Goal: Task Accomplishment & Management: Manage account settings

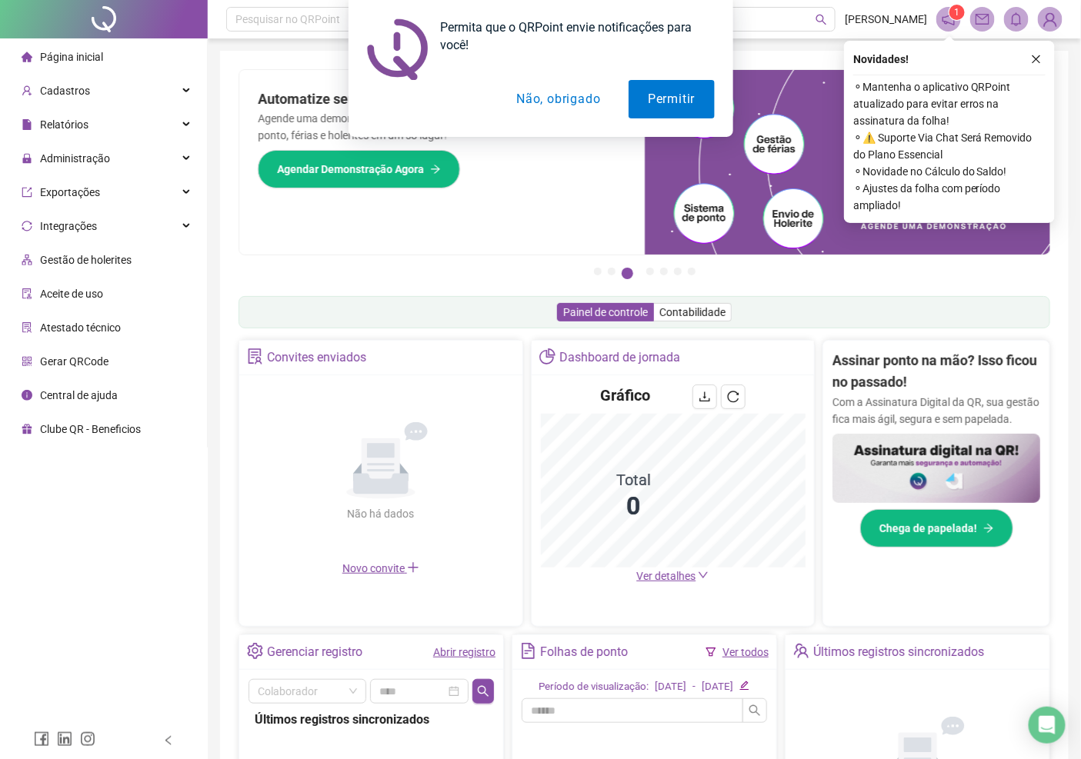
click at [570, 100] on button "Não, obrigado" at bounding box center [558, 99] width 122 height 38
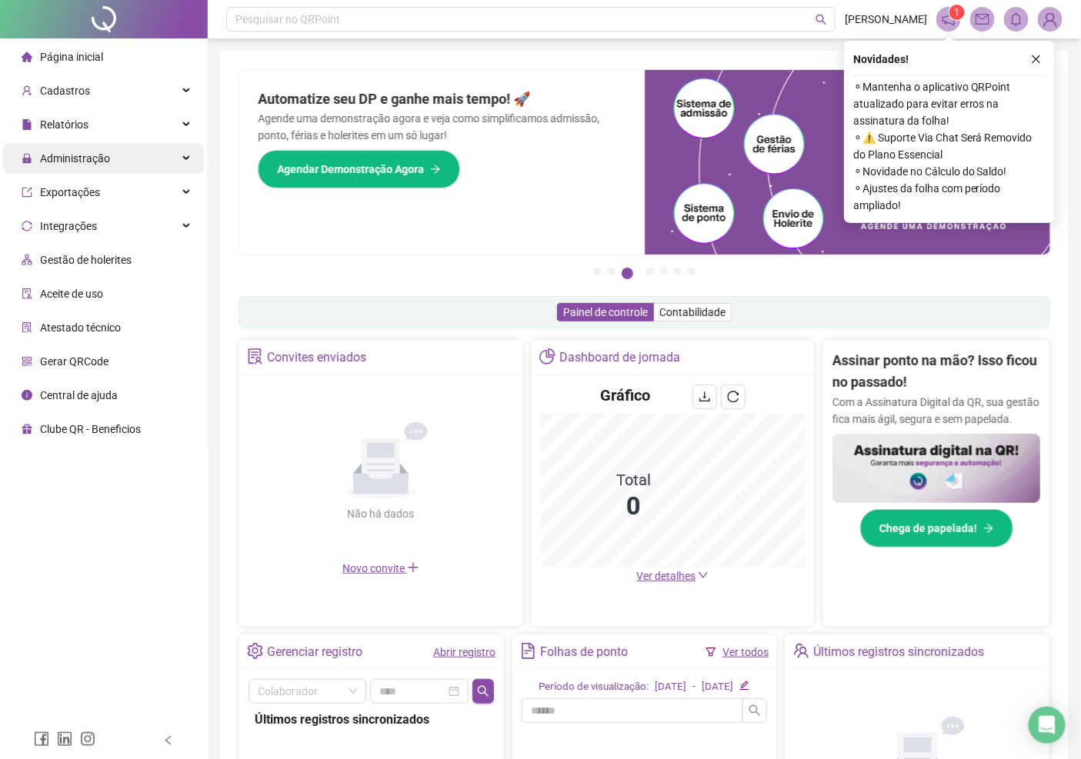
click at [83, 155] on span "Administração" at bounding box center [75, 158] width 70 height 12
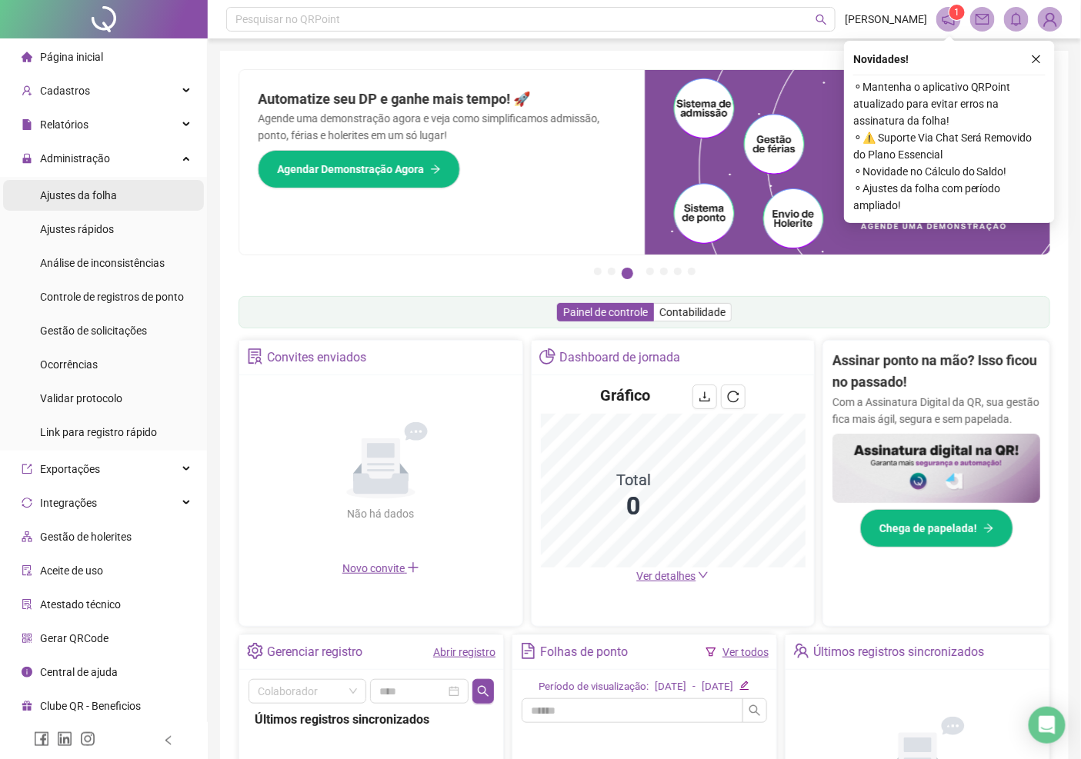
click at [86, 194] on span "Ajustes da folha" at bounding box center [78, 195] width 77 height 12
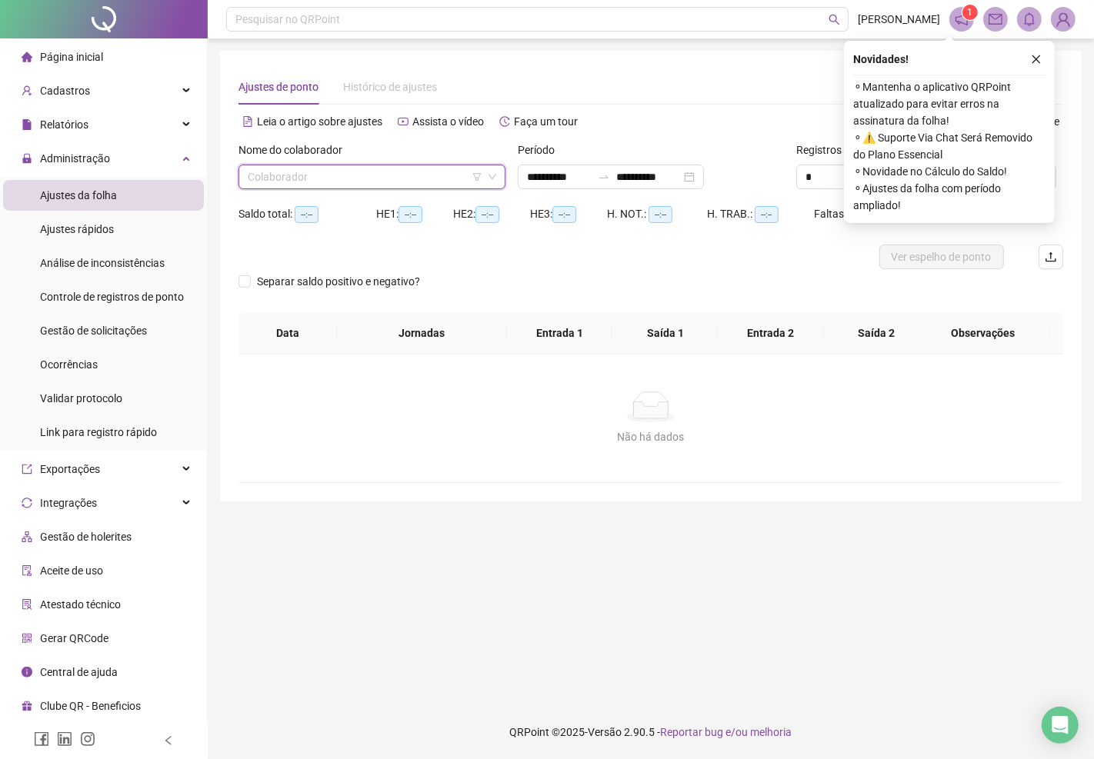
click at [316, 181] on input "search" at bounding box center [365, 176] width 235 height 23
type input "**********"
type input "******"
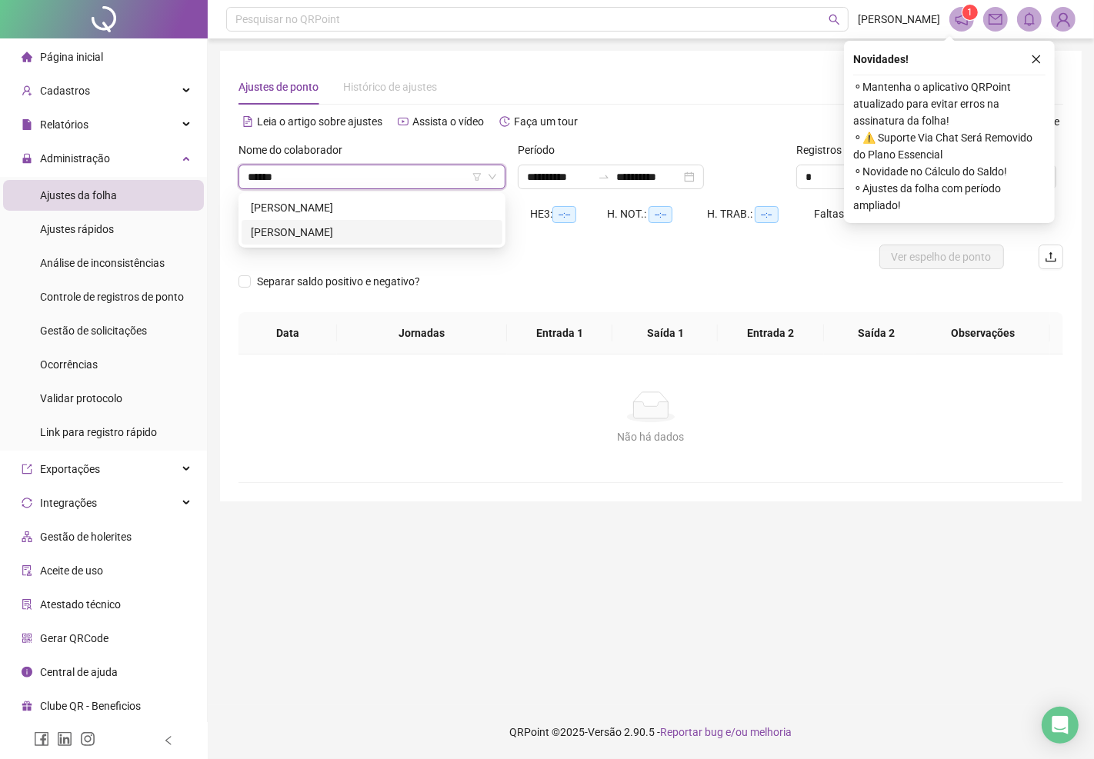
click at [318, 233] on div "[PERSON_NAME]" at bounding box center [372, 232] width 242 height 17
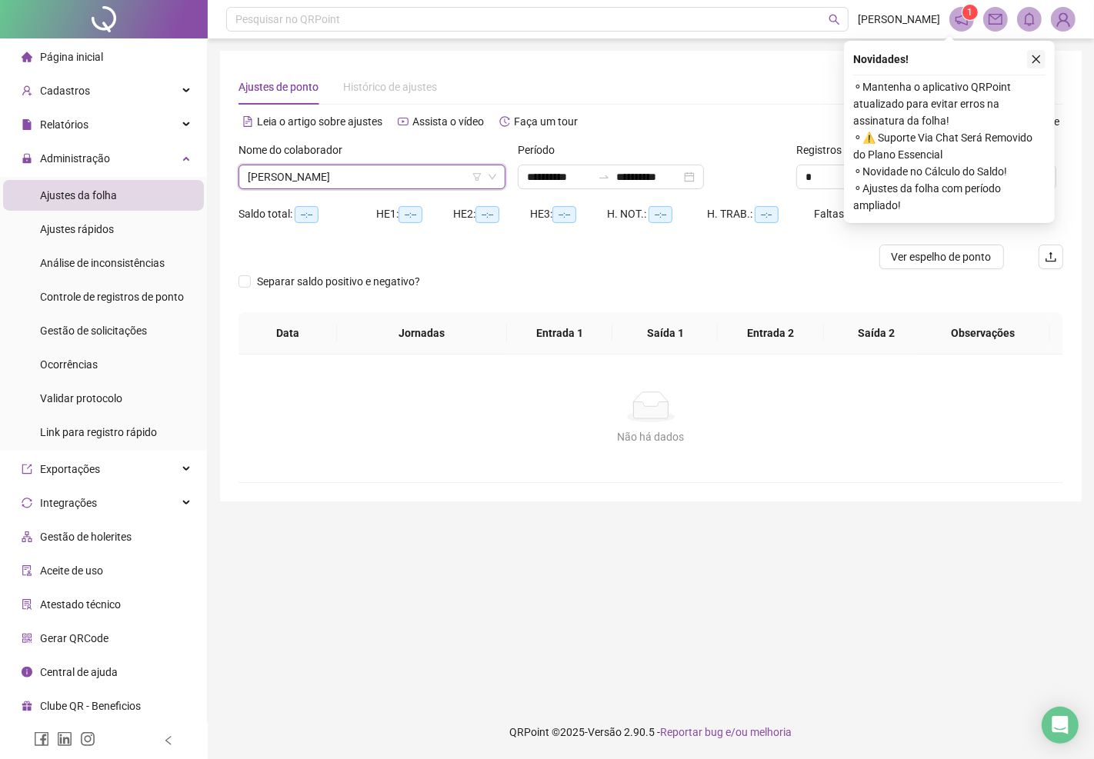
click at [1037, 56] on icon "close" at bounding box center [1036, 59] width 11 height 11
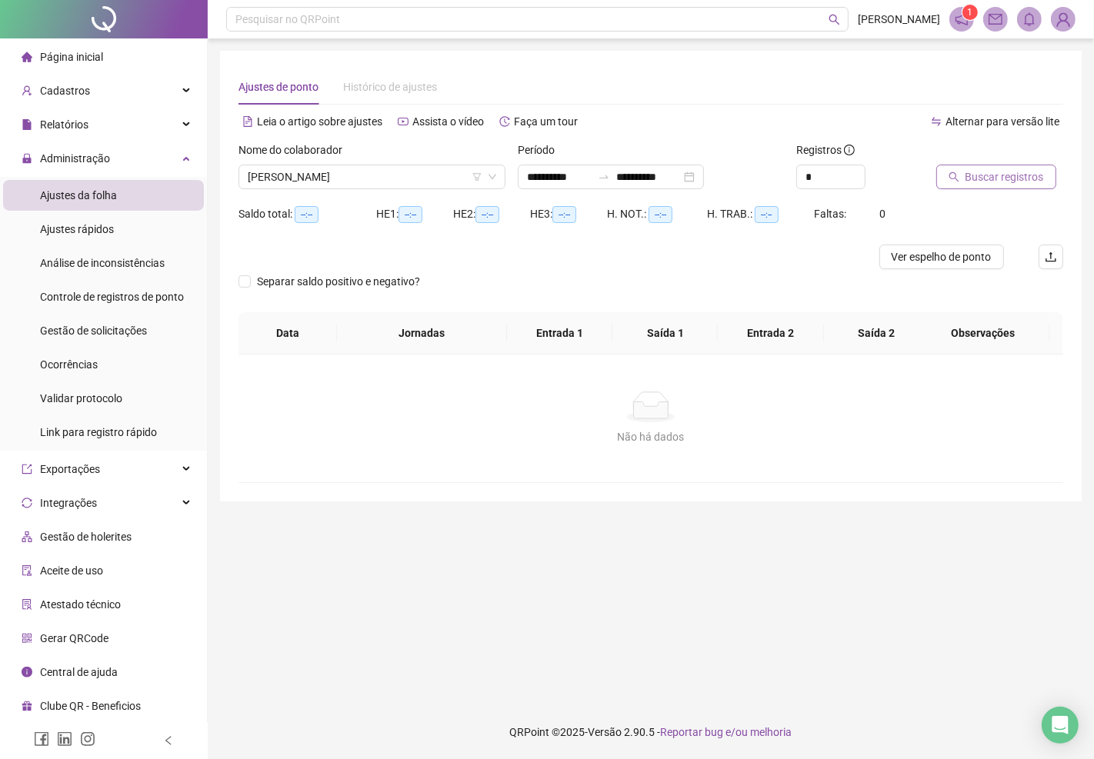
click at [991, 172] on span "Buscar registros" at bounding box center [1004, 176] width 78 height 17
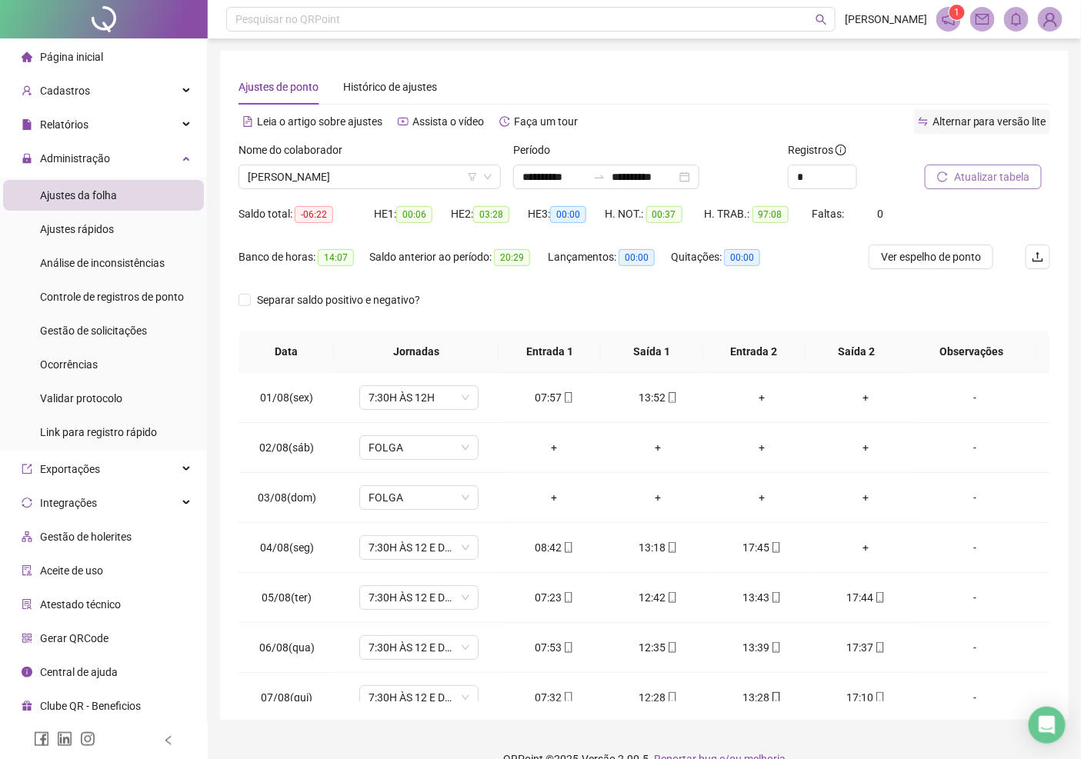
click at [985, 124] on span "Alternar para versão lite" at bounding box center [989, 121] width 114 height 12
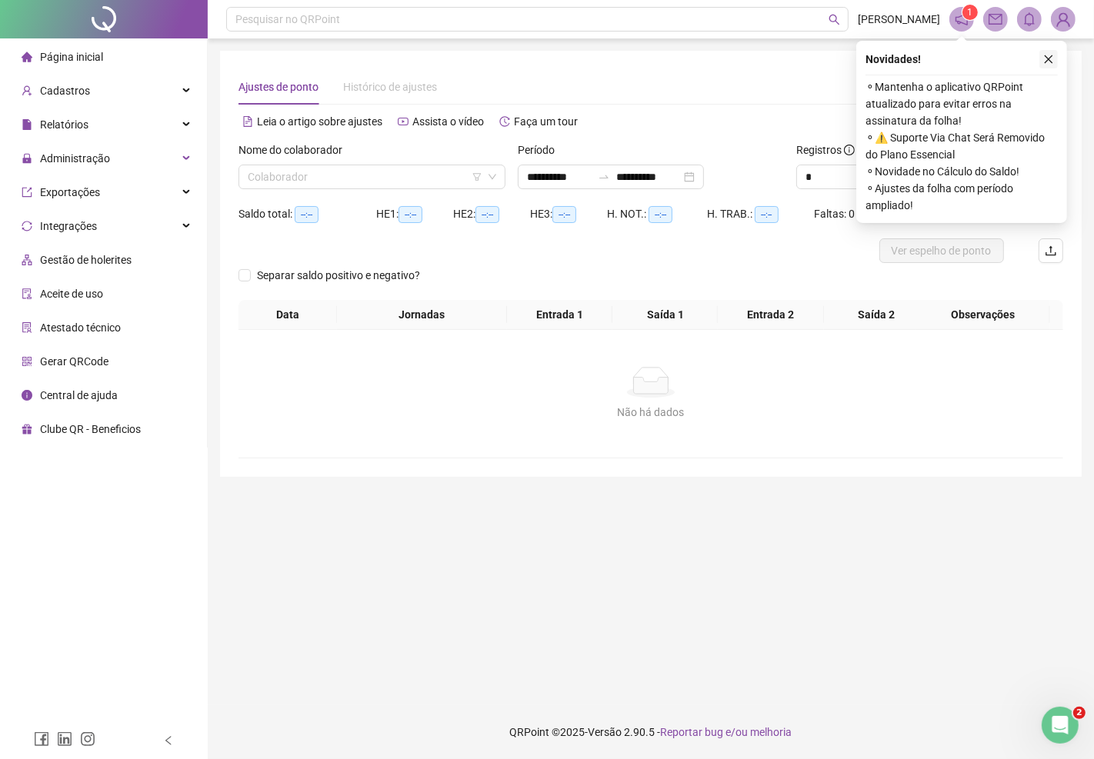
click at [1050, 55] on icon "close" at bounding box center [1048, 59] width 11 height 11
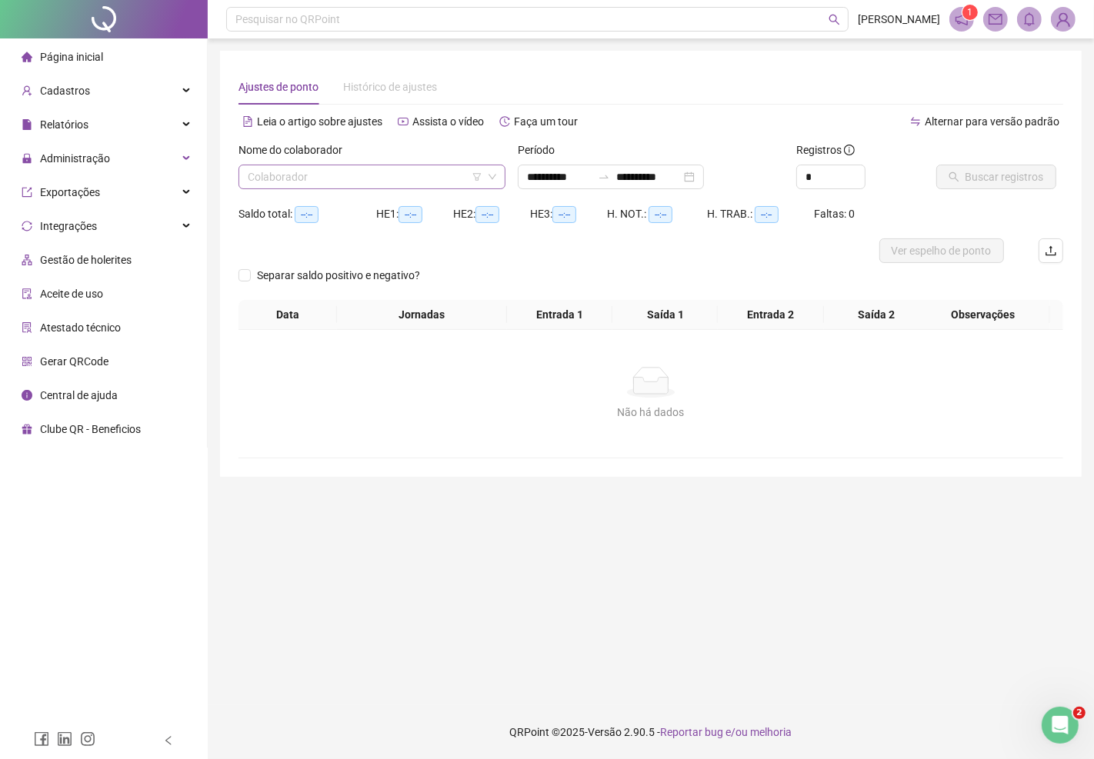
click at [397, 165] on div "Colaborador" at bounding box center [371, 177] width 267 height 25
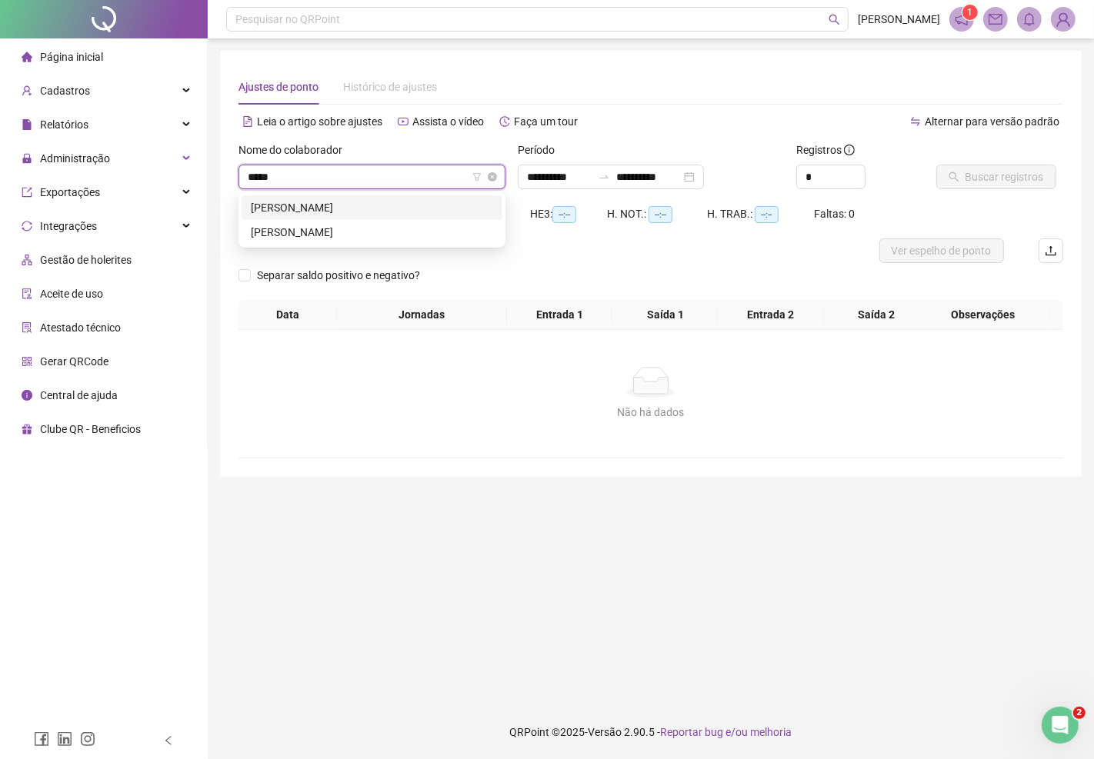
type input "******"
click at [348, 231] on div "[PERSON_NAME]" at bounding box center [372, 232] width 242 height 17
click at [981, 178] on span "Buscar registros" at bounding box center [1004, 176] width 78 height 17
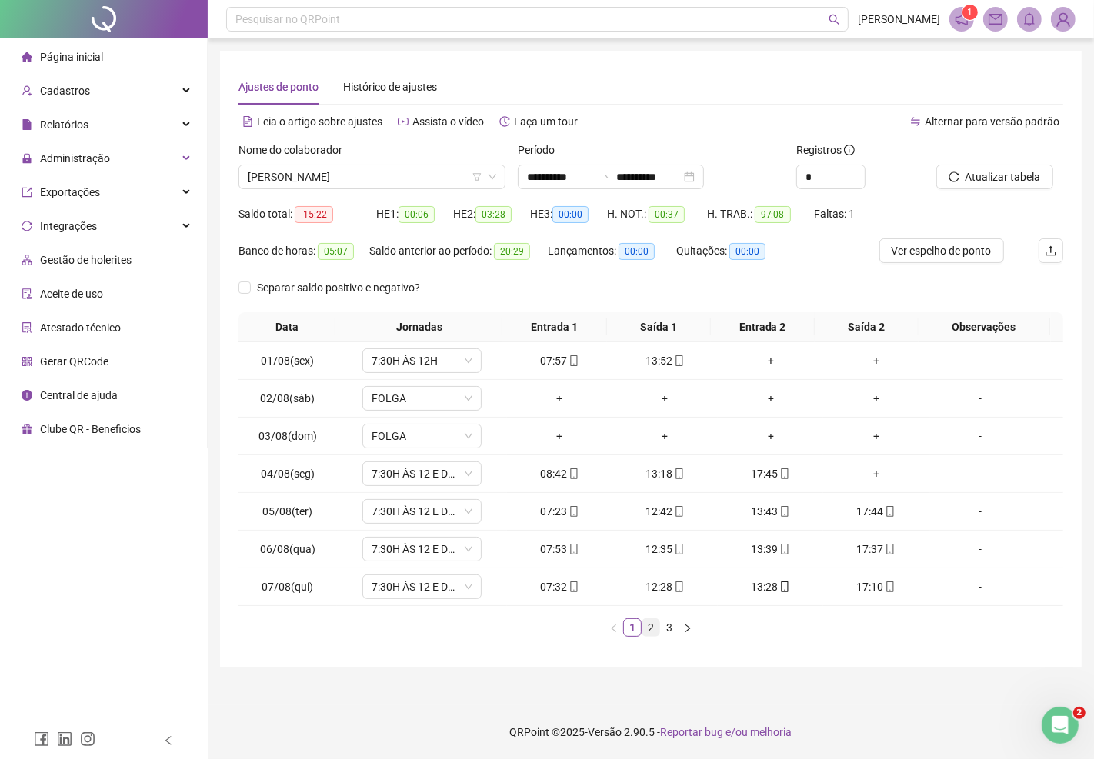
click at [651, 631] on link "2" at bounding box center [650, 627] width 17 height 17
click at [667, 631] on link "3" at bounding box center [669, 627] width 17 height 17
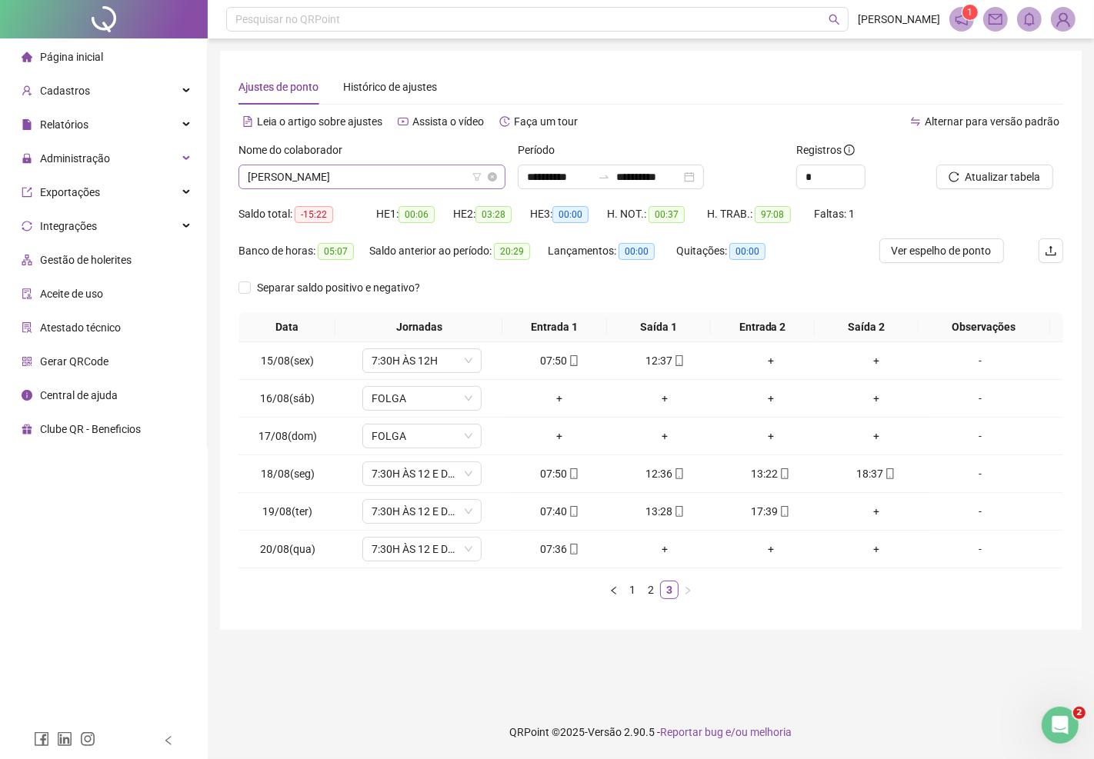
click at [369, 180] on span "FLÁVIA PAIVA FERREIRA" at bounding box center [372, 176] width 248 height 23
click at [1062, 22] on img at bounding box center [1062, 19] width 23 height 23
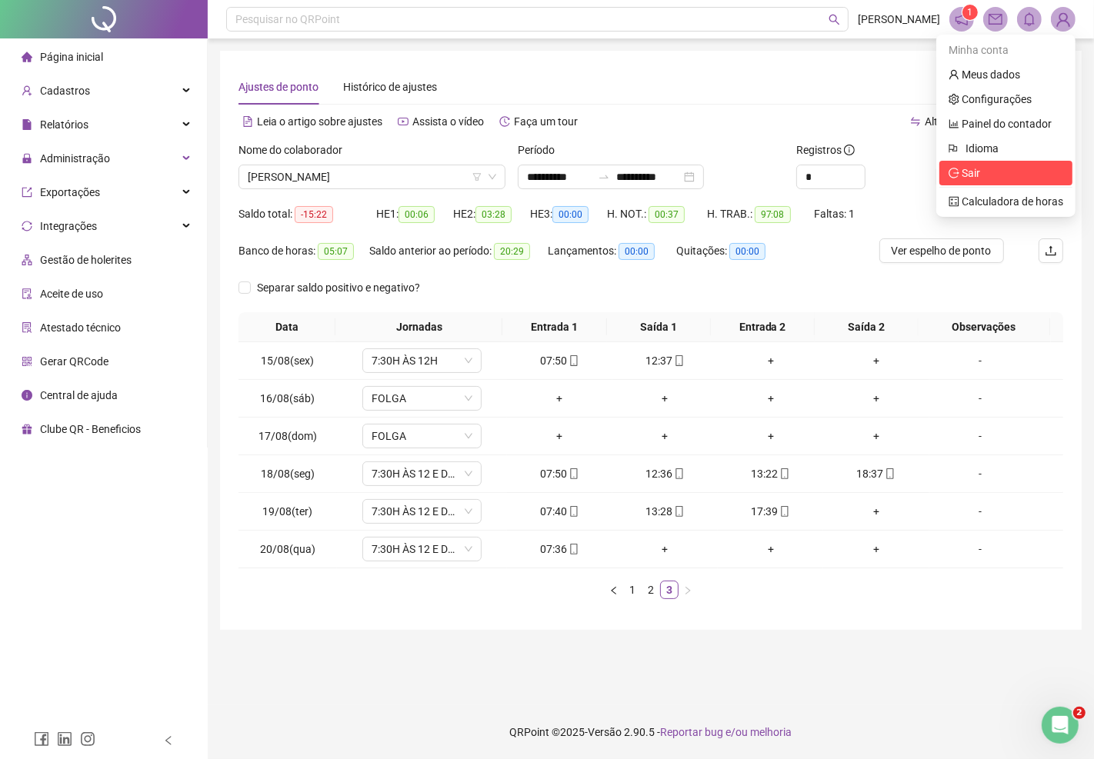
click at [966, 175] on span "Sair" at bounding box center [970, 173] width 18 height 12
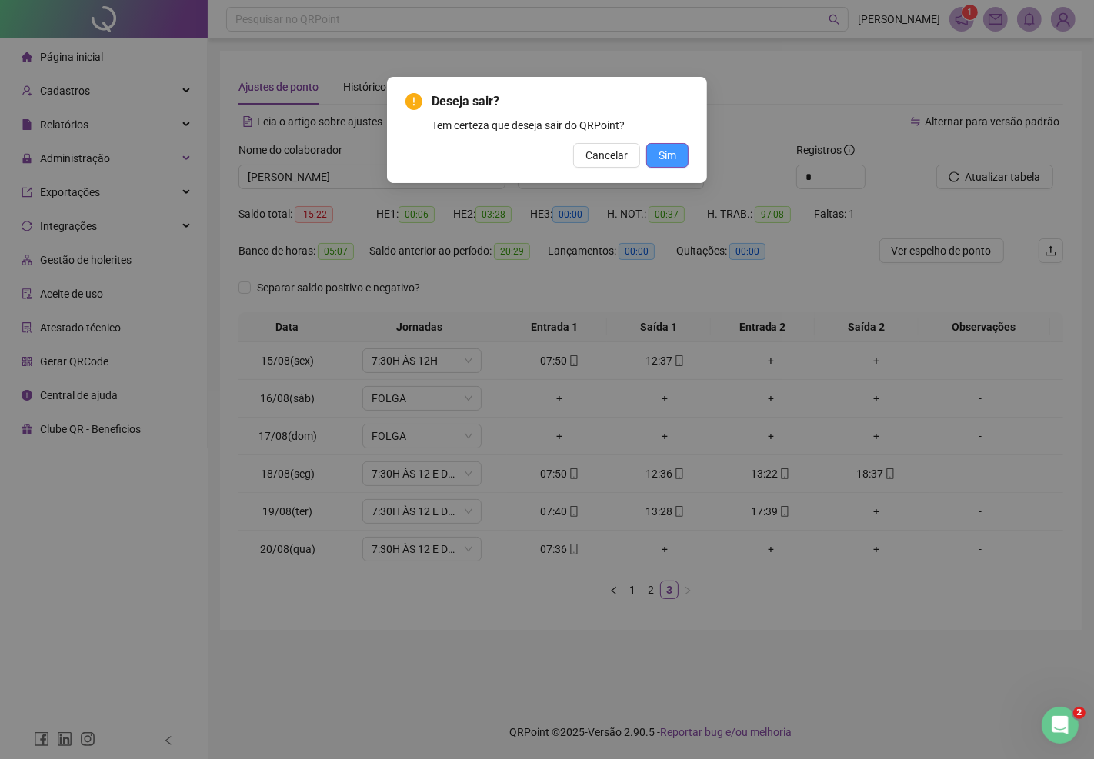
click at [671, 150] on span "Sim" at bounding box center [667, 155] width 18 height 17
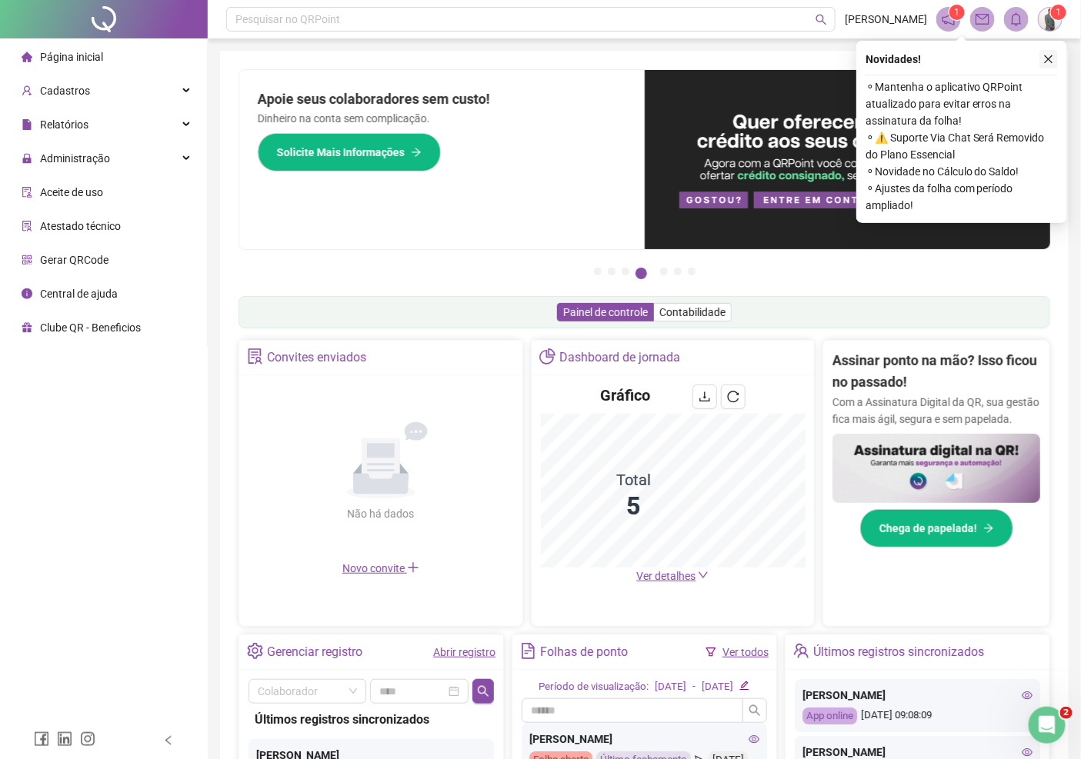
click at [1047, 59] on icon "close" at bounding box center [1048, 59] width 8 height 8
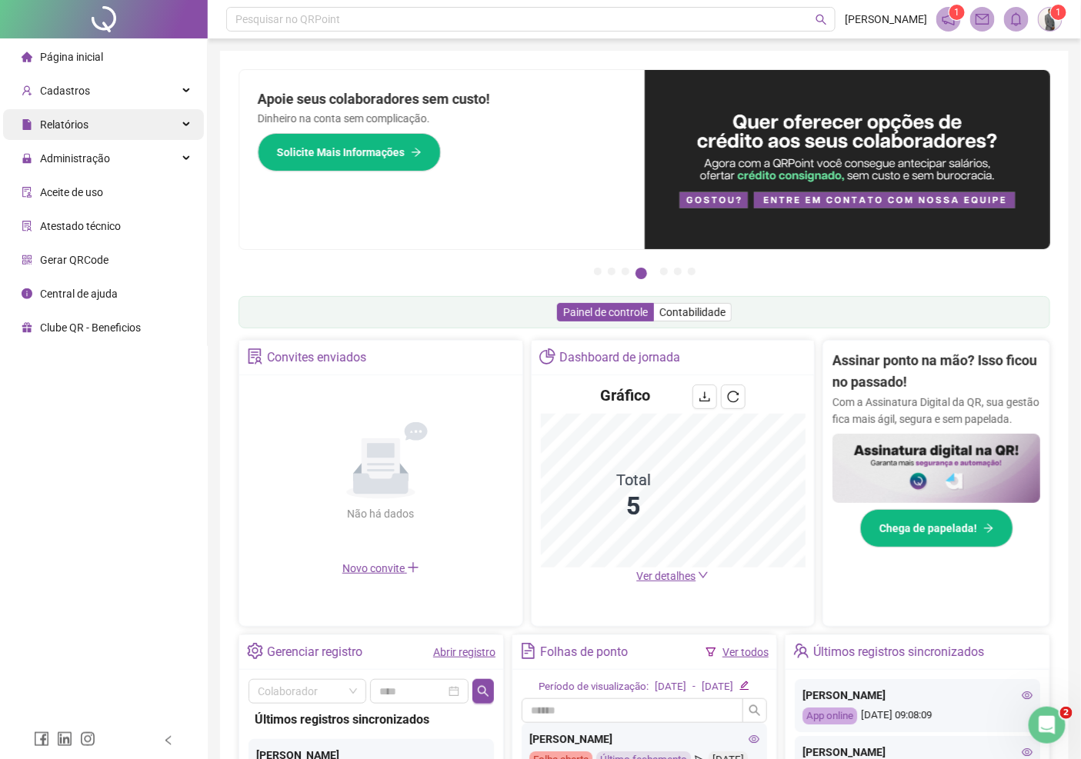
click at [82, 122] on span "Relatórios" at bounding box center [64, 124] width 48 height 12
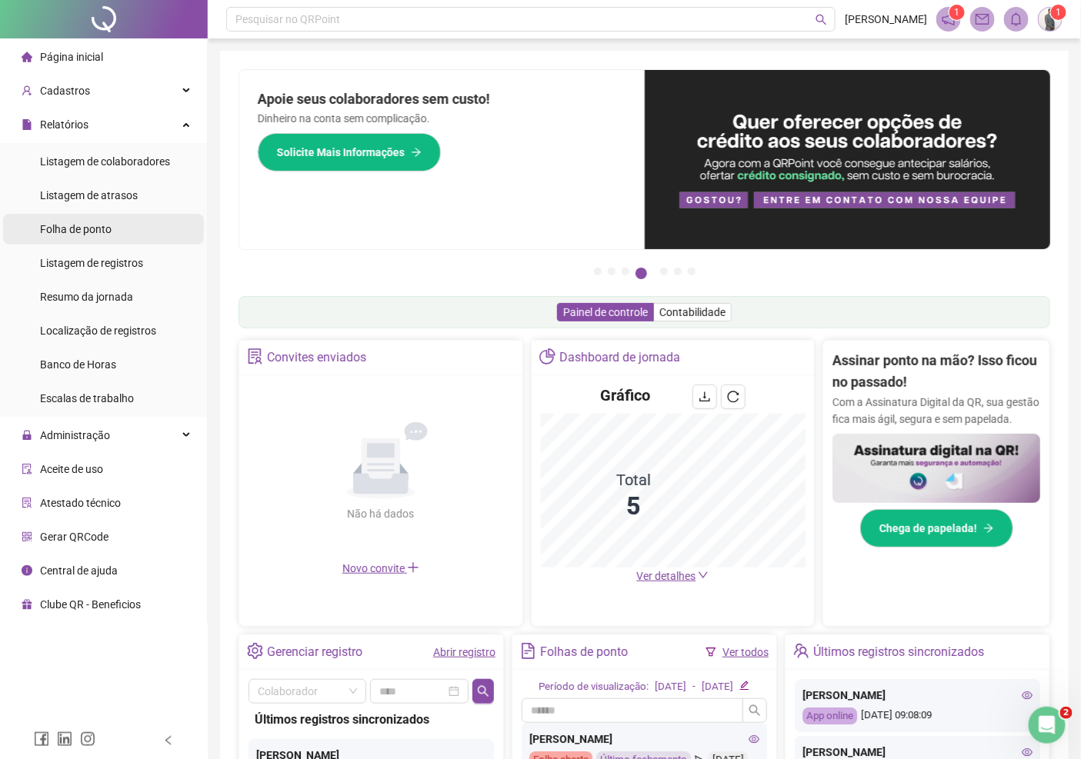
click at [85, 232] on span "Folha de ponto" at bounding box center [76, 229] width 72 height 12
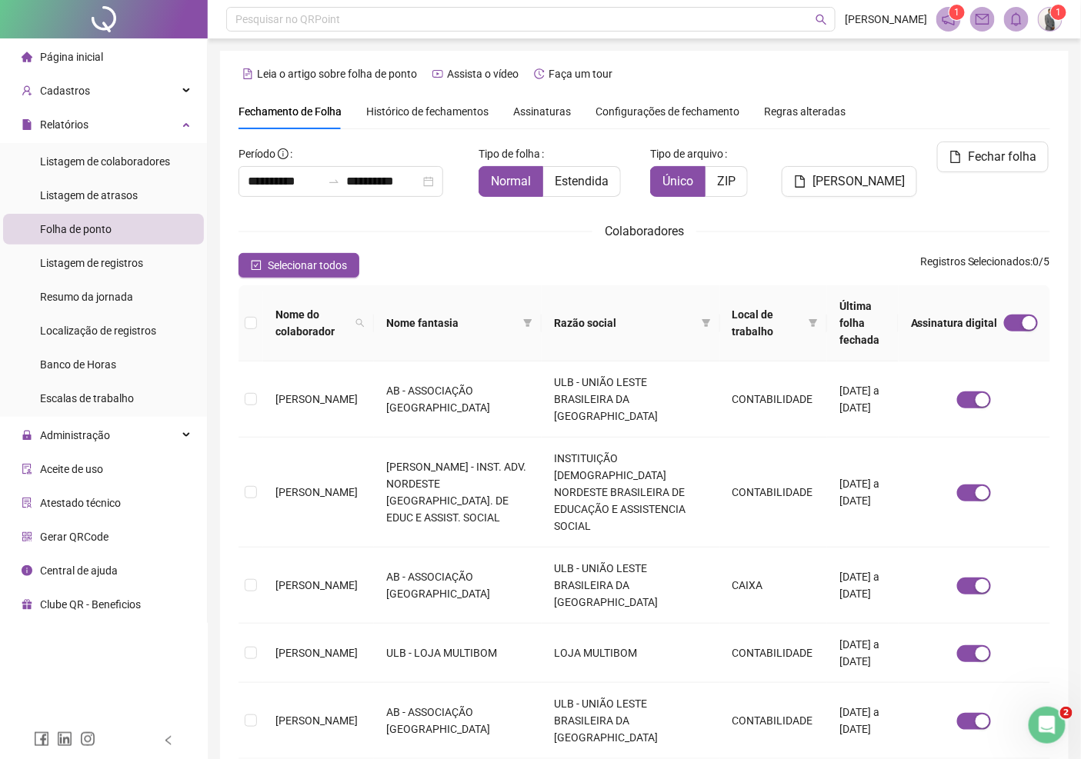
click at [540, 106] on span "Assinaturas" at bounding box center [542, 111] width 58 height 11
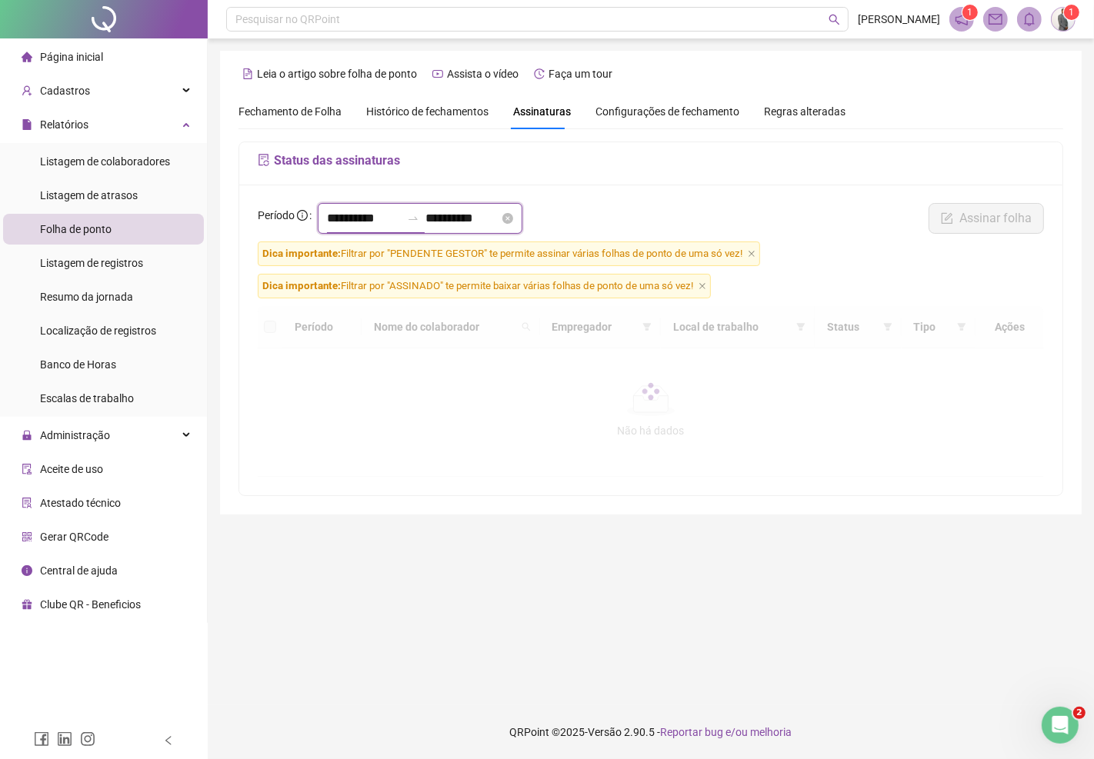
click at [397, 221] on input "**********" at bounding box center [364, 218] width 74 height 18
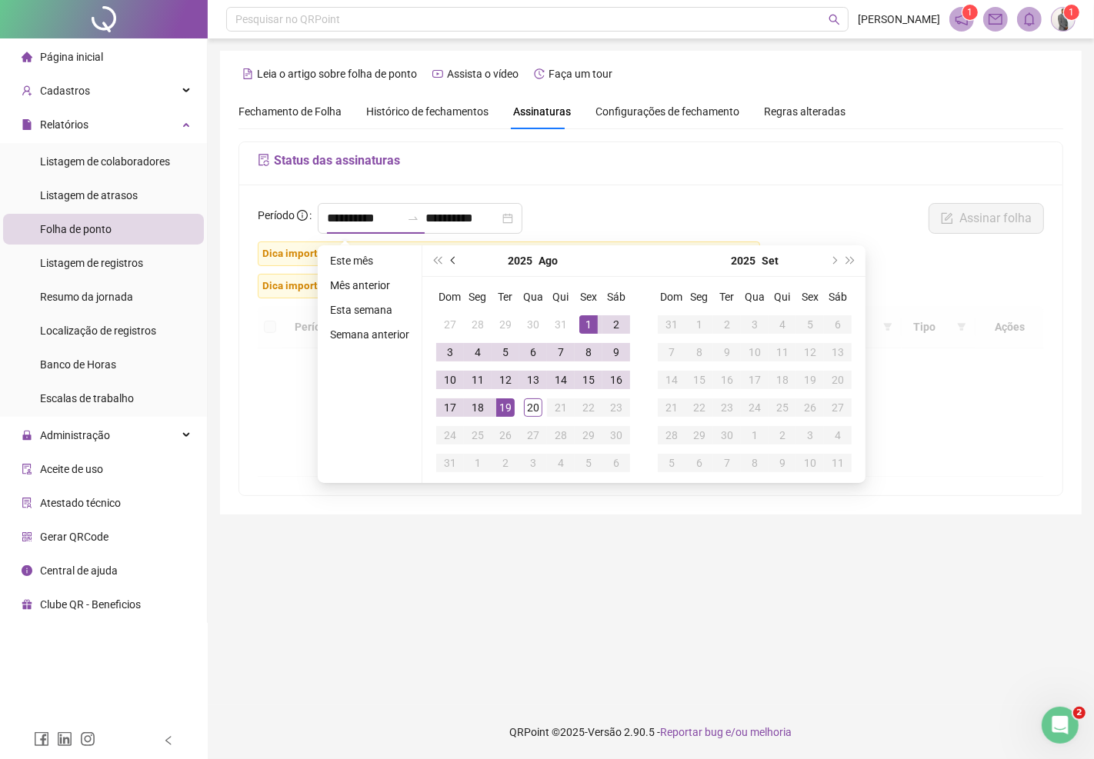
click at [448, 256] on button "prev-year" at bounding box center [453, 260] width 17 height 31
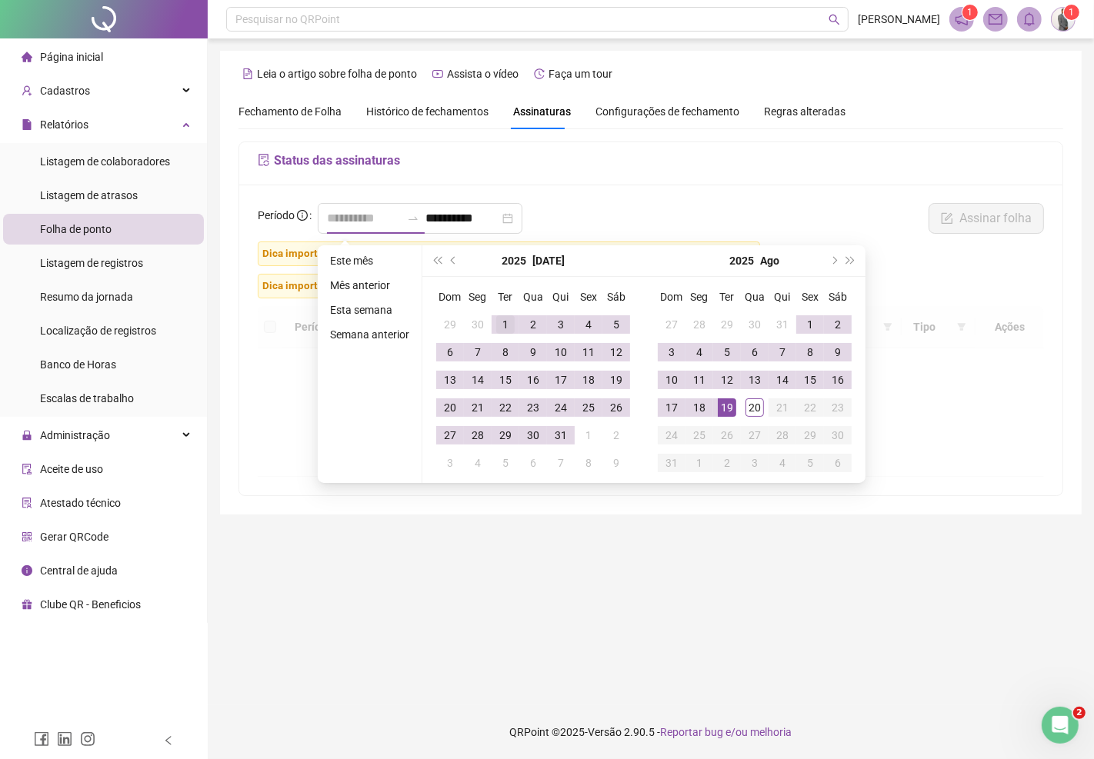
type input "**********"
click at [502, 324] on div "1" at bounding box center [505, 324] width 18 height 18
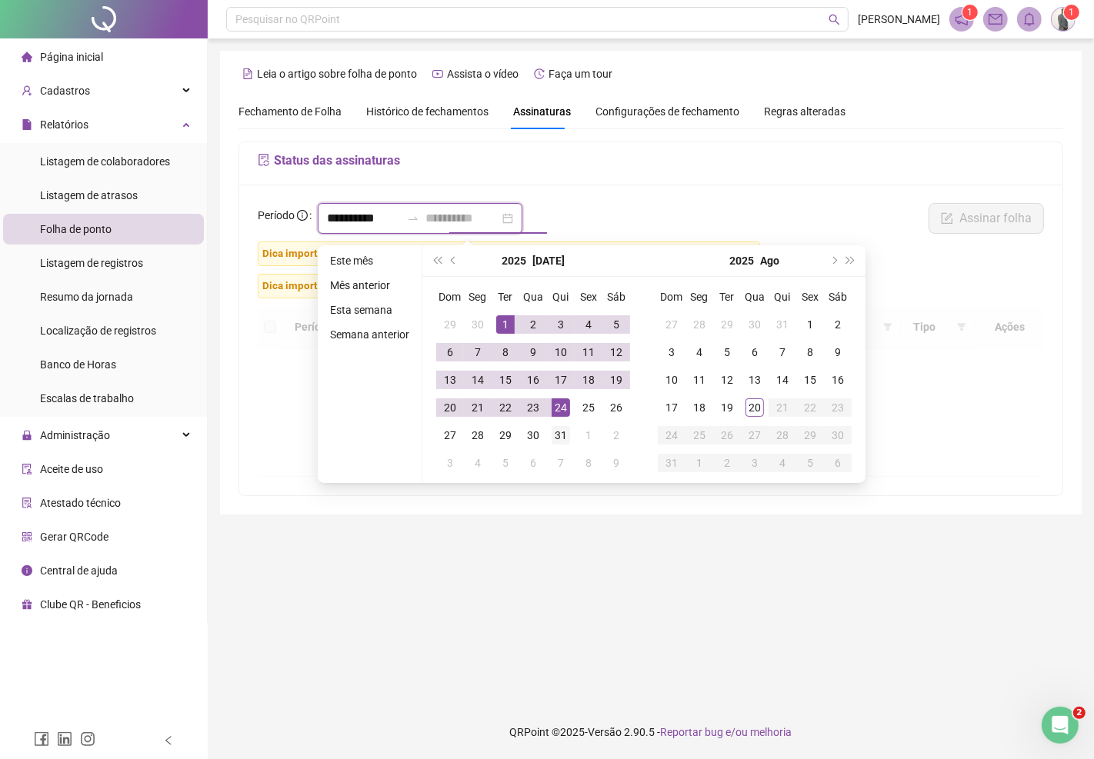
type input "**********"
click at [565, 437] on div "31" at bounding box center [560, 435] width 18 height 18
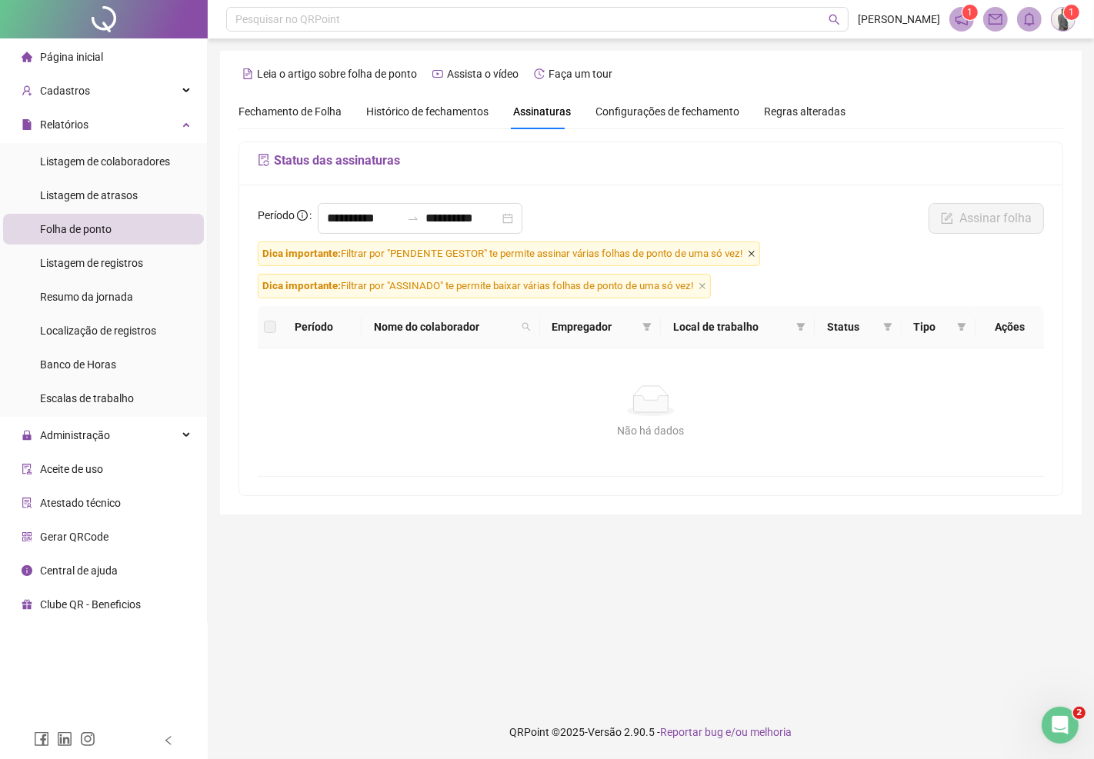
click at [751, 251] on icon "close" at bounding box center [752, 254] width 8 height 8
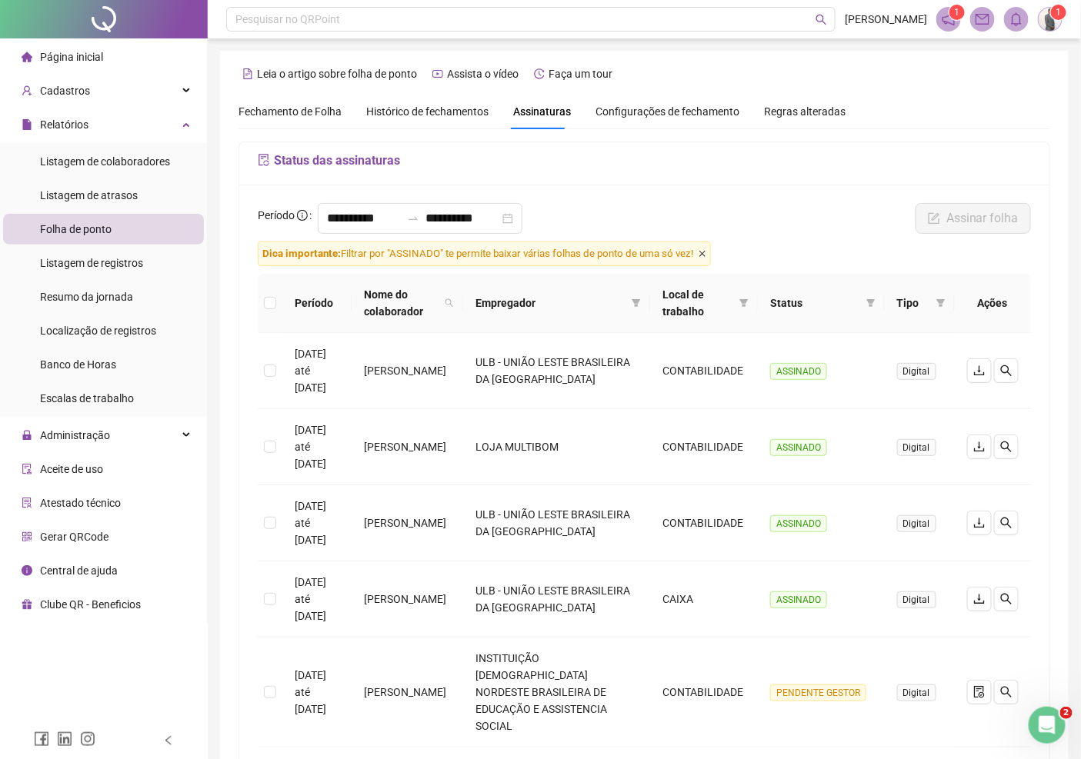
click at [706, 252] on icon "close" at bounding box center [702, 254] width 8 height 8
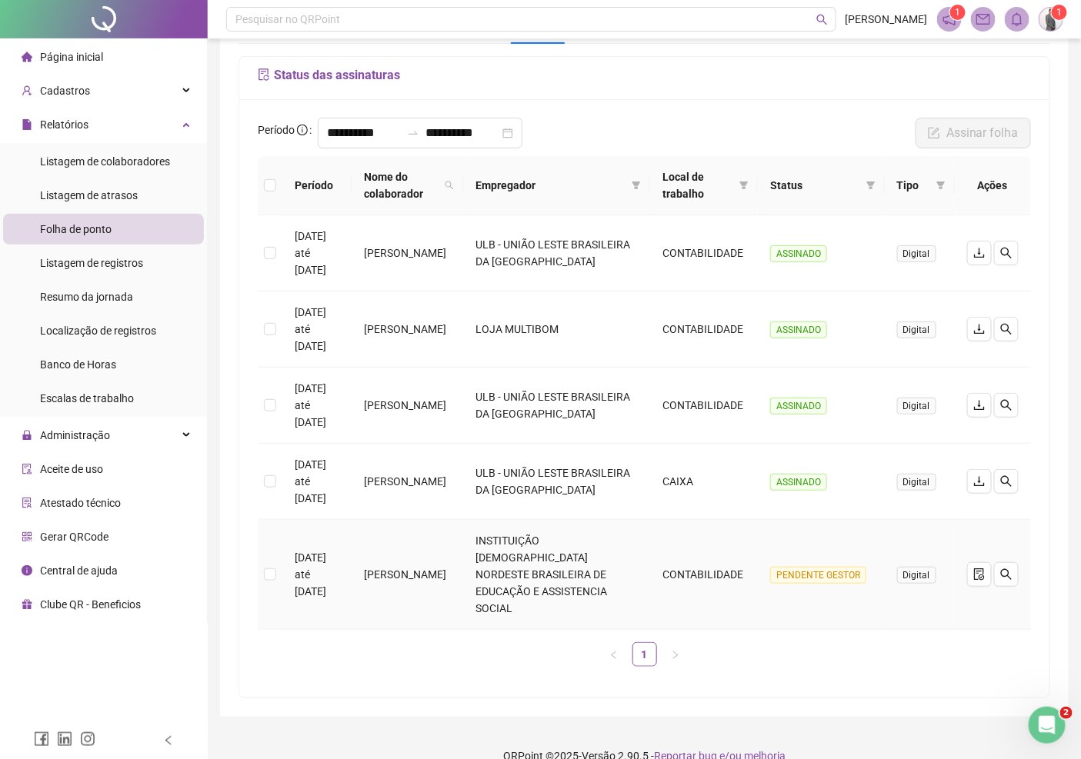
scroll to position [92, 0]
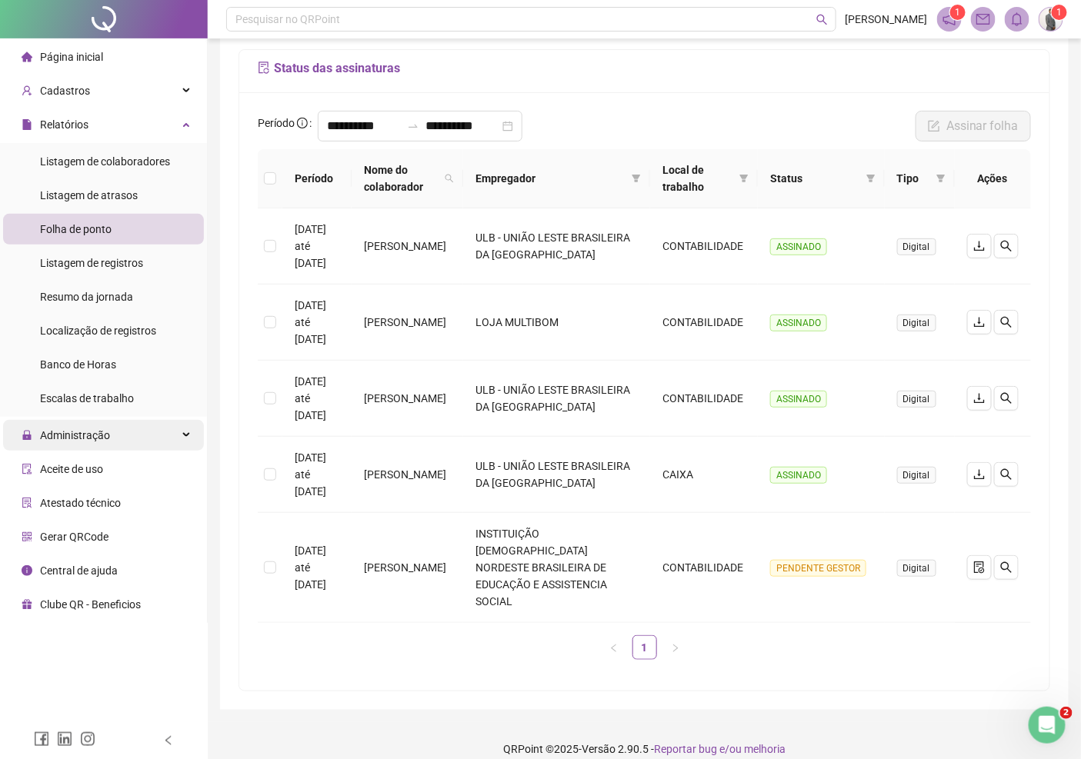
click at [86, 424] on span "Administração" at bounding box center [66, 435] width 88 height 31
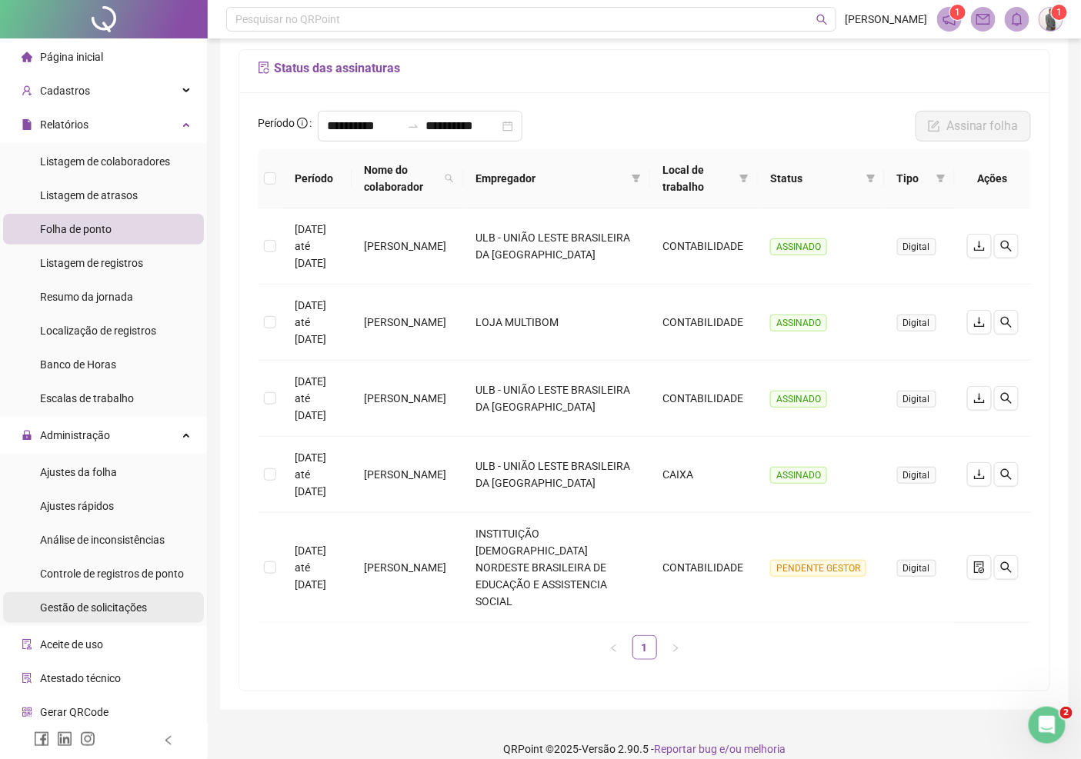
click at [119, 605] on span "Gestão de solicitações" at bounding box center [93, 607] width 107 height 12
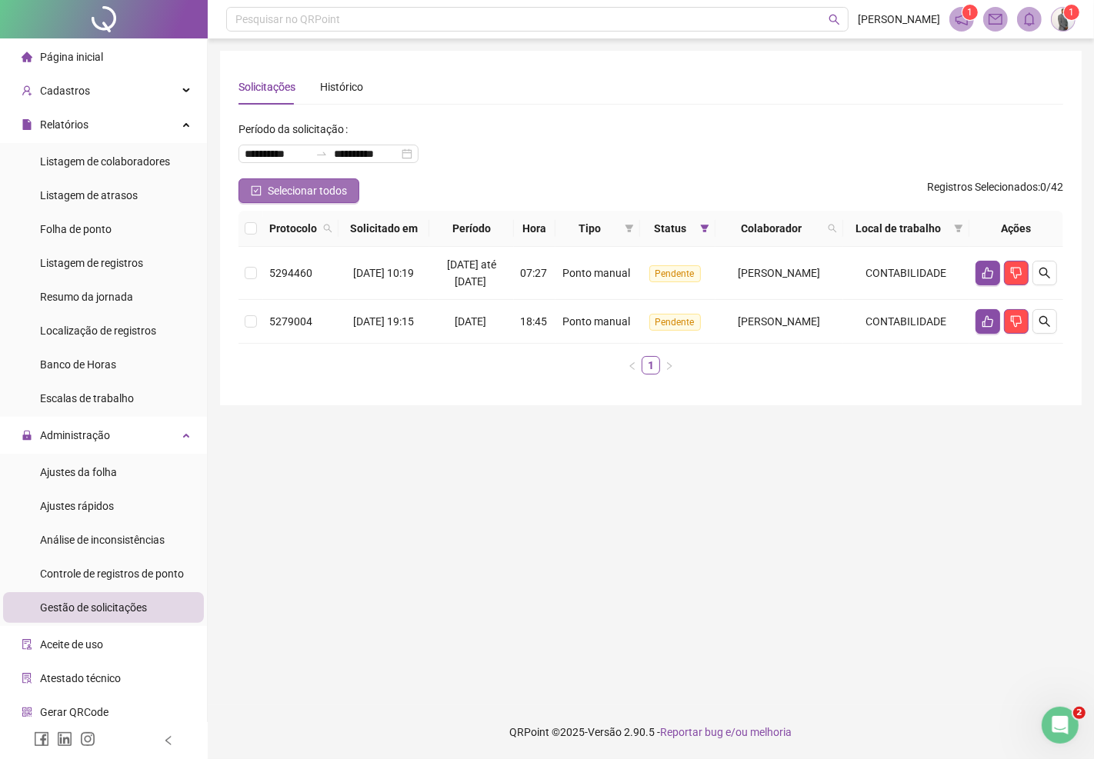
click at [295, 195] on span "Selecionar todos" at bounding box center [307, 190] width 79 height 17
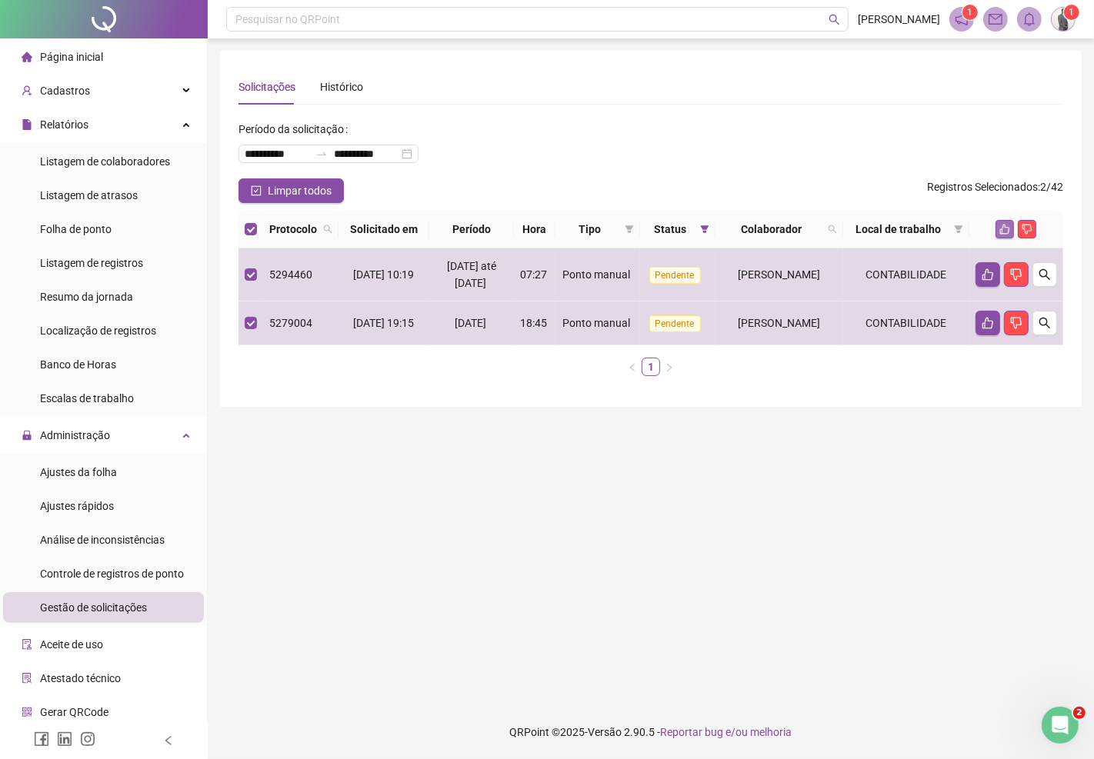
click at [1007, 225] on icon "like" at bounding box center [1004, 229] width 11 height 11
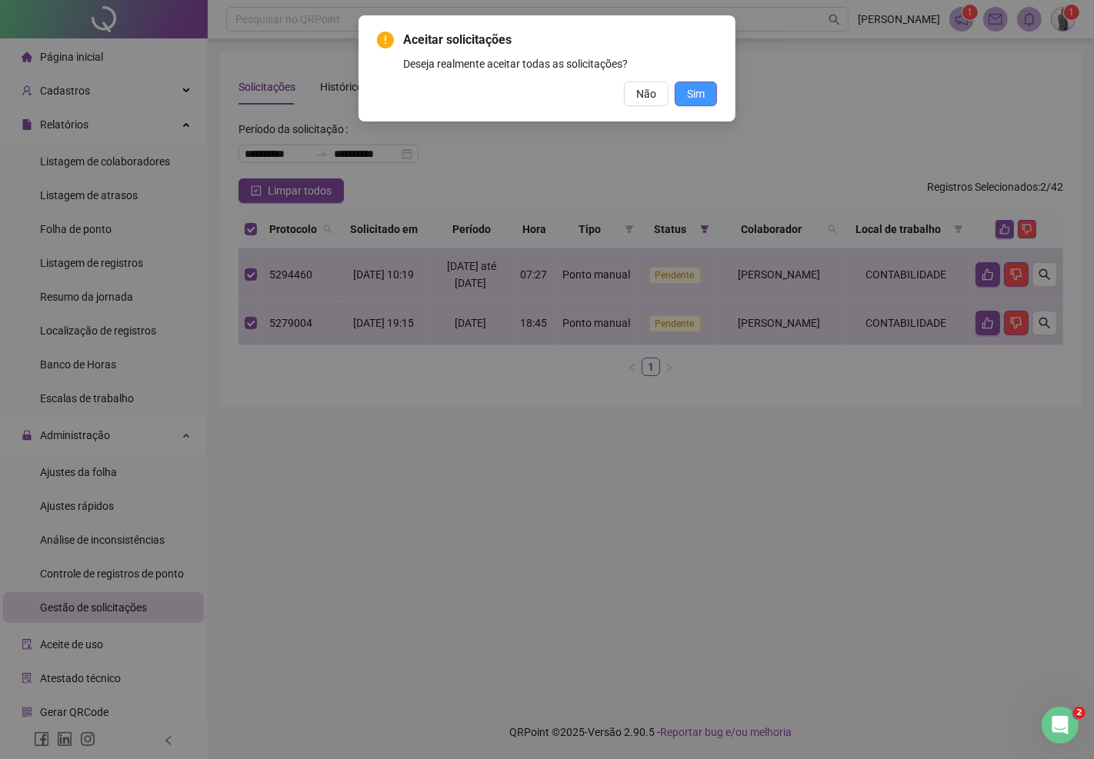
click at [694, 90] on span "Sim" at bounding box center [696, 93] width 18 height 17
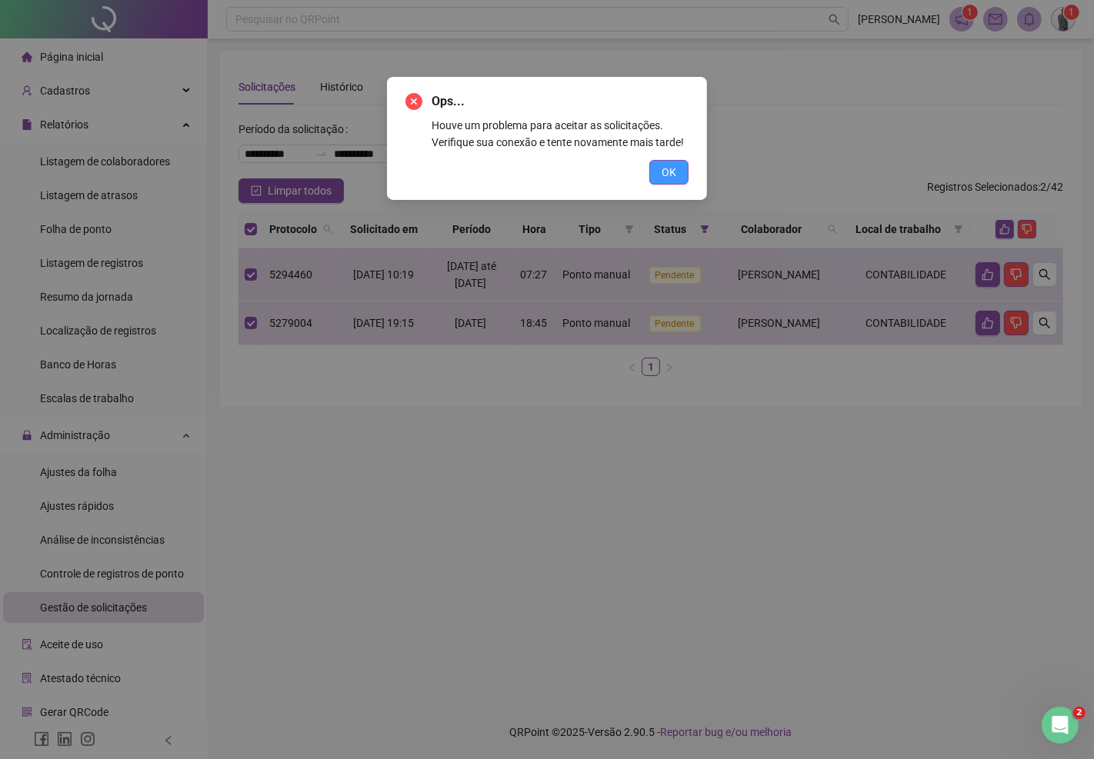
click at [671, 168] on span "OK" at bounding box center [668, 172] width 15 height 17
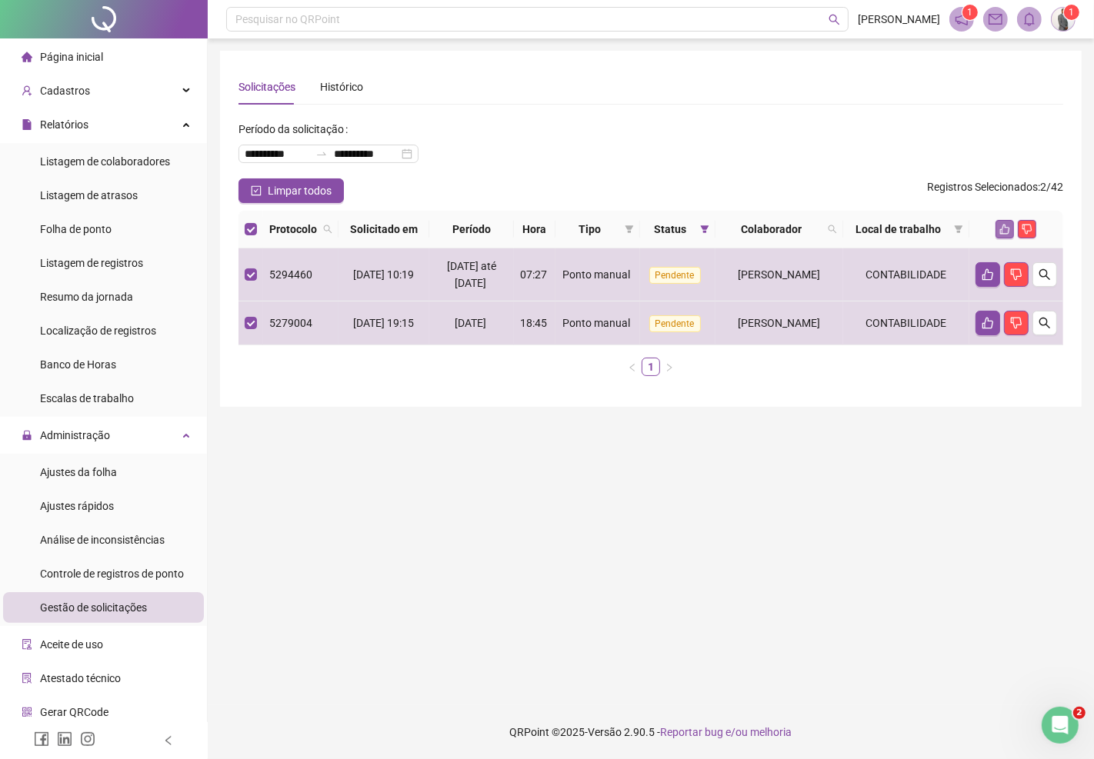
click at [1002, 229] on icon "like" at bounding box center [1005, 230] width 10 height 10
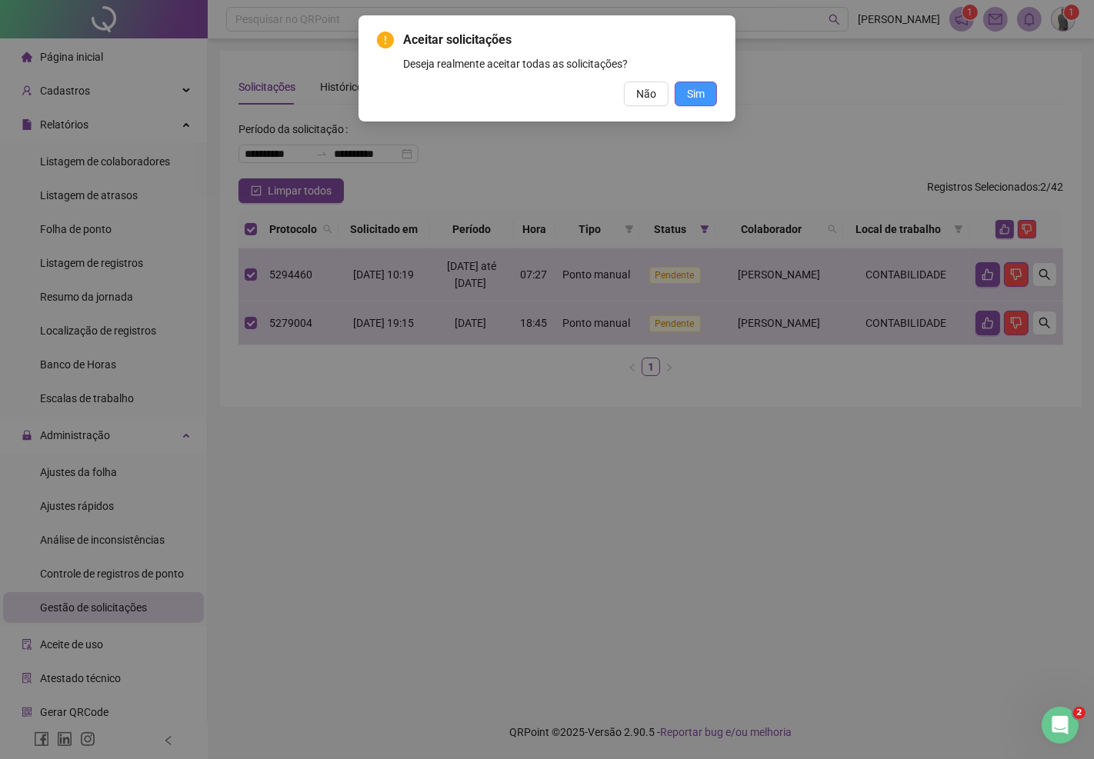
click at [703, 94] on span "Sim" at bounding box center [696, 93] width 18 height 17
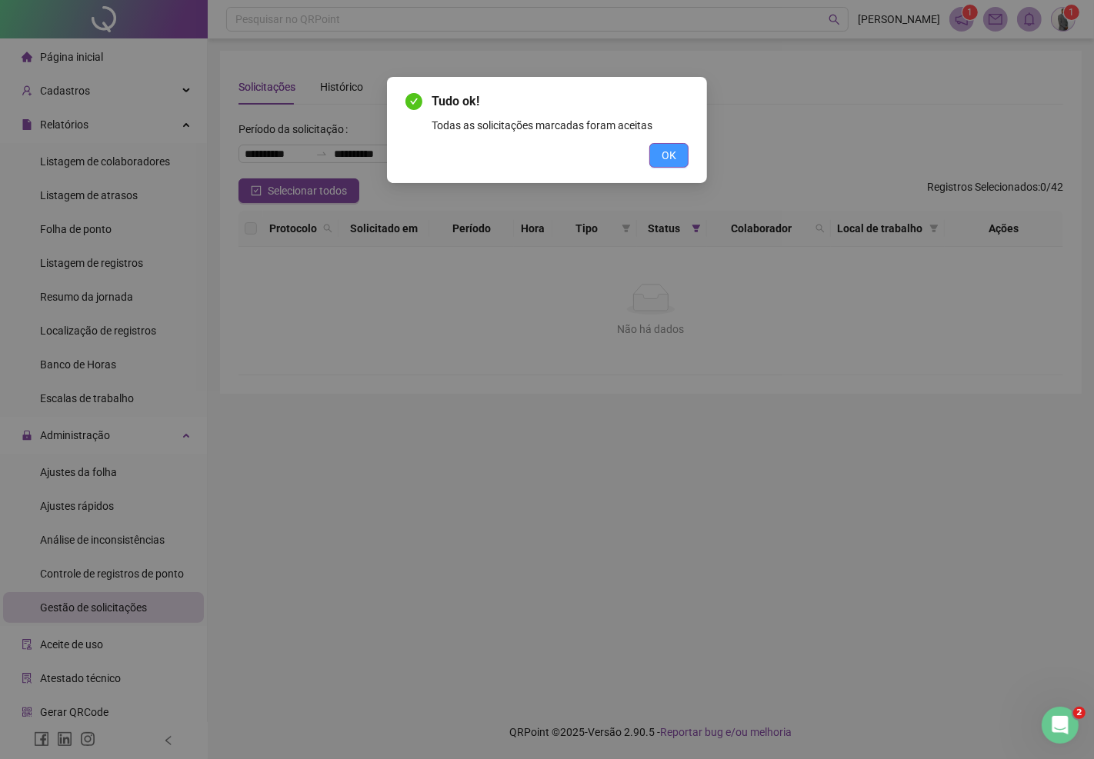
click at [671, 160] on span "OK" at bounding box center [668, 155] width 15 height 17
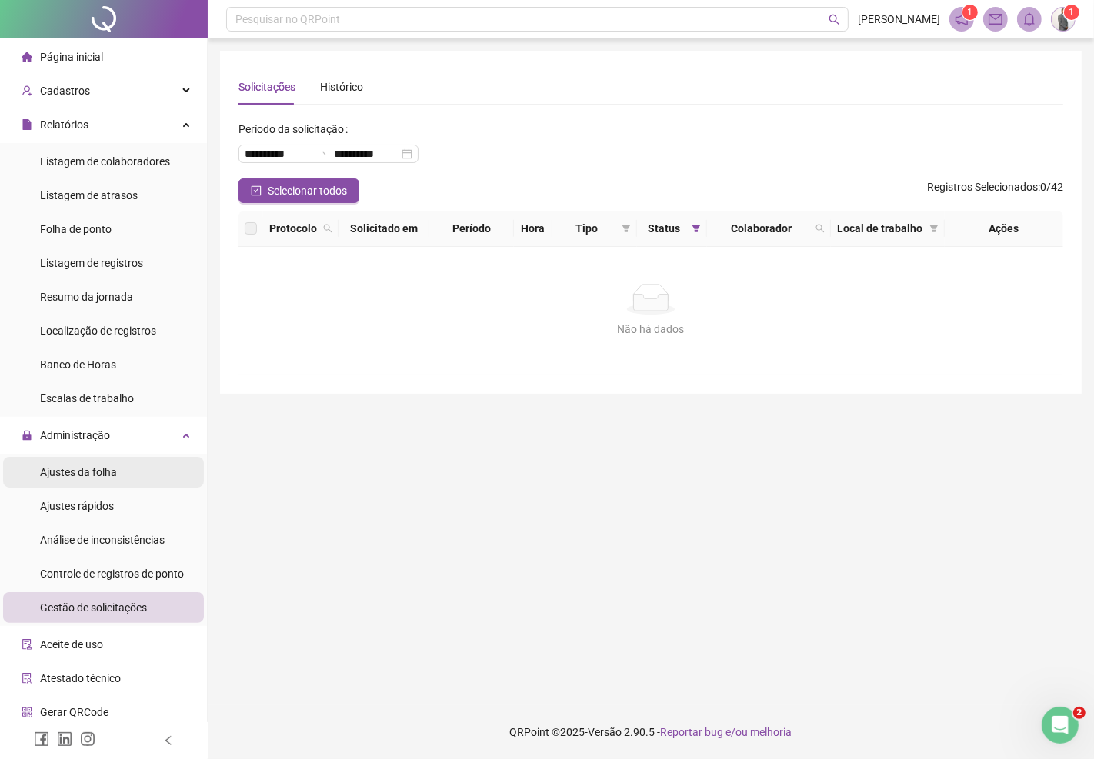
click at [108, 466] on span "Ajustes da folha" at bounding box center [78, 472] width 77 height 12
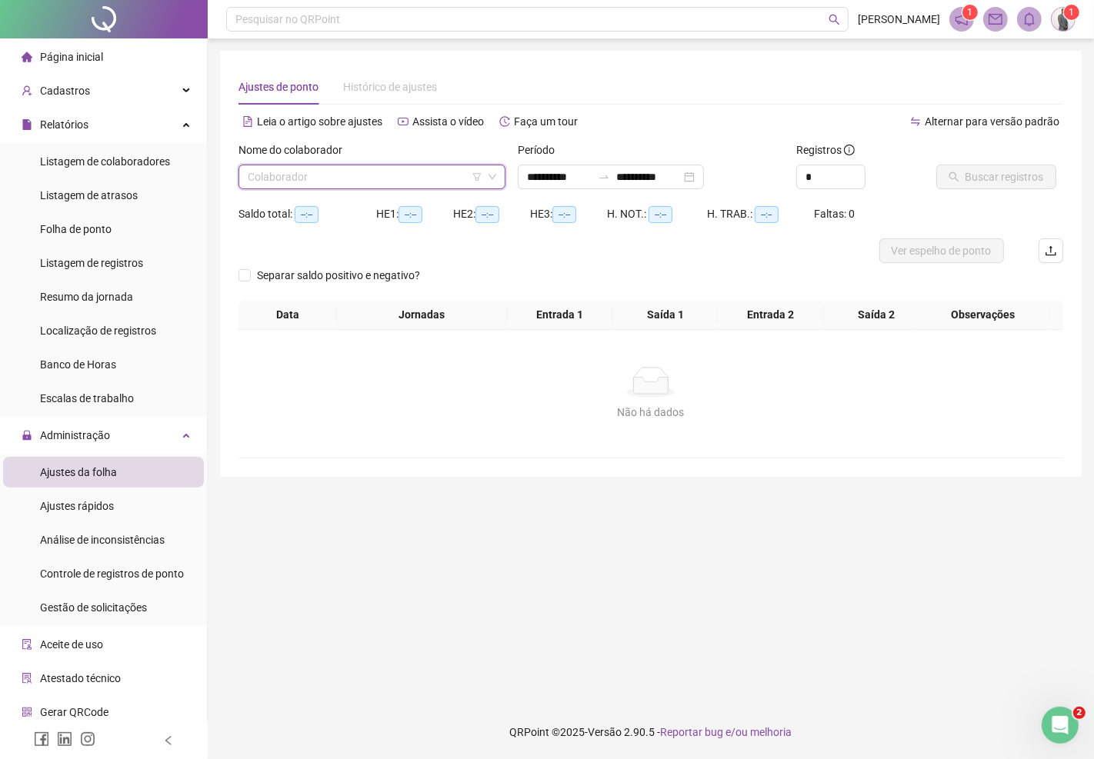
click at [309, 174] on input "search" at bounding box center [365, 176] width 235 height 23
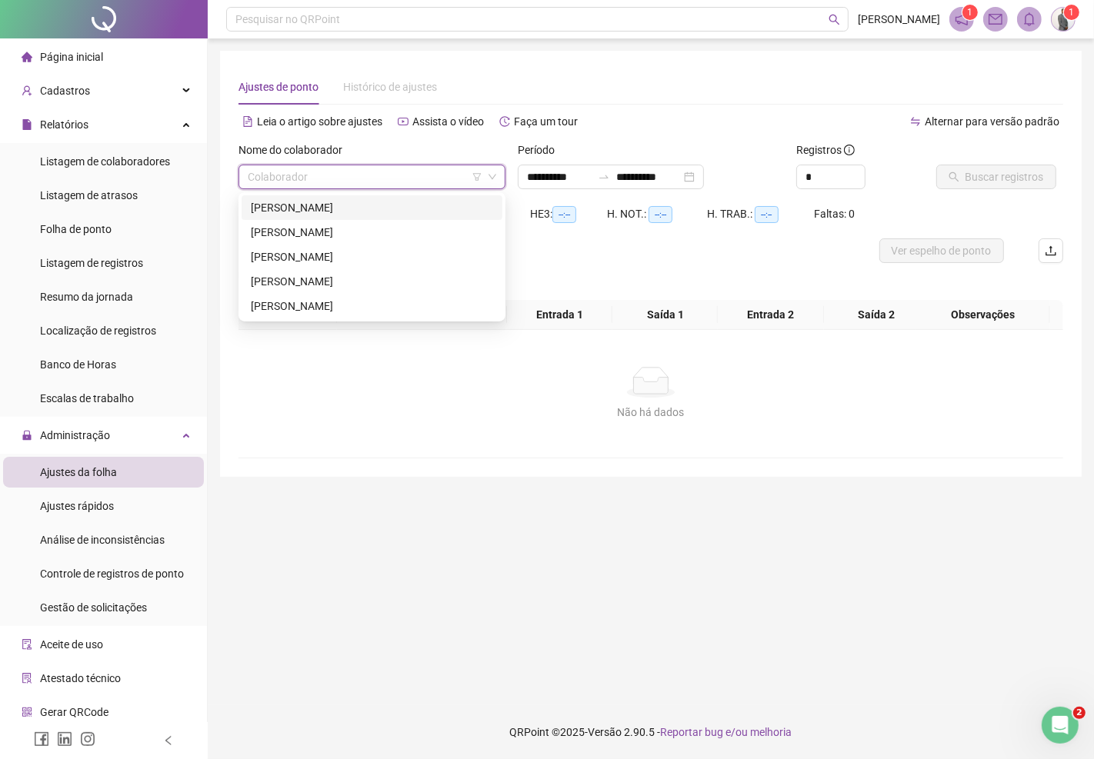
click at [320, 204] on div "ALINE MARIA AMANCIO DA MOTA" at bounding box center [372, 207] width 242 height 17
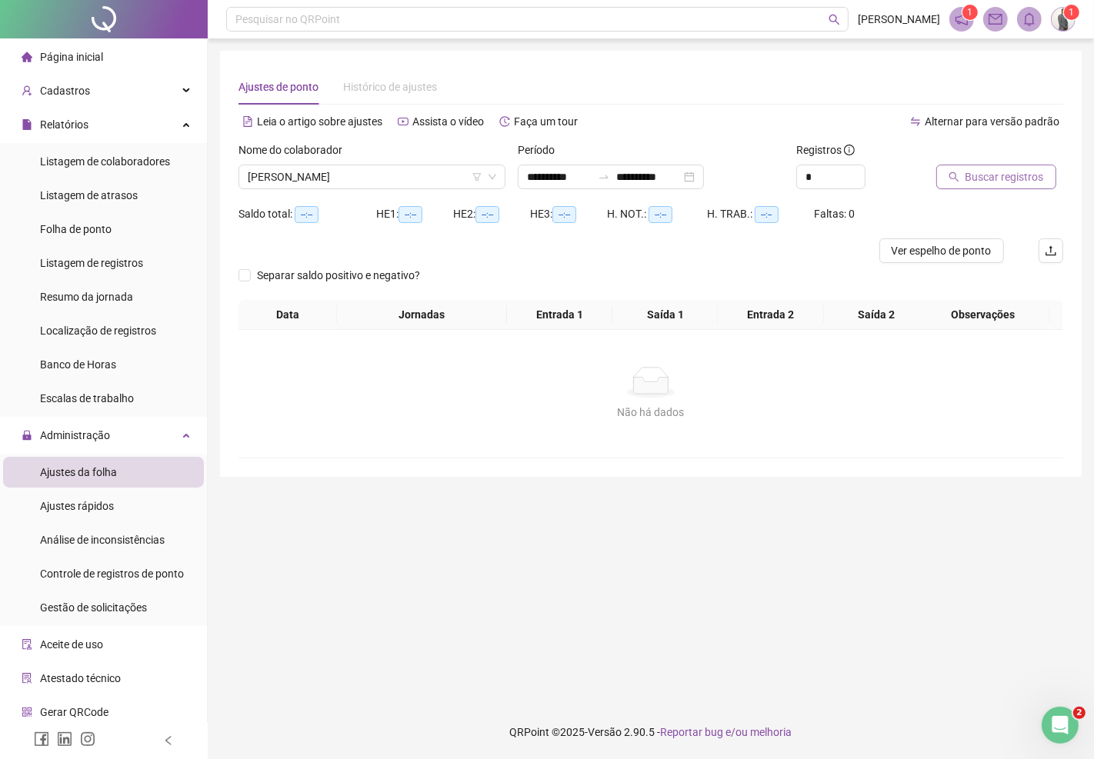
click at [996, 167] on button "Buscar registros" at bounding box center [996, 177] width 120 height 25
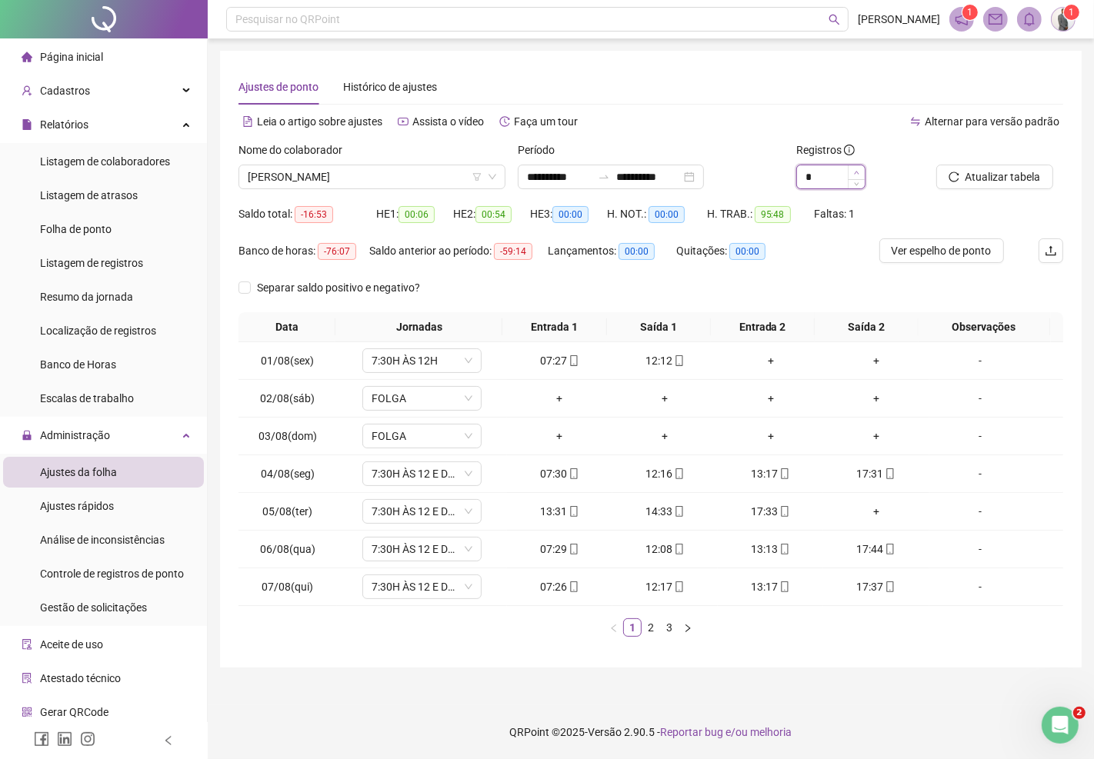
type input "*"
click at [856, 172] on icon "up" at bounding box center [856, 172] width 5 height 3
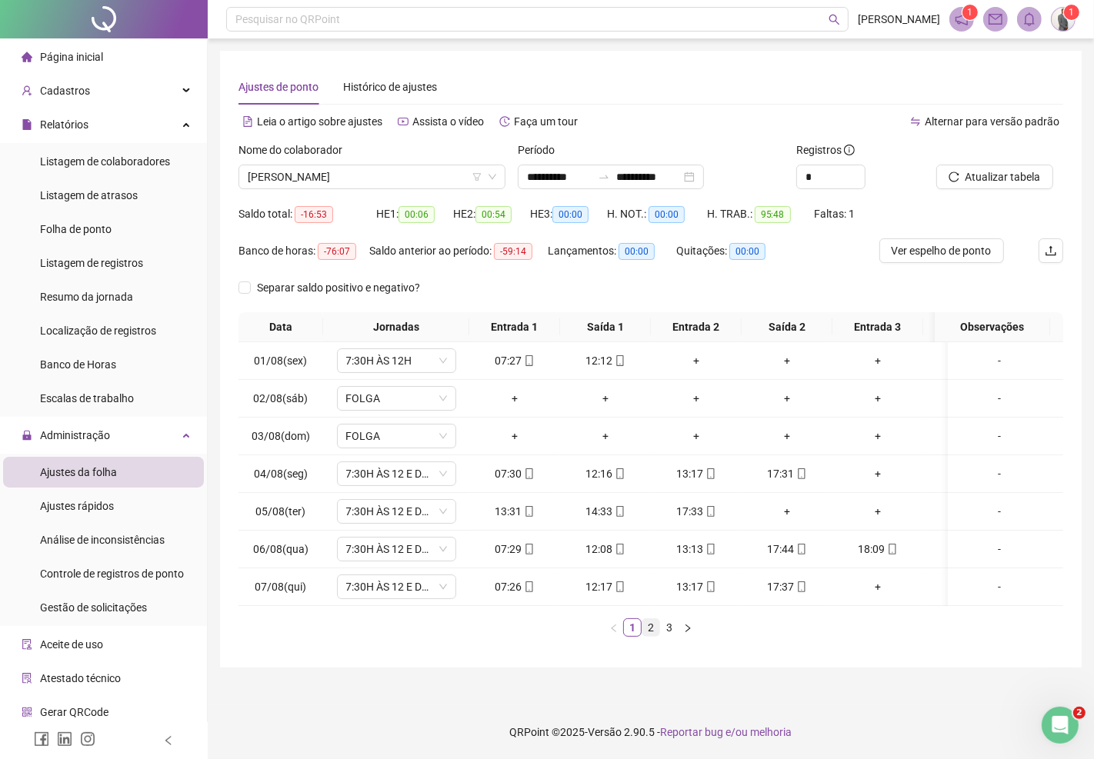
click at [651, 636] on link "2" at bounding box center [650, 627] width 17 height 17
click at [674, 636] on link "3" at bounding box center [669, 627] width 17 height 17
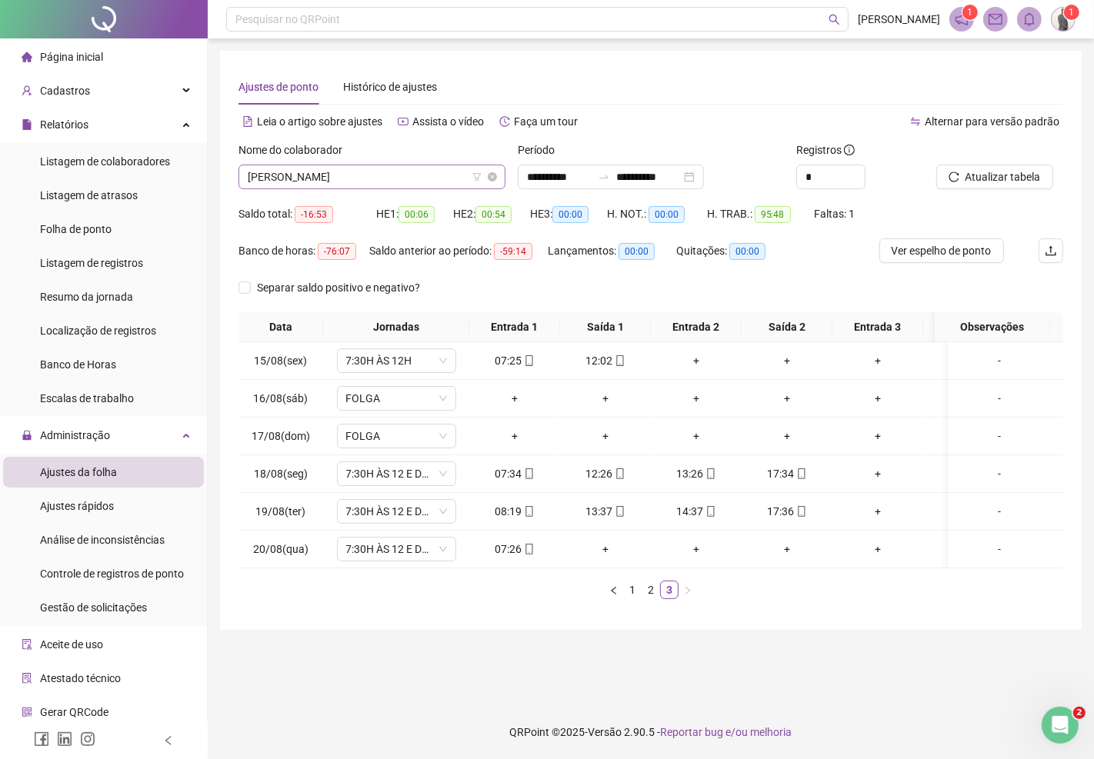
click at [360, 180] on span "ALINE MARIA AMANCIO DA MOTA" at bounding box center [372, 176] width 248 height 23
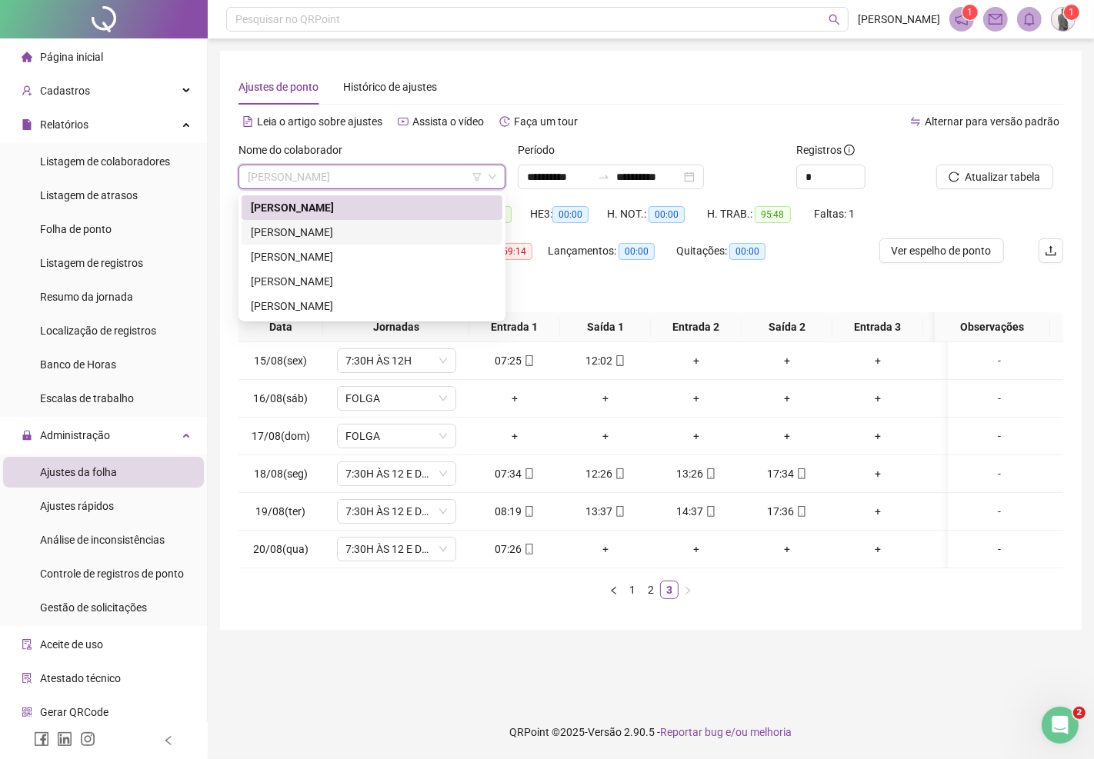
click at [310, 231] on div "ANGELA DIAS PEREIRA" at bounding box center [372, 232] width 242 height 17
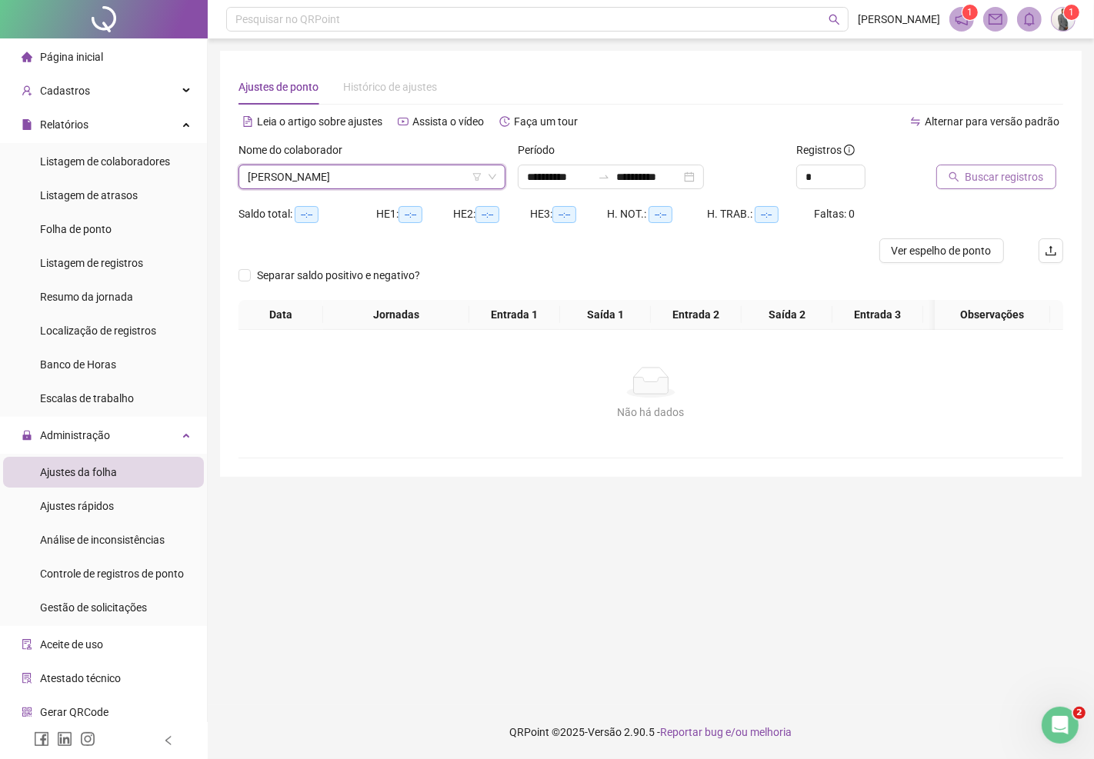
click at [1019, 170] on span "Buscar registros" at bounding box center [1004, 176] width 78 height 17
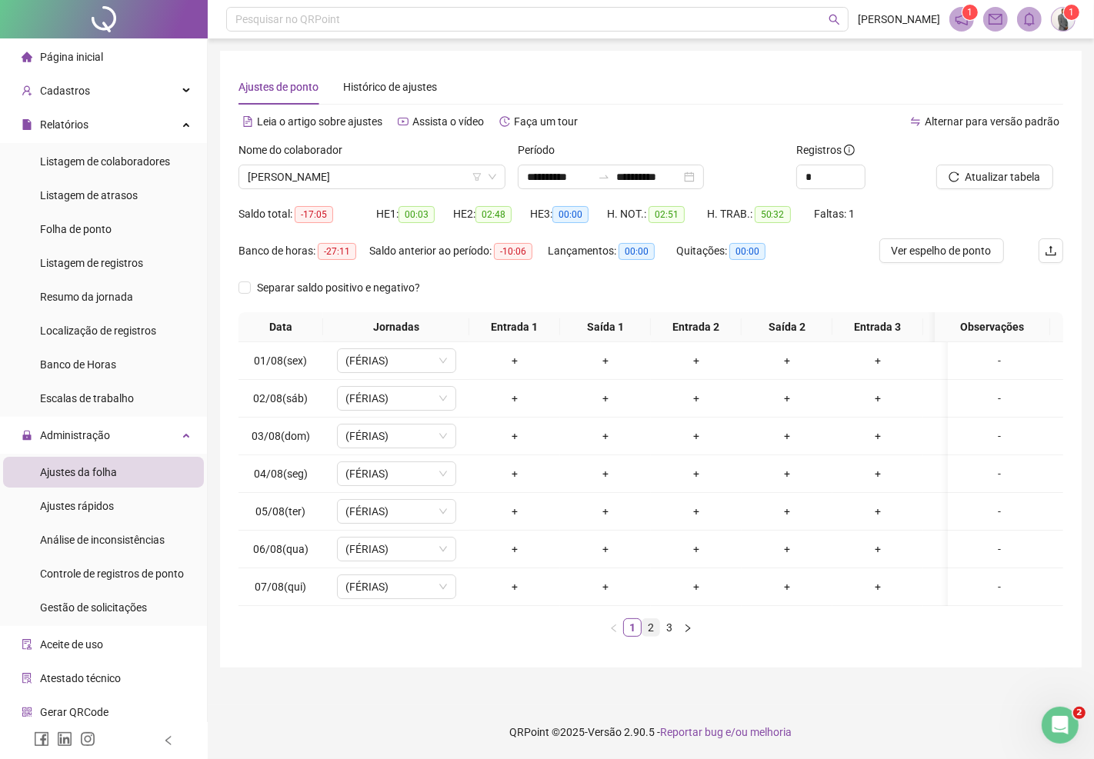
click at [647, 636] on link "2" at bounding box center [650, 627] width 17 height 17
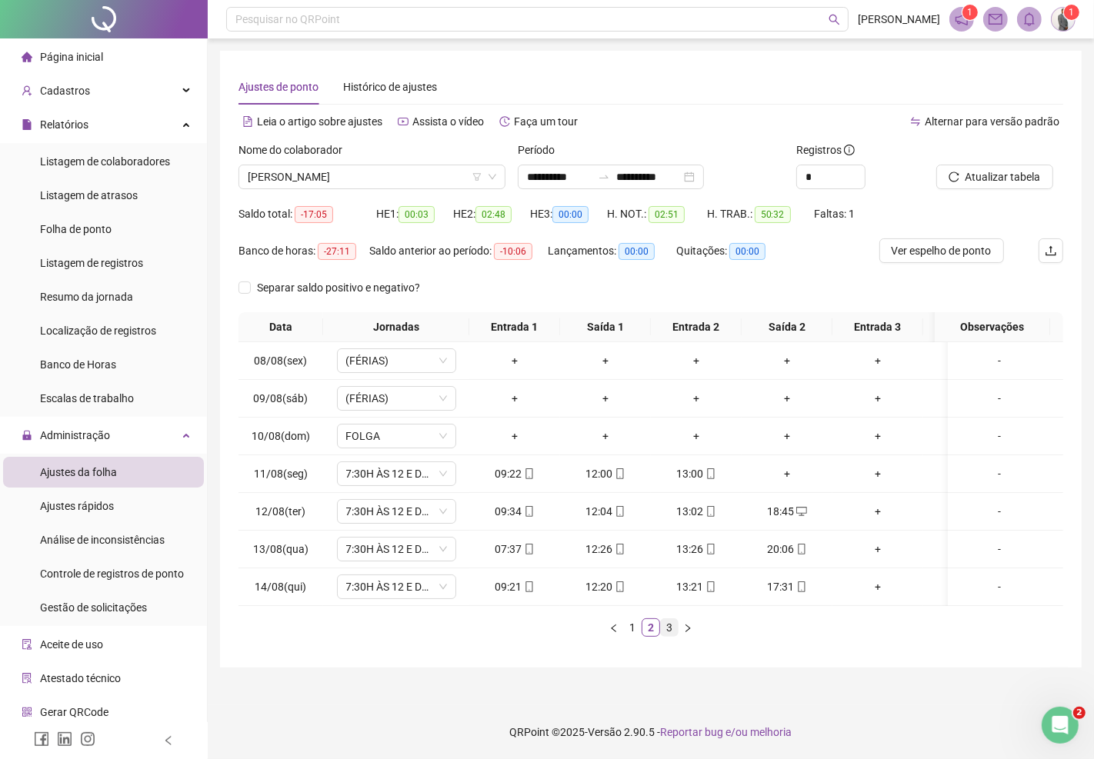
click at [664, 636] on link "3" at bounding box center [669, 627] width 17 height 17
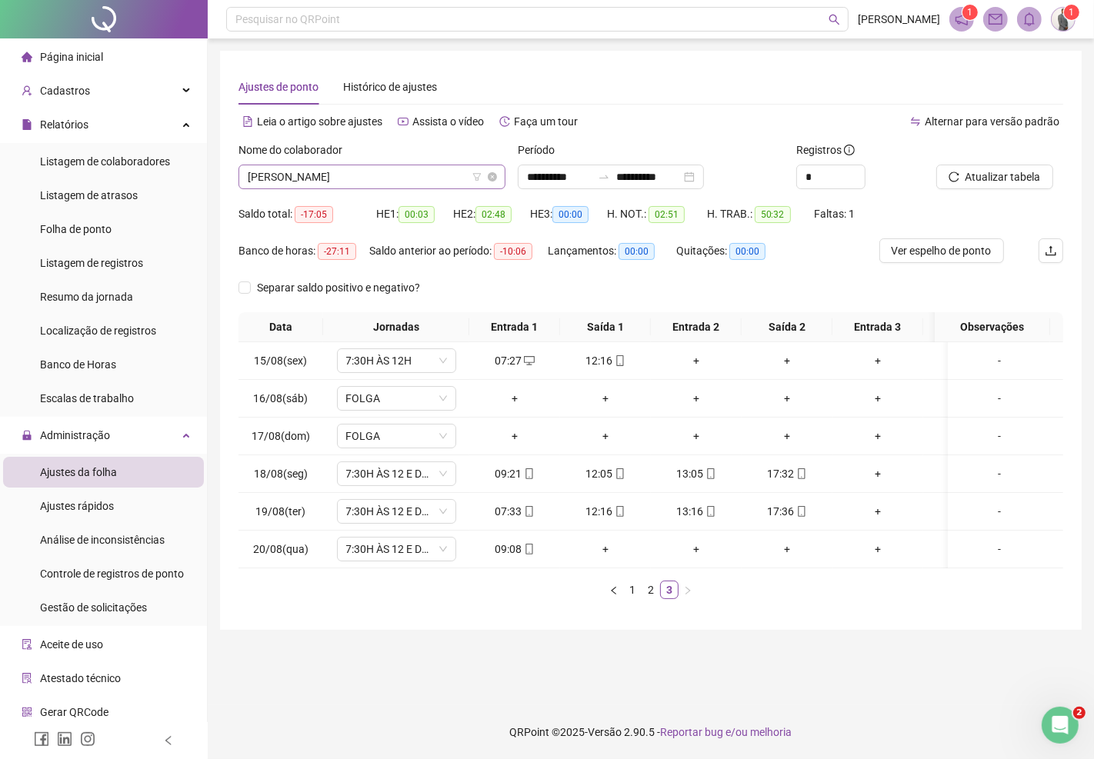
click at [361, 181] on span "ANGELA DIAS PEREIRA" at bounding box center [372, 176] width 248 height 23
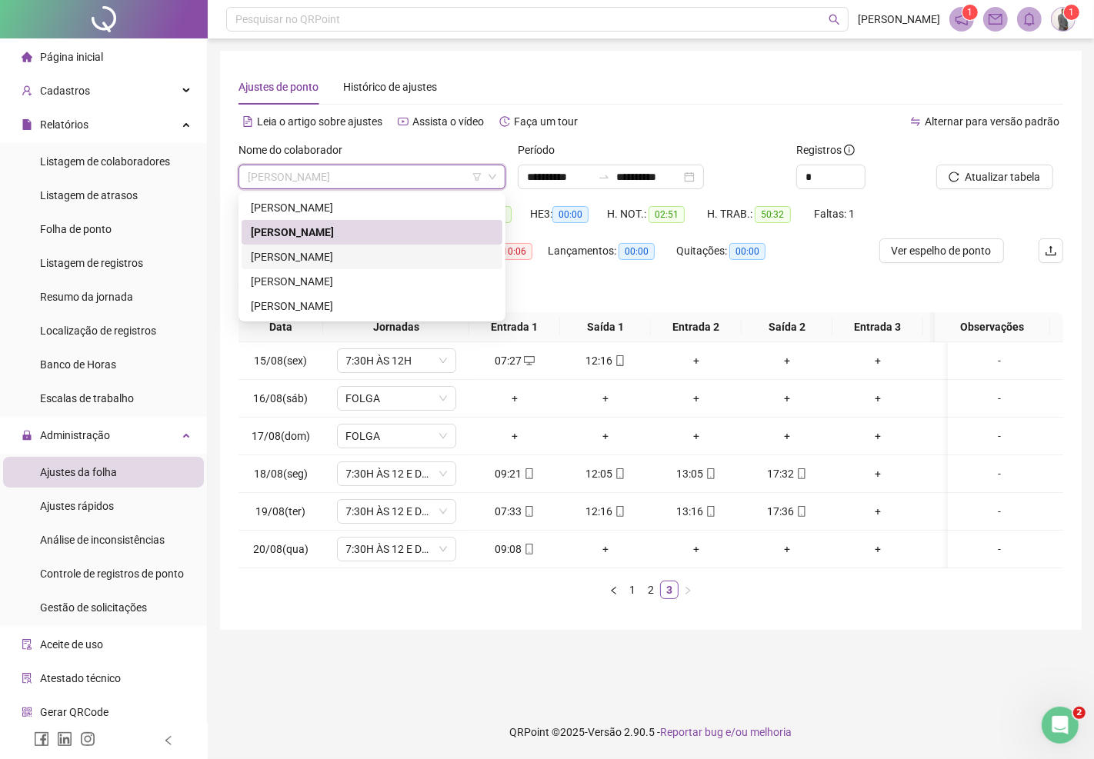
click at [319, 256] on div "JOSIAS BRITO MARINHO DE SOUSA" at bounding box center [372, 256] width 242 height 17
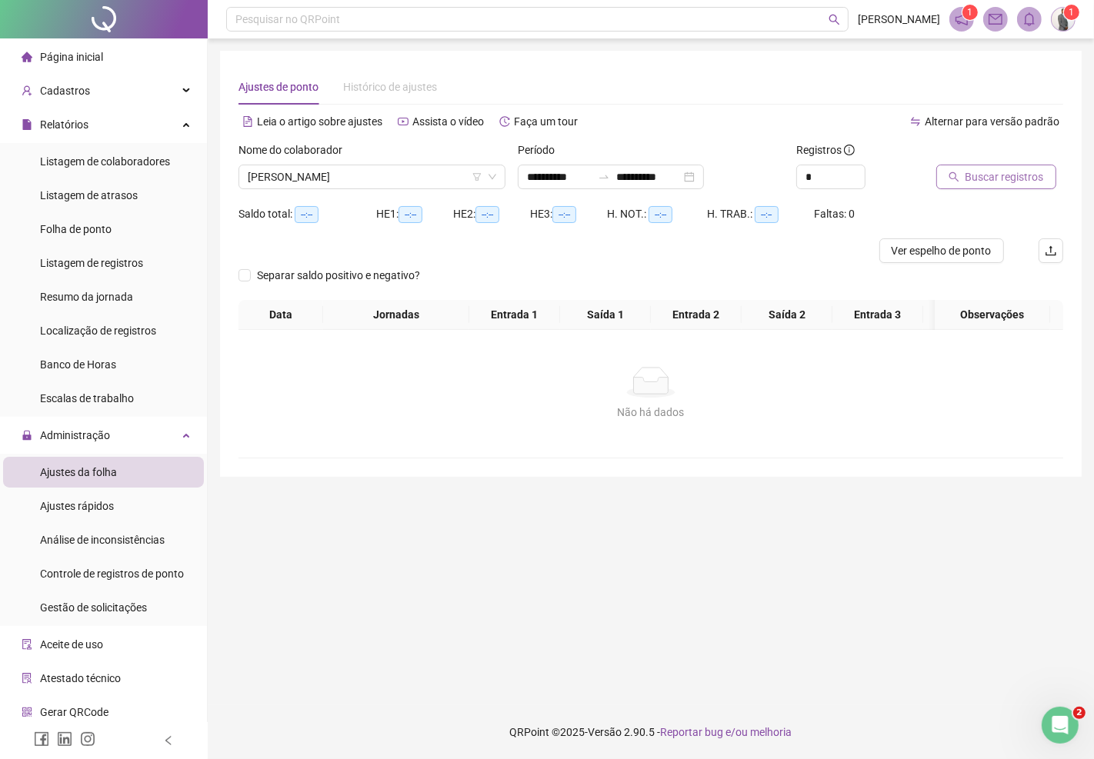
click at [977, 169] on span "Buscar registros" at bounding box center [1004, 176] width 78 height 17
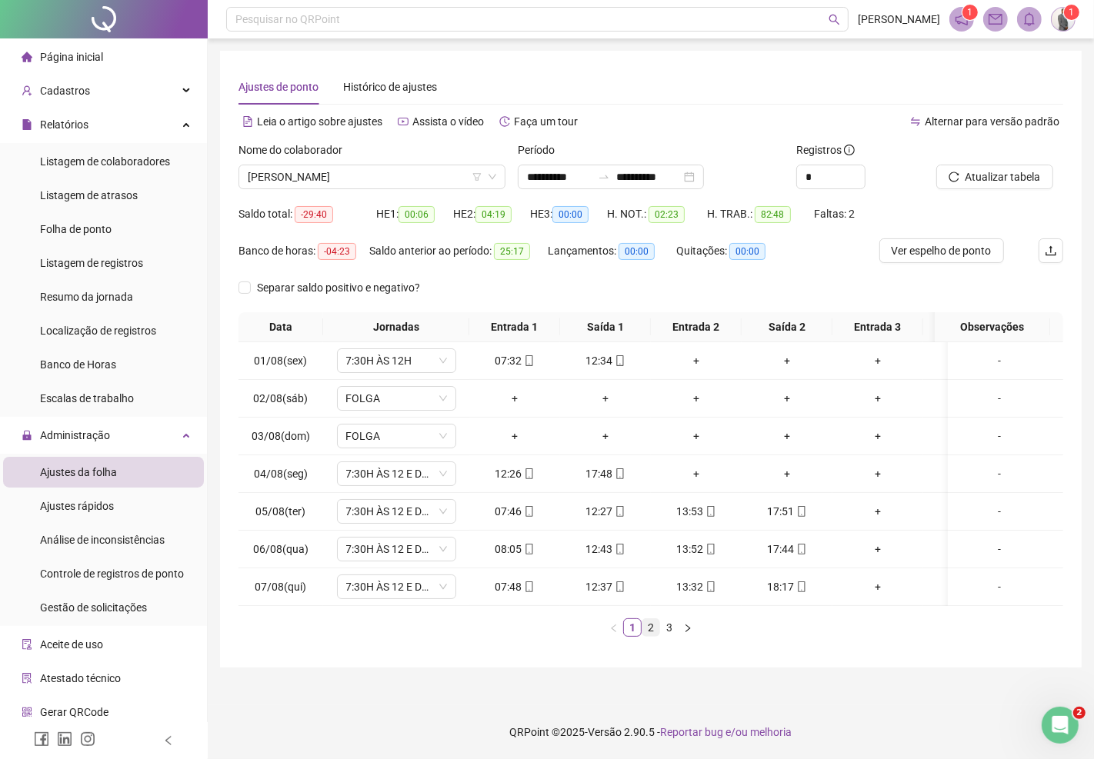
click at [648, 636] on link "2" at bounding box center [650, 627] width 17 height 17
click at [673, 636] on link "3" at bounding box center [669, 627] width 17 height 17
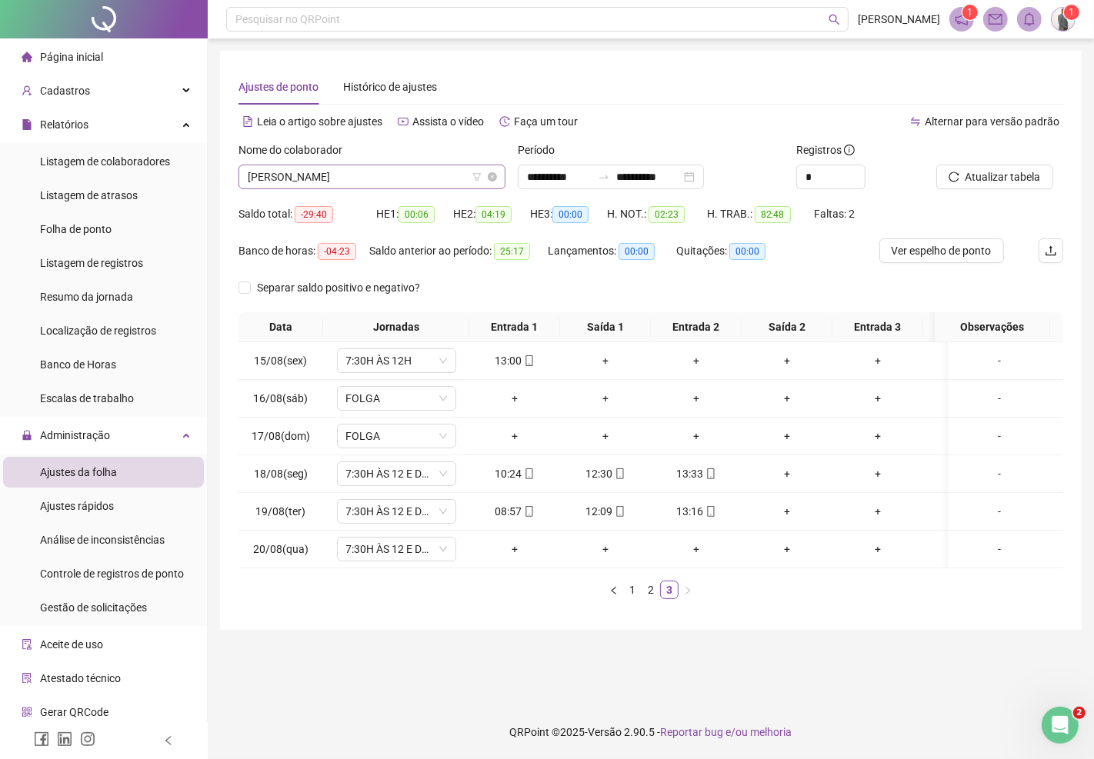
click at [425, 175] on span "JOSIAS BRITO MARINHO DE SOUSA" at bounding box center [372, 176] width 248 height 23
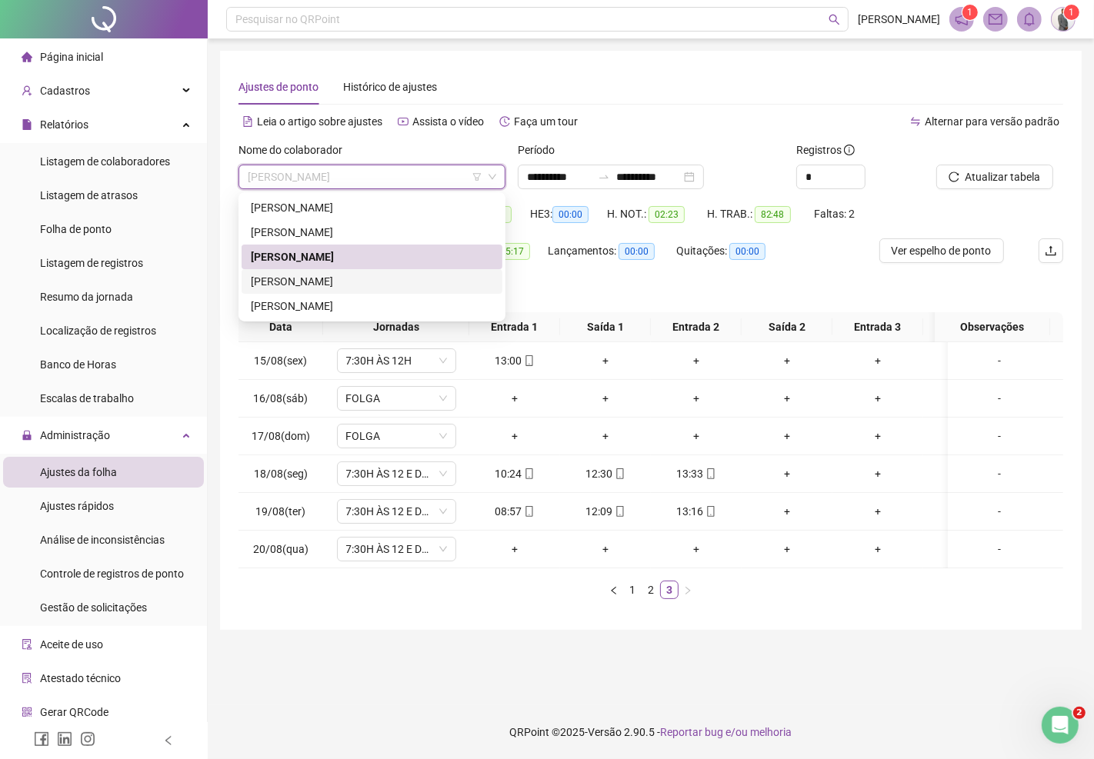
click at [341, 281] on div "JULIO CESAR TAVARES DOS ANJOS" at bounding box center [372, 281] width 242 height 17
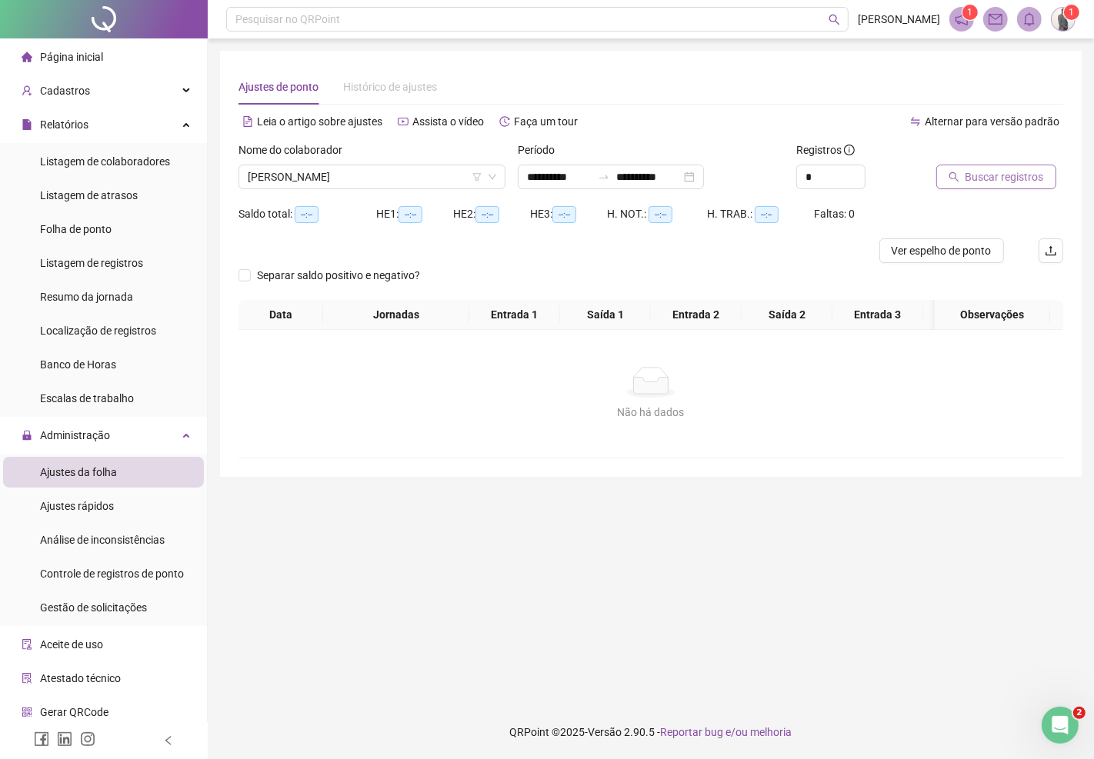
click at [961, 172] on button "Buscar registros" at bounding box center [996, 177] width 120 height 25
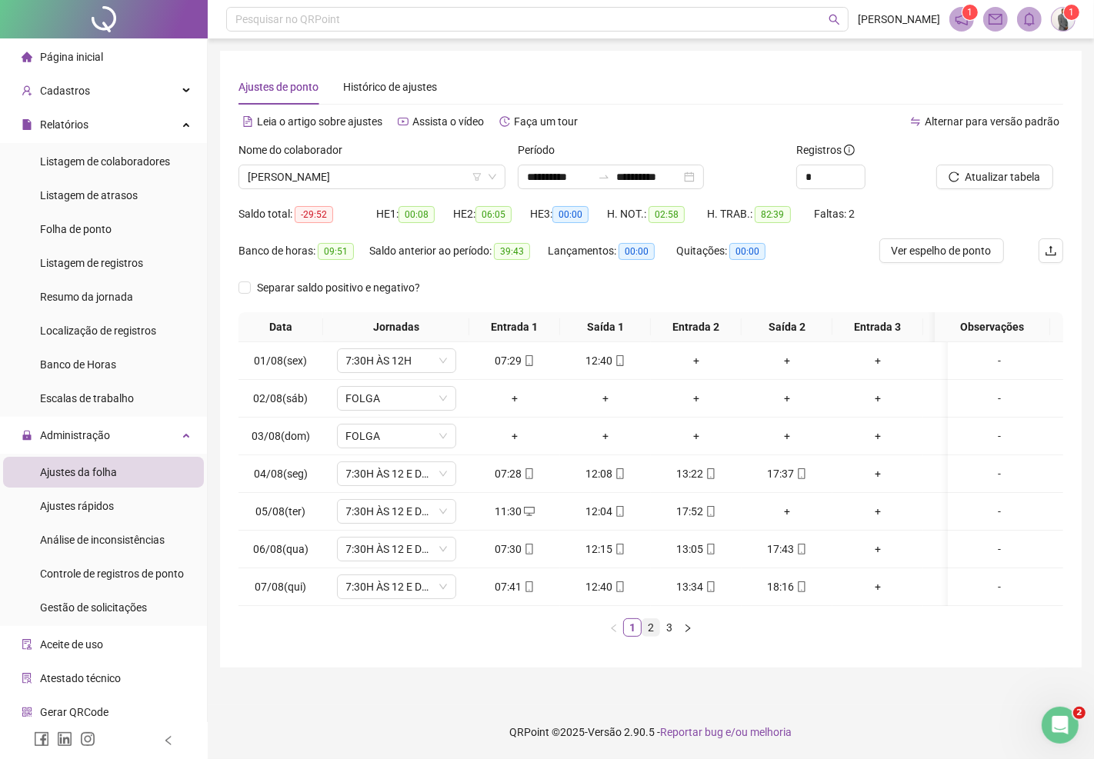
click at [654, 636] on link "2" at bounding box center [650, 627] width 17 height 17
click at [670, 636] on link "3" at bounding box center [669, 627] width 17 height 17
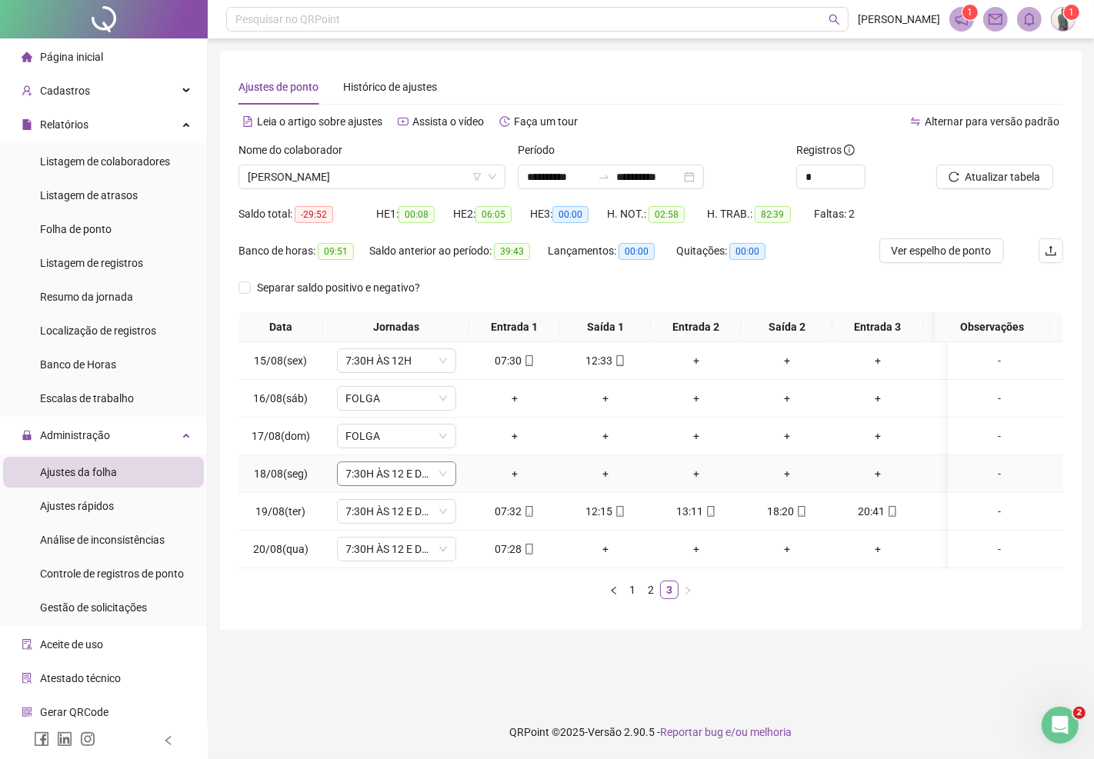
click at [394, 478] on span "7:30H ÀS 12 E DE 13H ÀS 17:30" at bounding box center [396, 473] width 101 height 23
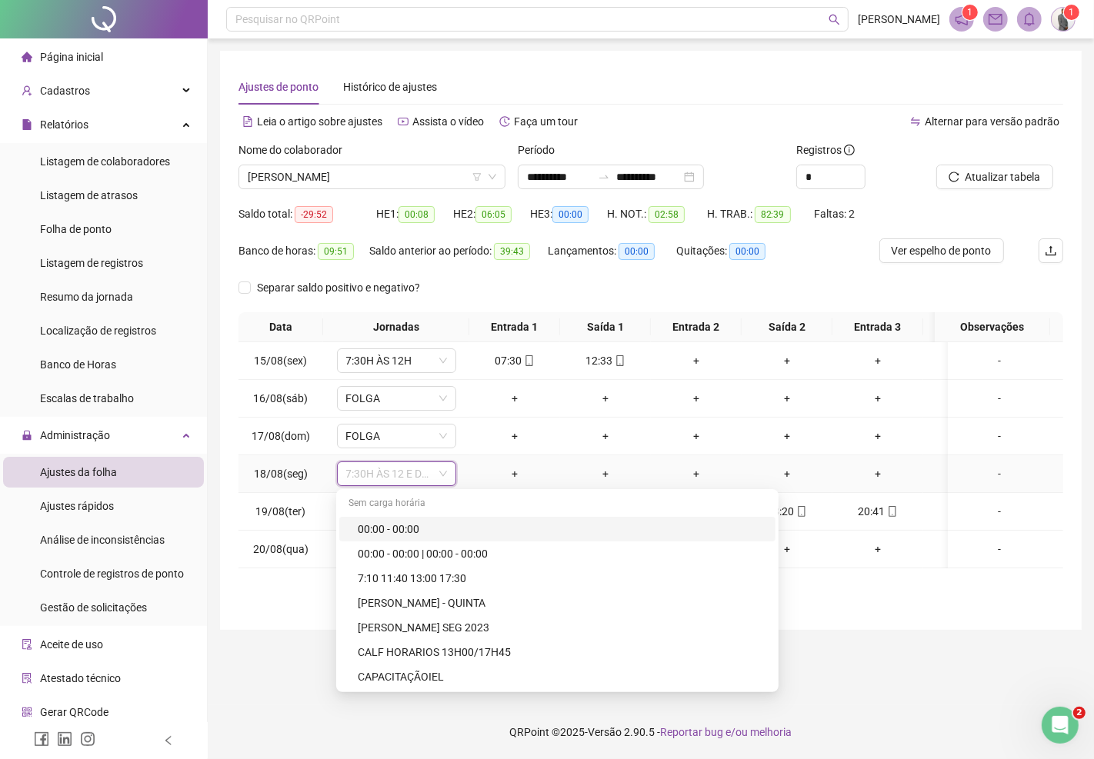
click at [517, 473] on div "+" at bounding box center [514, 473] width 78 height 17
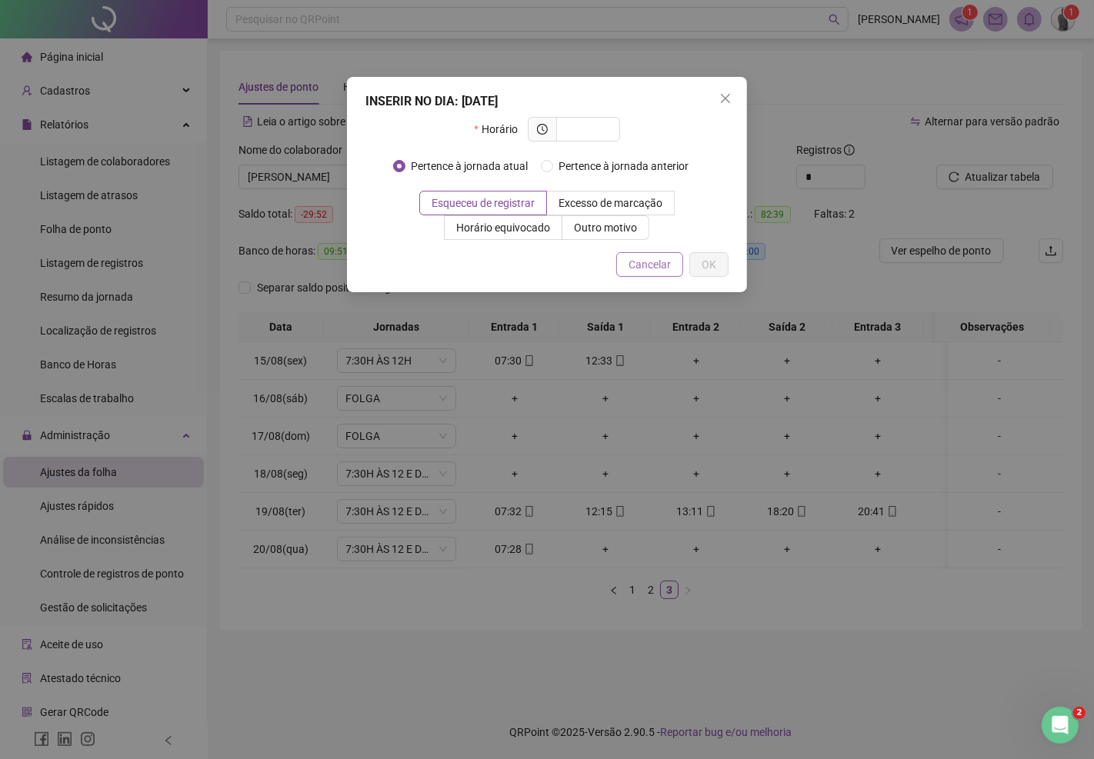
click at [651, 263] on span "Cancelar" at bounding box center [649, 264] width 42 height 17
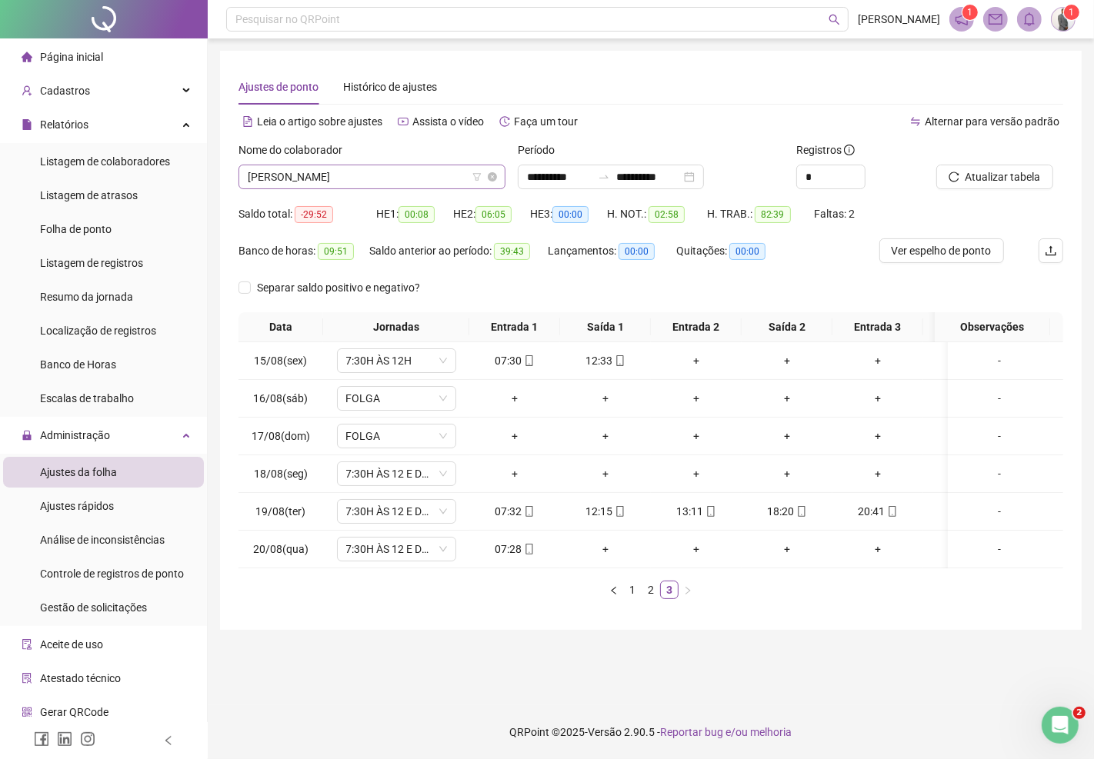
click at [424, 171] on span "JULIO CESAR TAVARES DOS ANJOS" at bounding box center [372, 176] width 248 height 23
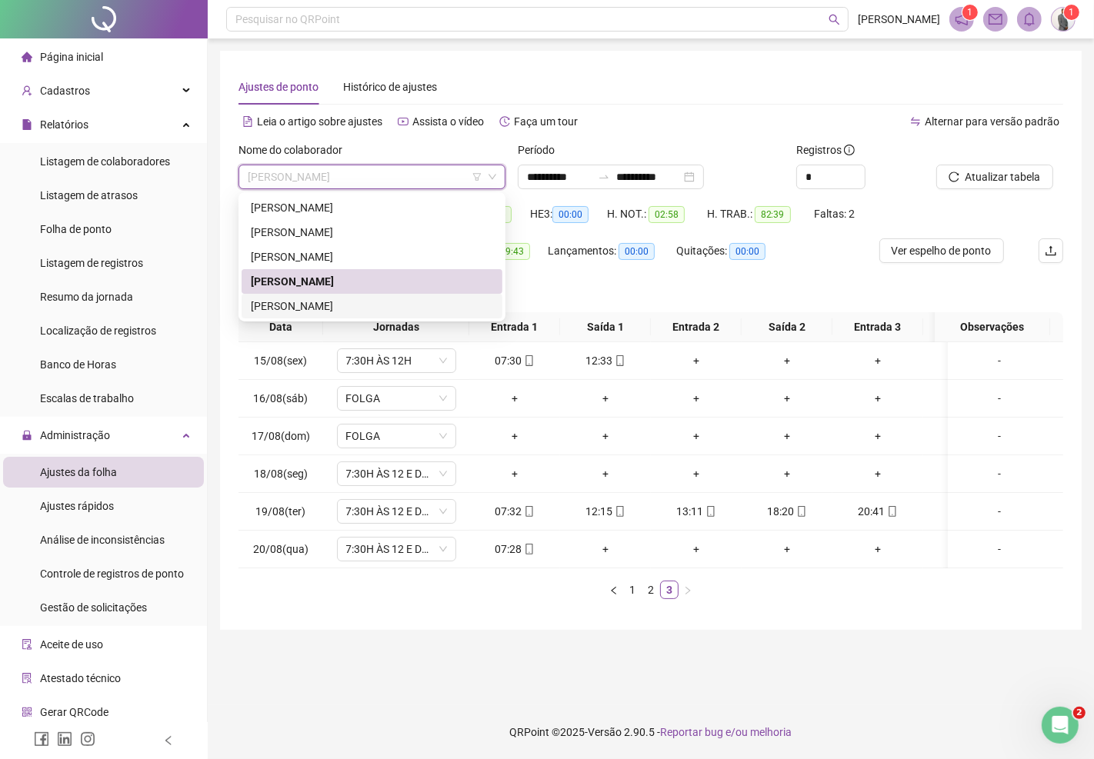
click at [366, 301] on div "RONALDO XAVIER DA SILVA" at bounding box center [372, 306] width 242 height 17
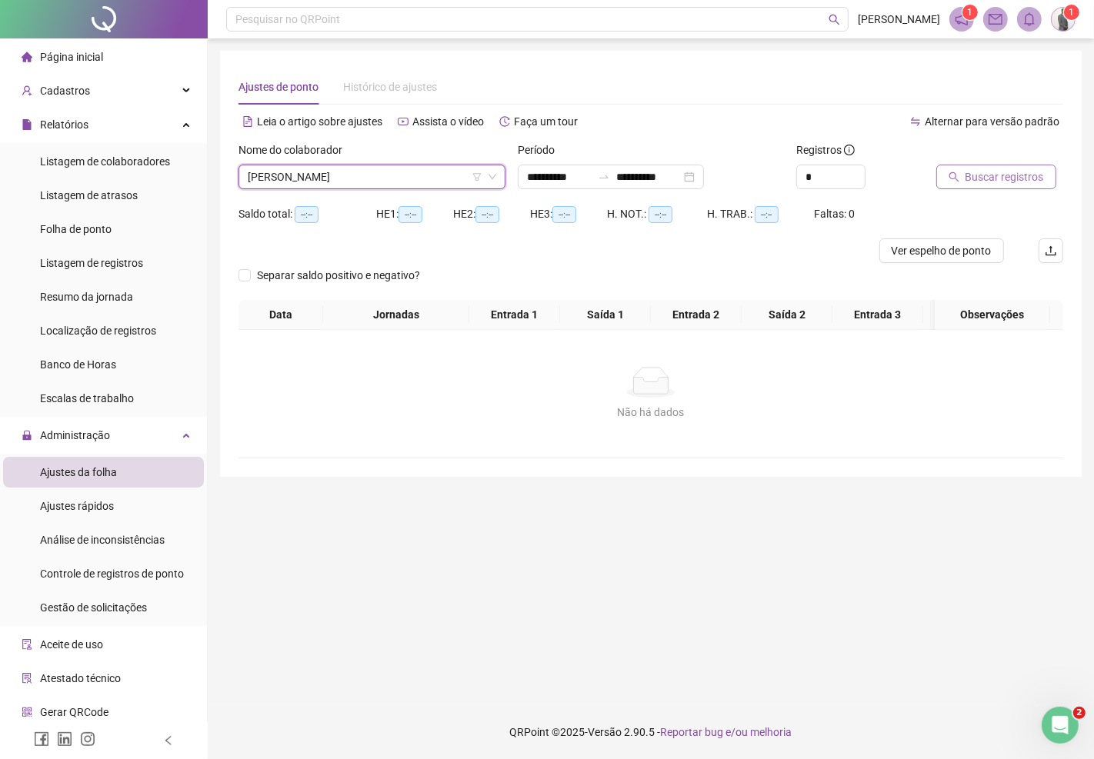
click at [1024, 180] on span "Buscar registros" at bounding box center [1004, 176] width 78 height 17
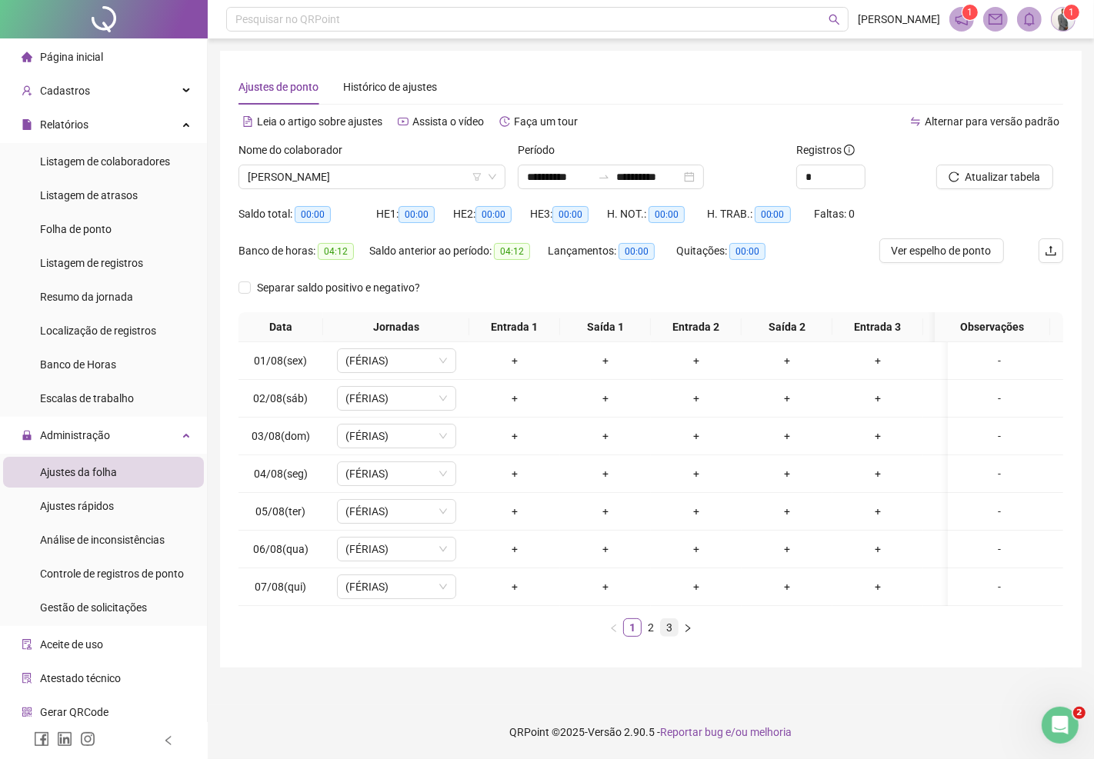
click at [668, 636] on link "3" at bounding box center [669, 627] width 17 height 17
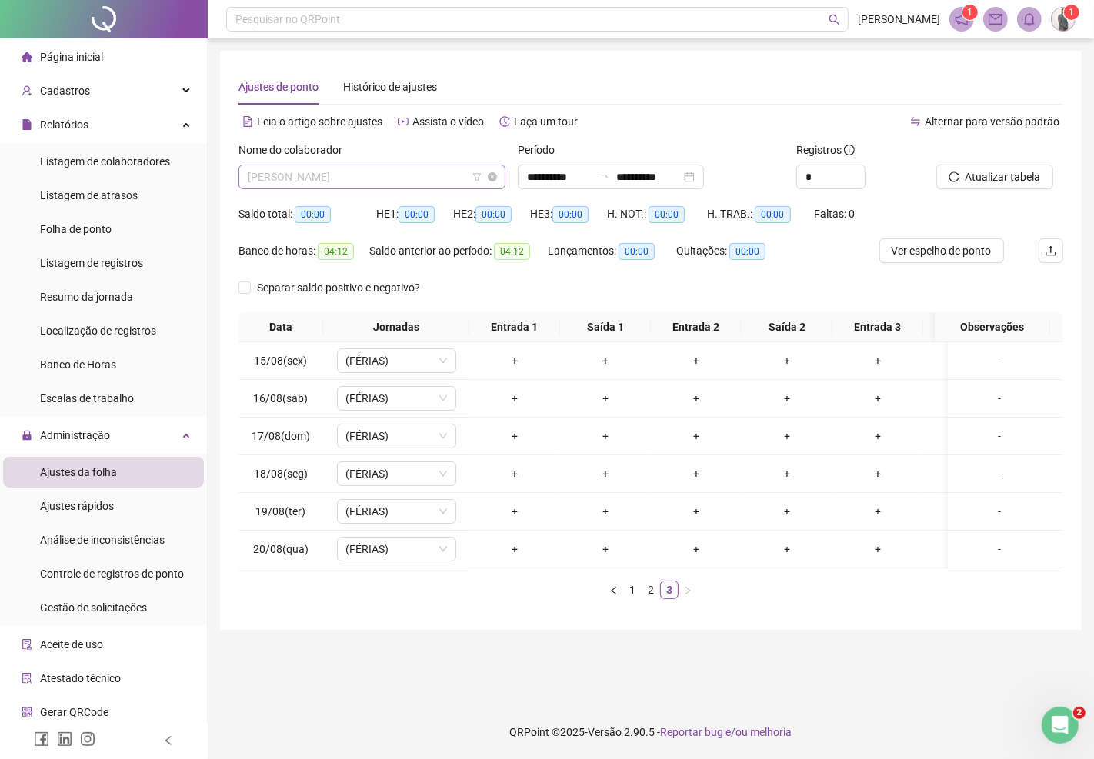
click at [354, 182] on span "RONALDO XAVIER DA SILVA" at bounding box center [372, 176] width 248 height 23
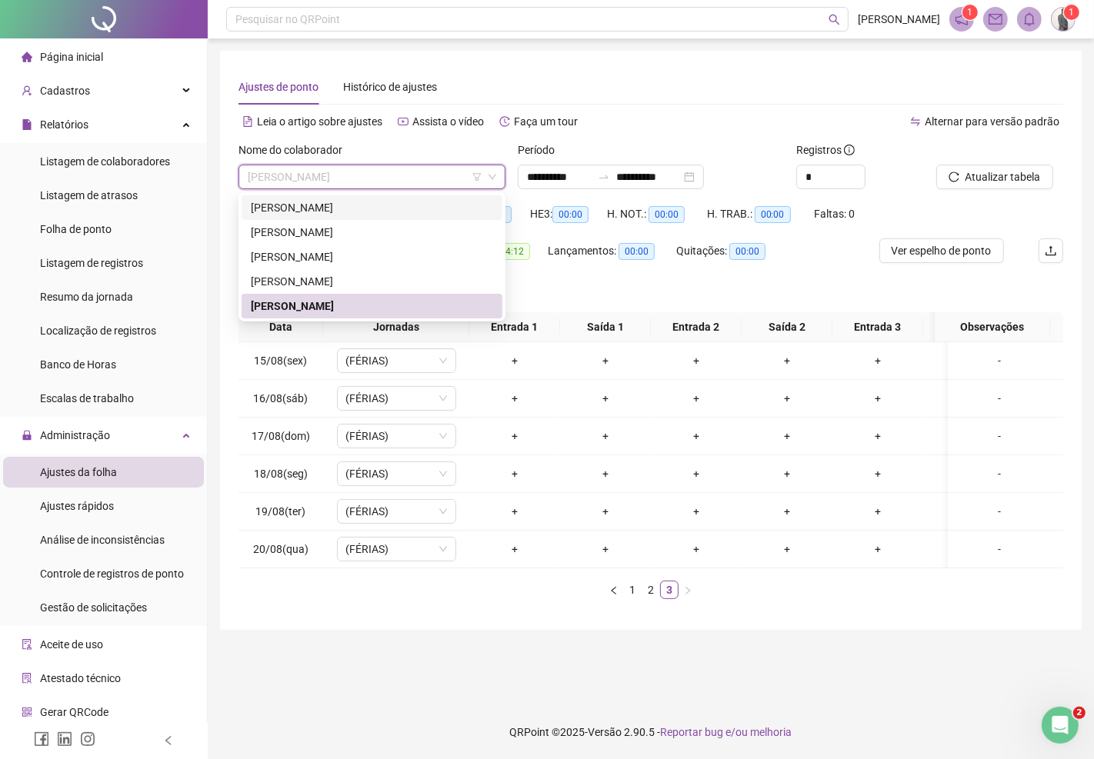
click at [292, 208] on div "ALINE MARIA AMANCIO DA MOTA" at bounding box center [372, 207] width 242 height 17
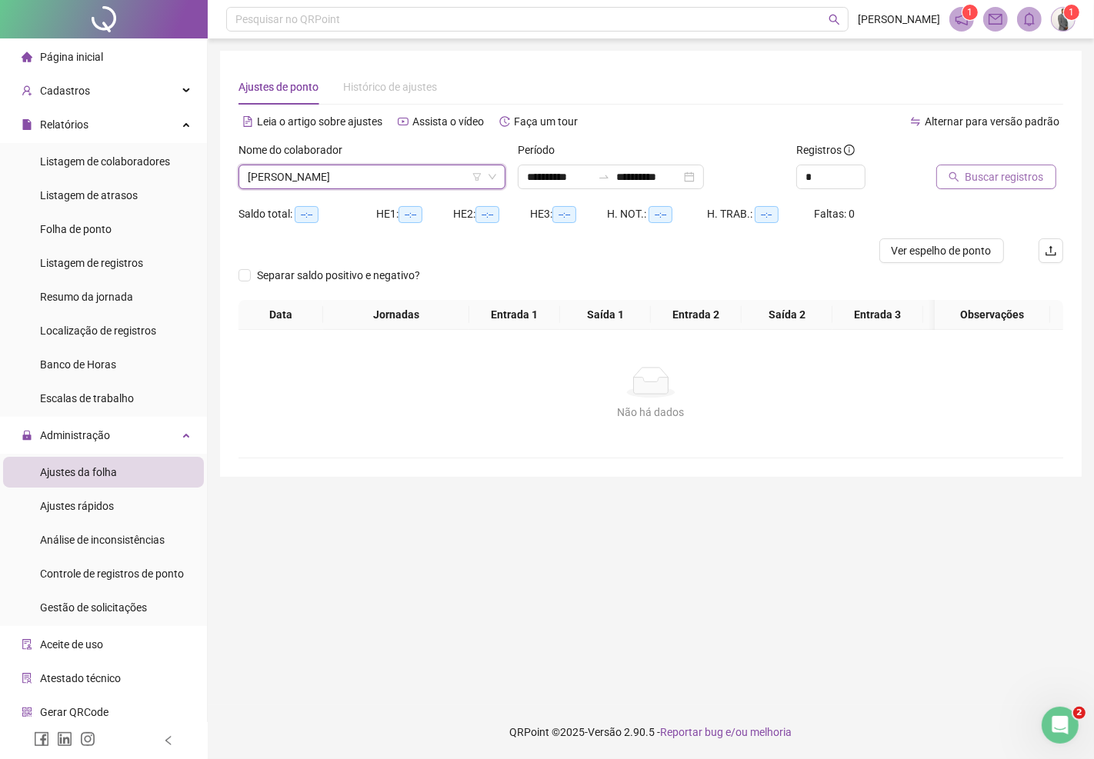
click at [983, 172] on span "Buscar registros" at bounding box center [1004, 176] width 78 height 17
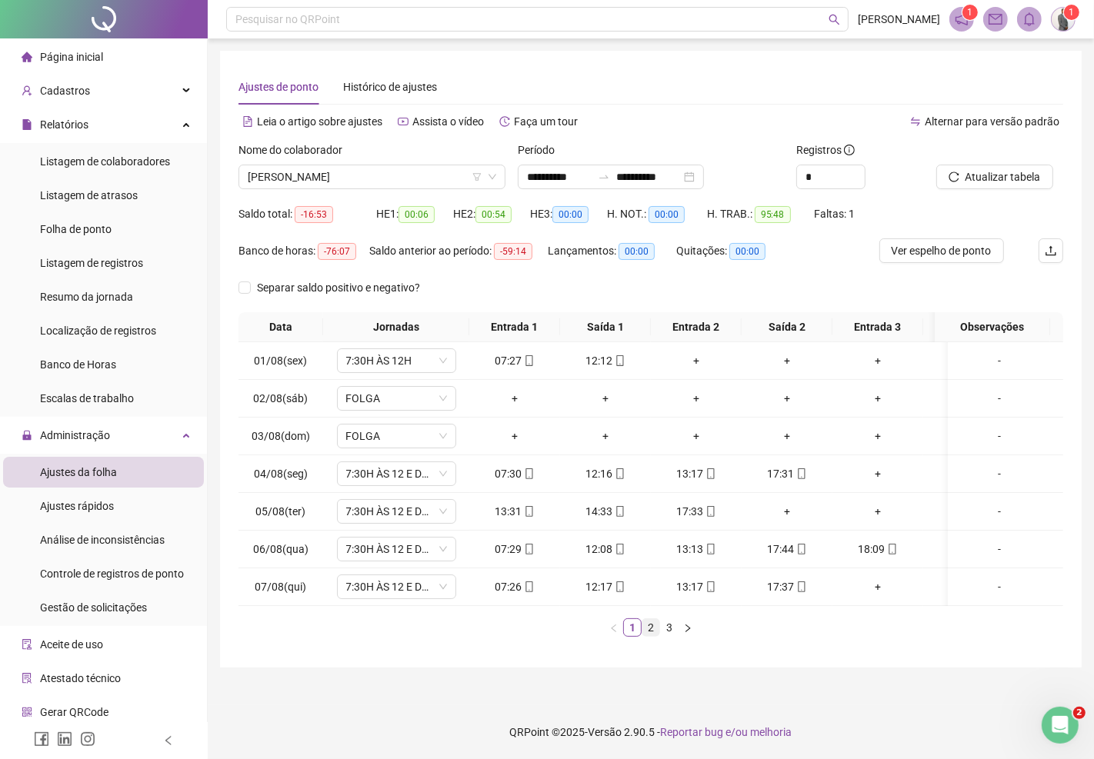
click at [651, 636] on link "2" at bounding box center [650, 627] width 17 height 17
click at [666, 636] on link "3" at bounding box center [669, 627] width 17 height 17
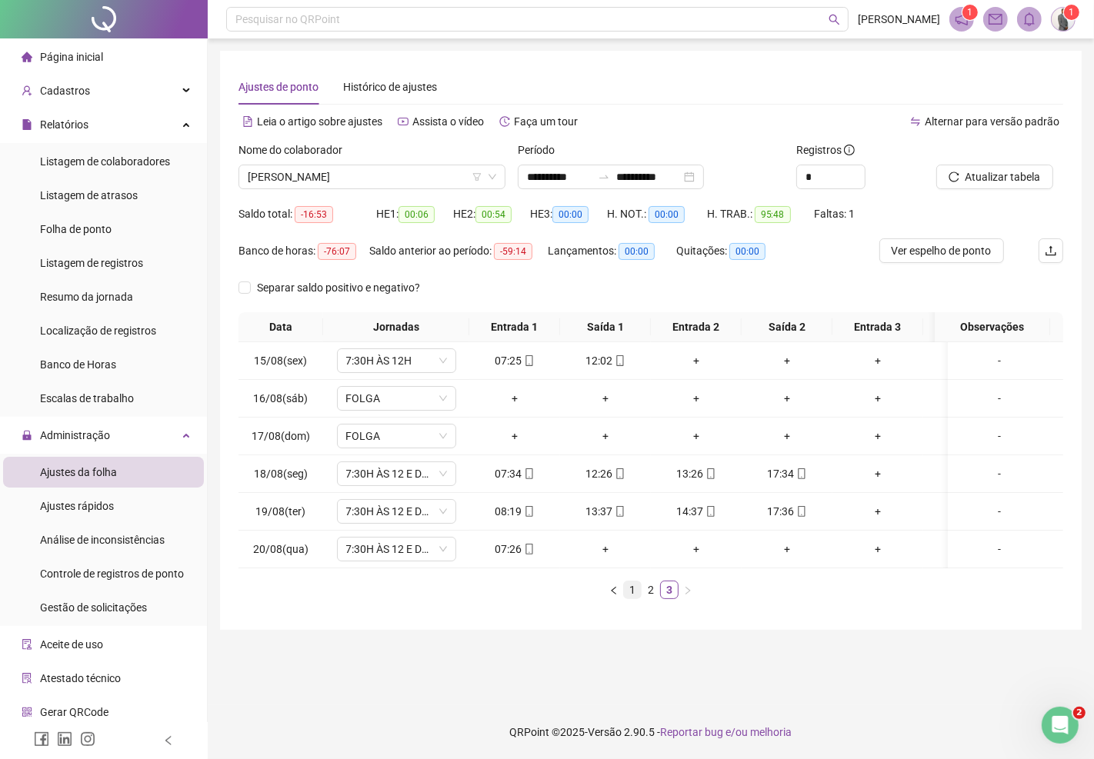
click at [628, 598] on link "1" at bounding box center [632, 589] width 17 height 17
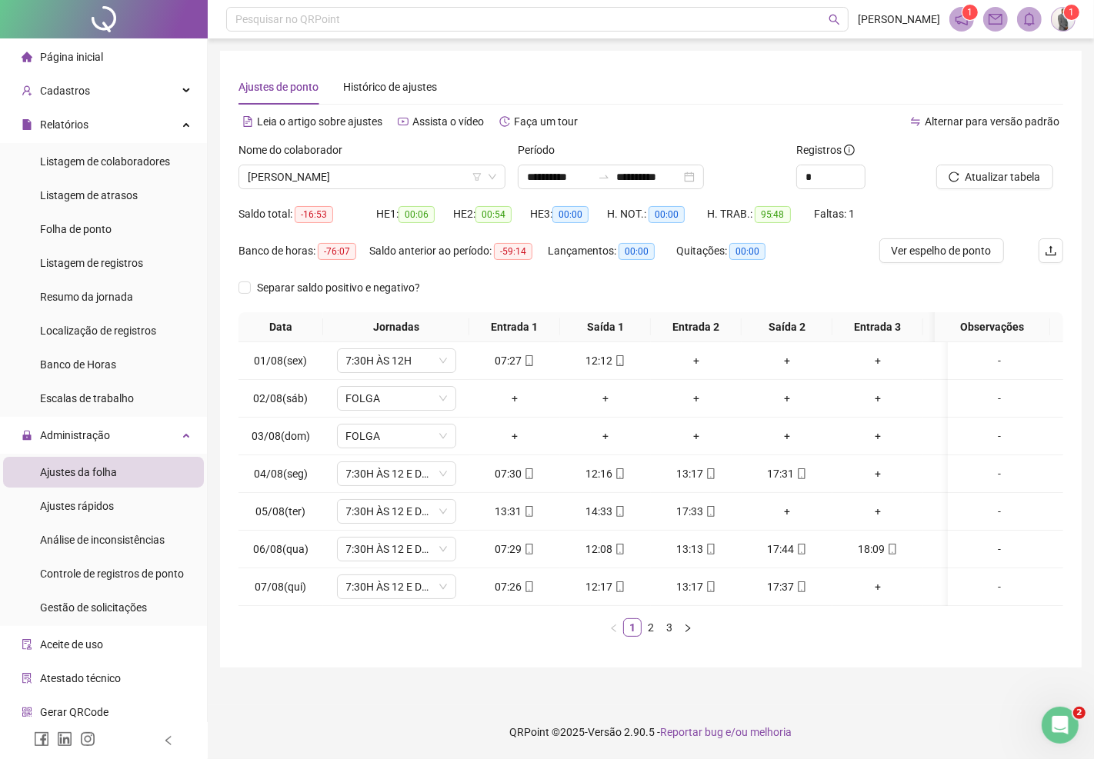
scroll to position [0, 1]
click at [801, 555] on icon "mobile" at bounding box center [800, 549] width 7 height 11
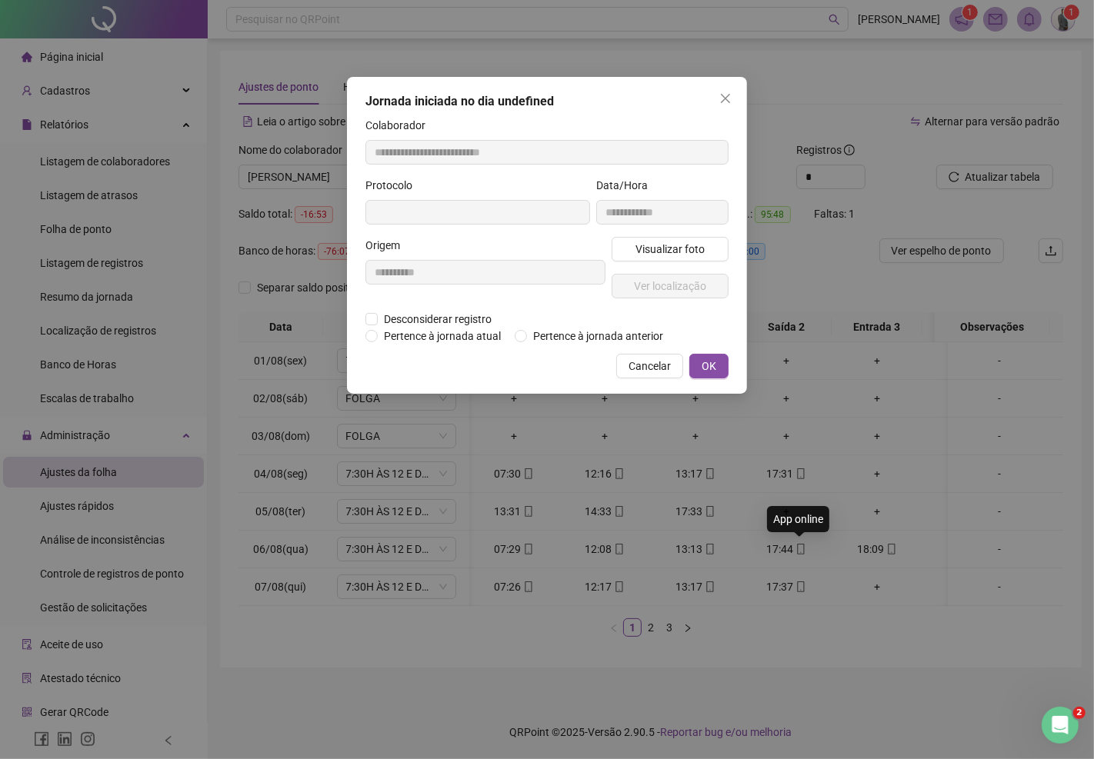
type input "**********"
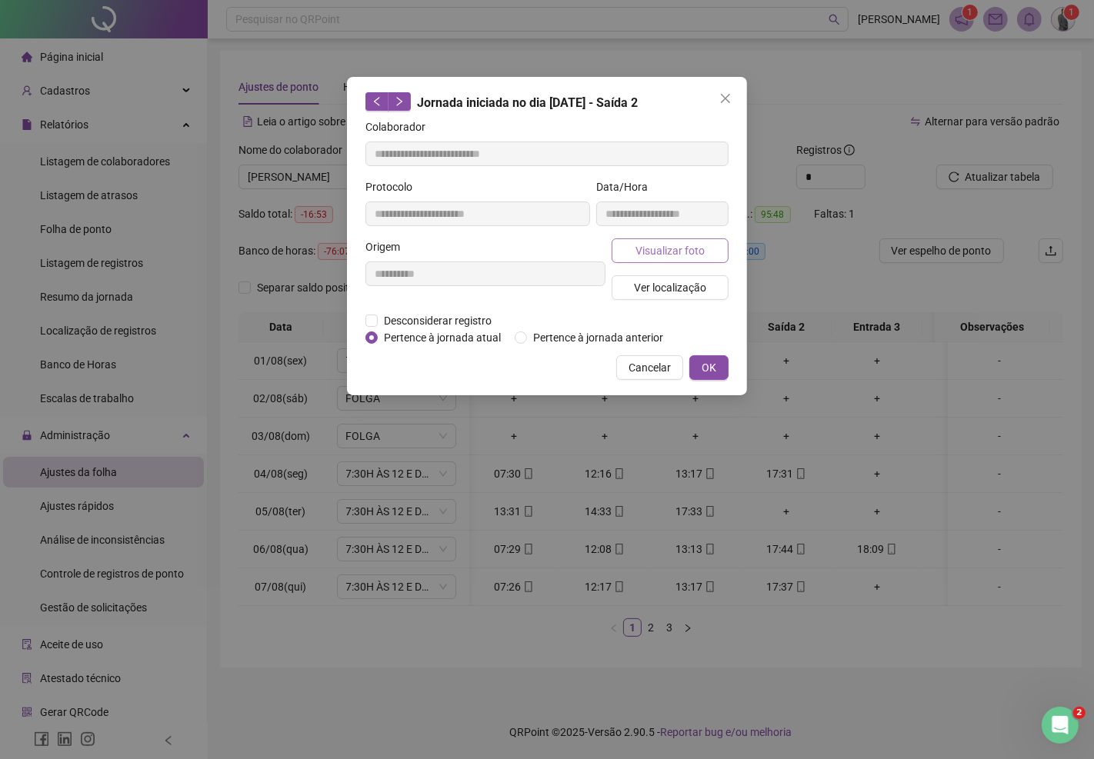
click at [649, 251] on span "Visualizar foto" at bounding box center [669, 250] width 69 height 17
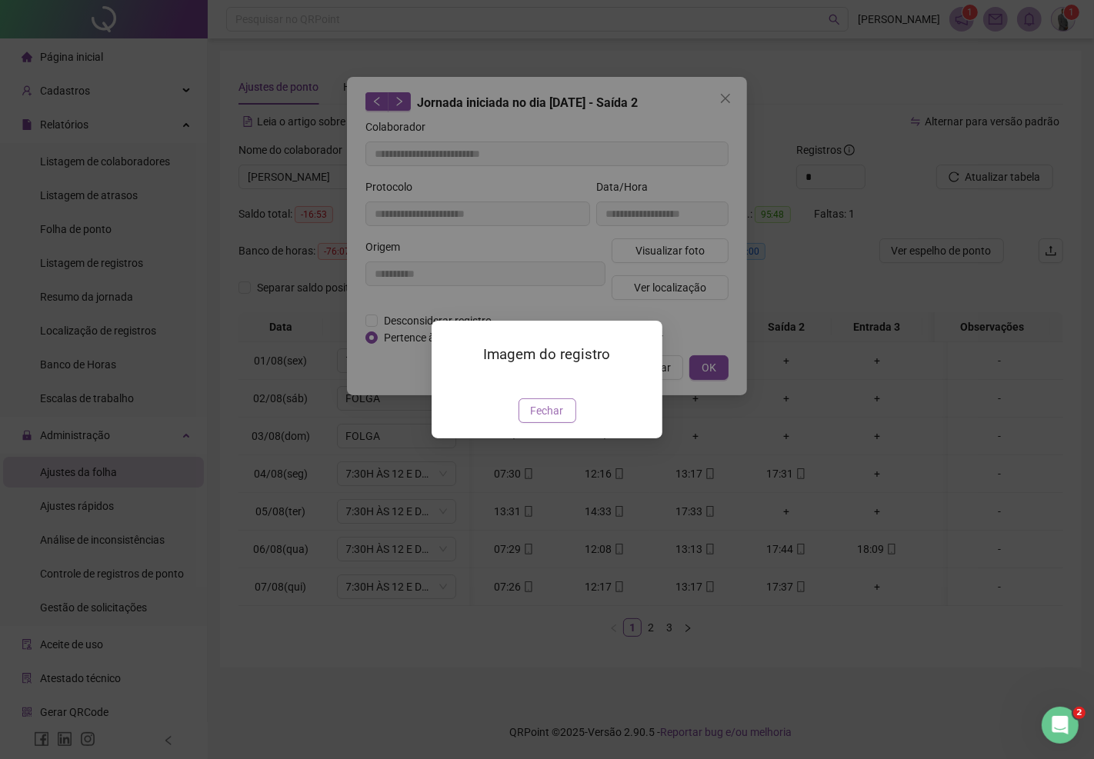
click at [552, 419] on span "Fechar" at bounding box center [547, 410] width 33 height 17
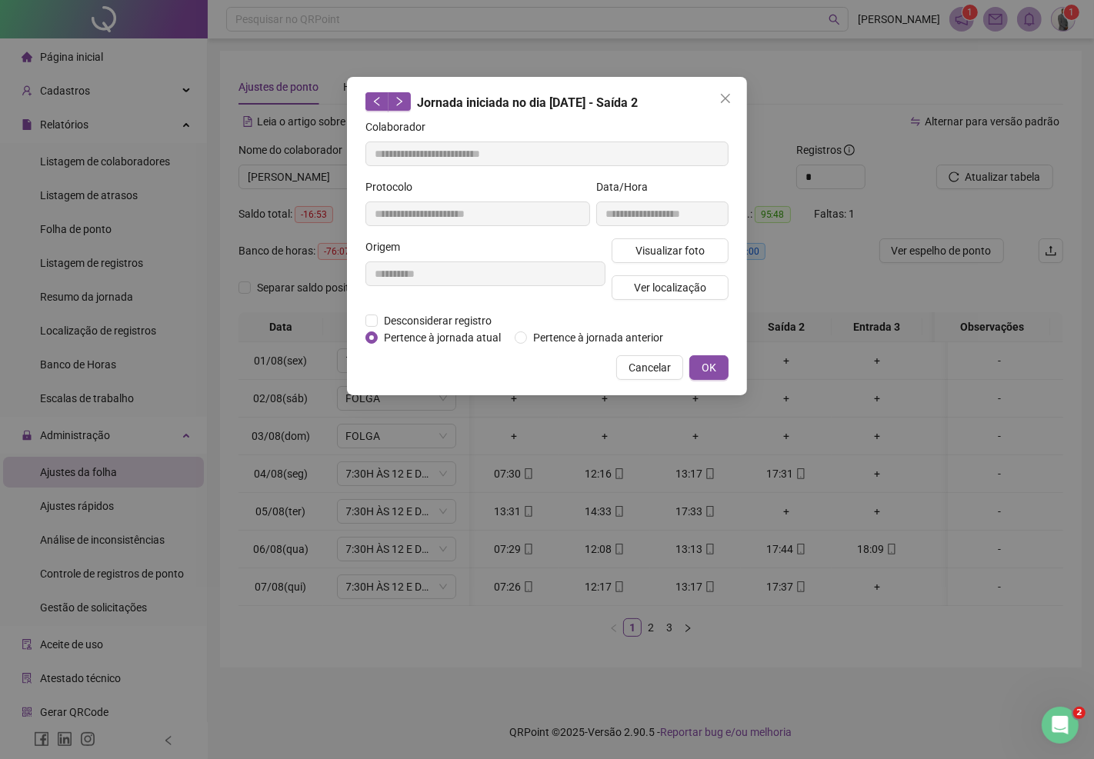
click at [648, 365] on span "Cancelar" at bounding box center [649, 367] width 42 height 17
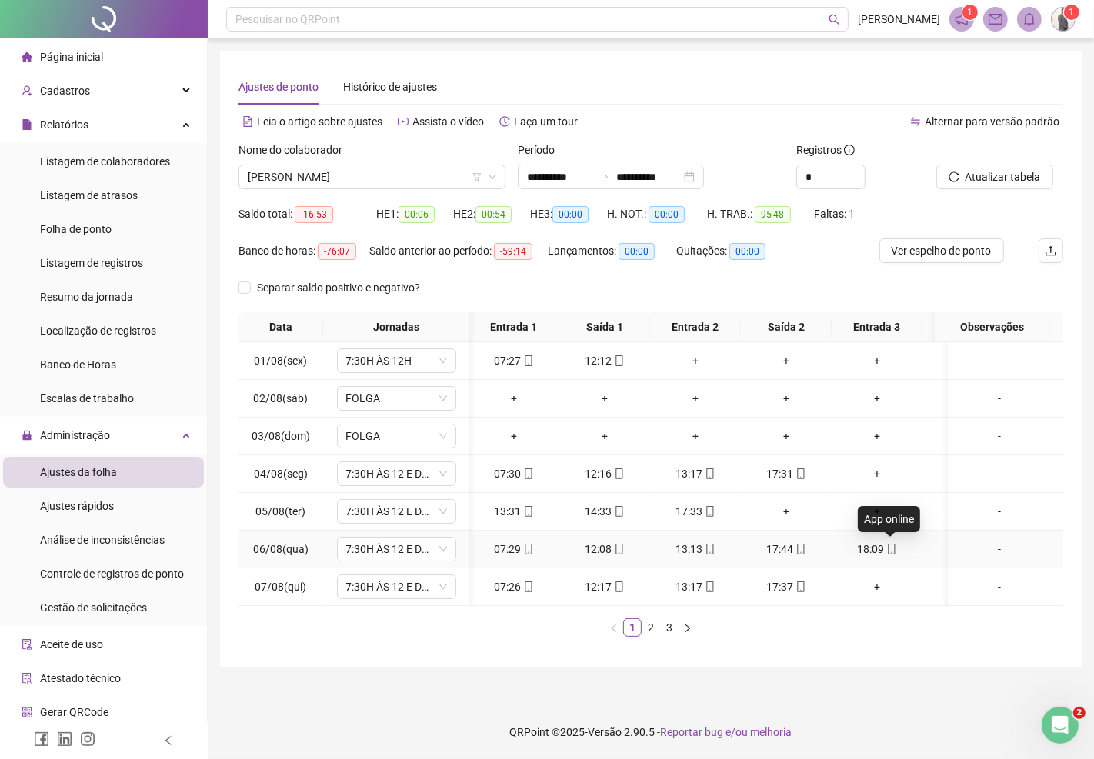
click at [888, 546] on icon "mobile" at bounding box center [891, 549] width 7 height 11
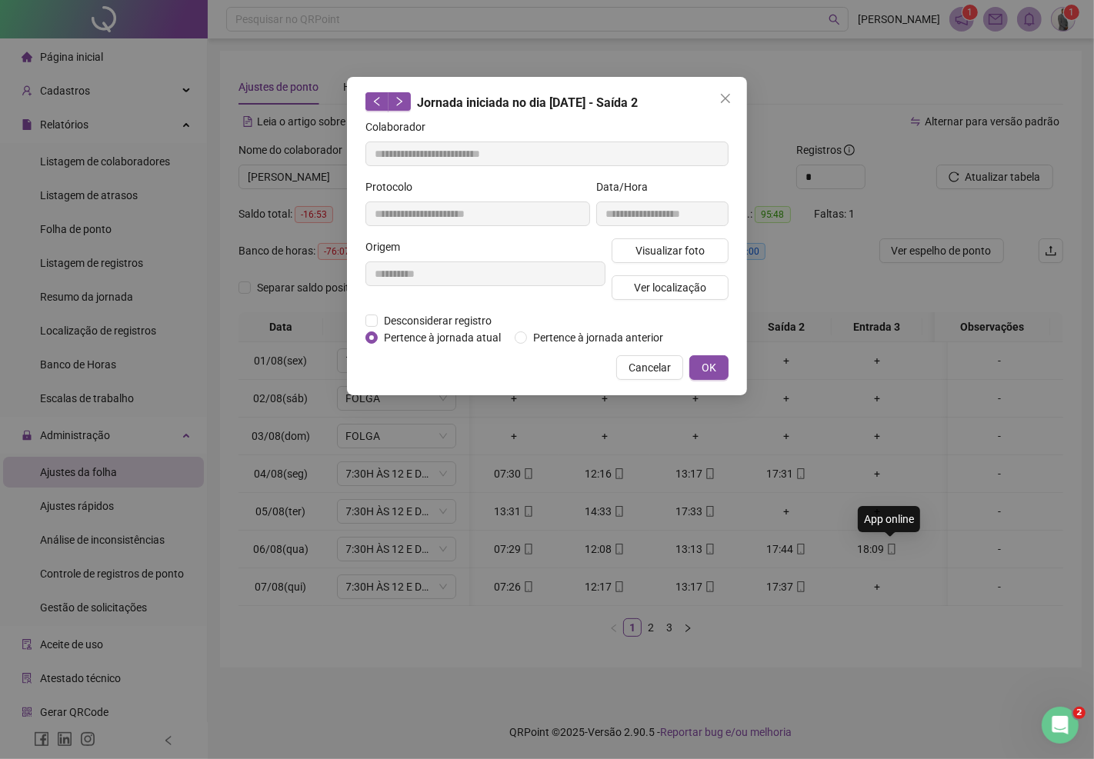
type input "**********"
click at [658, 255] on span "Visualizar foto" at bounding box center [669, 250] width 69 height 17
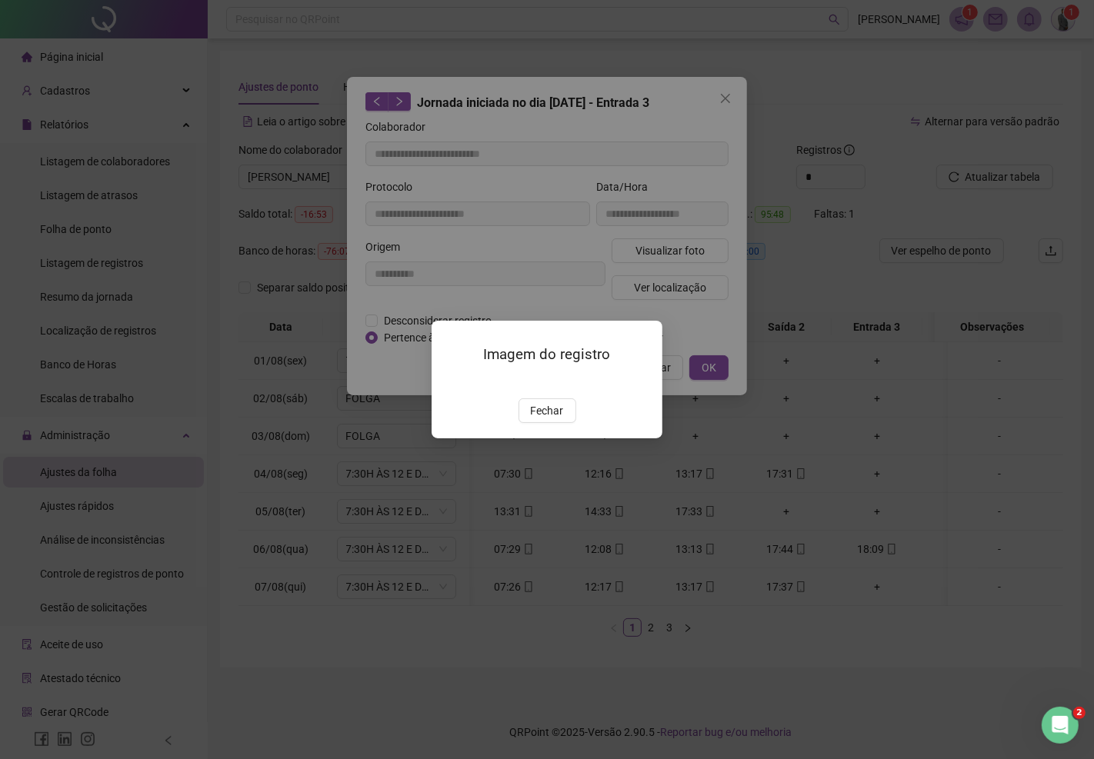
click at [555, 438] on div "Imagem do registro Fechar" at bounding box center [546, 380] width 231 height 118
click at [556, 423] on button "Fechar" at bounding box center [547, 410] width 58 height 25
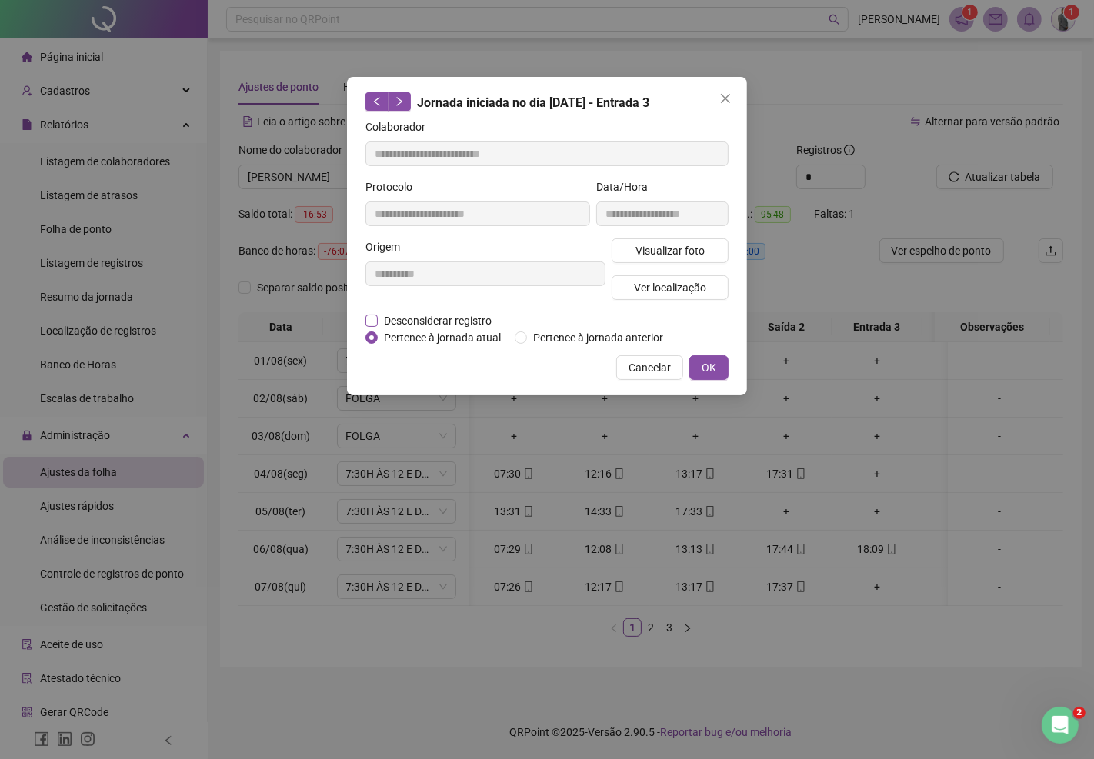
click at [455, 317] on span "Desconsiderar registro" at bounding box center [438, 320] width 120 height 17
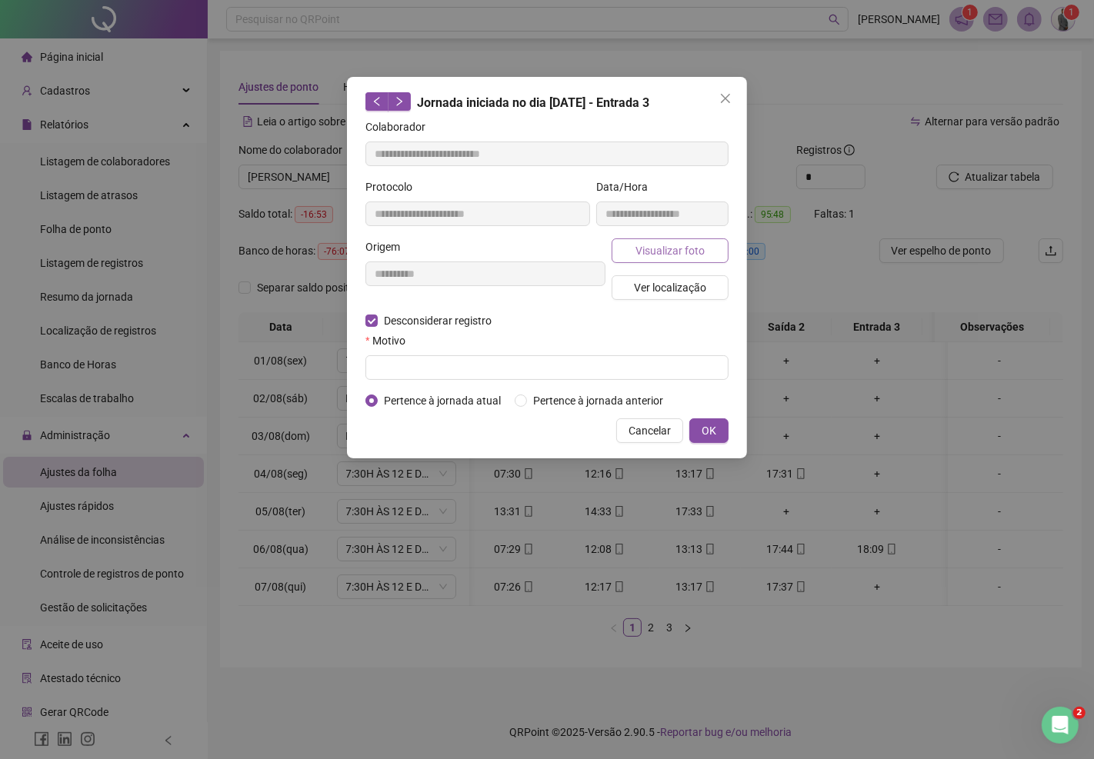
click at [659, 248] on span "Visualizar foto" at bounding box center [669, 250] width 69 height 17
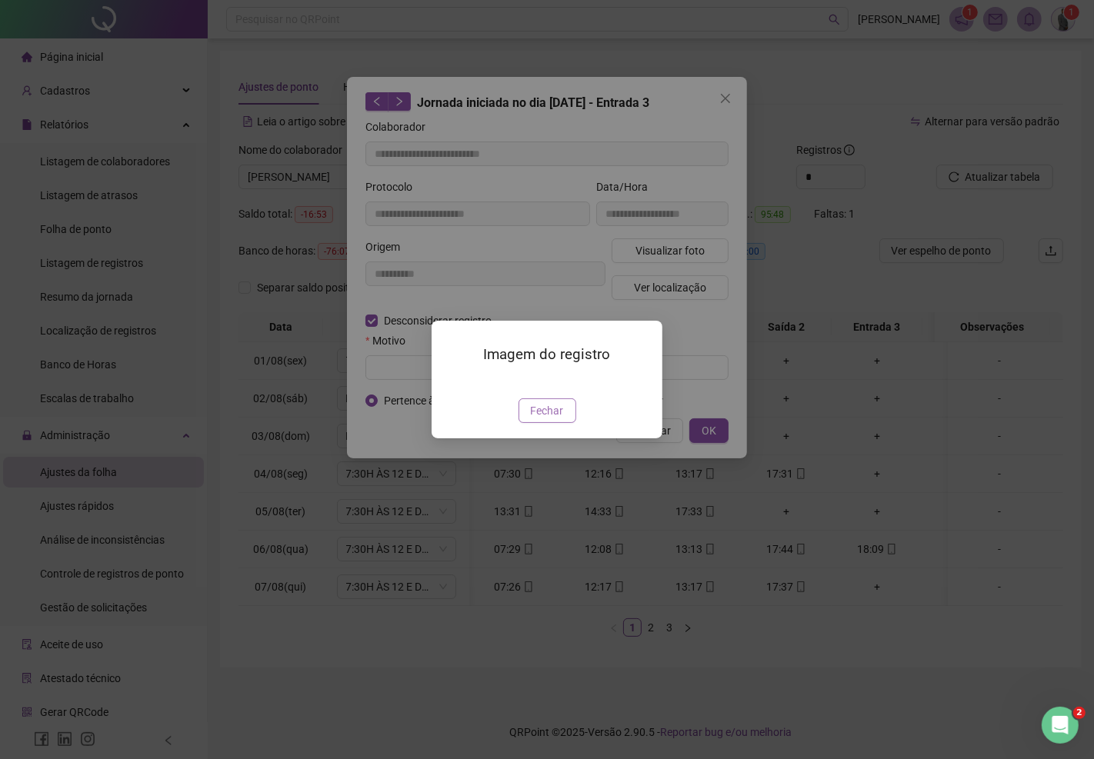
click at [549, 419] on span "Fechar" at bounding box center [547, 410] width 33 height 17
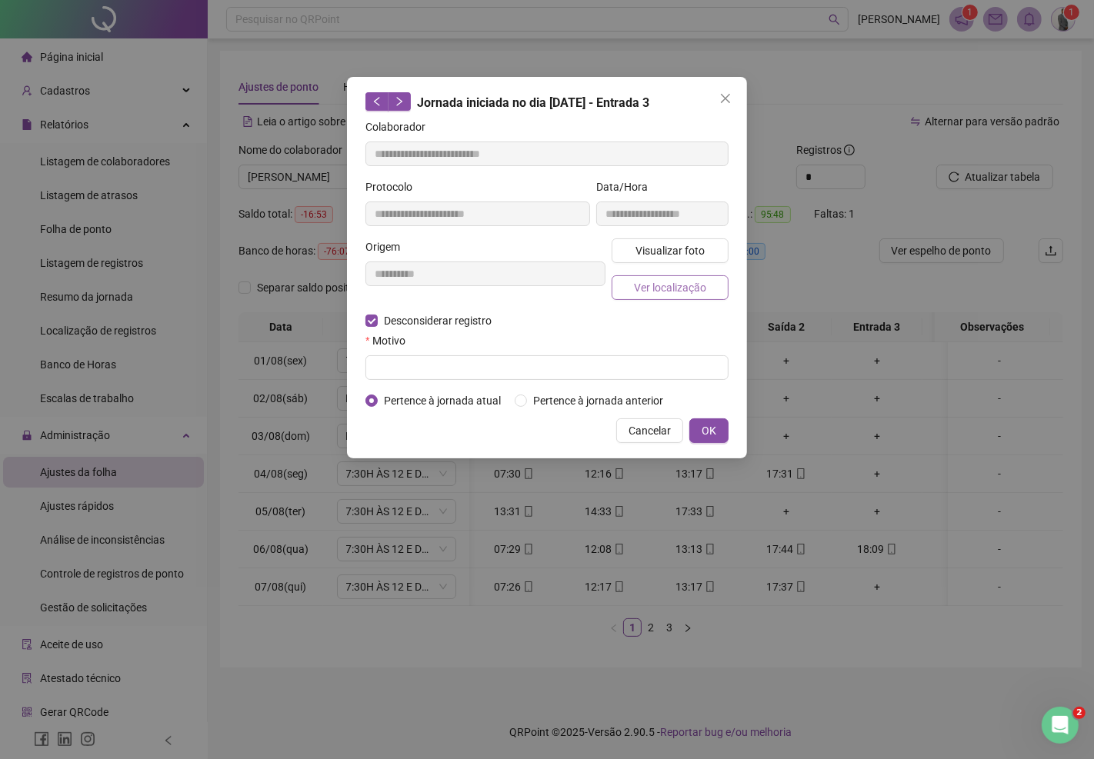
click at [664, 288] on span "Ver localização" at bounding box center [670, 287] width 72 height 17
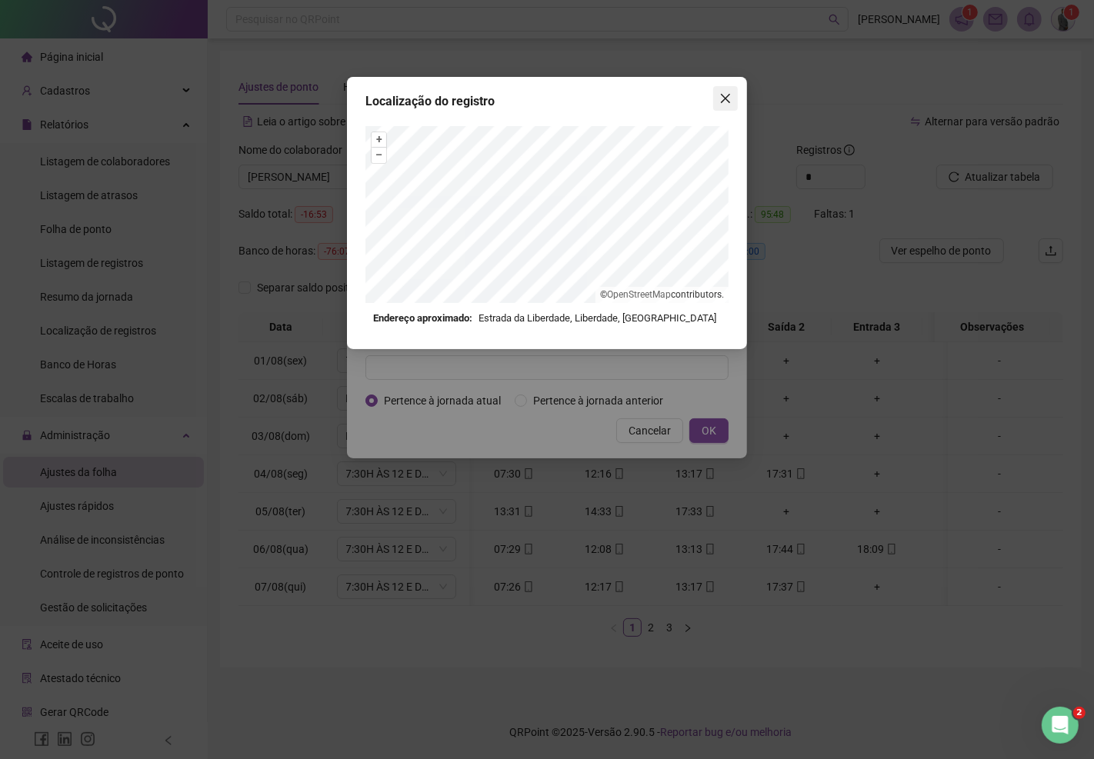
click at [721, 94] on icon "close" at bounding box center [725, 98] width 12 height 12
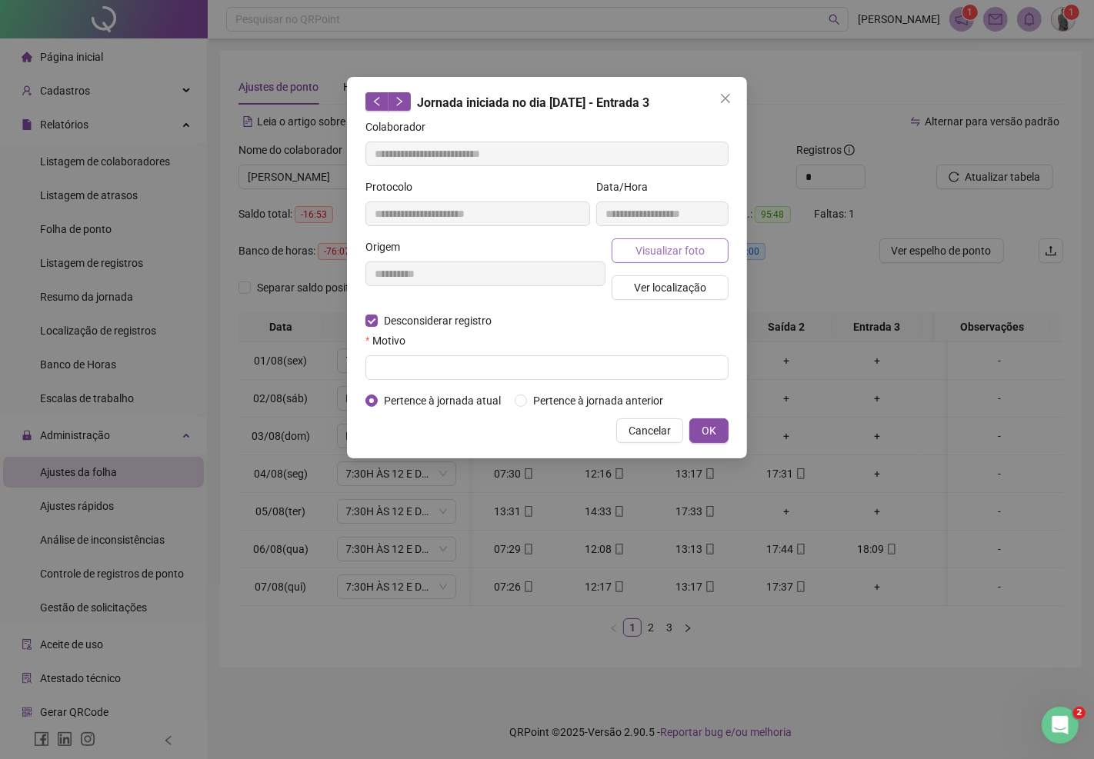
click at [654, 247] on span "Visualizar foto" at bounding box center [669, 250] width 69 height 17
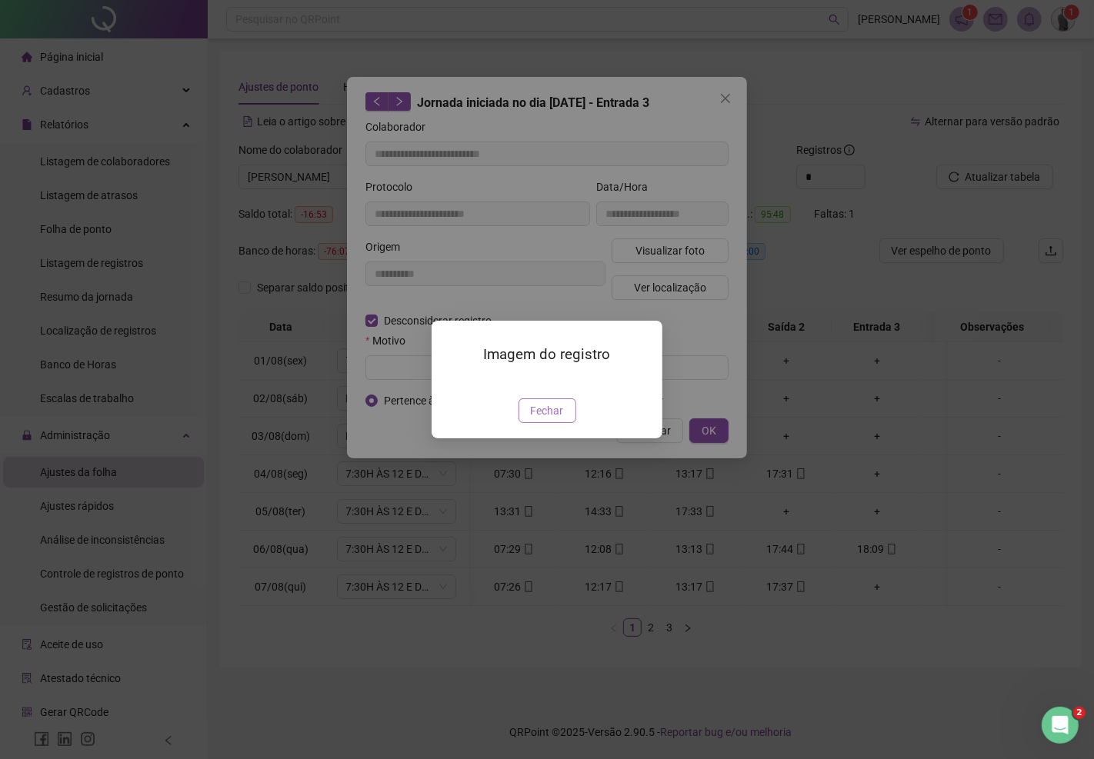
click at [544, 419] on span "Fechar" at bounding box center [547, 410] width 33 height 17
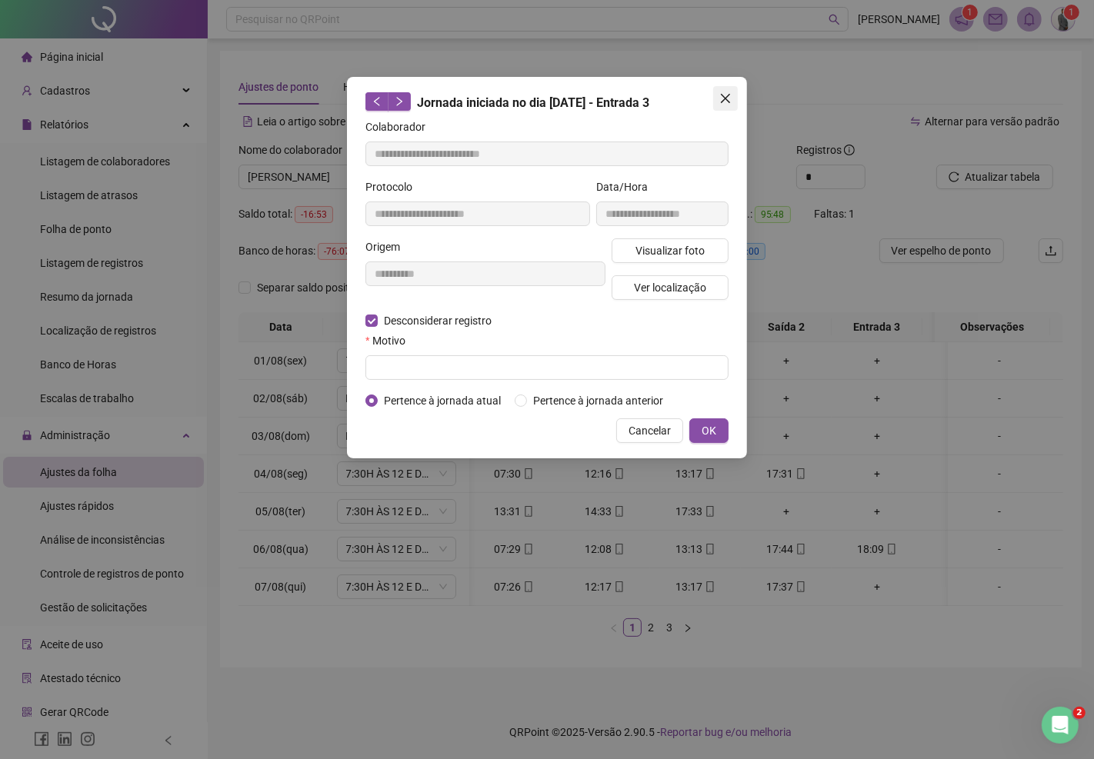
click at [721, 98] on icon "close" at bounding box center [725, 98] width 12 height 12
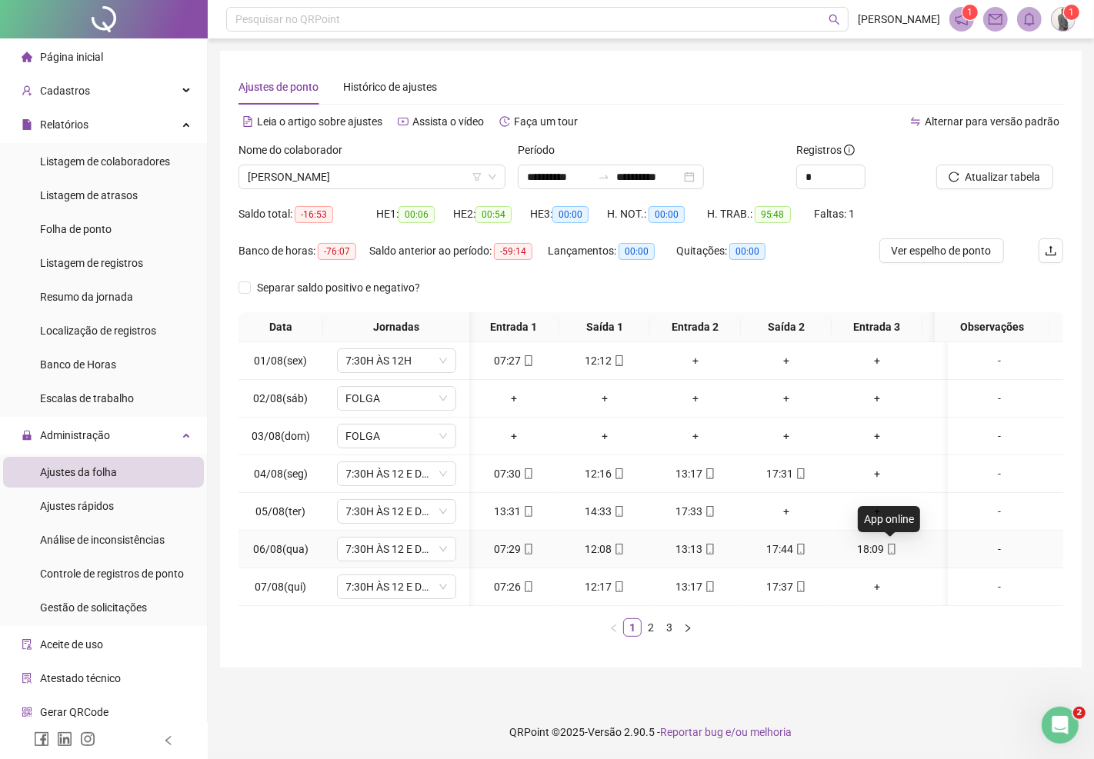
click at [888, 550] on icon "mobile" at bounding box center [891, 549] width 11 height 11
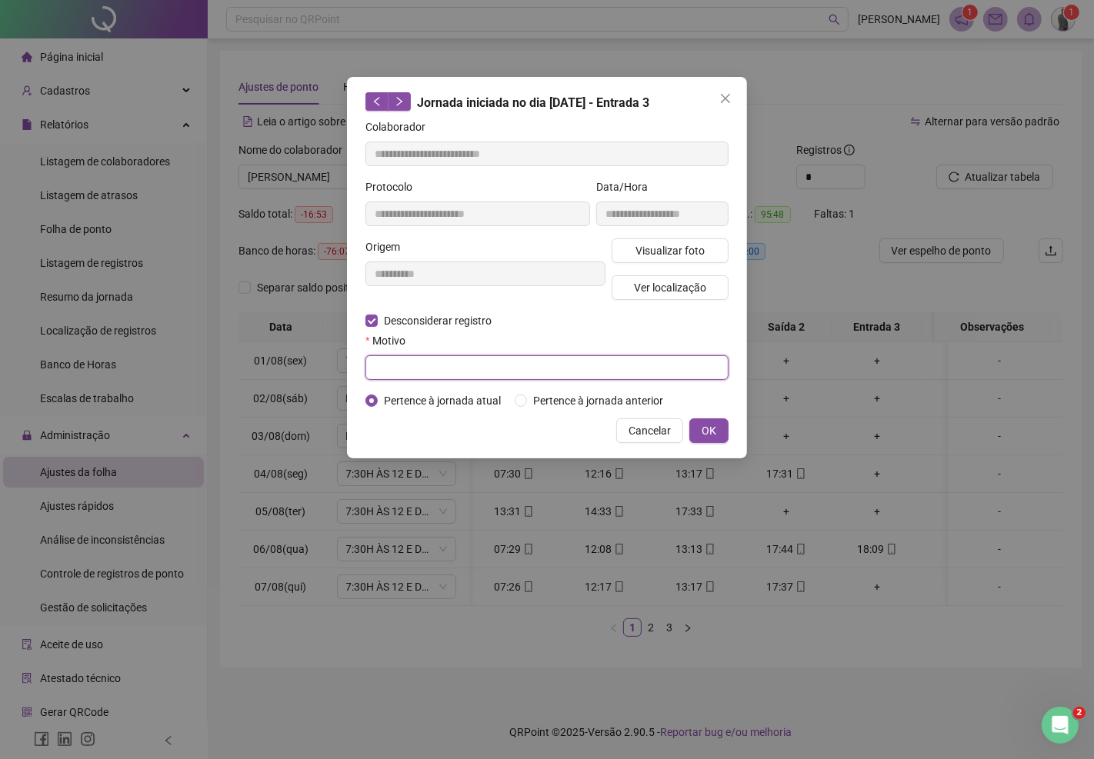
click at [456, 374] on input "text" at bounding box center [546, 367] width 363 height 25
type input "********"
click at [714, 432] on span "OK" at bounding box center [708, 430] width 15 height 17
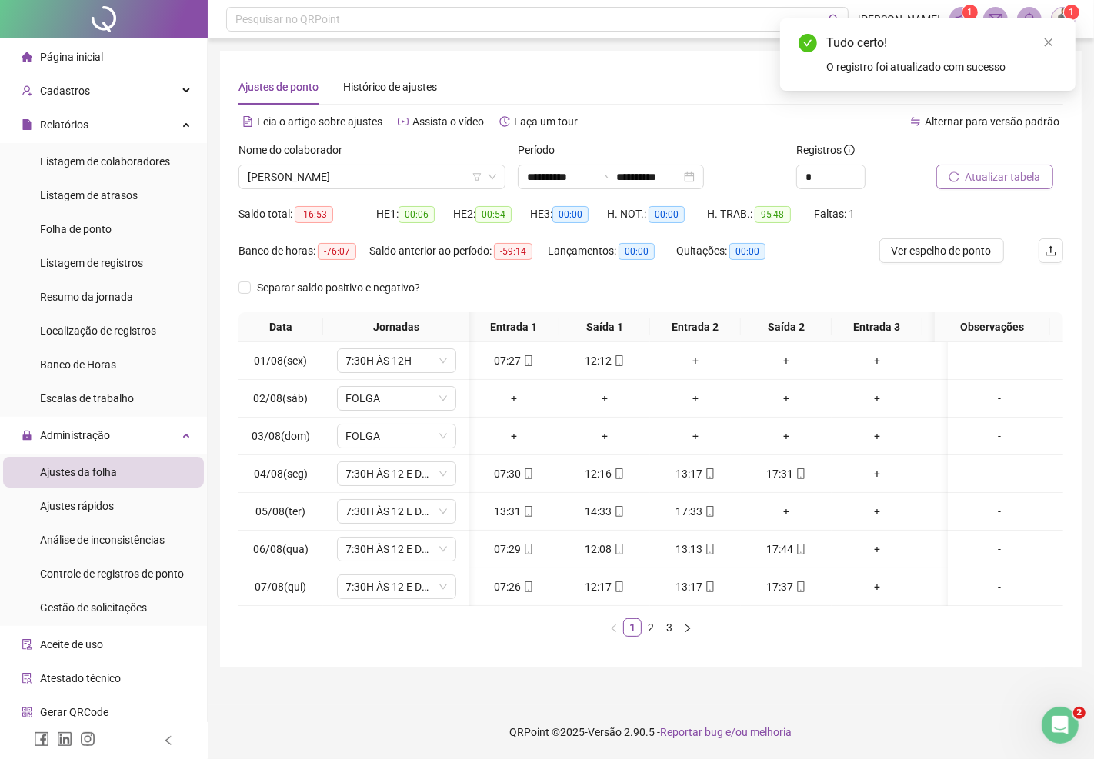
click at [987, 178] on span "Atualizar tabela" at bounding box center [1002, 176] width 75 height 17
click at [649, 636] on link "2" at bounding box center [650, 627] width 17 height 17
click at [671, 635] on link "3" at bounding box center [669, 627] width 17 height 17
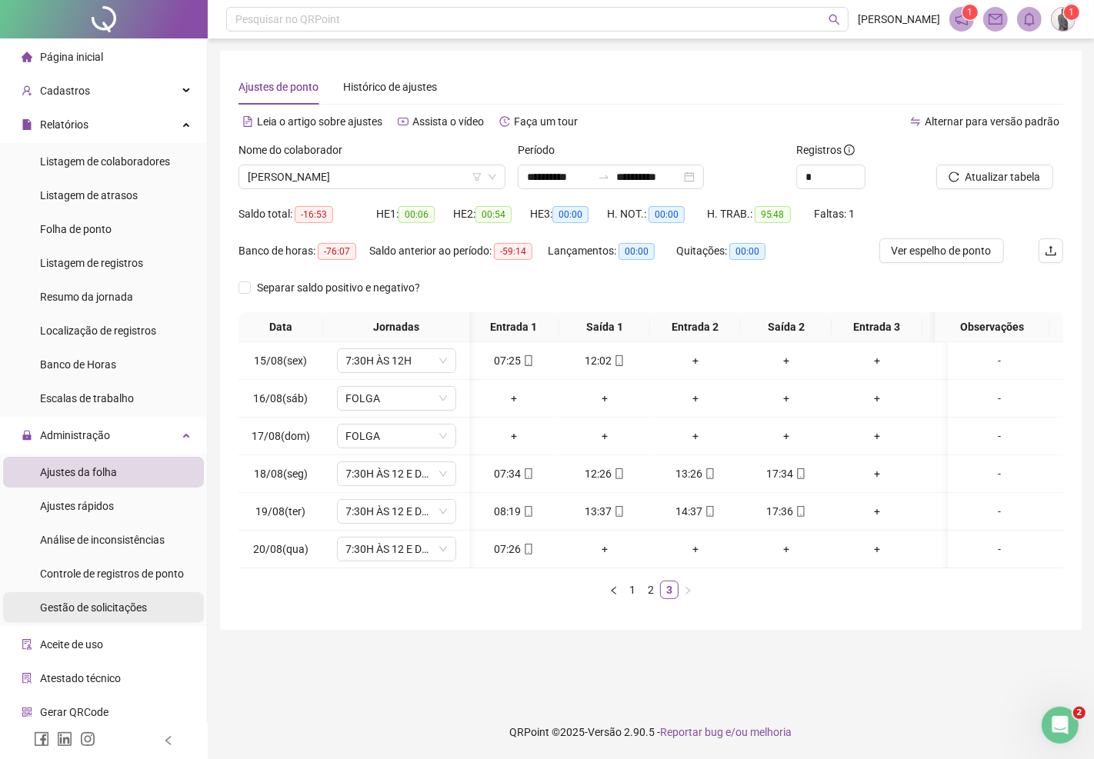
scroll to position [38, 0]
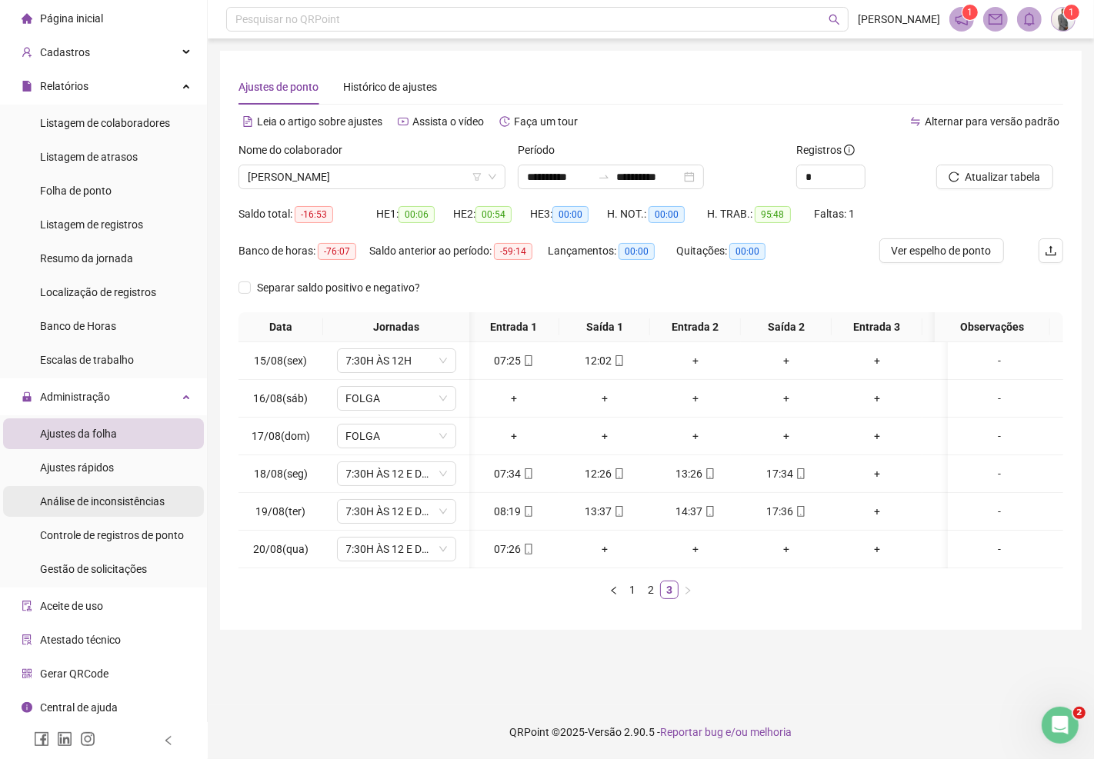
click at [137, 503] on span "Análise de inconsistências" at bounding box center [102, 501] width 125 height 12
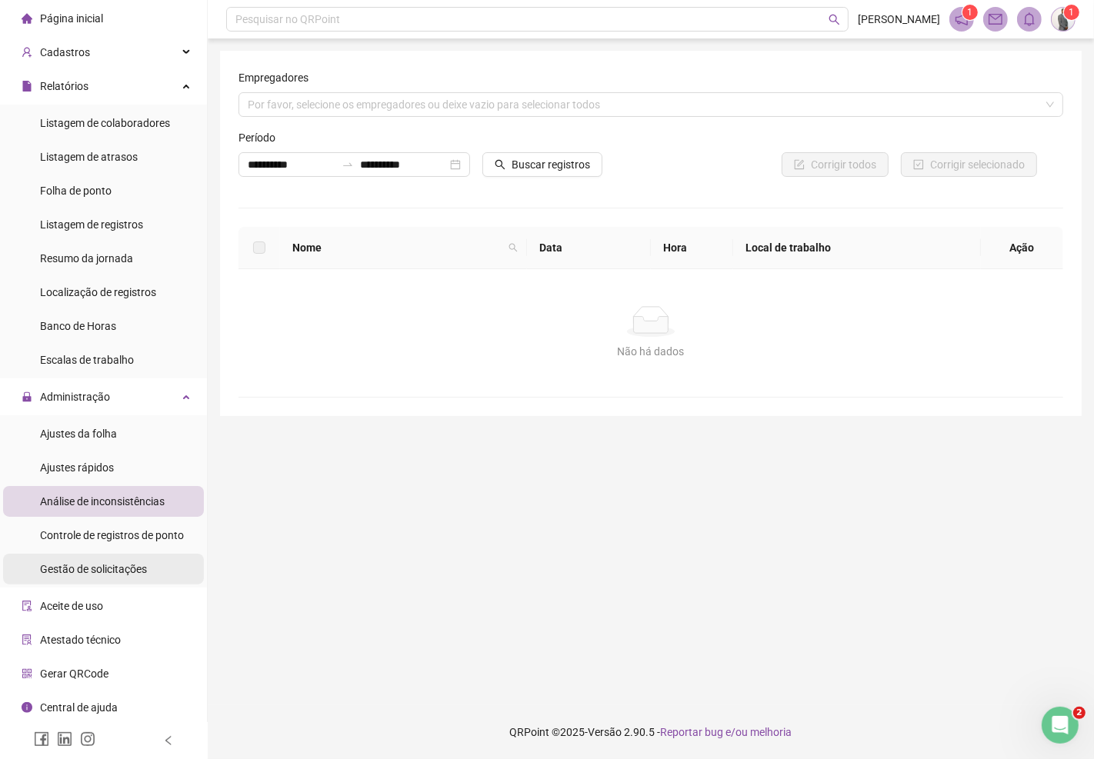
click at [119, 566] on span "Gestão de solicitações" at bounding box center [93, 569] width 107 height 12
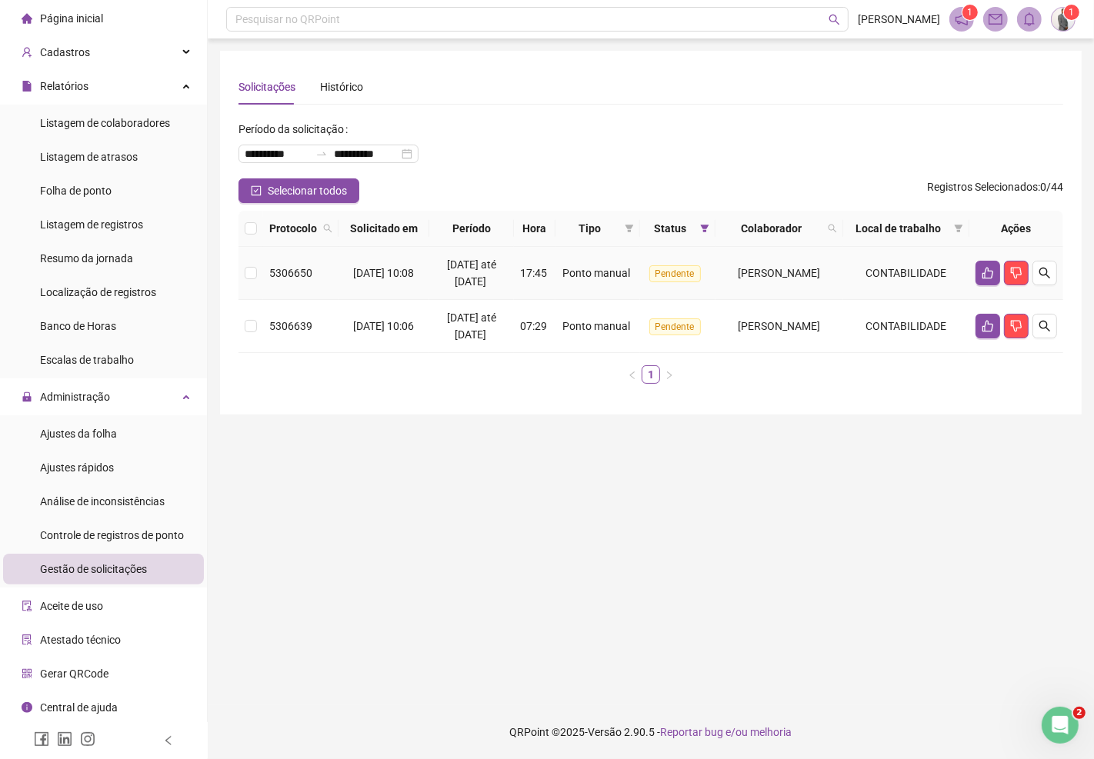
click at [877, 300] on td "CONTABILIDADE" at bounding box center [906, 273] width 126 height 53
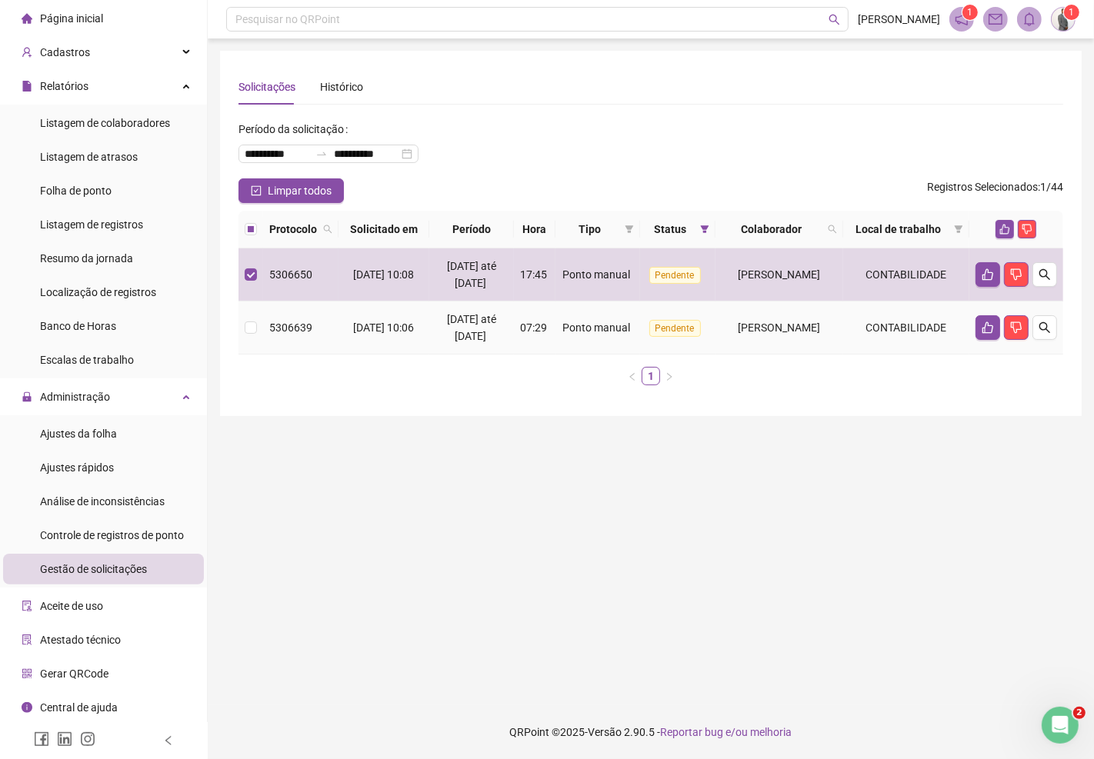
click at [806, 334] on span "ALINE MARIA AMANCIO DA MOTA" at bounding box center [779, 327] width 82 height 12
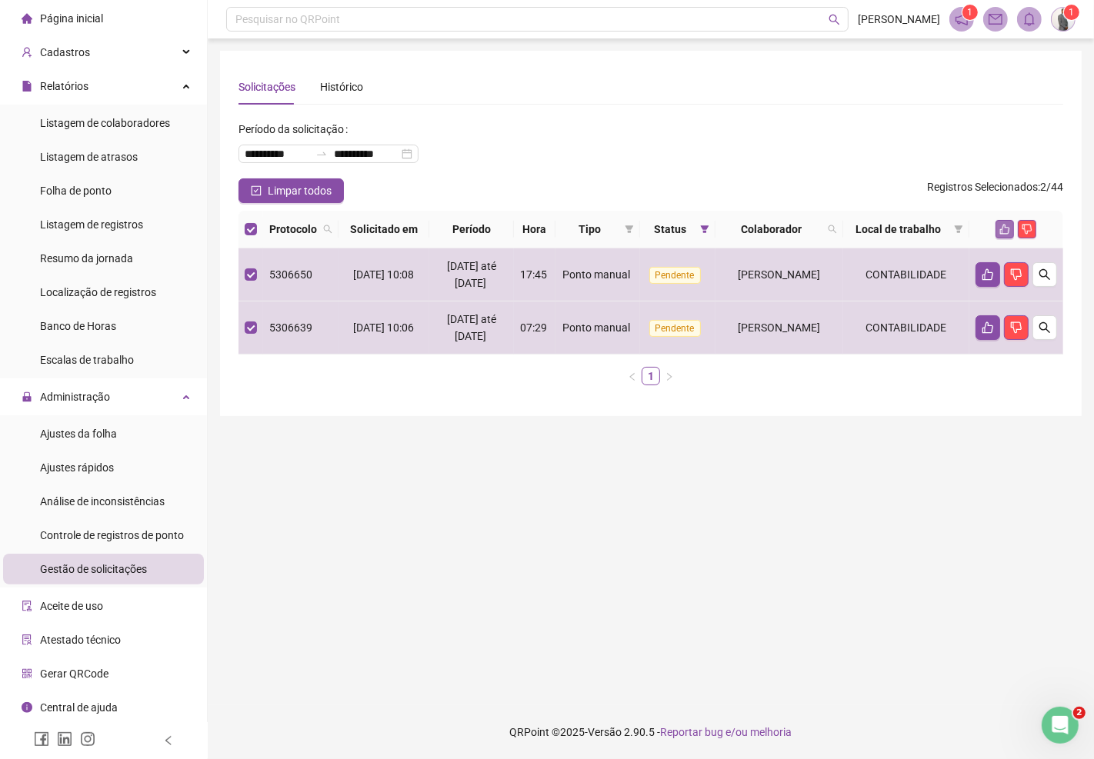
click at [1004, 233] on icon "like" at bounding box center [1005, 230] width 10 height 10
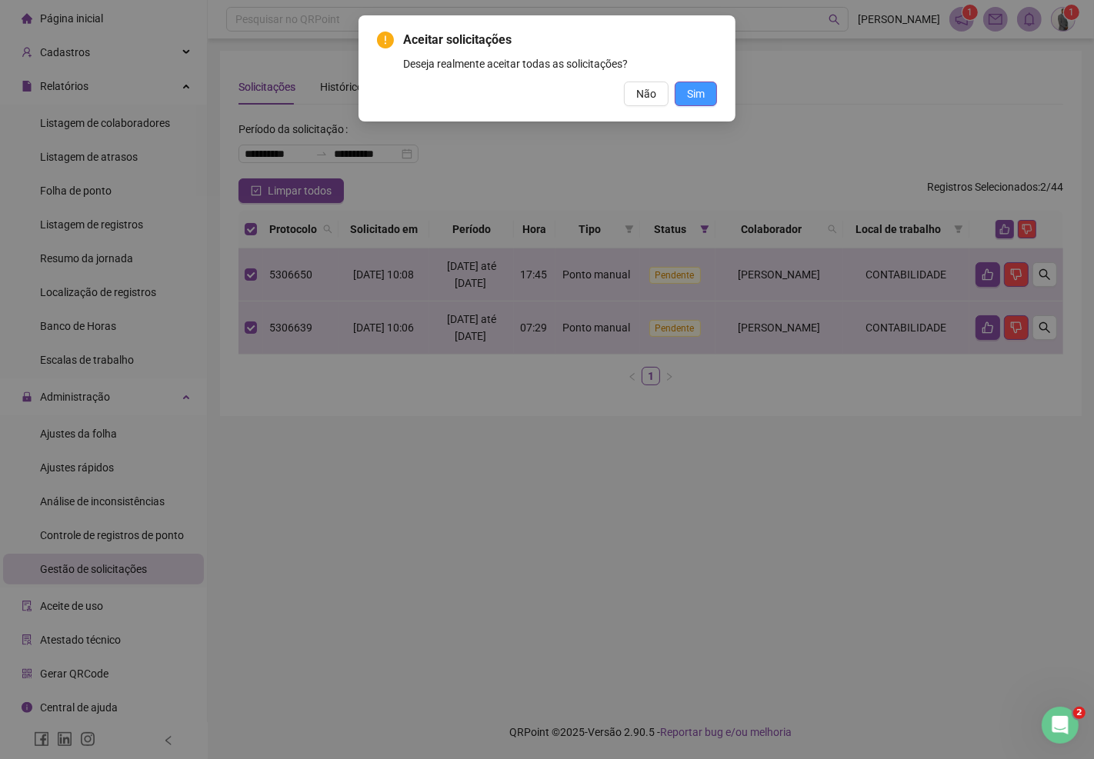
click at [702, 88] on span "Sim" at bounding box center [696, 93] width 18 height 17
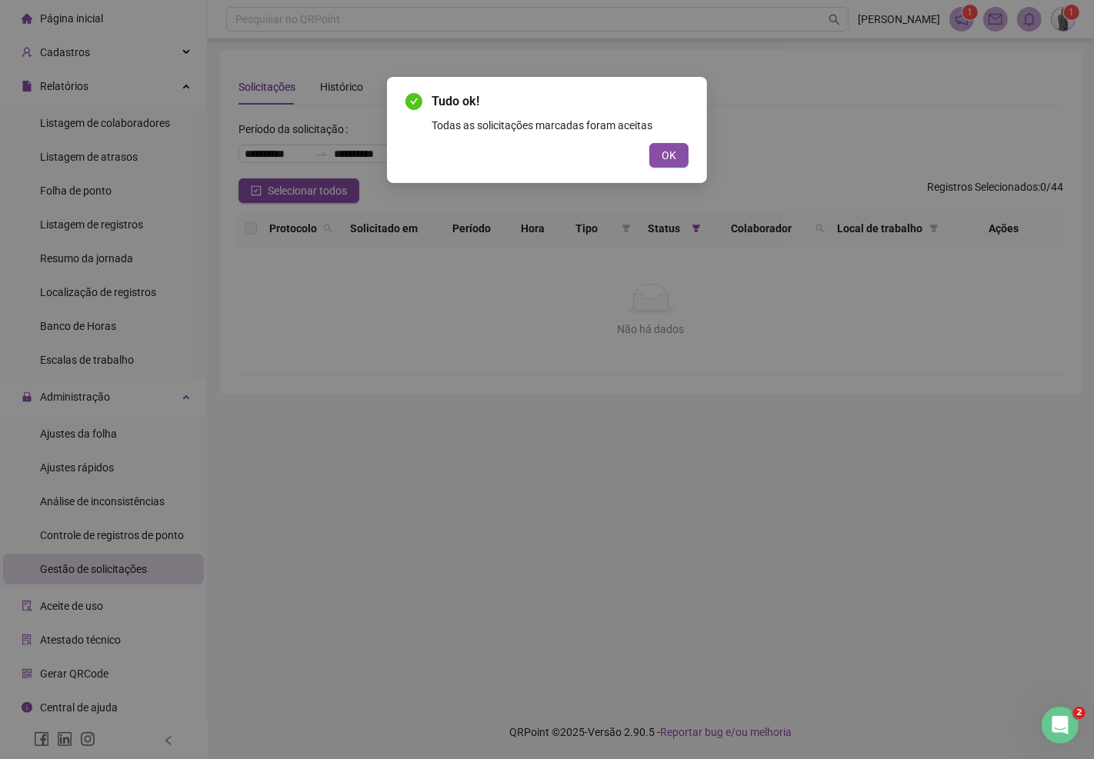
click at [655, 148] on button "OK" at bounding box center [668, 155] width 39 height 25
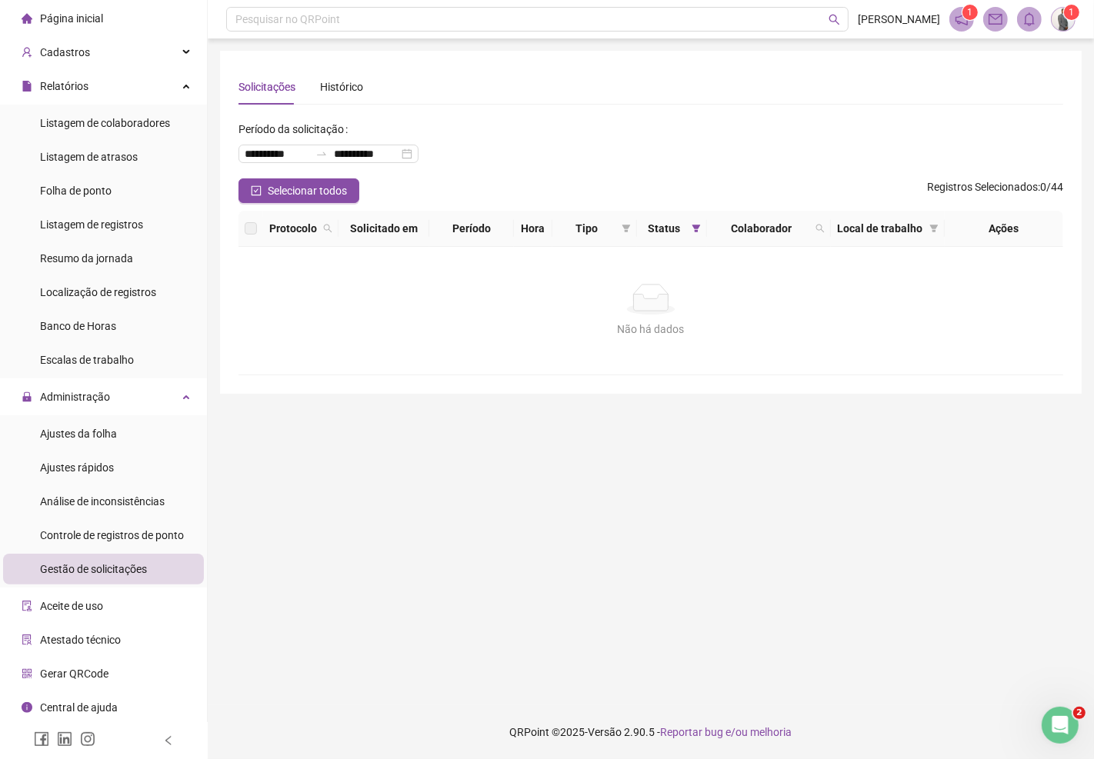
click at [71, 13] on span "Página inicial" at bounding box center [71, 18] width 63 height 12
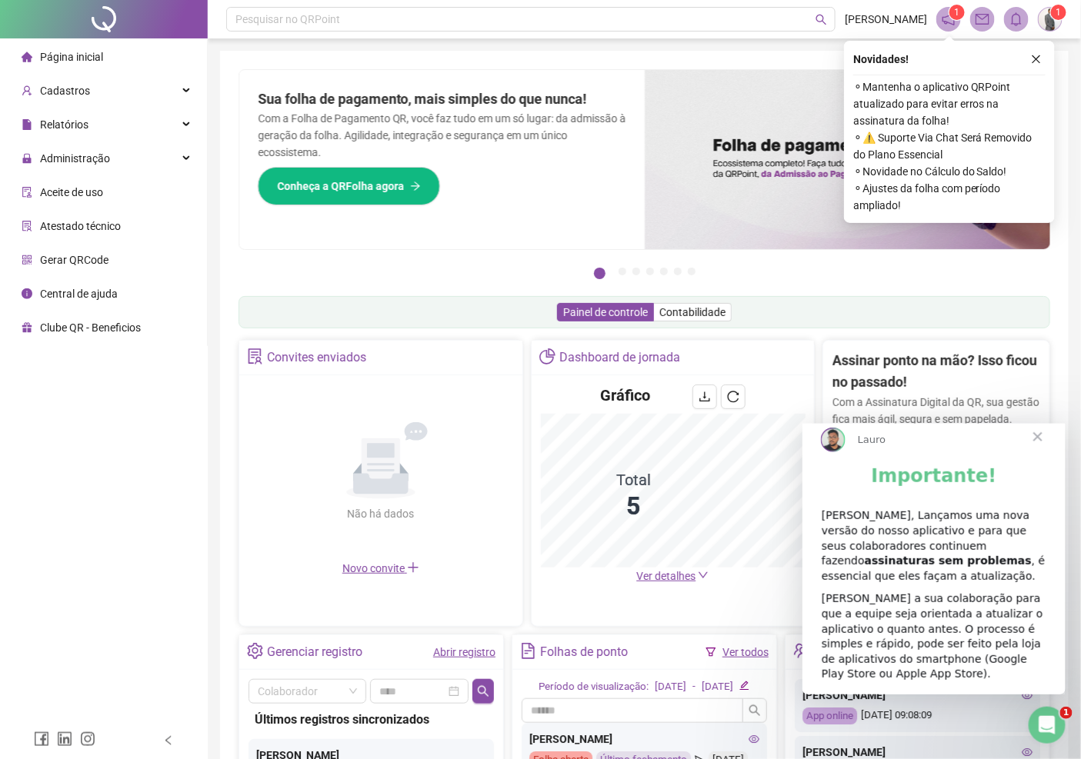
click at [1037, 451] on span "Fechar" at bounding box center [1036, 436] width 55 height 55
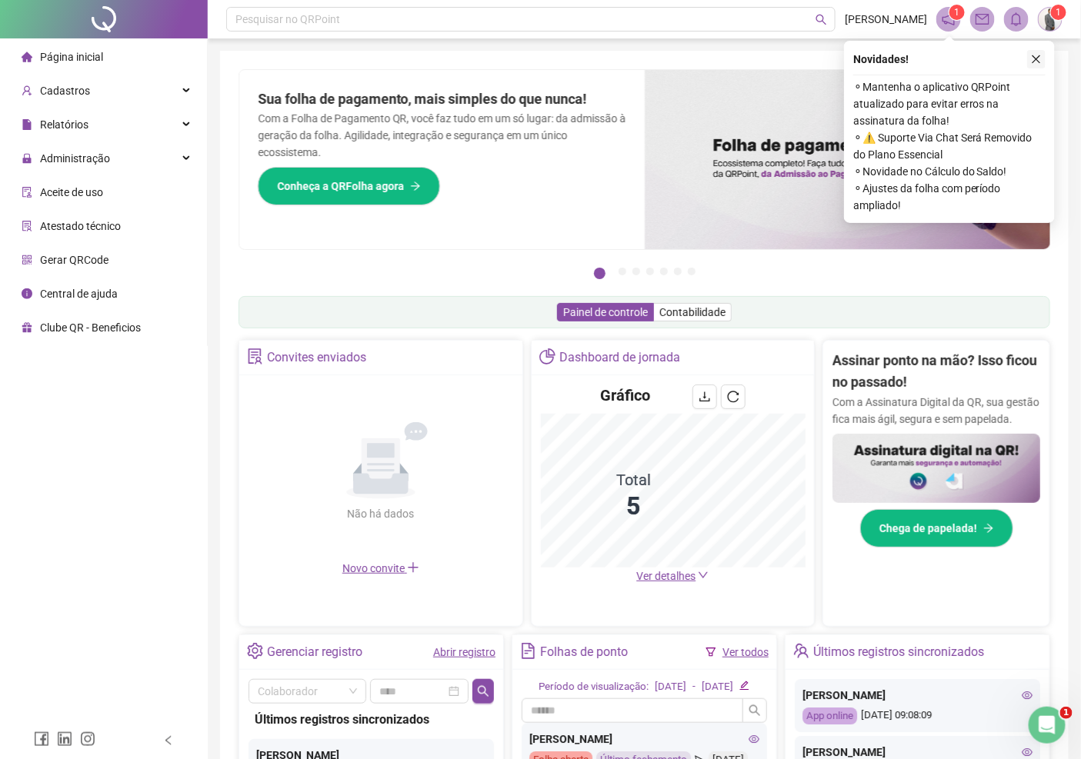
click at [1034, 51] on button "button" at bounding box center [1036, 59] width 18 height 18
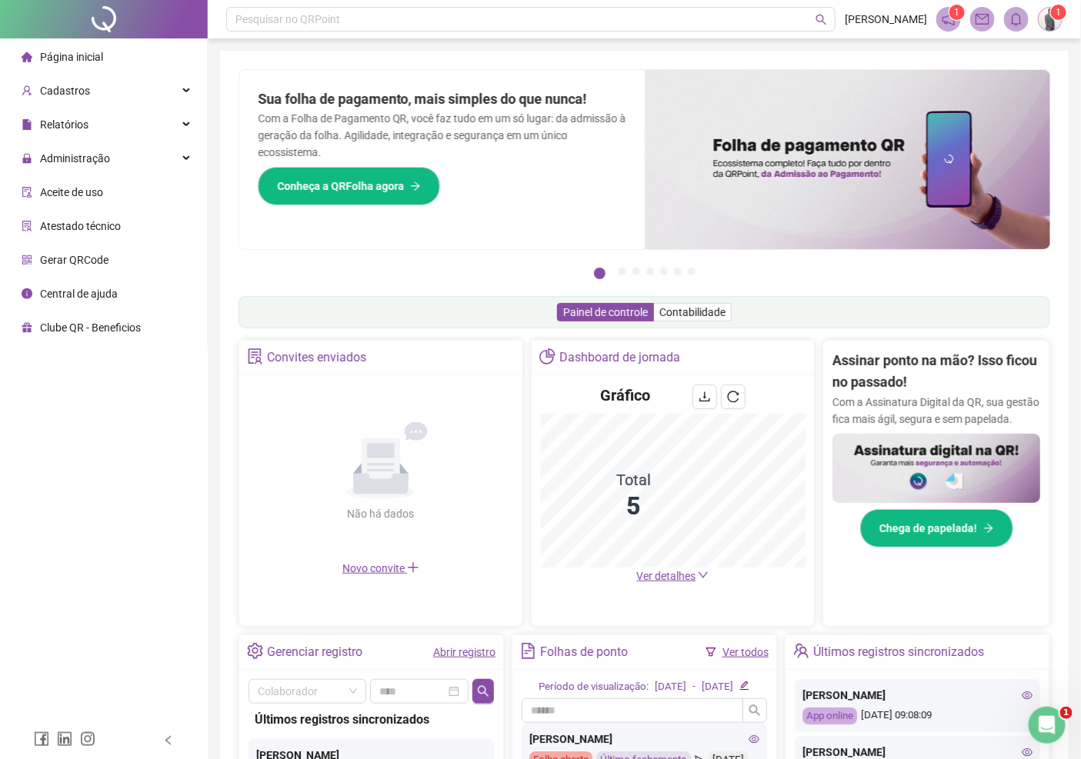
click at [1051, 23] on img at bounding box center [1049, 19] width 23 height 23
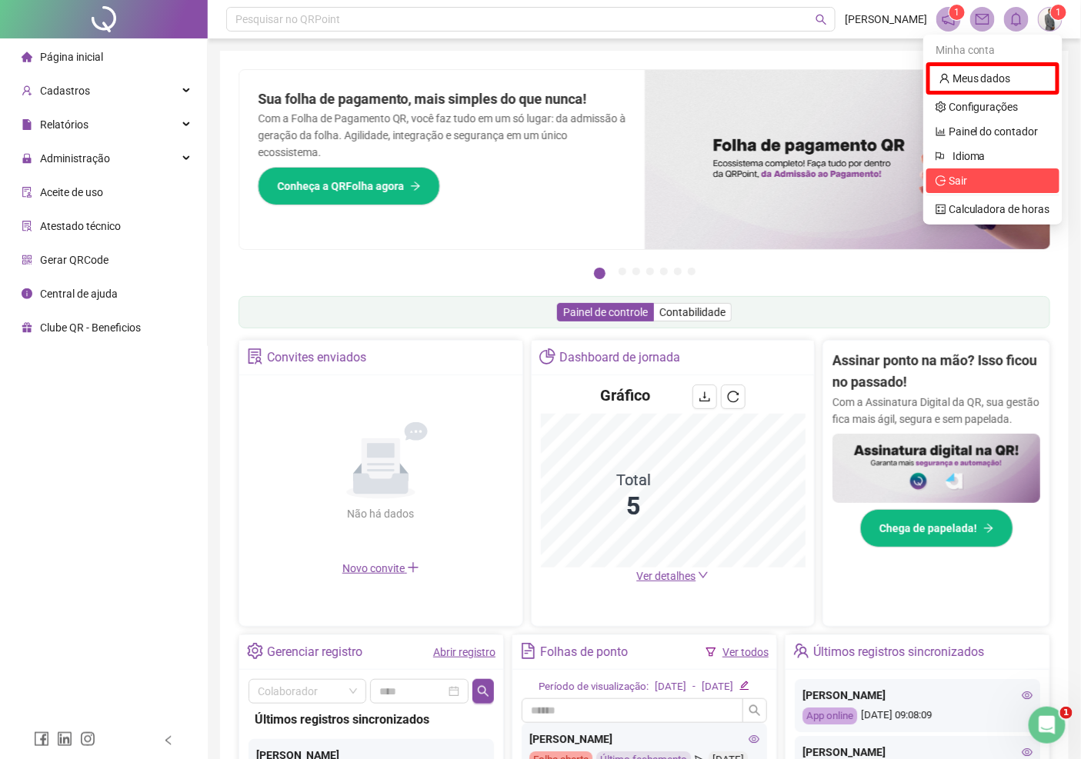
click at [971, 187] on span "Sair" at bounding box center [992, 180] width 115 height 17
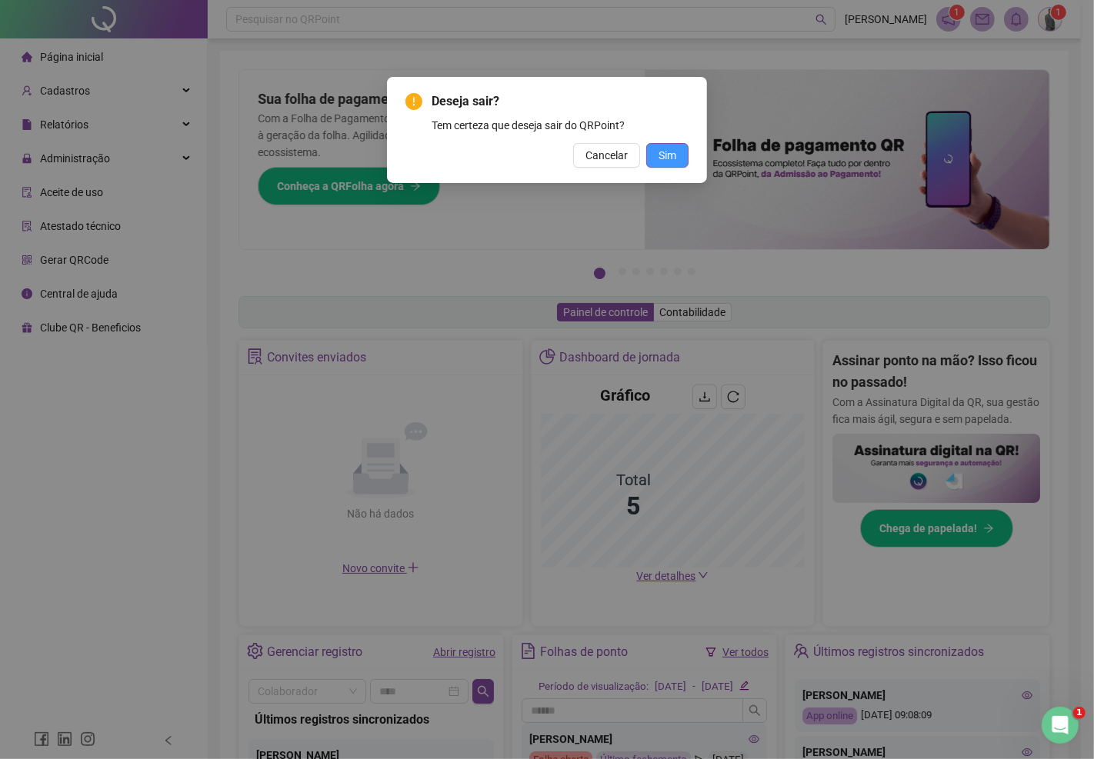
click at [664, 150] on span "Sim" at bounding box center [667, 155] width 18 height 17
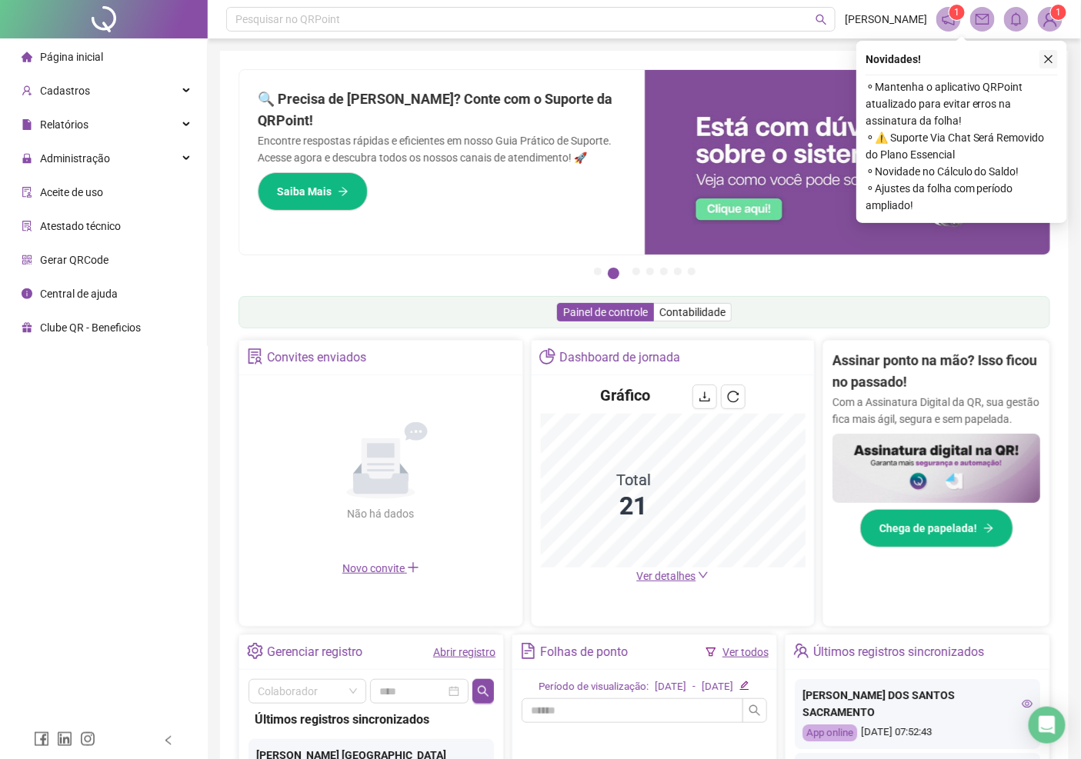
click at [1047, 52] on button "button" at bounding box center [1048, 59] width 18 height 18
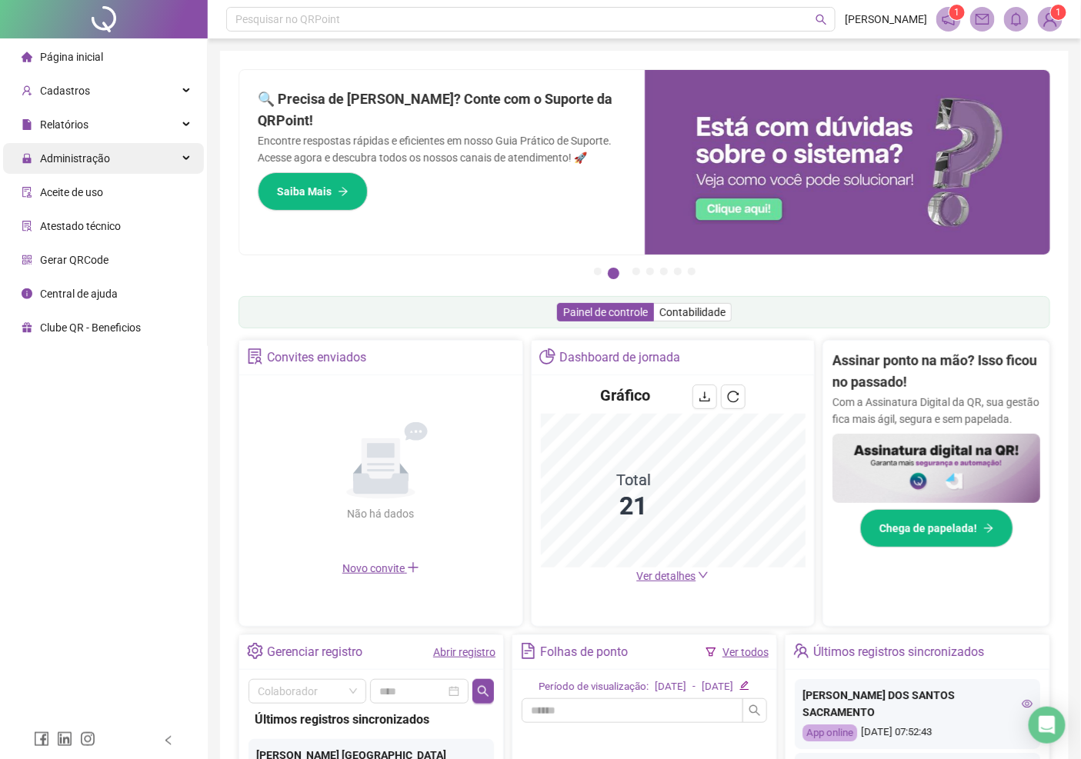
click at [88, 160] on span "Administração" at bounding box center [75, 158] width 70 height 12
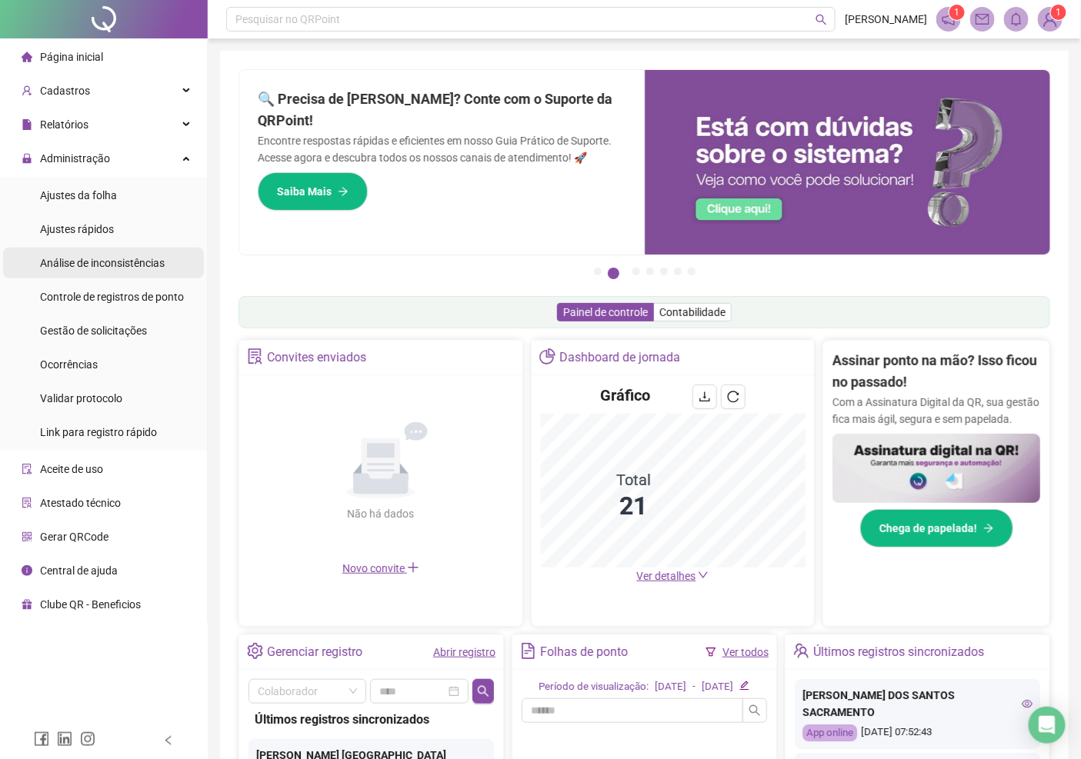
drag, startPoint x: 101, startPoint y: 326, endPoint x: 150, endPoint y: 271, distance: 74.1
click at [101, 327] on span "Gestão de solicitações" at bounding box center [93, 331] width 107 height 12
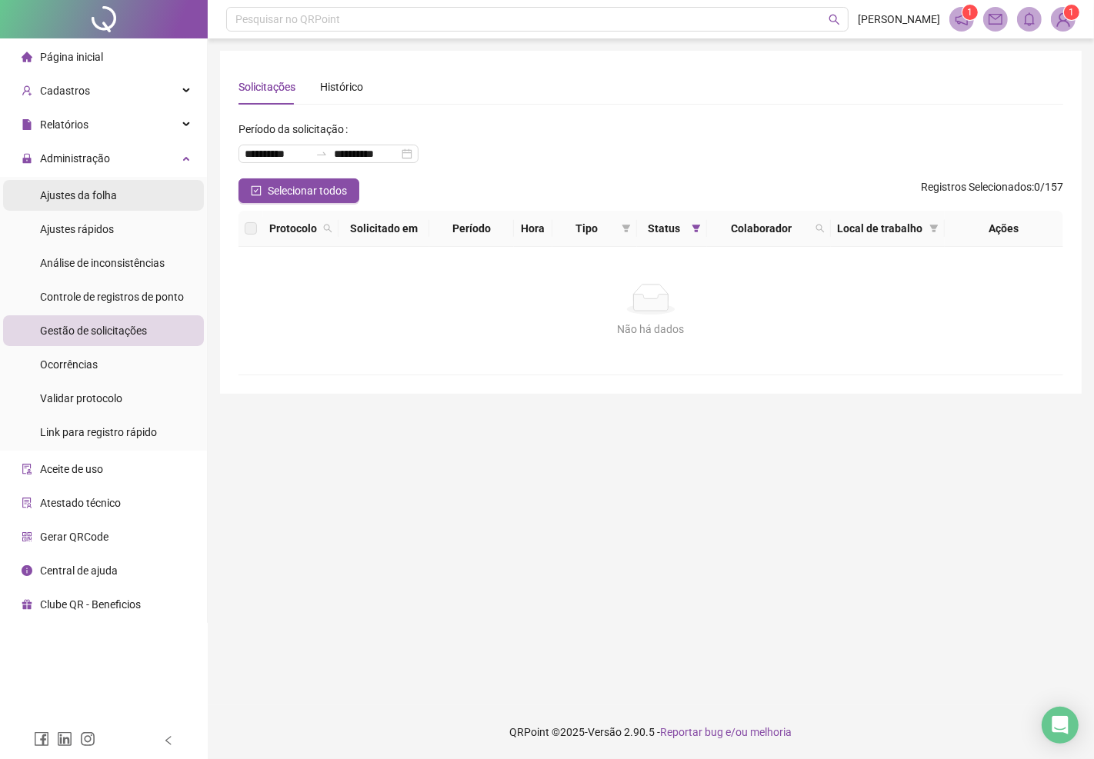
click at [108, 195] on span "Ajustes da folha" at bounding box center [78, 195] width 77 height 12
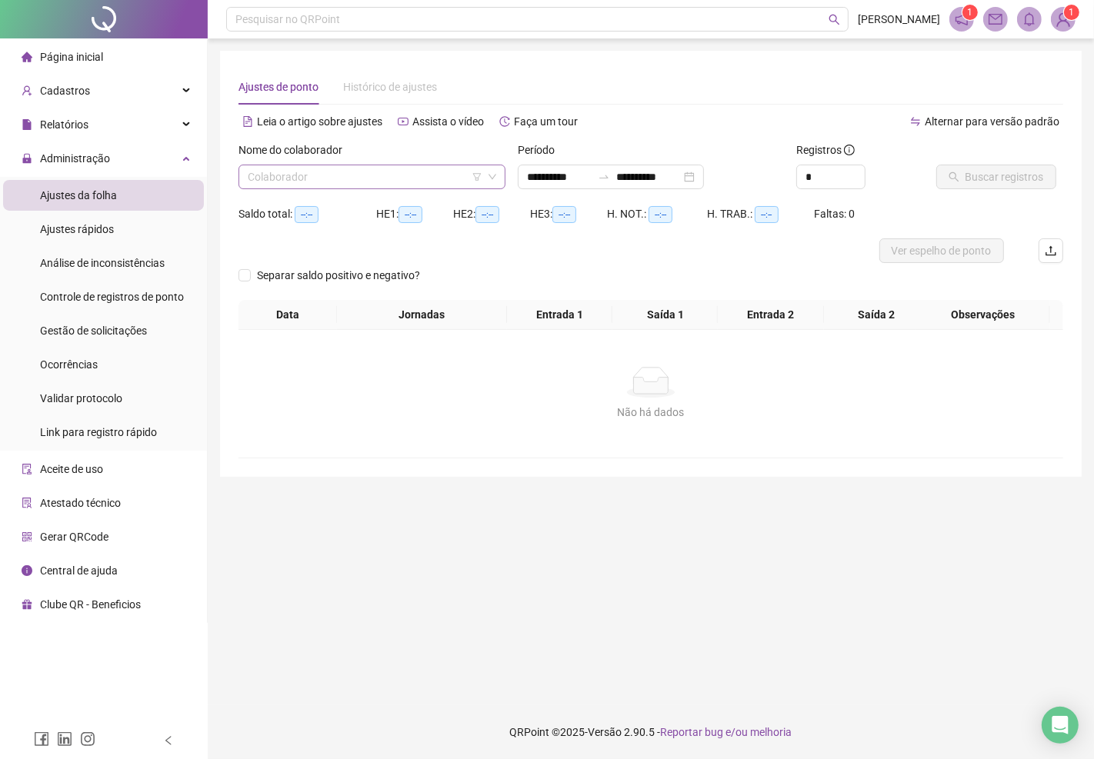
click at [339, 182] on input "search" at bounding box center [365, 176] width 235 height 23
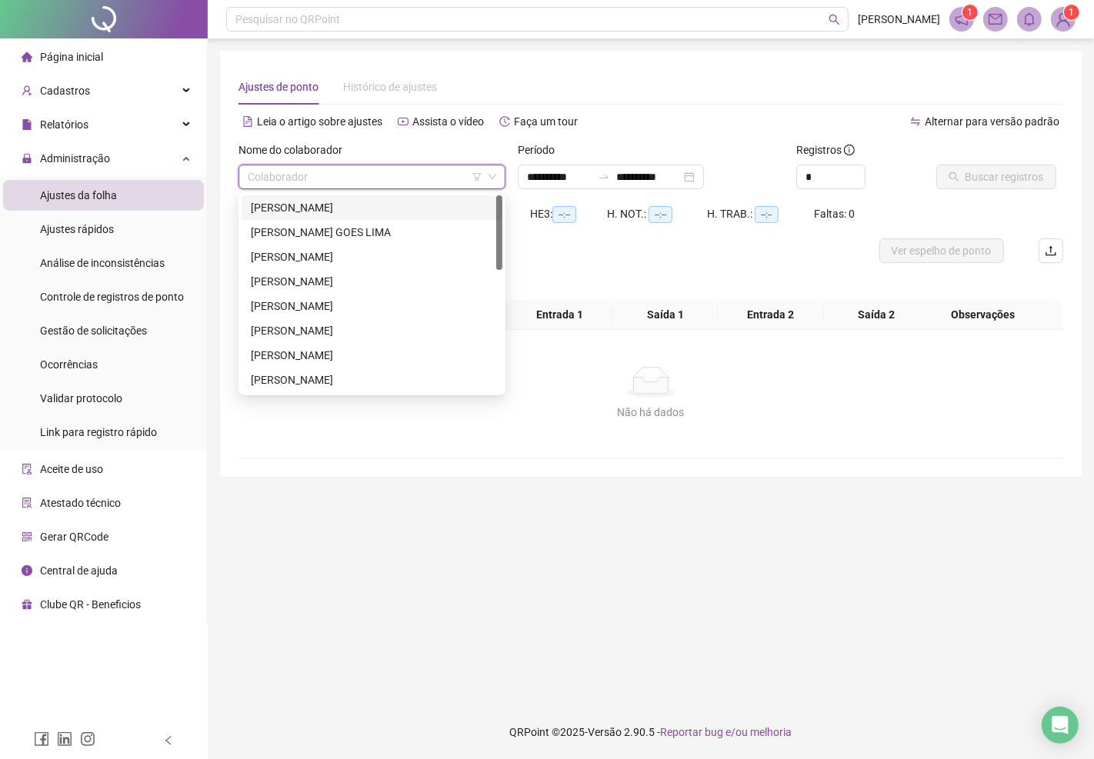
click at [325, 204] on div "[PERSON_NAME]" at bounding box center [372, 207] width 242 height 17
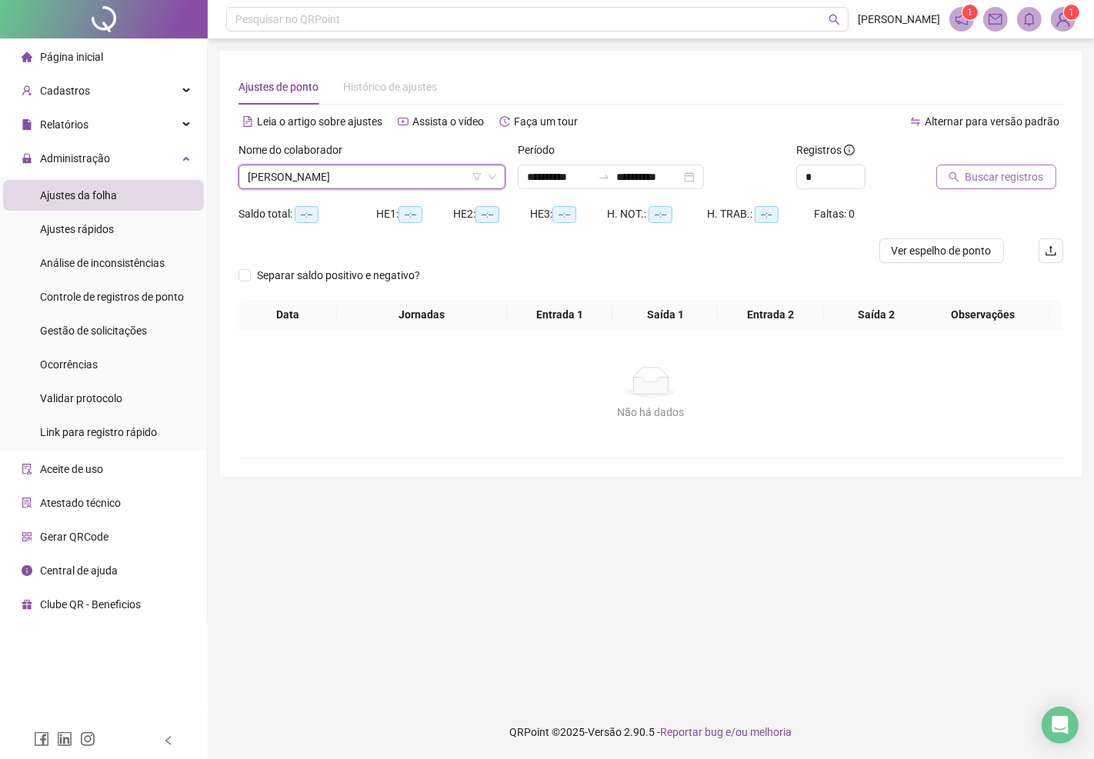
click at [1006, 177] on span "Buscar registros" at bounding box center [1004, 176] width 78 height 17
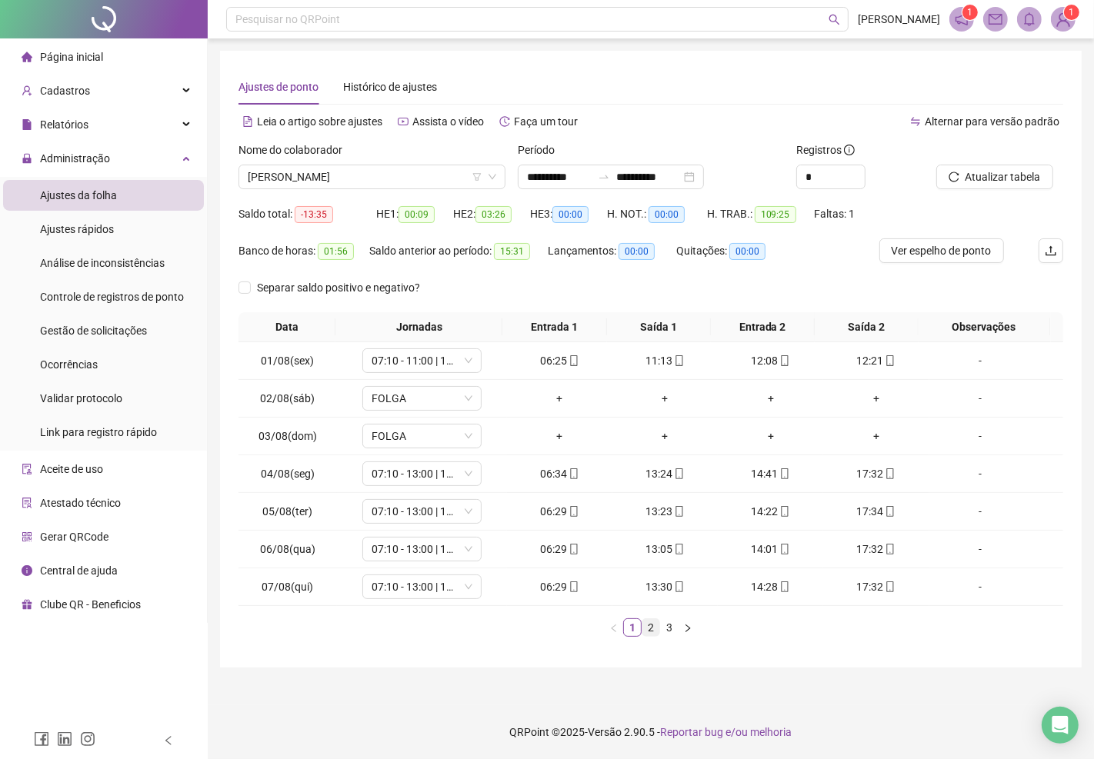
click at [647, 626] on link "2" at bounding box center [650, 627] width 17 height 17
click at [666, 628] on link "3" at bounding box center [669, 627] width 17 height 17
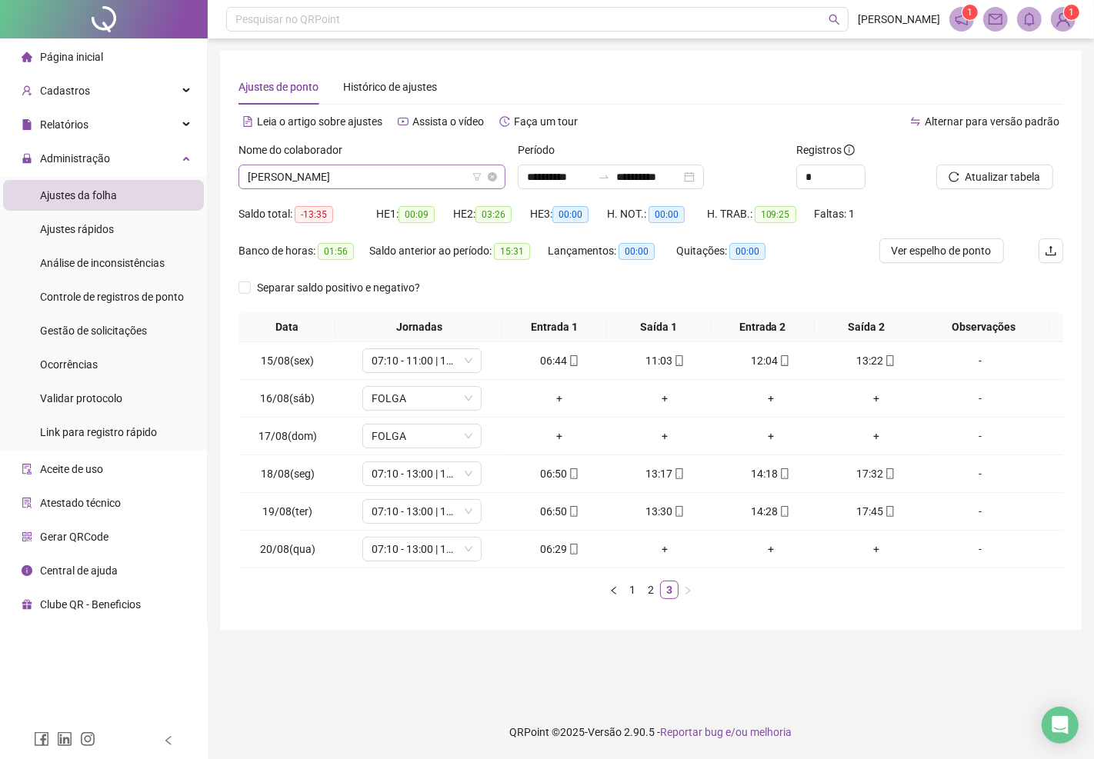
click at [416, 180] on span "[PERSON_NAME]" at bounding box center [372, 176] width 248 height 23
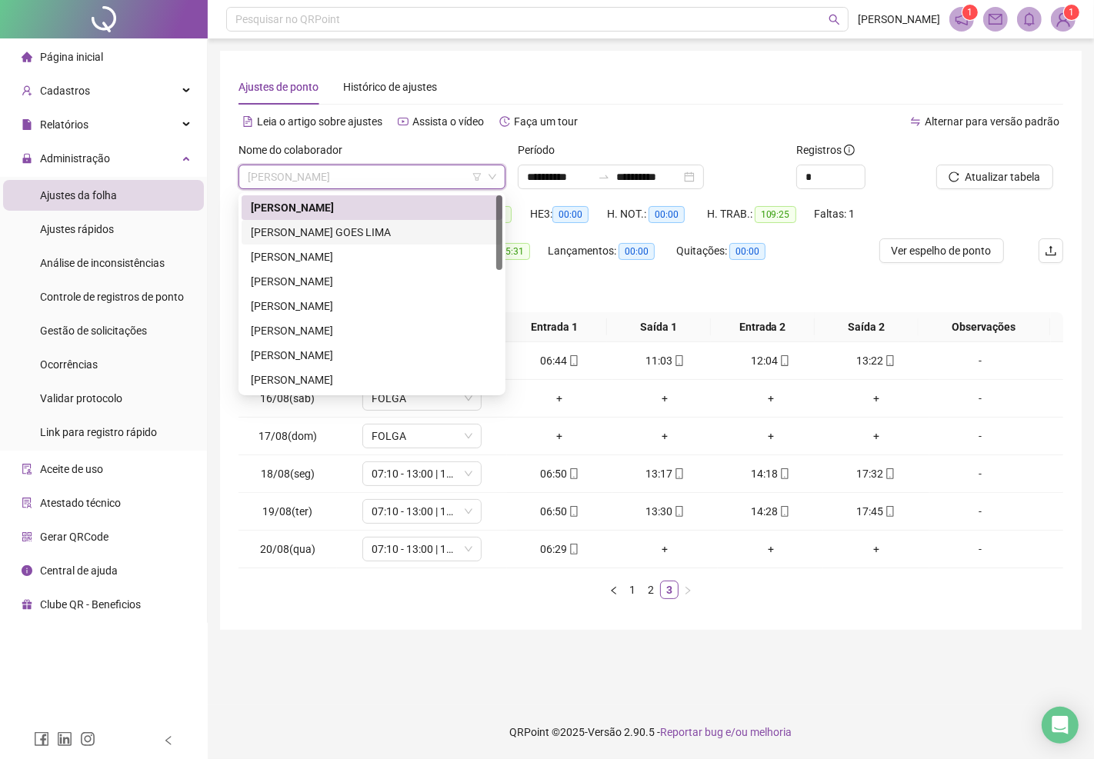
click at [349, 224] on div "[PERSON_NAME] GOES LIMA" at bounding box center [372, 232] width 242 height 17
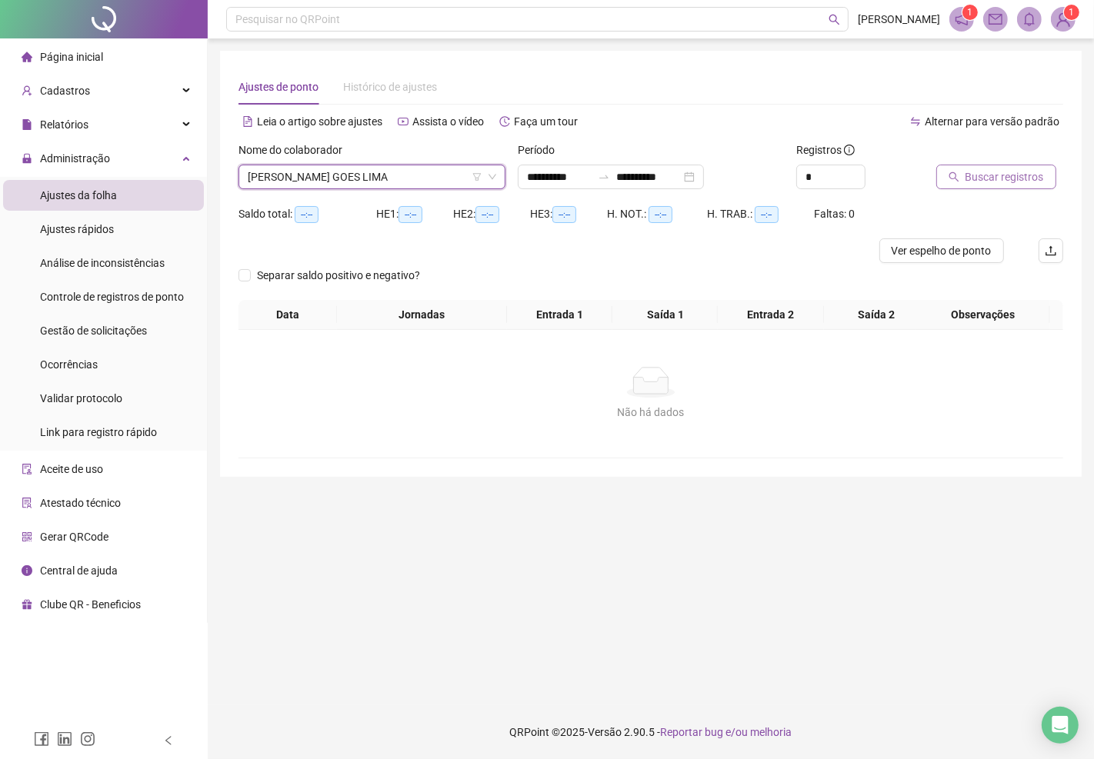
click at [994, 174] on span "Buscar registros" at bounding box center [1004, 176] width 78 height 17
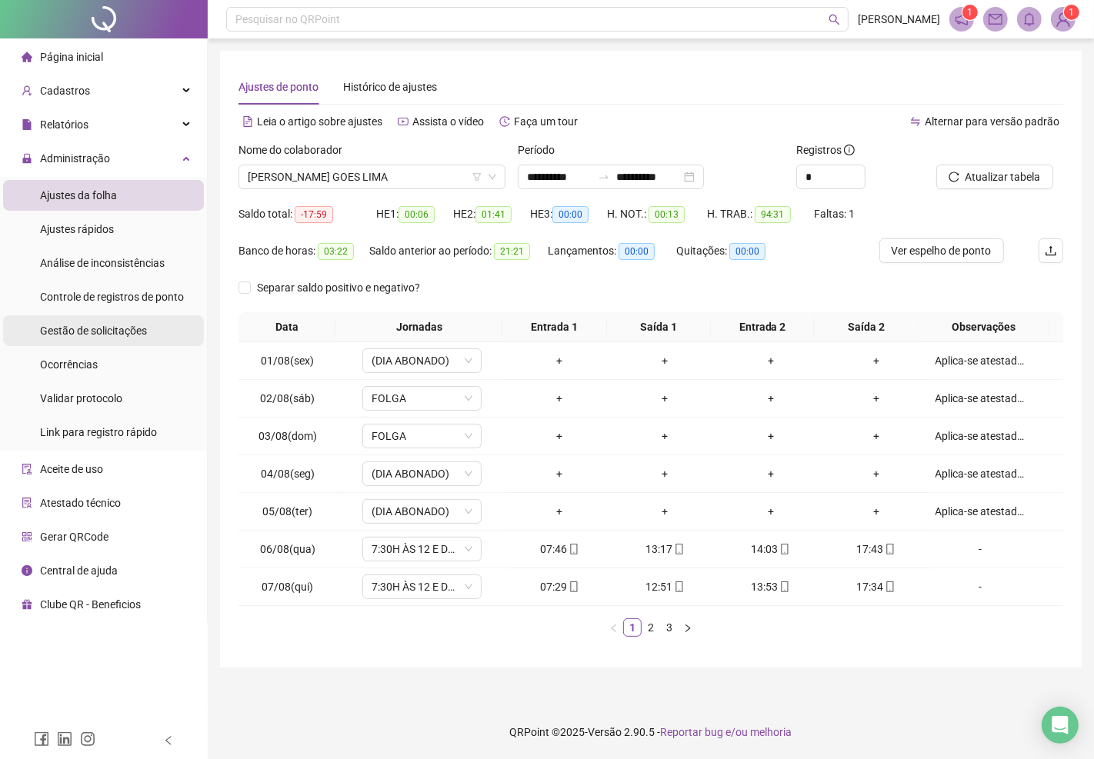
click at [102, 332] on span "Gestão de solicitações" at bounding box center [93, 331] width 107 height 12
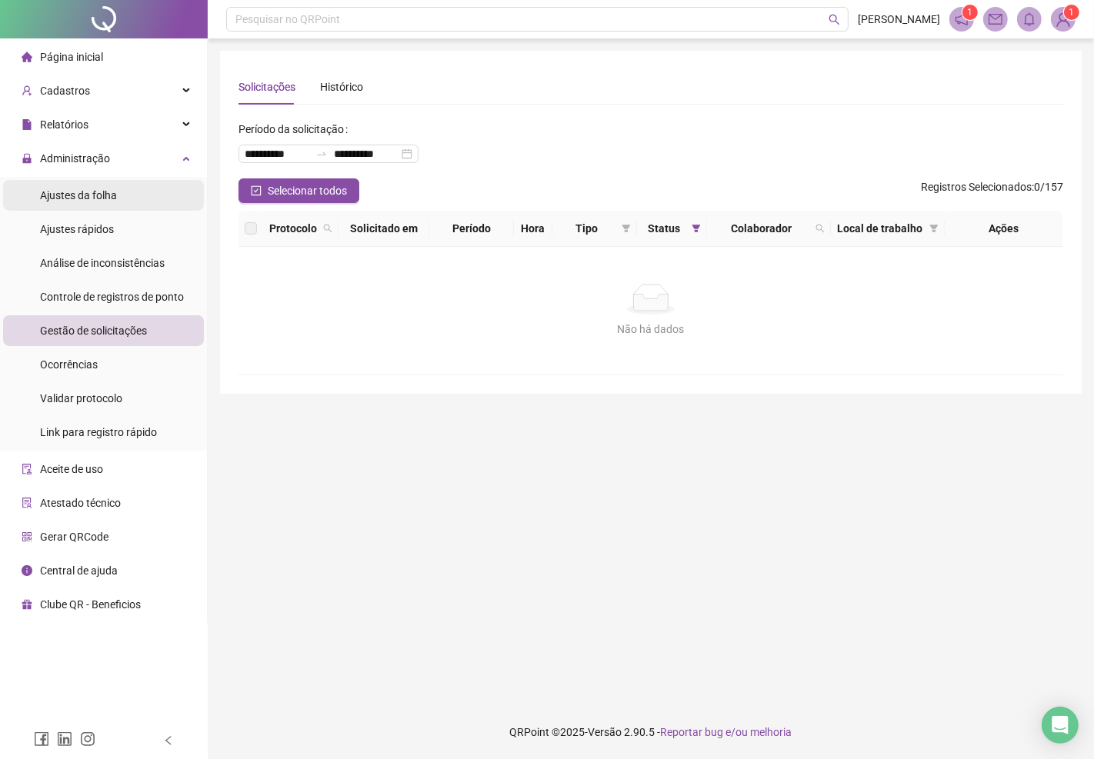
drag, startPoint x: 92, startPoint y: 188, endPoint x: 218, endPoint y: 182, distance: 125.5
click at [93, 189] on span "Ajustes da folha" at bounding box center [78, 195] width 77 height 12
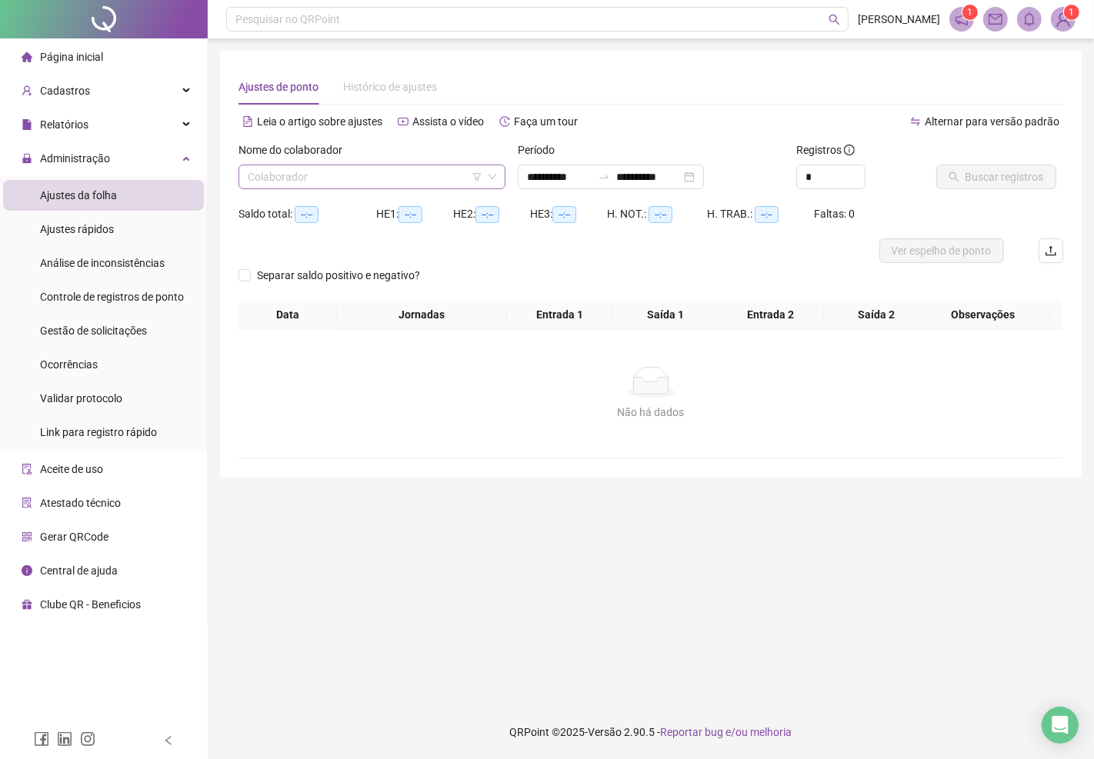
click at [313, 177] on input "search" at bounding box center [365, 176] width 235 height 23
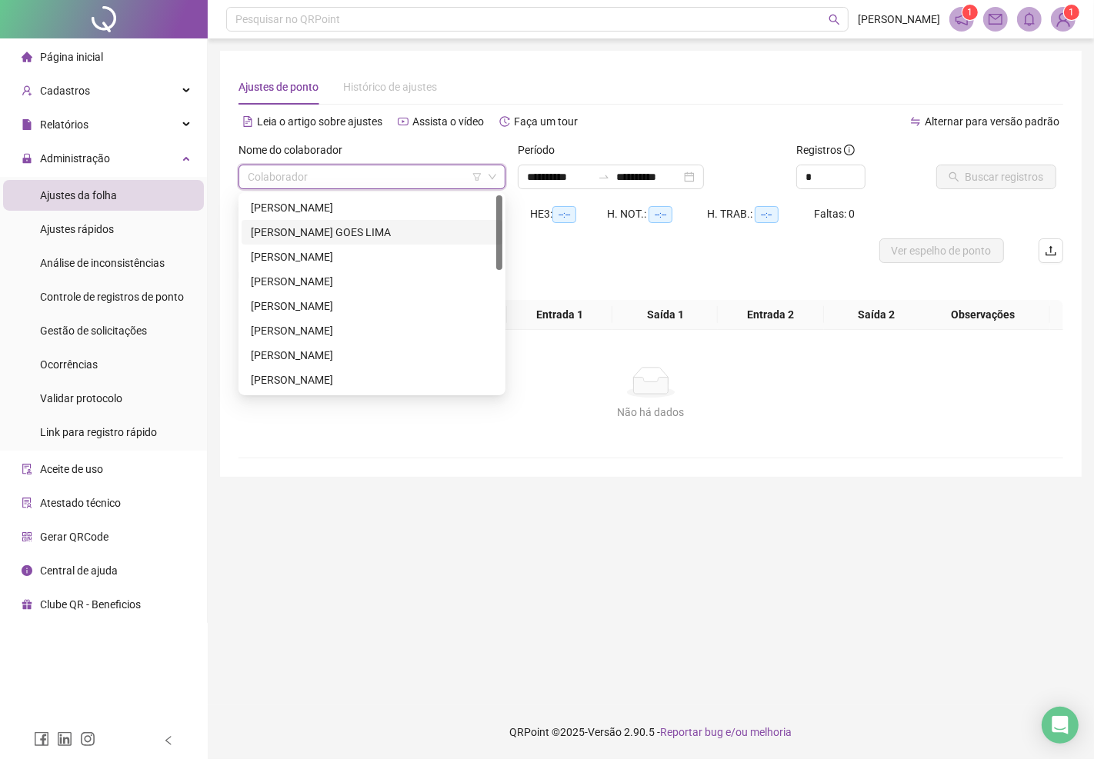
click at [289, 232] on div "[PERSON_NAME] GOES LIMA" at bounding box center [372, 232] width 242 height 17
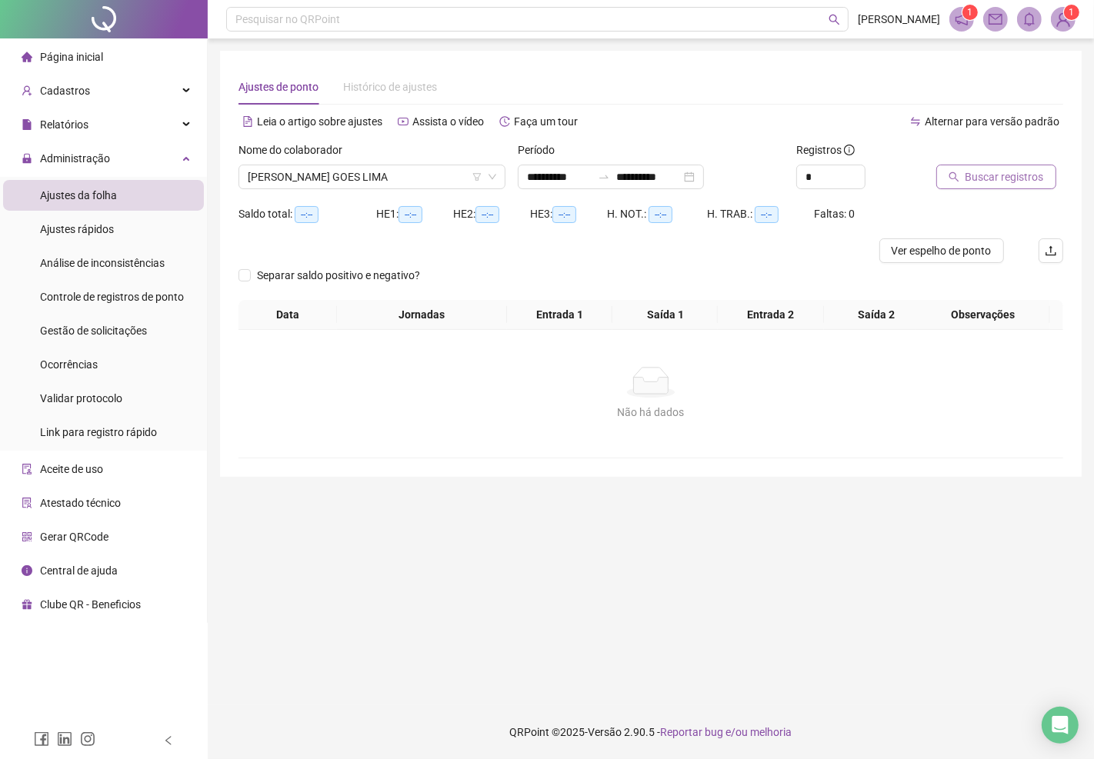
click at [981, 178] on span "Buscar registros" at bounding box center [1004, 176] width 78 height 17
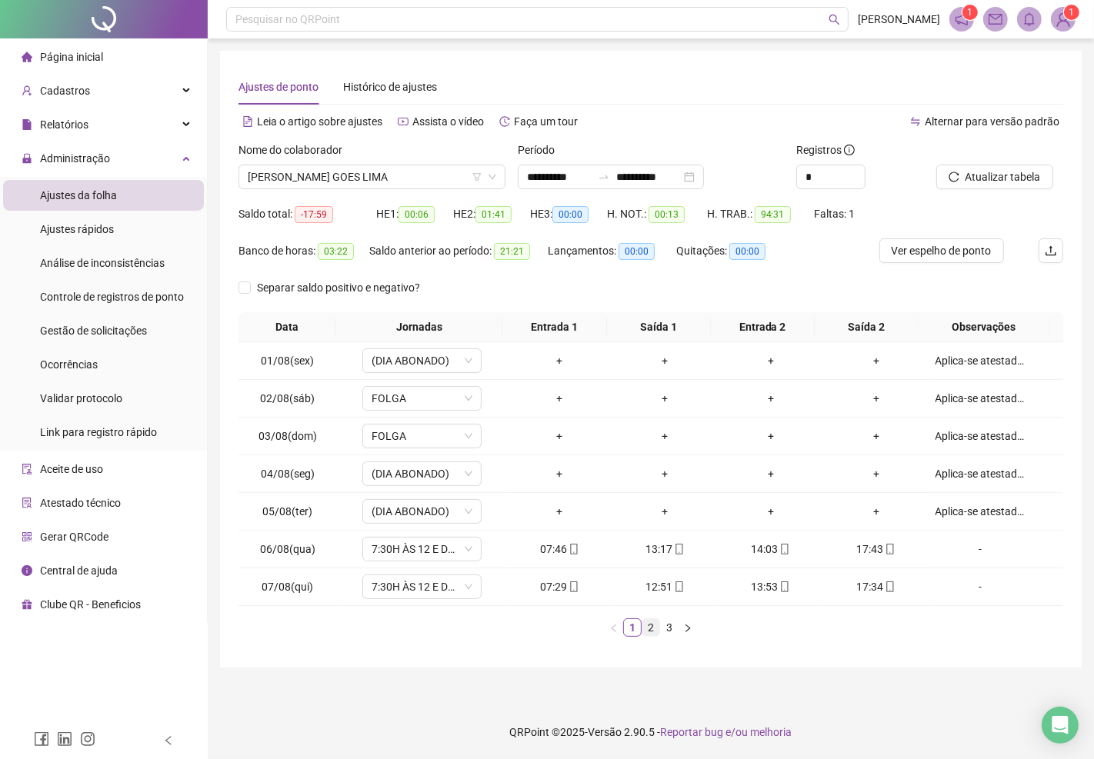
click at [654, 631] on link "2" at bounding box center [650, 627] width 17 height 17
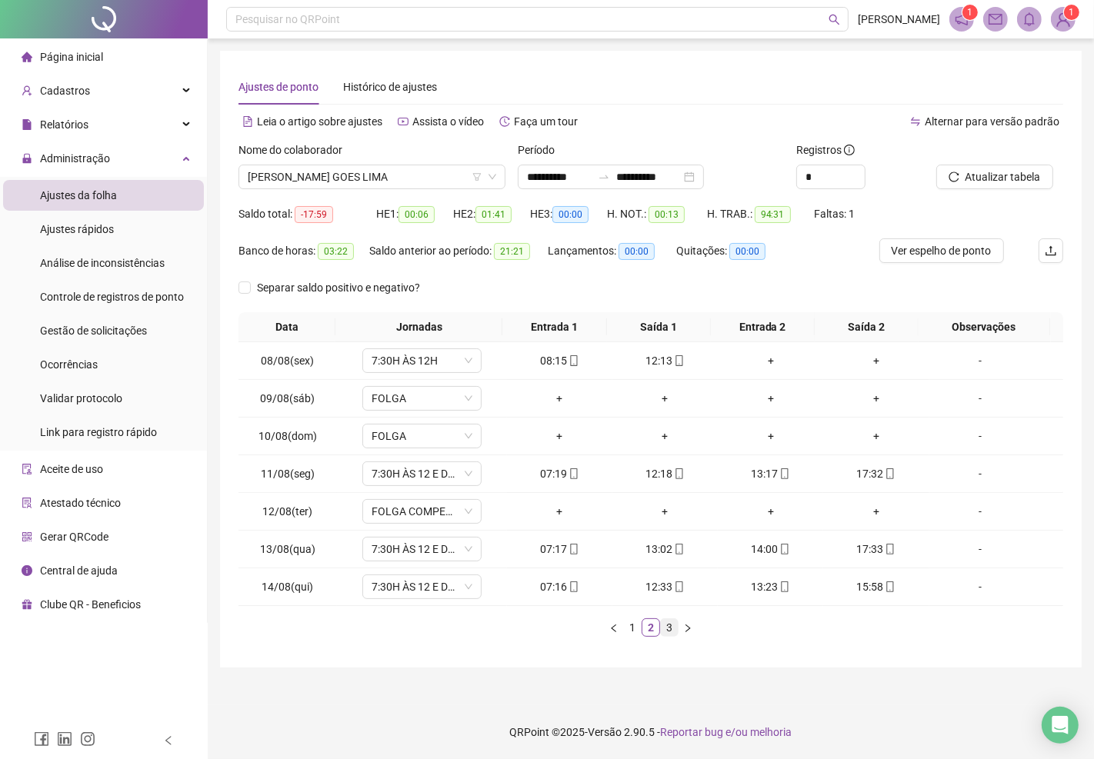
click at [667, 627] on link "3" at bounding box center [669, 627] width 17 height 17
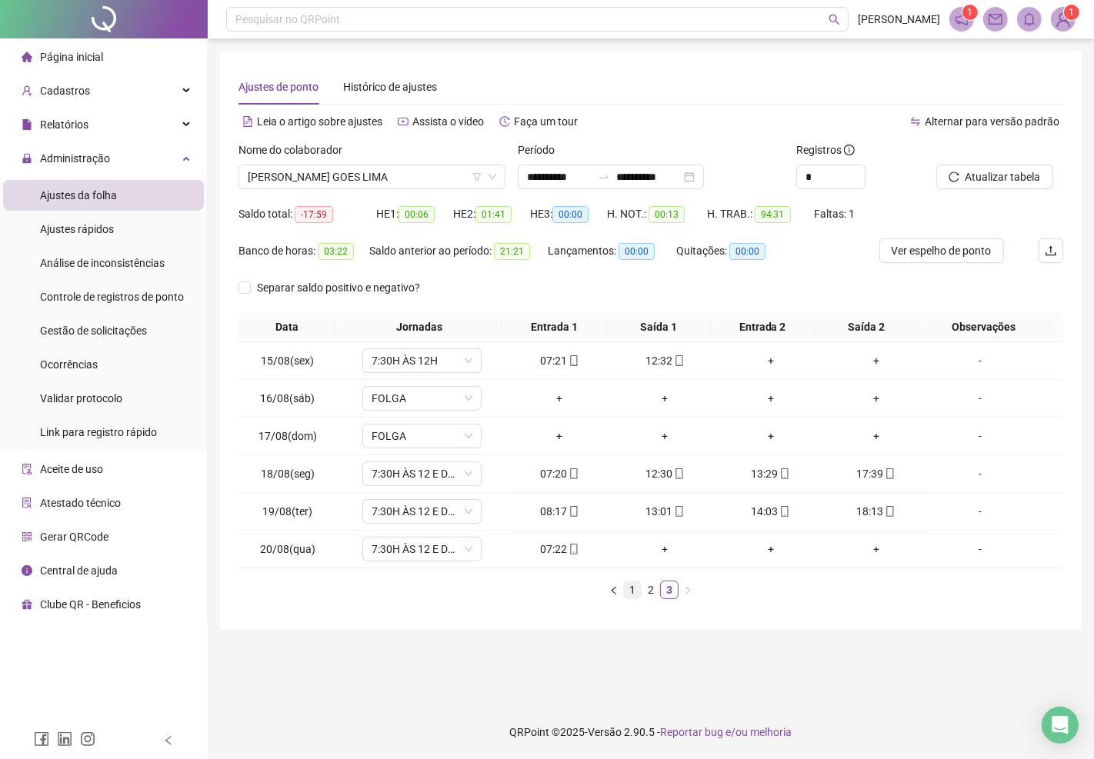
click at [632, 593] on link "1" at bounding box center [632, 589] width 17 height 17
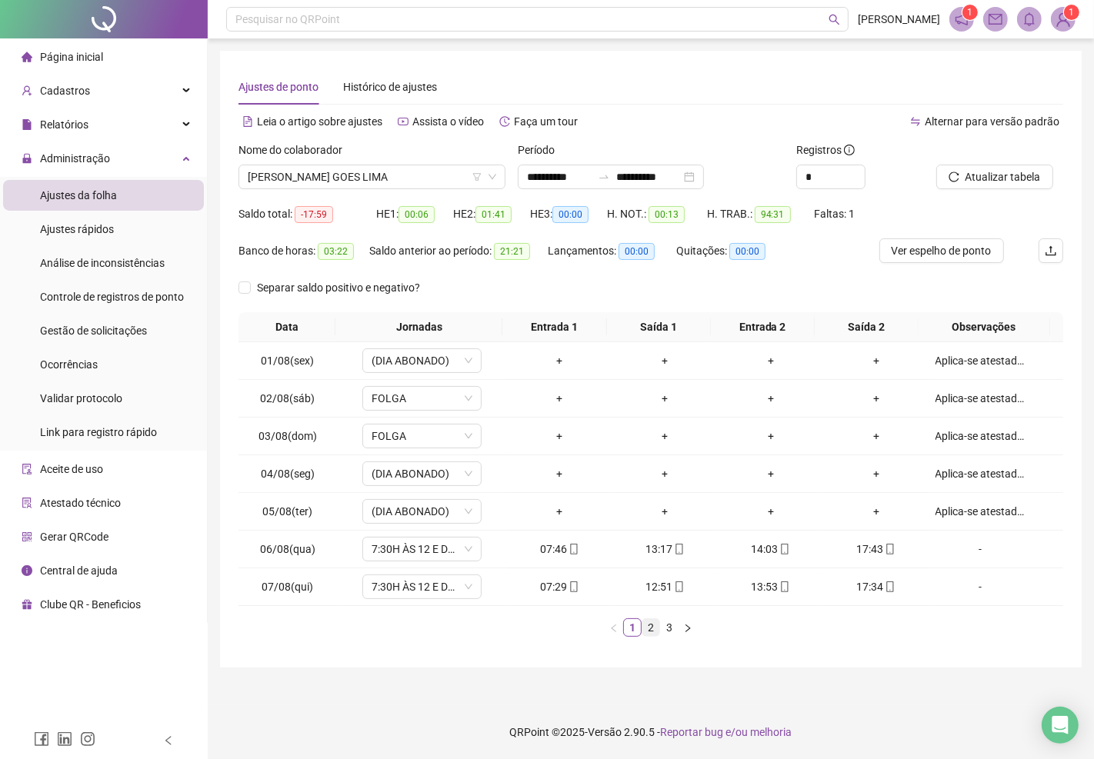
click at [651, 628] on link "2" at bounding box center [650, 627] width 17 height 17
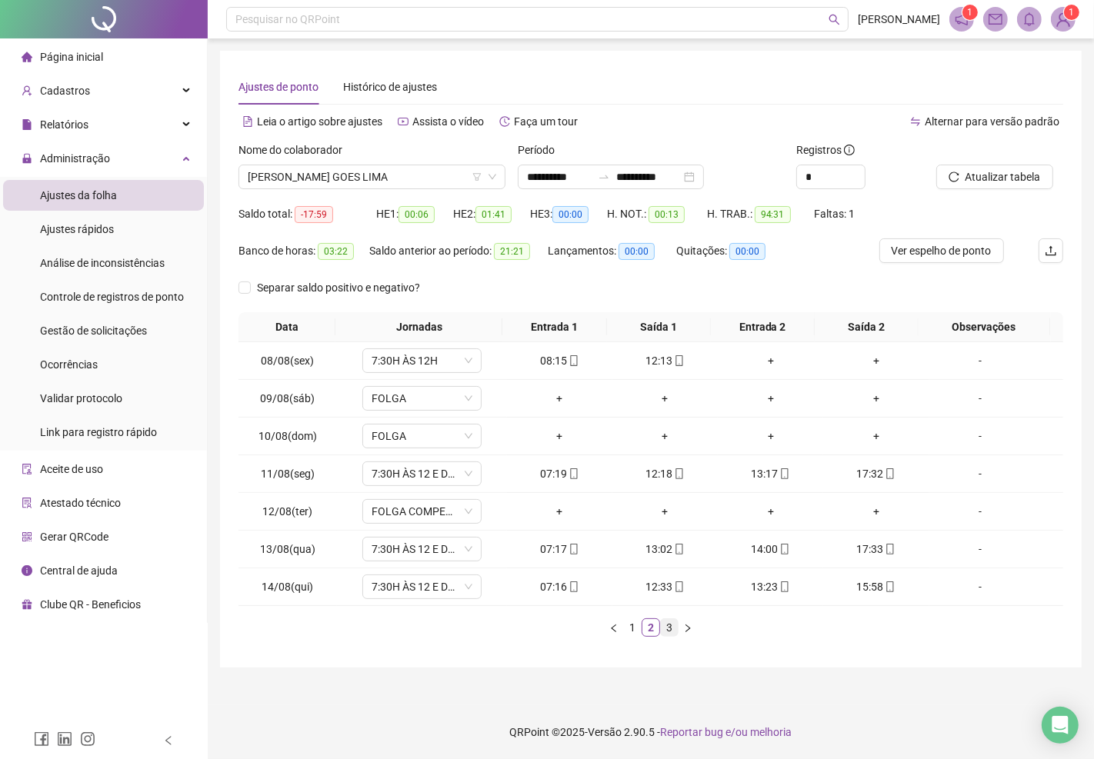
click at [670, 628] on link "3" at bounding box center [669, 627] width 17 height 17
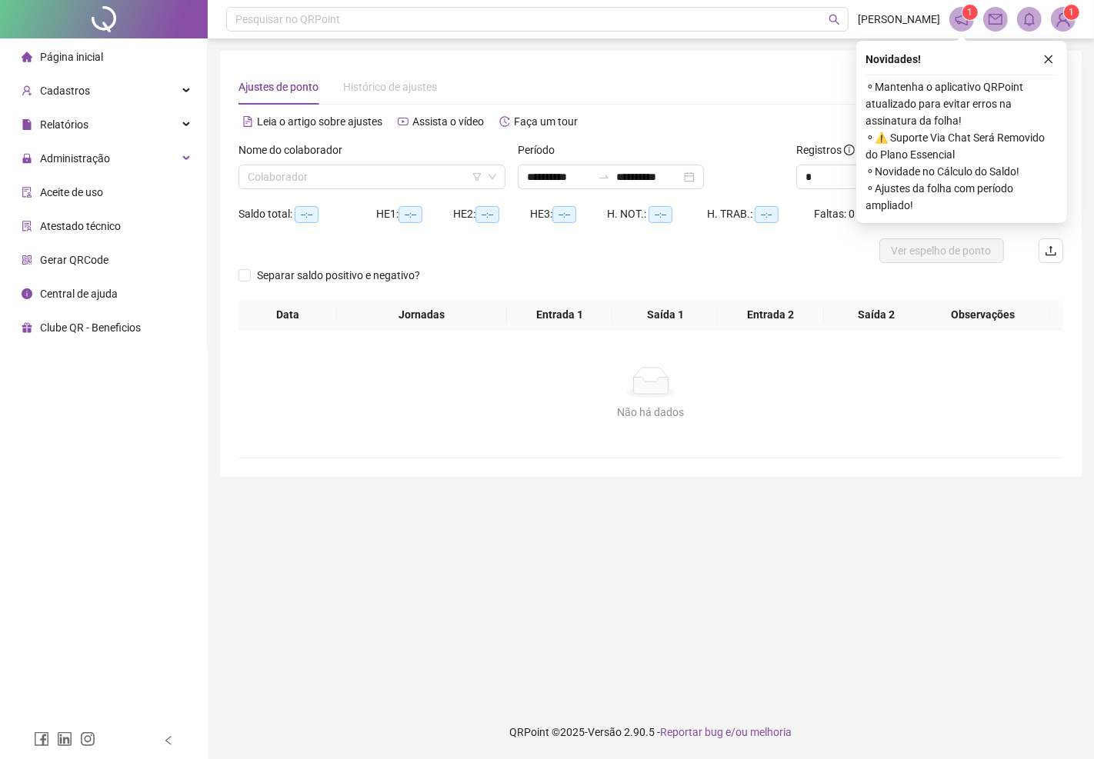
drag, startPoint x: 1088, startPoint y: 0, endPoint x: 629, endPoint y: 506, distance: 683.3
click at [629, 506] on main "**********" at bounding box center [650, 372] width 861 height 642
drag, startPoint x: 1051, startPoint y: 59, endPoint x: 994, endPoint y: 62, distance: 57.0
click at [1047, 59] on icon "close" at bounding box center [1048, 59] width 11 height 11
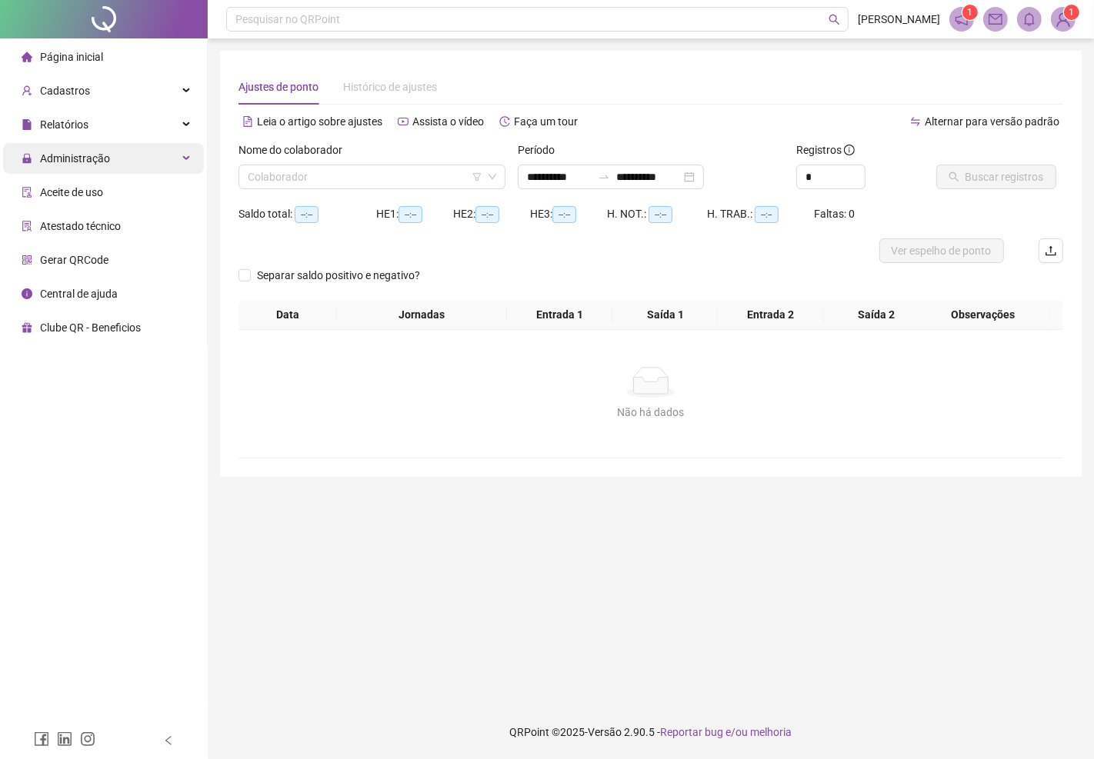
click at [102, 160] on span "Administração" at bounding box center [75, 158] width 70 height 12
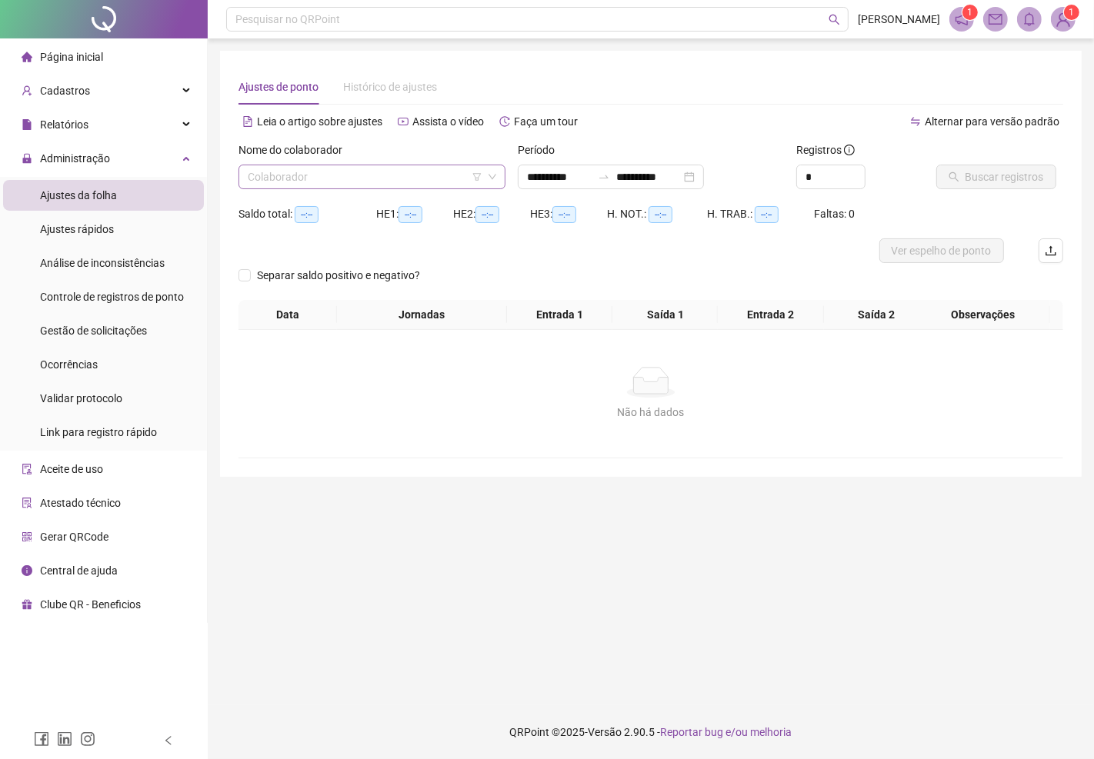
click at [311, 181] on input "search" at bounding box center [365, 176] width 235 height 23
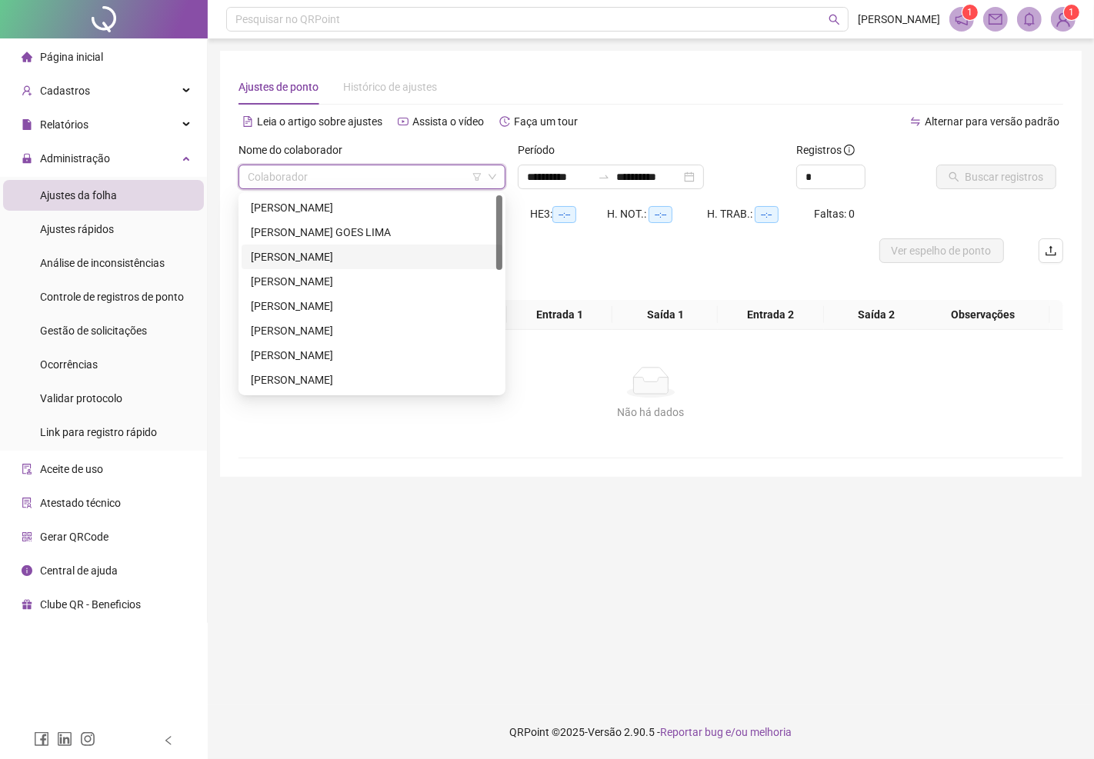
click at [296, 258] on div "[PERSON_NAME]" at bounding box center [372, 256] width 242 height 17
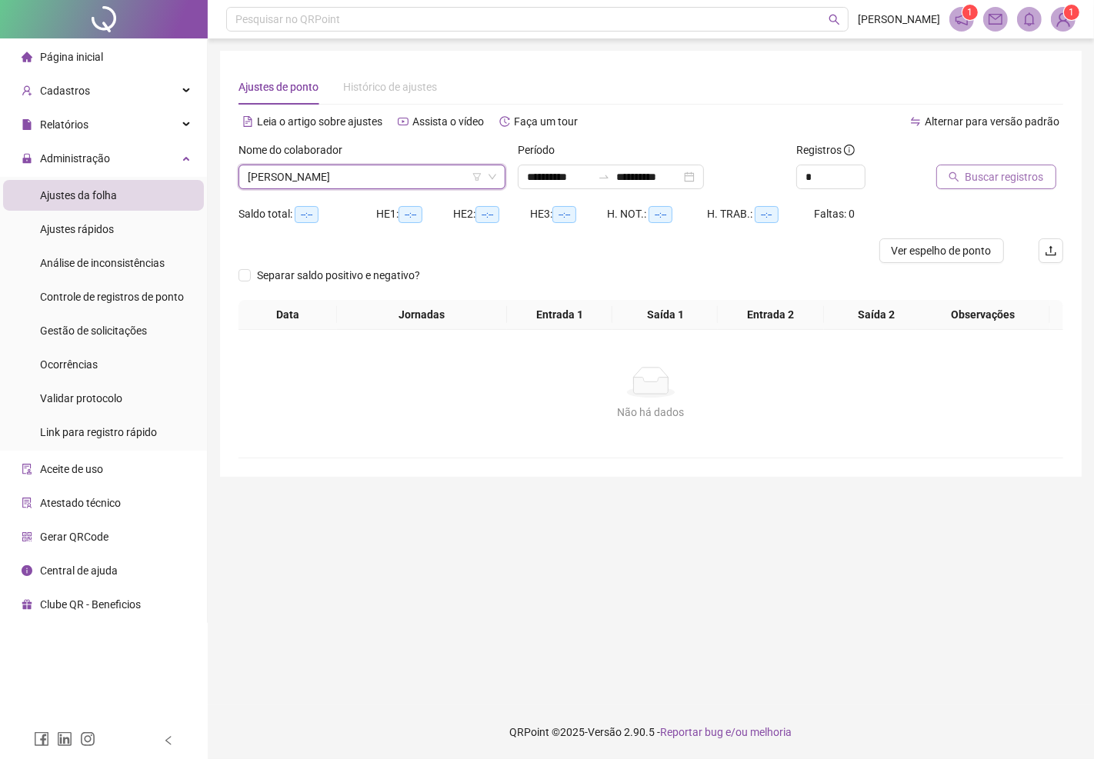
click at [997, 182] on span "Buscar registros" at bounding box center [1004, 176] width 78 height 17
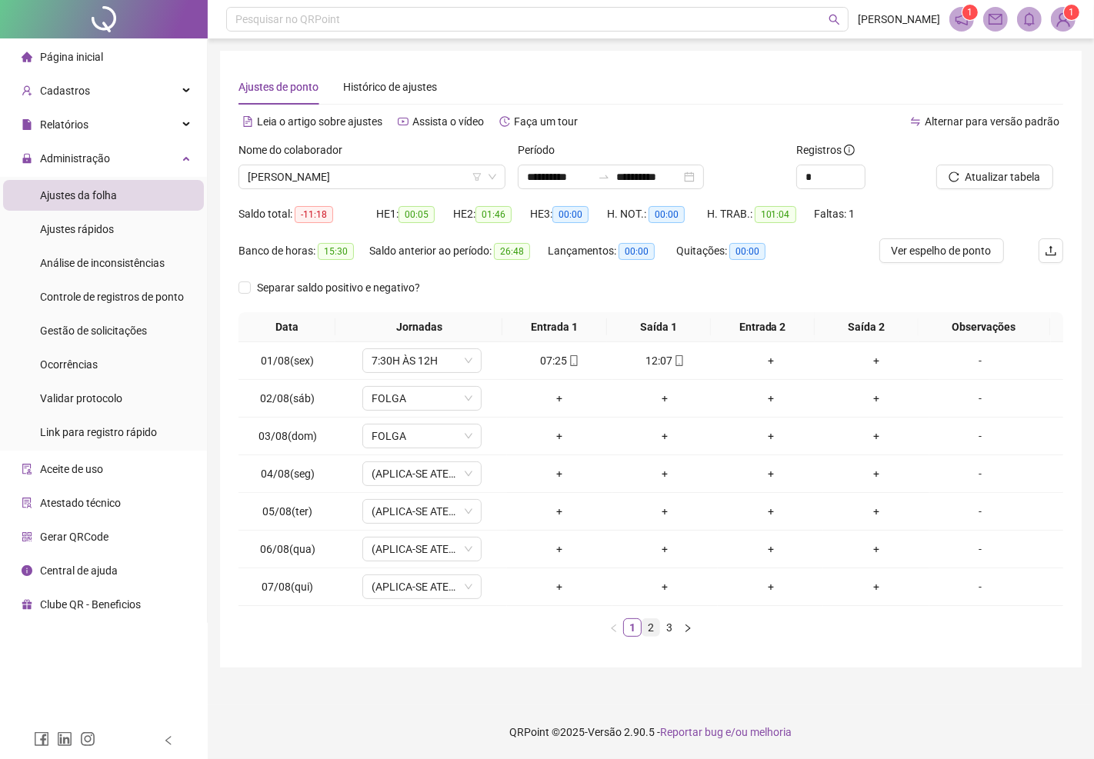
click at [649, 628] on link "2" at bounding box center [650, 627] width 17 height 17
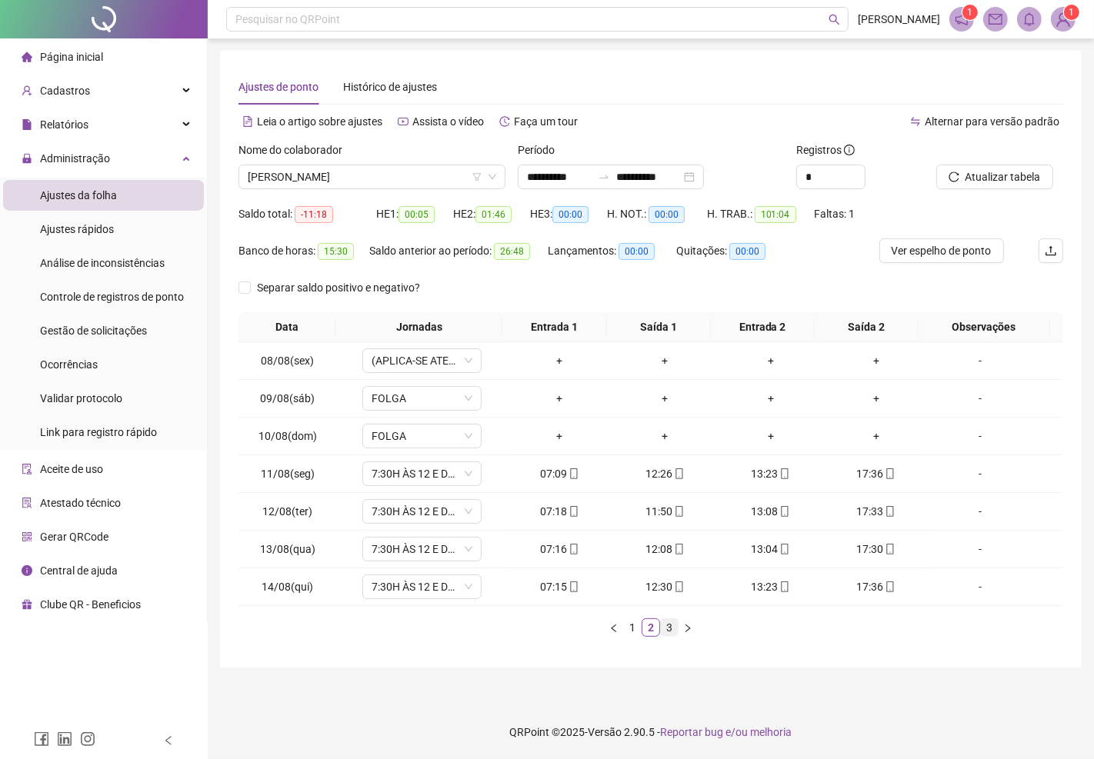
click at [671, 628] on link "3" at bounding box center [669, 627] width 17 height 17
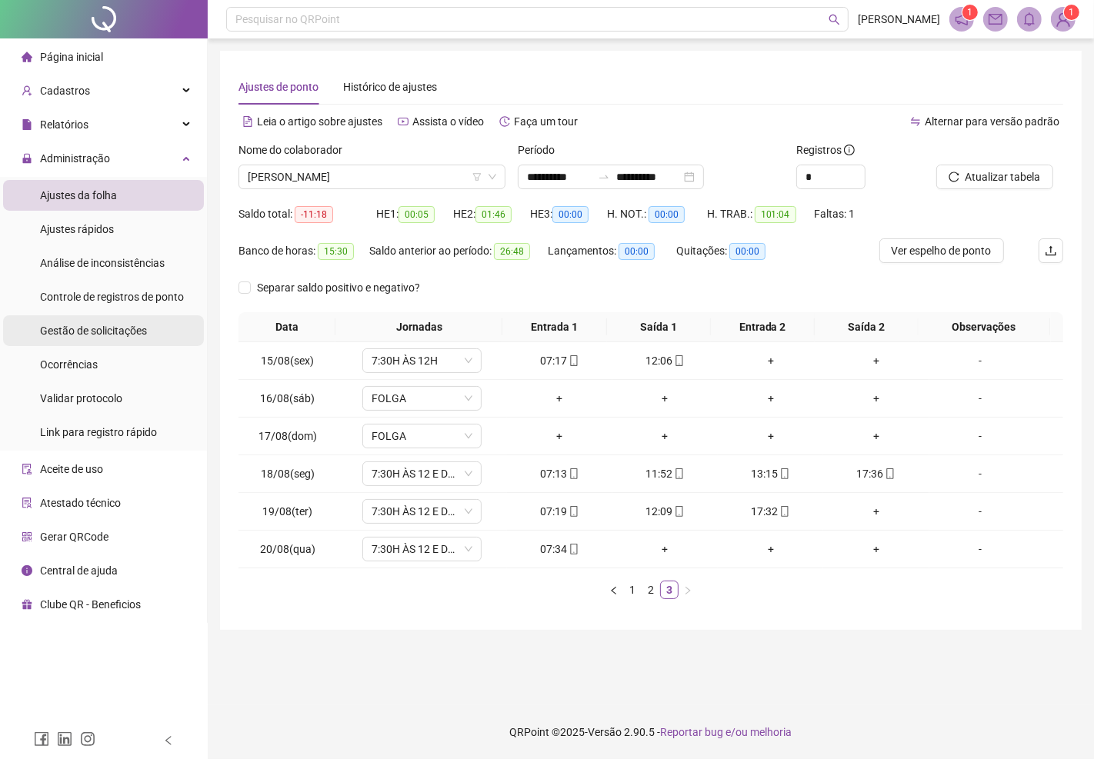
click at [136, 325] on span "Gestão de solicitações" at bounding box center [93, 331] width 107 height 12
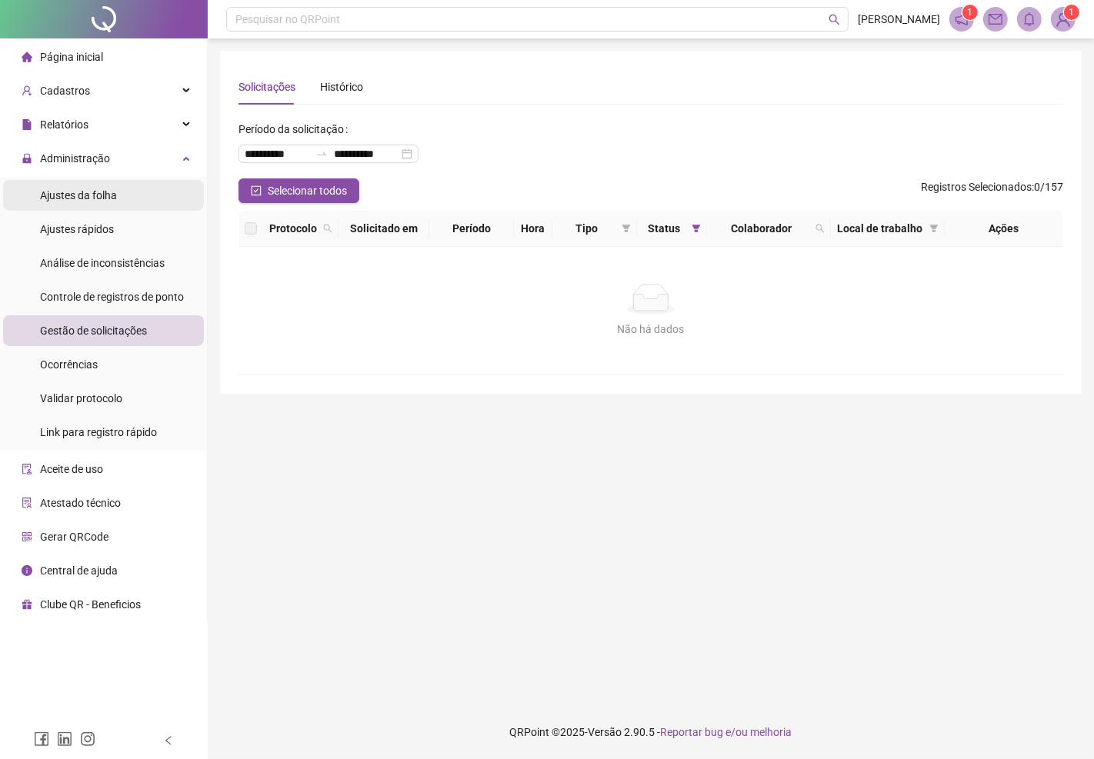
click at [83, 190] on span "Ajustes da folha" at bounding box center [78, 195] width 77 height 12
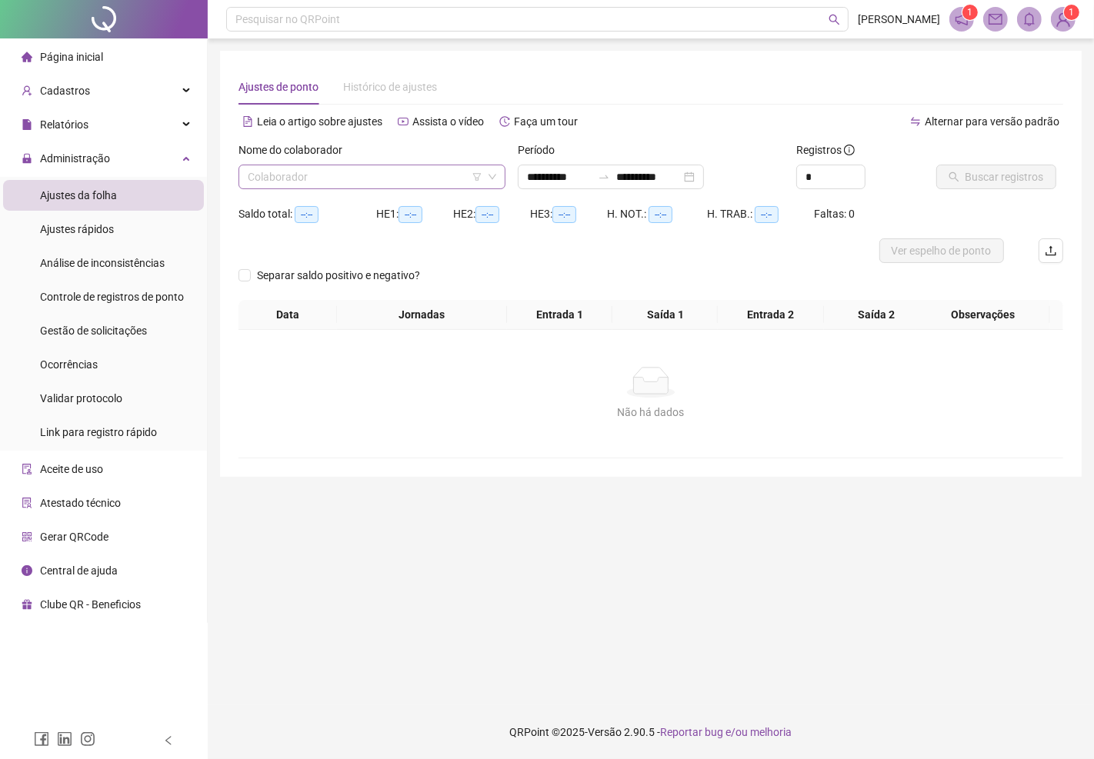
click at [302, 170] on input "search" at bounding box center [365, 176] width 235 height 23
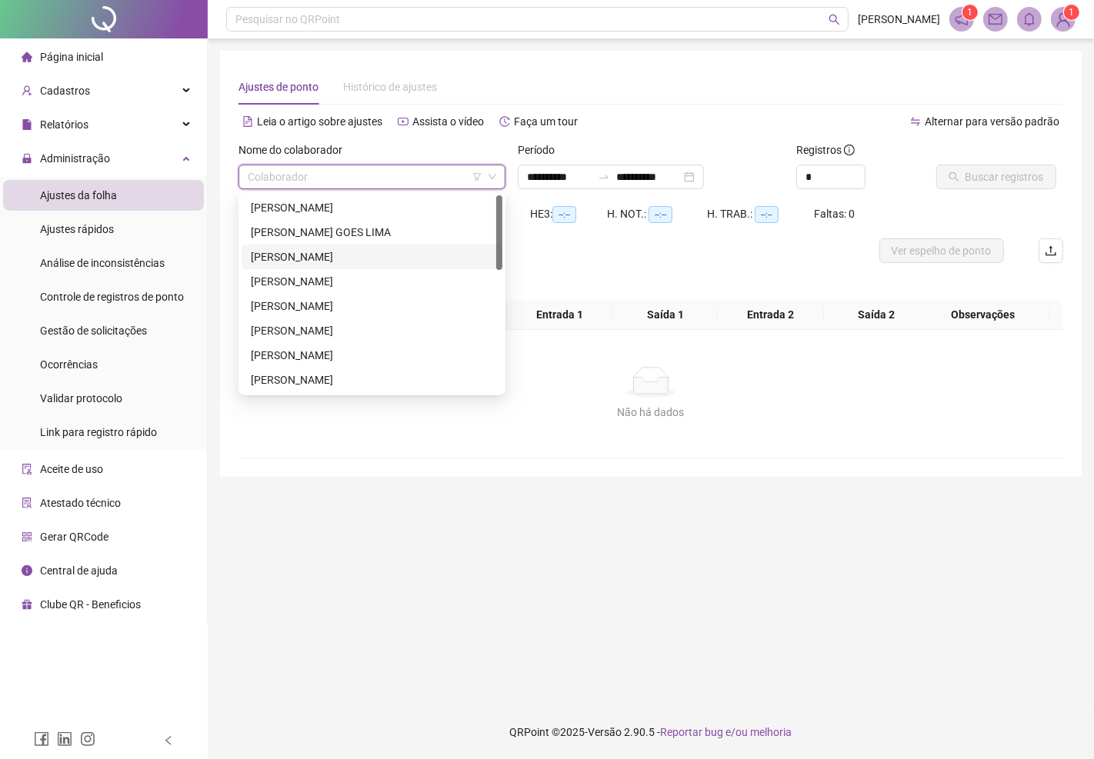
click at [297, 251] on div "[PERSON_NAME]" at bounding box center [372, 256] width 242 height 17
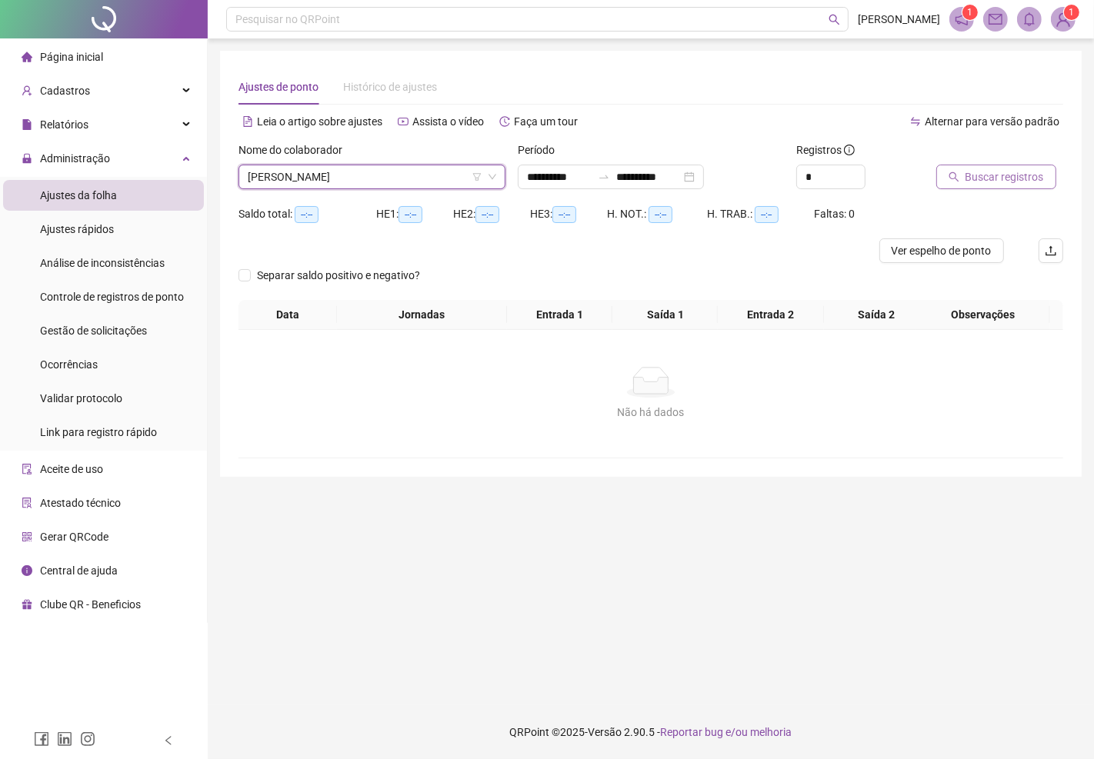
click at [975, 172] on span "Buscar registros" at bounding box center [1004, 176] width 78 height 17
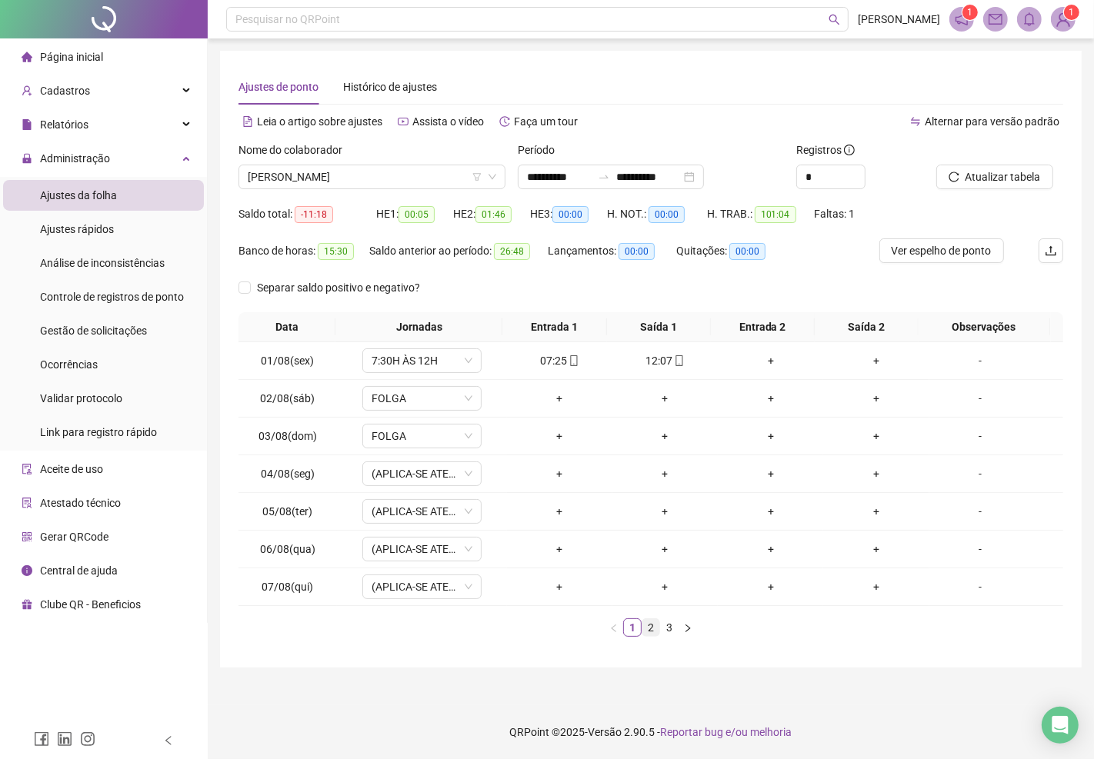
click at [649, 634] on link "2" at bounding box center [650, 627] width 17 height 17
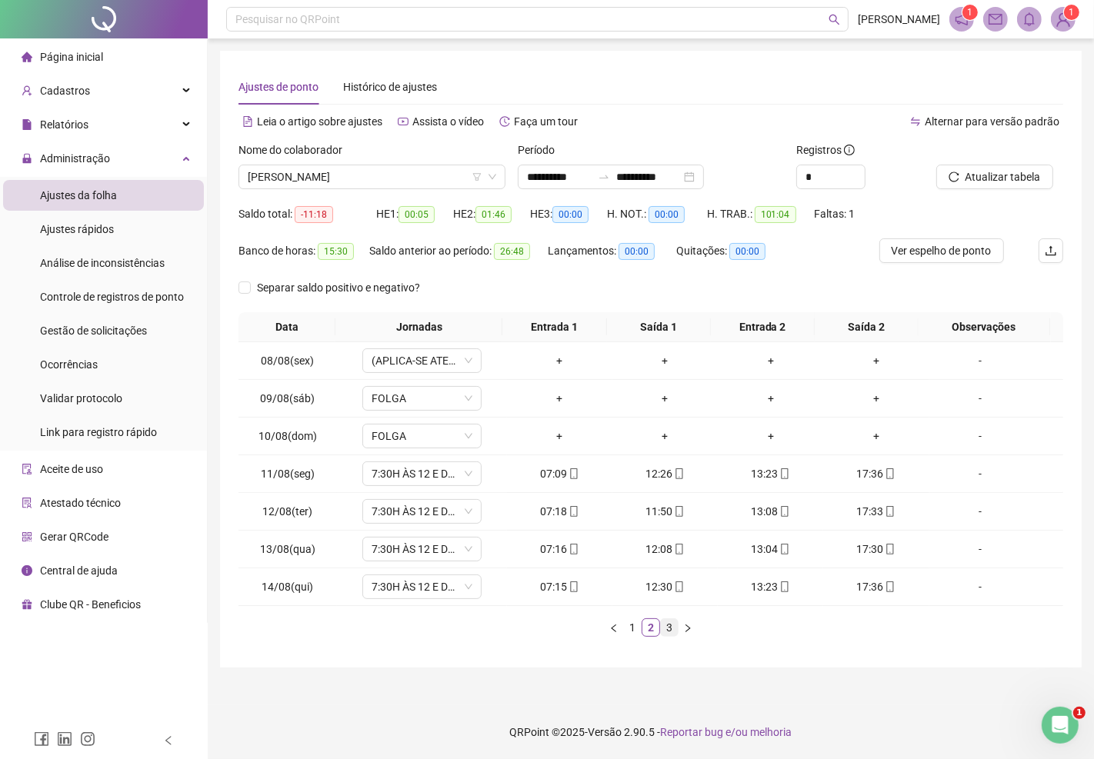
click at [666, 627] on link "3" at bounding box center [669, 627] width 17 height 17
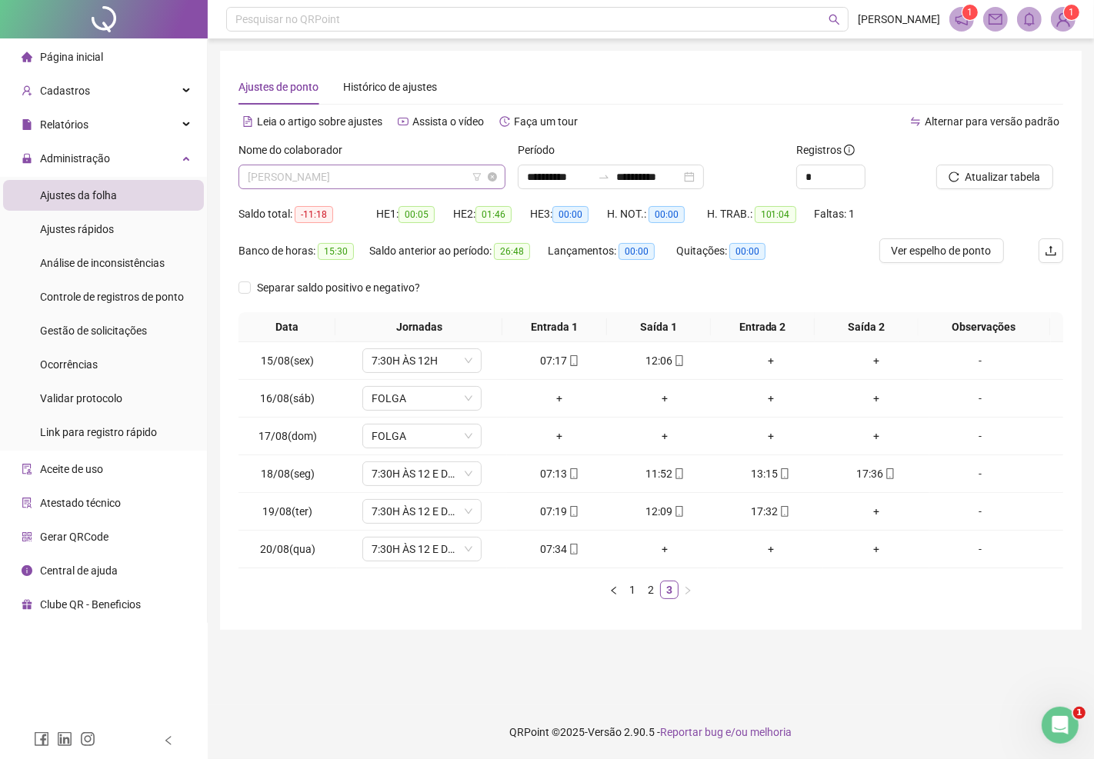
click at [389, 181] on span "[PERSON_NAME]" at bounding box center [372, 176] width 248 height 23
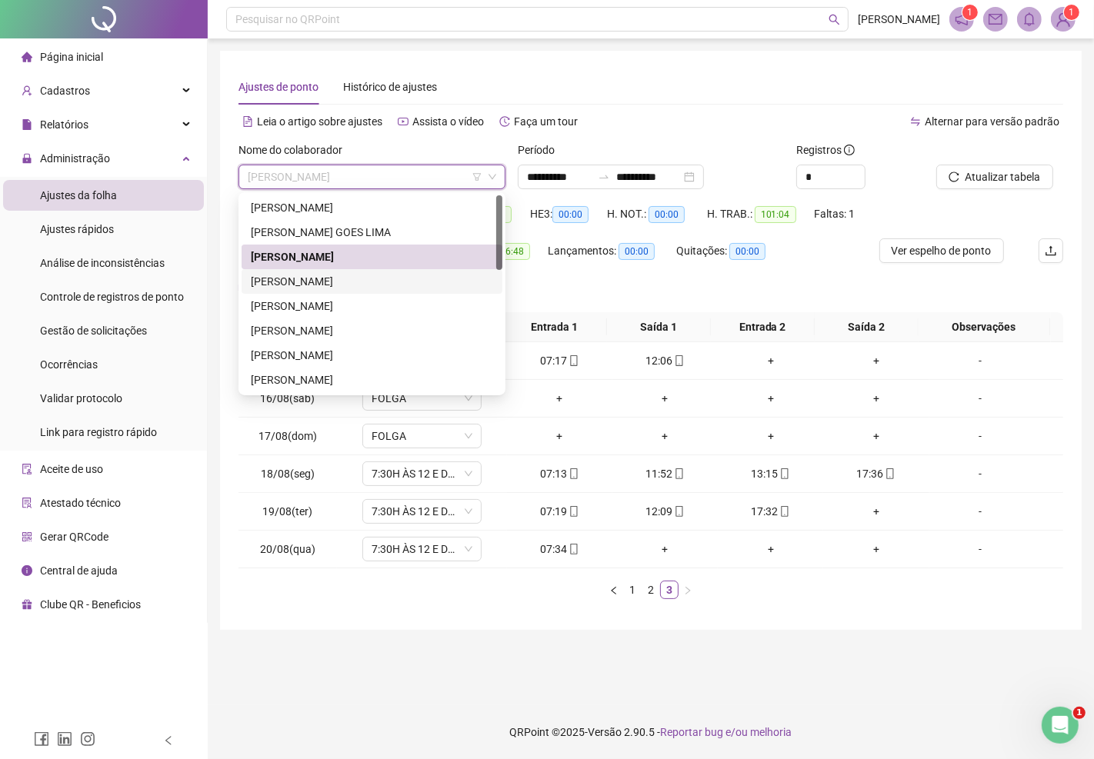
click at [334, 277] on div "[PERSON_NAME]" at bounding box center [372, 281] width 242 height 17
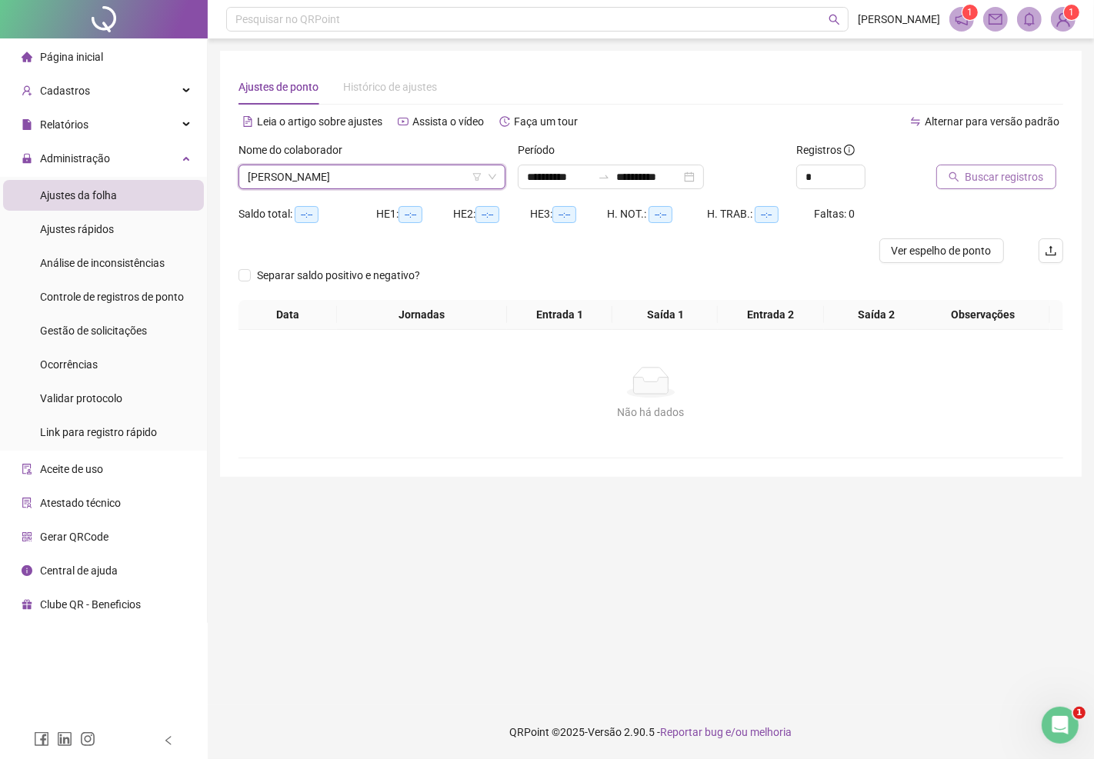
click at [981, 181] on span "Buscar registros" at bounding box center [1004, 176] width 78 height 17
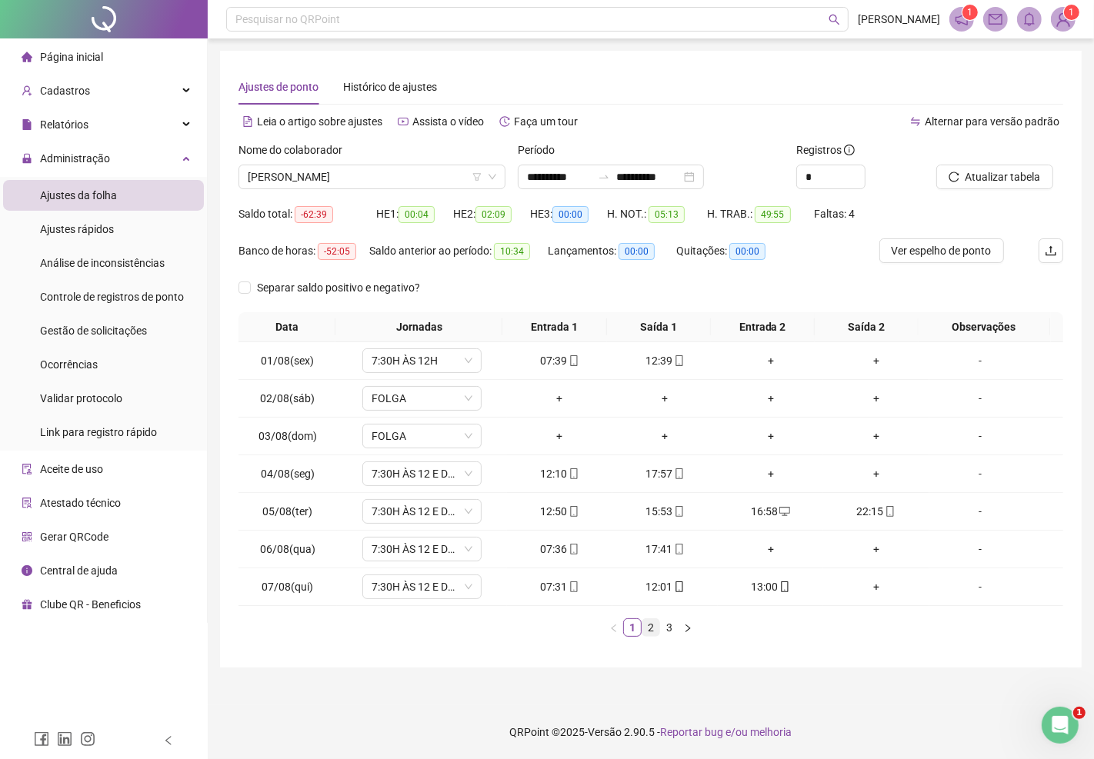
click at [651, 627] on link "2" at bounding box center [650, 627] width 17 height 17
click at [667, 624] on link "3" at bounding box center [669, 627] width 17 height 17
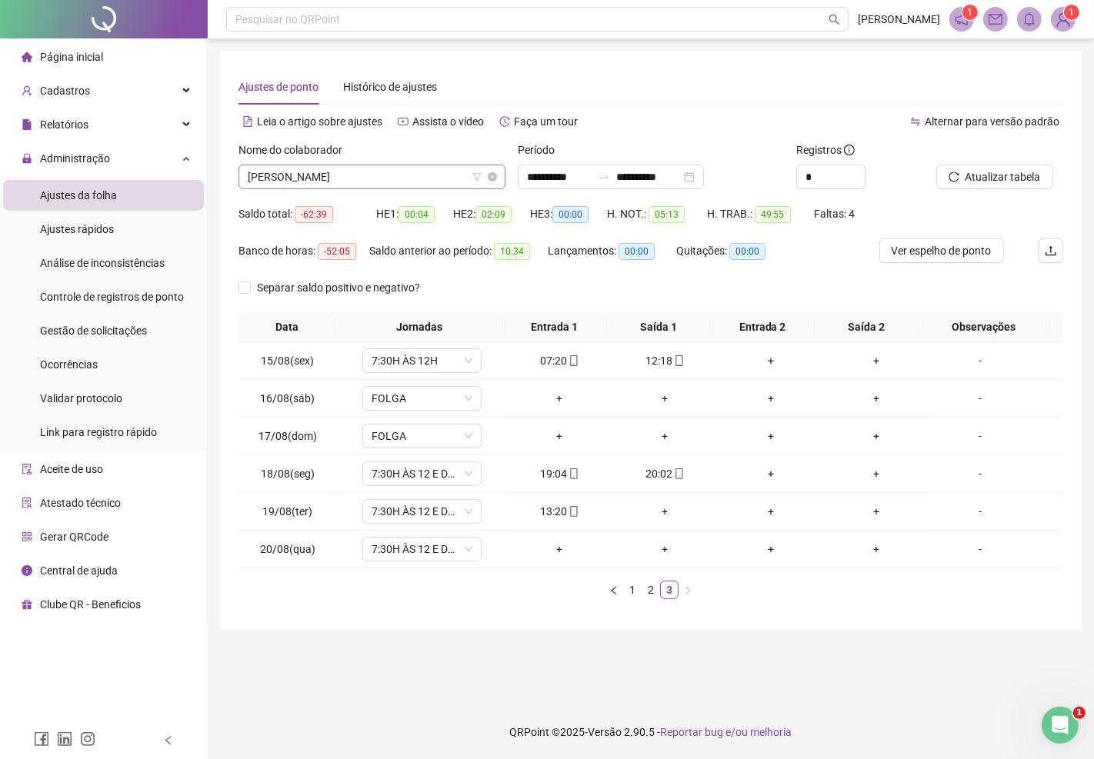
click at [348, 174] on span "ELLEN MELO CORTIZO" at bounding box center [372, 176] width 248 height 23
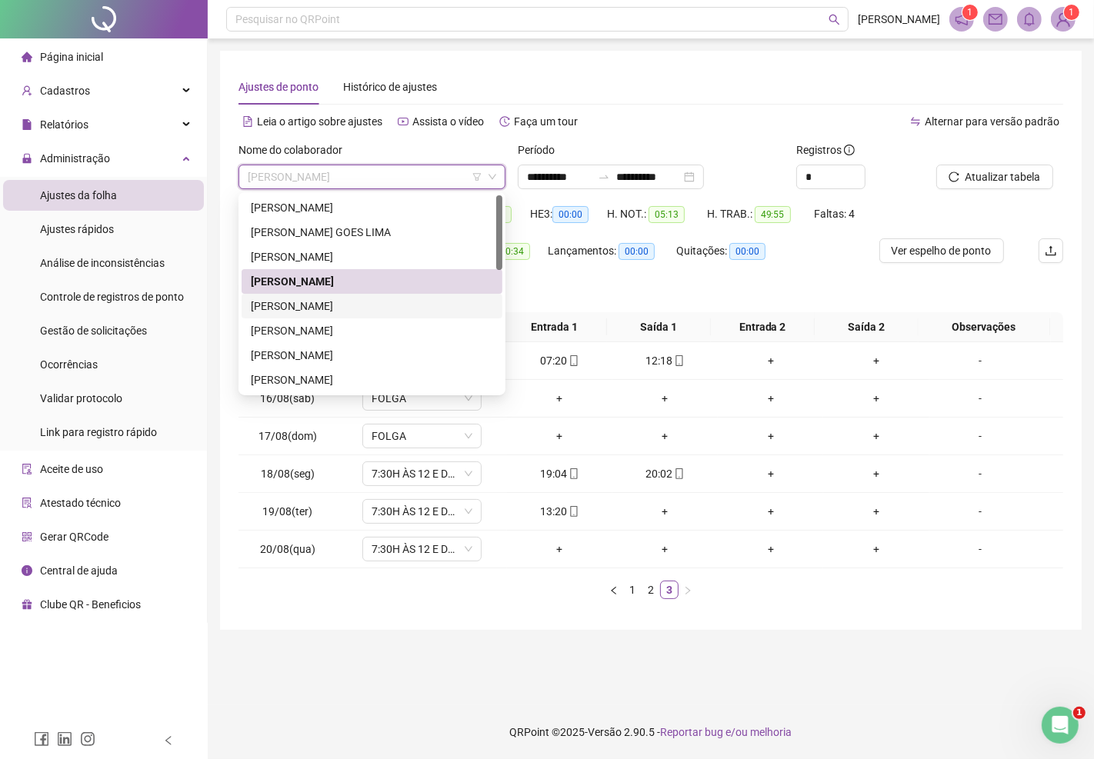
click at [328, 308] on div "EVELYN GOMES FONSECA" at bounding box center [372, 306] width 242 height 17
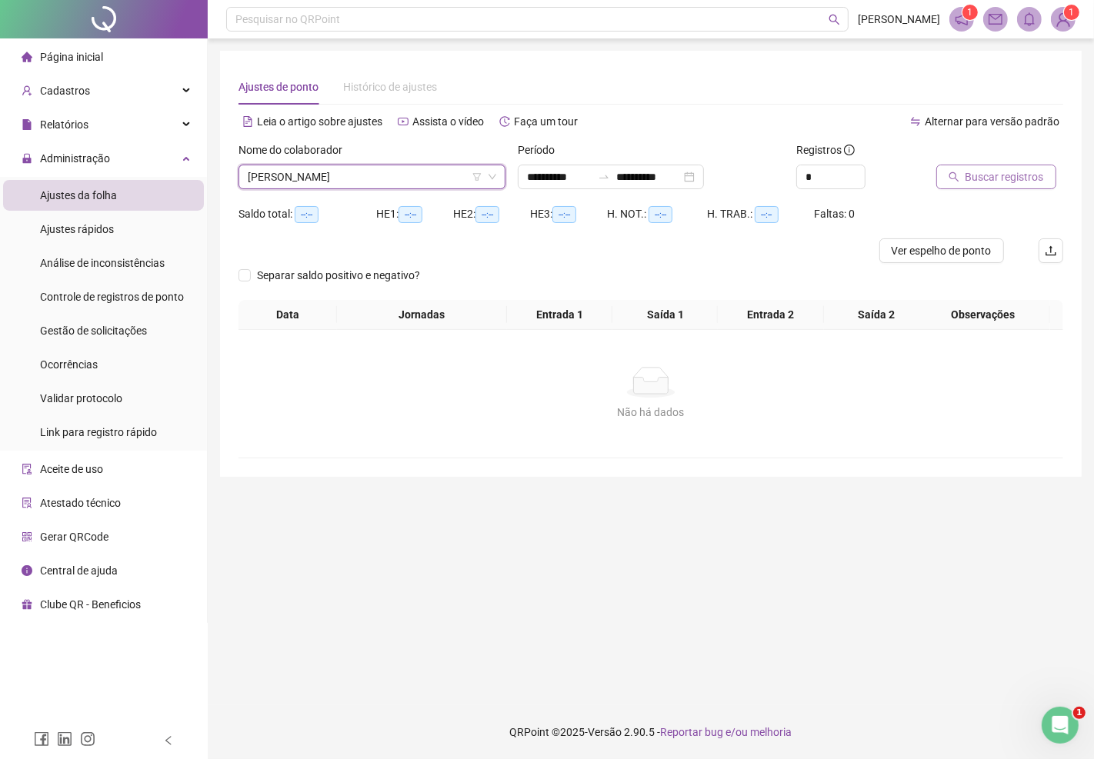
click at [988, 178] on span "Buscar registros" at bounding box center [1004, 176] width 78 height 17
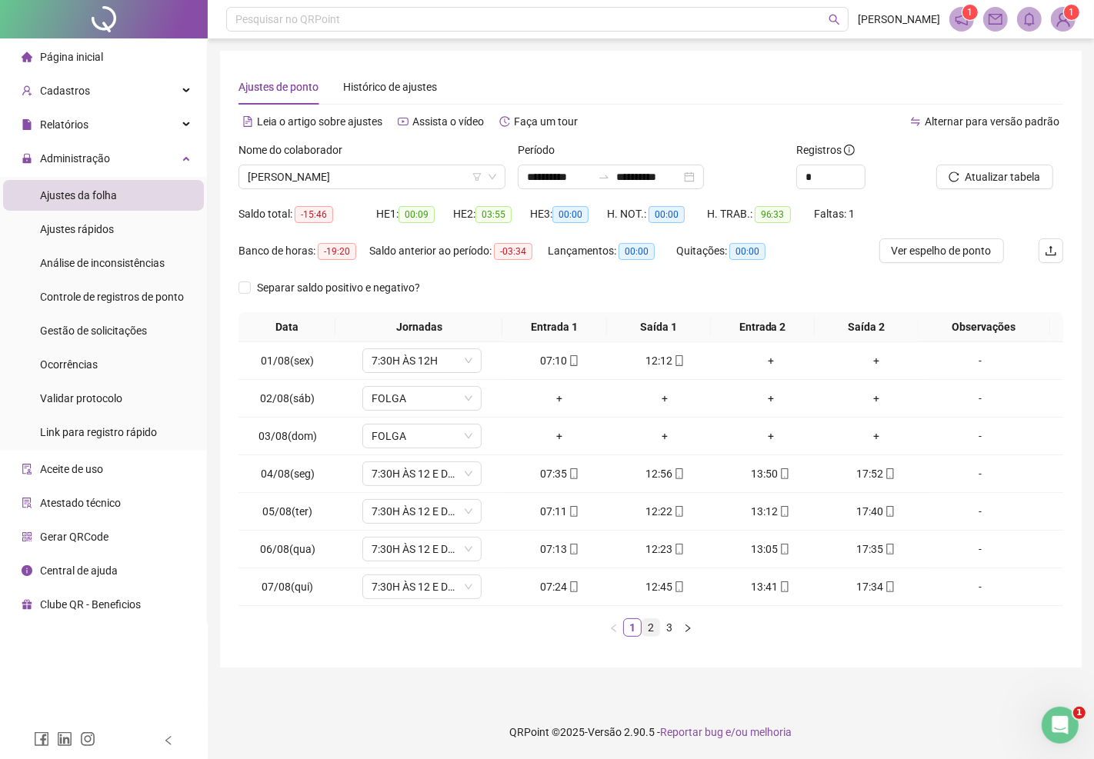
click at [648, 624] on link "2" at bounding box center [650, 627] width 17 height 17
click at [671, 626] on link "3" at bounding box center [669, 627] width 17 height 17
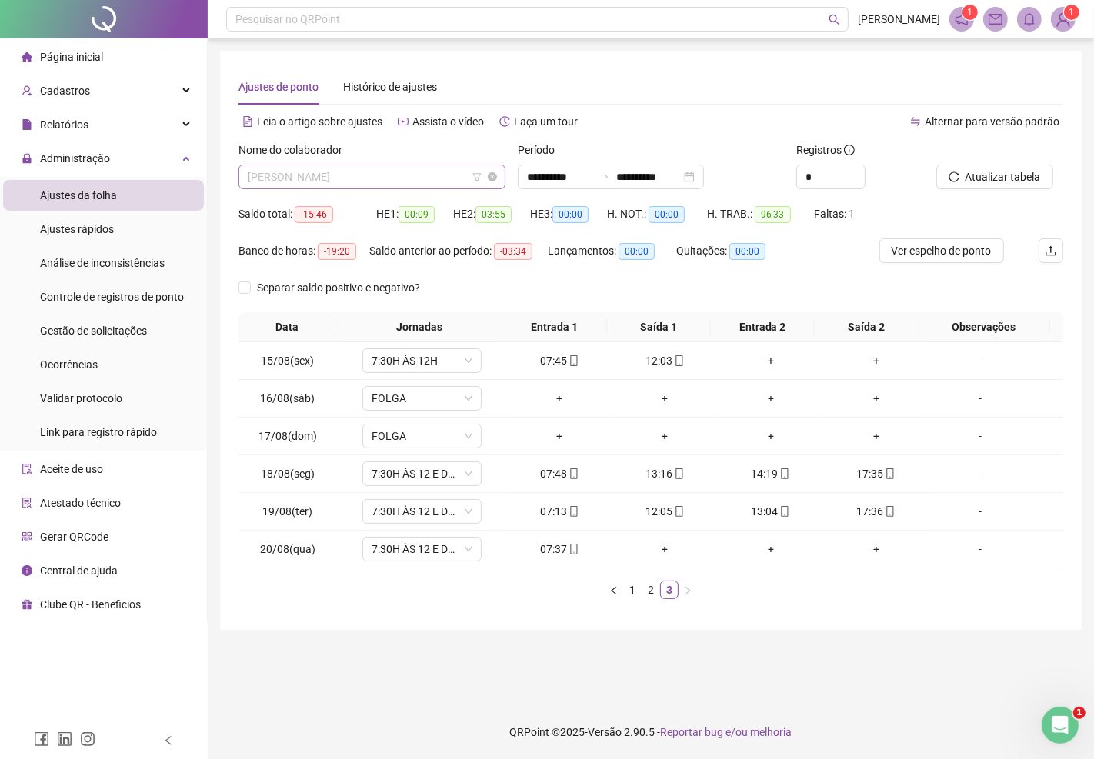
click at [385, 175] on span "EVELYN GOMES FONSECA" at bounding box center [372, 176] width 248 height 23
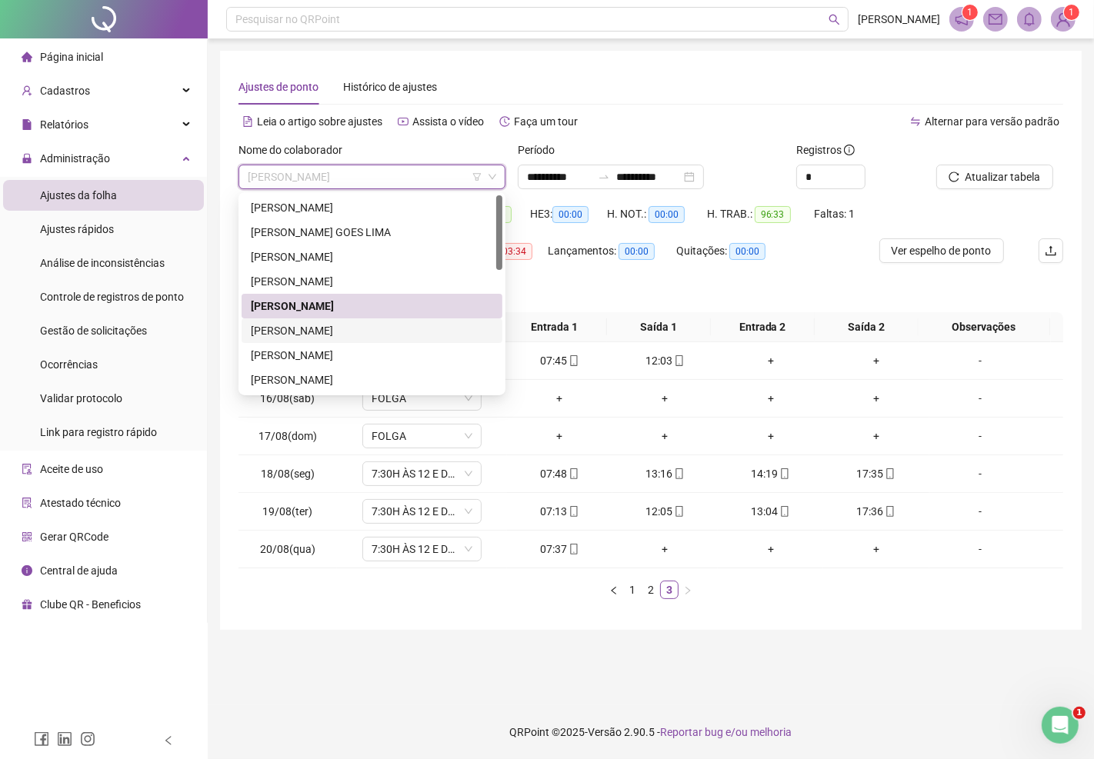
click at [338, 320] on div "EVERSON MOREIRA BORGES" at bounding box center [371, 330] width 261 height 25
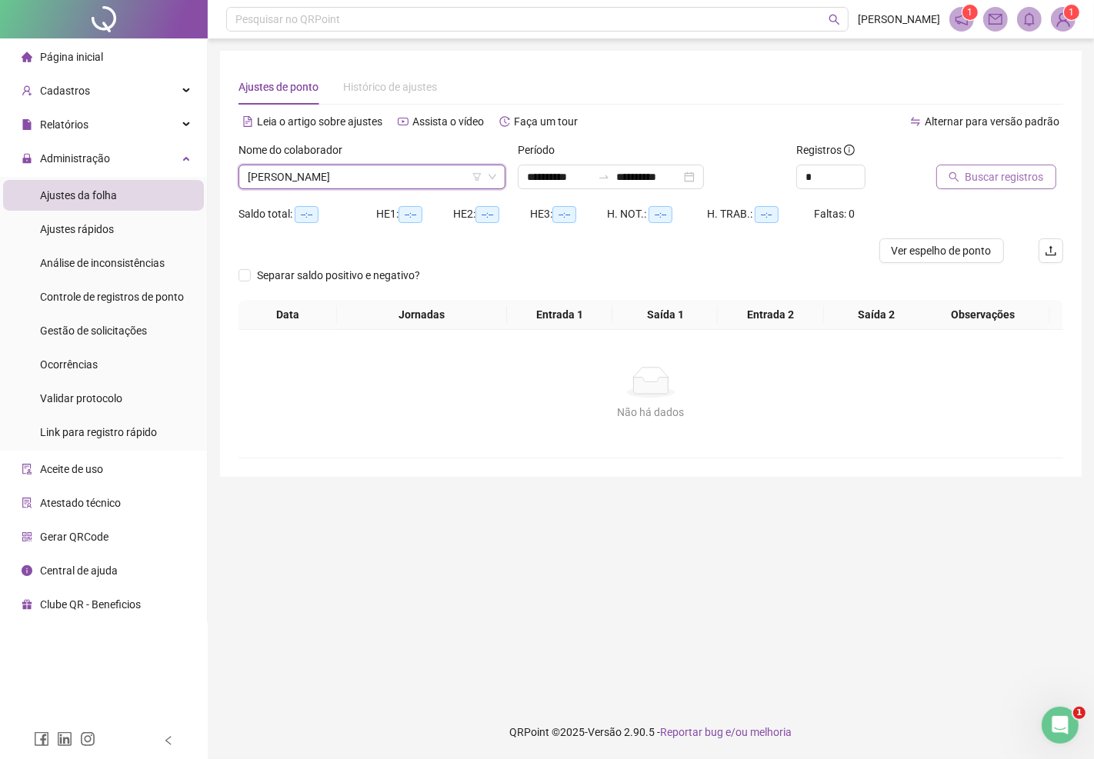
click at [978, 171] on span "Buscar registros" at bounding box center [1004, 176] width 78 height 17
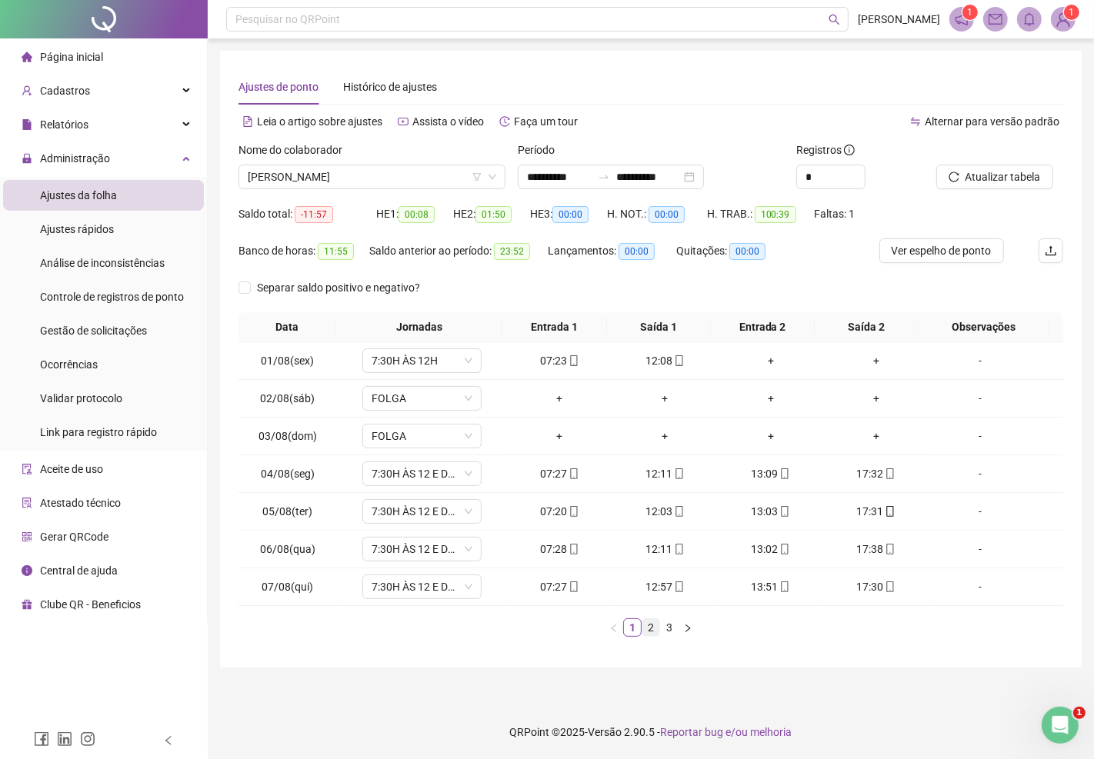
click at [651, 627] on link "2" at bounding box center [650, 627] width 17 height 17
click at [633, 628] on link "1" at bounding box center [632, 627] width 17 height 17
click at [651, 625] on link "2" at bounding box center [650, 627] width 17 height 17
click at [666, 624] on link "3" at bounding box center [669, 627] width 17 height 17
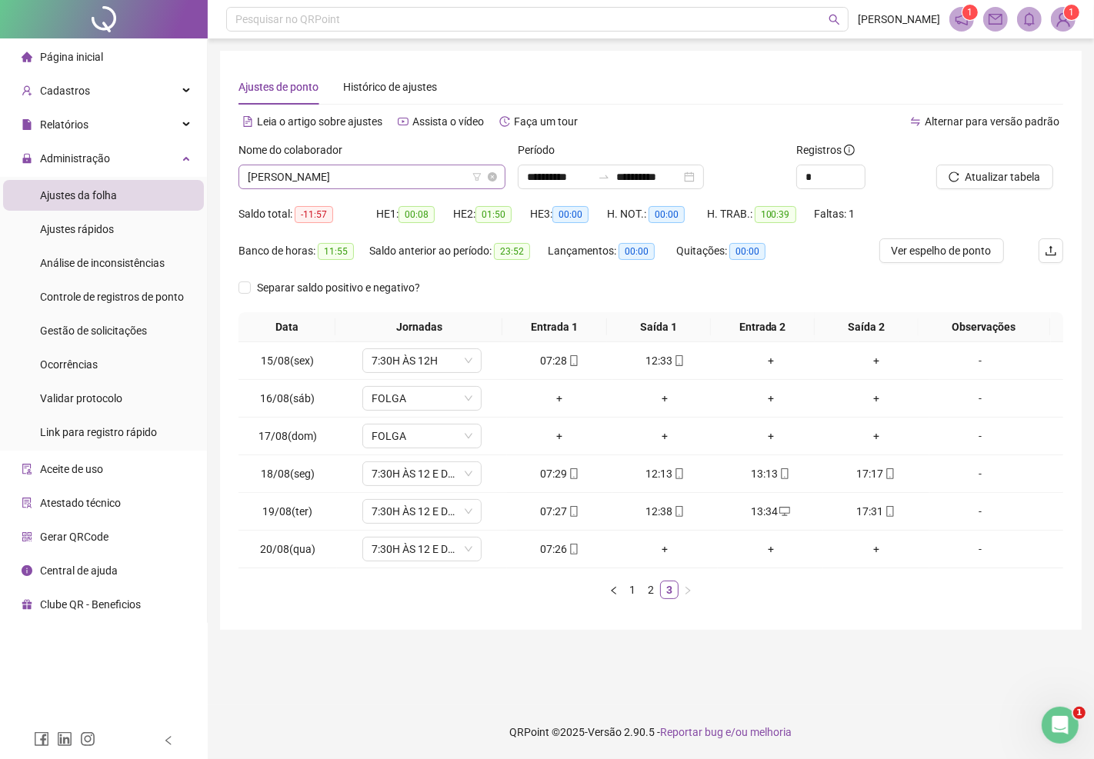
click at [411, 179] on span "EVERSON MOREIRA BORGES" at bounding box center [372, 176] width 248 height 23
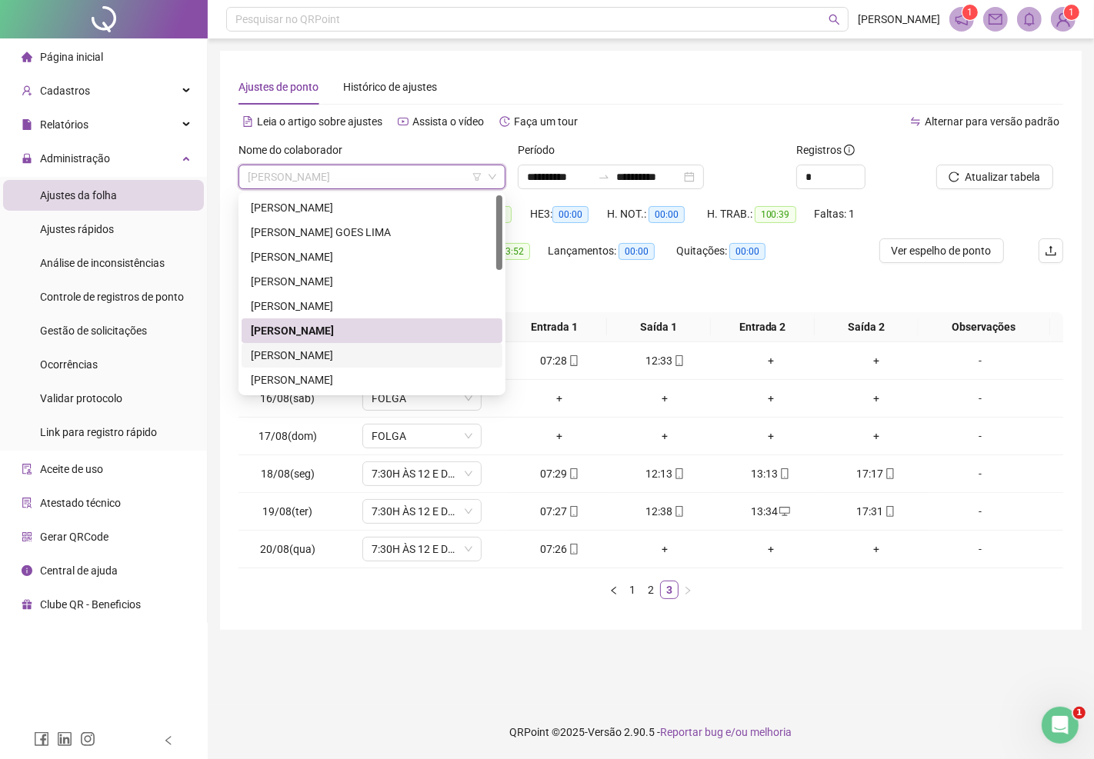
click at [310, 352] on div "FLÁVIA PAIVA FERREIRA" at bounding box center [372, 355] width 242 height 17
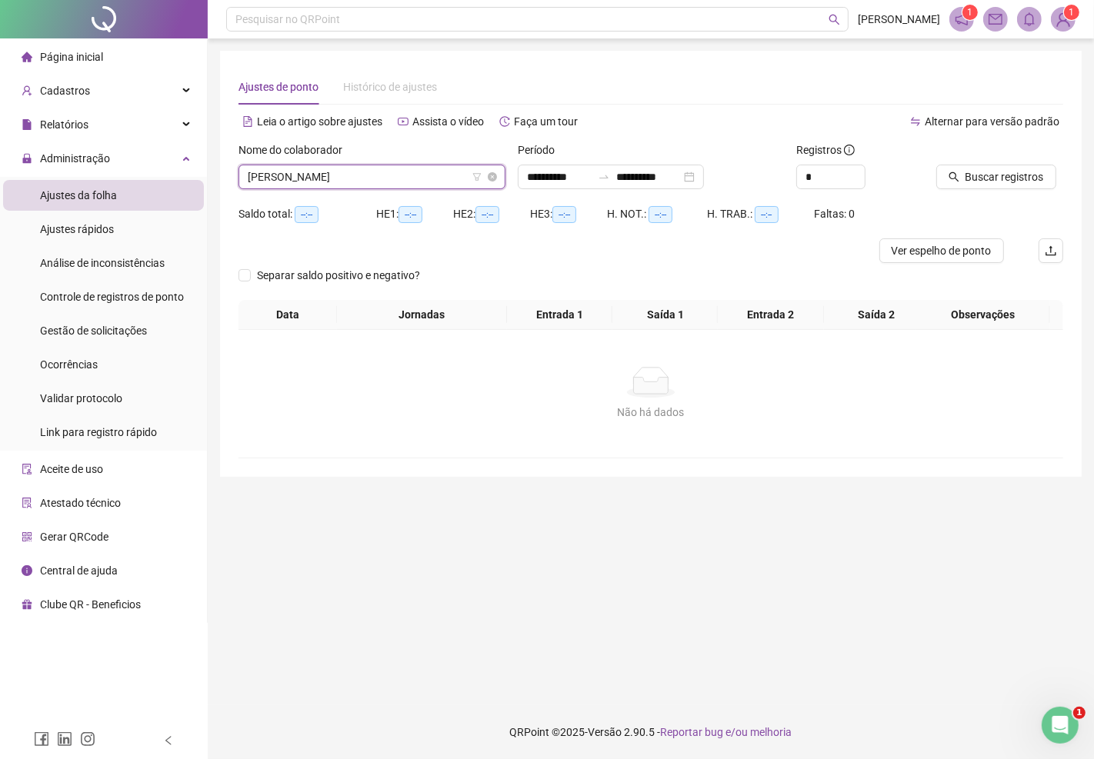
click at [415, 179] on span "FLÁVIA PAIVA FERREIRA" at bounding box center [372, 176] width 248 height 23
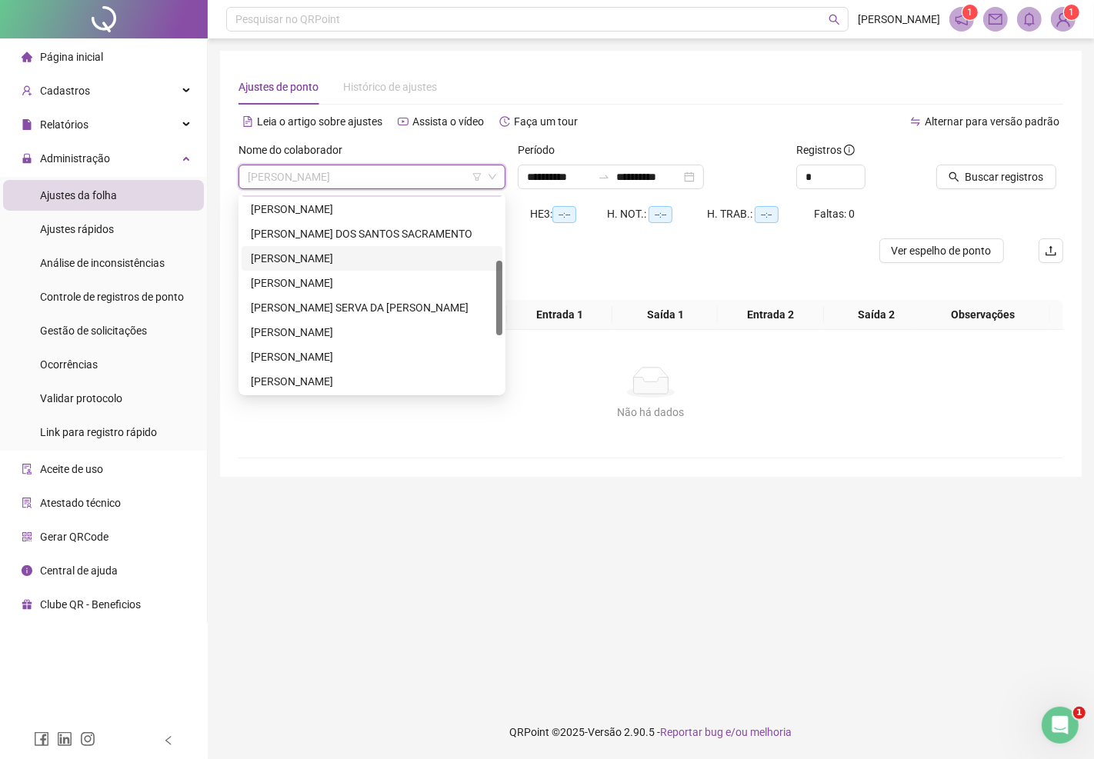
scroll to position [85, 0]
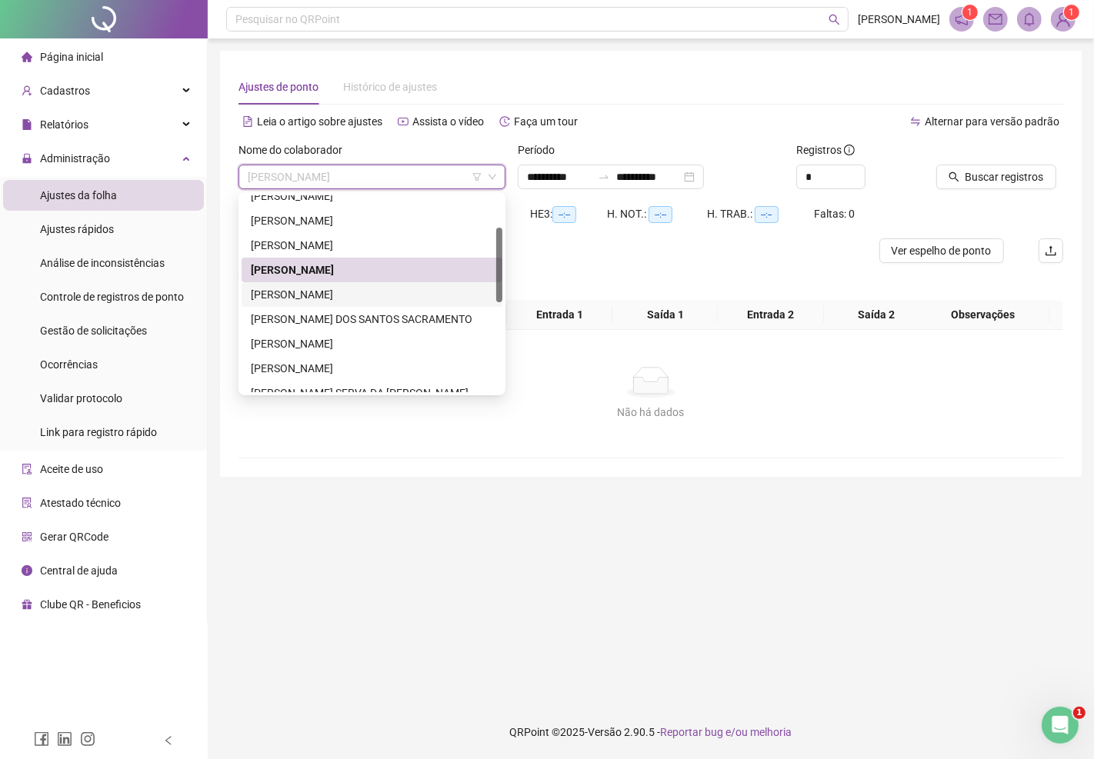
drag, startPoint x: 301, startPoint y: 291, endPoint x: 354, endPoint y: 273, distance: 55.2
click at [302, 291] on div "GILDASIO BATISTA MOREIRA" at bounding box center [372, 294] width 242 height 17
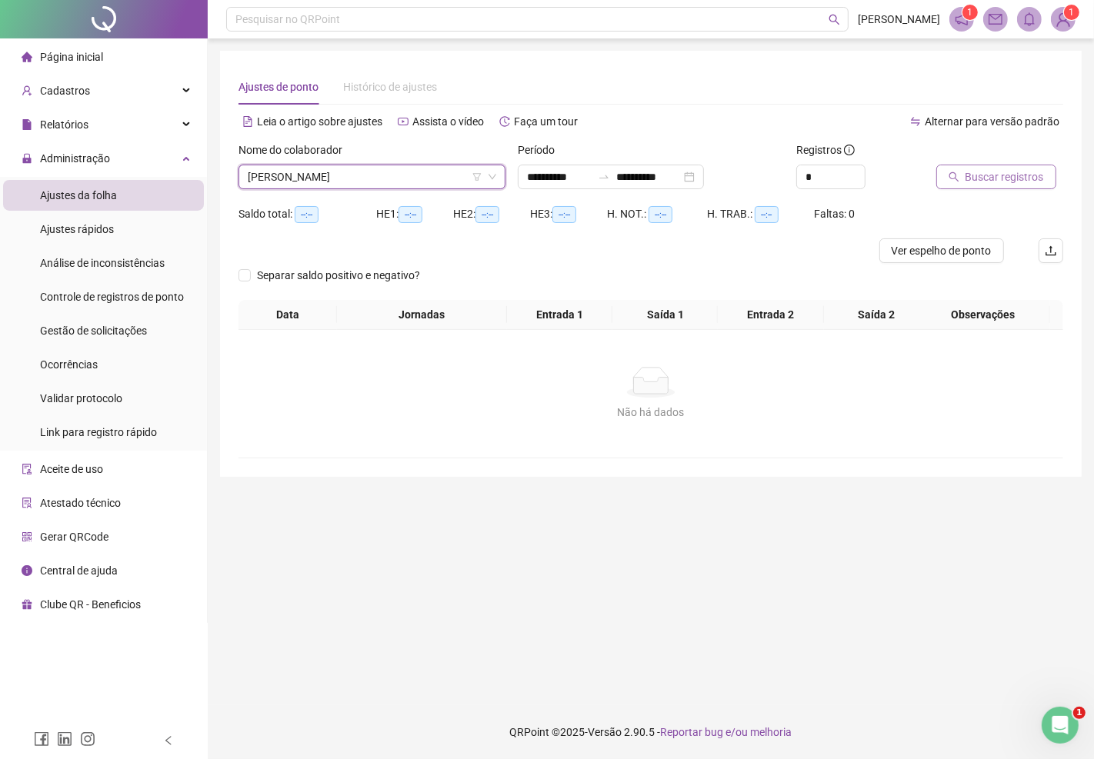
click at [978, 177] on span "Buscar registros" at bounding box center [1004, 176] width 78 height 17
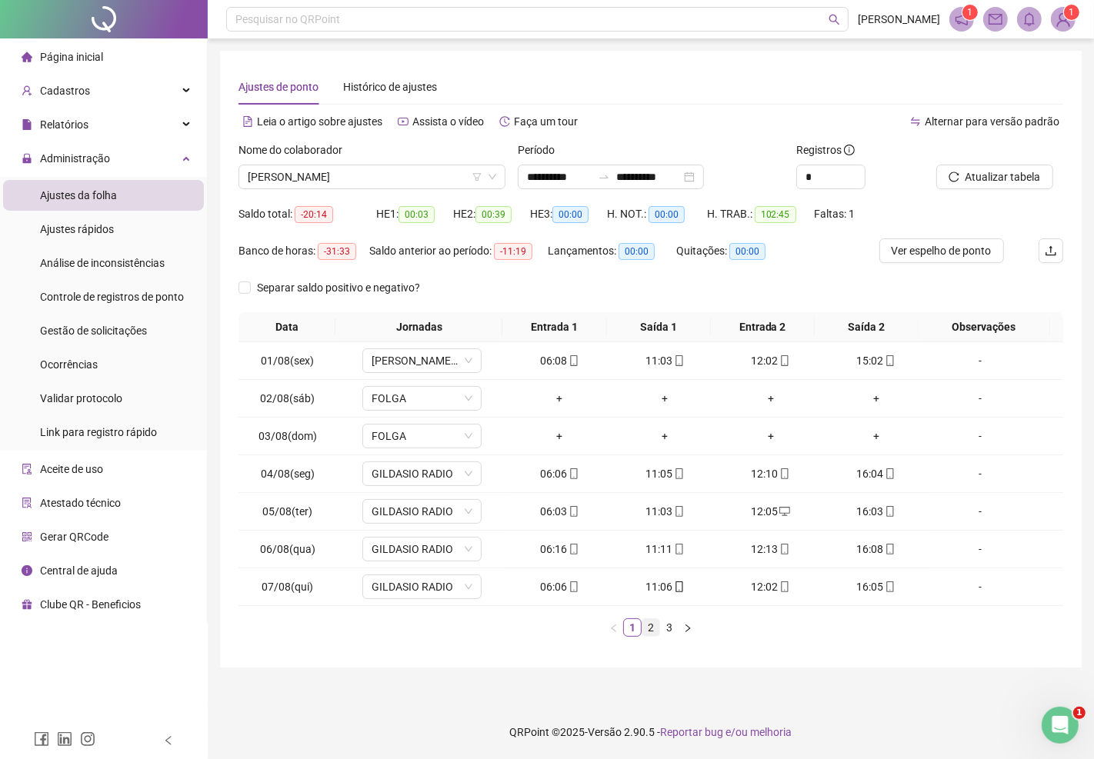
click at [644, 621] on link "2" at bounding box center [650, 627] width 17 height 17
click at [662, 628] on link "3" at bounding box center [669, 627] width 17 height 17
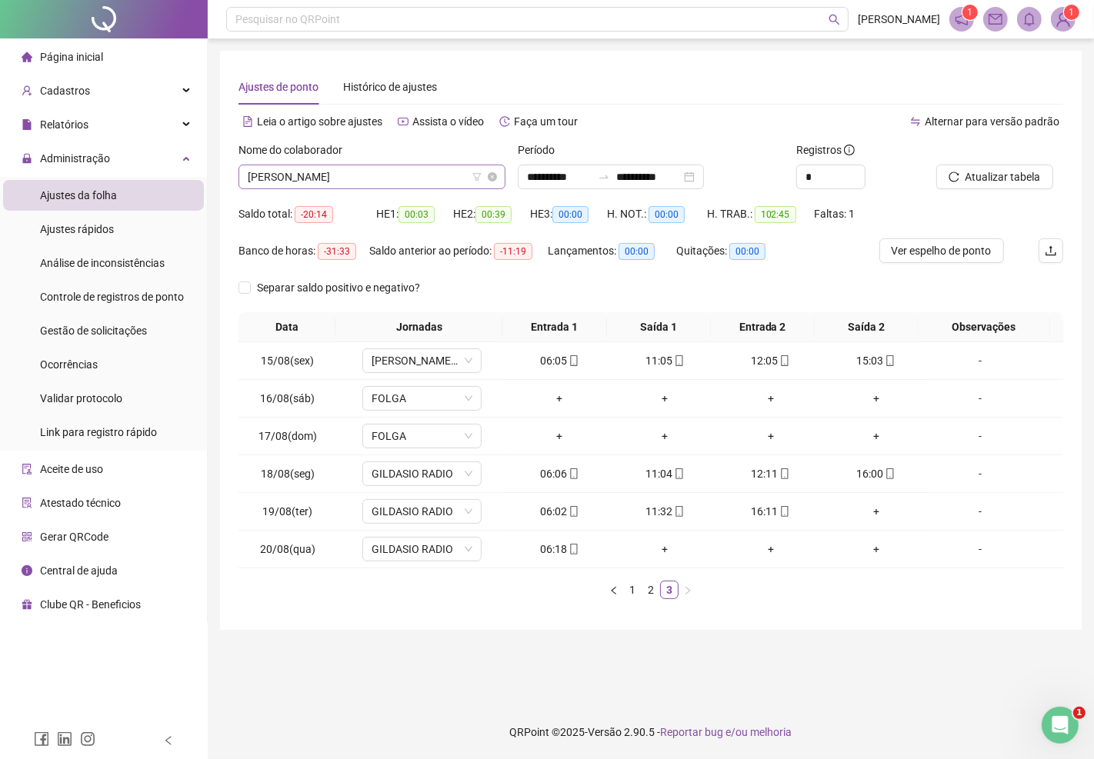
click at [403, 175] on span "GILDASIO BATISTA MOREIRA" at bounding box center [372, 176] width 248 height 23
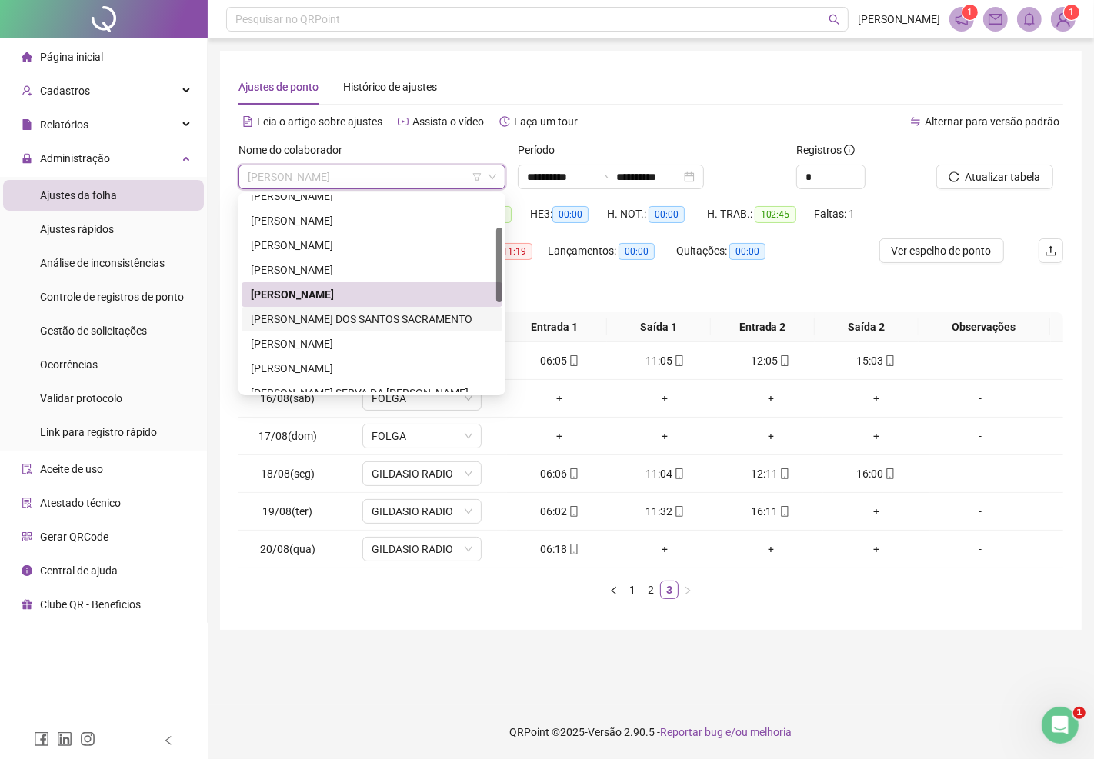
click at [334, 319] on div "KARYNE ELIS DOS SANTOS SACRAMENTO" at bounding box center [372, 319] width 242 height 17
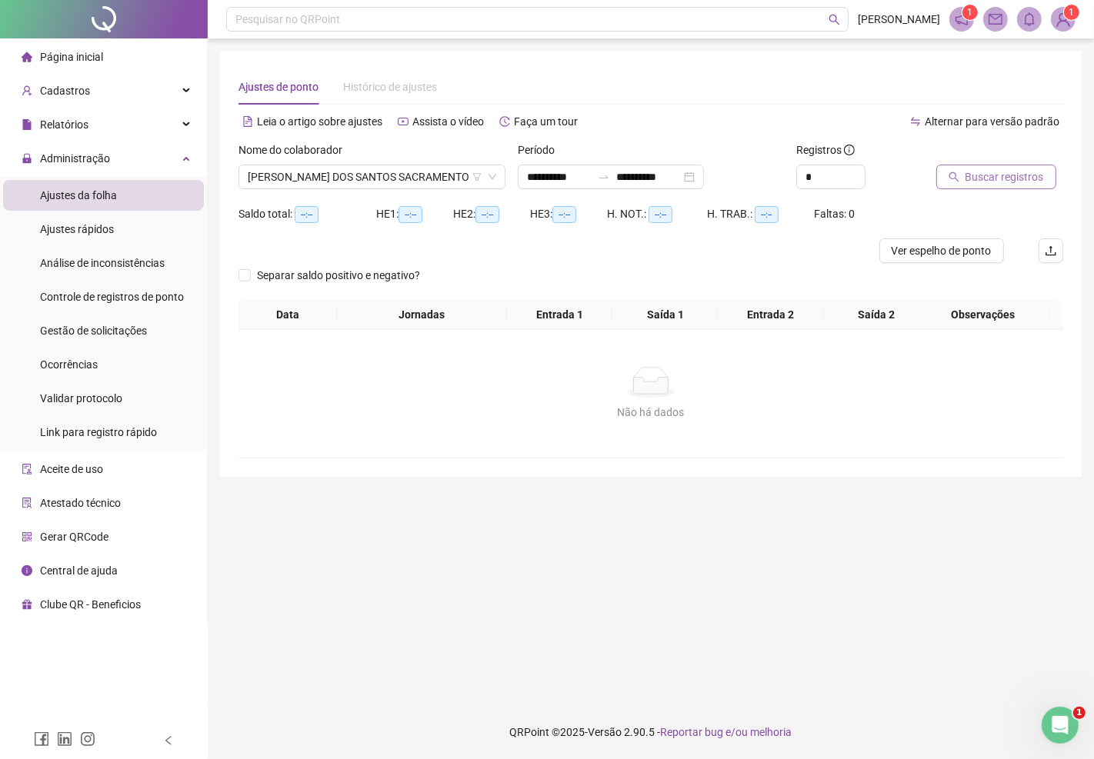
click at [1002, 178] on span "Buscar registros" at bounding box center [1004, 176] width 78 height 17
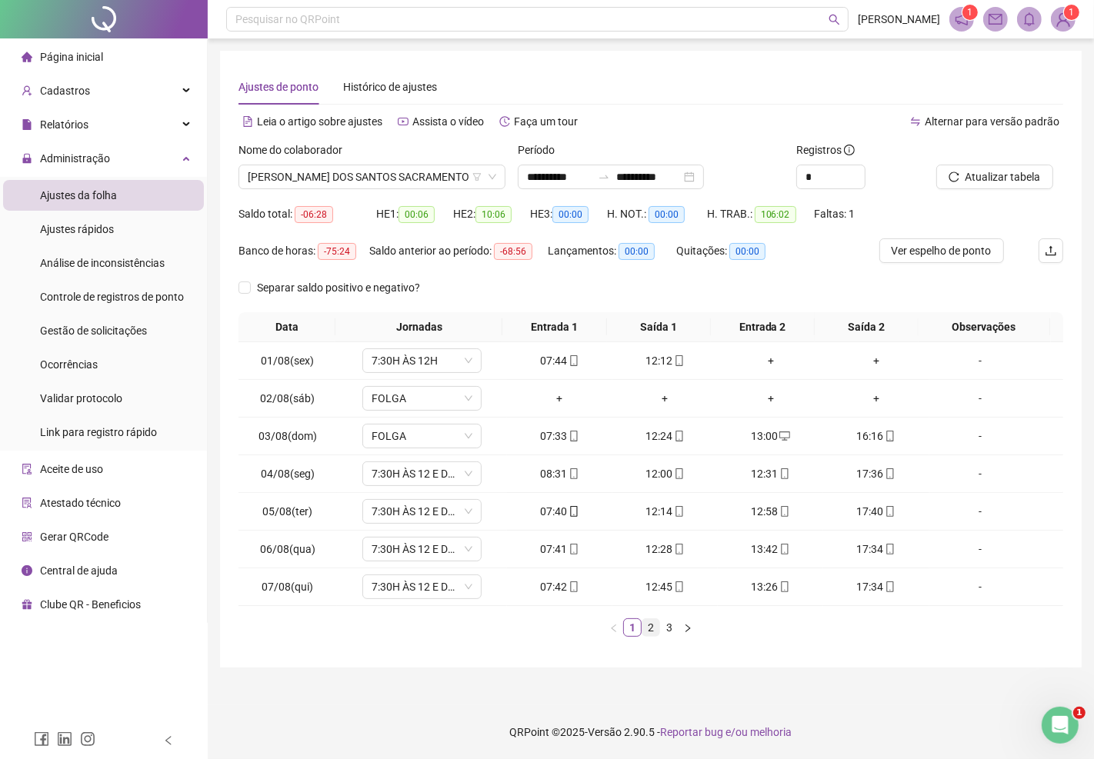
click at [652, 624] on link "2" at bounding box center [650, 627] width 17 height 17
click at [670, 628] on link "3" at bounding box center [669, 627] width 17 height 17
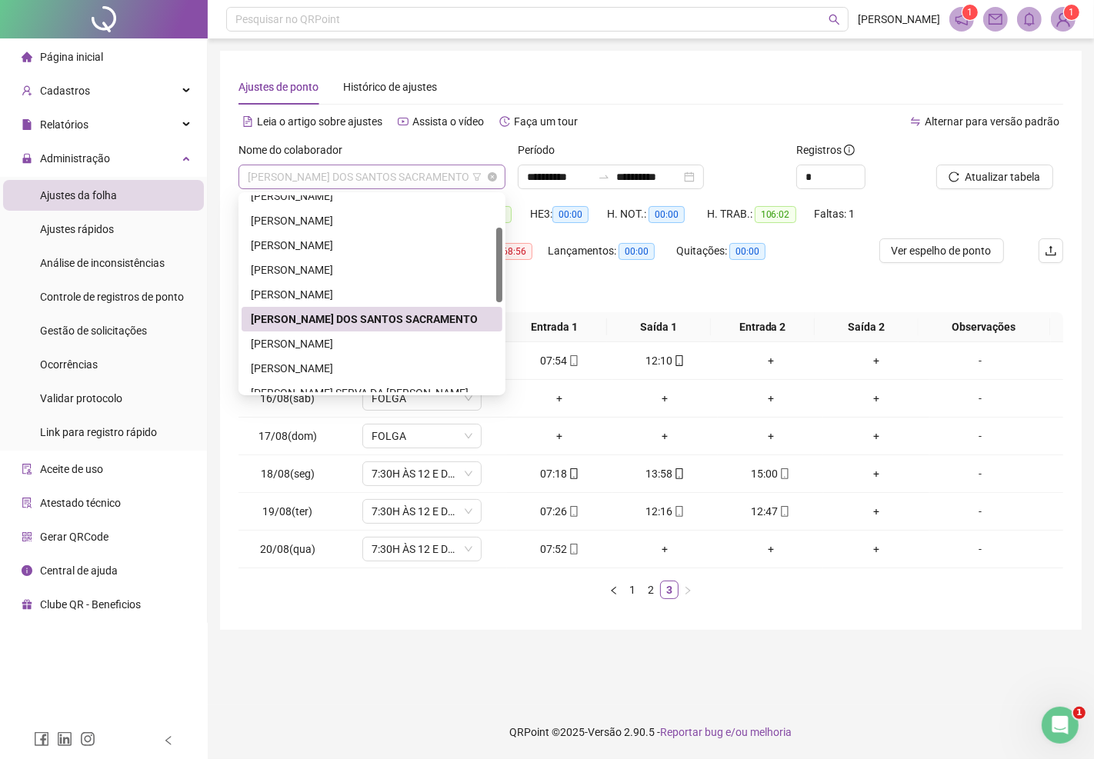
click at [386, 178] on span "KARYNE ELIS DOS SANTOS SACRAMENTO" at bounding box center [372, 176] width 248 height 23
click at [321, 342] on div "KELLY CRISTINA MENDES MATOS" at bounding box center [372, 343] width 242 height 17
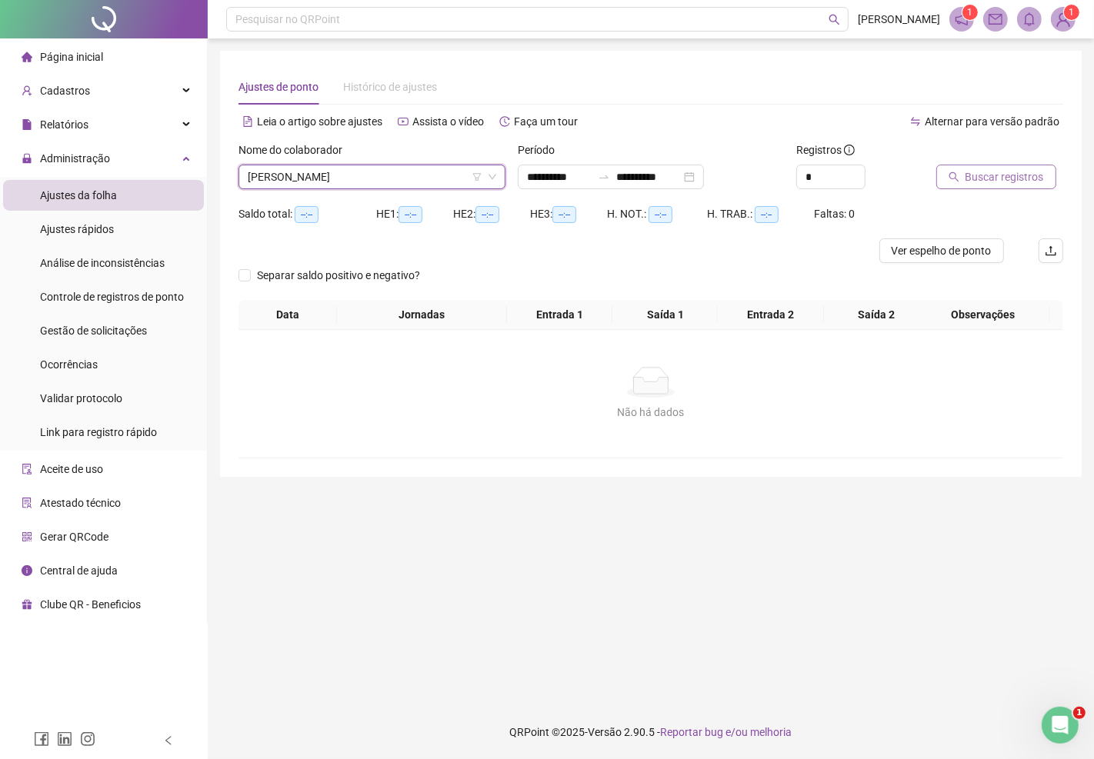
click at [985, 165] on button "Buscar registros" at bounding box center [996, 177] width 120 height 25
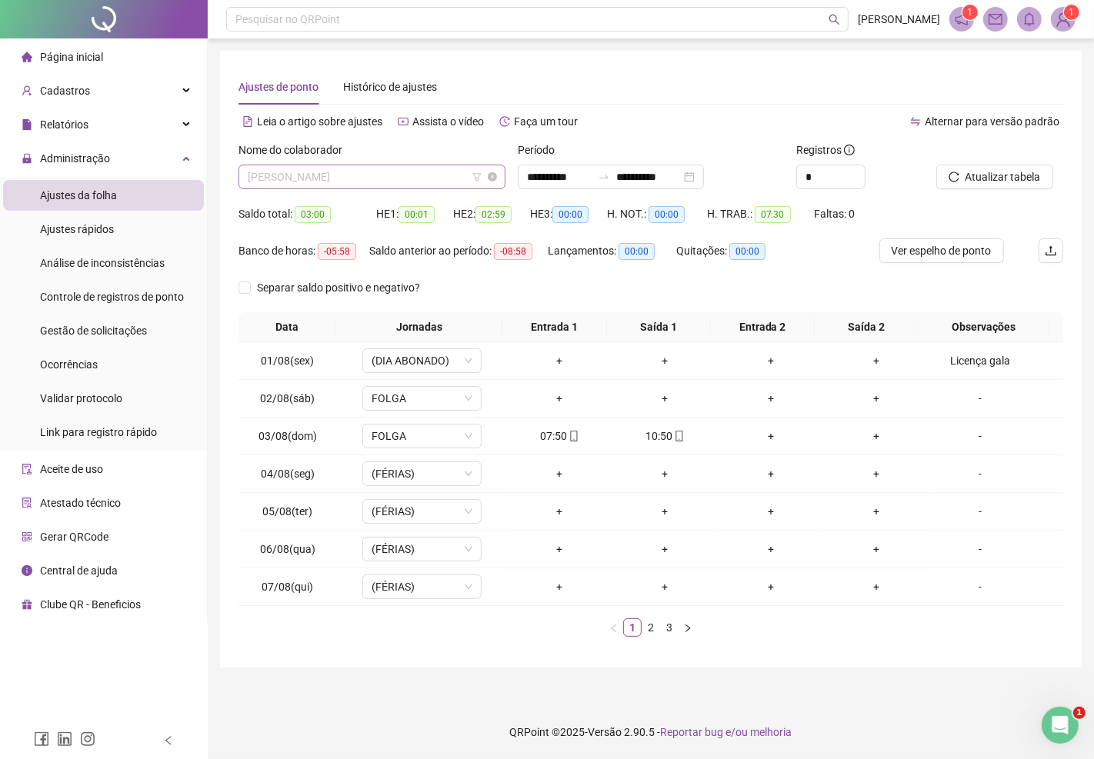
click at [379, 179] on span "KELLY CRISTINA MENDES MATOS" at bounding box center [372, 176] width 248 height 23
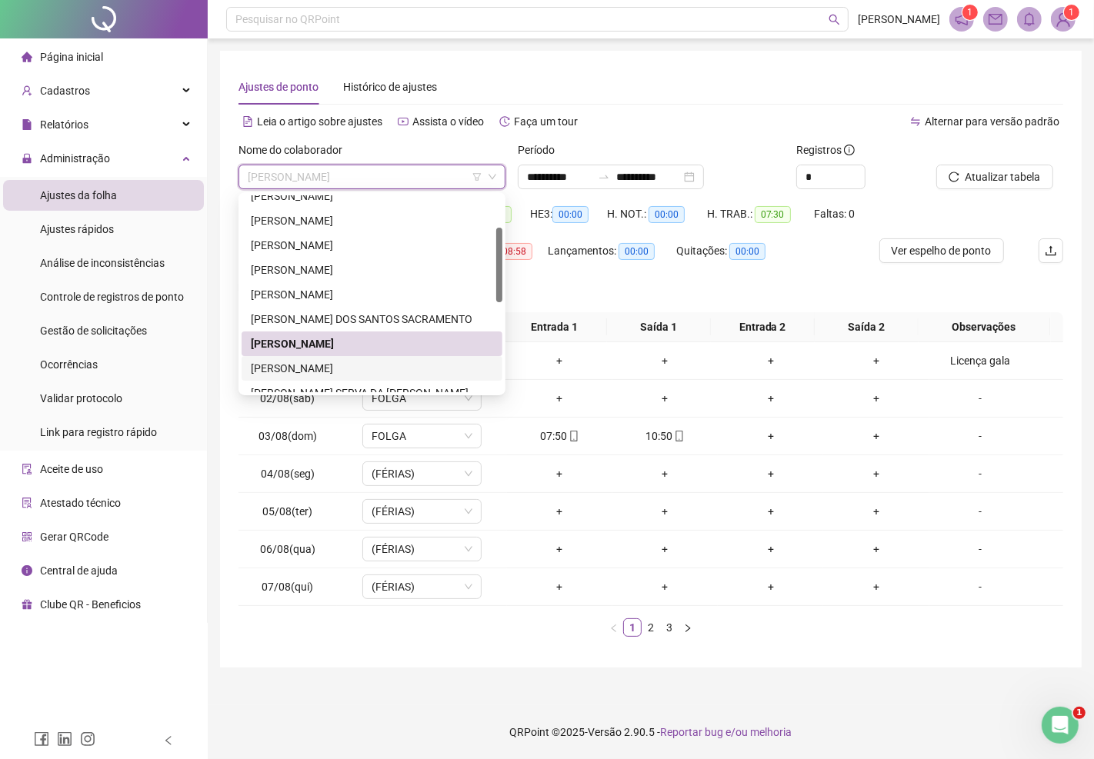
click at [373, 367] on div "LISA SARMENTO VIDAL SANTOS" at bounding box center [372, 368] width 242 height 17
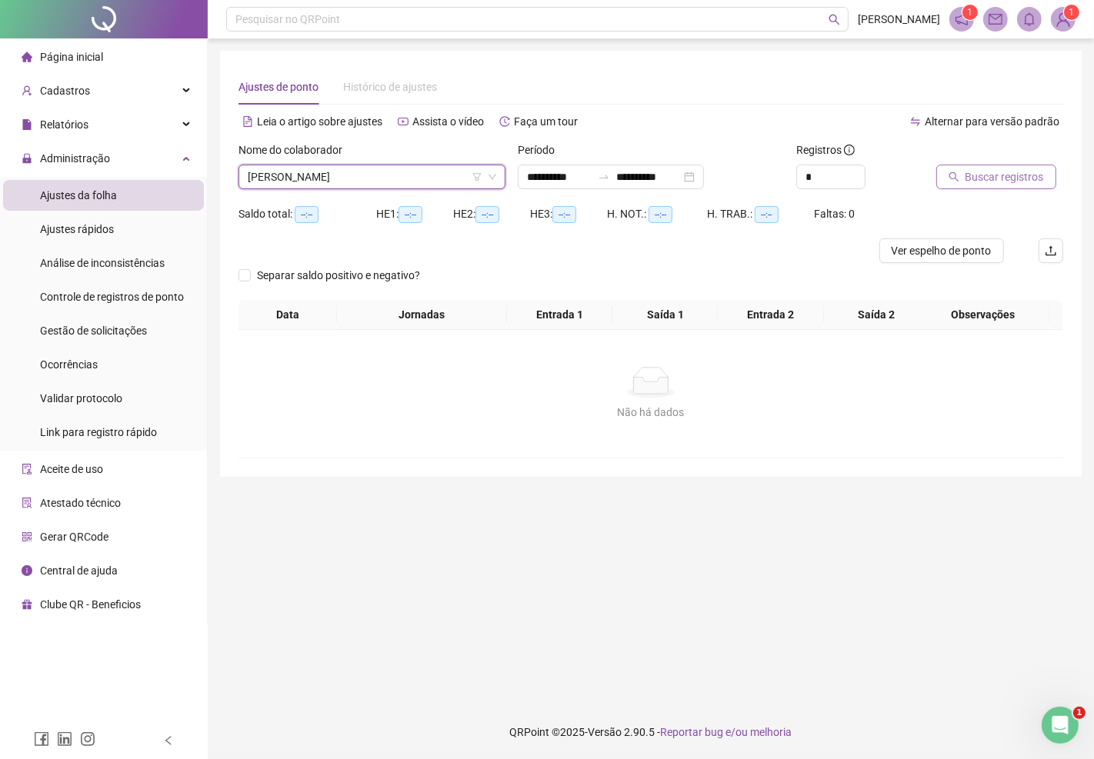
click at [990, 185] on button "Buscar registros" at bounding box center [996, 177] width 120 height 25
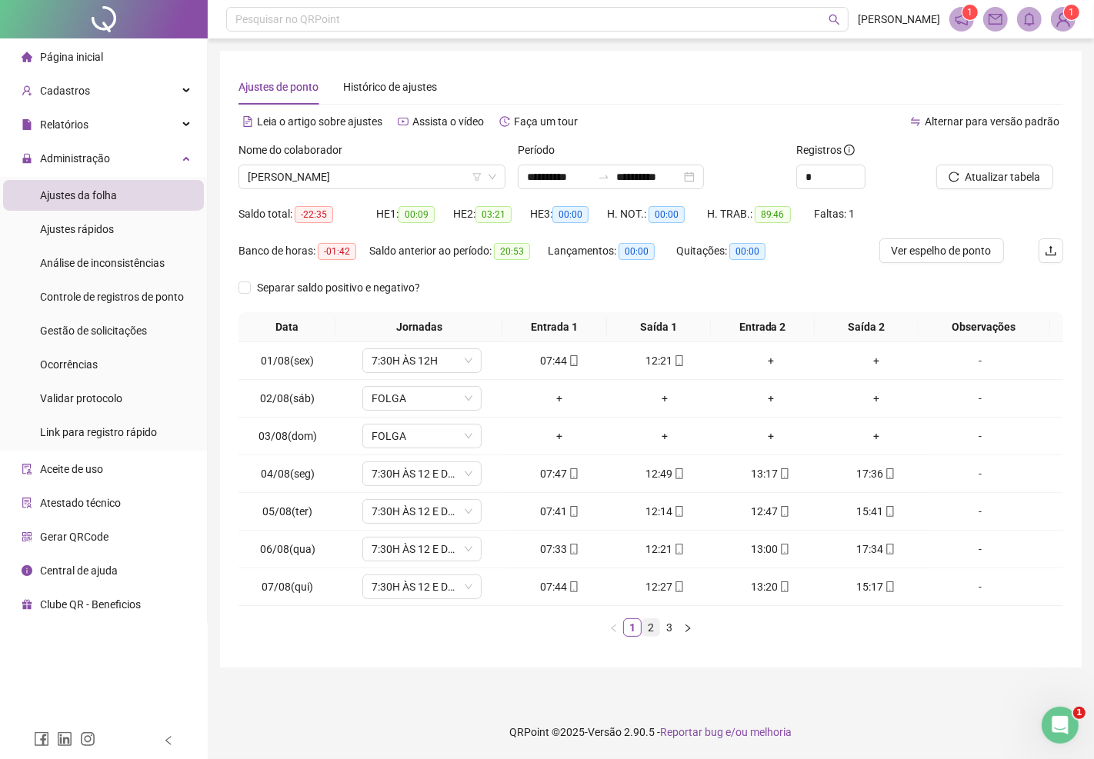
click at [650, 628] on link "2" at bounding box center [650, 627] width 17 height 17
click at [669, 629] on link "3" at bounding box center [669, 627] width 17 height 17
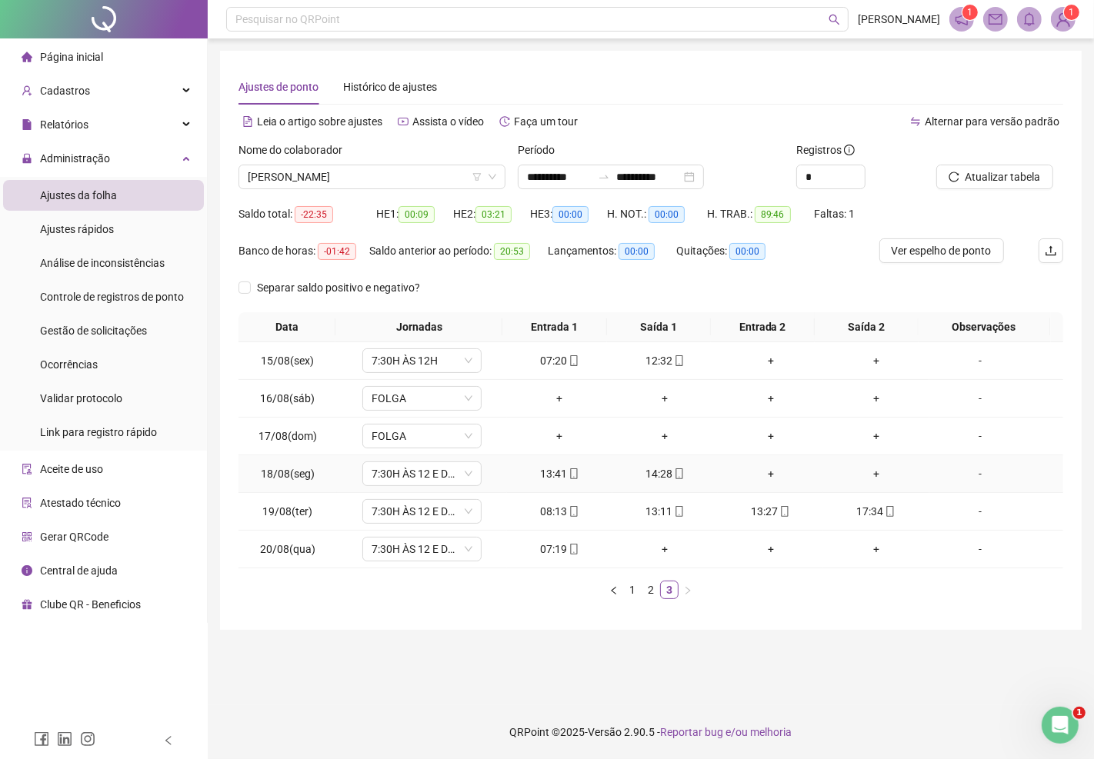
click at [971, 471] on div "-" at bounding box center [980, 473] width 91 height 17
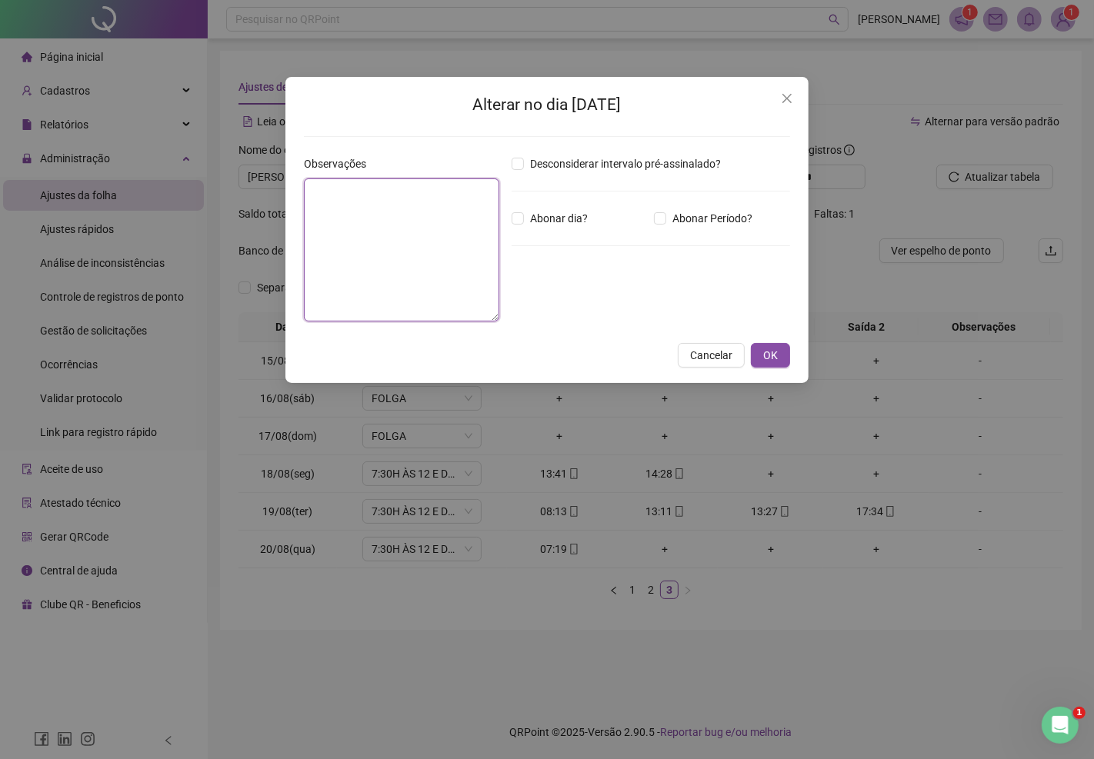
click at [424, 268] on textarea at bounding box center [401, 249] width 195 height 143
type textarea "**********"
click at [763, 361] on span "OK" at bounding box center [770, 355] width 15 height 17
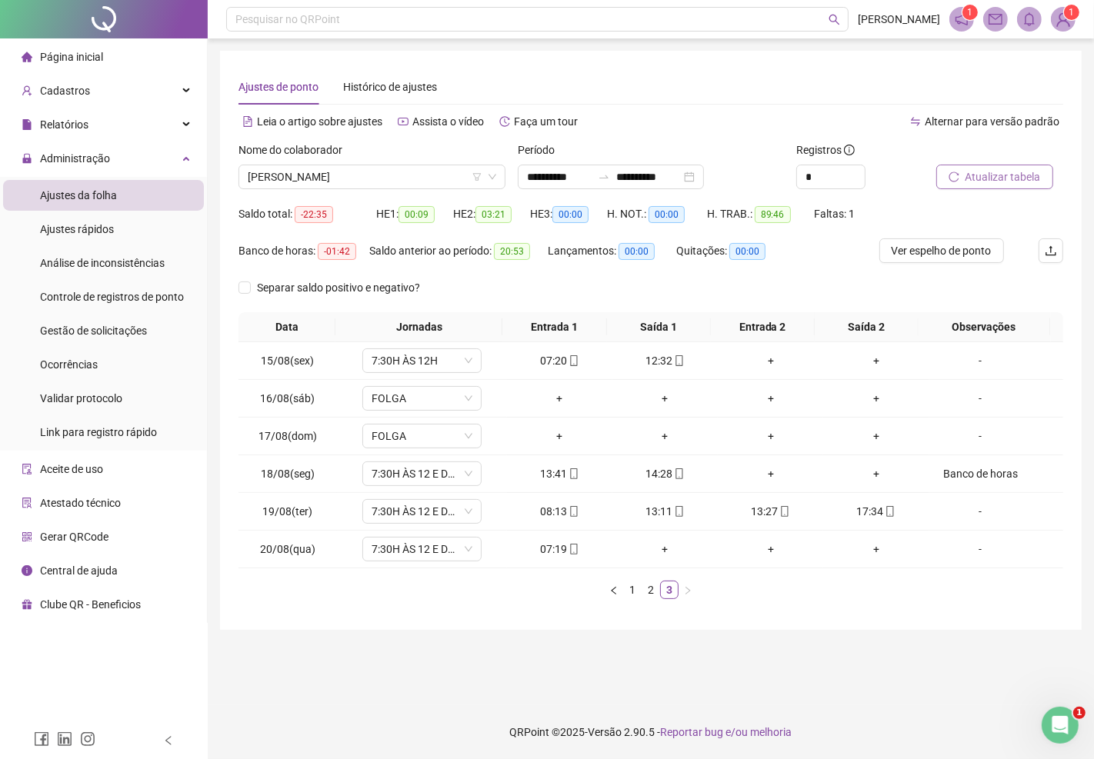
click at [987, 178] on span "Atualizar tabela" at bounding box center [1002, 176] width 75 height 17
click at [648, 594] on link "2" at bounding box center [650, 589] width 17 height 17
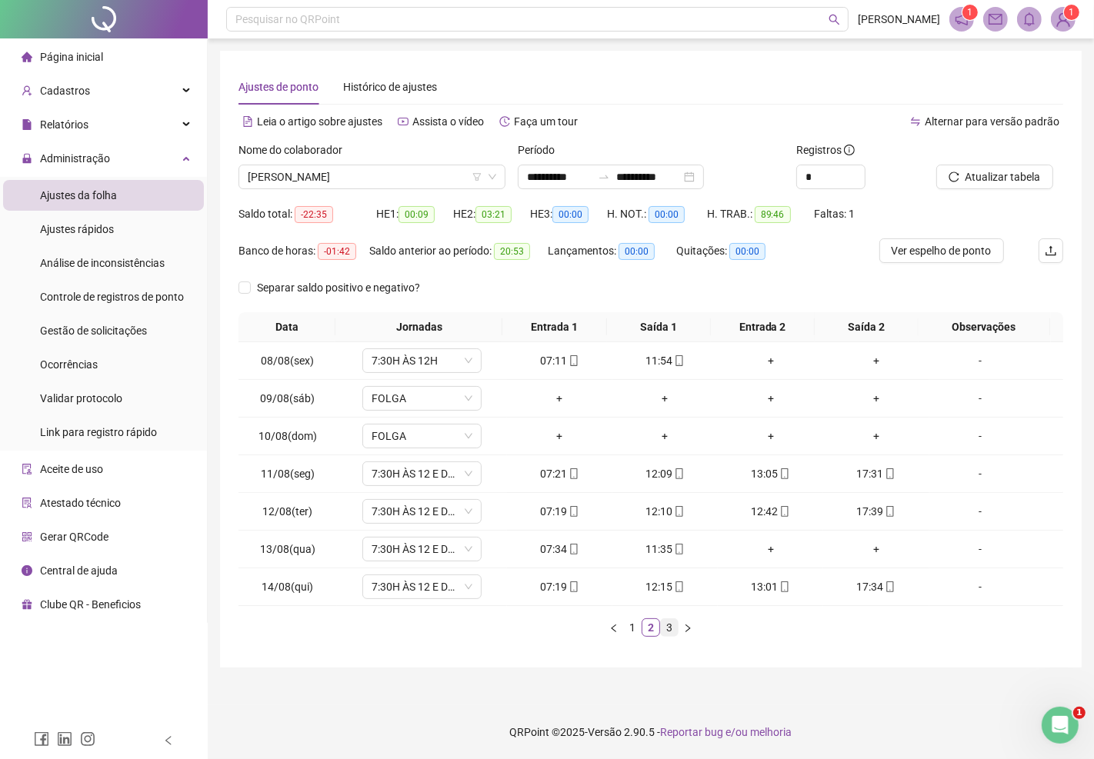
click at [668, 628] on link "3" at bounding box center [669, 627] width 17 height 17
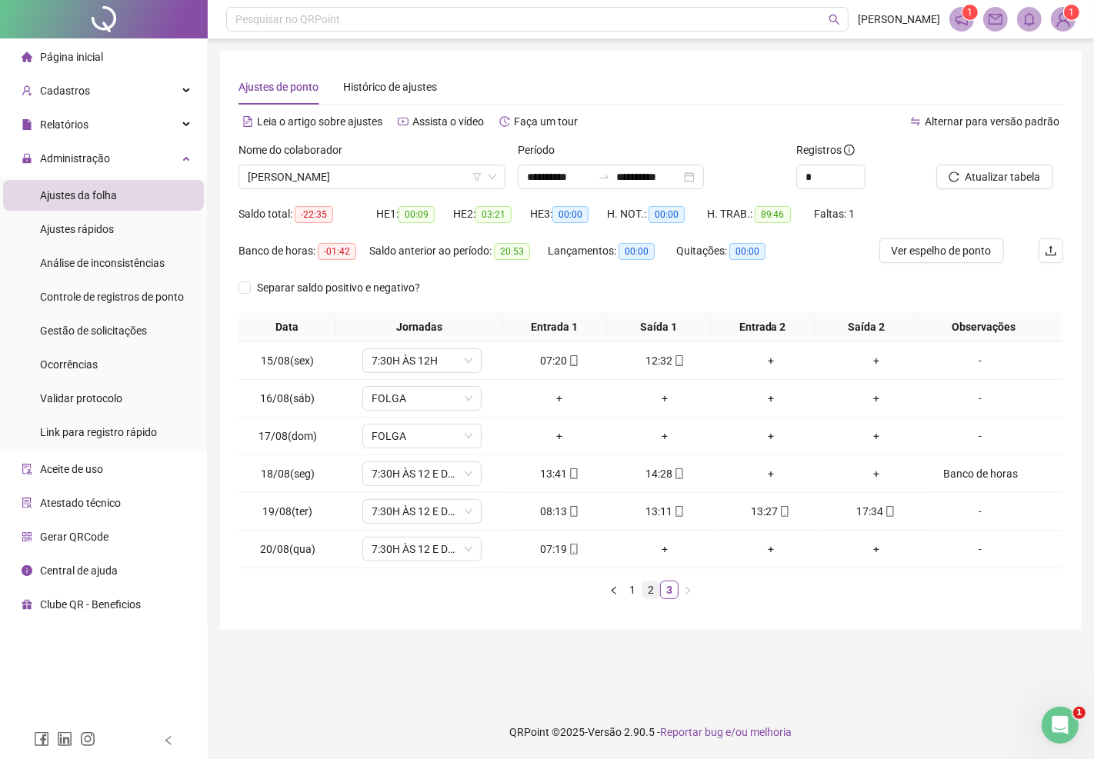
click at [651, 591] on link "2" at bounding box center [650, 589] width 17 height 17
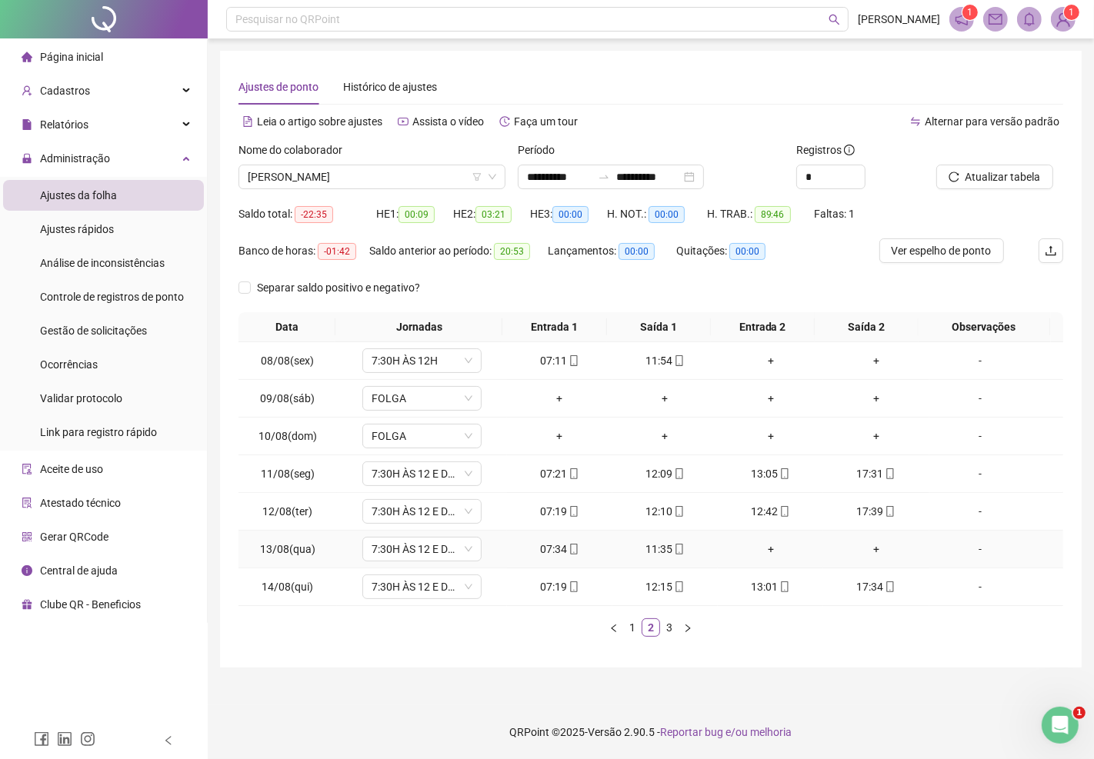
click at [967, 551] on div "-" at bounding box center [980, 549] width 91 height 17
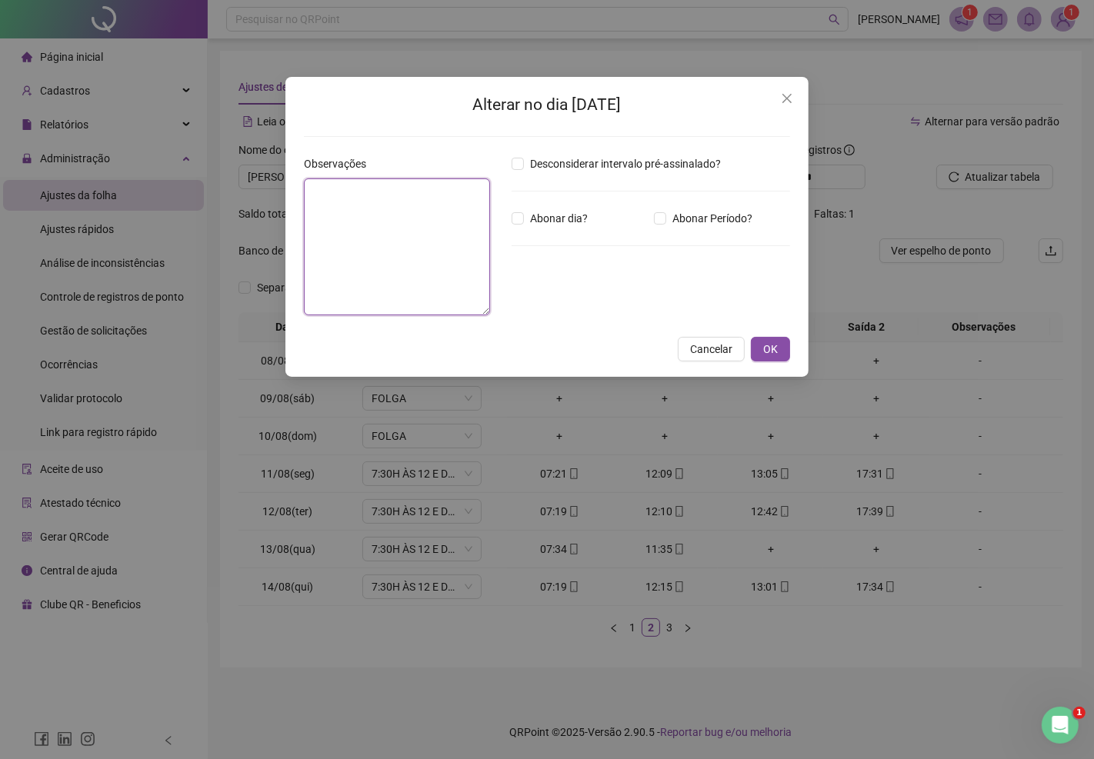
click at [359, 255] on textarea at bounding box center [397, 246] width 186 height 137
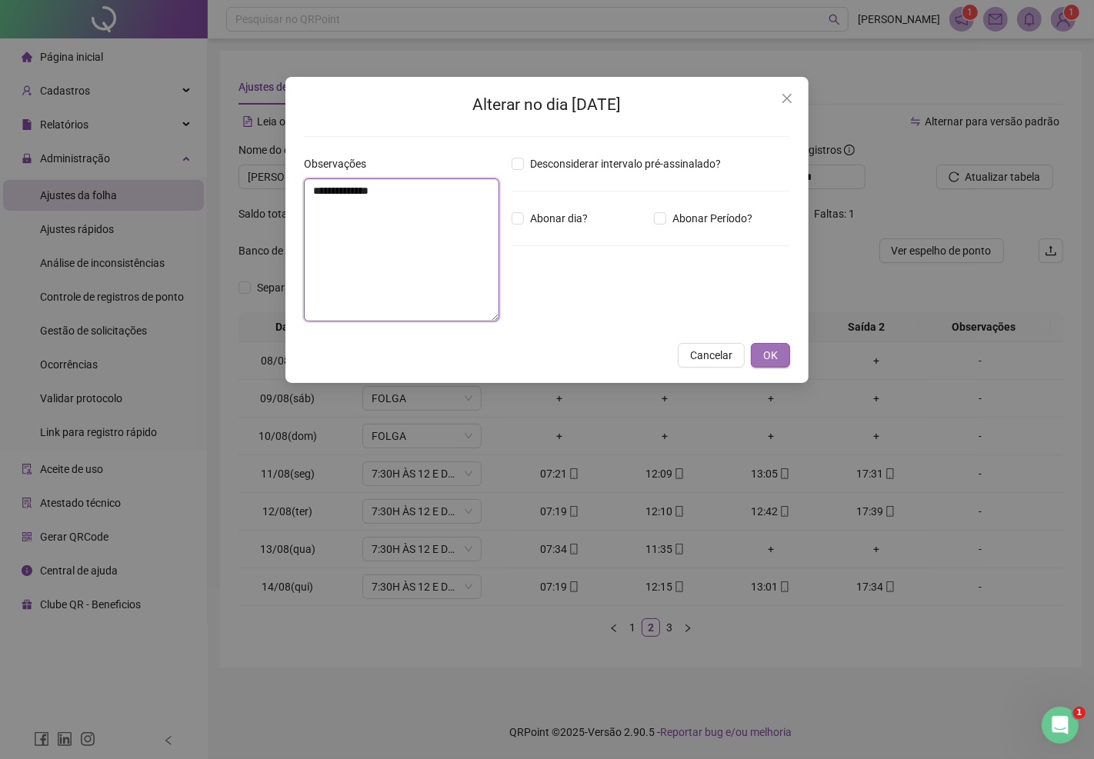
type textarea "**********"
click at [763, 359] on span "OK" at bounding box center [770, 355] width 15 height 17
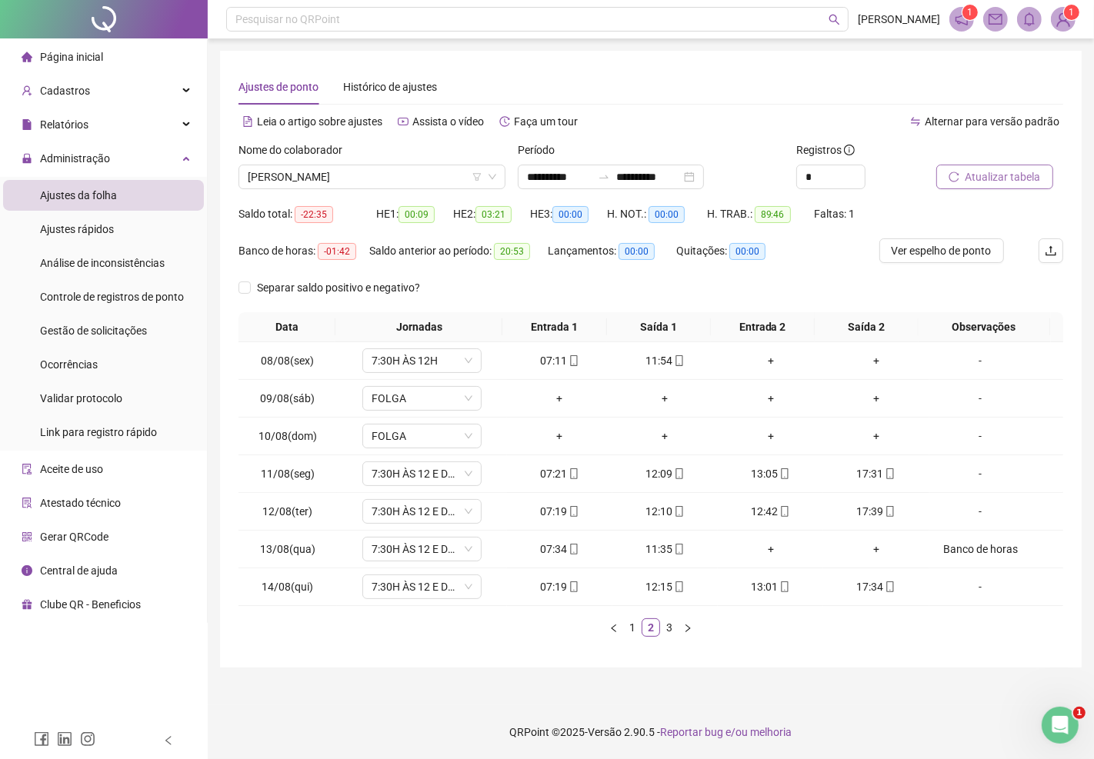
click at [985, 177] on span "Atualizar tabela" at bounding box center [1002, 176] width 75 height 17
click at [368, 179] on span "LISA SARMENTO VIDAL SANTOS" at bounding box center [372, 176] width 248 height 23
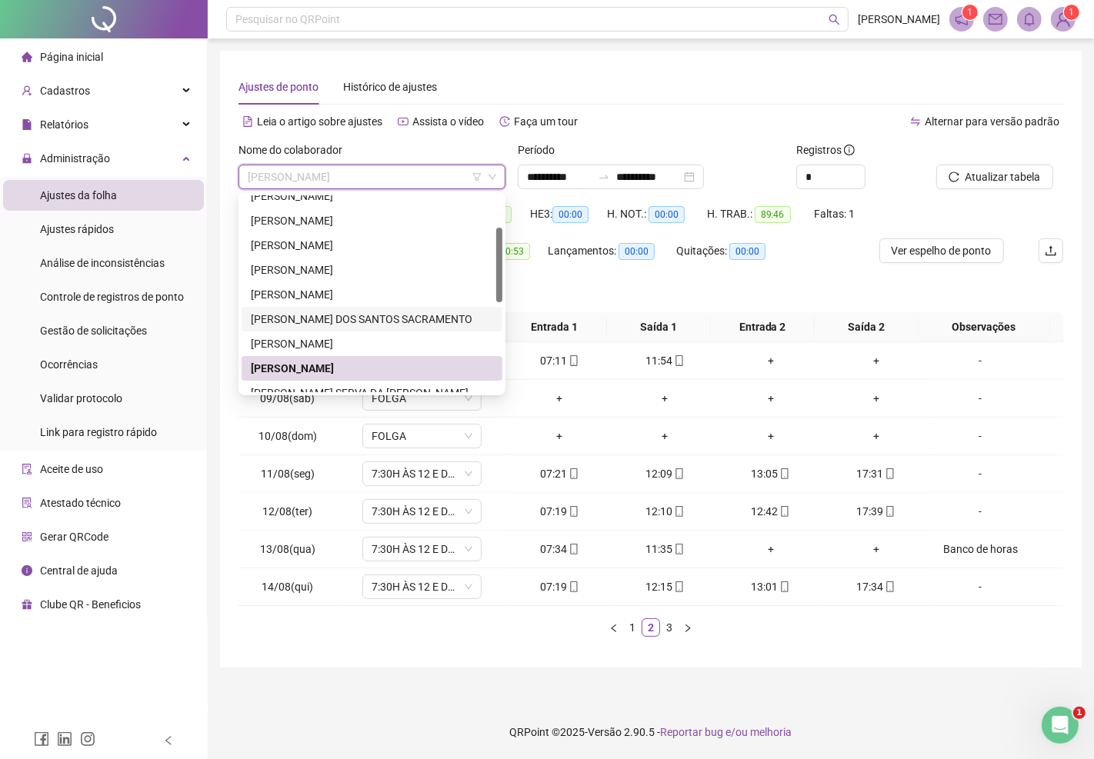
scroll to position [171, 0]
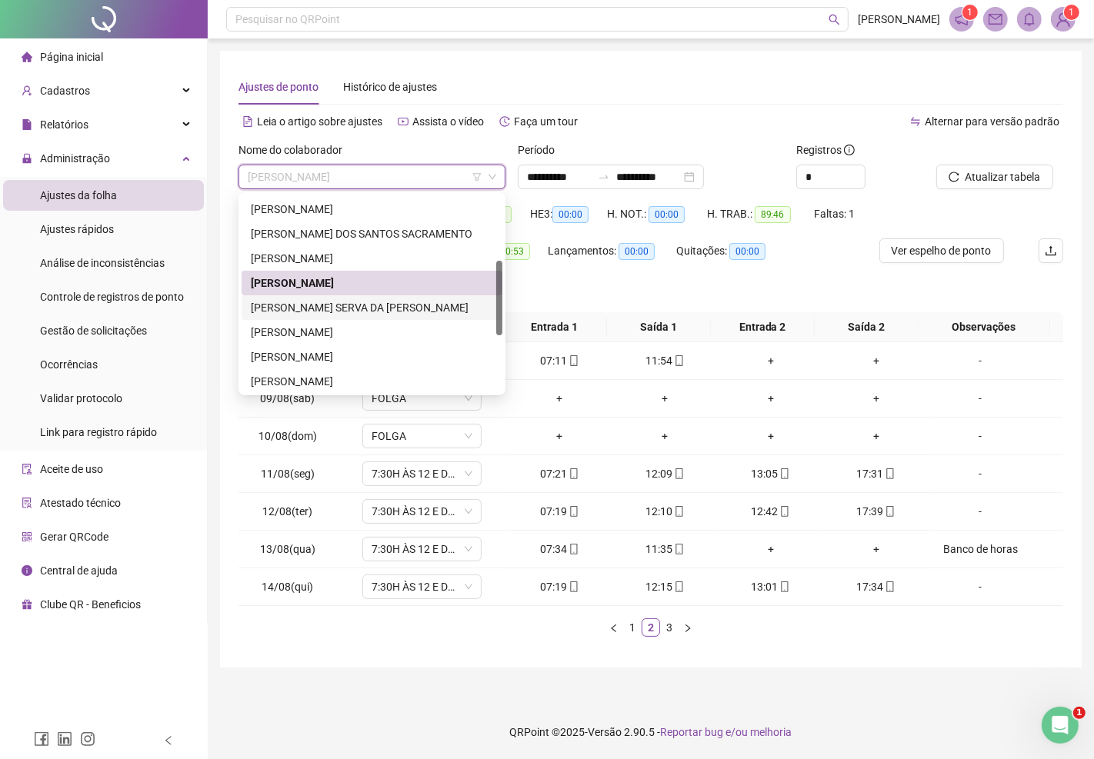
click at [332, 311] on div "[PERSON_NAME] SERVA DA [PERSON_NAME]" at bounding box center [372, 307] width 242 height 17
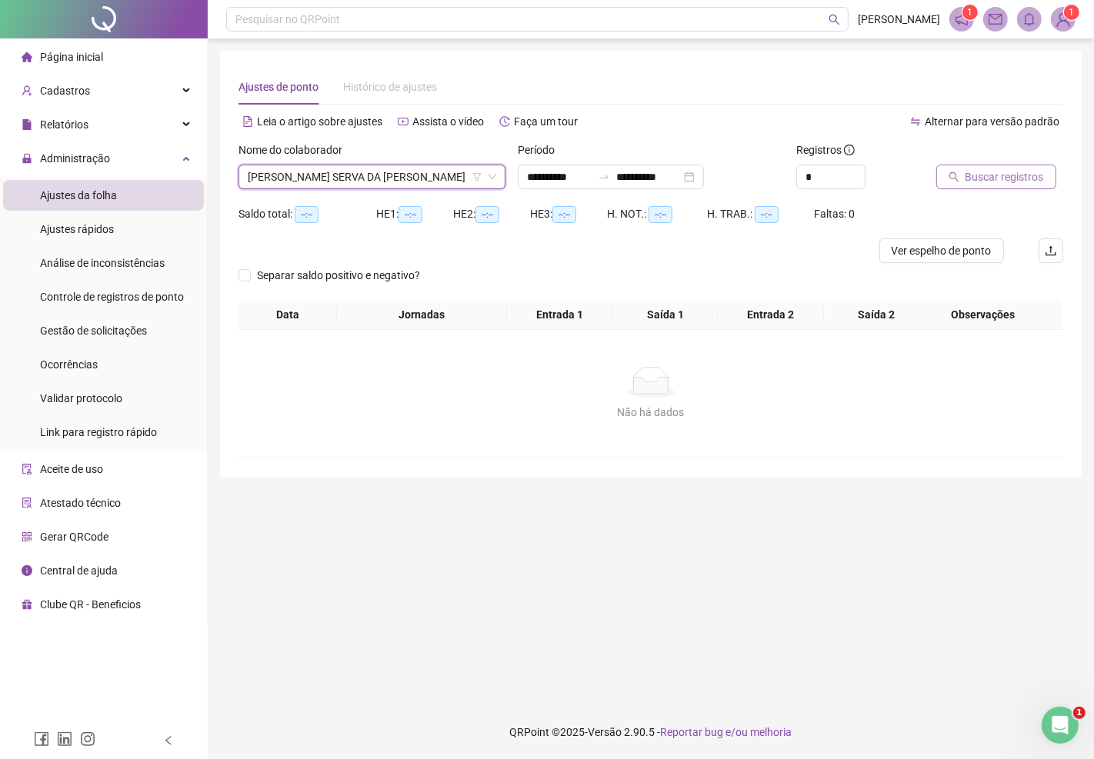
click at [978, 178] on span "Buscar registros" at bounding box center [1004, 176] width 78 height 17
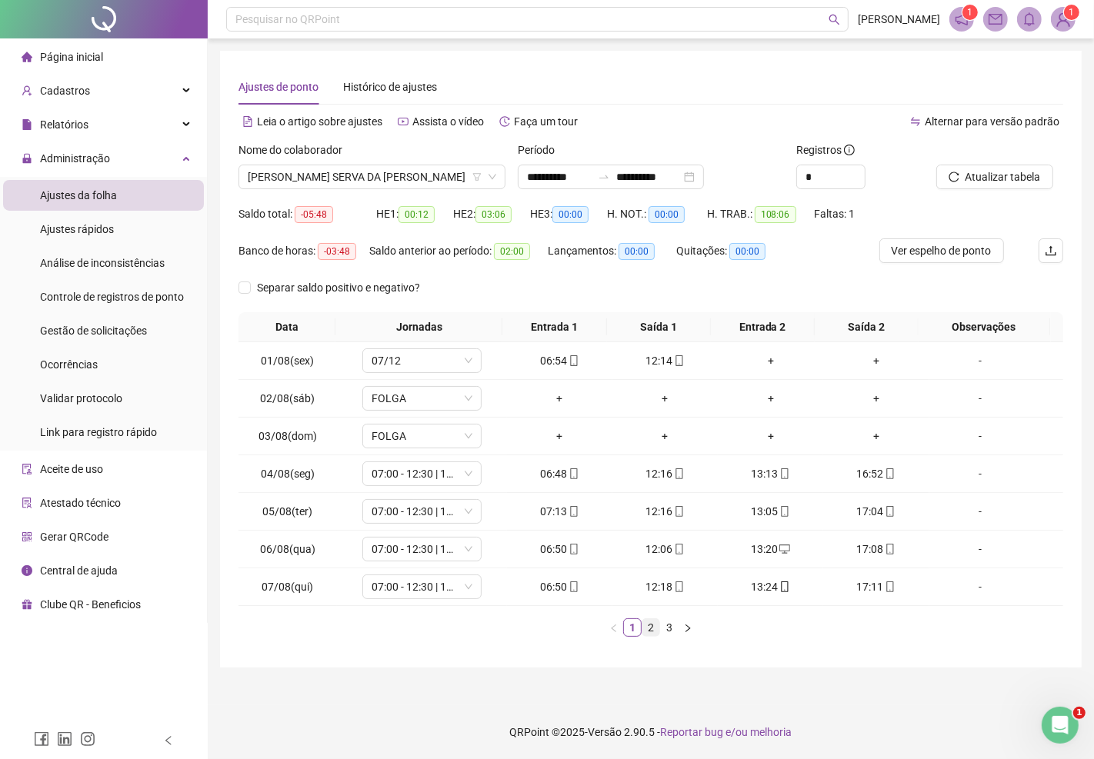
click at [654, 629] on link "2" at bounding box center [650, 627] width 17 height 17
click at [664, 629] on link "3" at bounding box center [669, 627] width 17 height 17
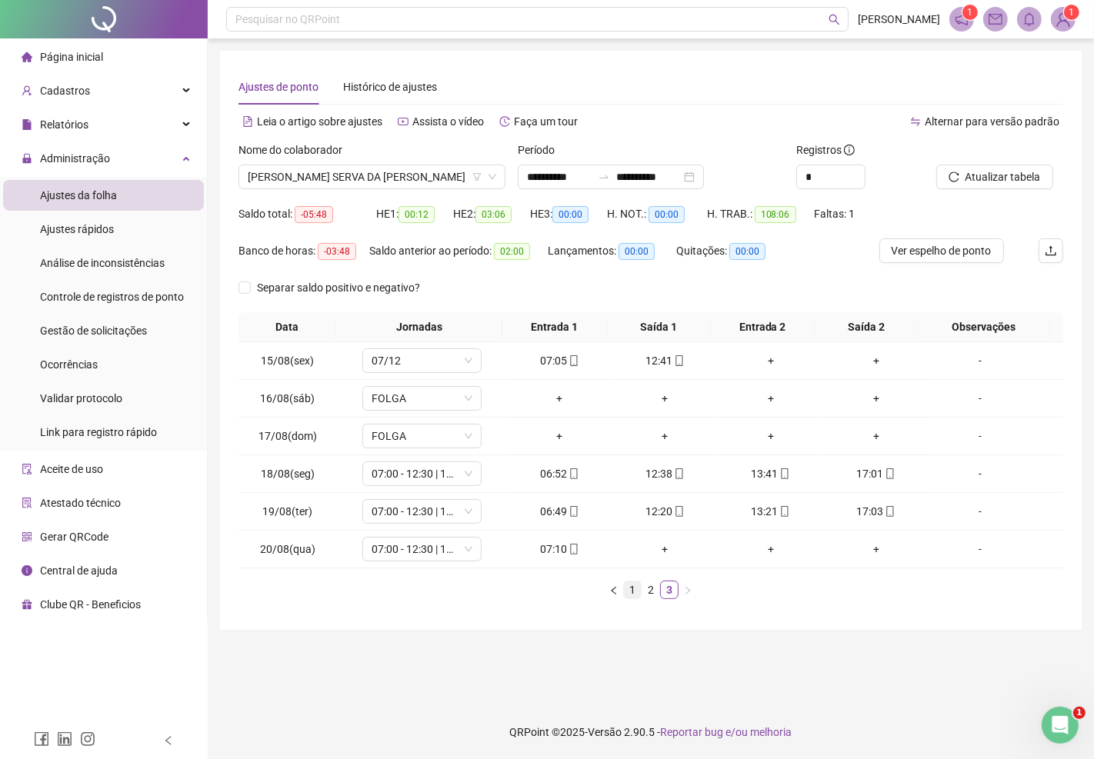
click at [633, 587] on link "1" at bounding box center [632, 589] width 17 height 17
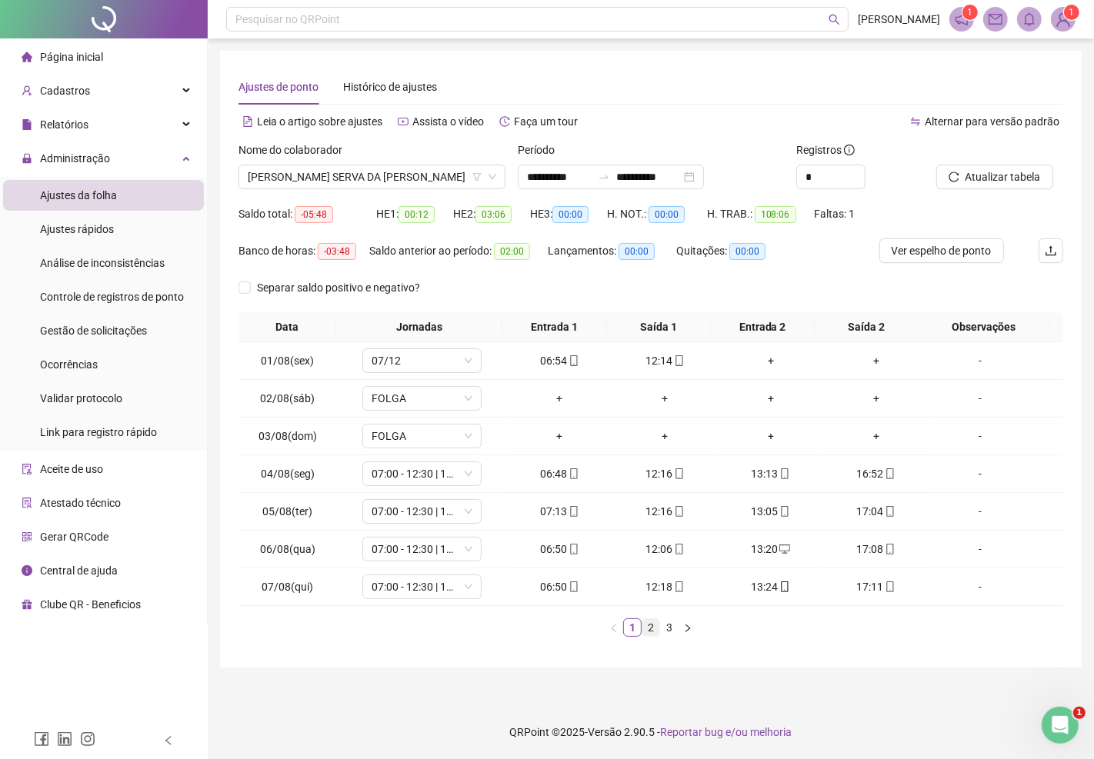
click at [649, 625] on link "2" at bounding box center [650, 627] width 17 height 17
click at [673, 627] on link "3" at bounding box center [669, 627] width 17 height 17
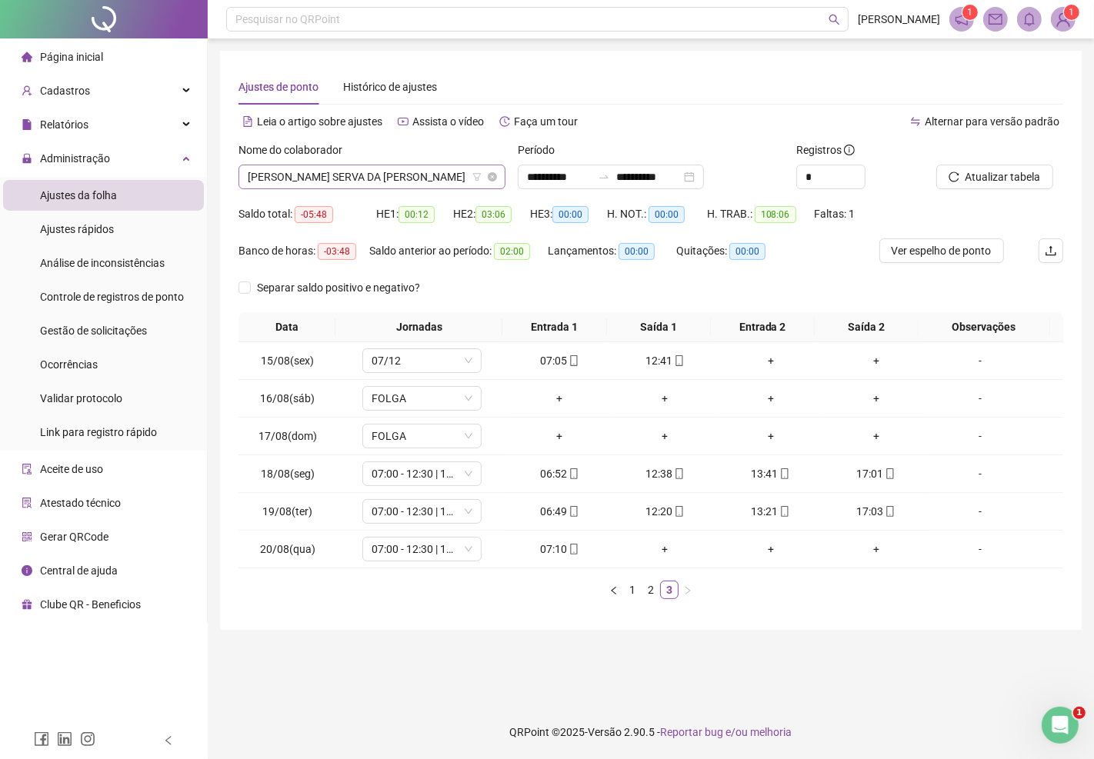
click at [420, 174] on span "[PERSON_NAME] SERVA DA [PERSON_NAME]" at bounding box center [372, 176] width 248 height 23
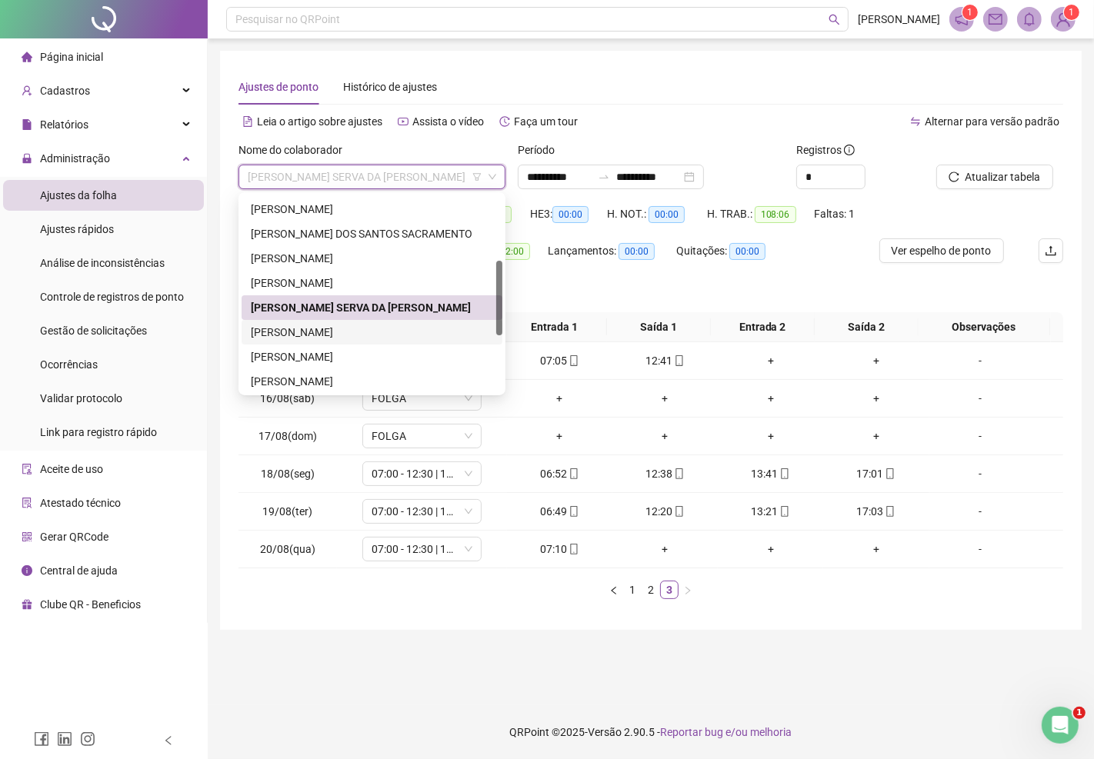
click at [368, 329] on div "[PERSON_NAME]" at bounding box center [372, 332] width 242 height 17
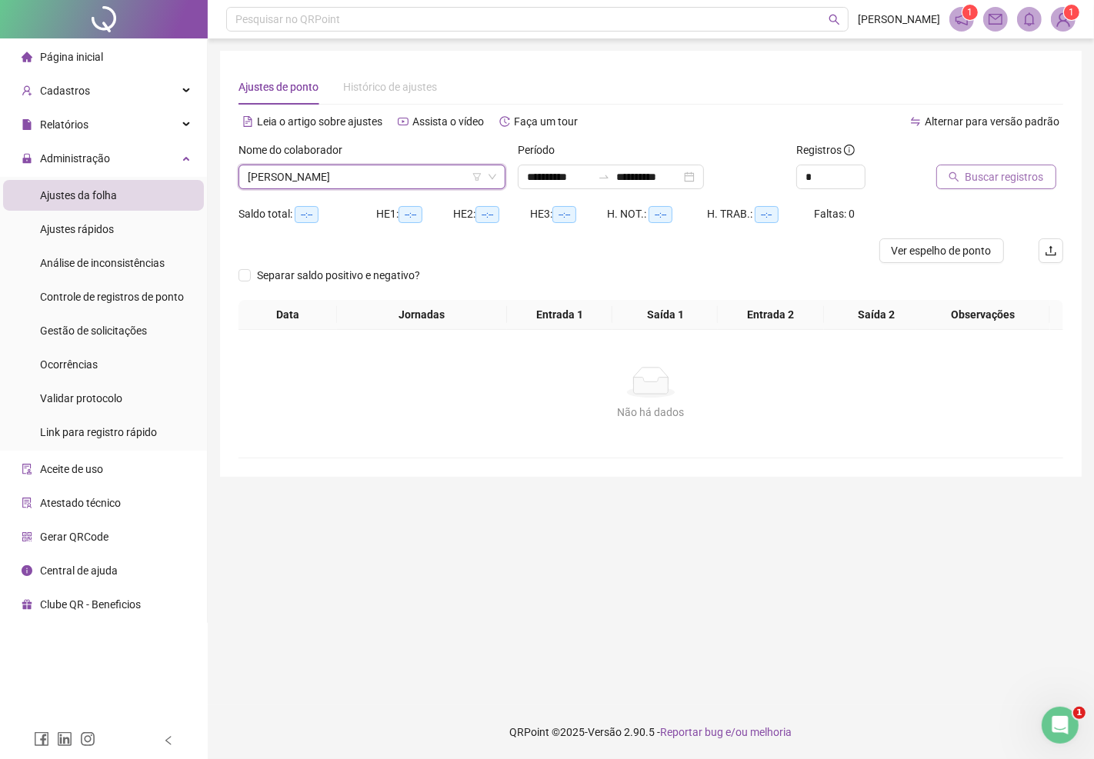
click at [997, 178] on span "Buscar registros" at bounding box center [1004, 176] width 78 height 17
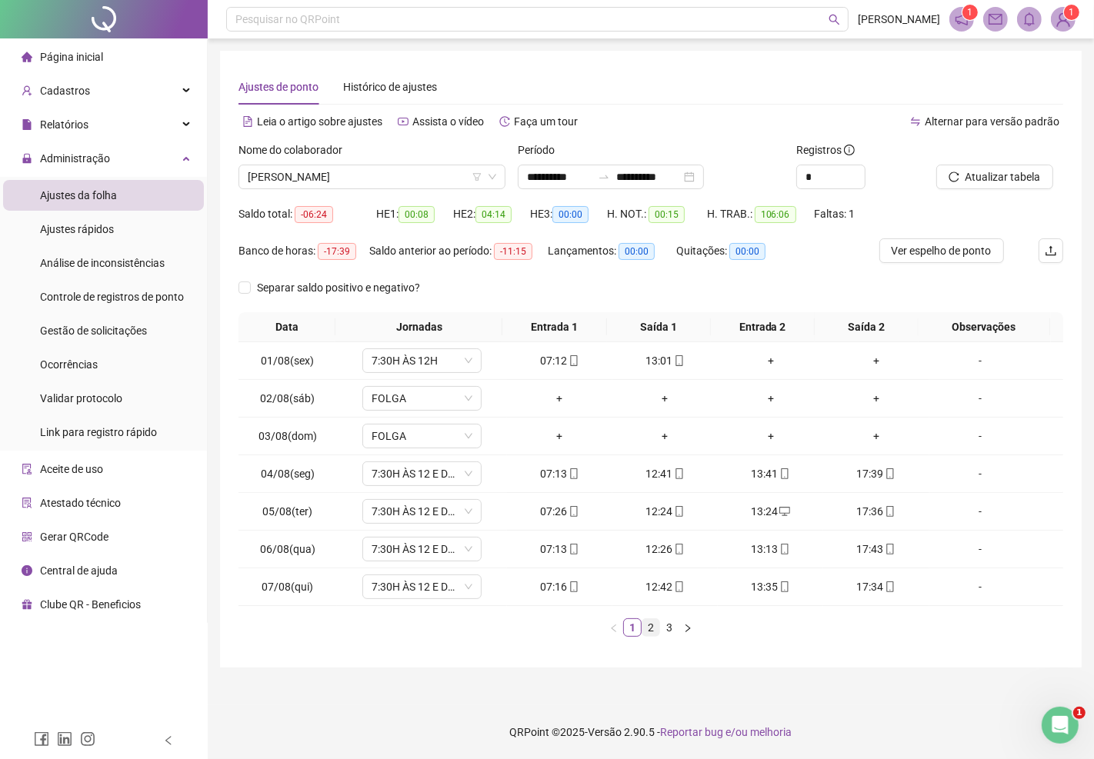
click at [651, 627] on link "2" at bounding box center [650, 627] width 17 height 17
click at [669, 628] on link "3" at bounding box center [669, 627] width 17 height 17
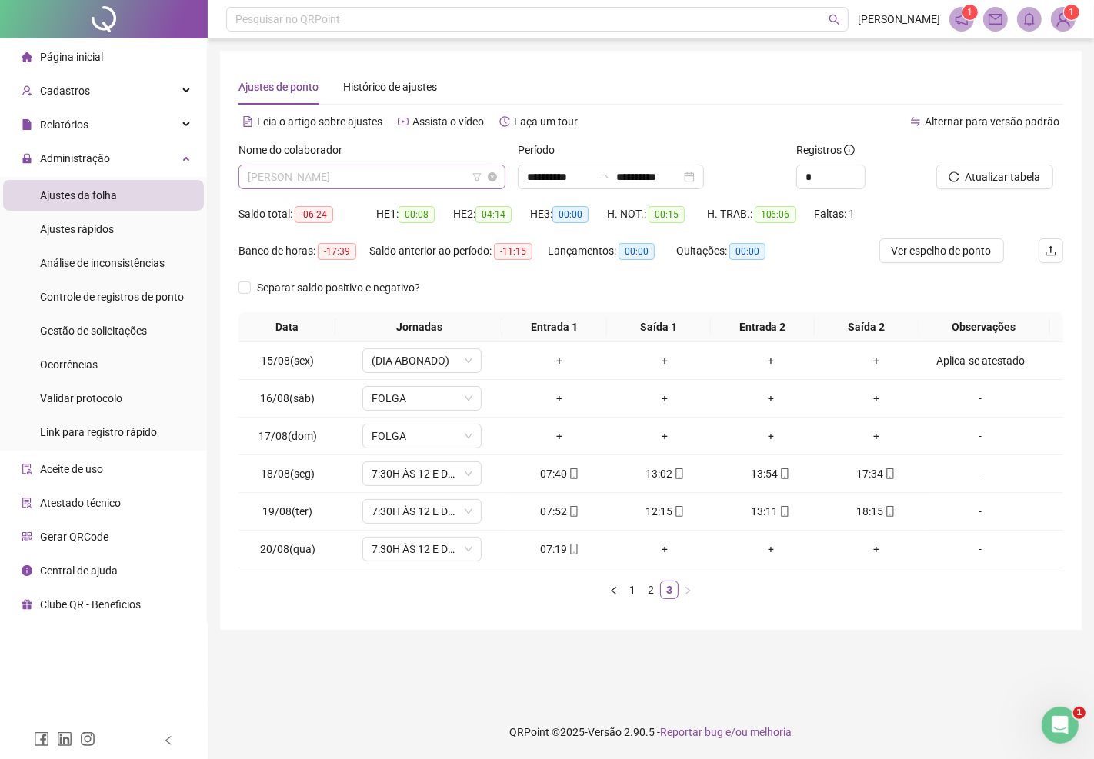
click at [398, 179] on span "[PERSON_NAME]" at bounding box center [372, 176] width 248 height 23
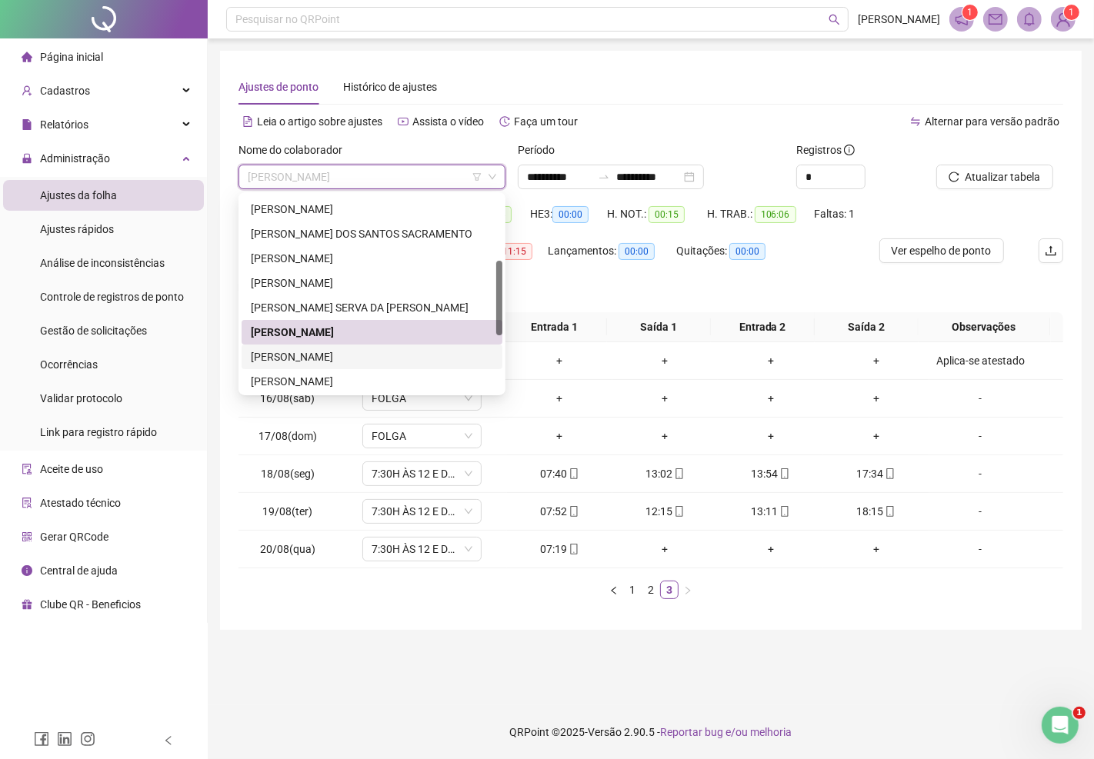
click at [311, 358] on div "OSNEI SANTOS SILVA" at bounding box center [372, 356] width 242 height 17
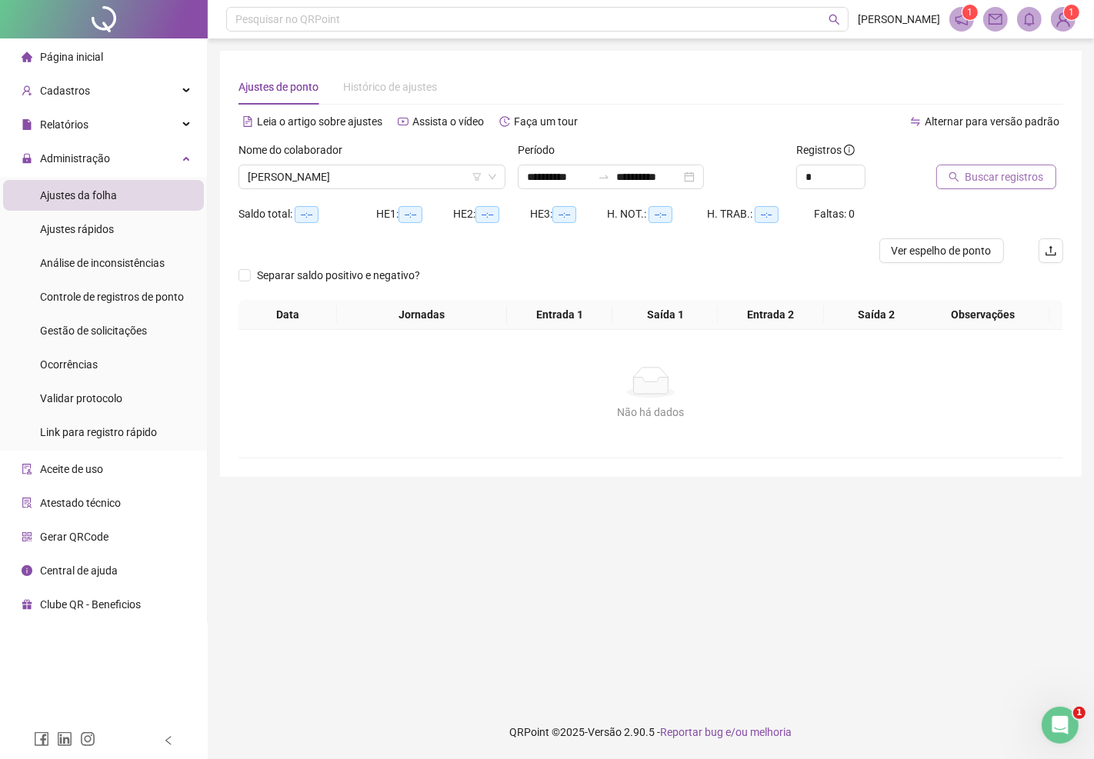
click at [980, 174] on span "Buscar registros" at bounding box center [1004, 176] width 78 height 17
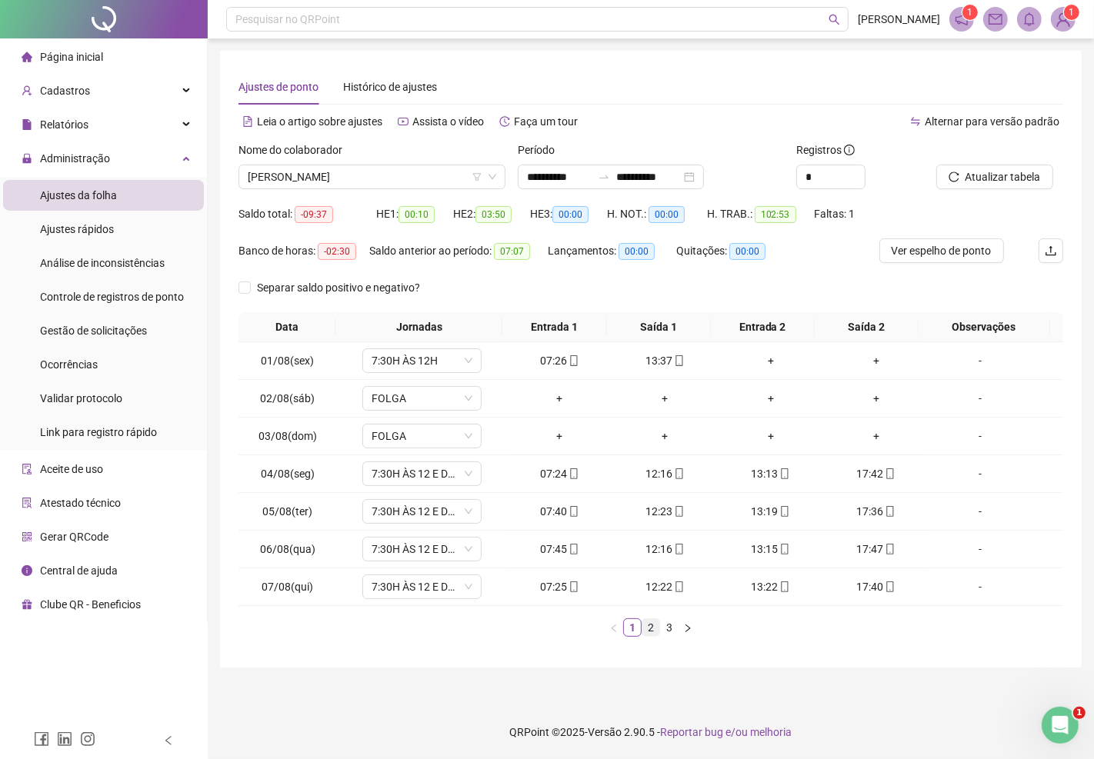
click at [656, 621] on link "2" at bounding box center [650, 627] width 17 height 17
click at [668, 629] on link "3" at bounding box center [669, 627] width 17 height 17
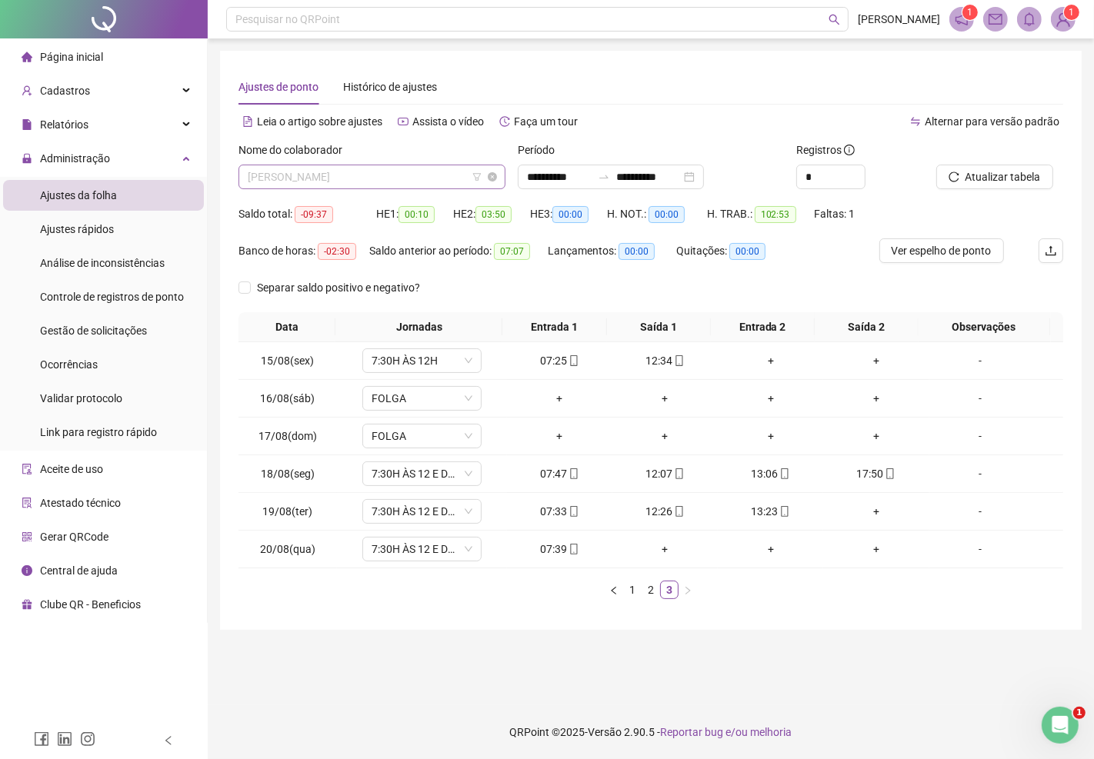
click at [350, 180] on span "OSNEI SANTOS SILVA" at bounding box center [372, 176] width 248 height 23
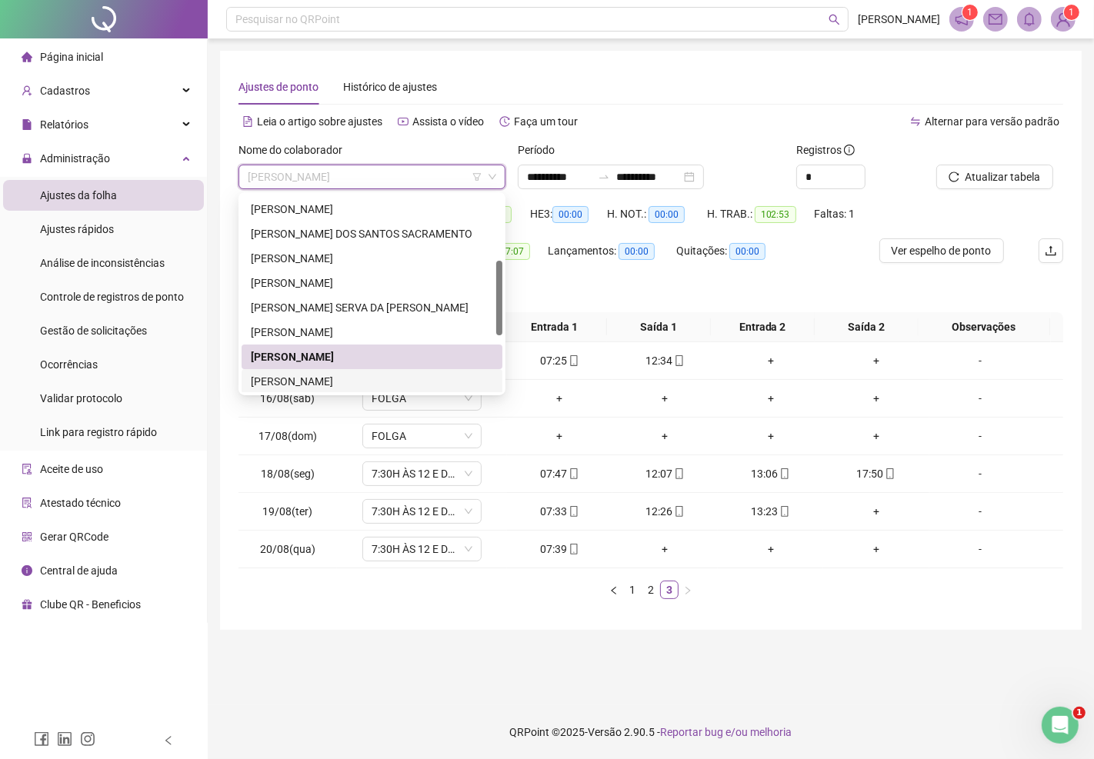
click at [301, 381] on div "Pedro Rodrigues Araujo Bisneto" at bounding box center [372, 381] width 242 height 17
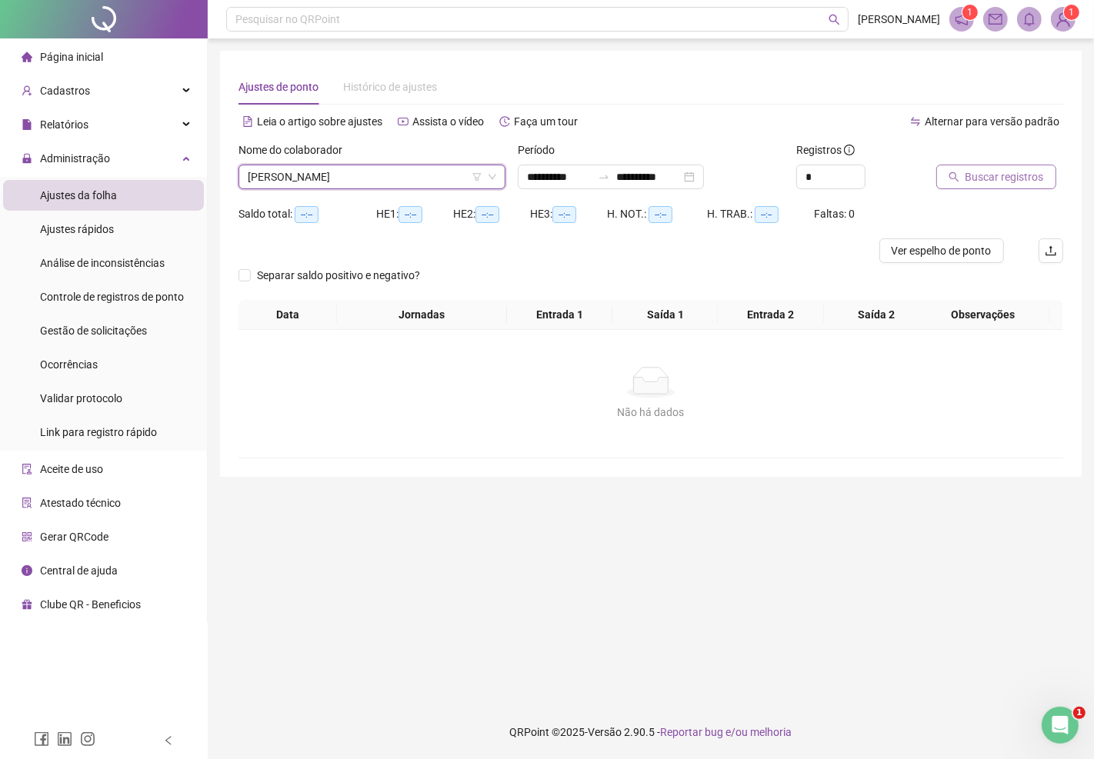
click at [1005, 172] on span "Buscar registros" at bounding box center [1004, 176] width 78 height 17
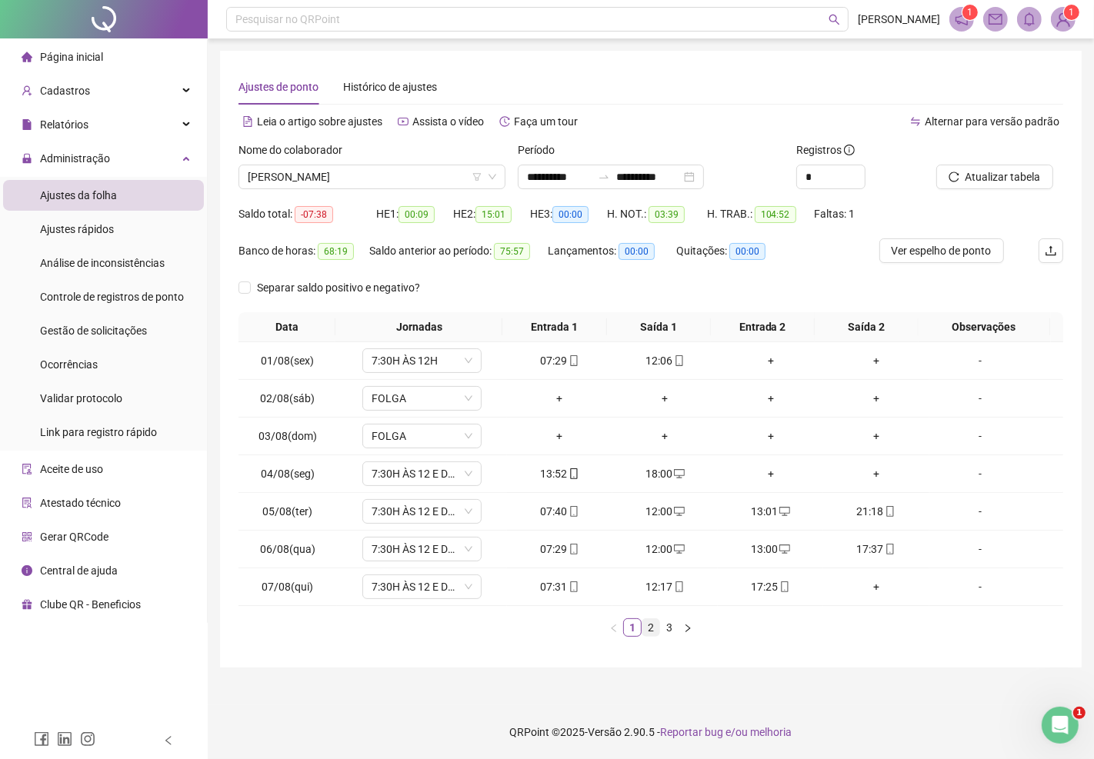
click at [649, 632] on link "2" at bounding box center [650, 627] width 17 height 17
click at [666, 627] on link "3" at bounding box center [669, 627] width 17 height 17
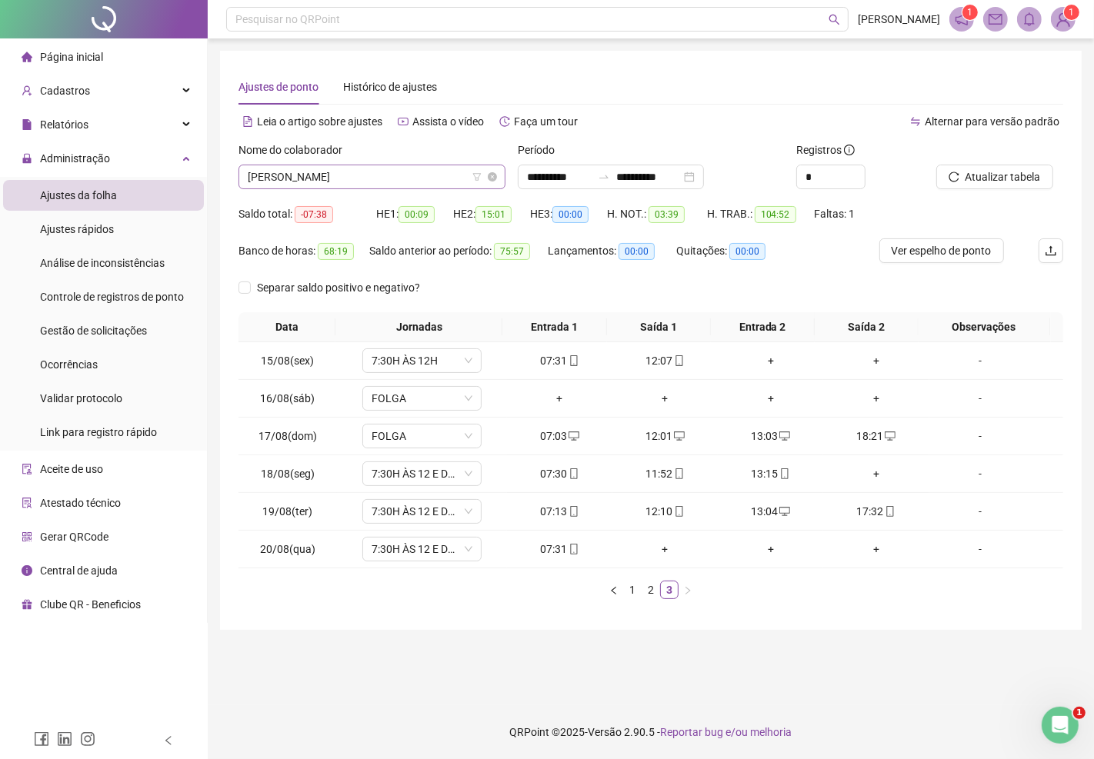
click at [405, 182] on span "Pedro Rodrigues Araujo Bisneto" at bounding box center [372, 176] width 248 height 23
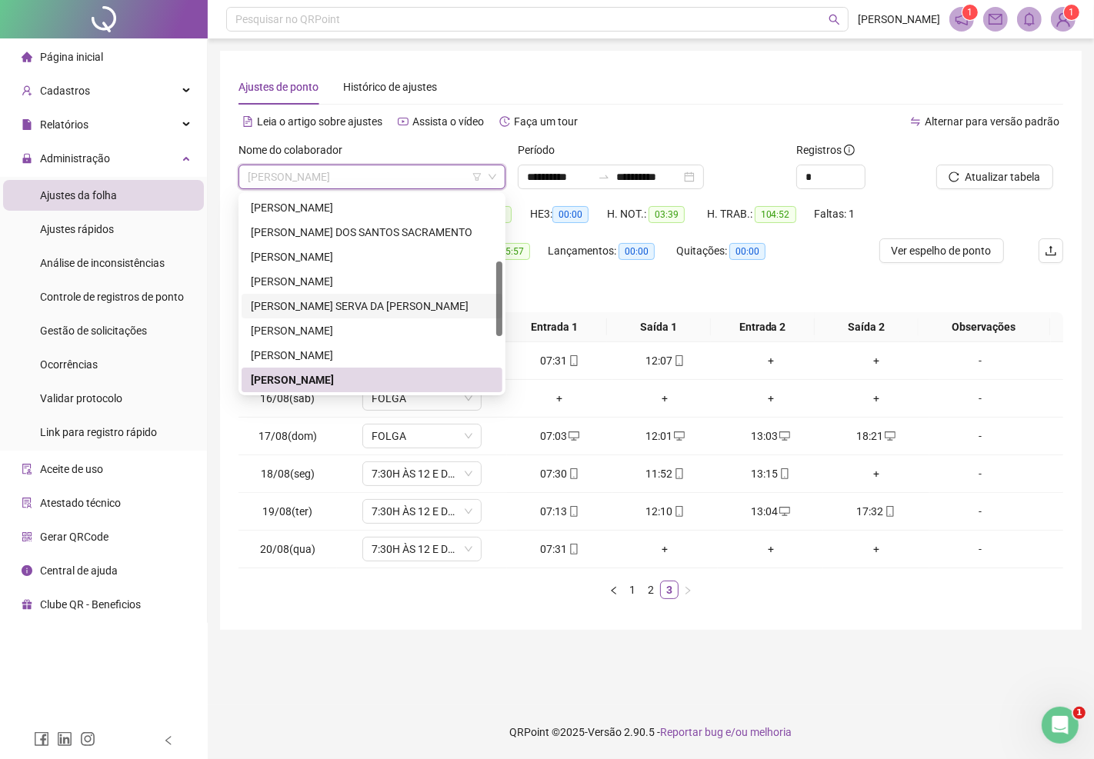
scroll to position [319, 0]
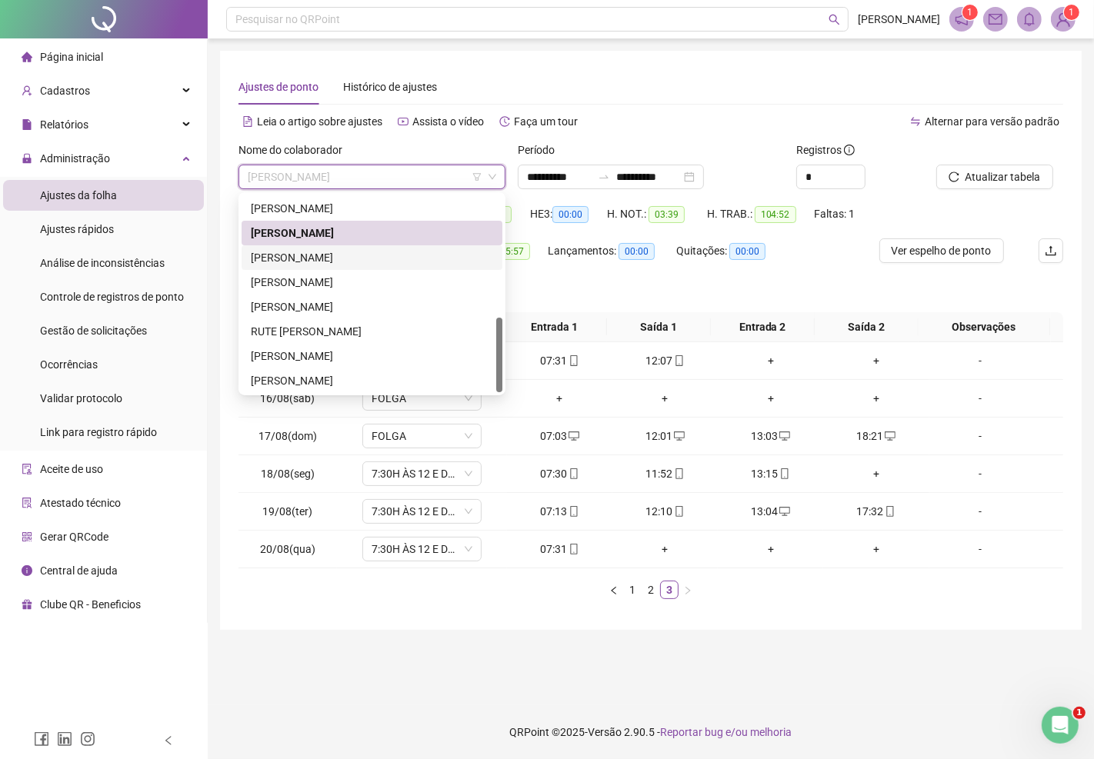
click at [315, 260] on div "RAYSSA BORGES DIAS DE ARAUJO" at bounding box center [372, 257] width 242 height 17
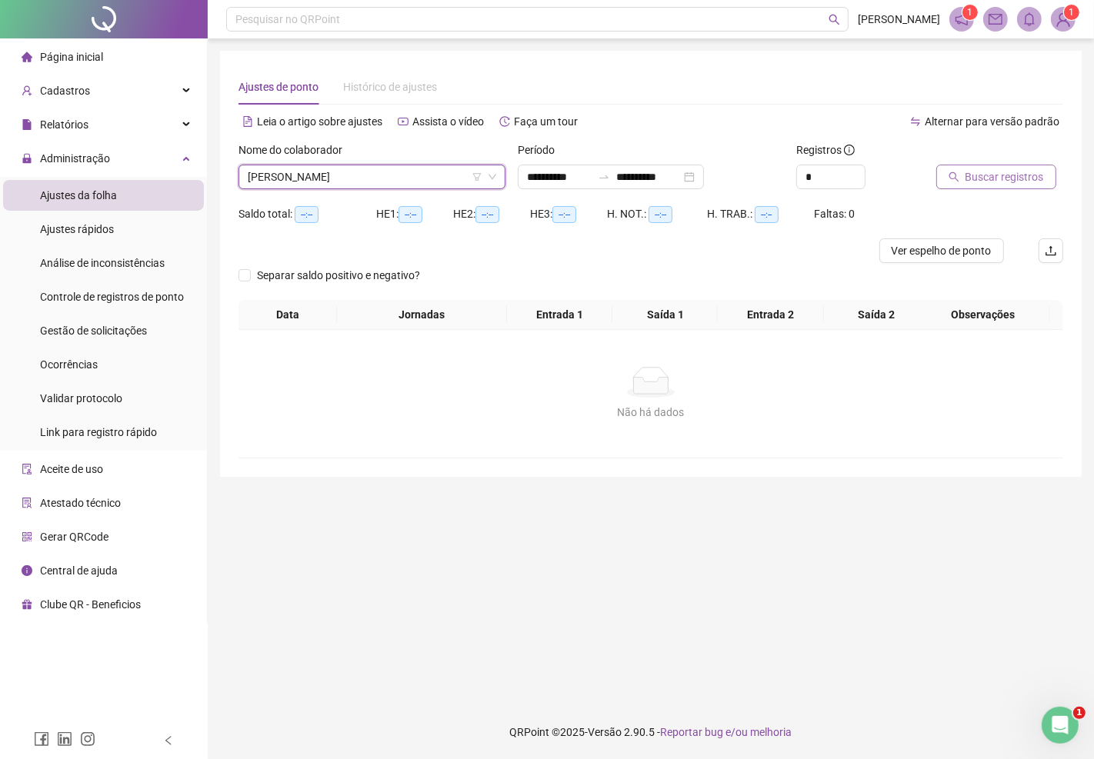
click at [987, 174] on span "Buscar registros" at bounding box center [1004, 176] width 78 height 17
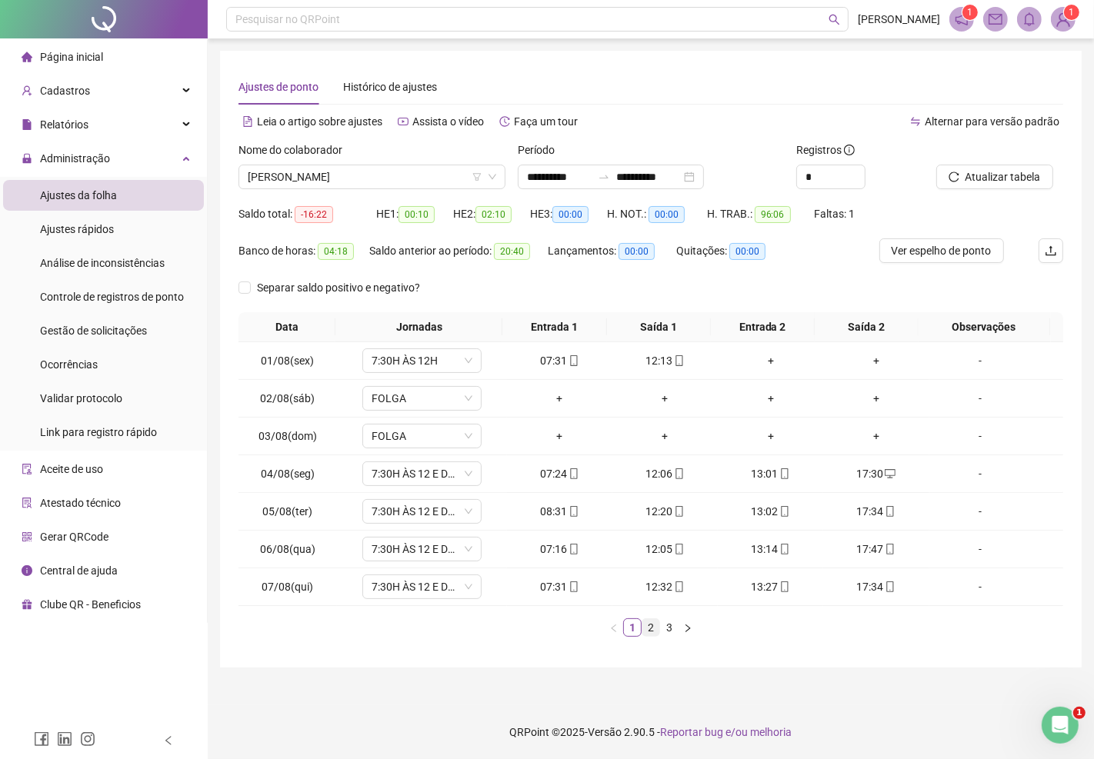
click at [644, 624] on link "2" at bounding box center [650, 627] width 17 height 17
click at [666, 626] on link "3" at bounding box center [669, 627] width 17 height 17
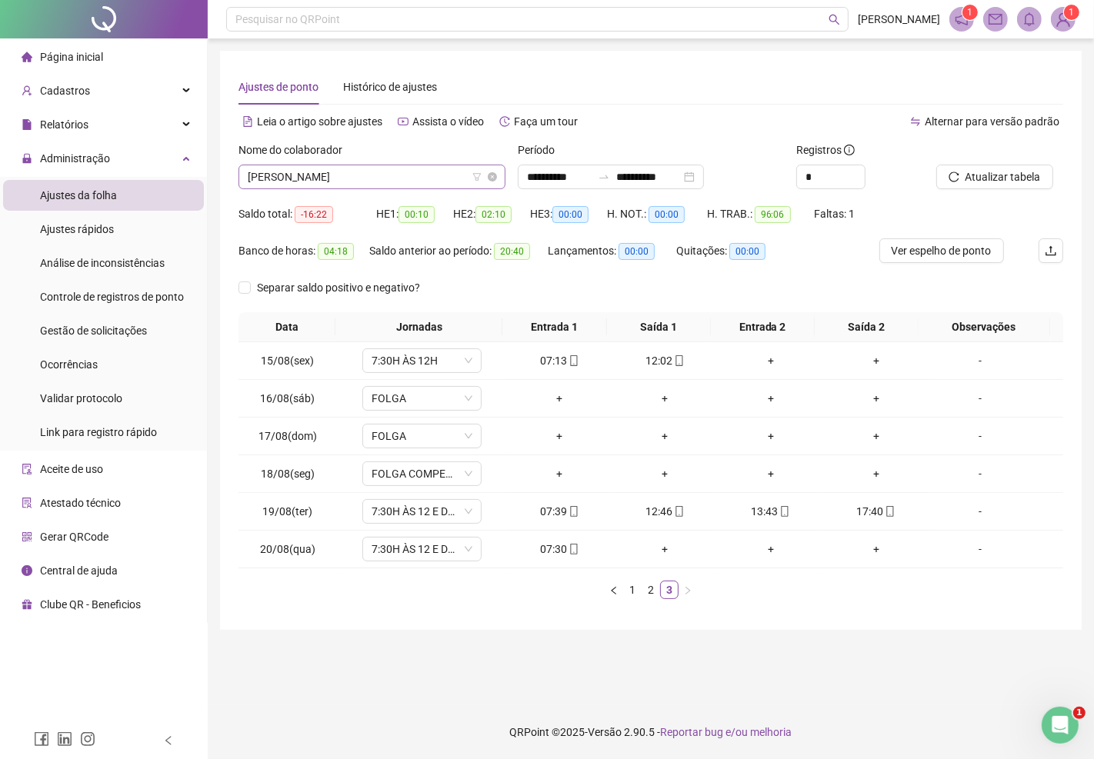
click at [349, 169] on span "RAYSSA BORGES DIAS DE ARAUJO" at bounding box center [372, 176] width 248 height 23
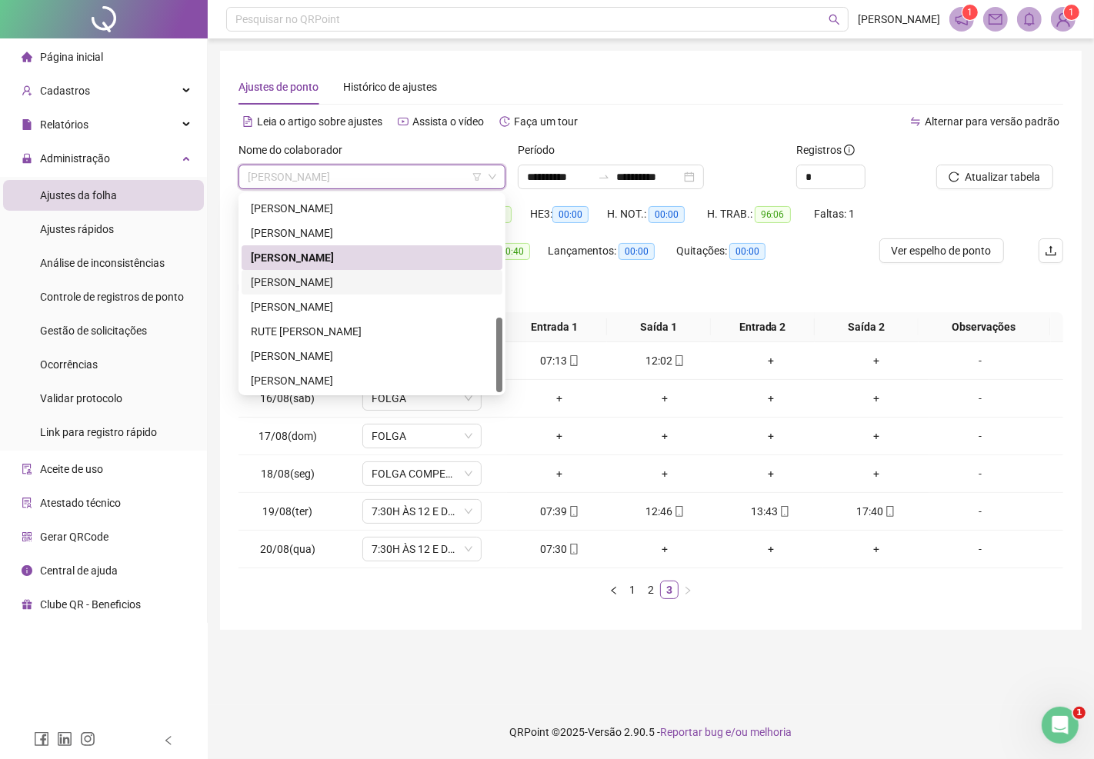
drag, startPoint x: 315, startPoint y: 282, endPoint x: 342, endPoint y: 278, distance: 27.2
click at [316, 281] on div "ROSANI DE LA FUENTE GONCALVES RIVAS" at bounding box center [372, 282] width 242 height 17
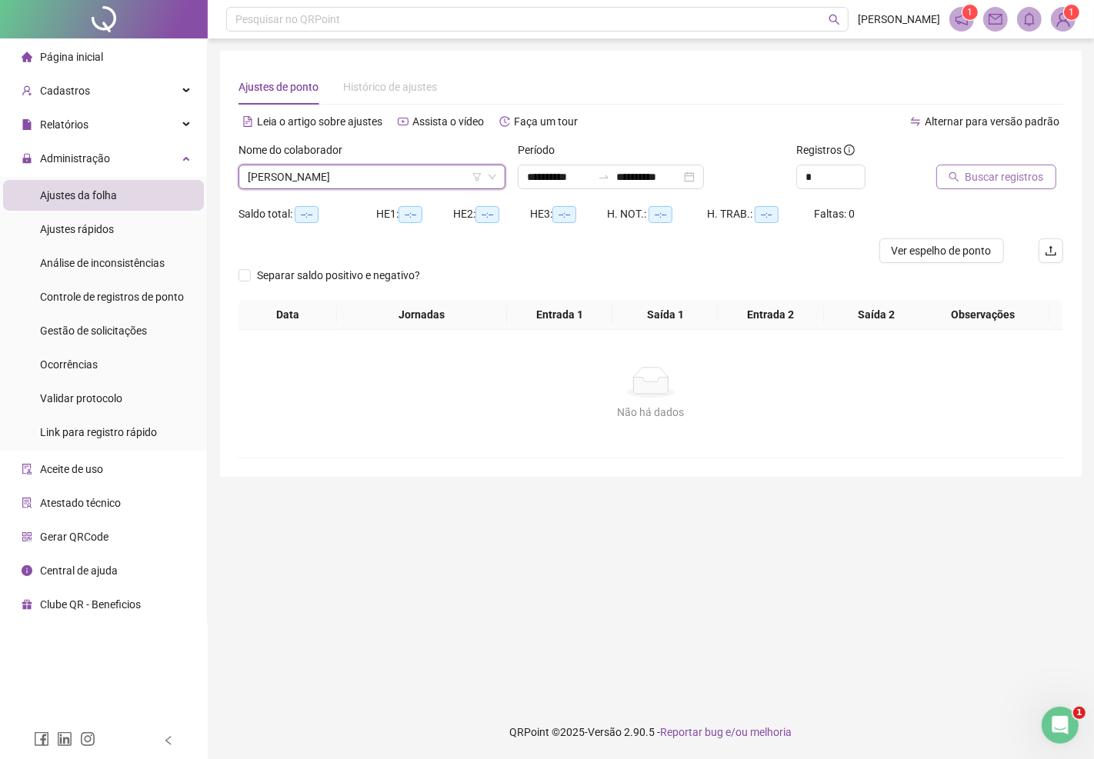
click at [989, 175] on span "Buscar registros" at bounding box center [1004, 176] width 78 height 17
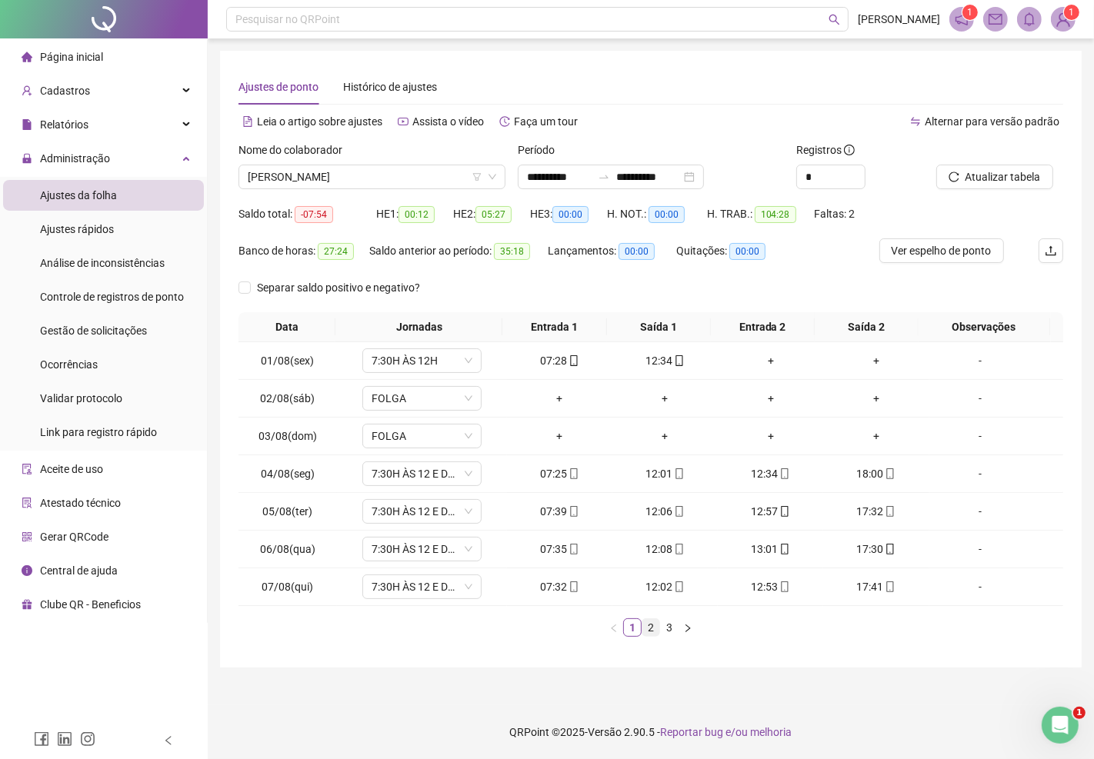
click at [647, 626] on link "2" at bounding box center [650, 627] width 17 height 17
click at [668, 628] on link "3" at bounding box center [669, 627] width 17 height 17
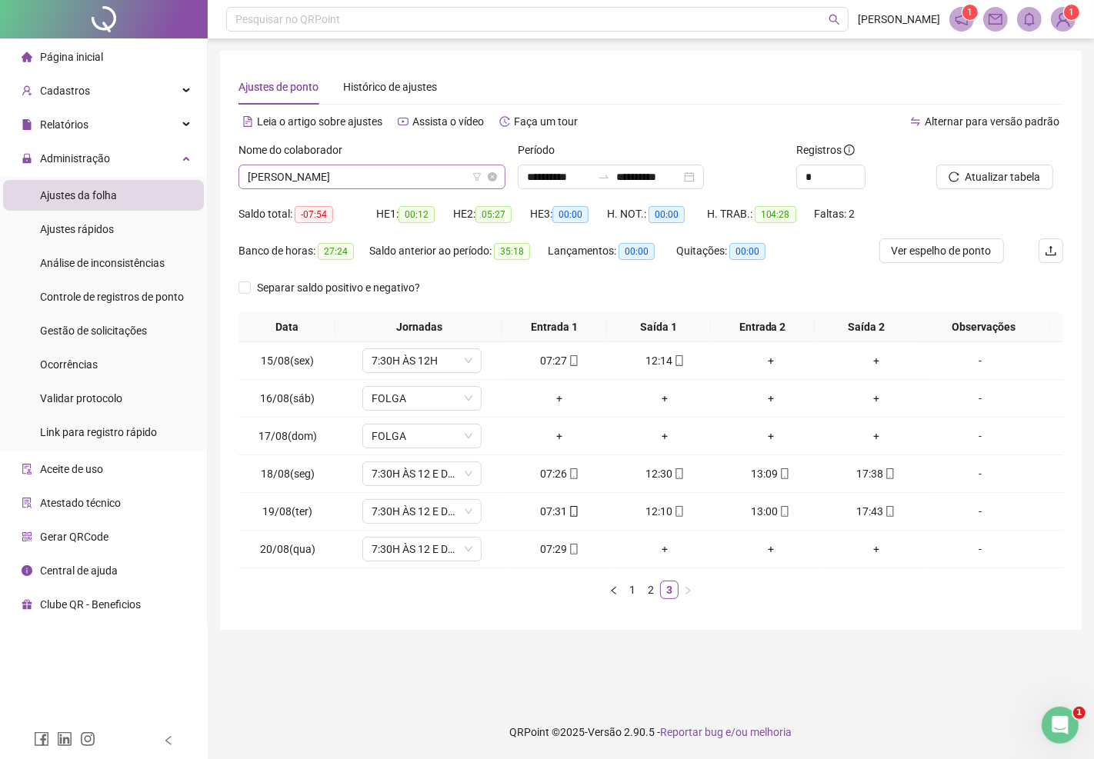
click at [385, 177] on span "ROSANI DE LA FUENTE GONCALVES RIVAS" at bounding box center [372, 176] width 248 height 23
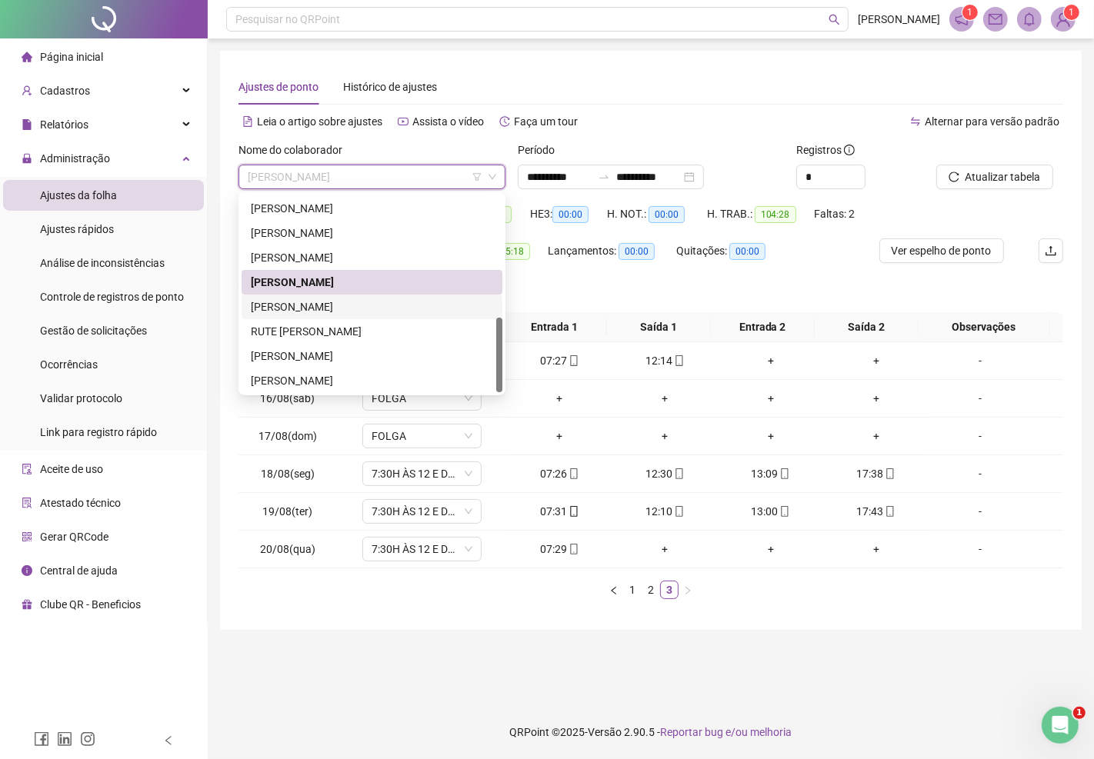
click at [344, 308] on div "[PERSON_NAME]" at bounding box center [372, 306] width 242 height 17
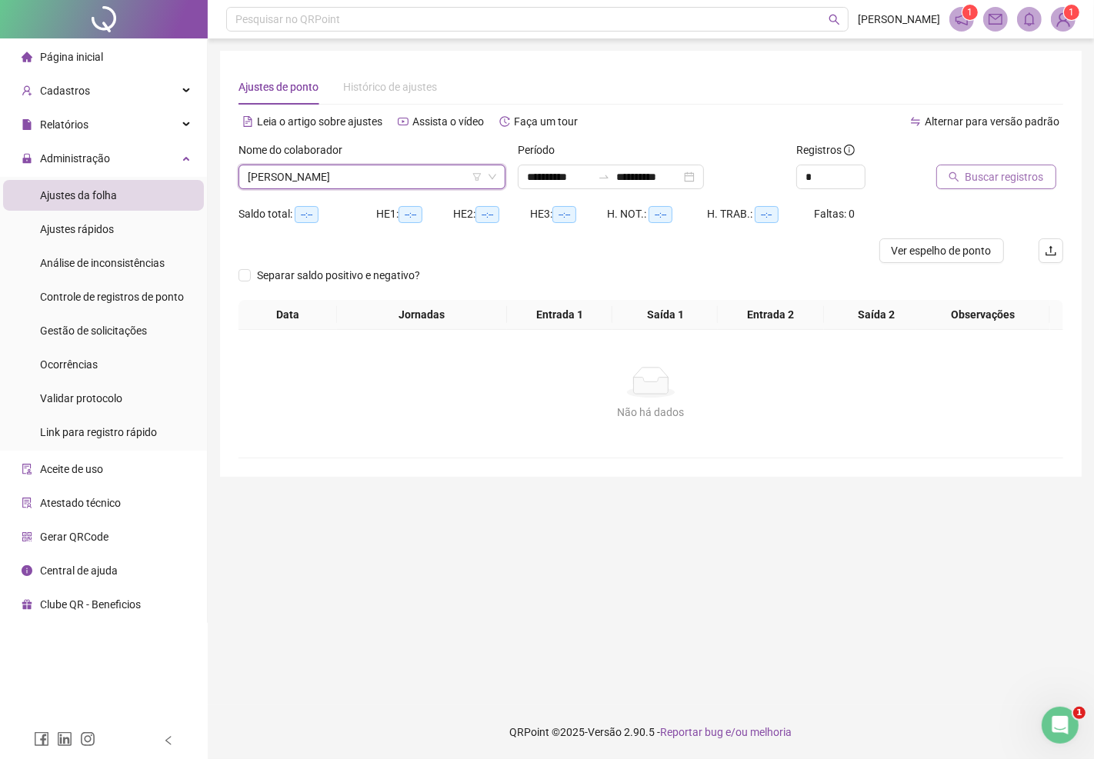
click at [984, 175] on span "Buscar registros" at bounding box center [1004, 176] width 78 height 17
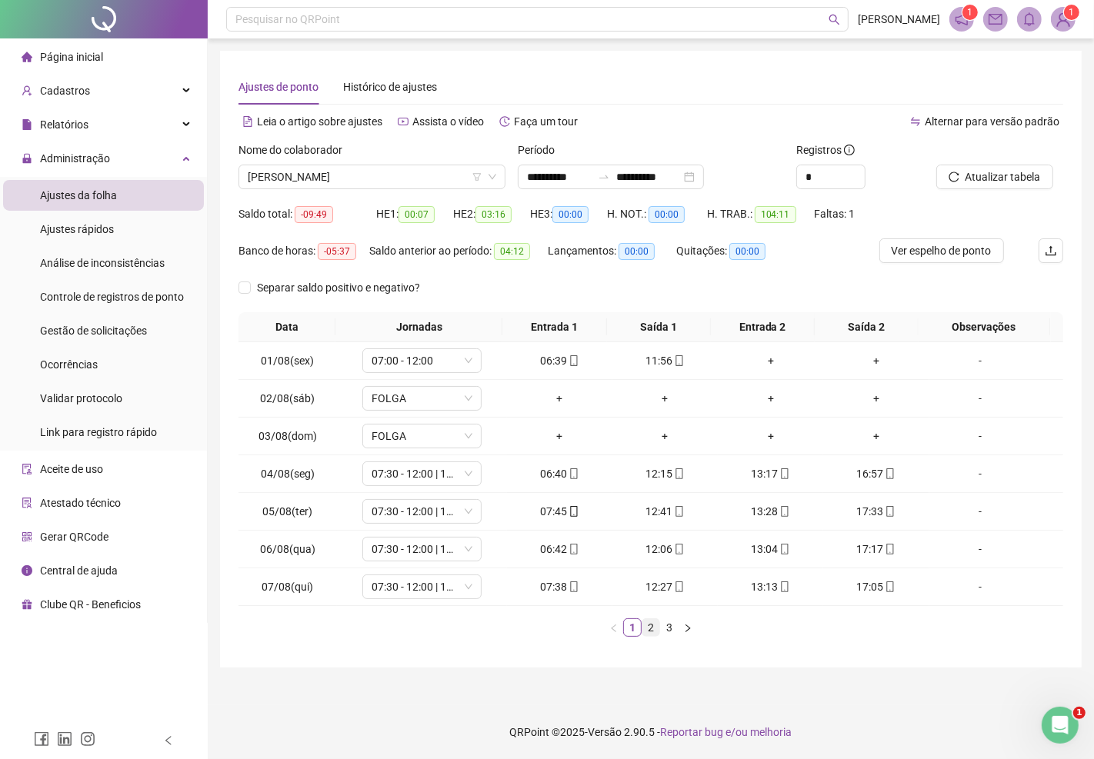
click at [648, 624] on link "2" at bounding box center [650, 627] width 17 height 17
click at [670, 629] on link "3" at bounding box center [669, 627] width 17 height 17
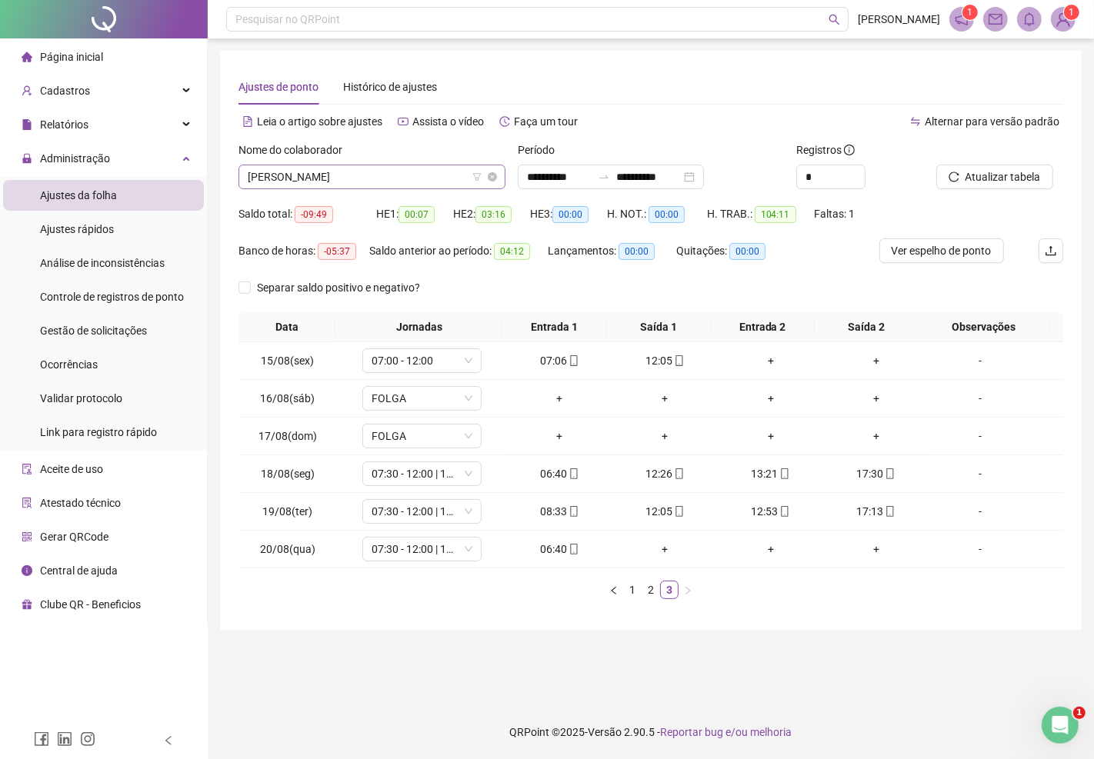
click at [416, 182] on span "[PERSON_NAME]" at bounding box center [372, 176] width 248 height 23
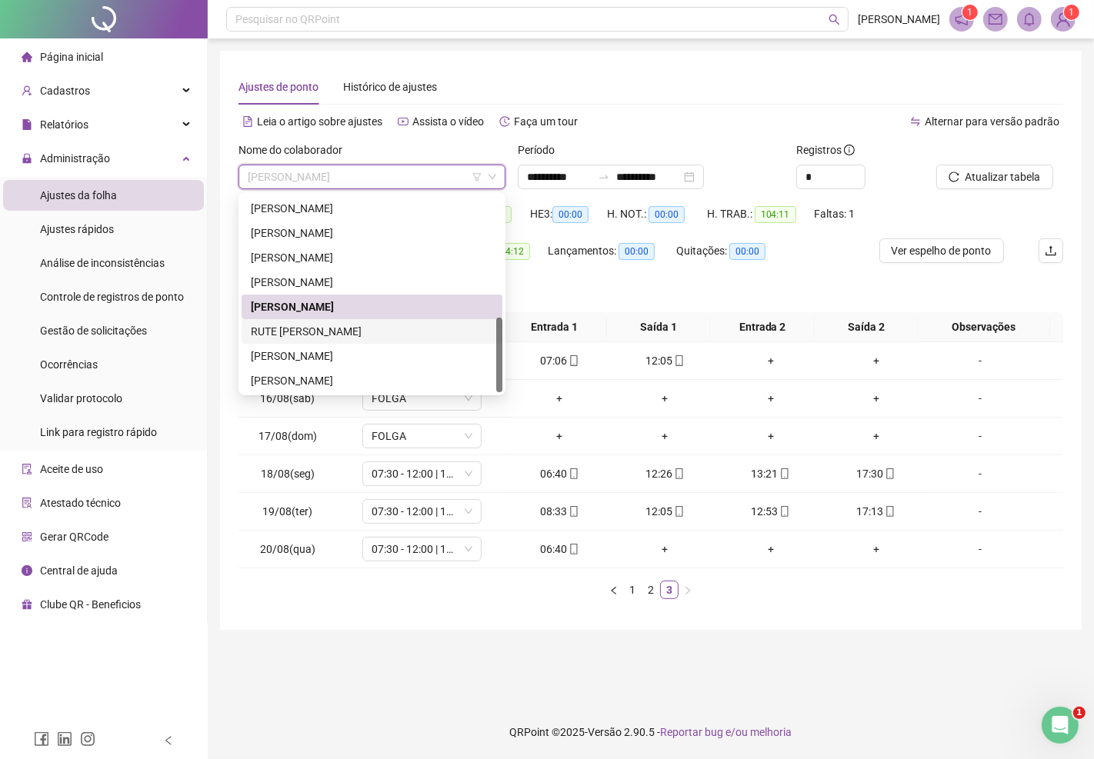
click at [371, 325] on div "RUTE [PERSON_NAME]" at bounding box center [372, 331] width 242 height 17
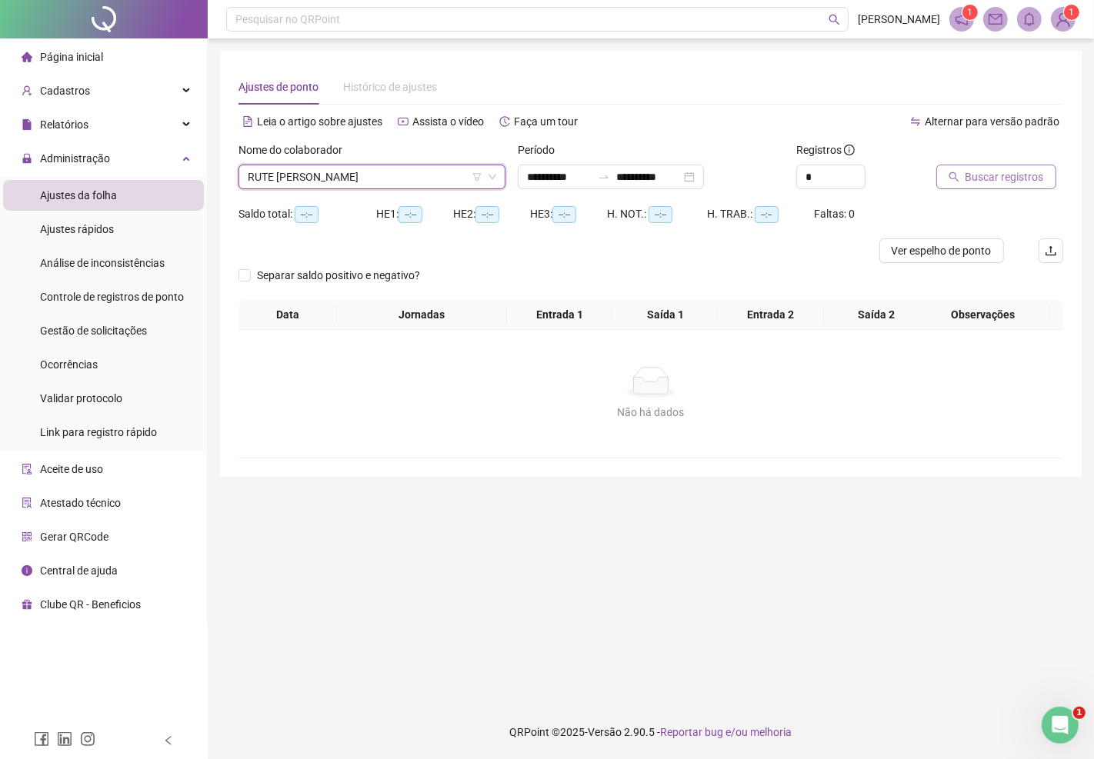
click at [997, 174] on span "Buscar registros" at bounding box center [1004, 176] width 78 height 17
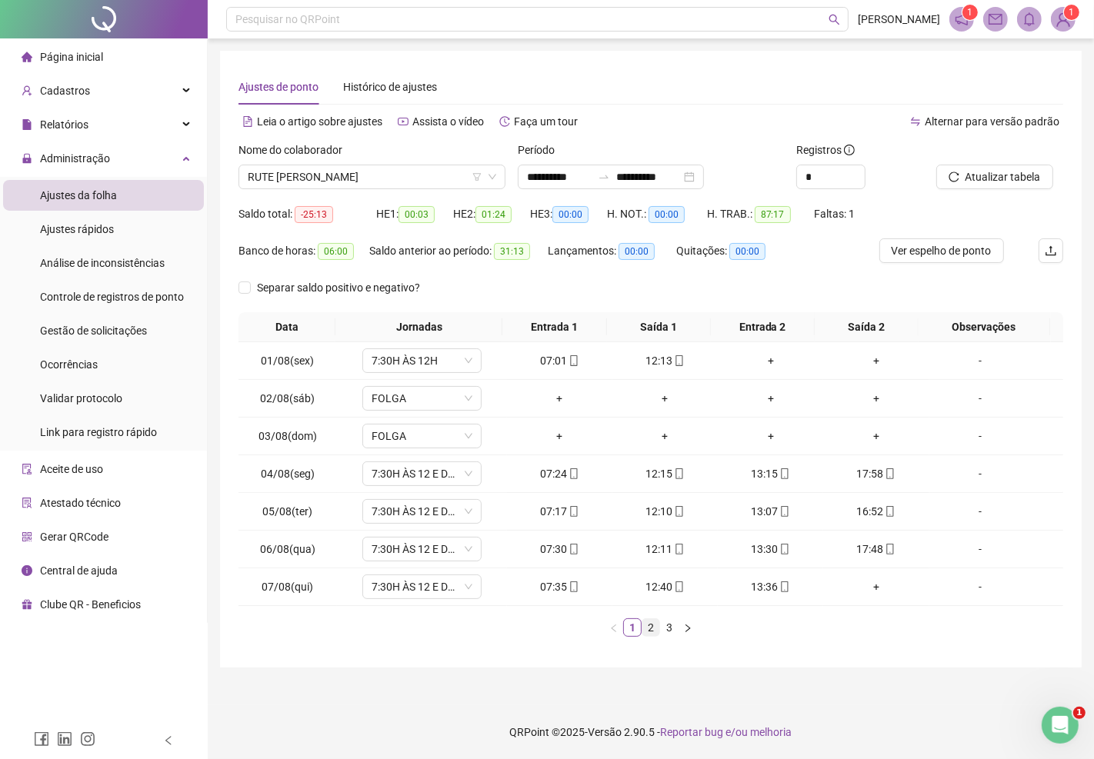
click at [652, 621] on link "2" at bounding box center [650, 627] width 17 height 17
click at [672, 629] on link "3" at bounding box center [669, 627] width 17 height 17
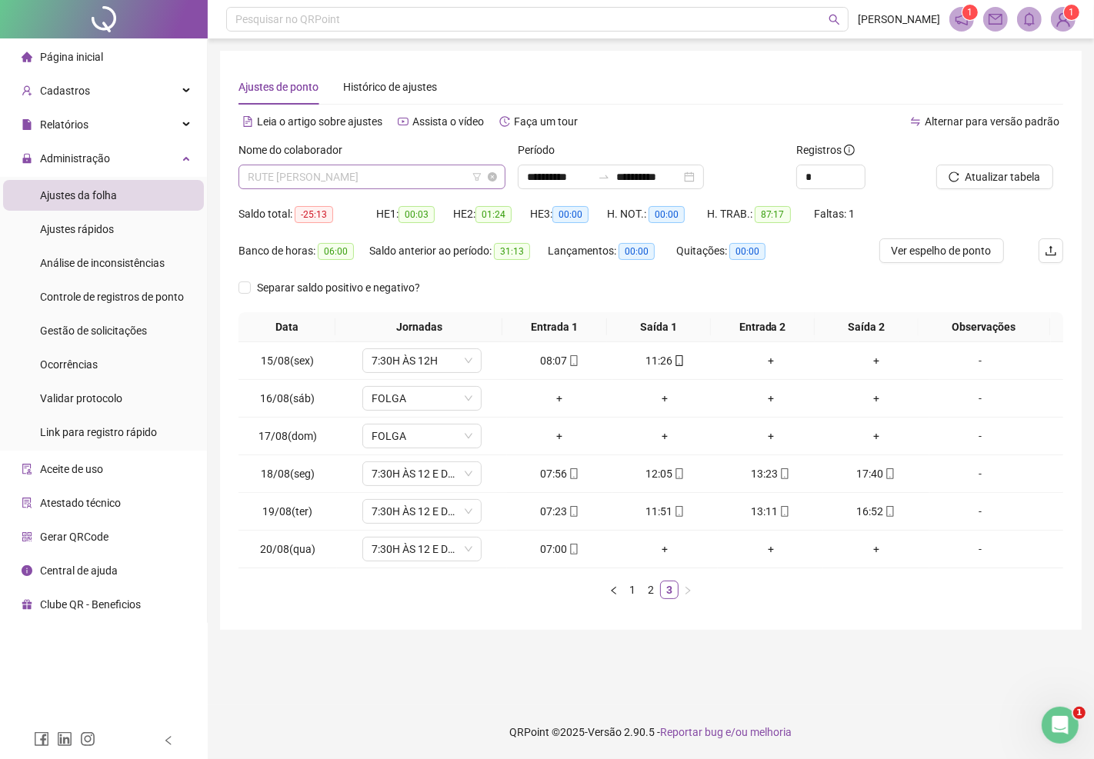
click at [398, 175] on span "RUTE [PERSON_NAME]" at bounding box center [372, 176] width 248 height 23
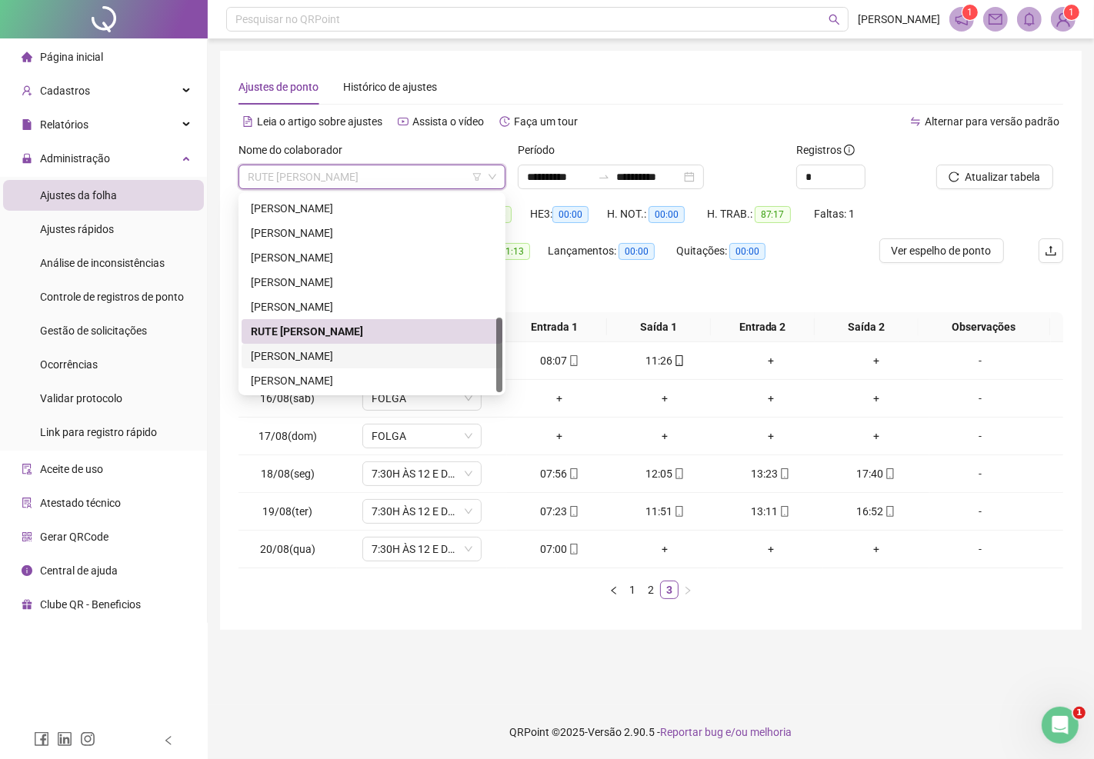
click at [306, 358] on div "SARA FEITOSA VERNEQUE GUEDES" at bounding box center [372, 356] width 242 height 17
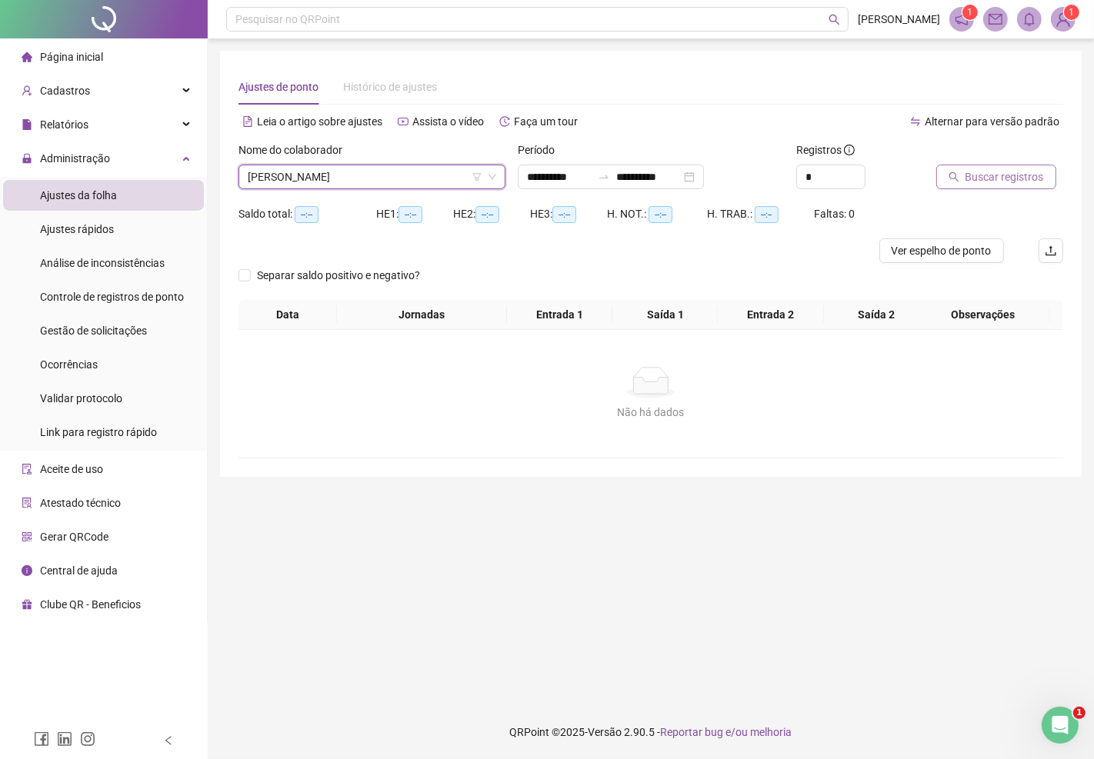
click at [977, 165] on button "Buscar registros" at bounding box center [996, 177] width 120 height 25
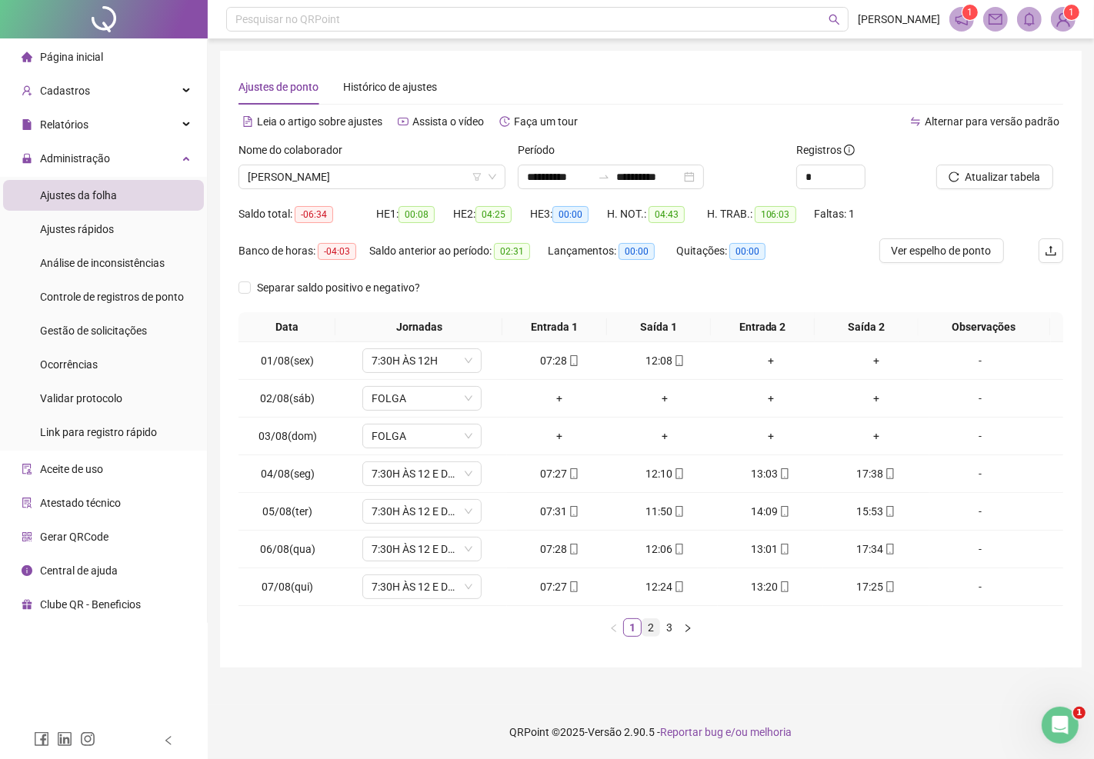
click at [649, 626] on link "2" at bounding box center [650, 627] width 17 height 17
click at [672, 627] on link "3" at bounding box center [669, 627] width 17 height 17
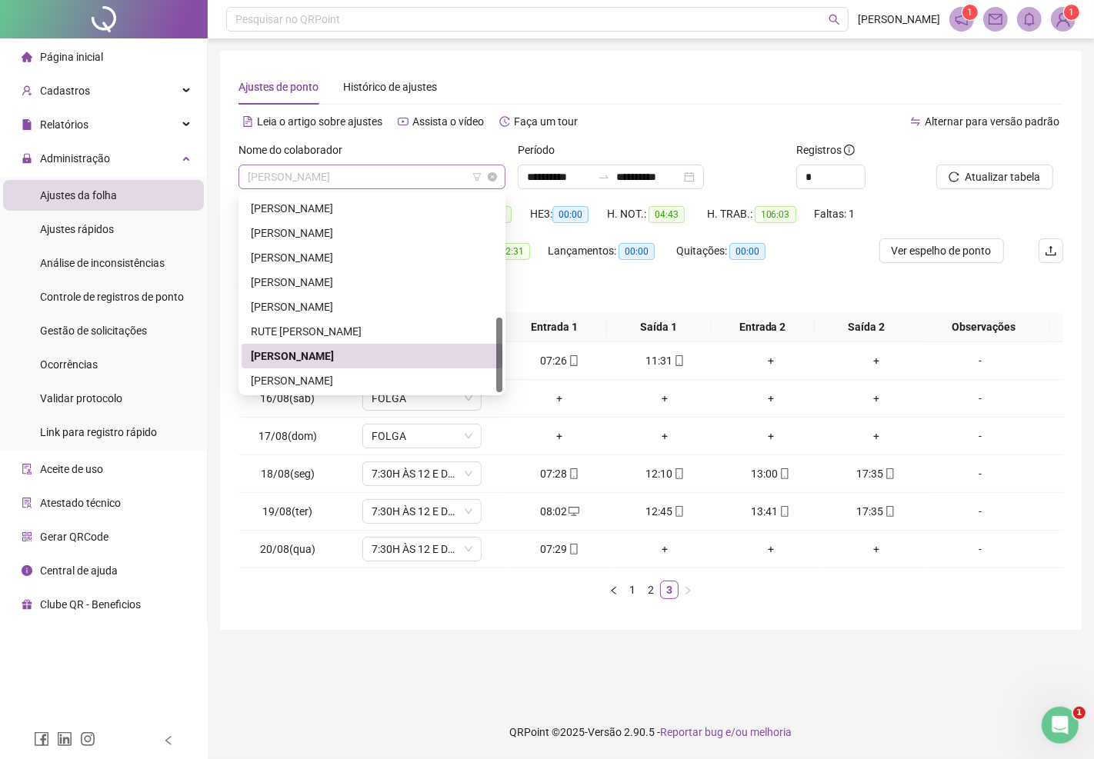
click at [374, 181] on span "SARA FEITOSA VERNEQUE GUEDES" at bounding box center [372, 176] width 248 height 23
click at [335, 382] on div "[PERSON_NAME]" at bounding box center [372, 380] width 242 height 17
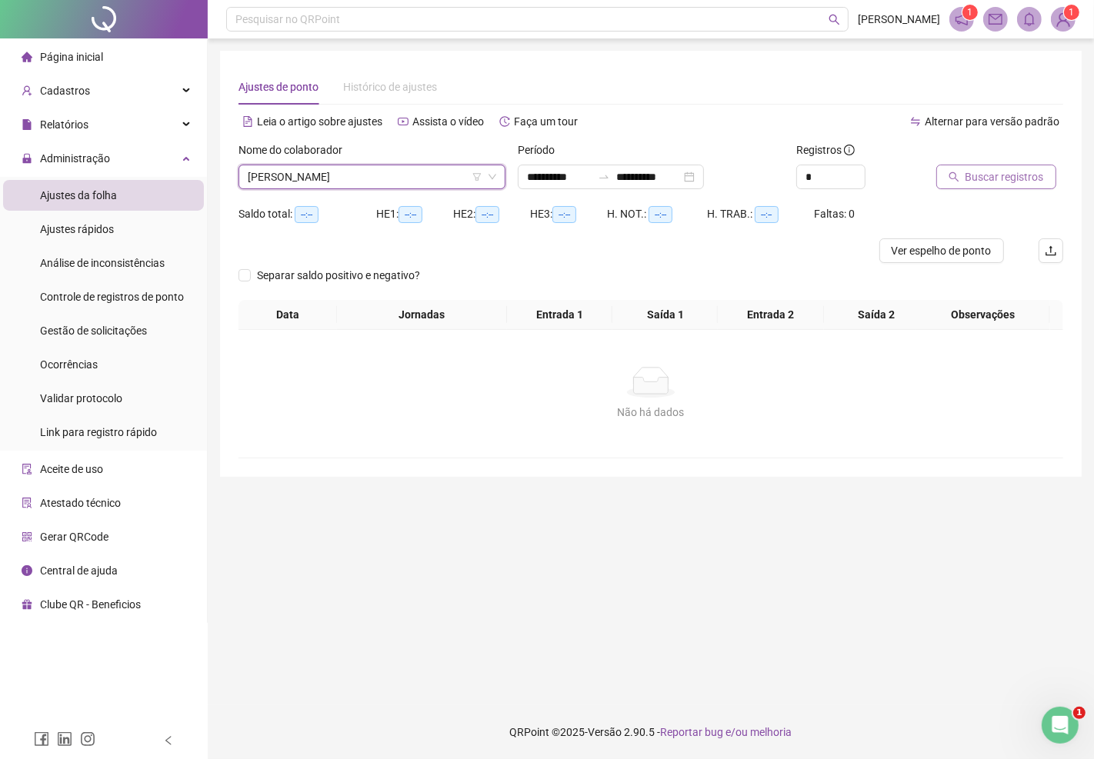
click at [986, 172] on span "Buscar registros" at bounding box center [1004, 176] width 78 height 17
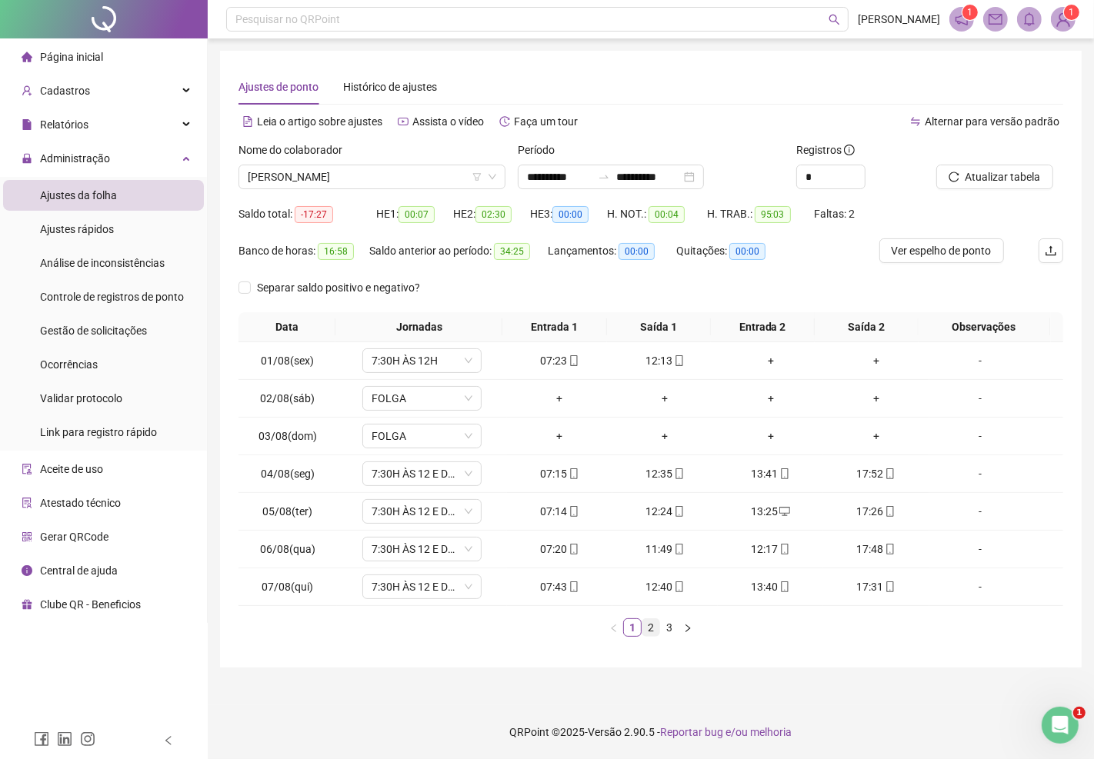
click at [652, 631] on link "2" at bounding box center [650, 627] width 17 height 17
click at [669, 633] on link "3" at bounding box center [669, 627] width 17 height 17
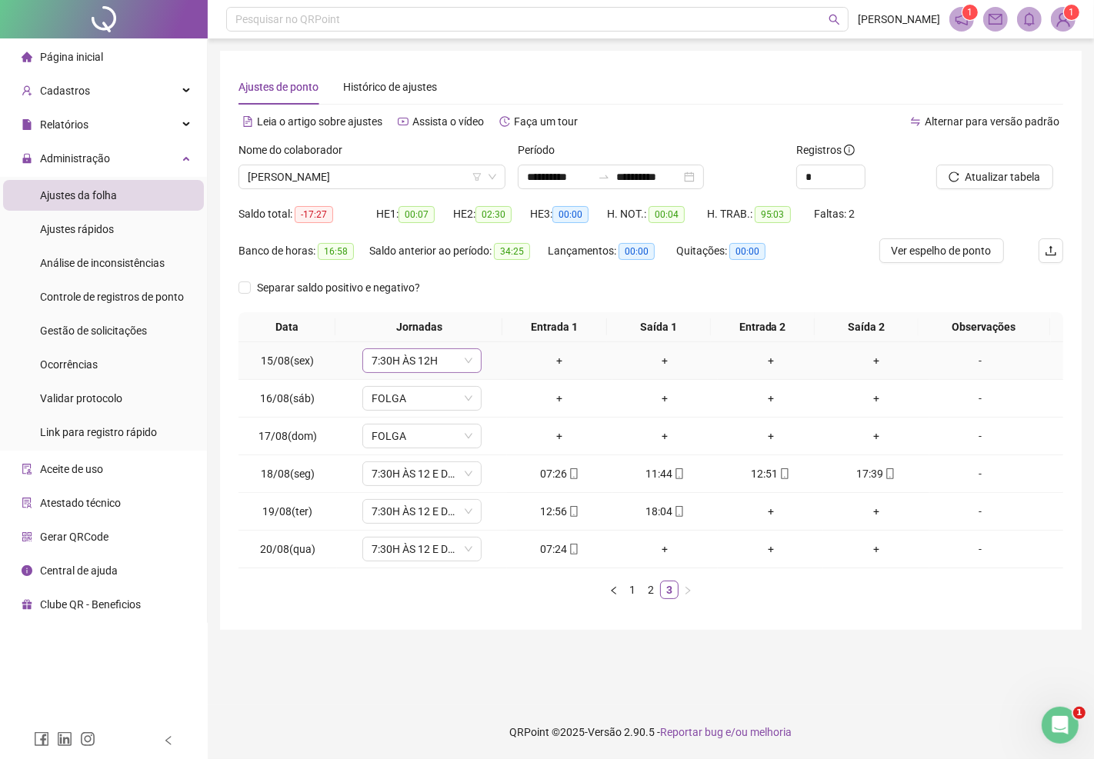
click at [428, 357] on span "7:30H ÀS 12H" at bounding box center [421, 360] width 101 height 23
type input "*****"
click at [424, 473] on div "Folga compensatória" at bounding box center [432, 465] width 102 height 17
click at [493, 318] on span "Sim" at bounding box center [492, 319] width 18 height 17
click at [984, 178] on span "Atualizar tabela" at bounding box center [1002, 176] width 75 height 17
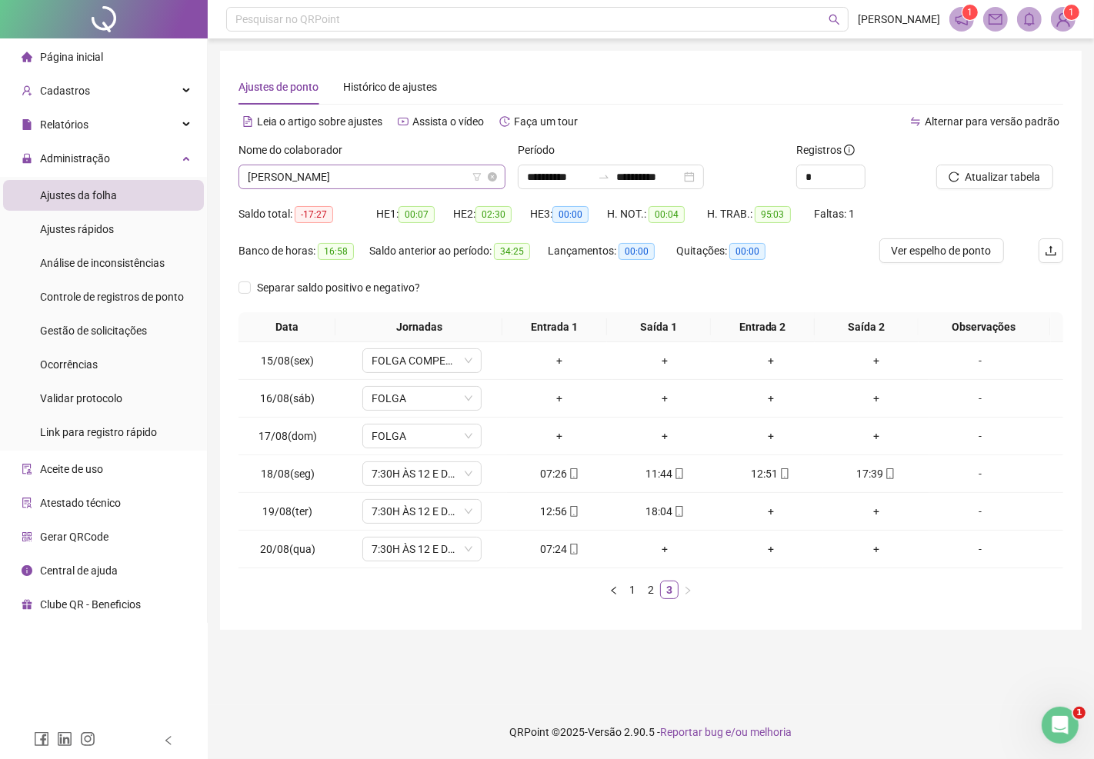
click at [362, 182] on span "[PERSON_NAME]" at bounding box center [372, 176] width 248 height 23
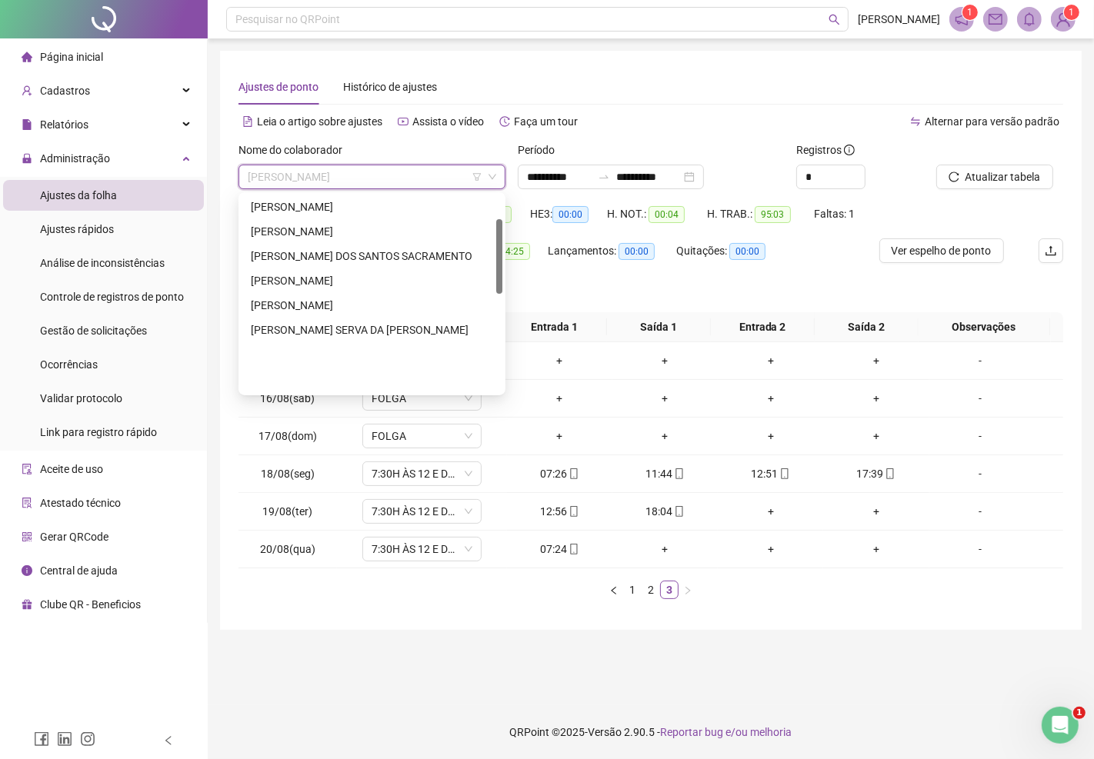
scroll to position [0, 0]
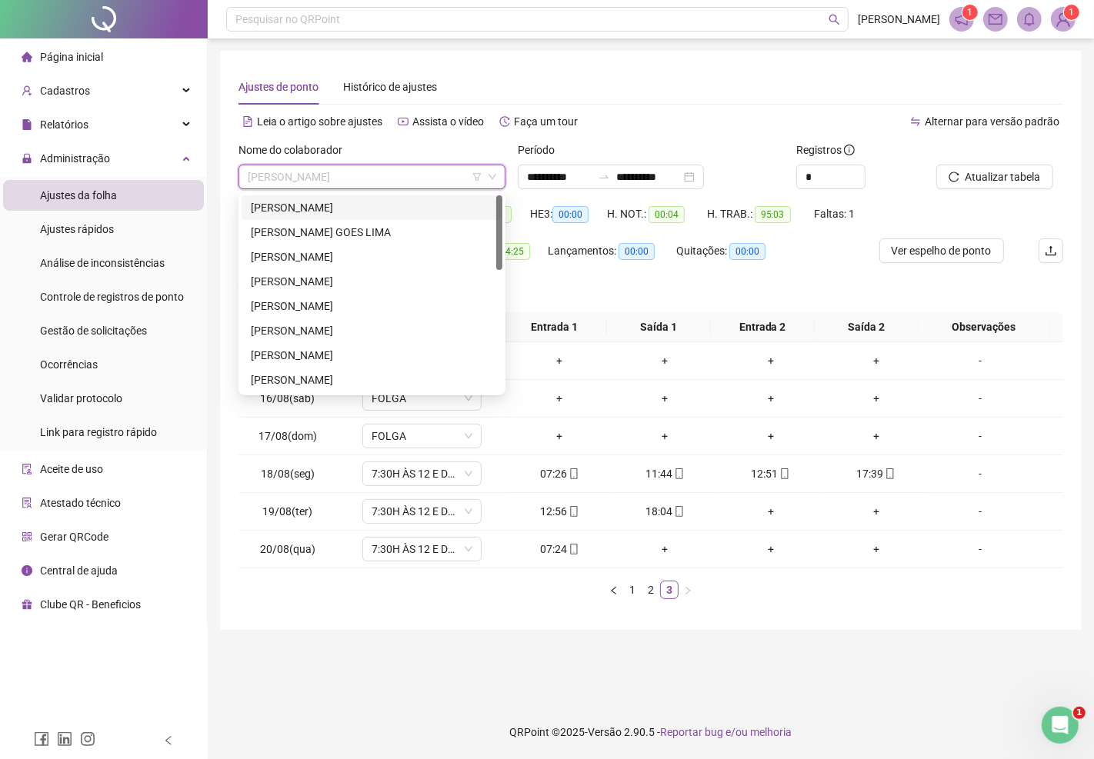
click at [74, 51] on span "Página inicial" at bounding box center [71, 57] width 63 height 12
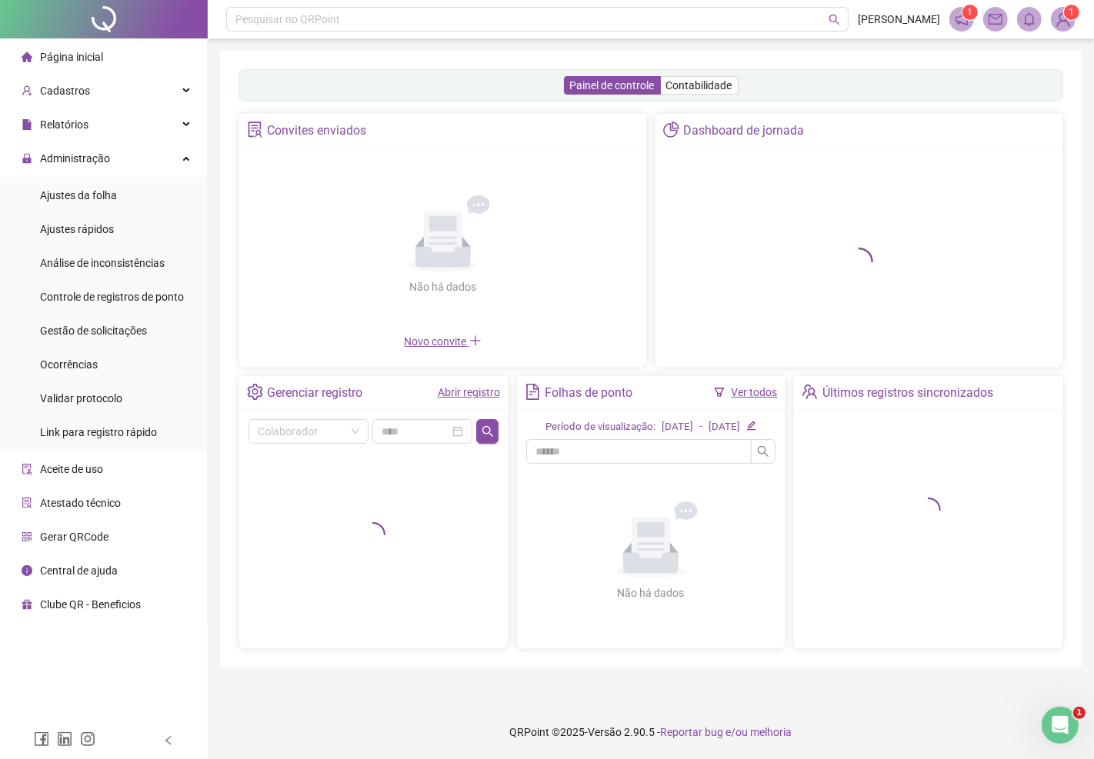
click at [1059, 18] on img at bounding box center [1062, 19] width 23 height 23
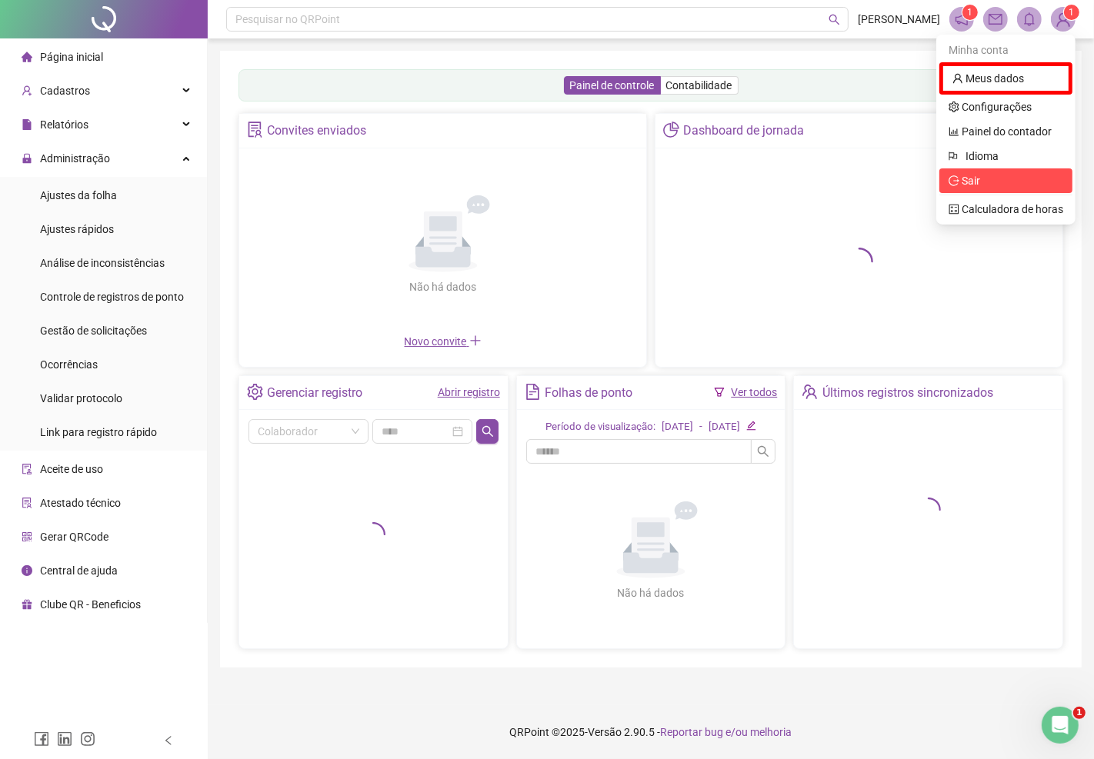
click at [990, 177] on span "Sair" at bounding box center [1005, 180] width 115 height 17
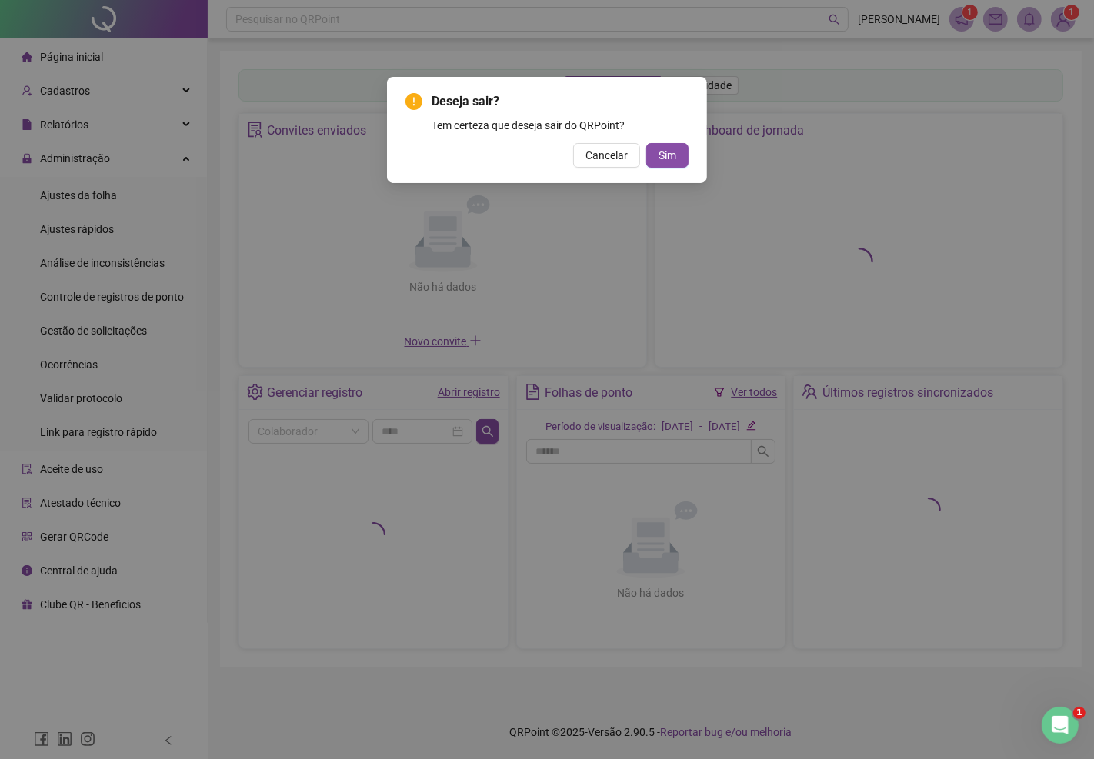
click at [673, 140] on div "Deseja sair? Tem certeza que deseja sair do QRPoint? Cancelar Sim" at bounding box center [546, 129] width 283 height 75
click at [670, 145] on button "Sim" at bounding box center [667, 155] width 42 height 25
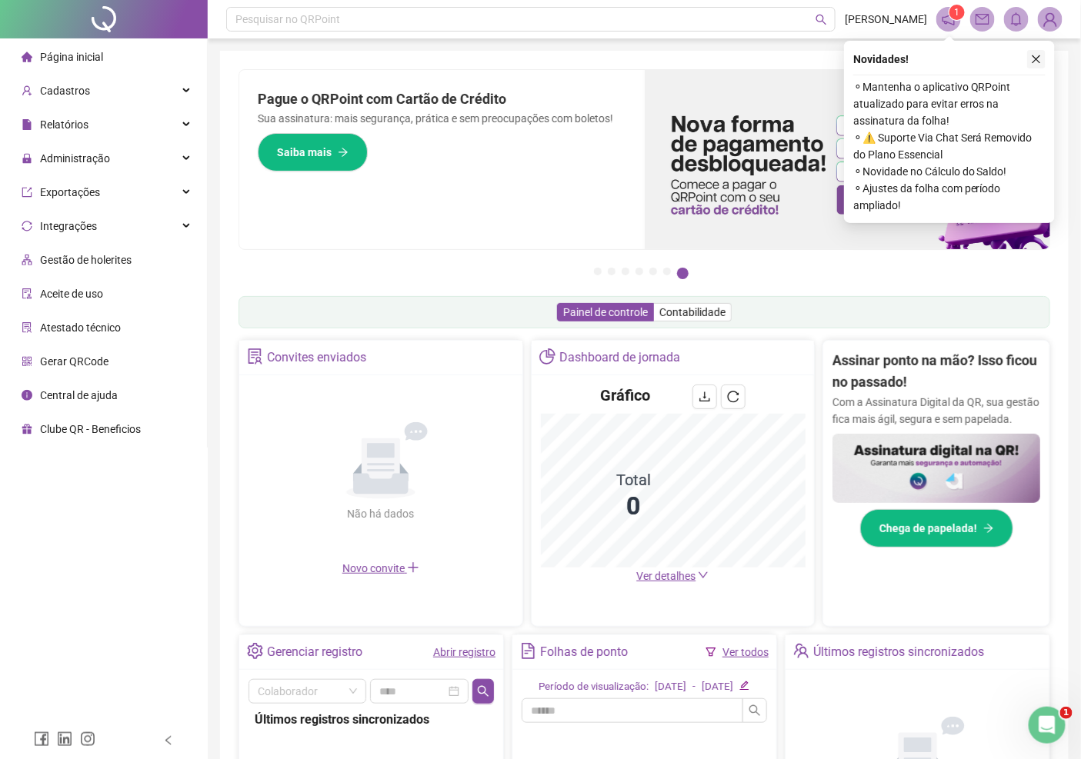
click at [1038, 59] on icon "close" at bounding box center [1036, 59] width 11 height 11
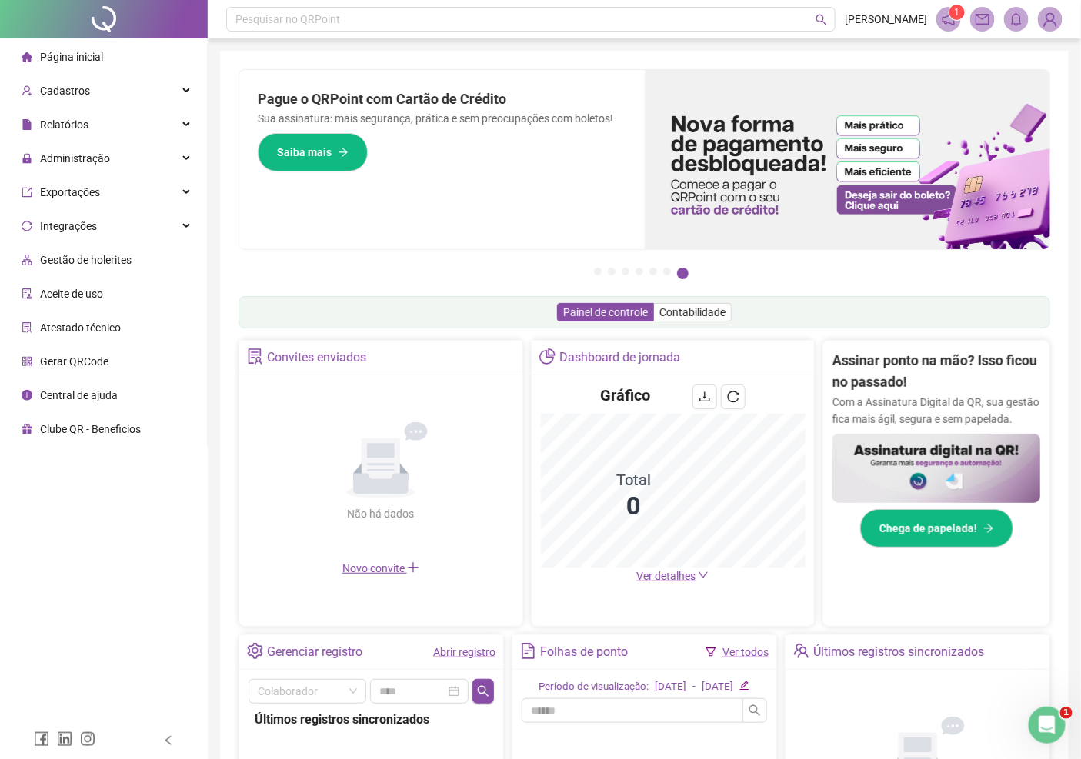
click at [1037, 59] on div "Pague o QRPoint com Cartão de Crédito Sua assinatura: mais segurança, prática e…" at bounding box center [644, 493] width 848 height 884
click at [81, 152] on span "Administração" at bounding box center [75, 158] width 70 height 12
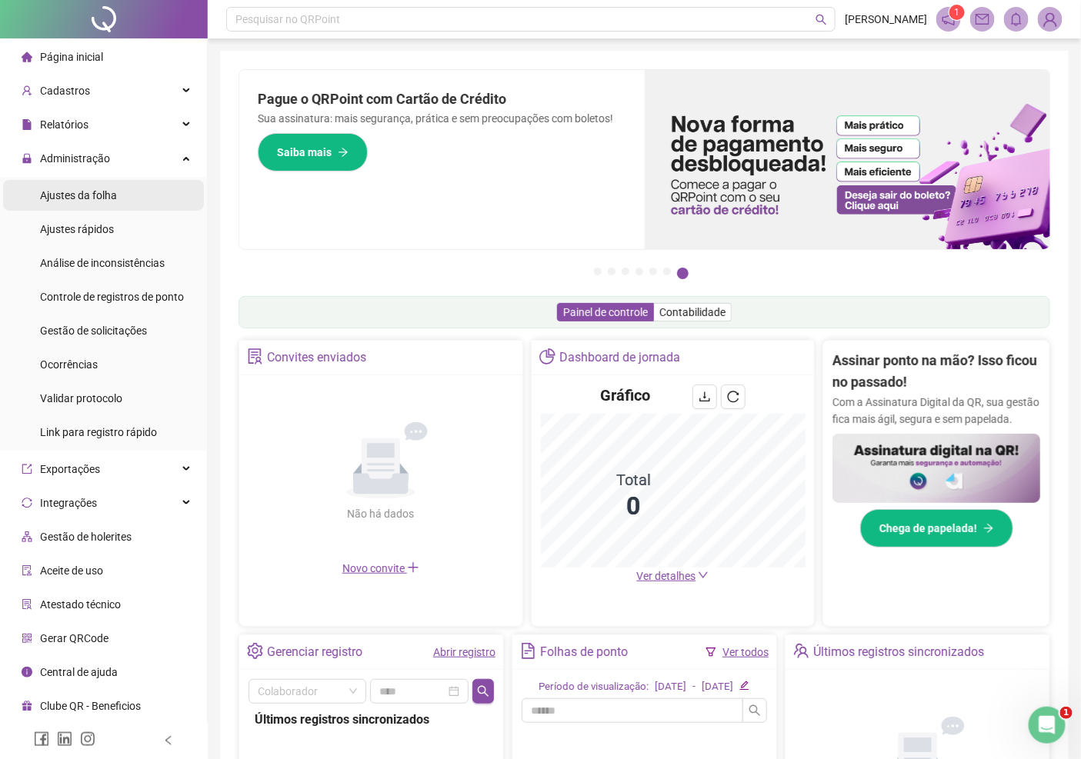
click at [87, 189] on span "Ajustes da folha" at bounding box center [78, 195] width 77 height 12
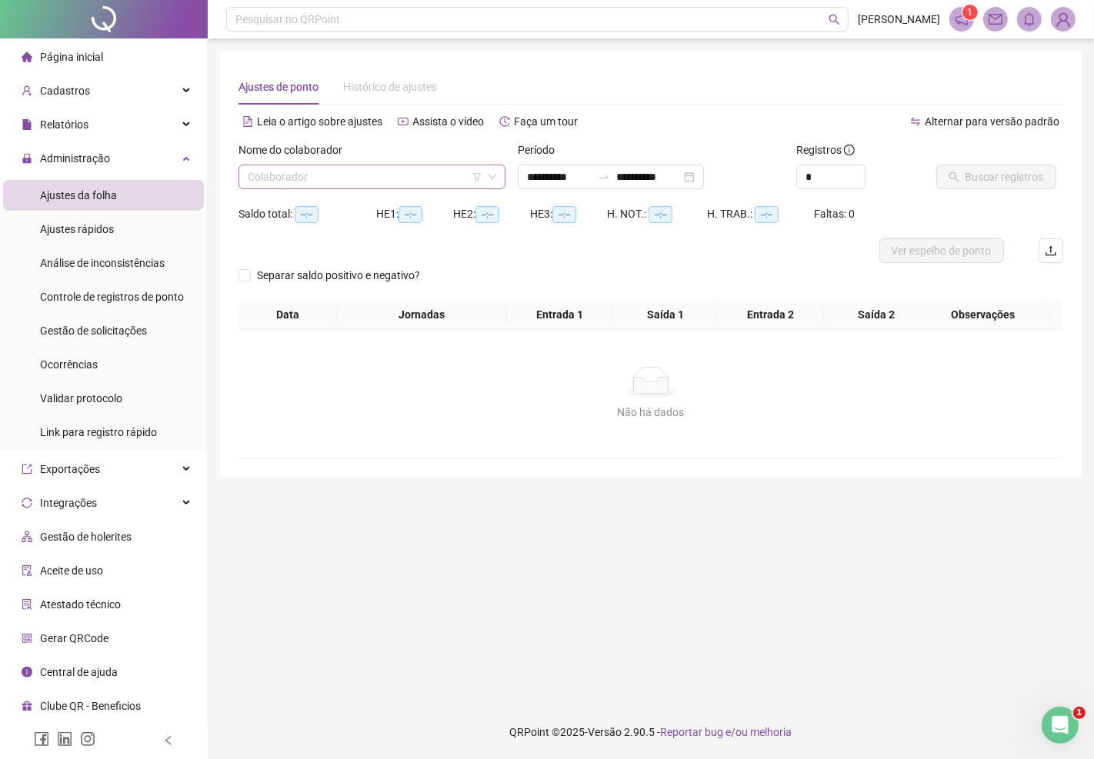
click at [392, 185] on input "search" at bounding box center [365, 176] width 235 height 23
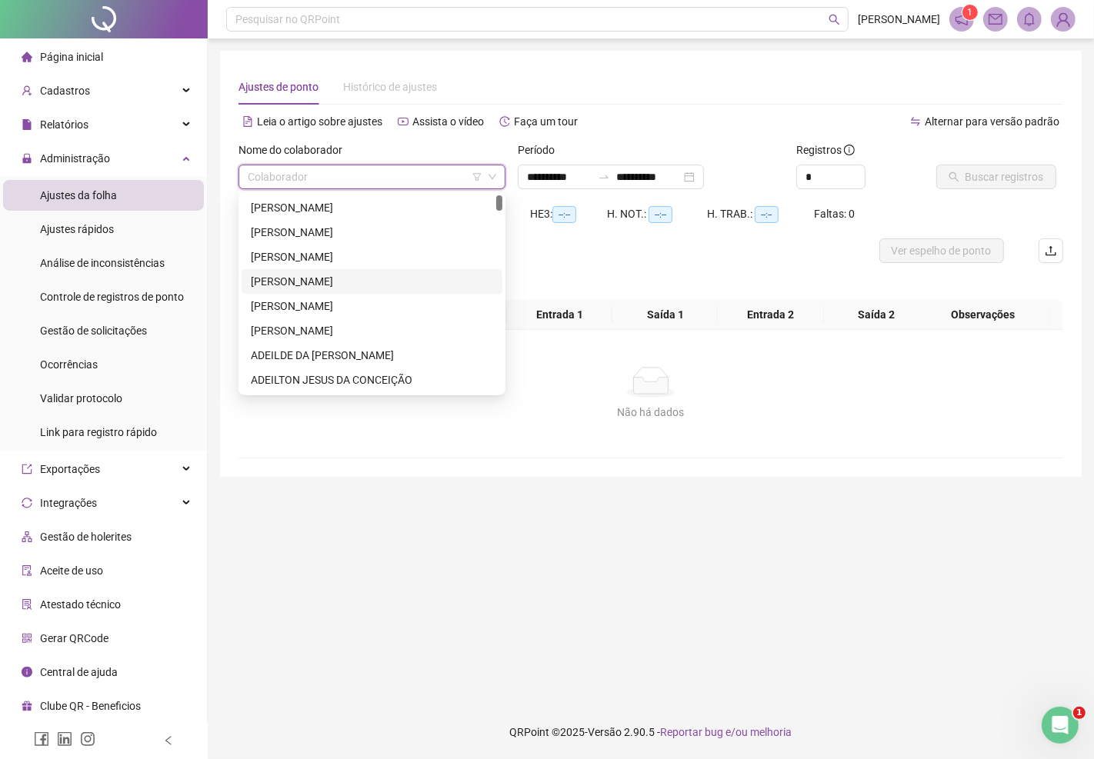
click at [331, 281] on div "[PERSON_NAME]" at bounding box center [372, 281] width 242 height 17
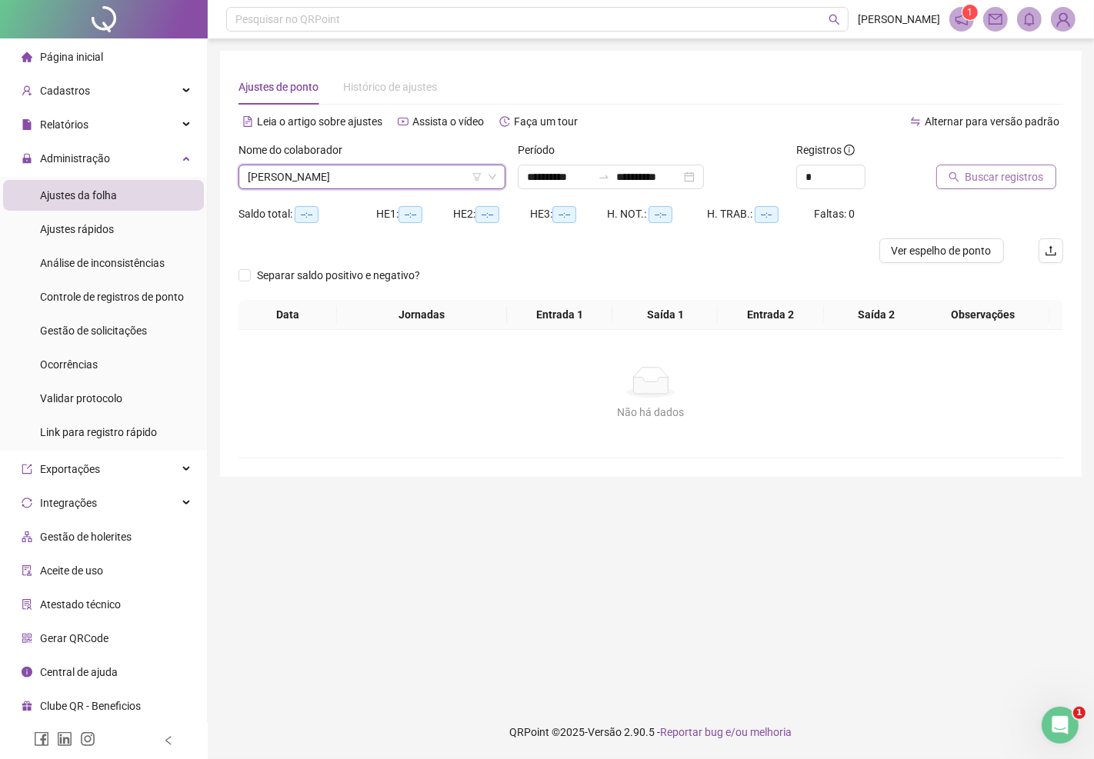
click at [1001, 169] on span "Buscar registros" at bounding box center [1004, 176] width 78 height 17
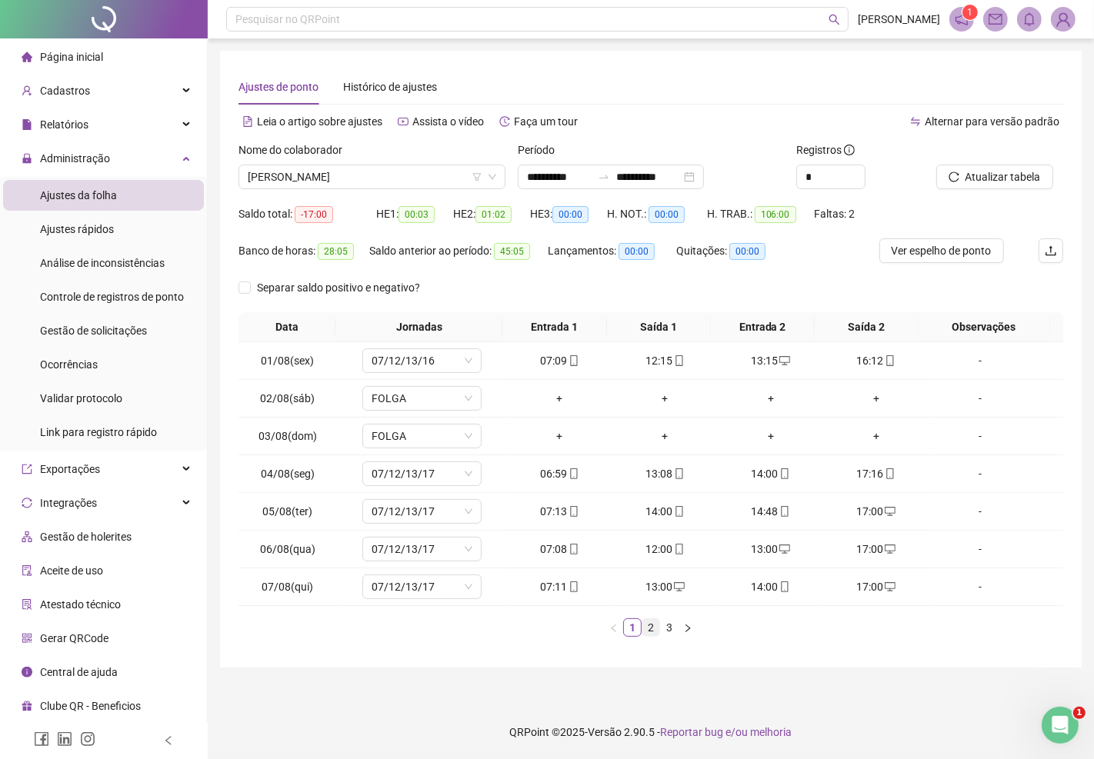
click at [648, 624] on link "2" at bounding box center [650, 627] width 17 height 17
click at [671, 628] on link "3" at bounding box center [669, 627] width 17 height 17
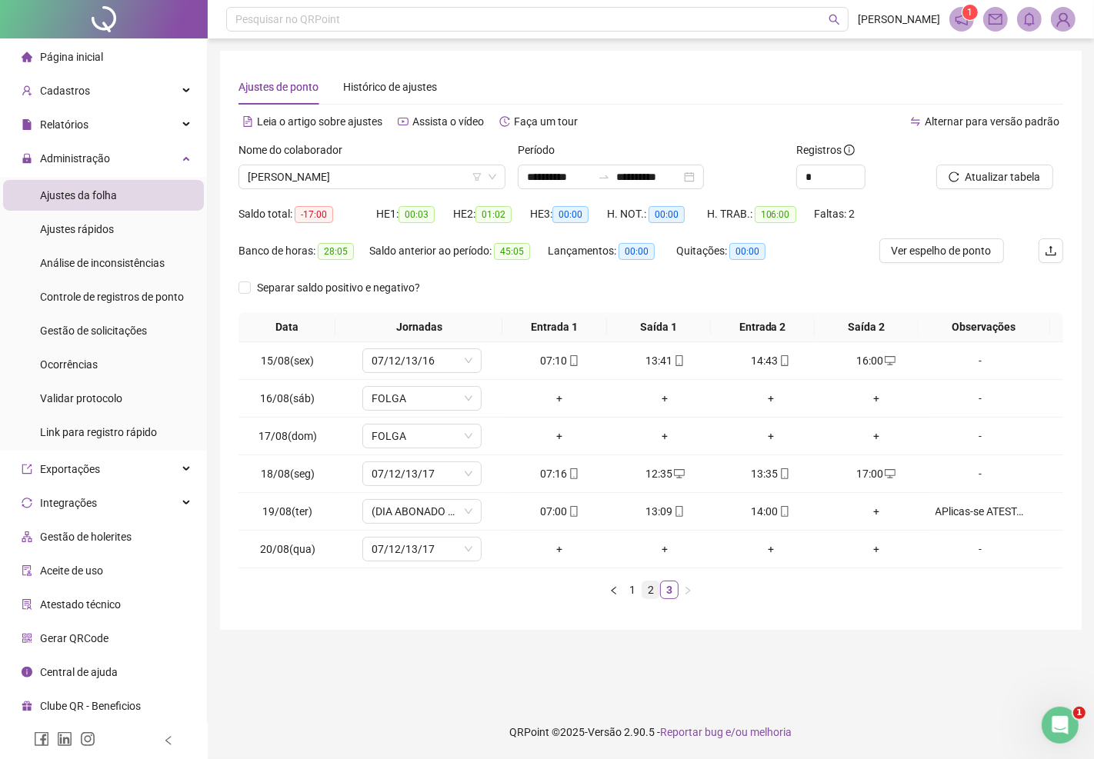
click at [649, 589] on link "2" at bounding box center [650, 589] width 17 height 17
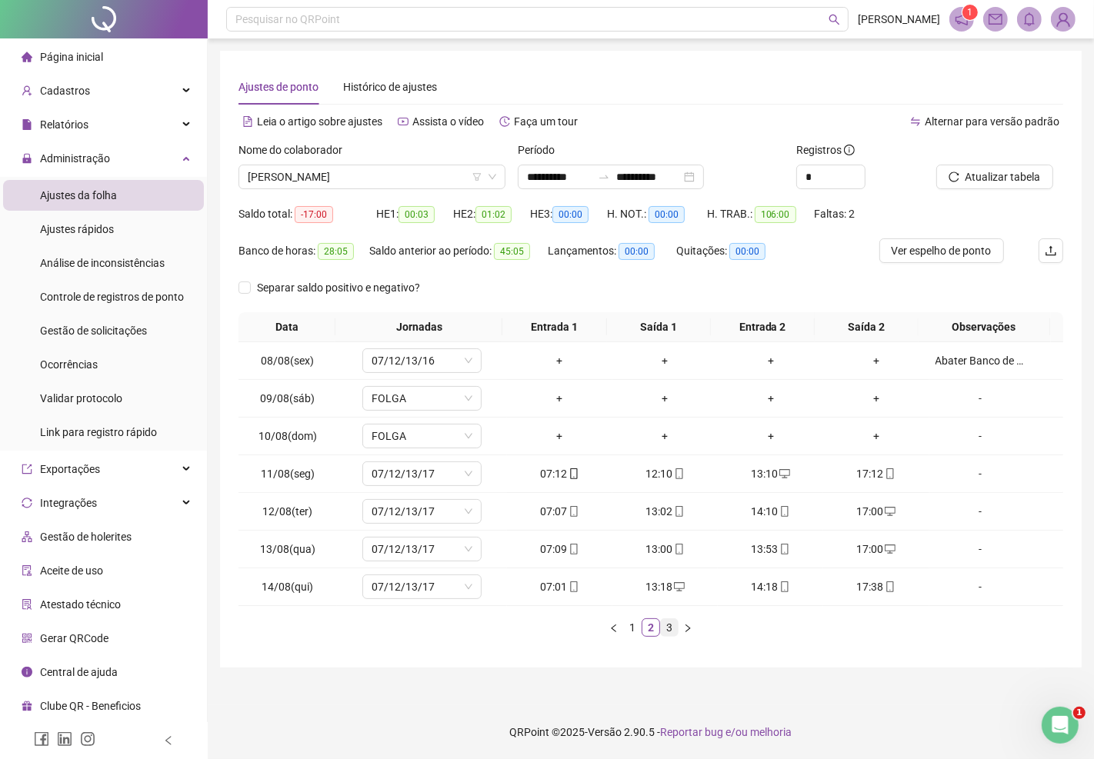
click at [671, 623] on link "3" at bounding box center [669, 627] width 17 height 17
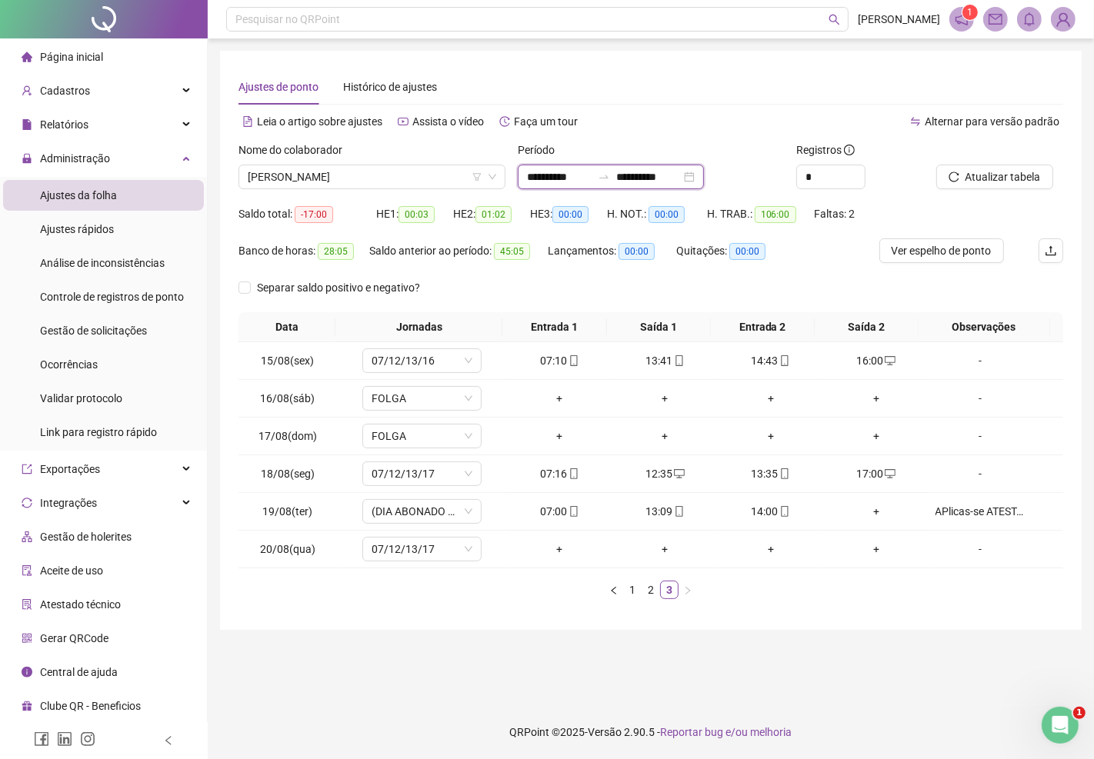
click at [528, 179] on input "**********" at bounding box center [559, 176] width 65 height 17
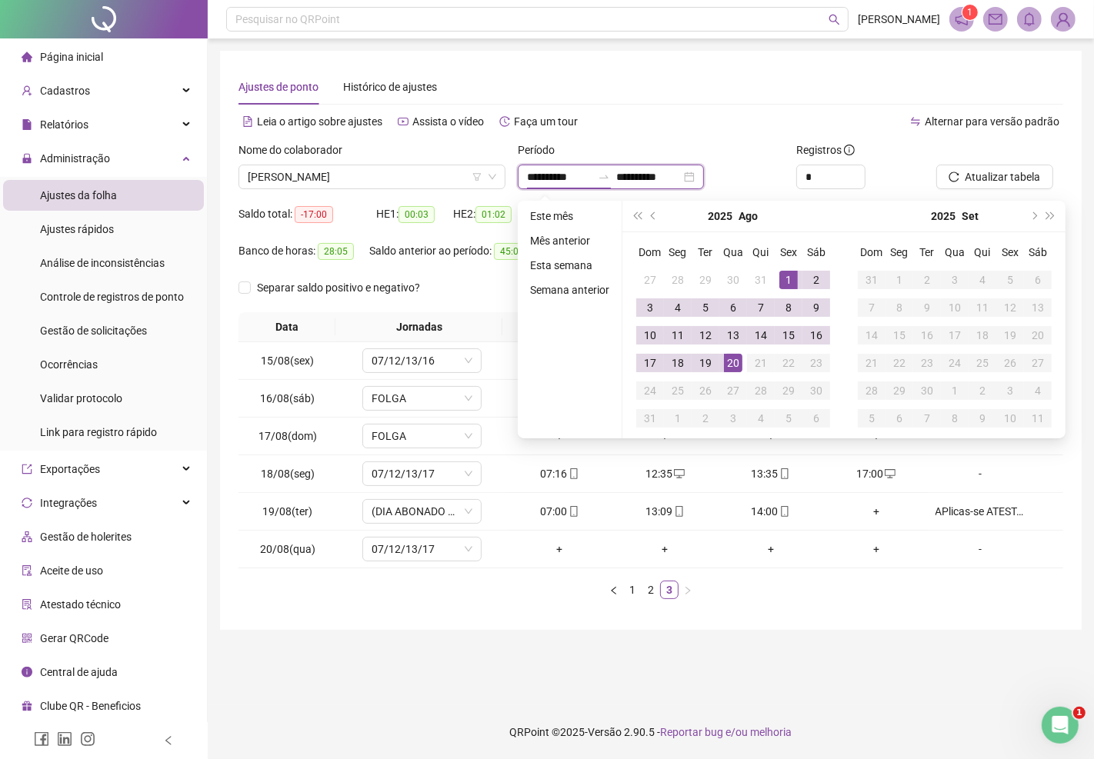
click at [528, 179] on input "**********" at bounding box center [559, 176] width 65 height 17
click at [419, 182] on span "[PERSON_NAME]" at bounding box center [372, 176] width 248 height 23
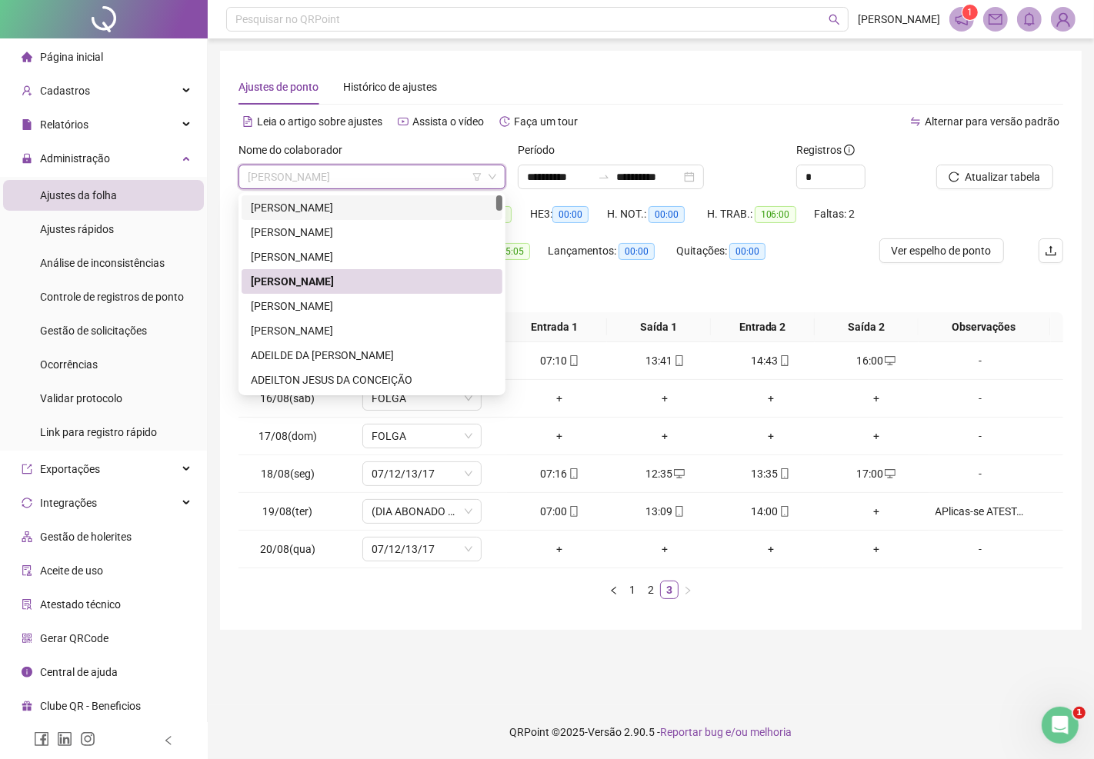
click at [835, 93] on div "Ajustes de ponto Histórico de ajustes" at bounding box center [650, 86] width 824 height 35
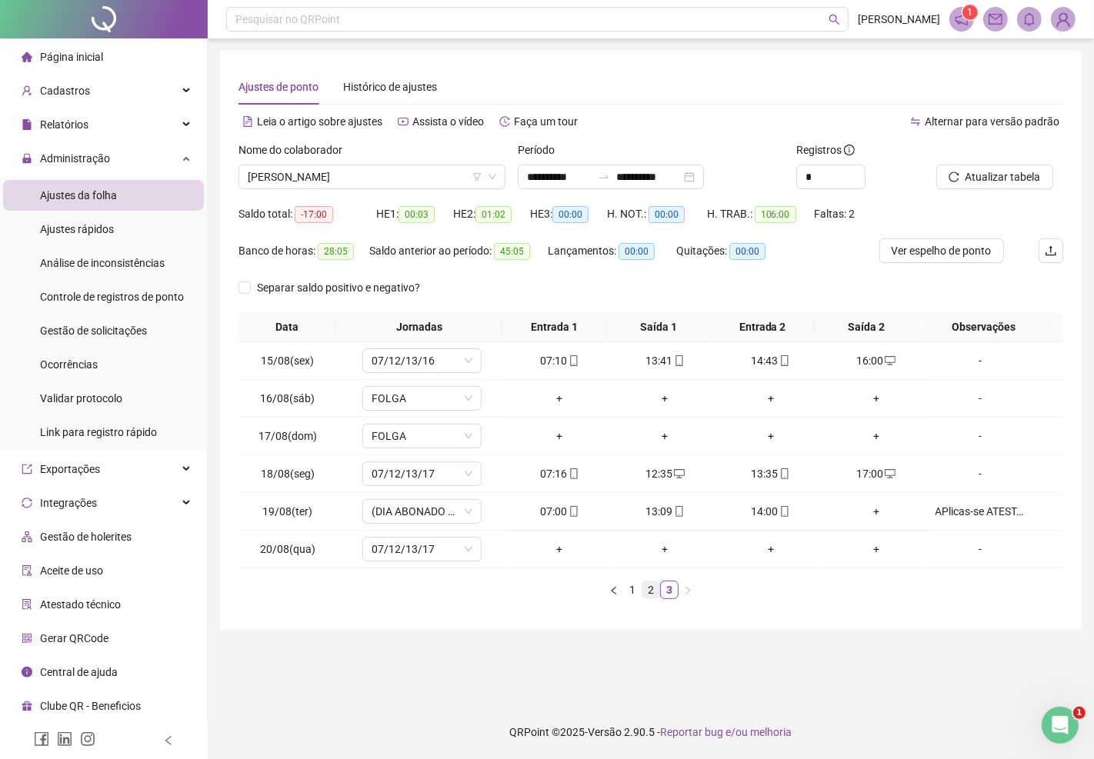
click at [650, 593] on link "2" at bounding box center [650, 589] width 17 height 17
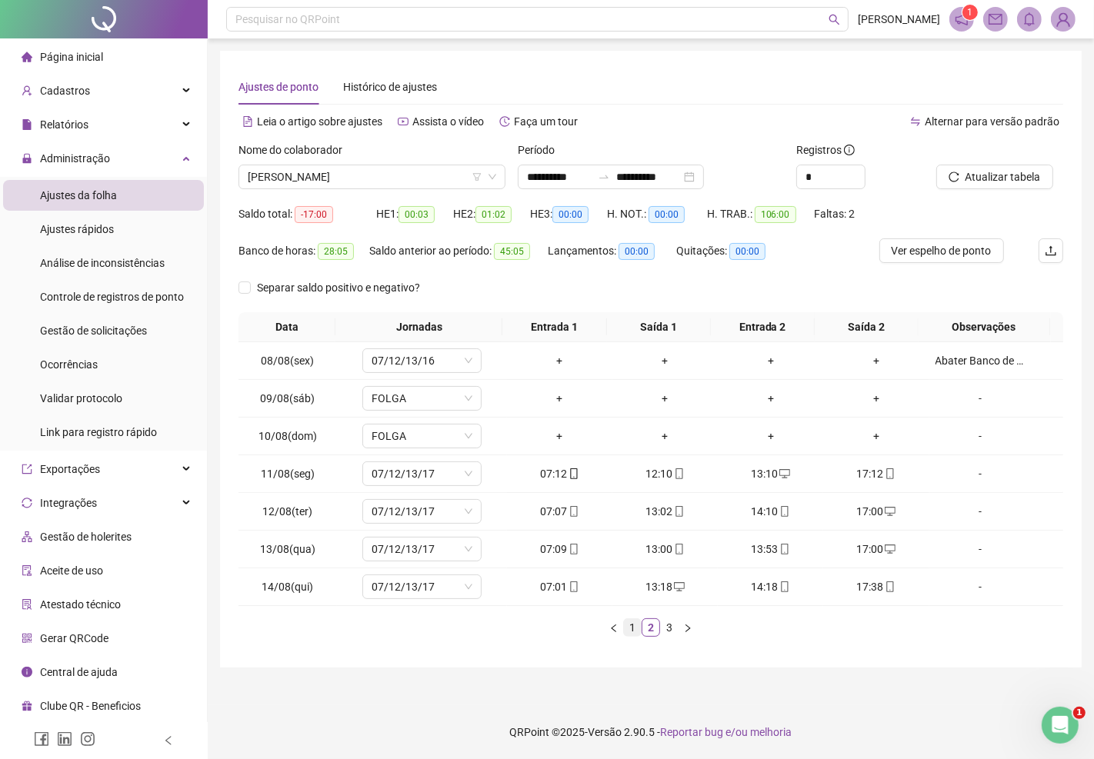
click at [633, 627] on link "1" at bounding box center [632, 627] width 17 height 17
click at [657, 629] on link "2" at bounding box center [650, 627] width 17 height 17
click at [670, 631] on link "3" at bounding box center [669, 627] width 17 height 17
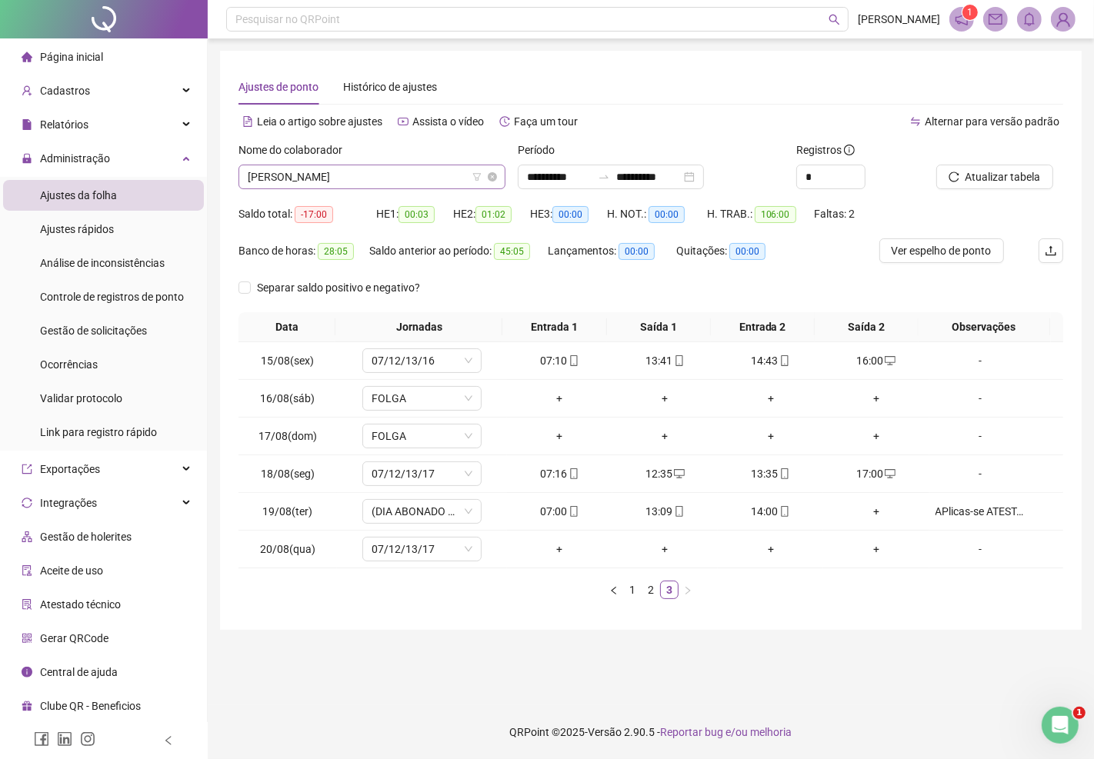
click at [392, 178] on span "[PERSON_NAME]" at bounding box center [372, 176] width 248 height 23
click at [1064, 17] on img at bounding box center [1062, 19] width 23 height 23
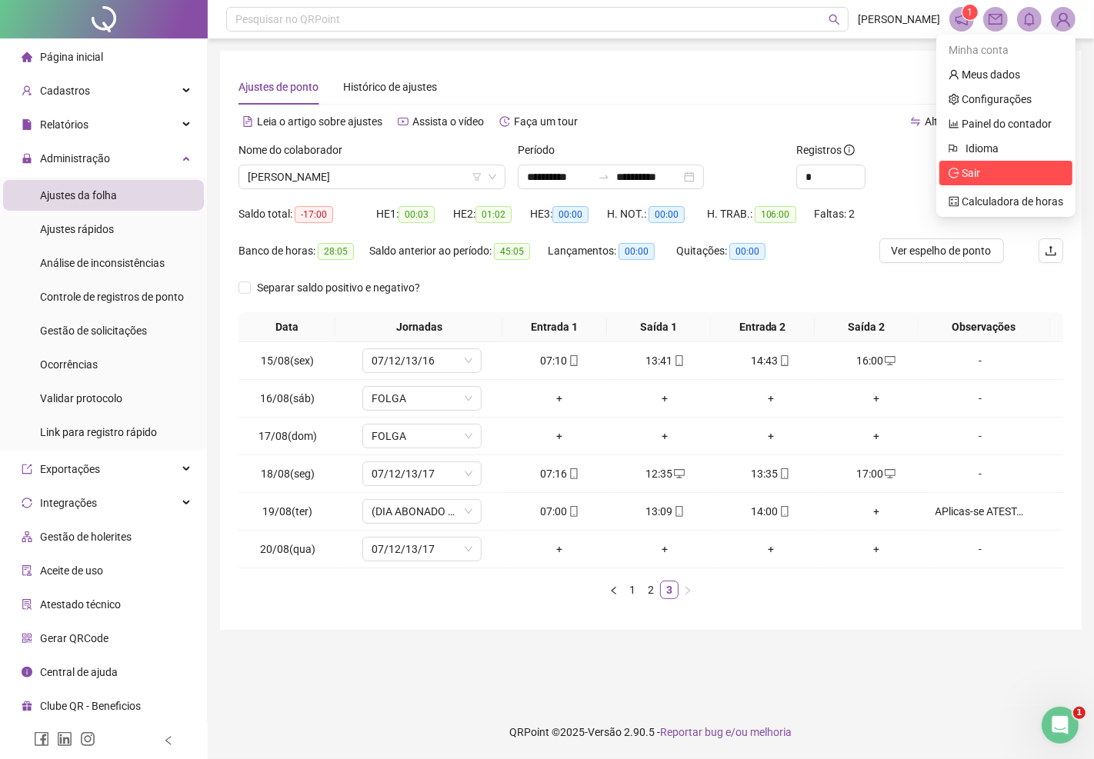
click at [973, 170] on span "Sair" at bounding box center [970, 173] width 18 height 12
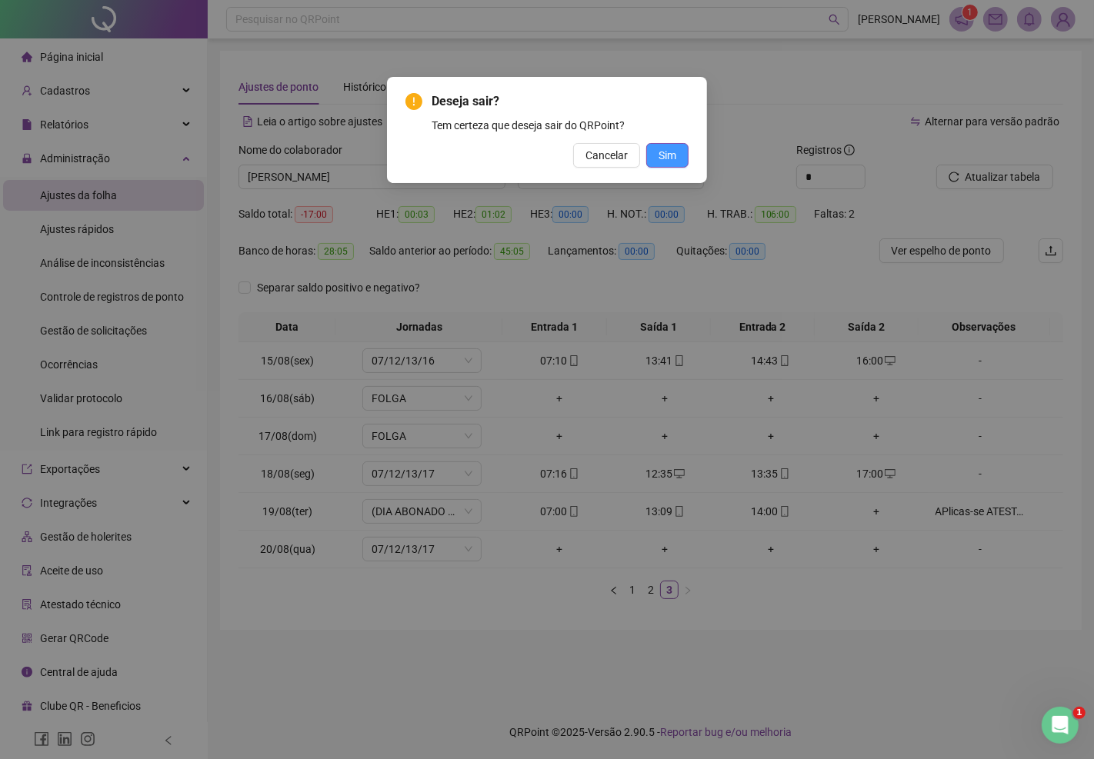
click at [671, 158] on span "Sim" at bounding box center [667, 155] width 18 height 17
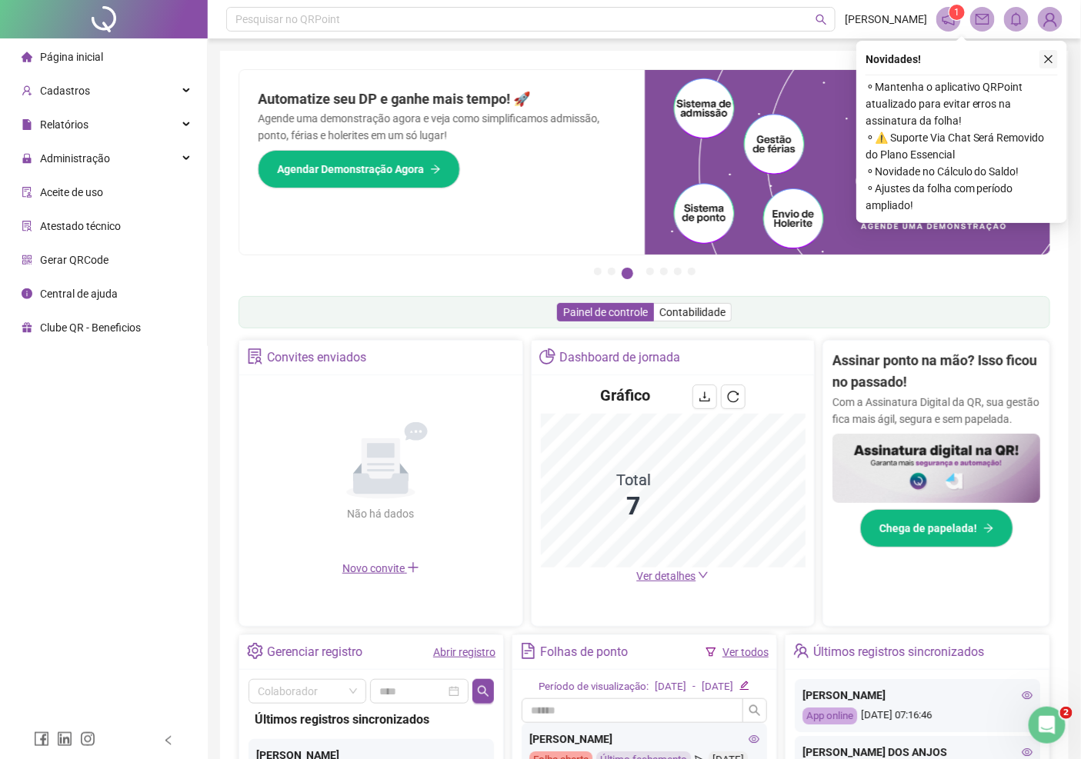
click at [1047, 60] on icon "close" at bounding box center [1048, 59] width 8 height 8
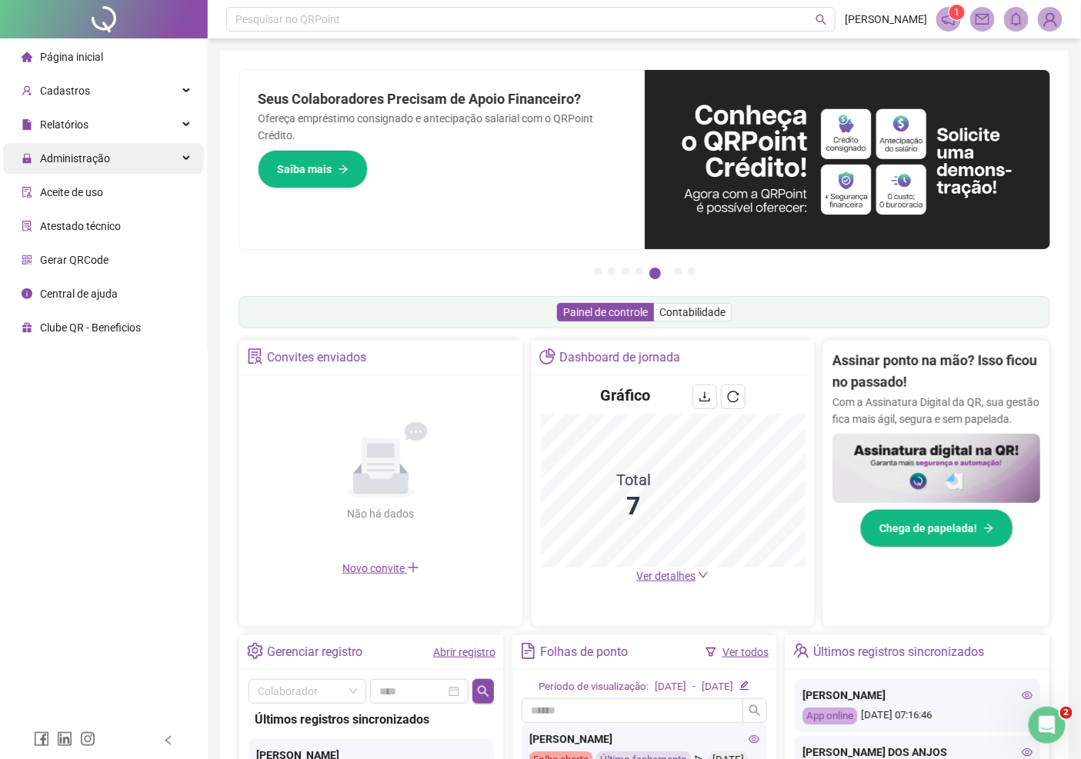
click at [71, 157] on span "Administração" at bounding box center [75, 158] width 70 height 12
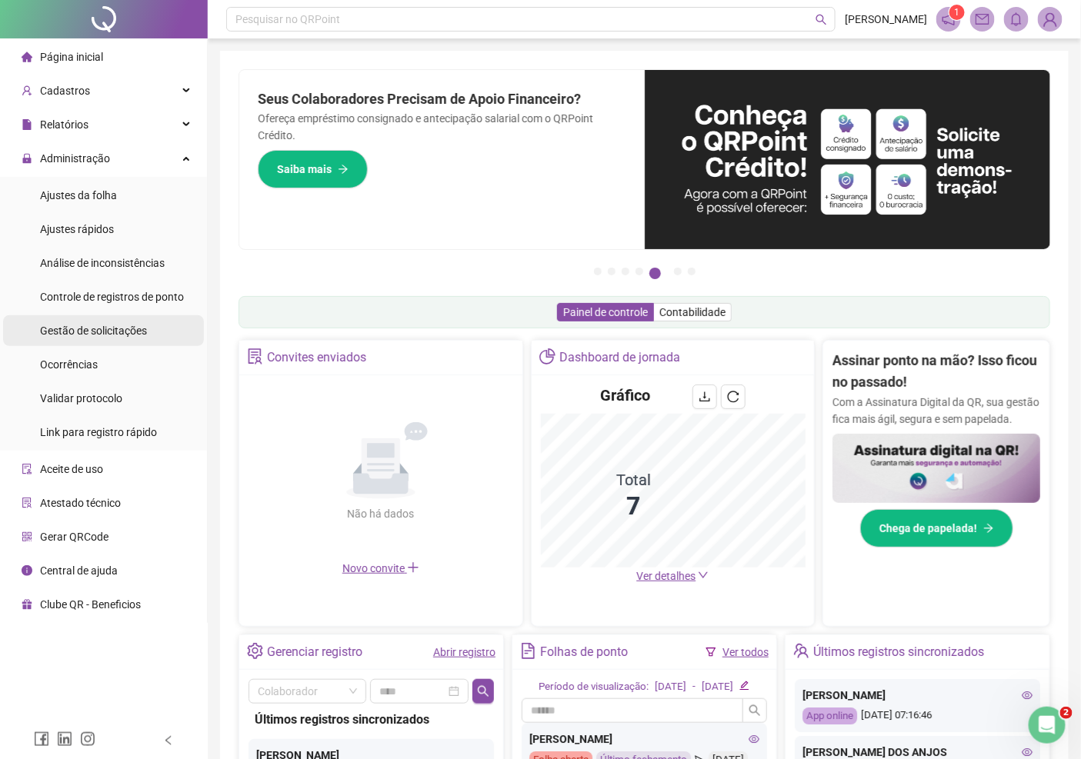
click at [124, 331] on span "Gestão de solicitações" at bounding box center [93, 331] width 107 height 12
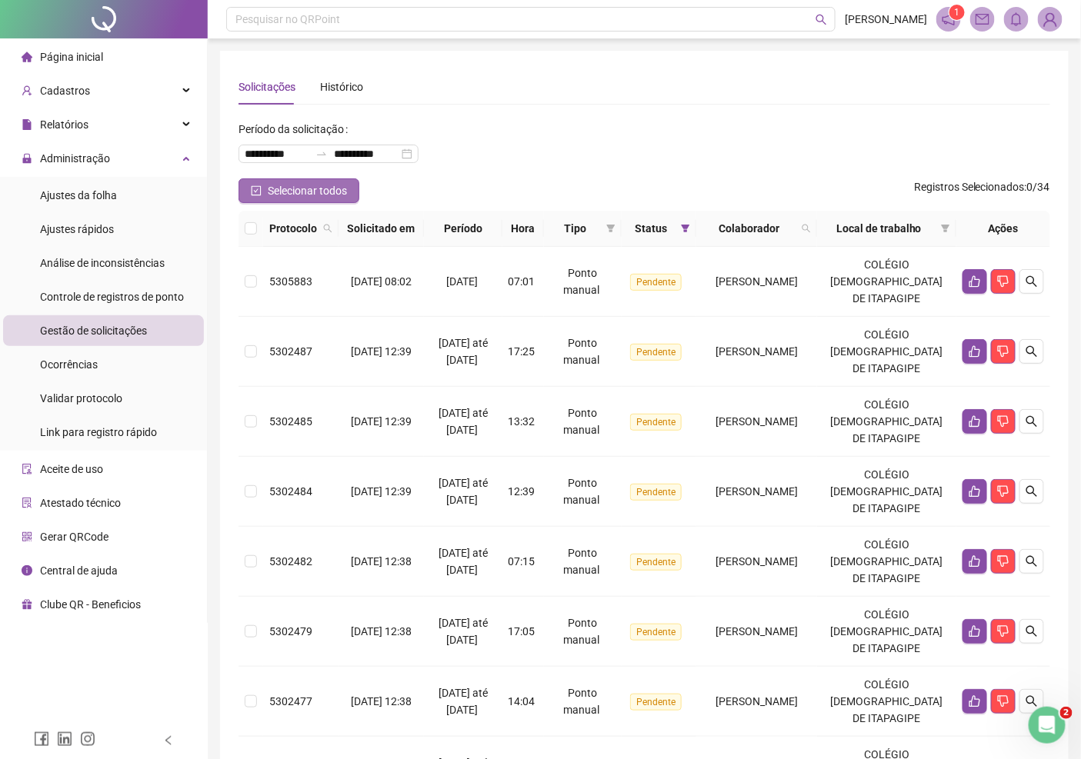
click at [300, 185] on span "Selecionar todos" at bounding box center [307, 190] width 79 height 17
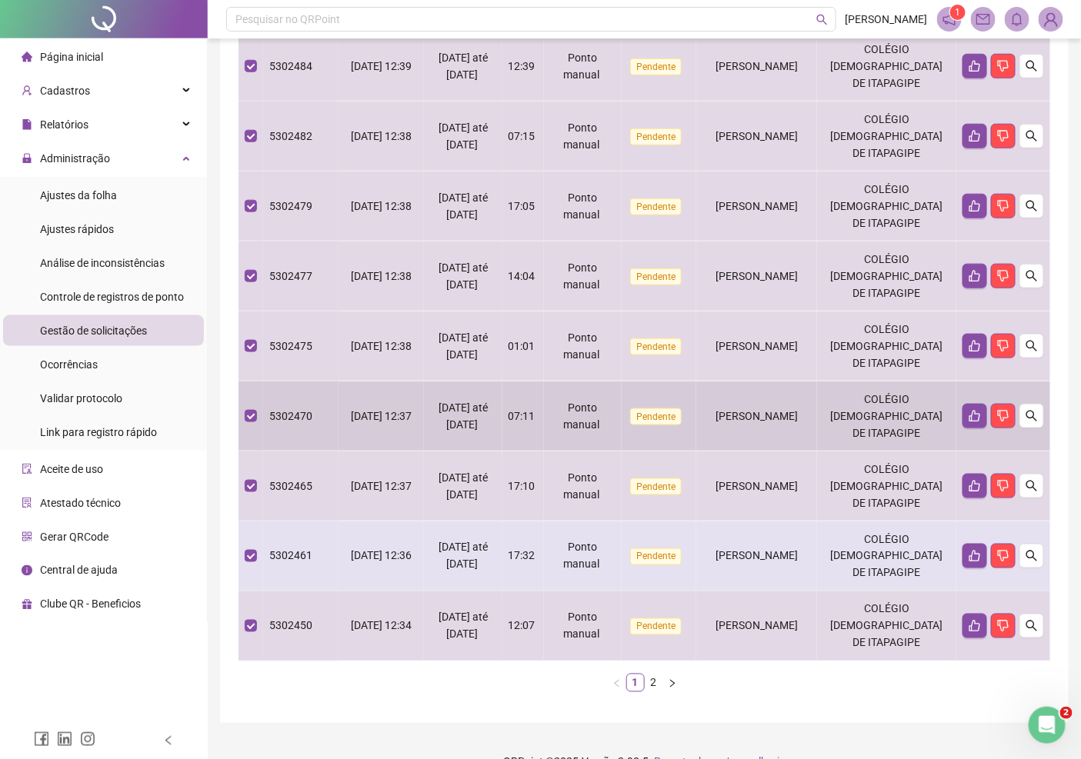
scroll to position [471, 0]
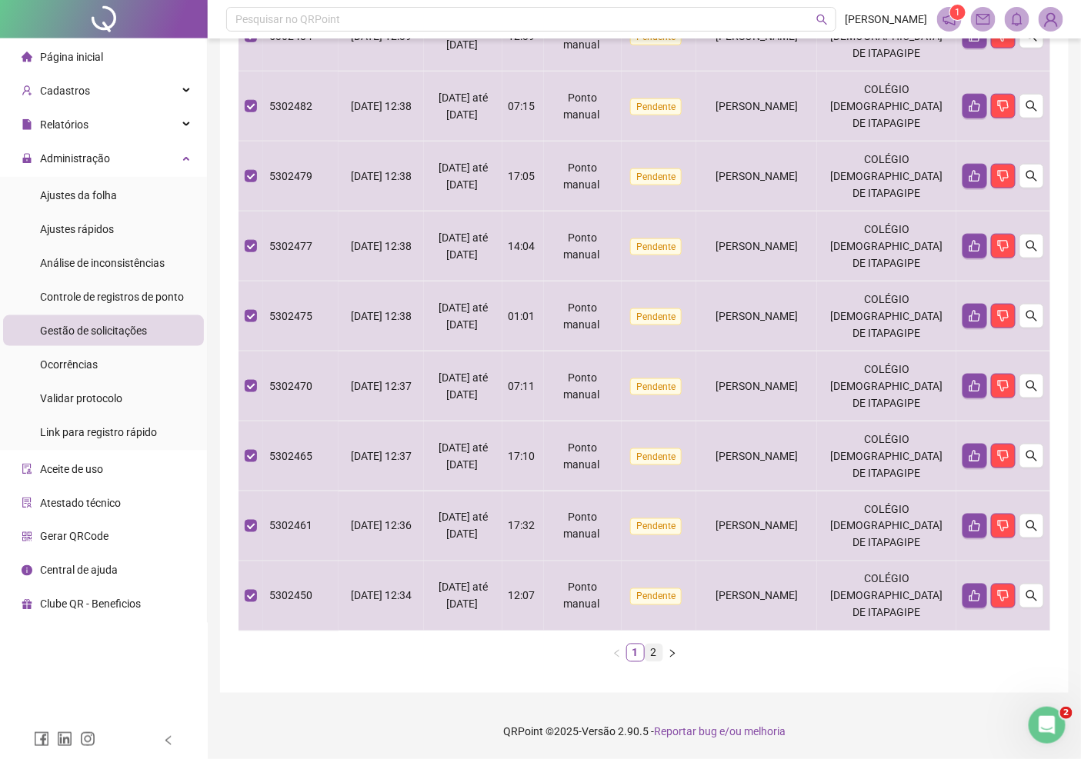
click at [654, 654] on link "2" at bounding box center [653, 652] width 17 height 17
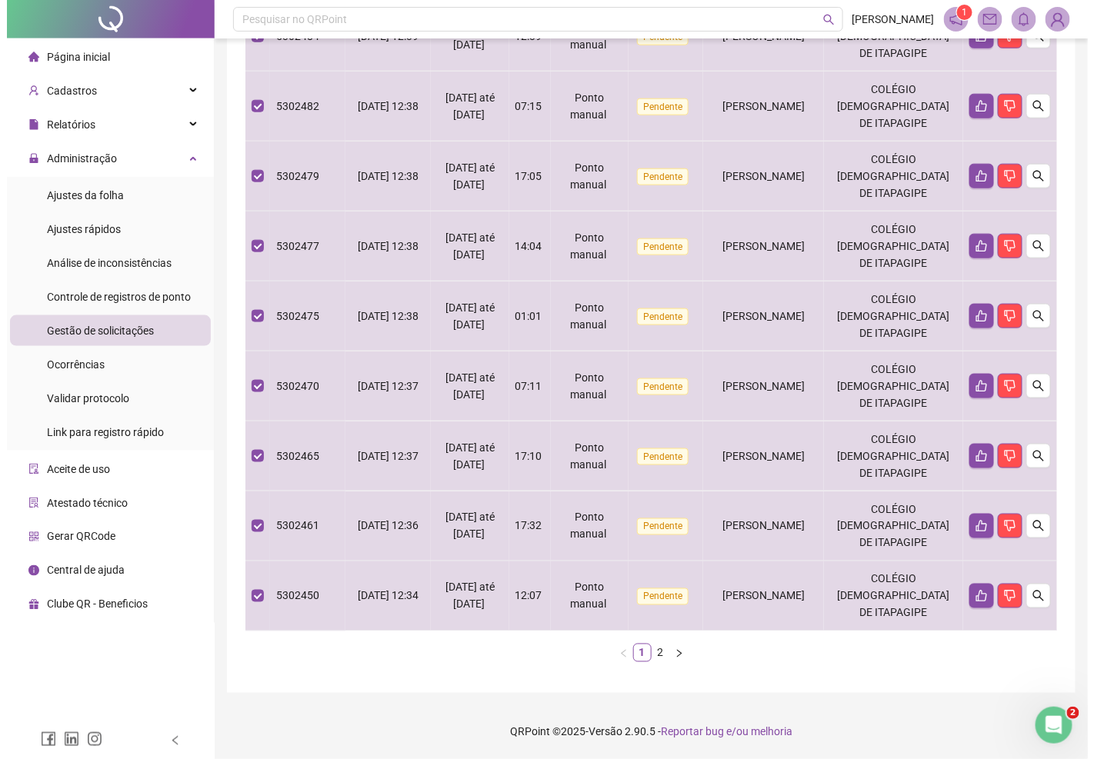
scroll to position [0, 0]
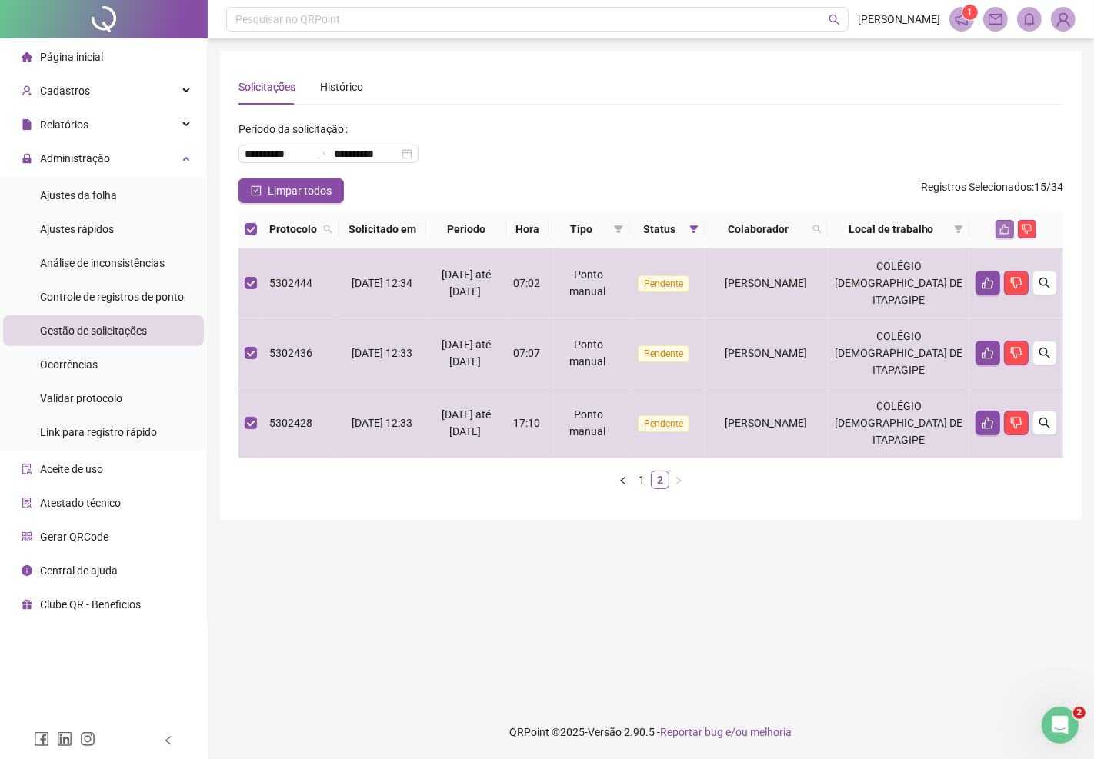
click at [1006, 235] on icon "like" at bounding box center [1004, 229] width 11 height 11
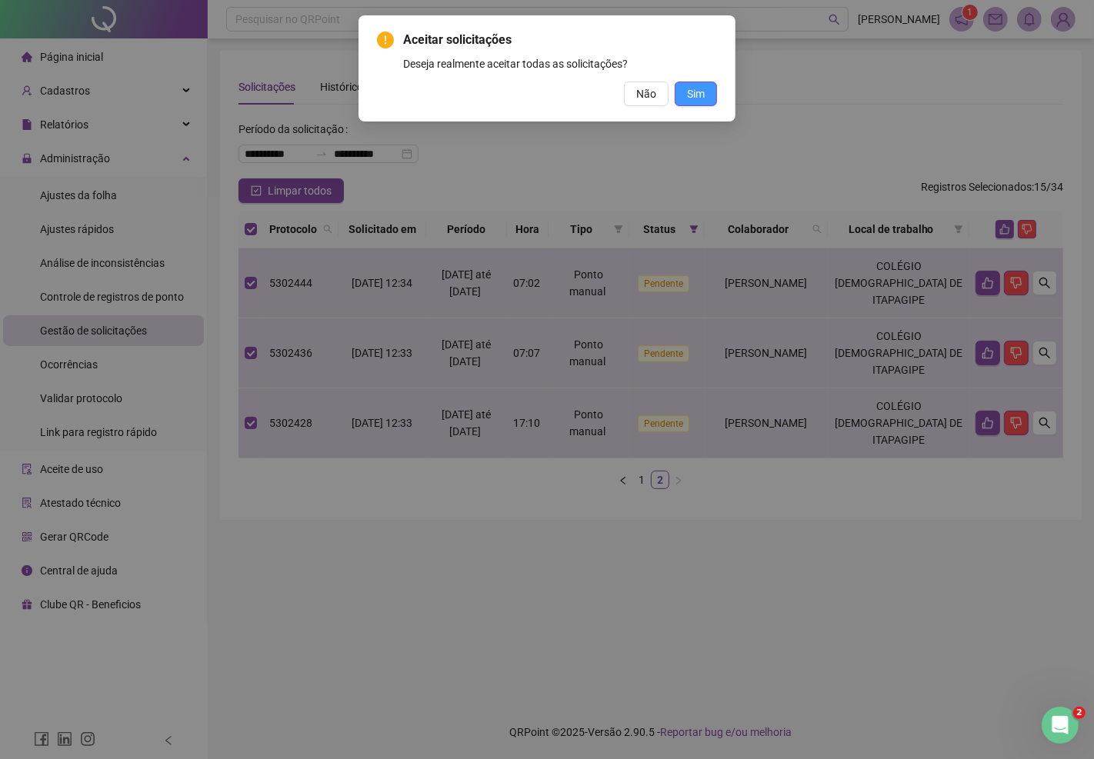
click at [701, 94] on span "Sim" at bounding box center [696, 93] width 18 height 17
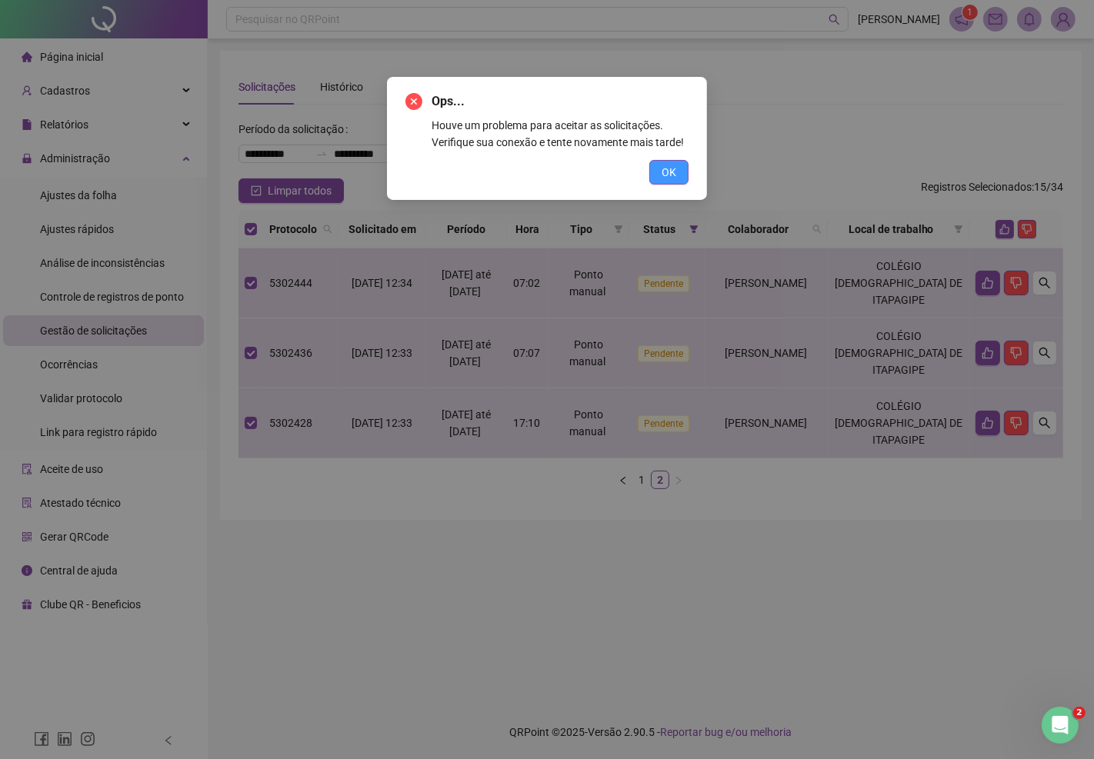
click at [664, 175] on span "OK" at bounding box center [668, 172] width 15 height 17
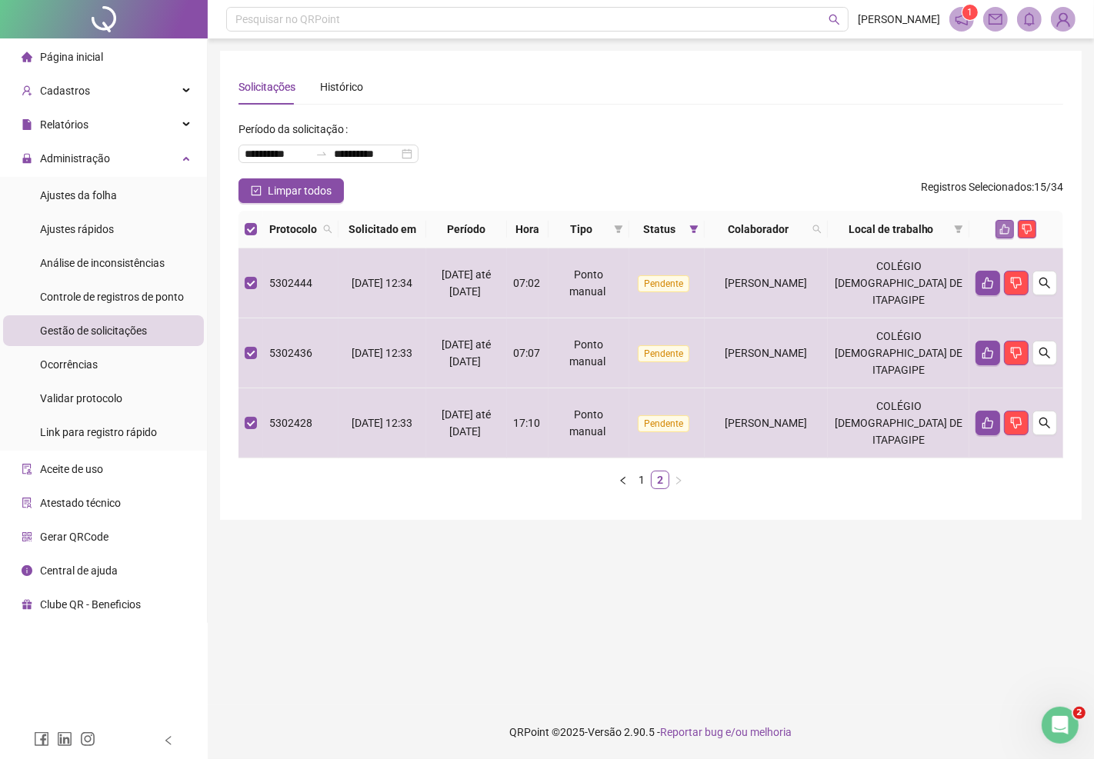
click at [1001, 238] on button "button" at bounding box center [1004, 229] width 18 height 18
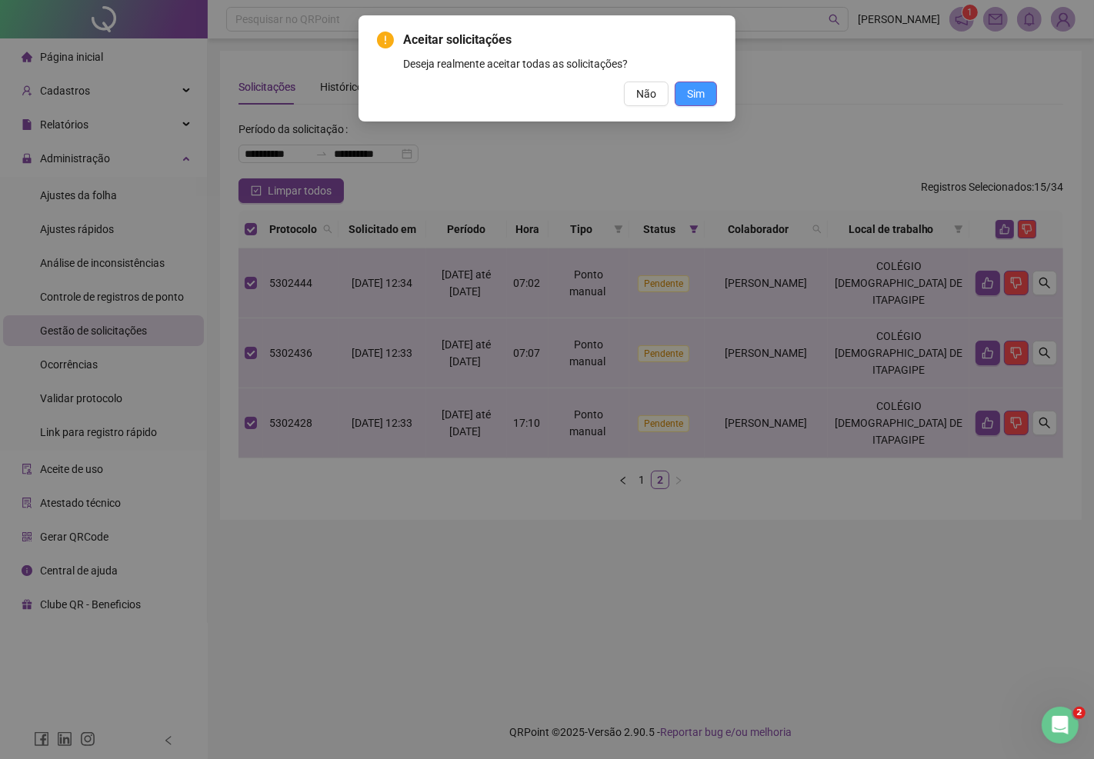
click at [689, 98] on span "Sim" at bounding box center [696, 93] width 18 height 17
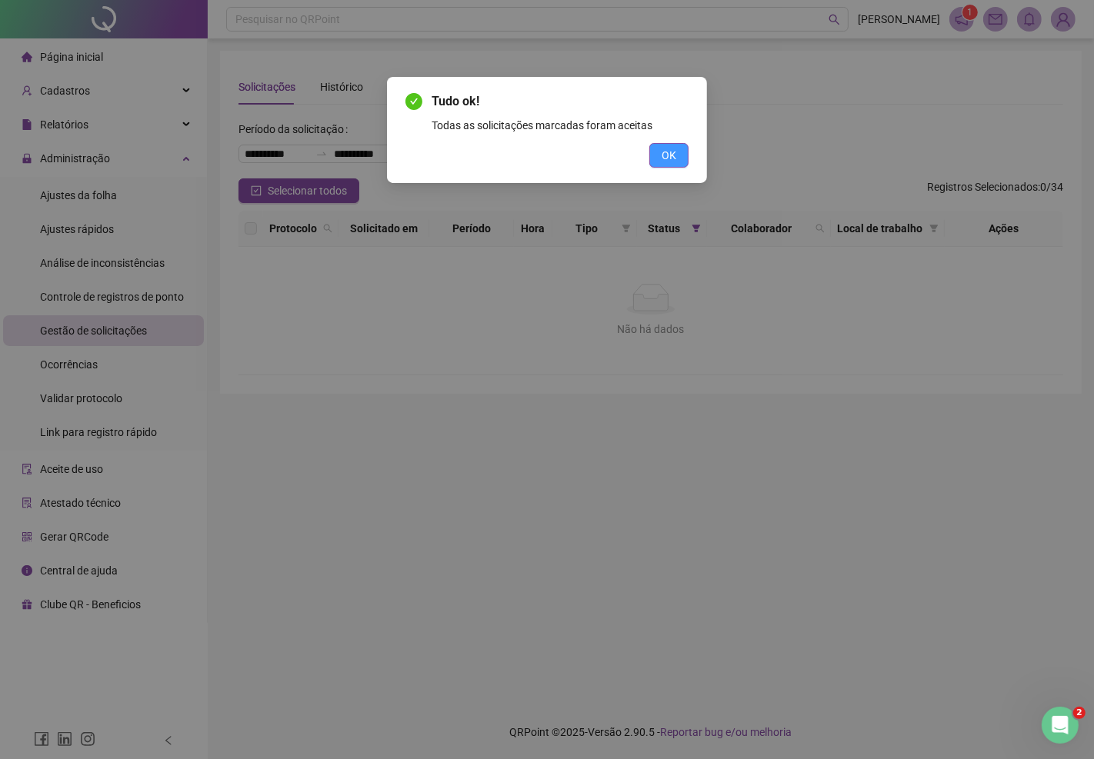
click at [668, 155] on span "OK" at bounding box center [668, 155] width 15 height 17
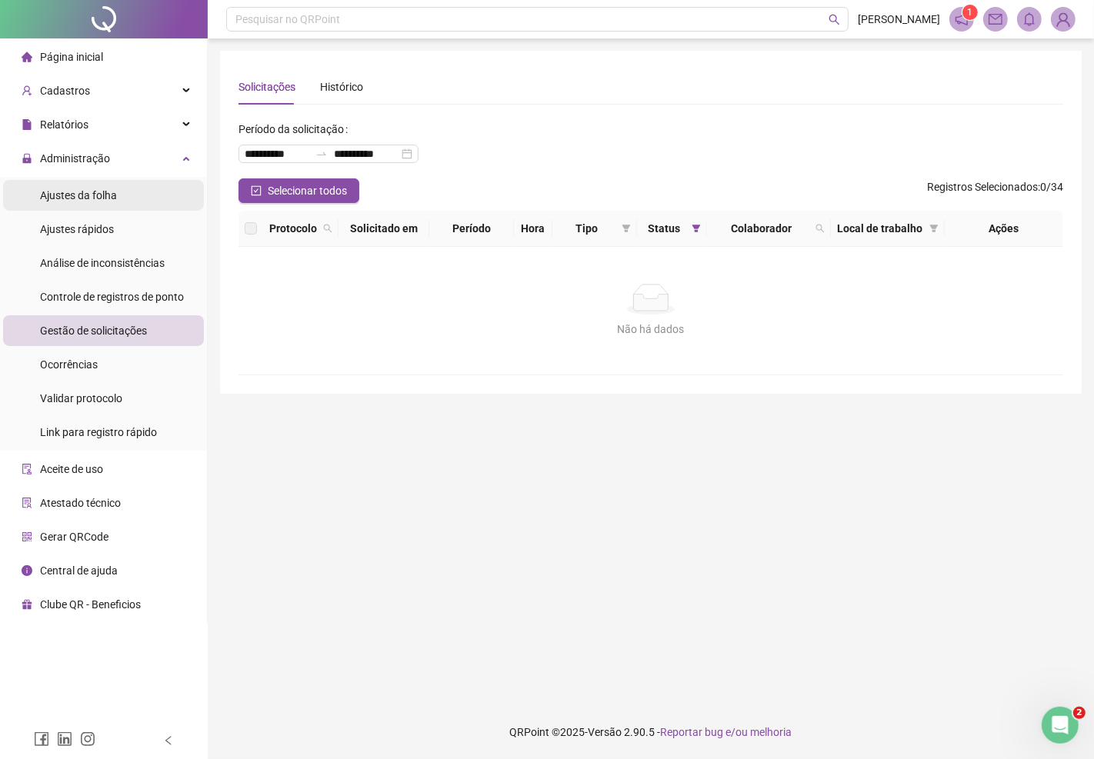
click at [96, 196] on span "Ajustes da folha" at bounding box center [78, 195] width 77 height 12
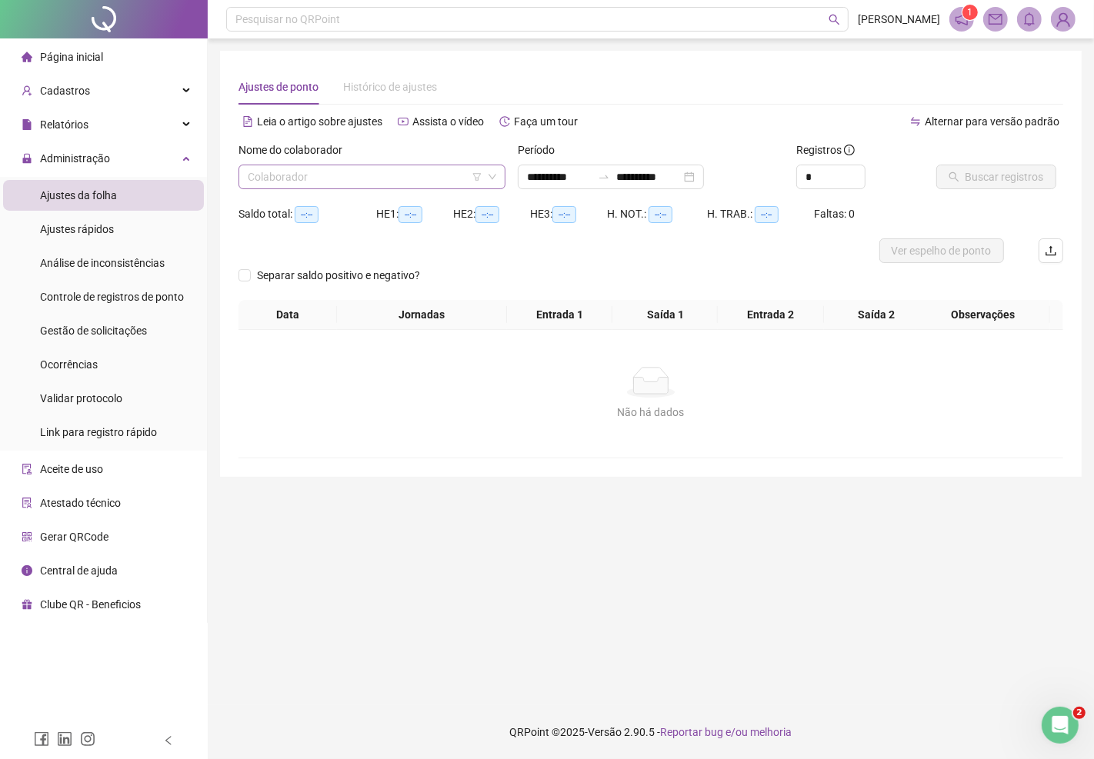
click at [281, 179] on input "search" at bounding box center [365, 176] width 235 height 23
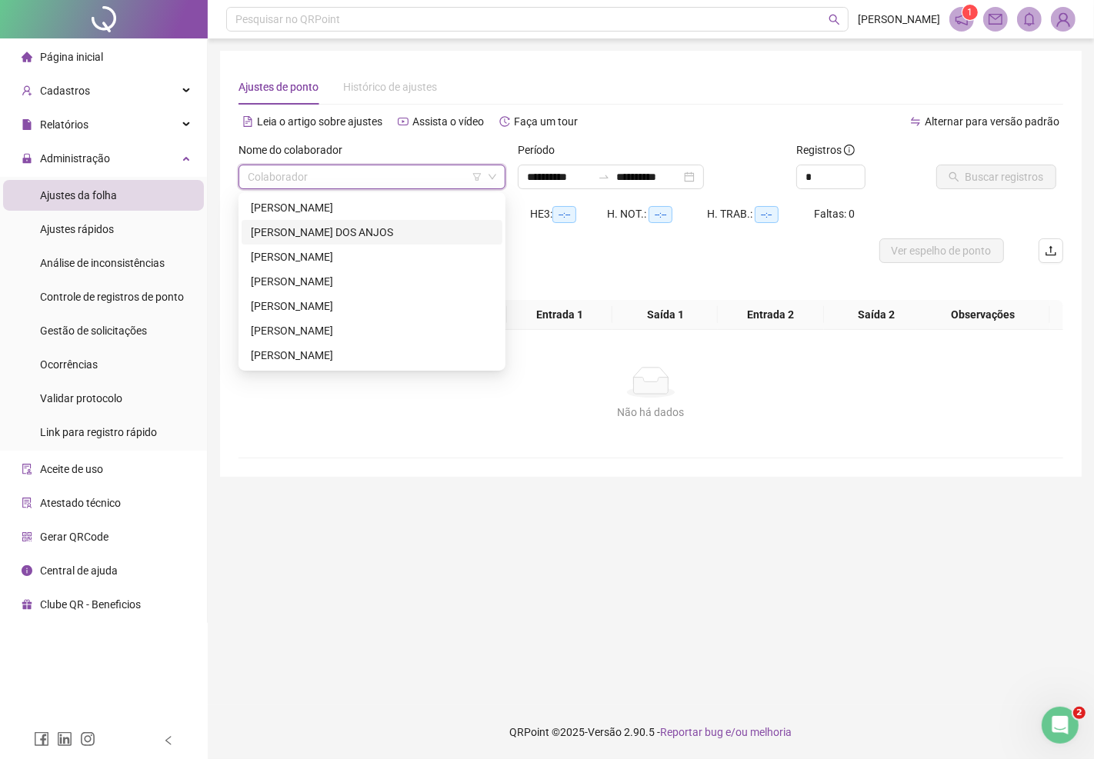
click at [289, 232] on div "[PERSON_NAME] DOS ANJOS" at bounding box center [372, 232] width 242 height 17
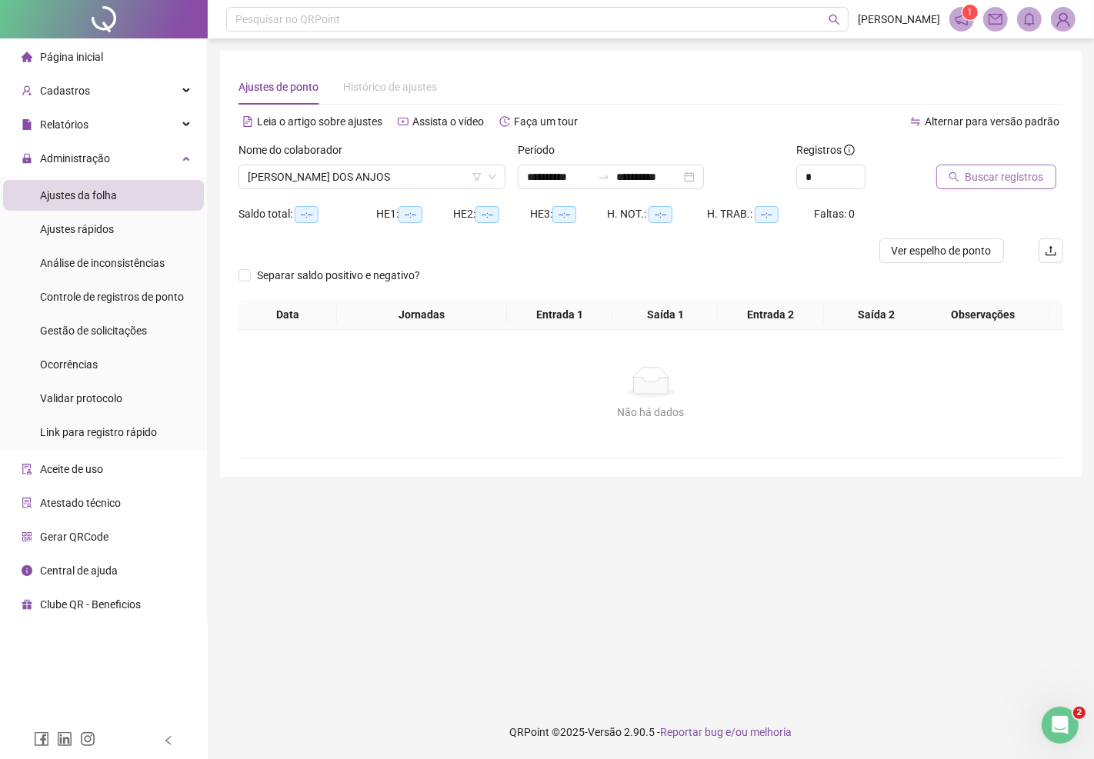
click at [971, 181] on span "Buscar registros" at bounding box center [1004, 176] width 78 height 17
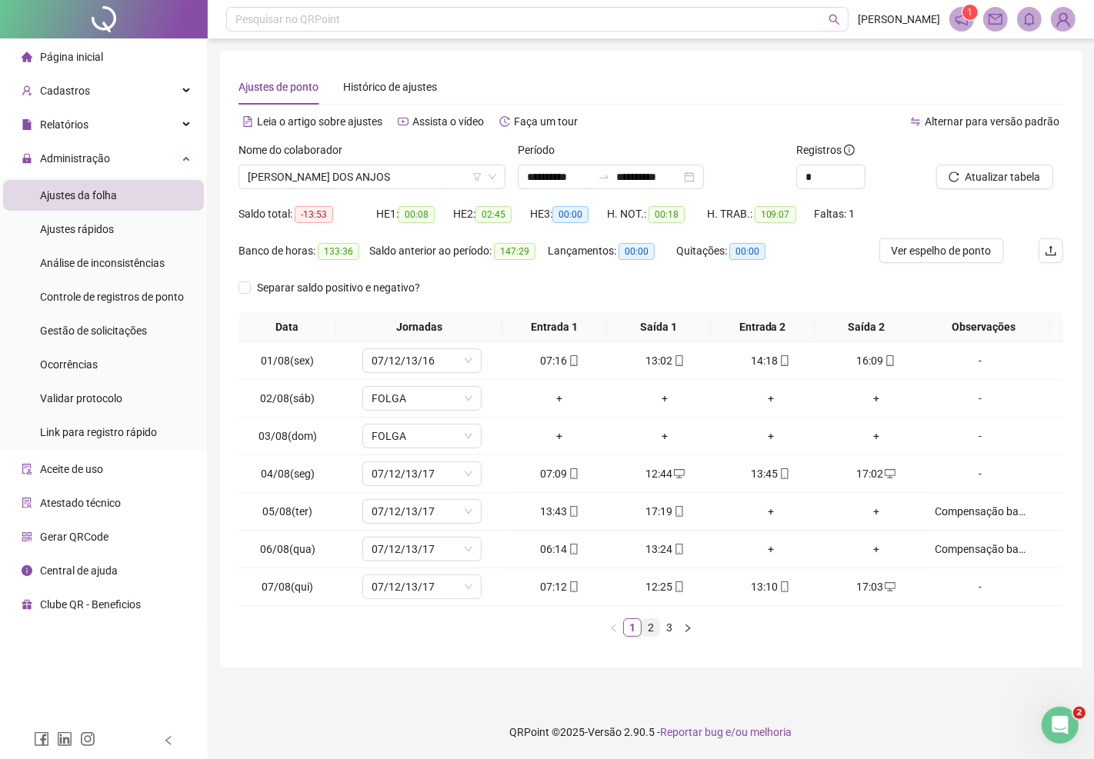
click at [650, 631] on link "2" at bounding box center [650, 627] width 17 height 17
click at [666, 628] on link "3" at bounding box center [669, 627] width 17 height 17
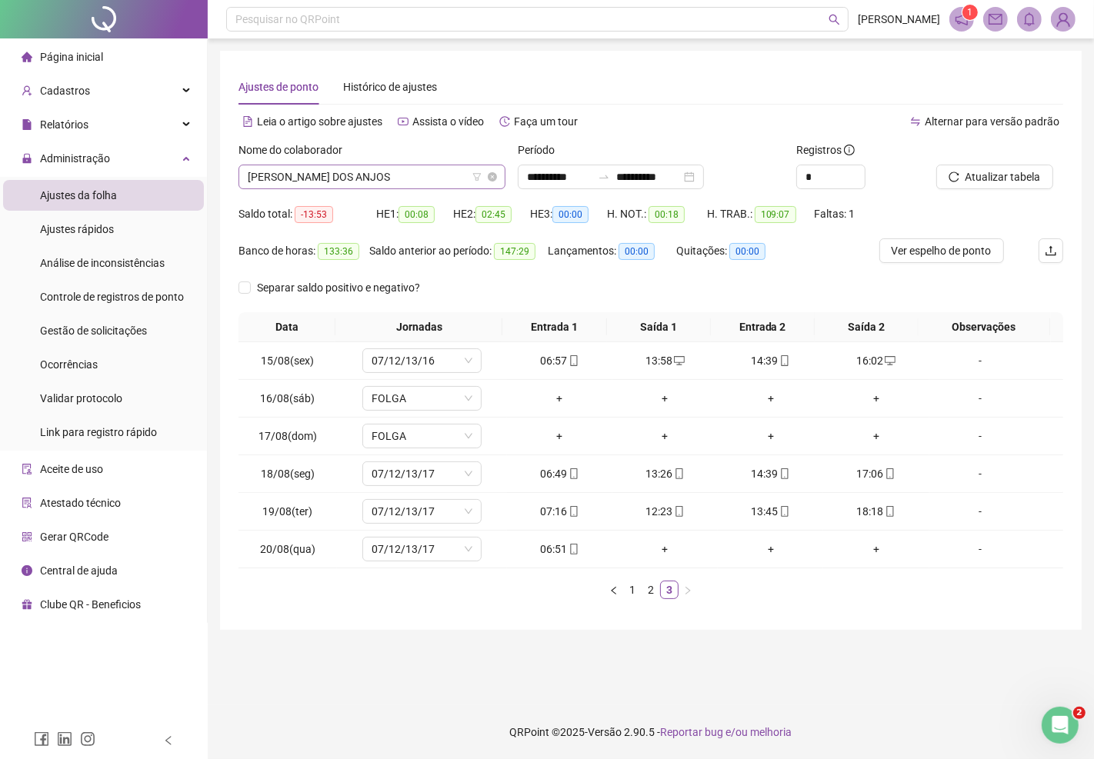
click at [408, 175] on span "[PERSON_NAME] DOS ANJOS" at bounding box center [372, 176] width 248 height 23
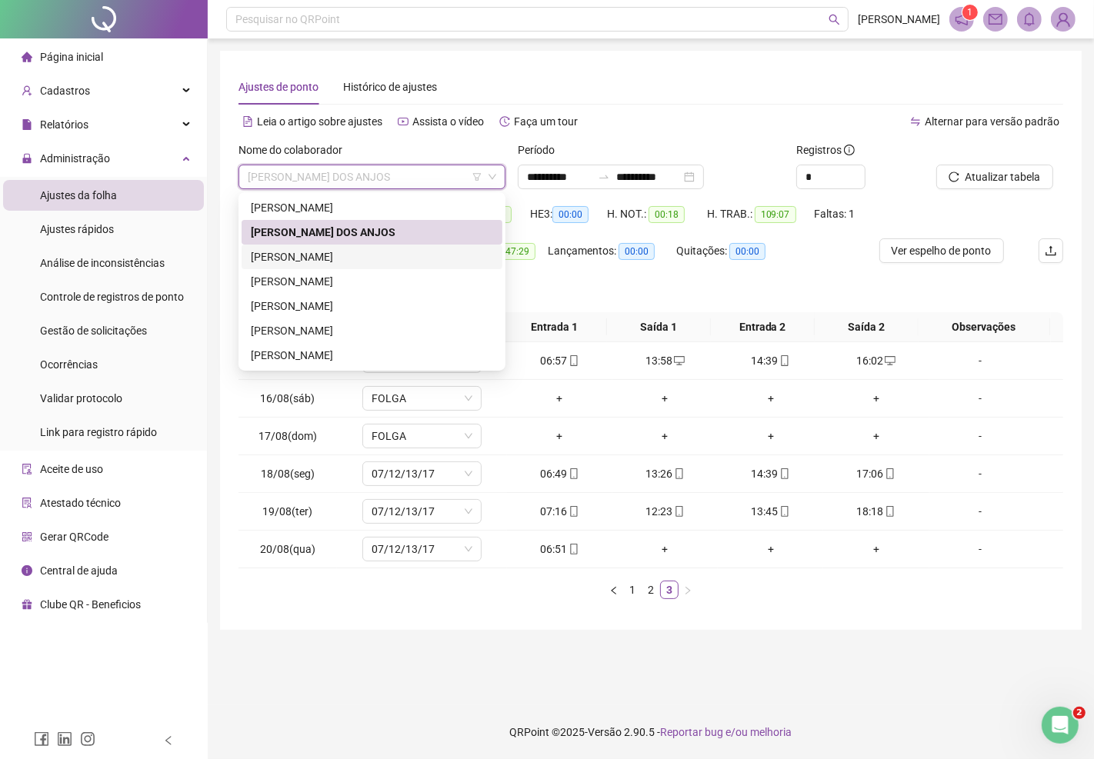
click at [354, 262] on div "[PERSON_NAME]" at bounding box center [372, 256] width 242 height 17
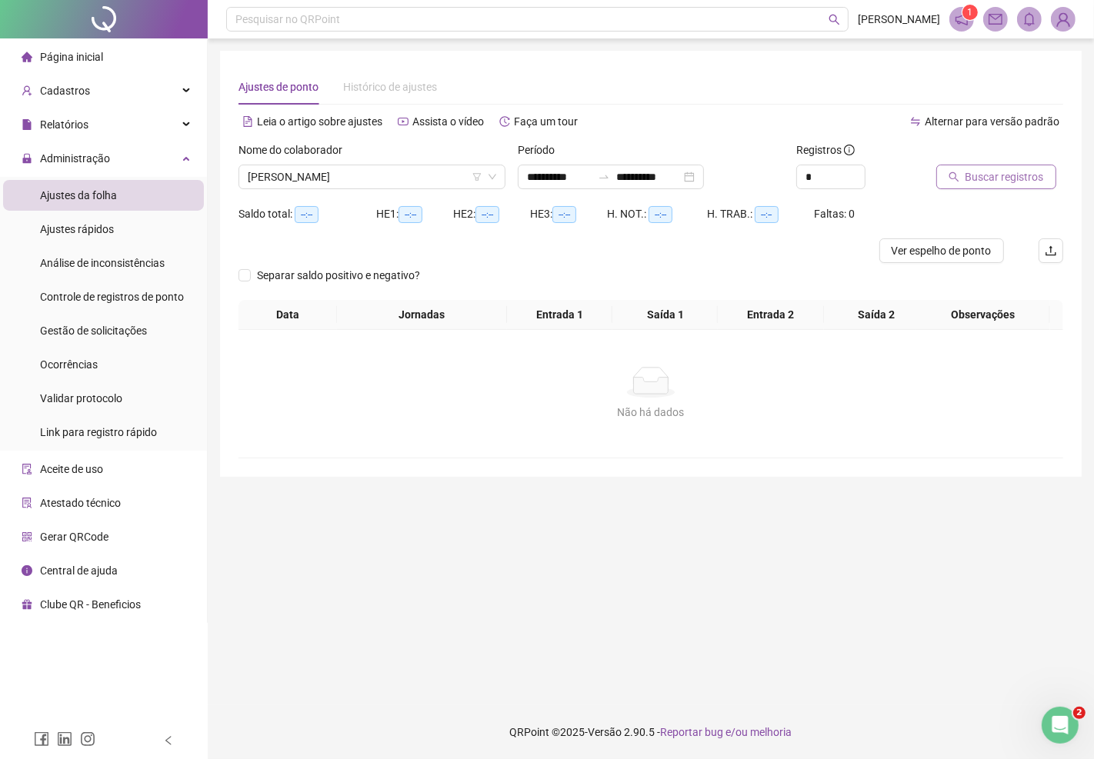
click at [994, 178] on span "Buscar registros" at bounding box center [1004, 176] width 78 height 17
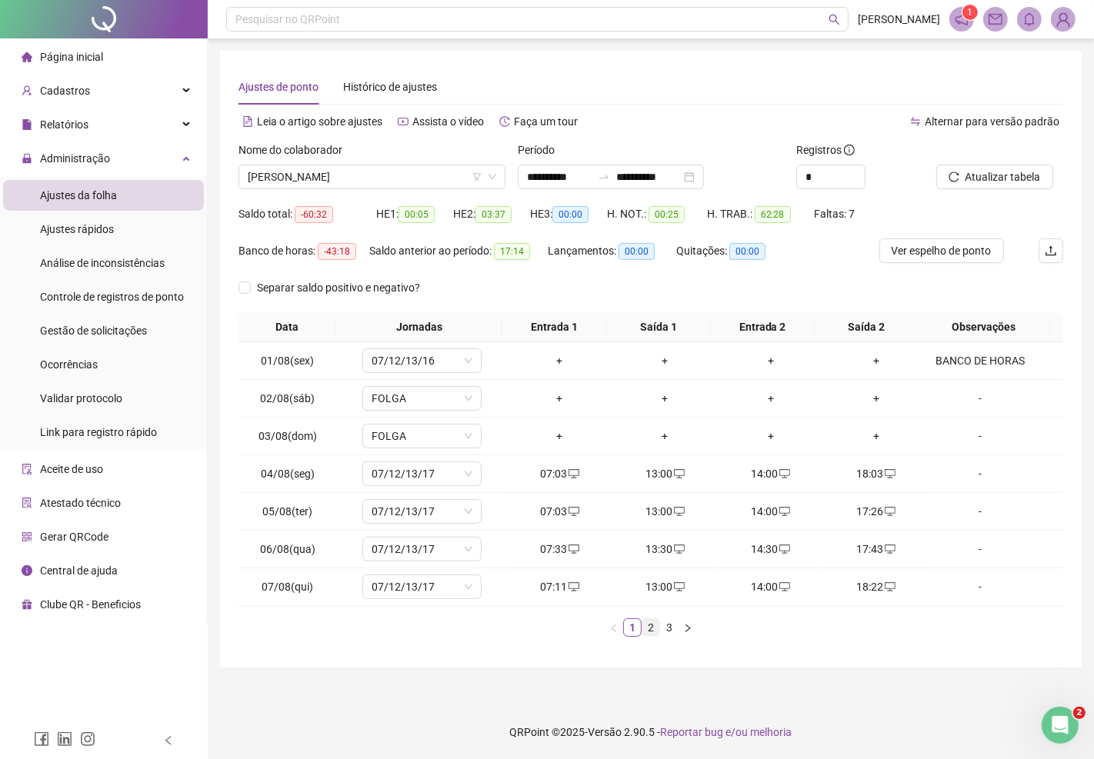
click at [654, 633] on link "2" at bounding box center [650, 627] width 17 height 17
click at [669, 631] on link "3" at bounding box center [669, 627] width 17 height 17
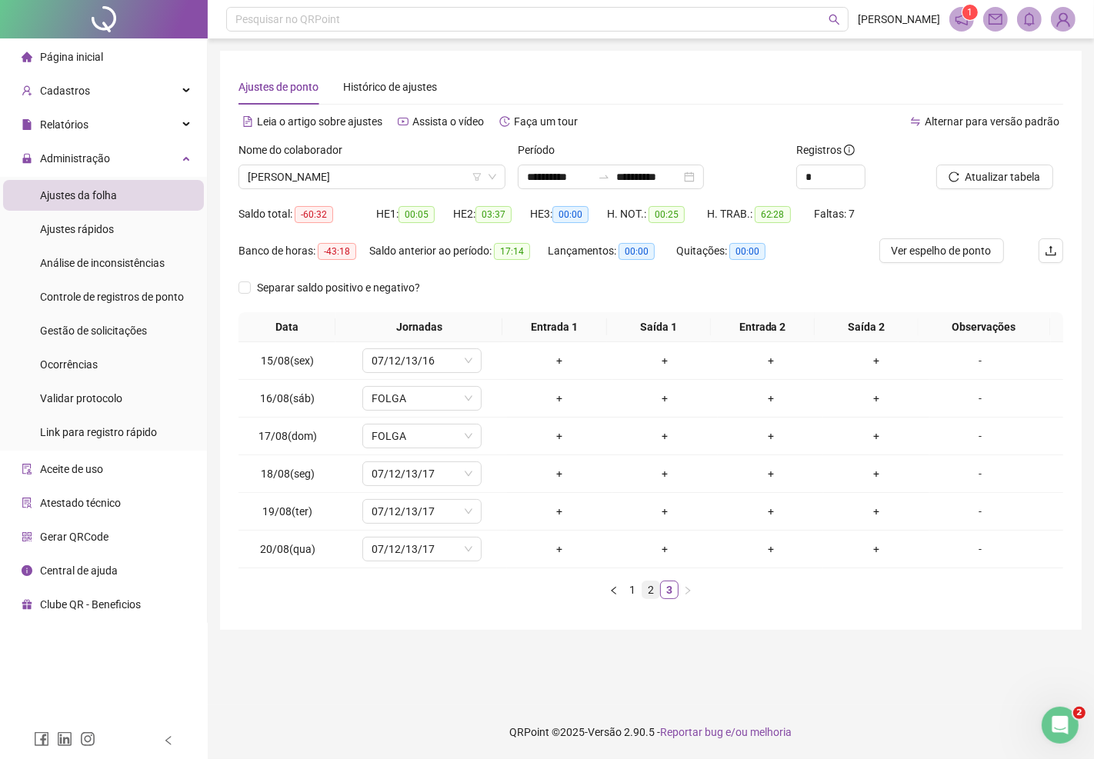
click at [652, 594] on link "2" at bounding box center [650, 589] width 17 height 17
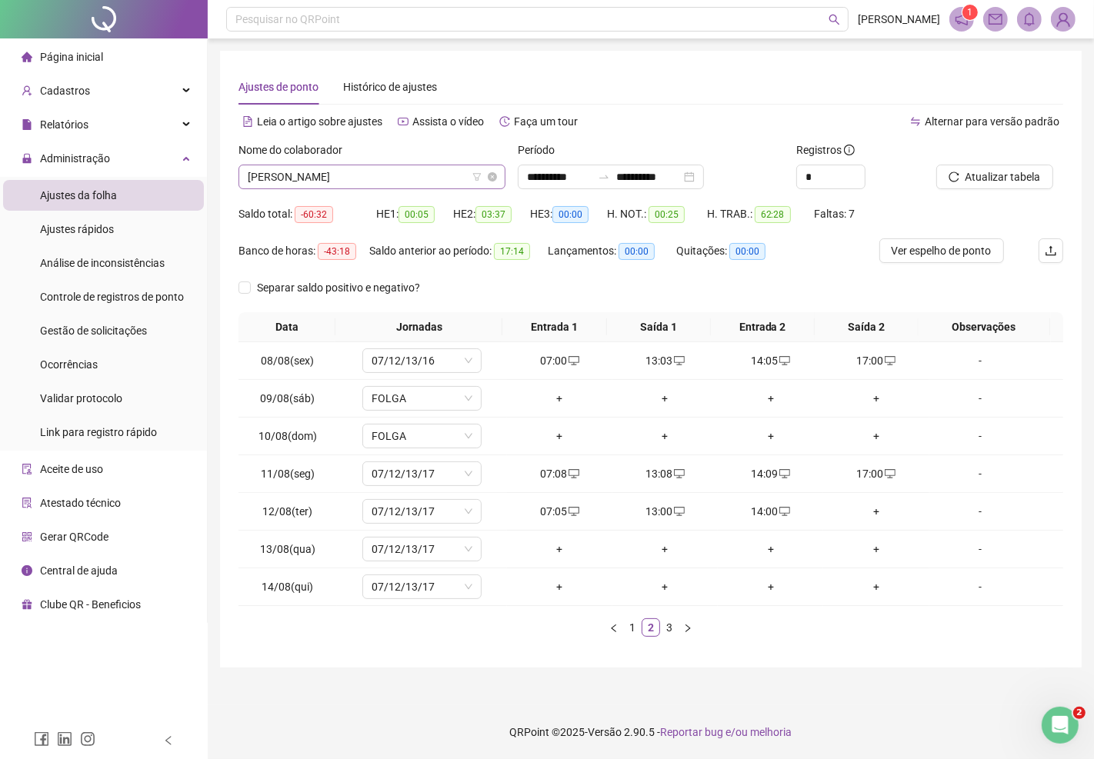
click at [355, 175] on span "[PERSON_NAME]" at bounding box center [372, 176] width 248 height 23
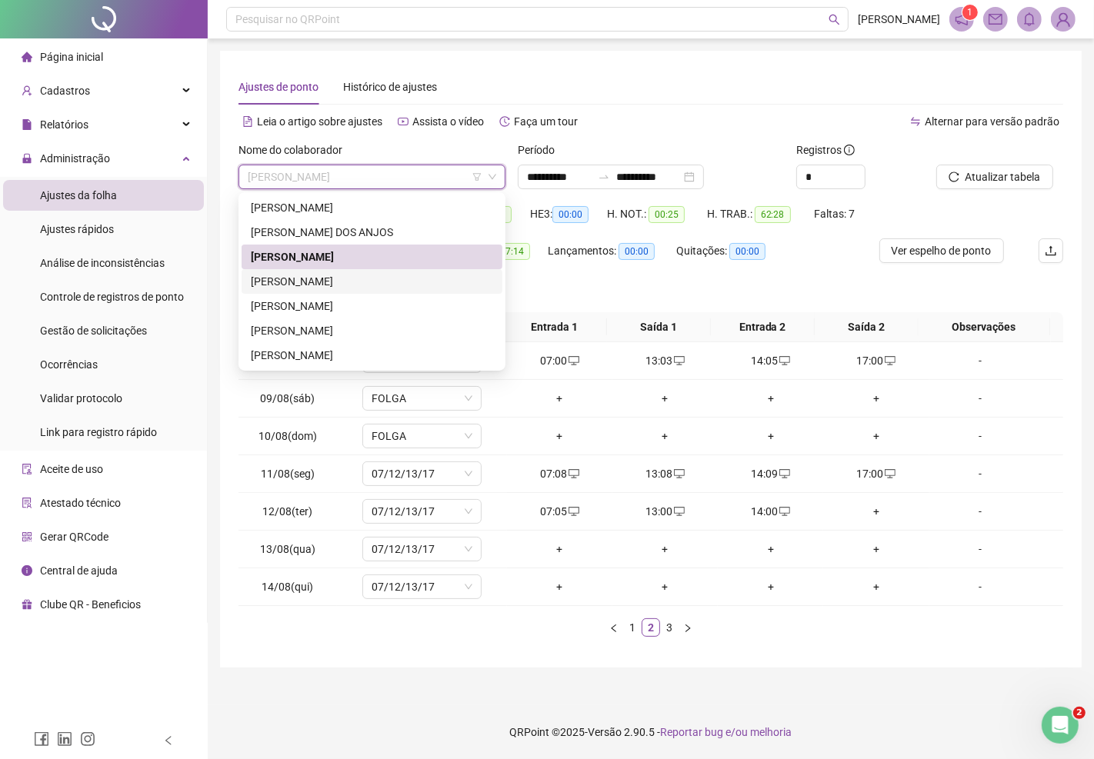
click at [303, 278] on div "JOÃO VITOR ROCHA ARAÚJO" at bounding box center [372, 281] width 242 height 17
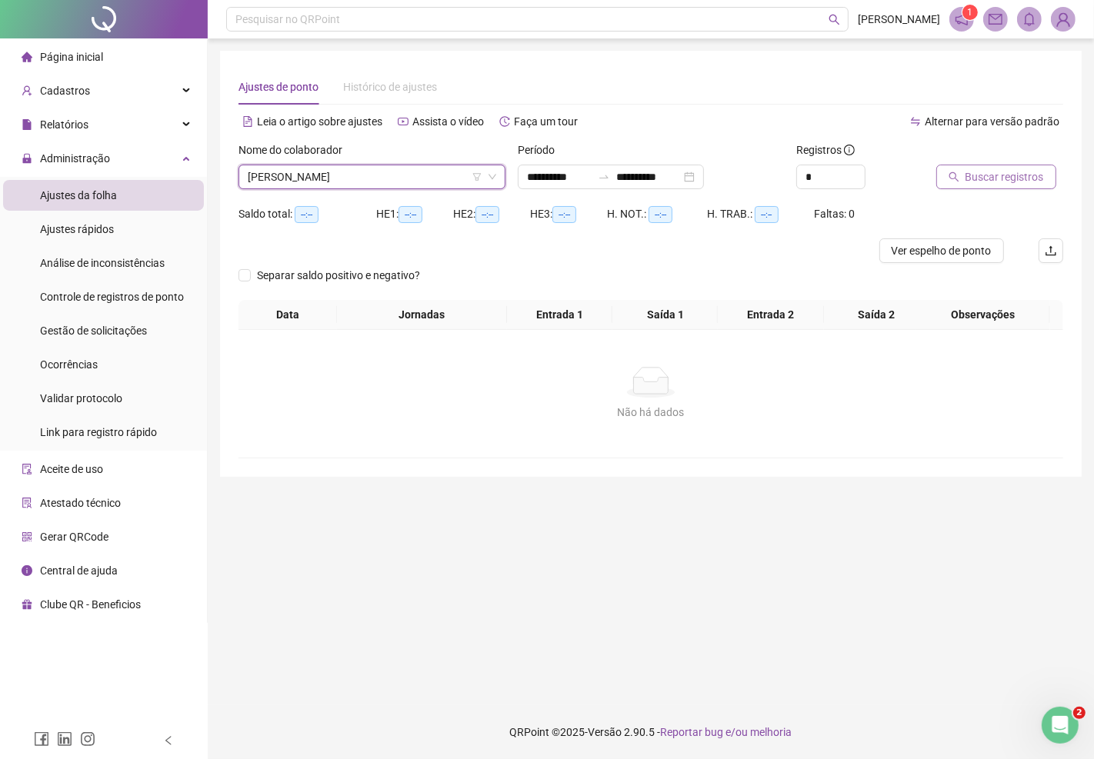
click at [987, 172] on span "Buscar registros" at bounding box center [1004, 176] width 78 height 17
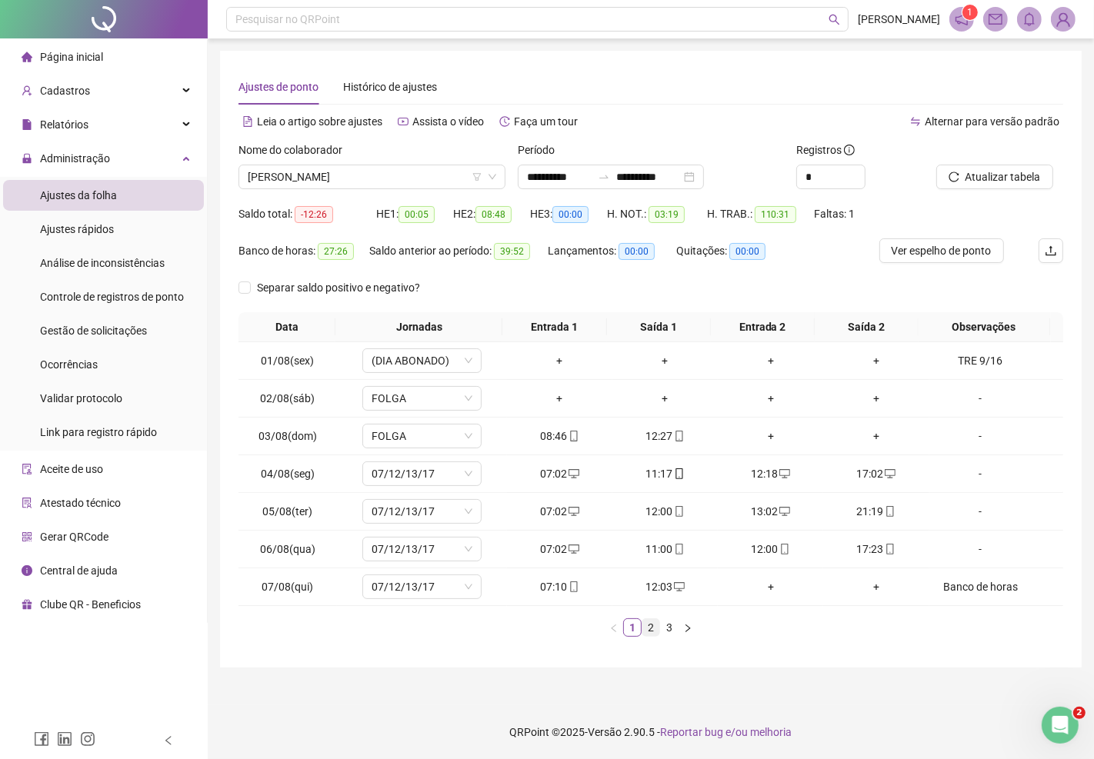
click at [648, 625] on link "2" at bounding box center [650, 627] width 17 height 17
click at [671, 625] on link "3" at bounding box center [669, 627] width 17 height 17
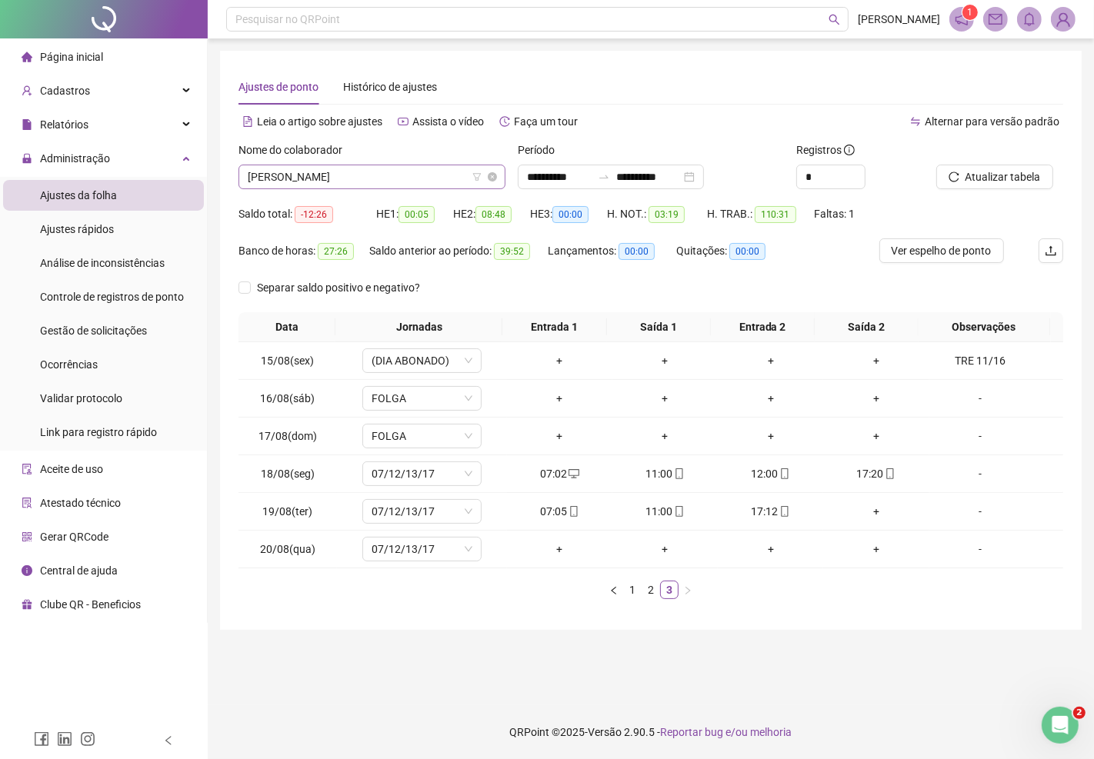
click at [390, 174] on span "JOÃO VITOR ROCHA ARAÚJO" at bounding box center [372, 176] width 248 height 23
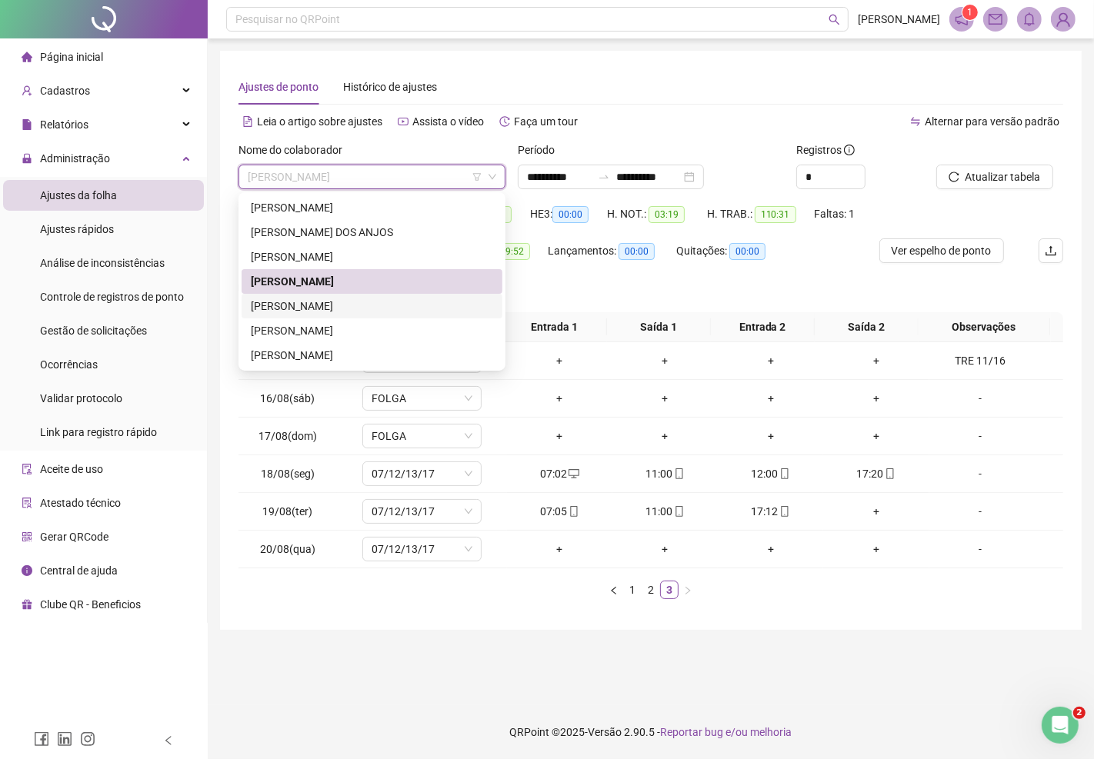
click at [304, 298] on div "MARCO ANTONIO DE ALMEIDA SANTOS" at bounding box center [372, 306] width 242 height 17
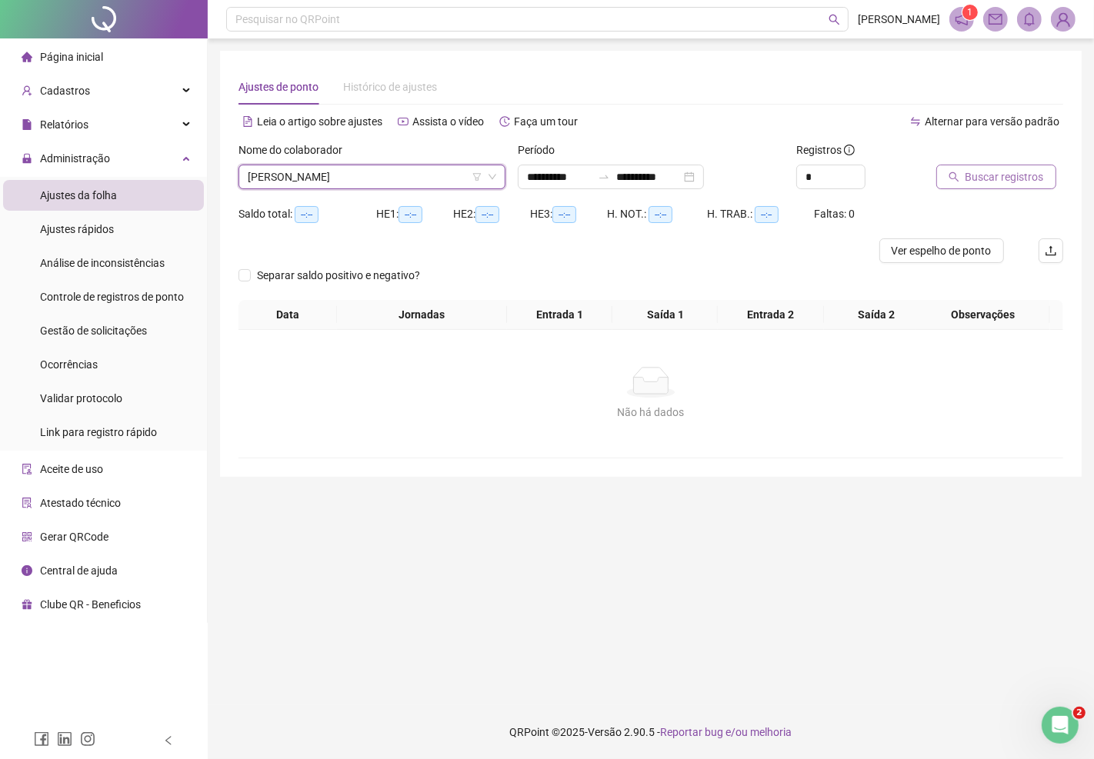
click at [992, 172] on span "Buscar registros" at bounding box center [1004, 176] width 78 height 17
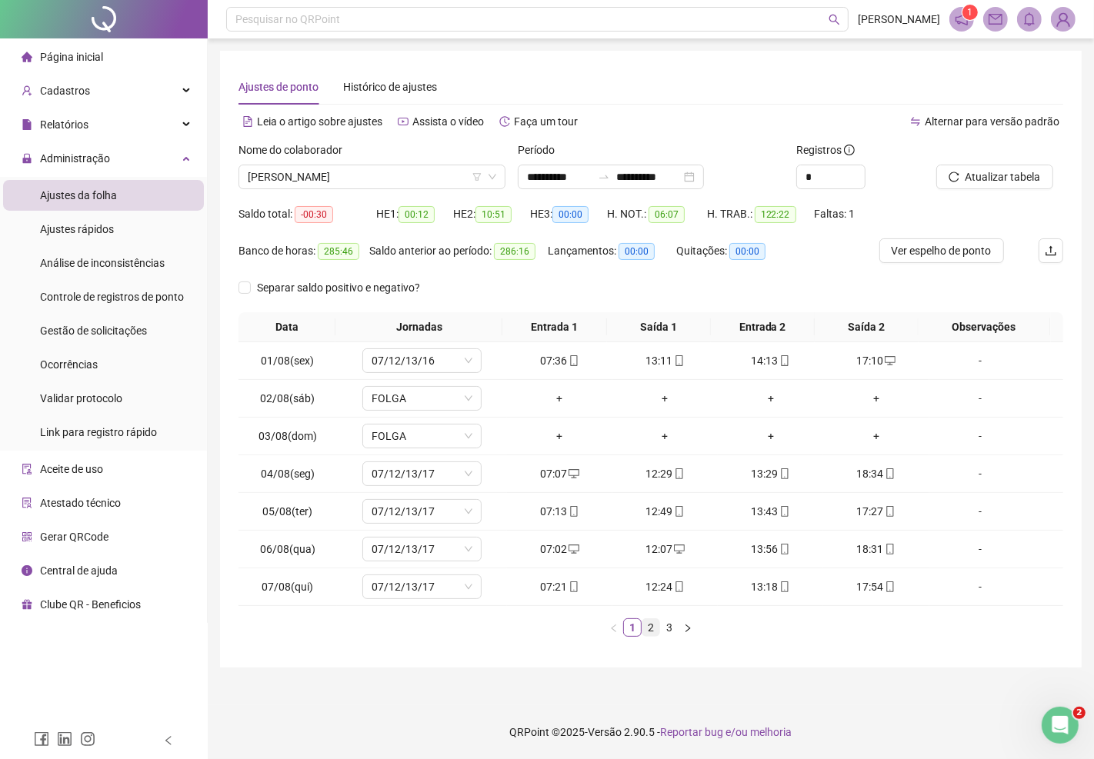
click at [650, 625] on link "2" at bounding box center [650, 627] width 17 height 17
click at [568, 512] on icon "desktop" at bounding box center [573, 511] width 11 height 11
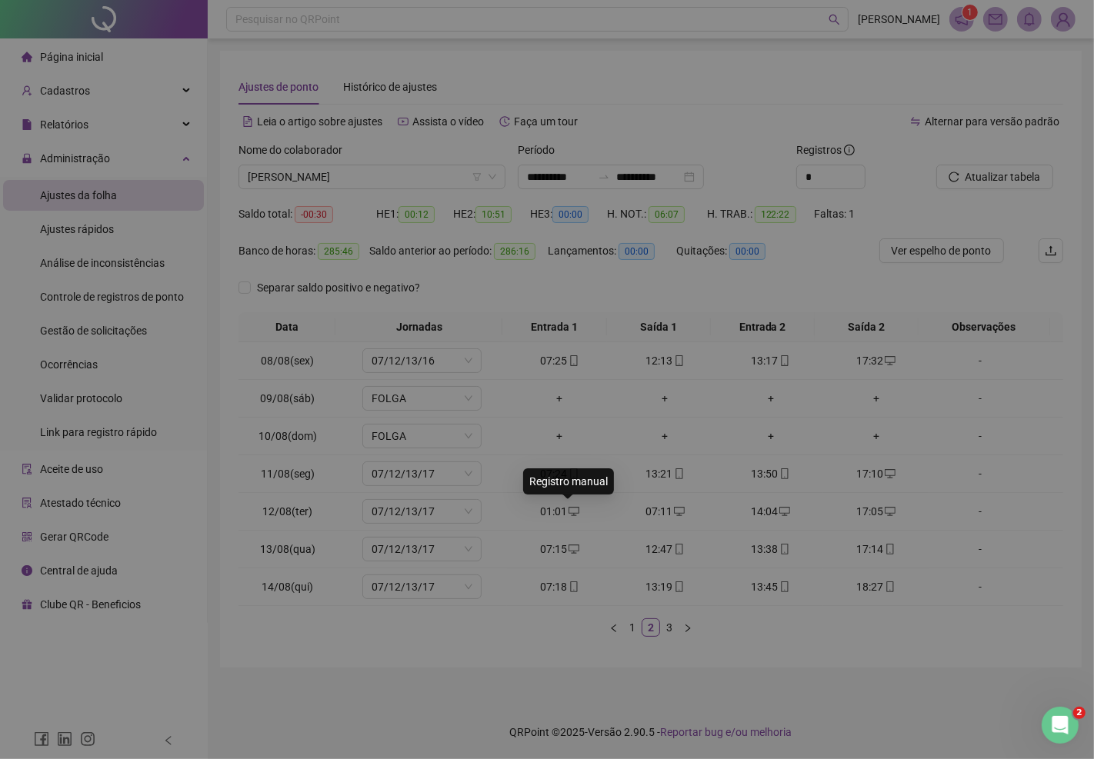
type input "**********"
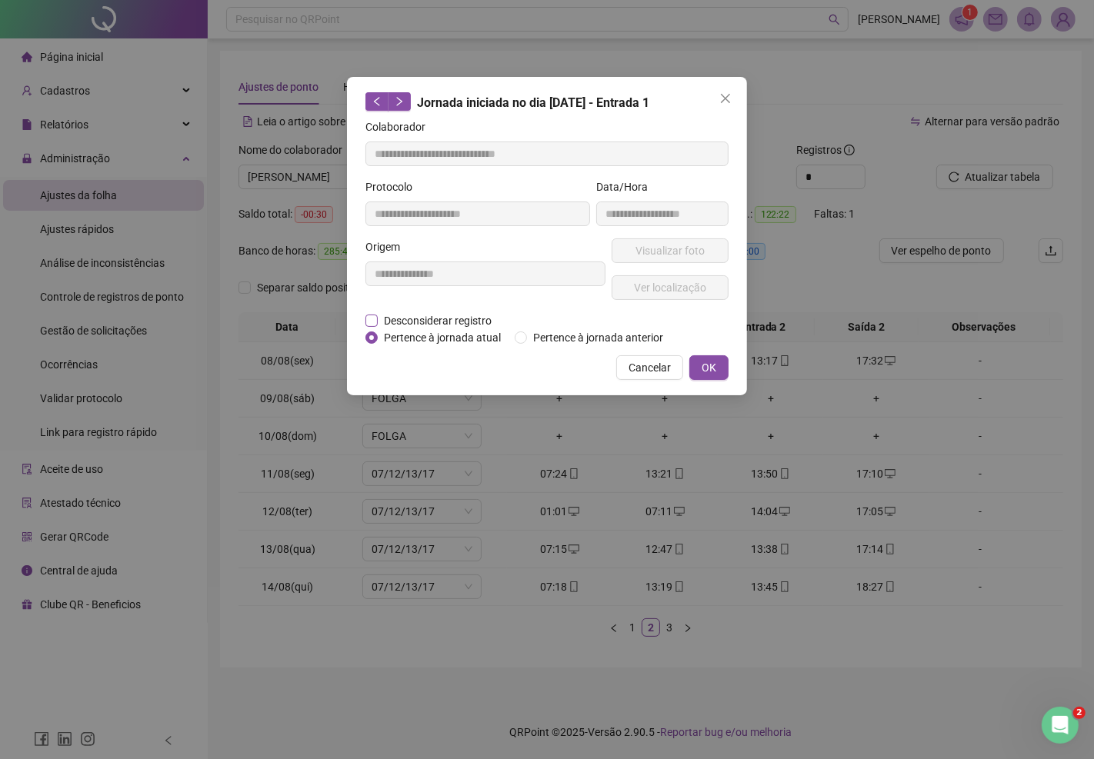
click at [443, 319] on span "Desconsiderar registro" at bounding box center [438, 320] width 120 height 17
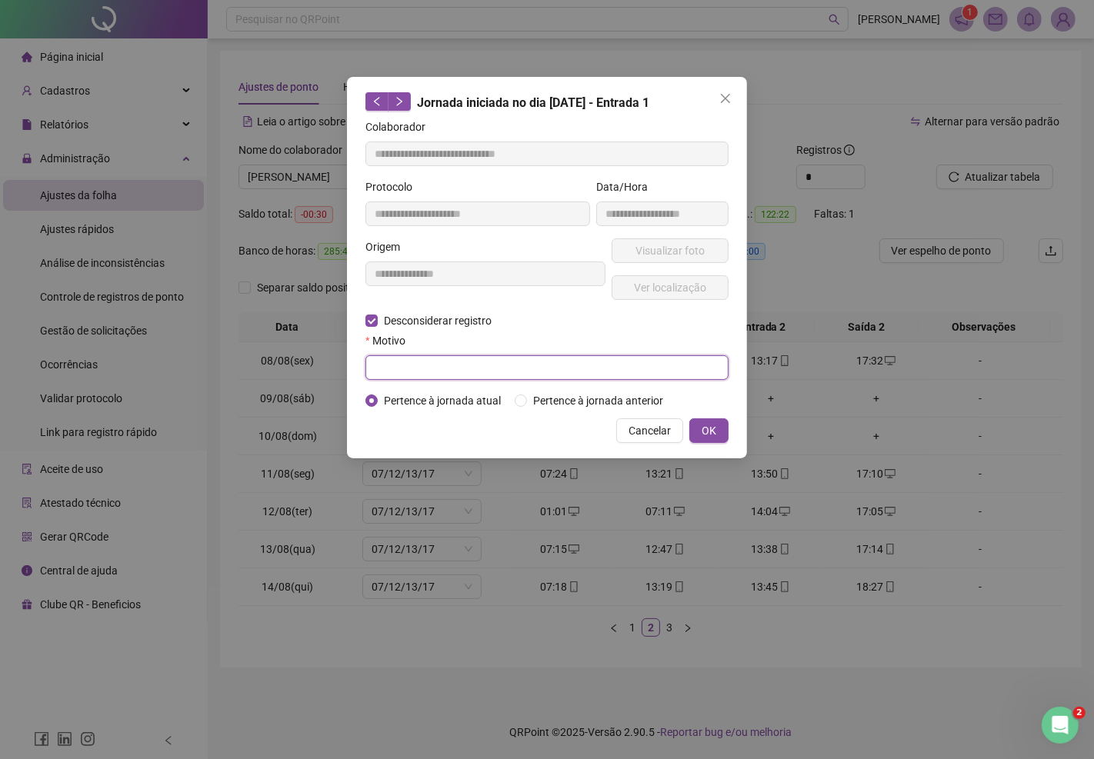
click at [461, 370] on input "text" at bounding box center [546, 367] width 363 height 25
type input "********"
click at [700, 431] on button "OK" at bounding box center [708, 430] width 39 height 25
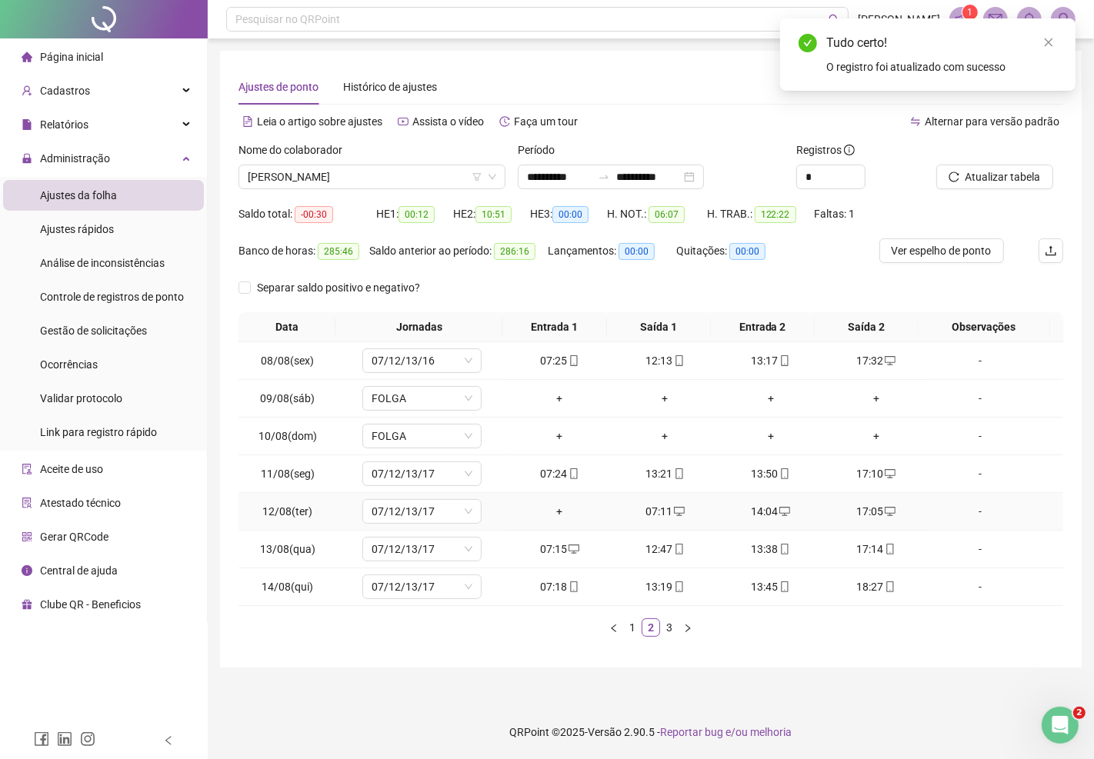
click at [552, 511] on div "+" at bounding box center [559, 511] width 93 height 17
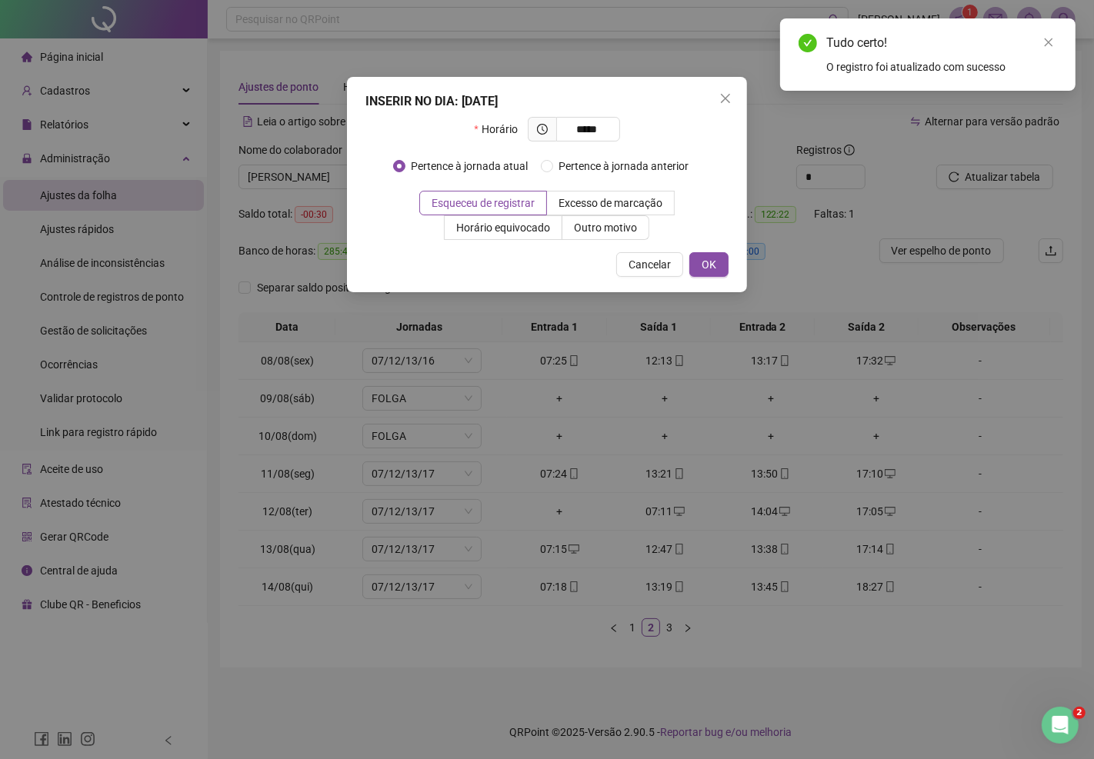
type input "*****"
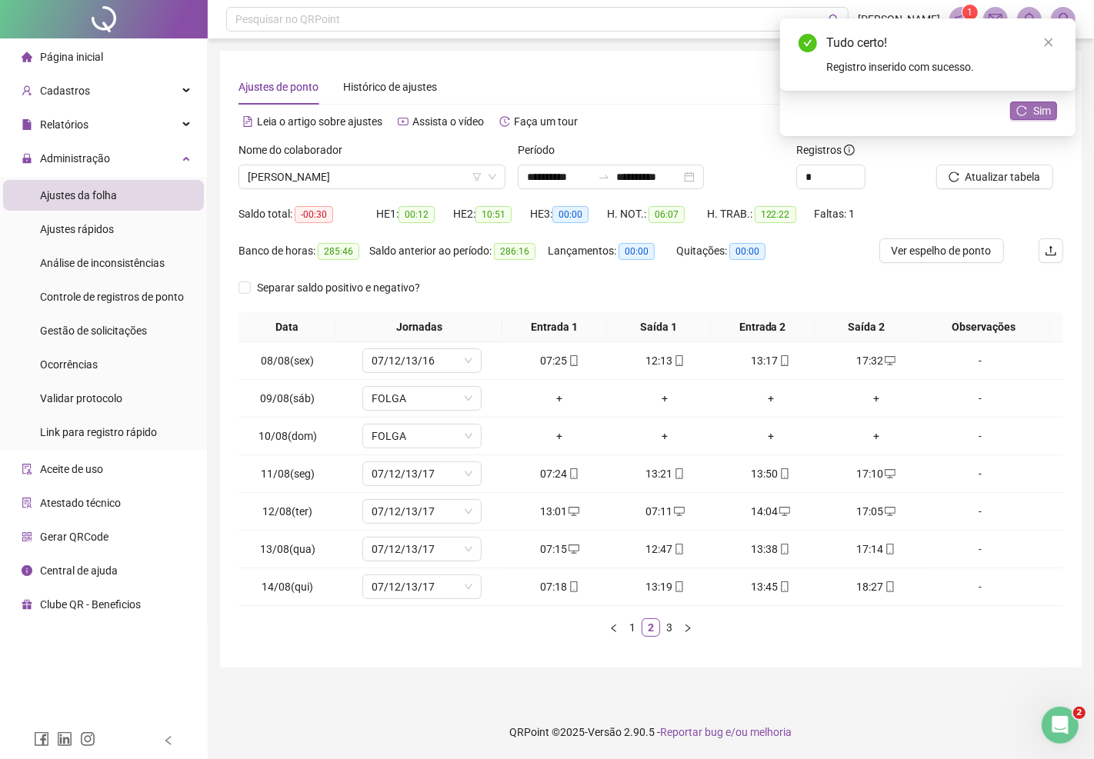
click at [1033, 106] on span "Sim" at bounding box center [1042, 110] width 18 height 17
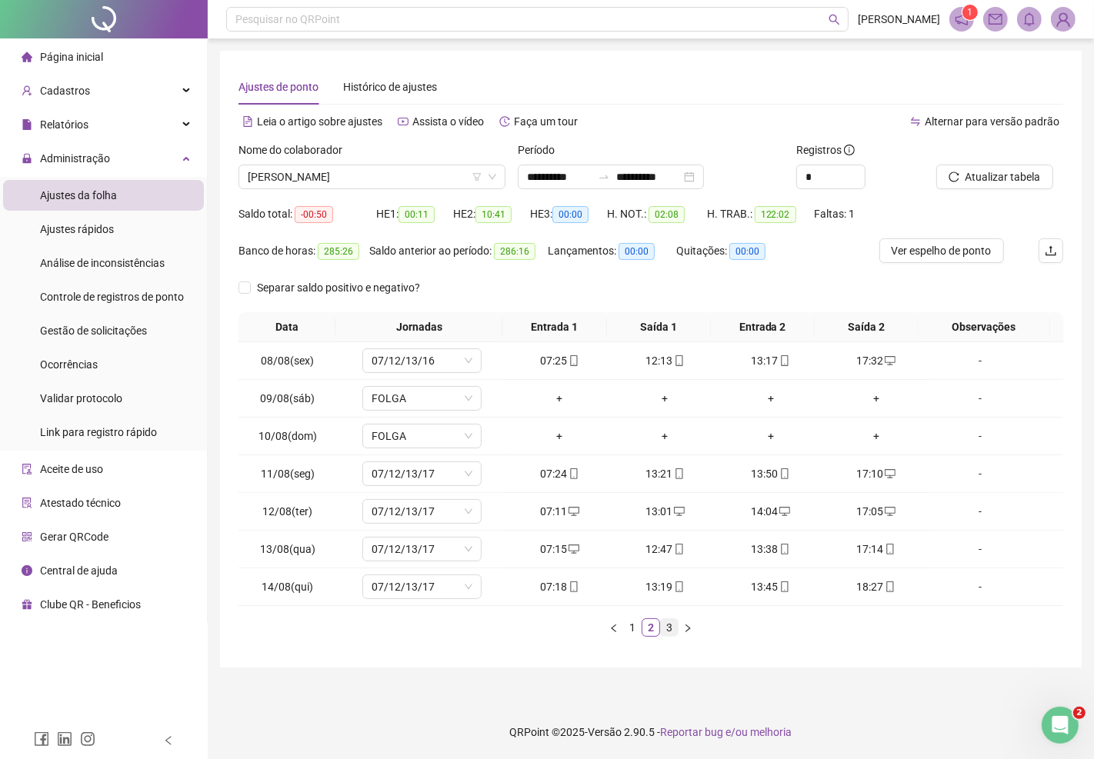
click at [665, 627] on link "3" at bounding box center [669, 627] width 17 height 17
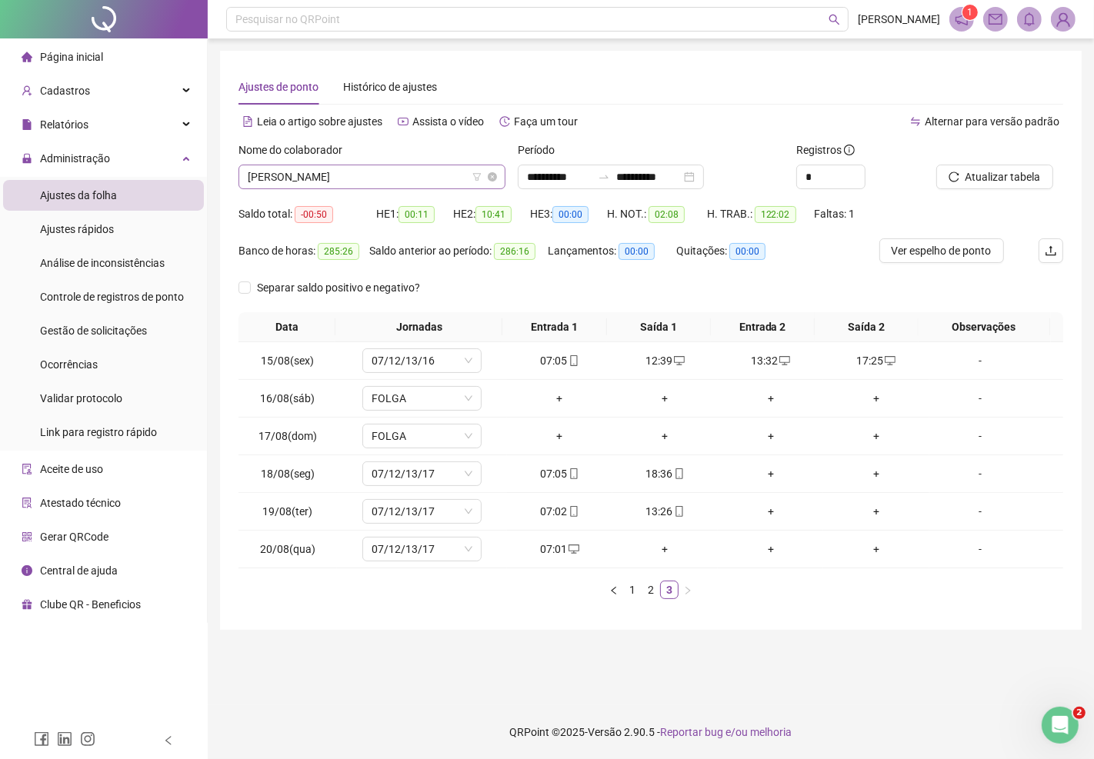
click at [402, 170] on span "MARCO ANTONIO DE ALMEIDA SANTOS" at bounding box center [372, 176] width 248 height 23
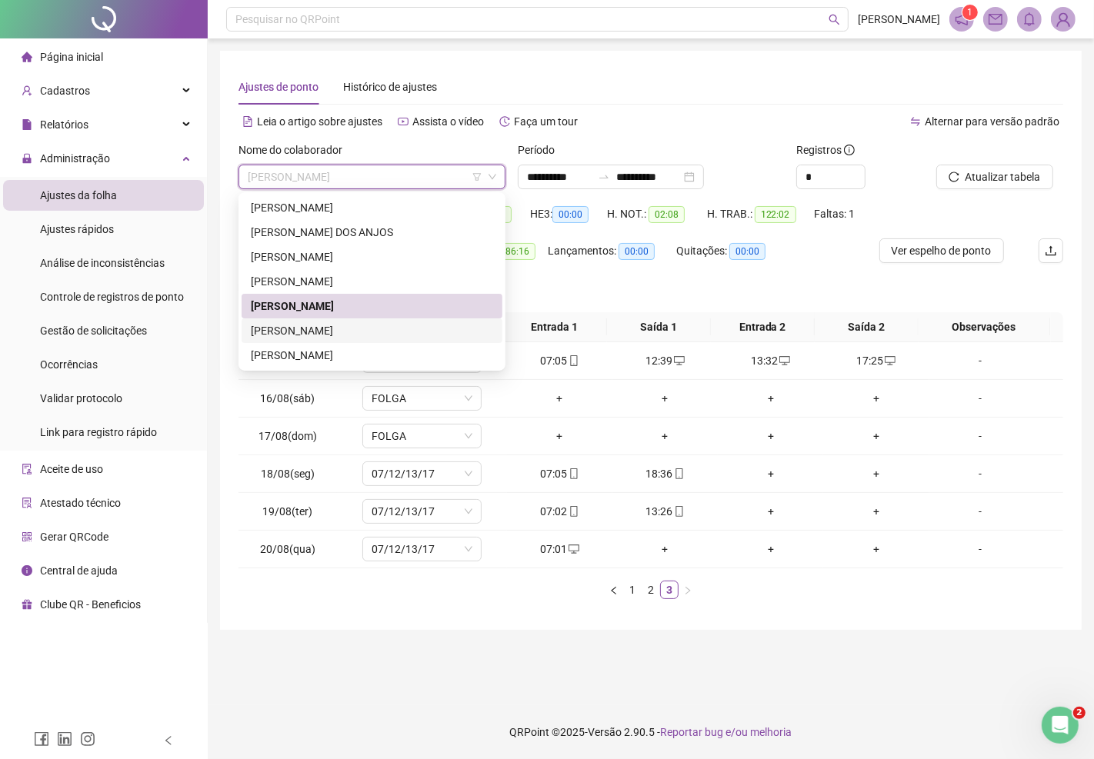
click at [324, 332] on div "TATIANA FERREIRA DE OLIVEIRA VALENTINO" at bounding box center [372, 330] width 242 height 17
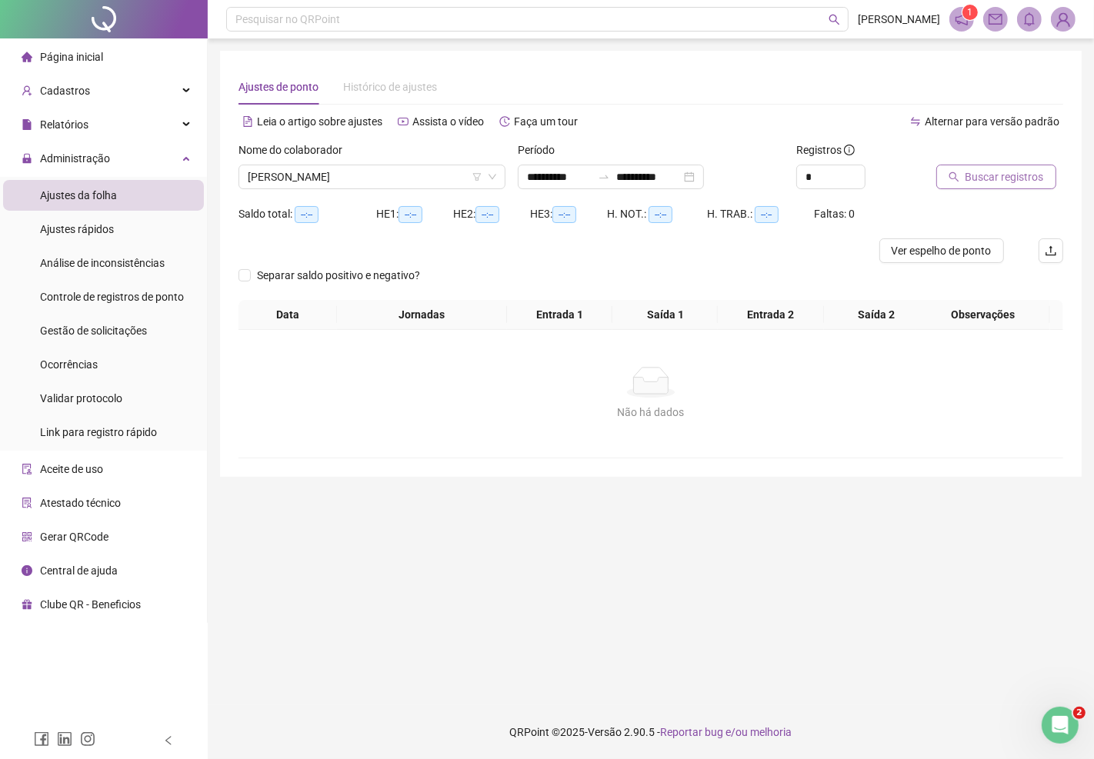
click at [985, 181] on span "Buscar registros" at bounding box center [1004, 176] width 78 height 17
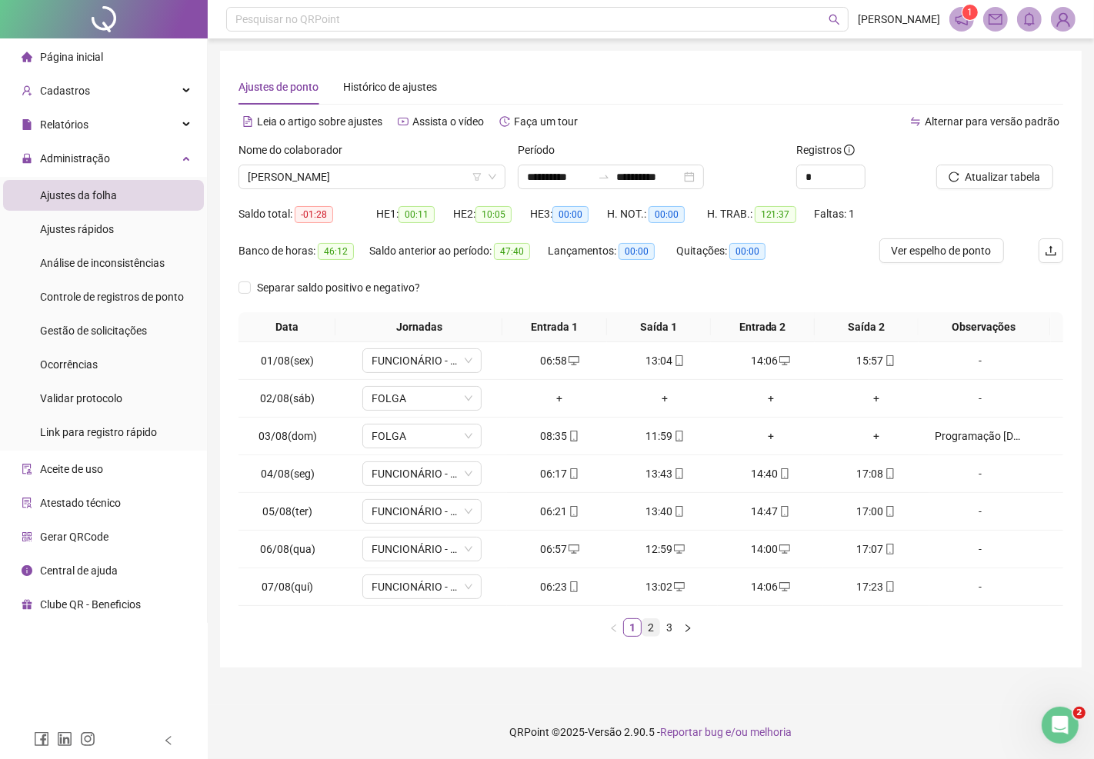
click at [652, 625] on link "2" at bounding box center [650, 627] width 17 height 17
click at [672, 627] on link "3" at bounding box center [669, 627] width 17 height 17
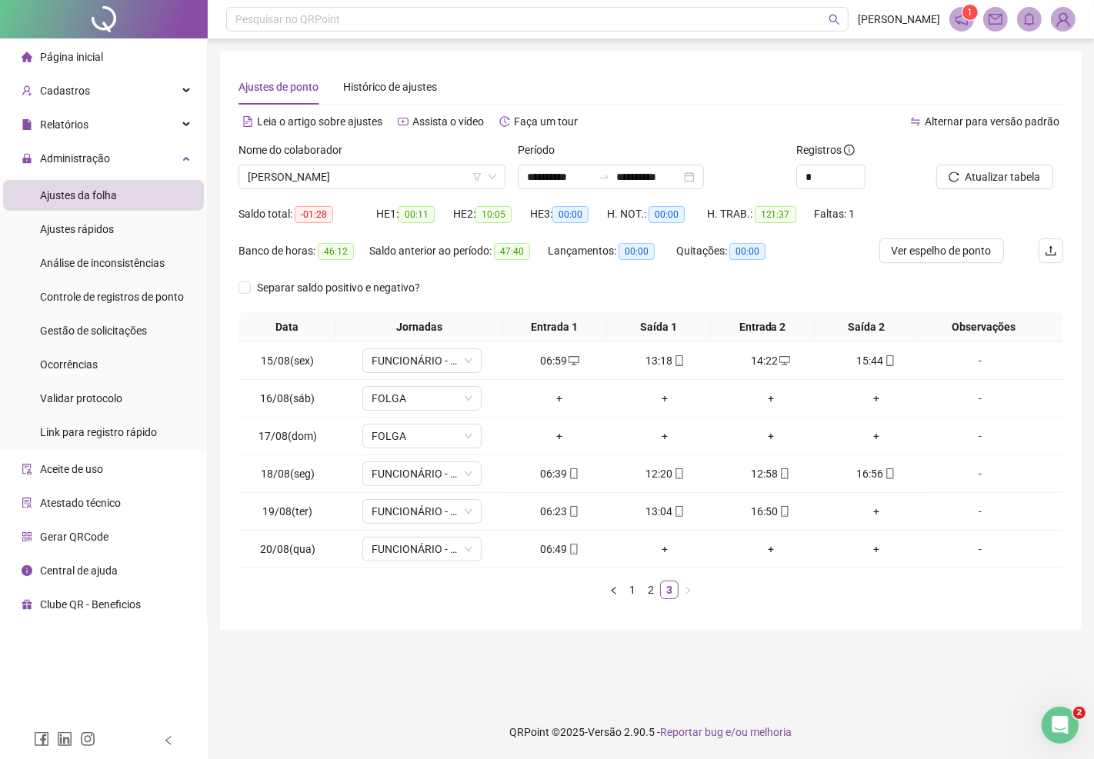
click at [1062, 17] on img at bounding box center [1062, 19] width 23 height 23
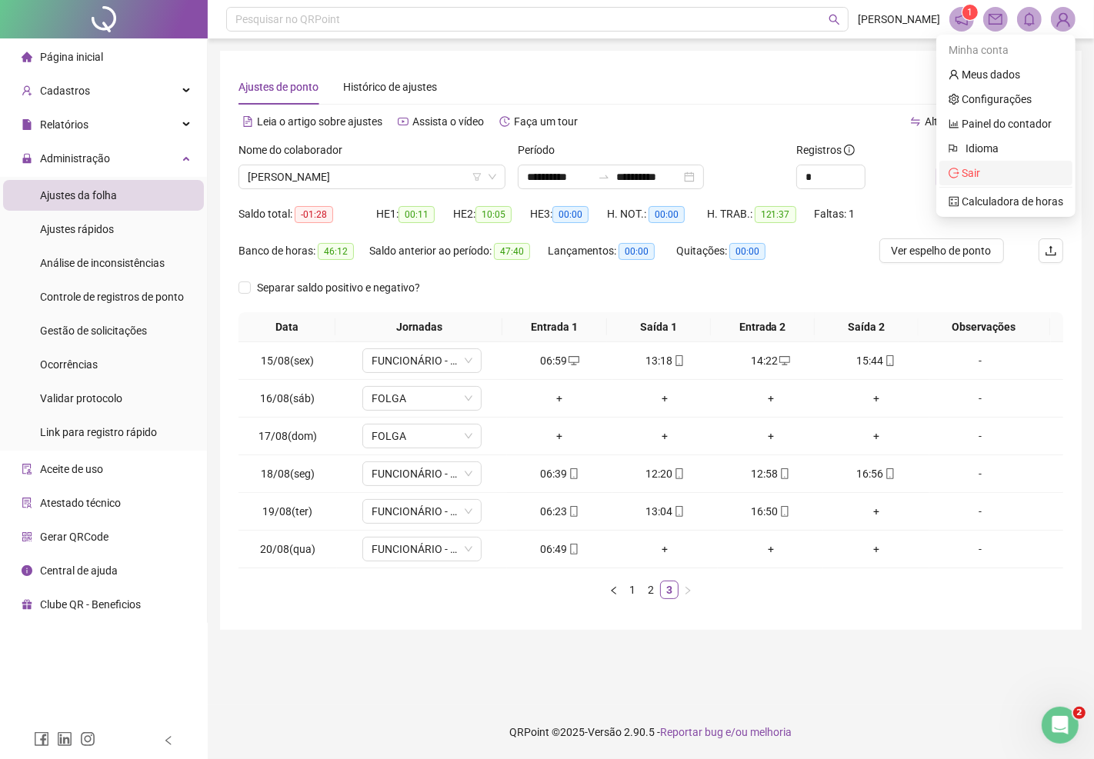
click at [990, 173] on span "Sair" at bounding box center [1005, 173] width 115 height 17
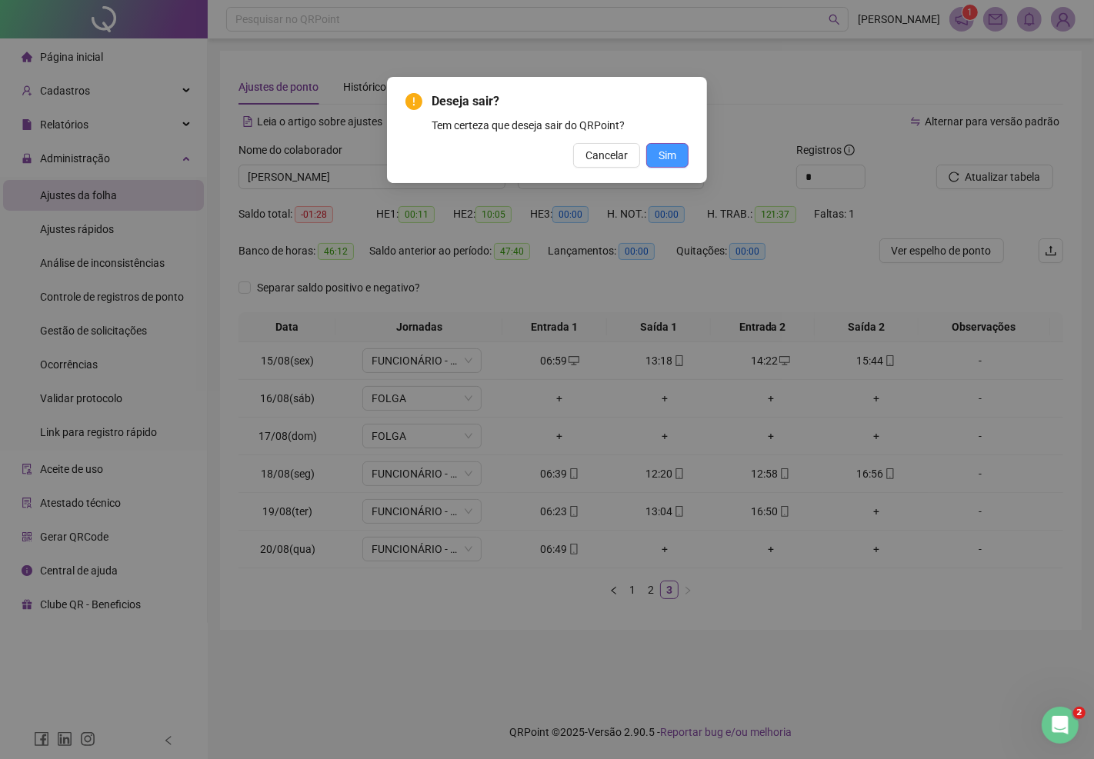
click at [674, 155] on span "Sim" at bounding box center [667, 155] width 18 height 17
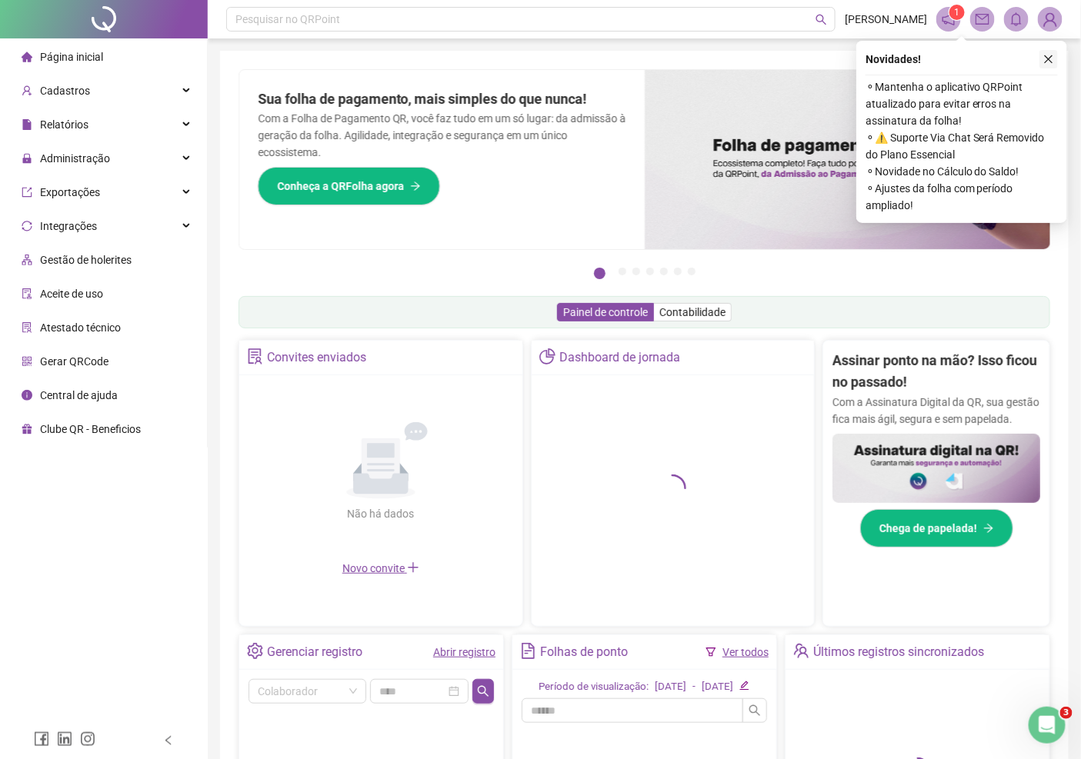
click at [1046, 59] on icon "close" at bounding box center [1048, 59] width 11 height 11
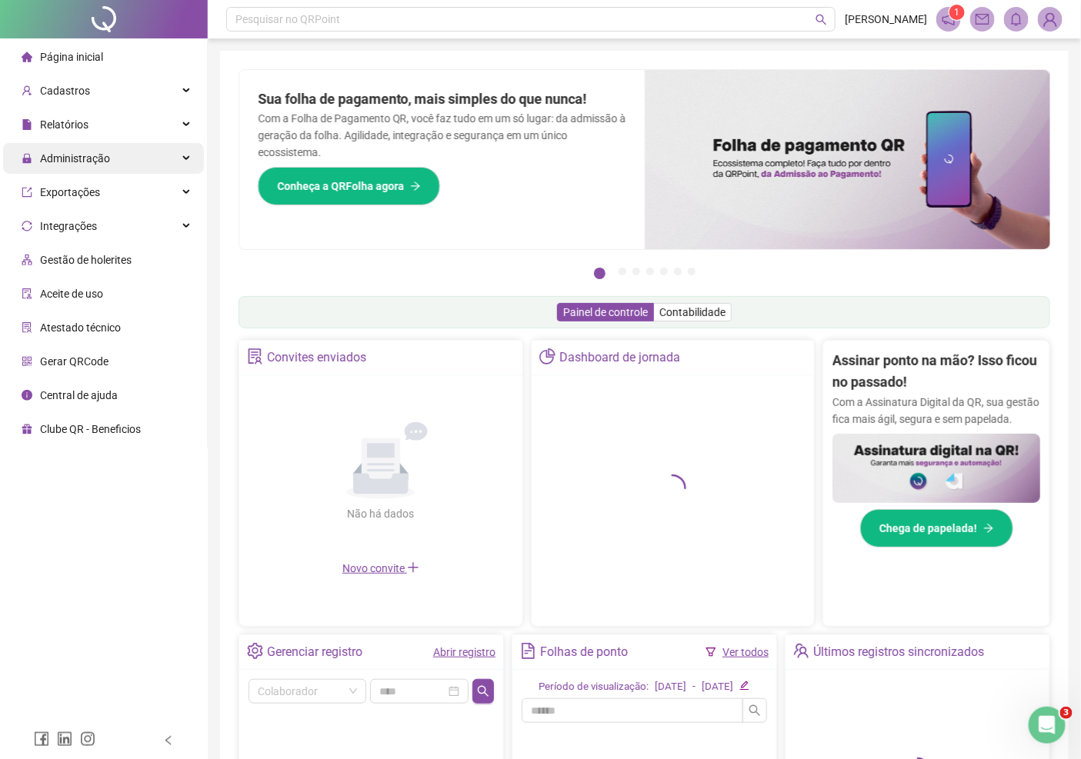
click at [63, 154] on span "Administração" at bounding box center [75, 158] width 70 height 12
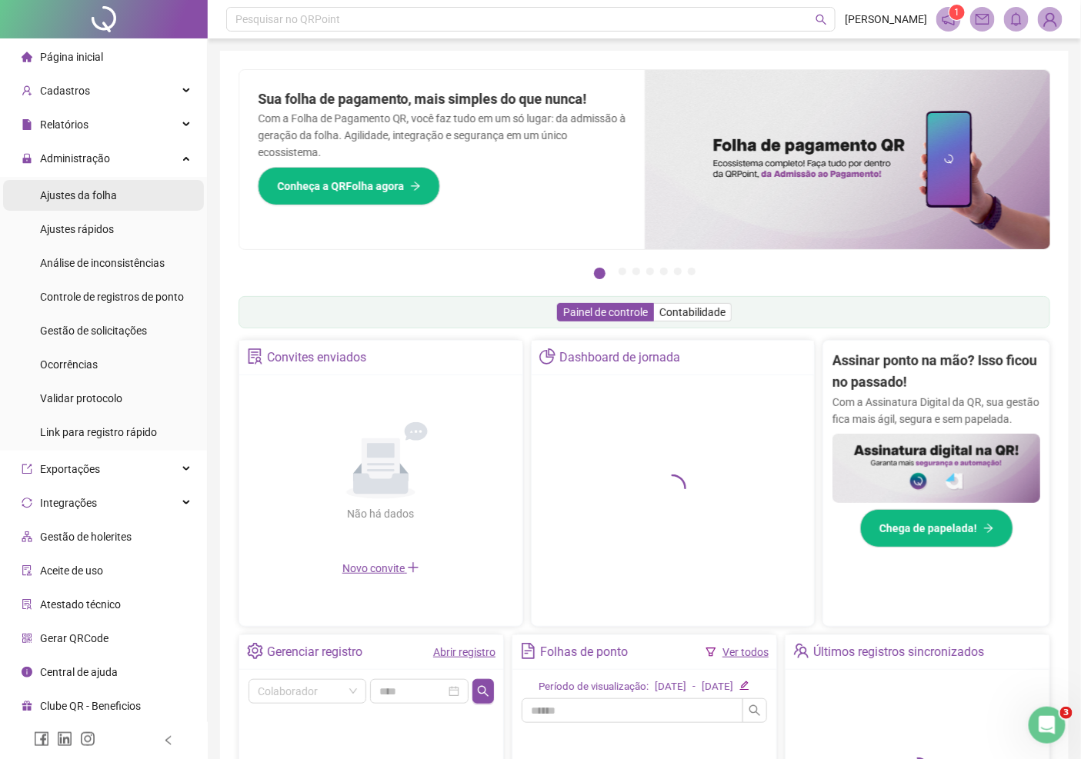
click at [96, 192] on span "Ajustes da folha" at bounding box center [78, 195] width 77 height 12
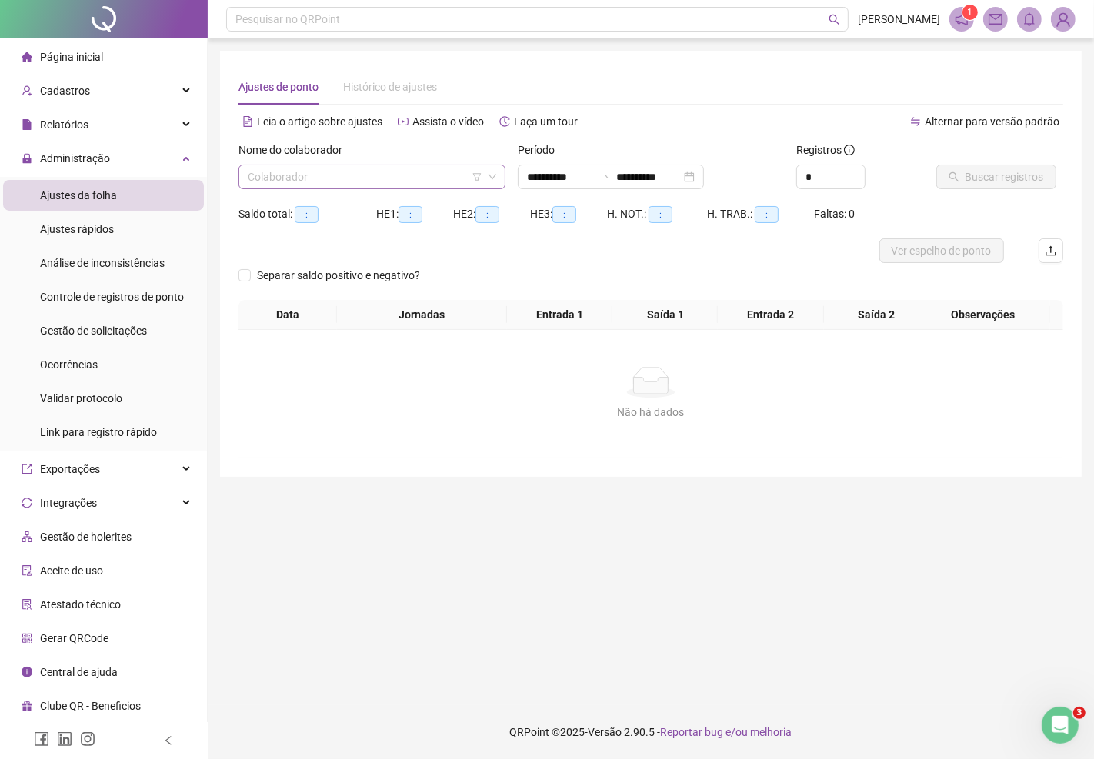
click at [332, 177] on input "search" at bounding box center [365, 176] width 235 height 23
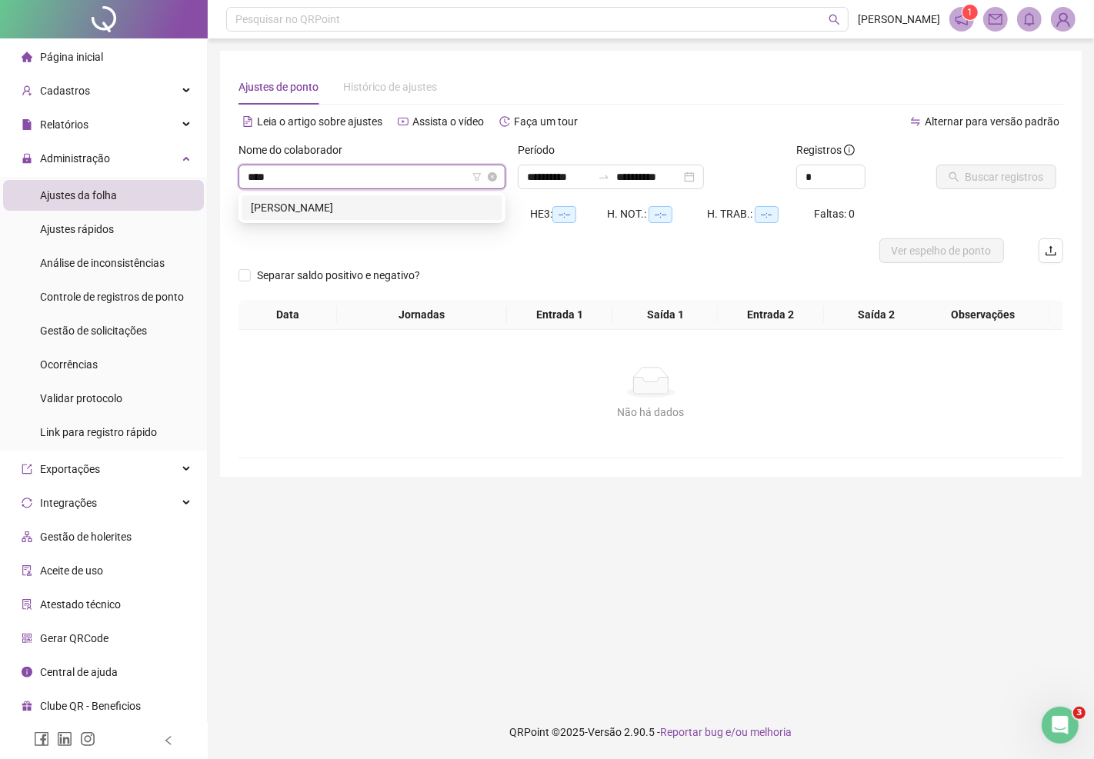
type input "*****"
click at [417, 212] on div "[PERSON_NAME]" at bounding box center [372, 207] width 242 height 17
click at [979, 180] on span "Buscar registros" at bounding box center [1004, 176] width 78 height 17
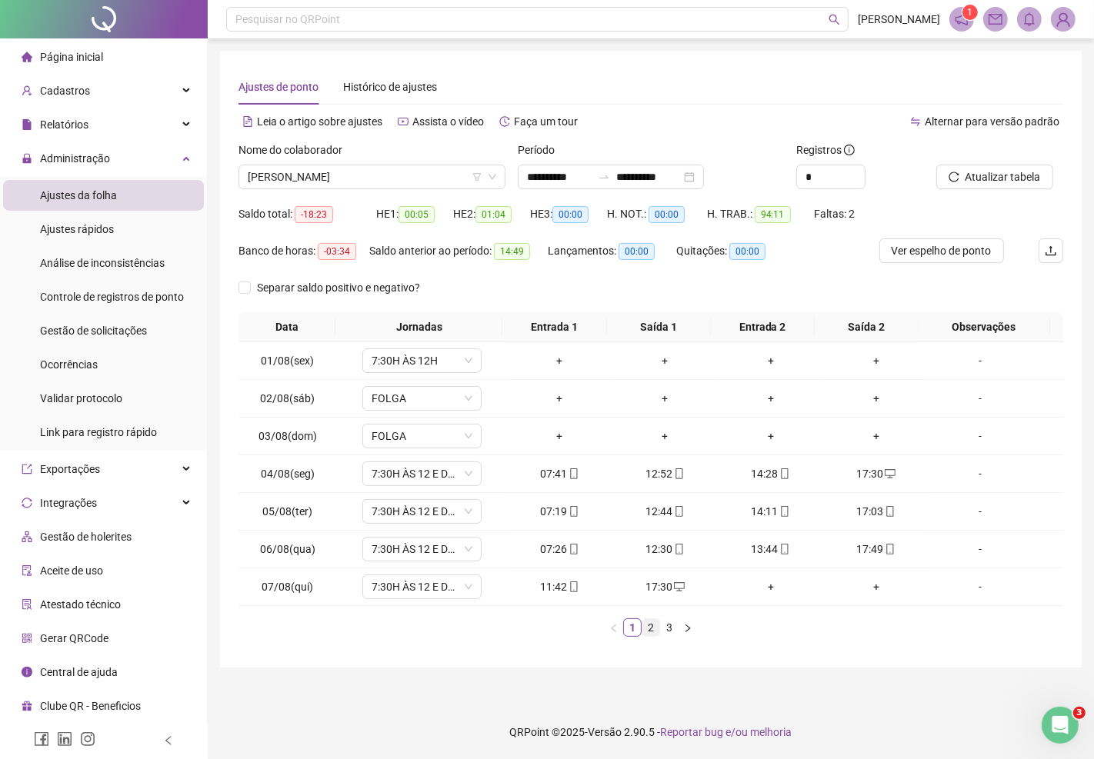
click at [648, 626] on link "2" at bounding box center [650, 627] width 17 height 17
click at [671, 626] on link "3" at bounding box center [669, 627] width 17 height 17
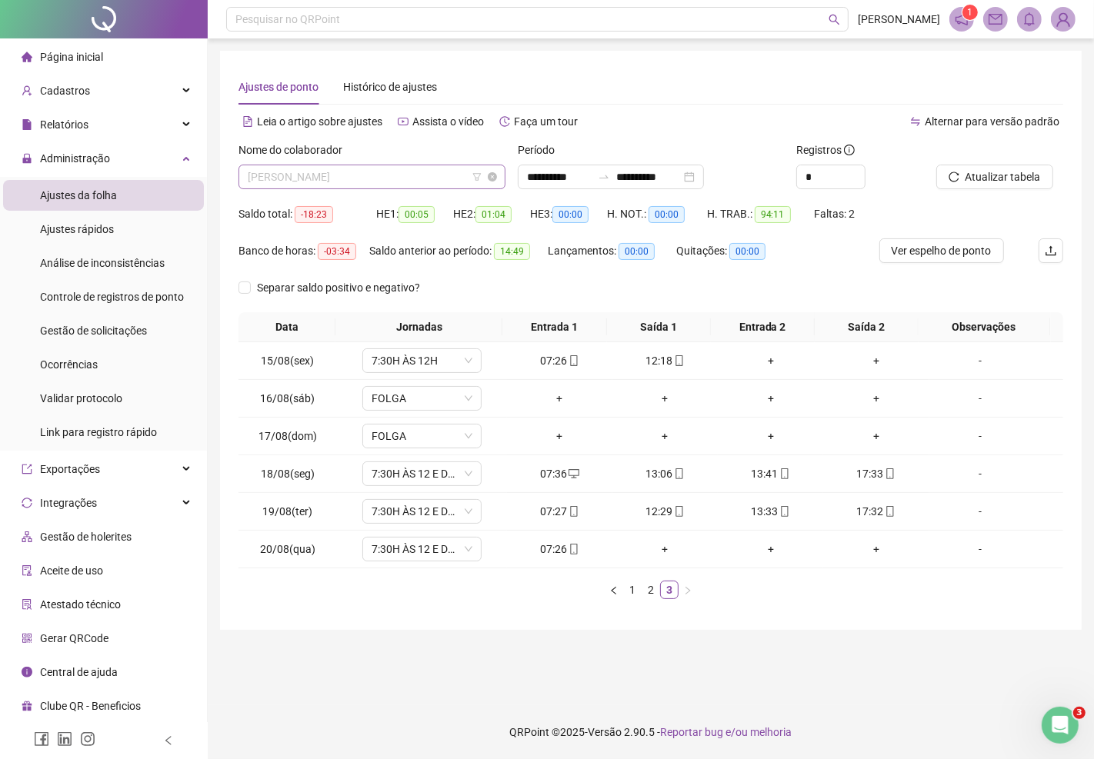
click at [312, 174] on span "[PERSON_NAME]" at bounding box center [372, 176] width 248 height 23
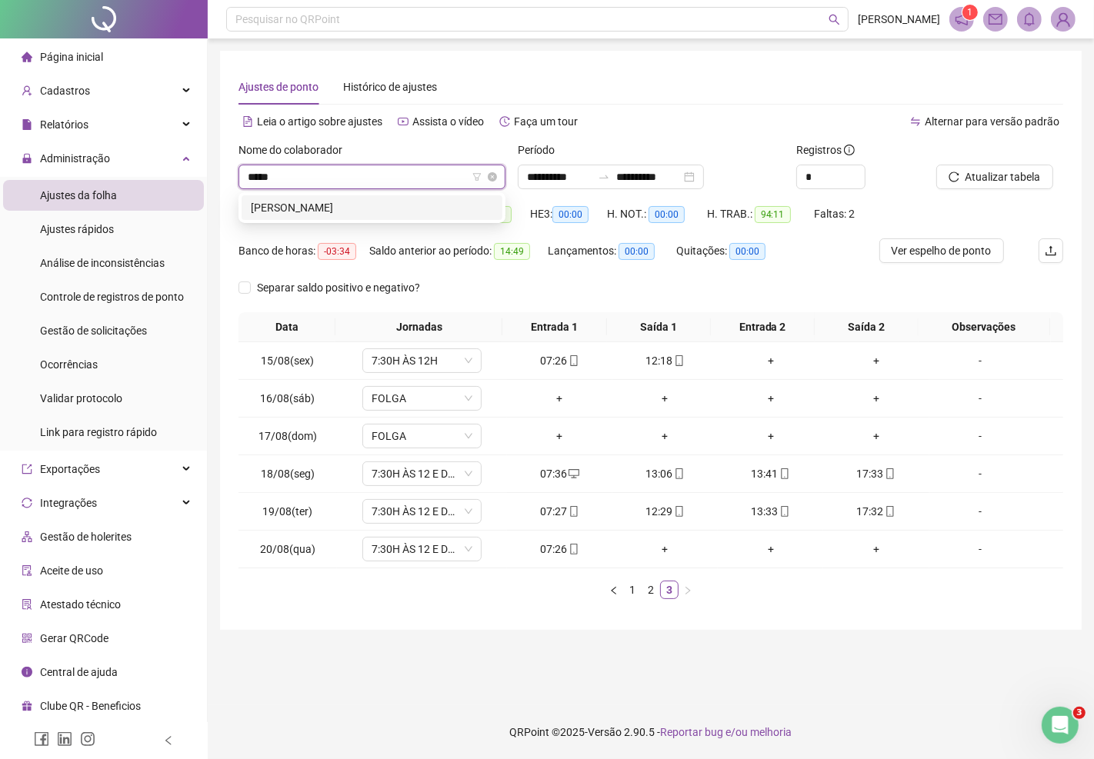
type input "******"
drag, startPoint x: 346, startPoint y: 203, endPoint x: 354, endPoint y: 208, distance: 9.4
click at [347, 203] on div "[PERSON_NAME]" at bounding box center [372, 207] width 242 height 17
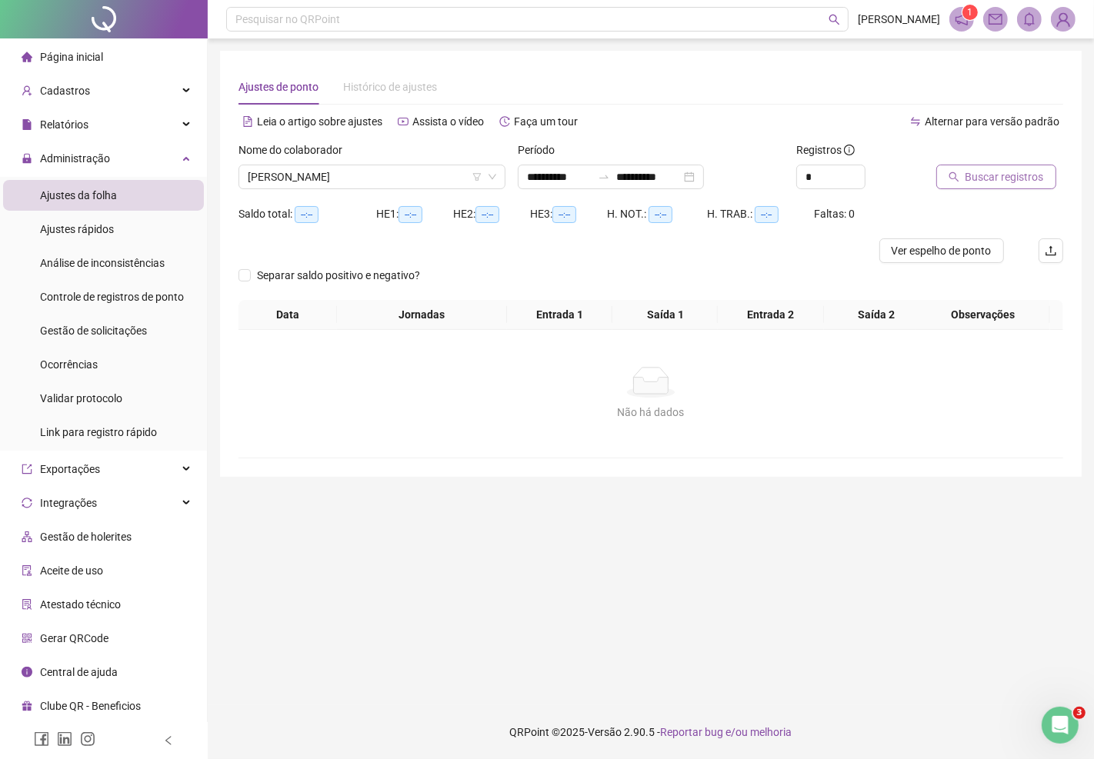
click at [966, 169] on span "Buscar registros" at bounding box center [1004, 176] width 78 height 17
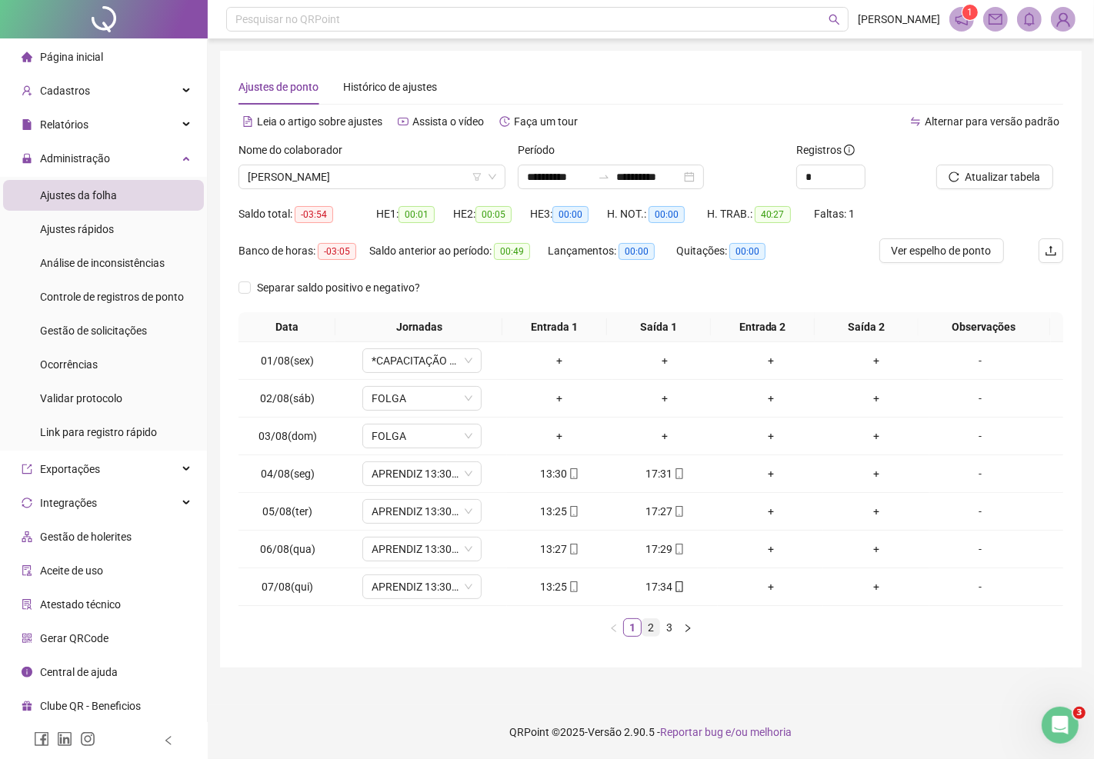
click at [652, 631] on link "2" at bounding box center [650, 627] width 17 height 17
click at [666, 629] on link "3" at bounding box center [669, 627] width 17 height 17
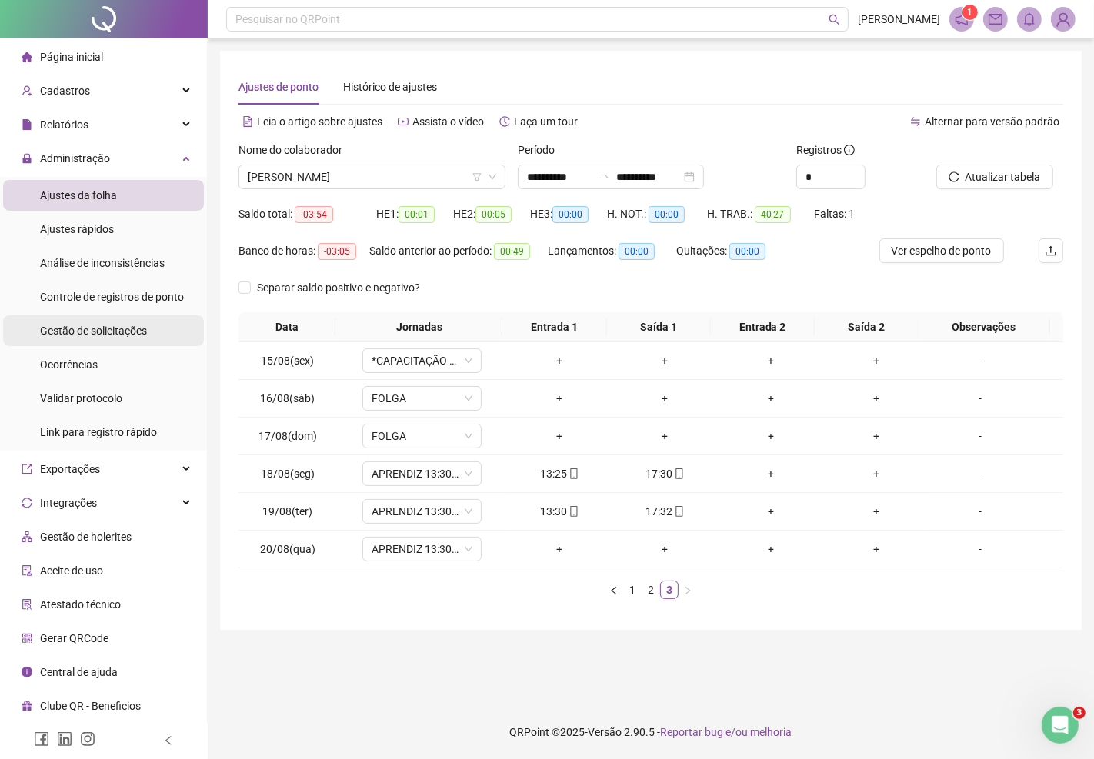
click at [131, 328] on span "Gestão de solicitações" at bounding box center [93, 331] width 107 height 12
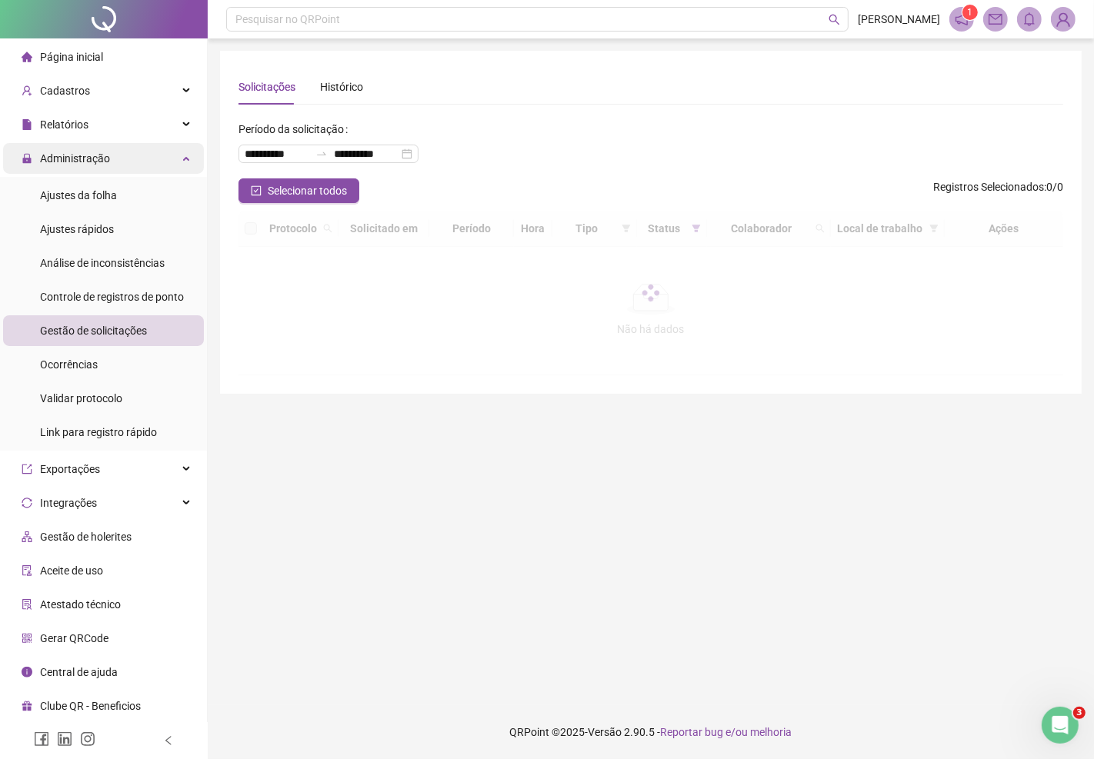
click at [92, 152] on span "Administração" at bounding box center [75, 158] width 70 height 12
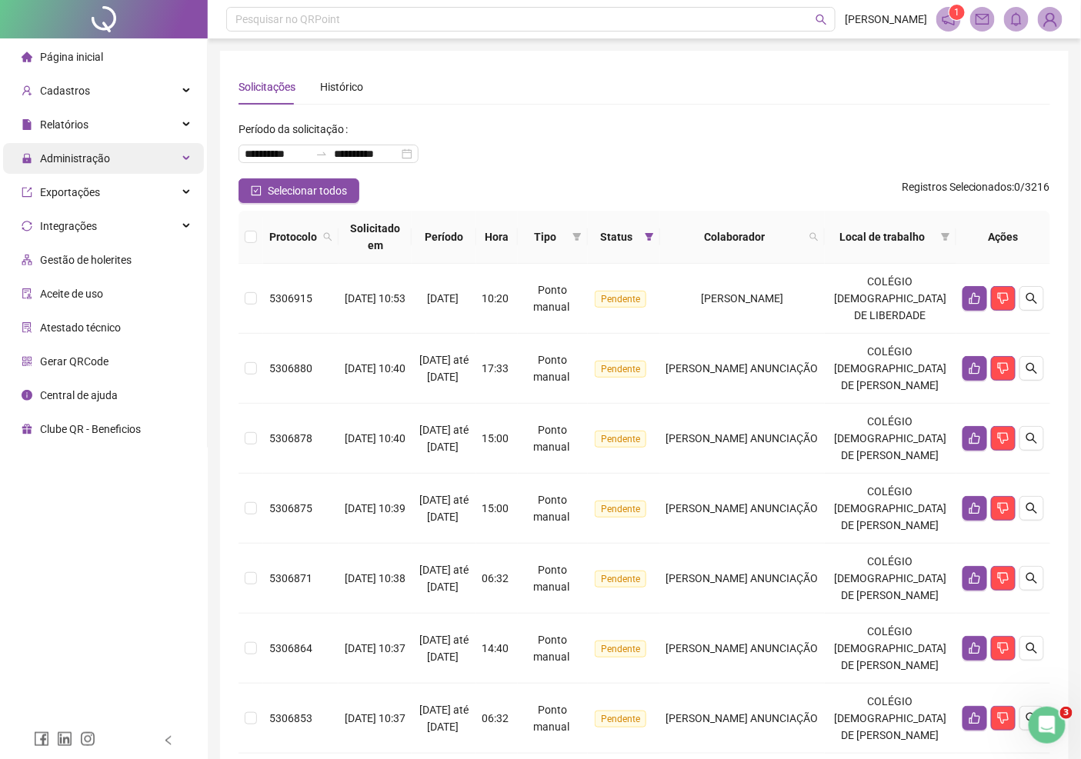
click at [92, 152] on span "Administração" at bounding box center [75, 158] width 70 height 12
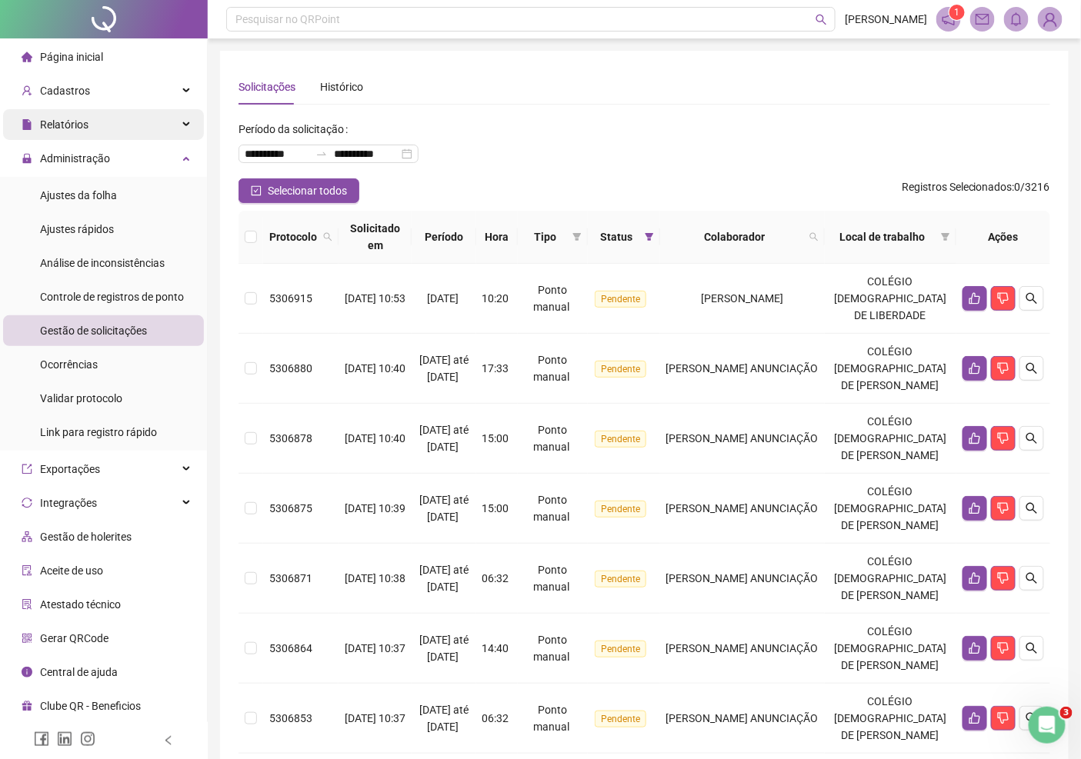
click at [78, 122] on span "Relatórios" at bounding box center [64, 124] width 48 height 12
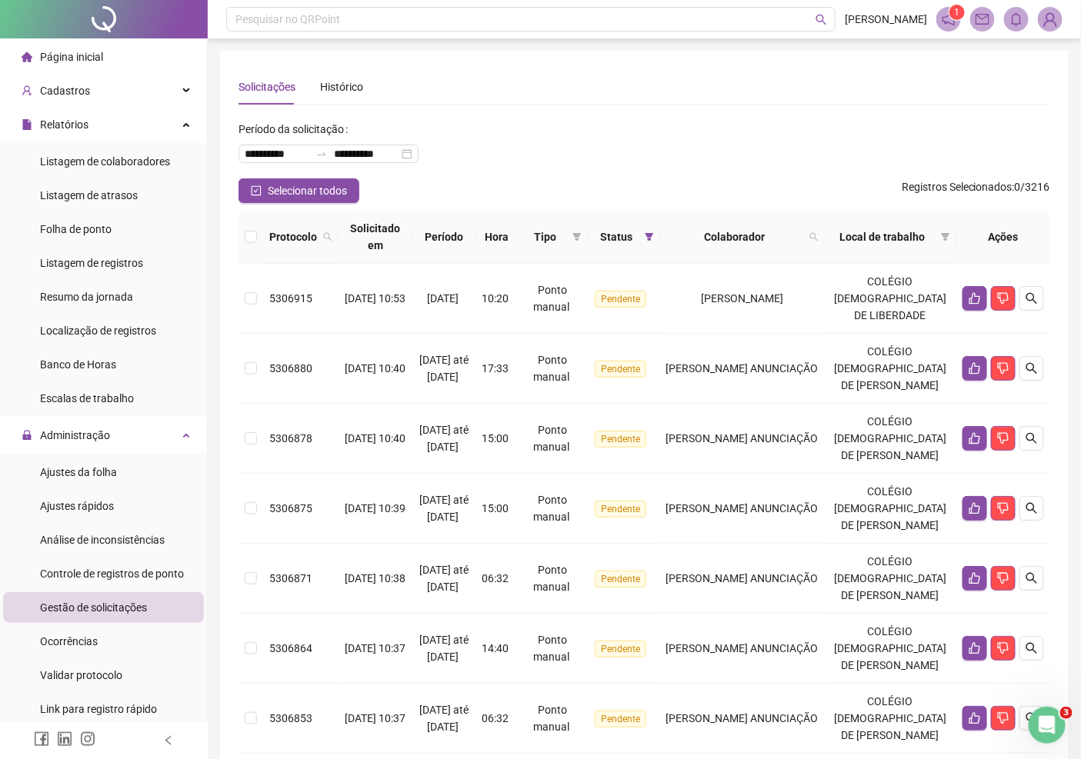
drag, startPoint x: 86, startPoint y: 235, endPoint x: 213, endPoint y: 214, distance: 128.7
click at [87, 235] on span "Folha de ponto" at bounding box center [76, 229] width 72 height 12
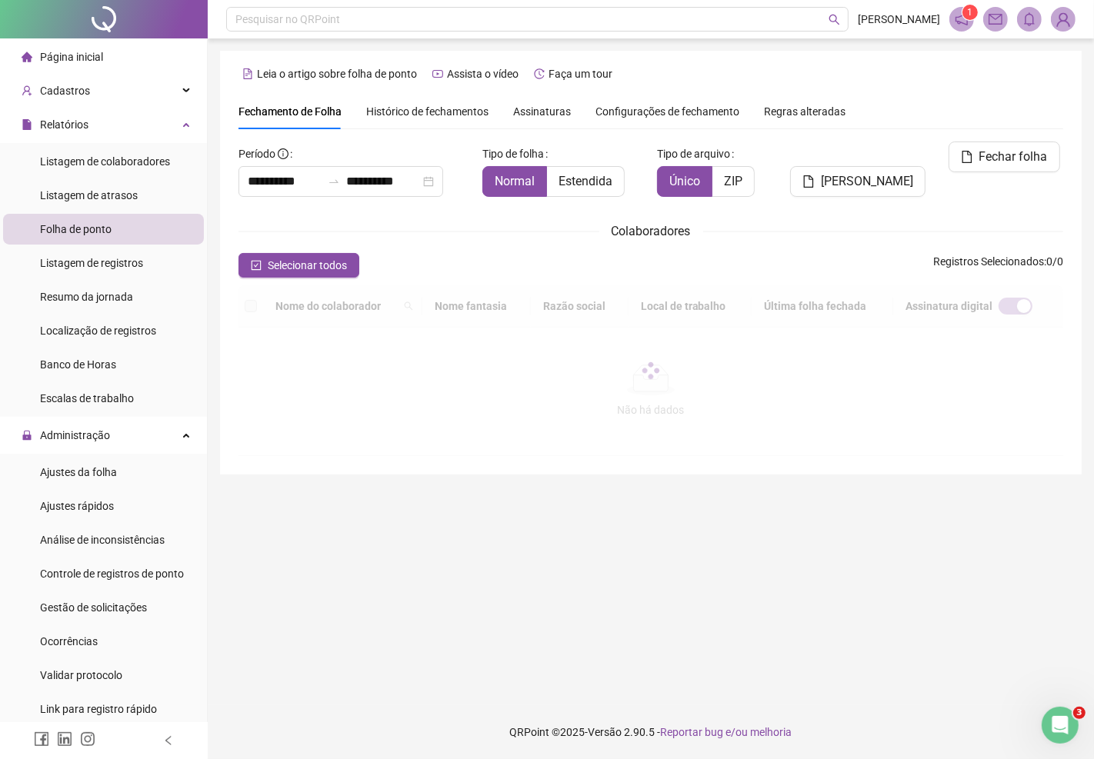
click at [538, 112] on span "Assinaturas" at bounding box center [542, 111] width 58 height 11
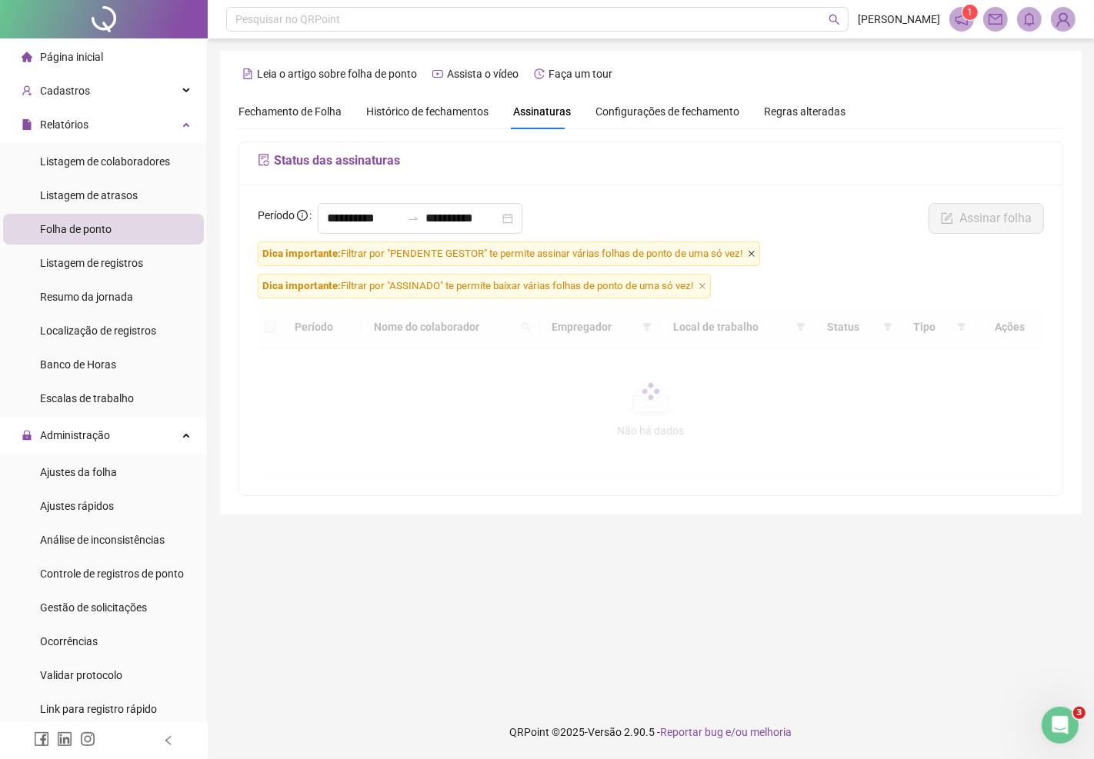
click at [751, 256] on icon "close" at bounding box center [751, 254] width 6 height 6
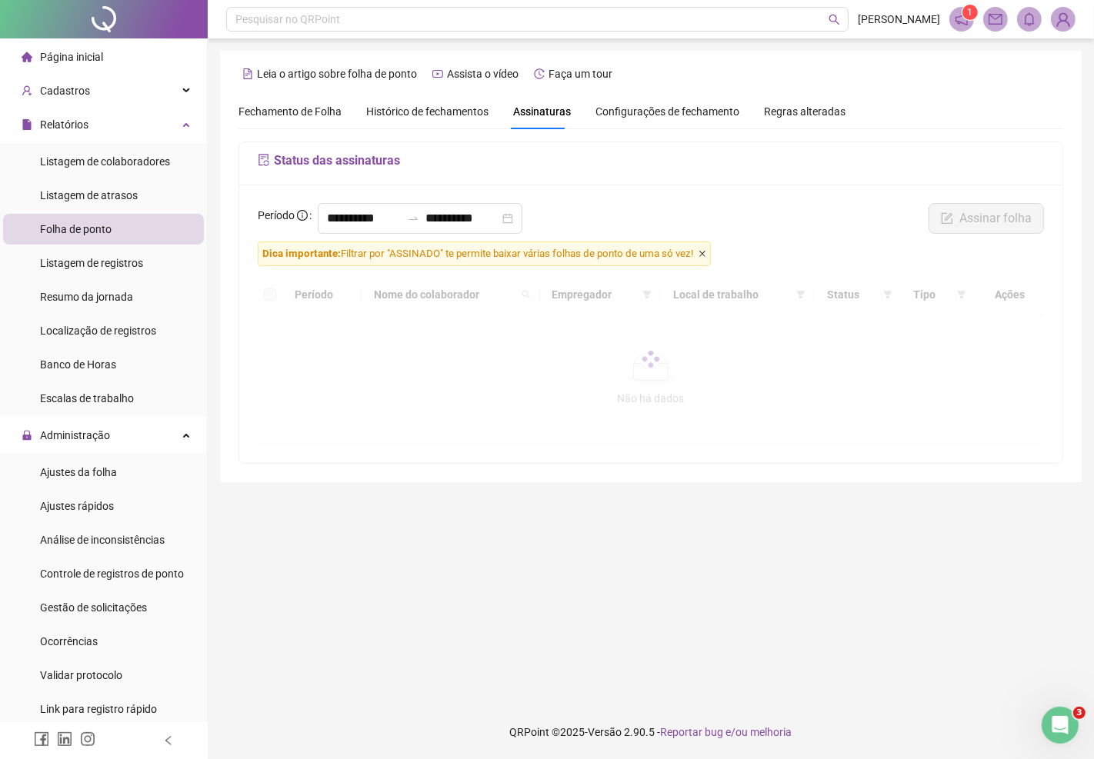
click at [706, 256] on icon "close" at bounding box center [702, 254] width 8 height 8
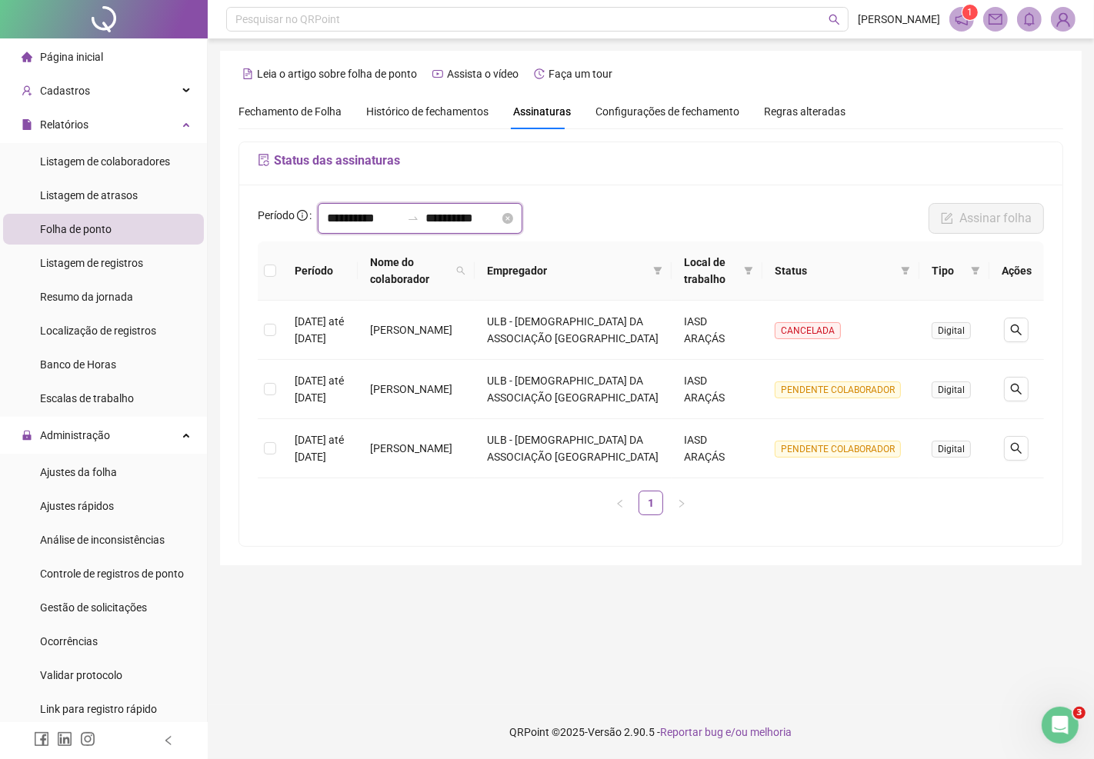
click at [401, 221] on input "**********" at bounding box center [364, 218] width 74 height 18
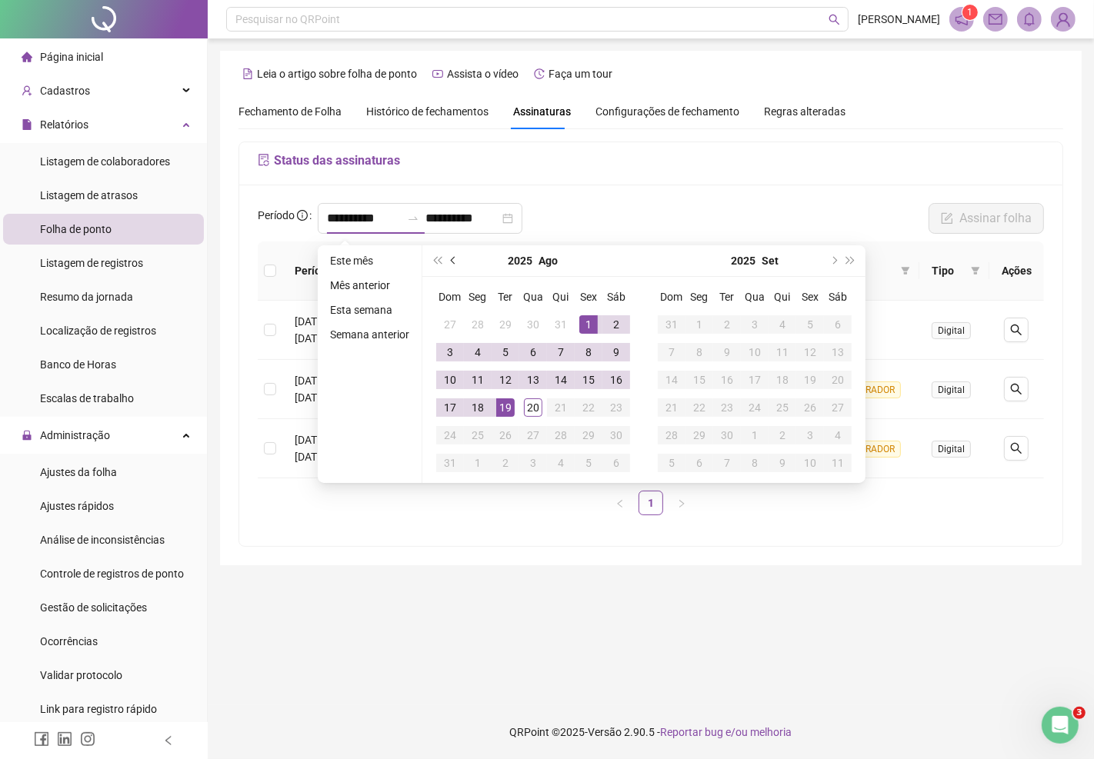
click at [451, 260] on span "prev-year" at bounding box center [455, 261] width 8 height 8
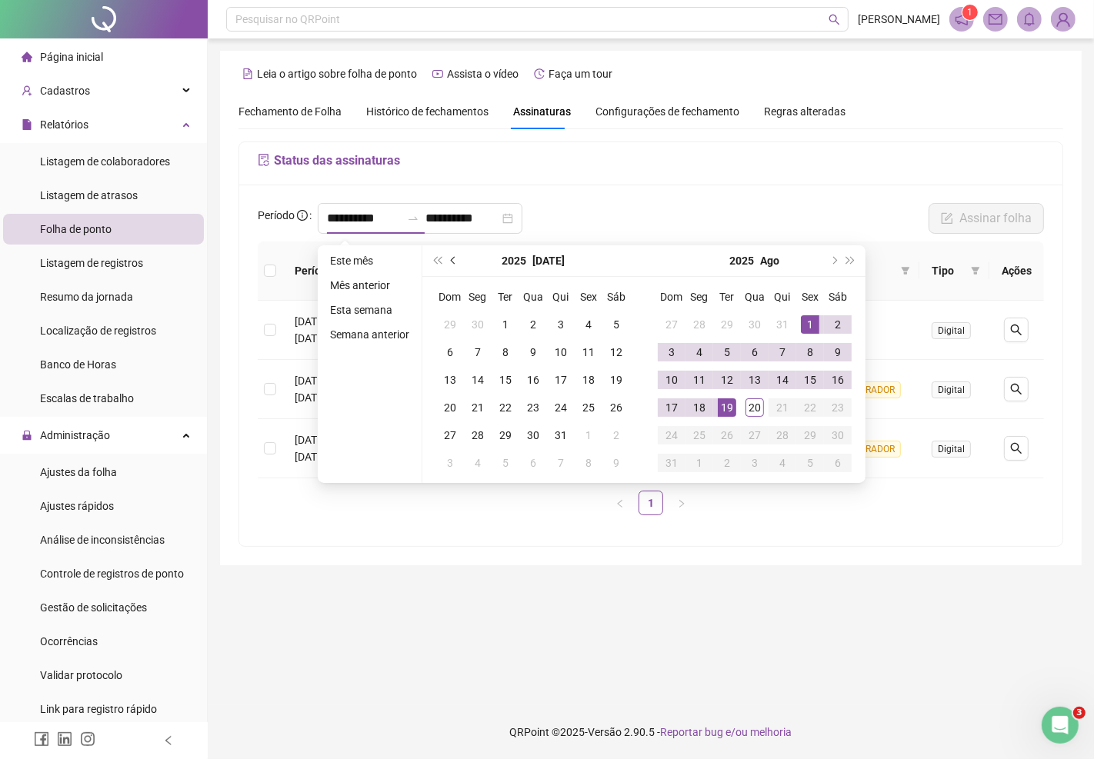
click at [451, 260] on span "prev-year" at bounding box center [455, 261] width 8 height 8
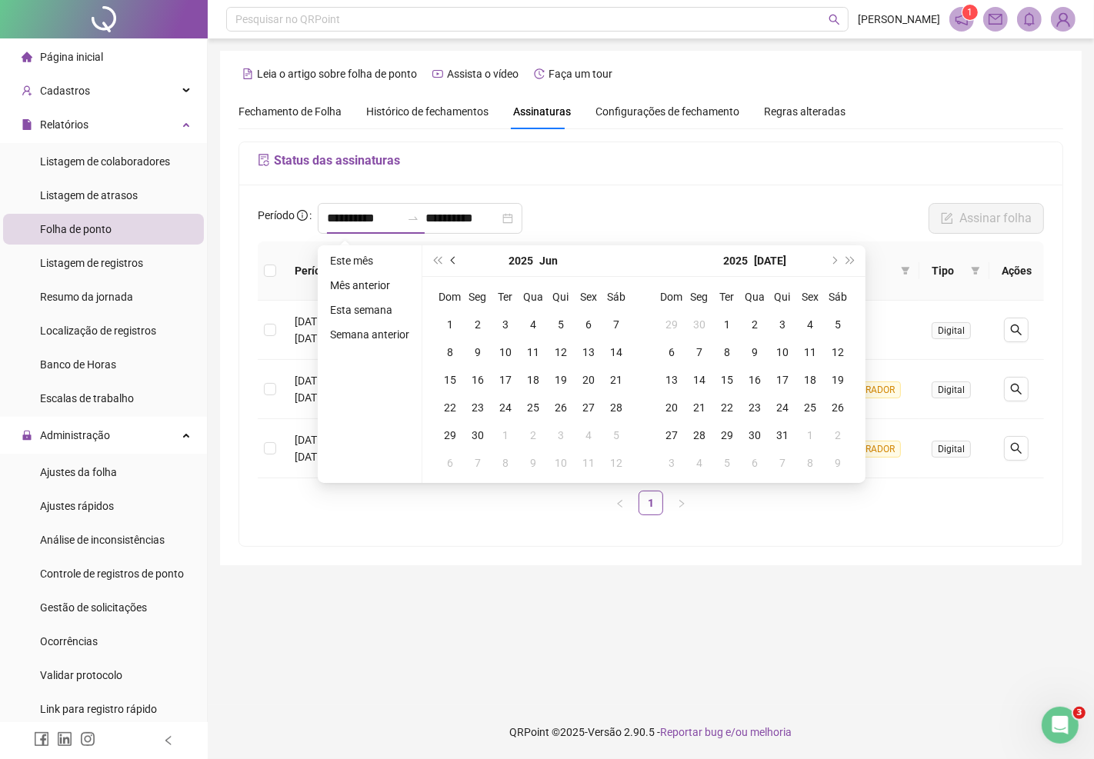
click at [451, 260] on span "prev-year" at bounding box center [455, 261] width 8 height 8
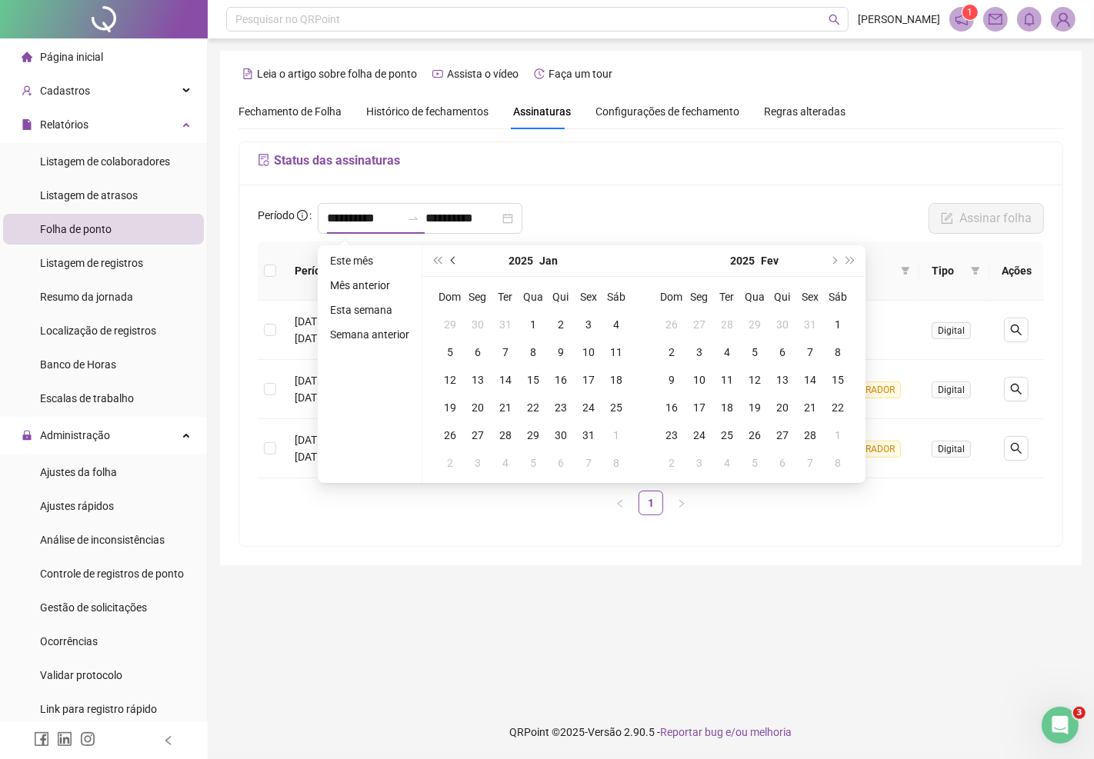
click at [451, 260] on span "prev-year" at bounding box center [455, 261] width 8 height 8
type input "**********"
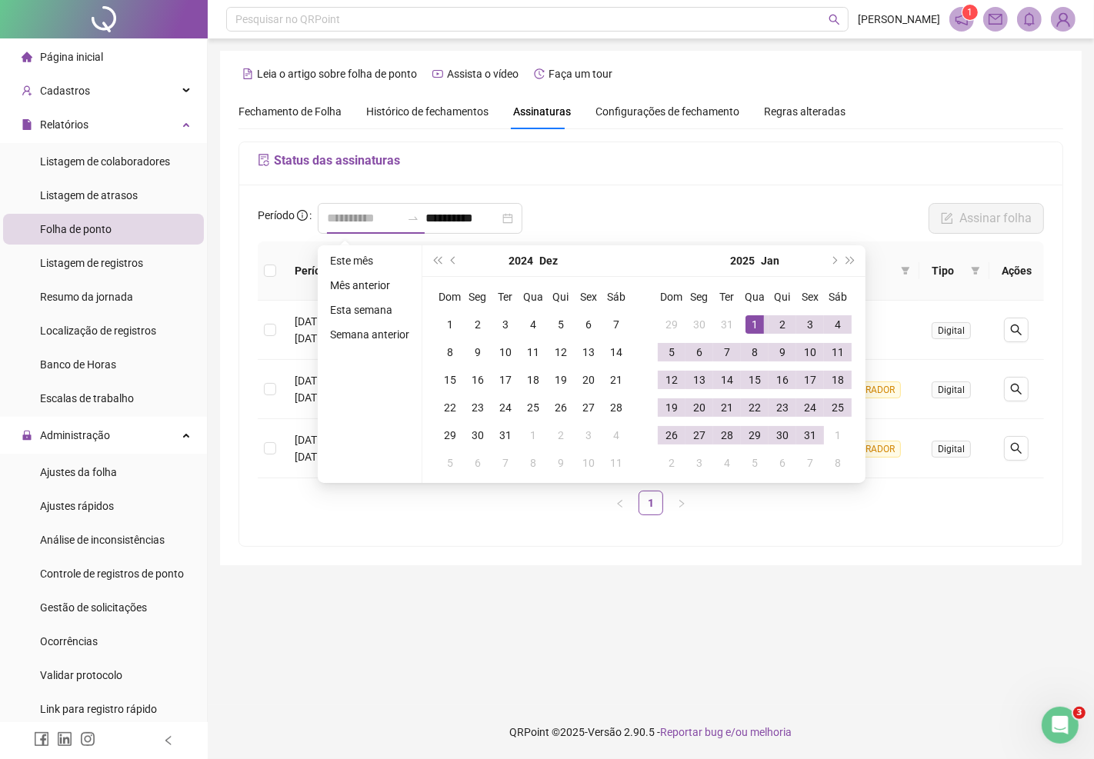
click at [751, 324] on div "1" at bounding box center [754, 324] width 18 height 18
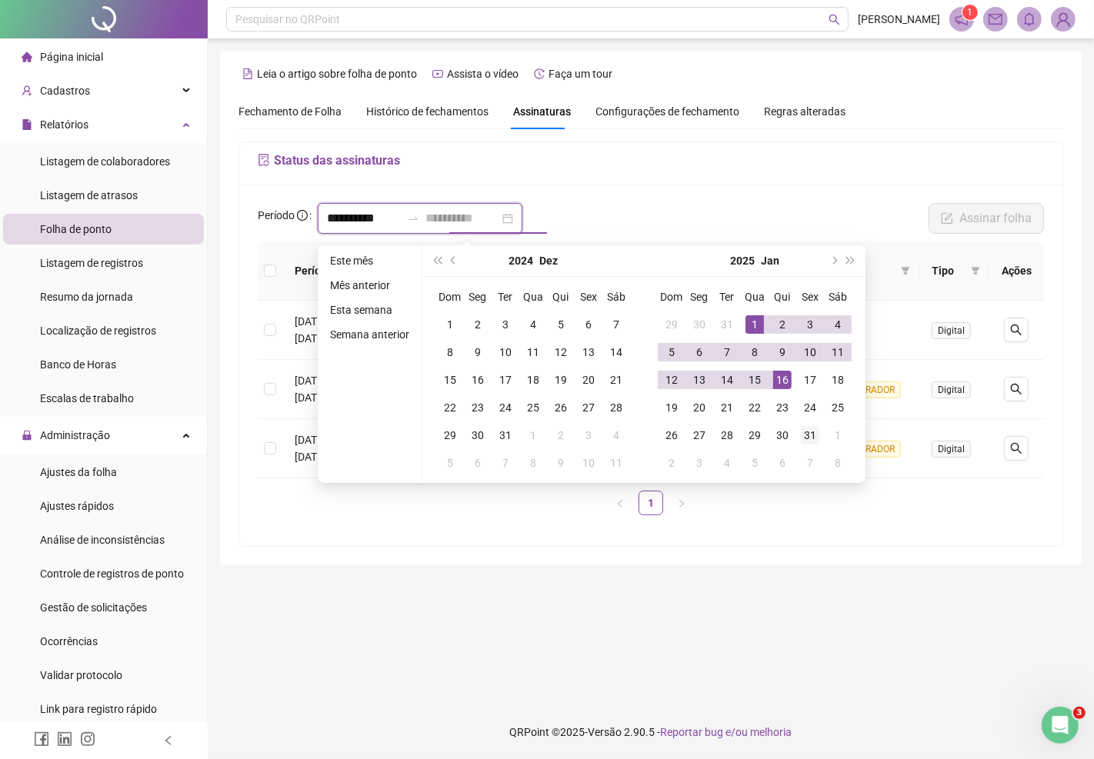
type input "**********"
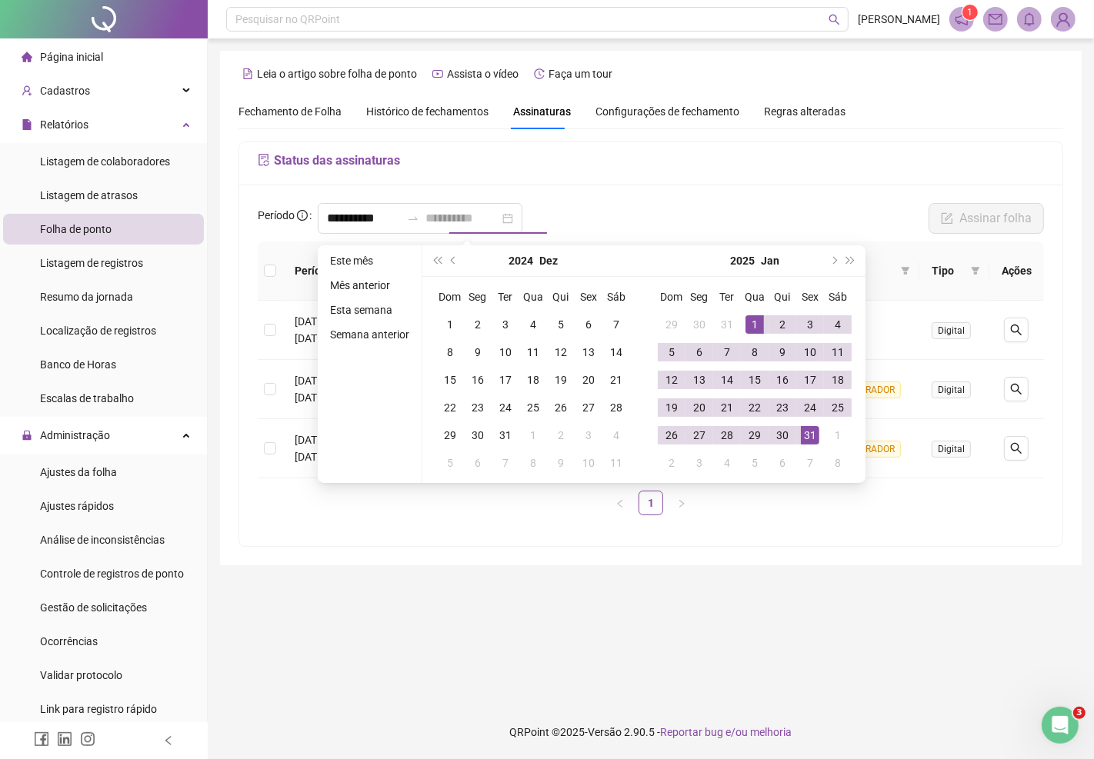
click at [811, 431] on div "31" at bounding box center [810, 435] width 18 height 18
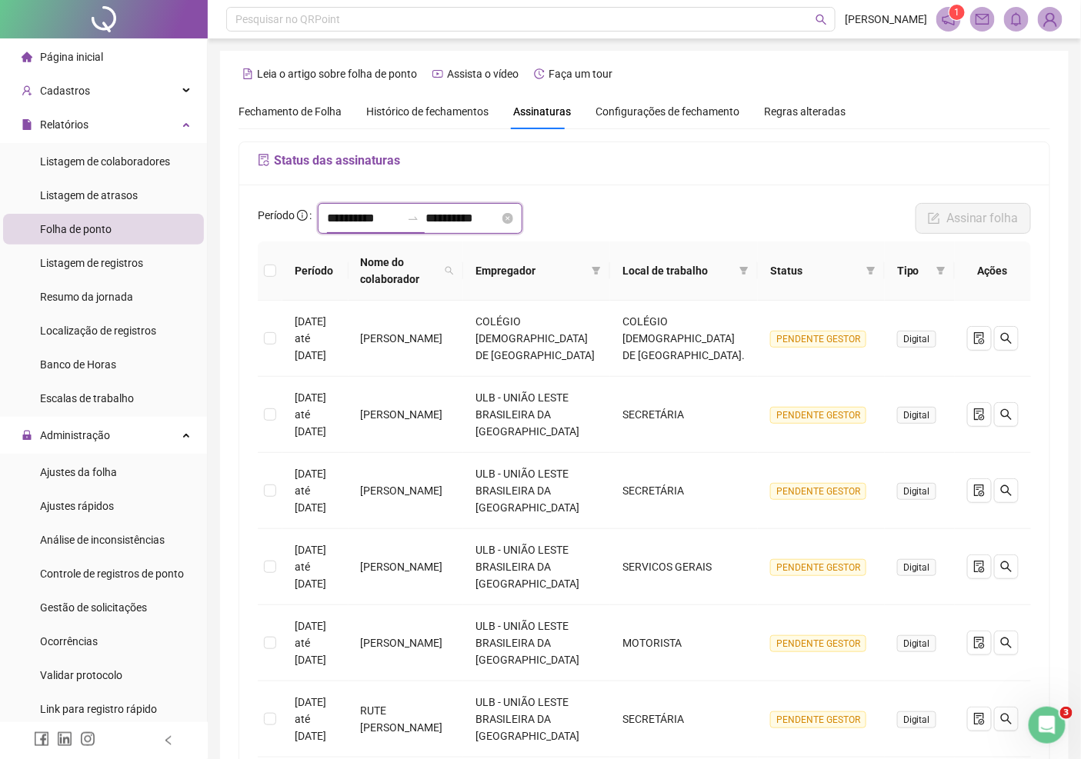
click at [397, 212] on input "**********" at bounding box center [364, 218] width 74 height 18
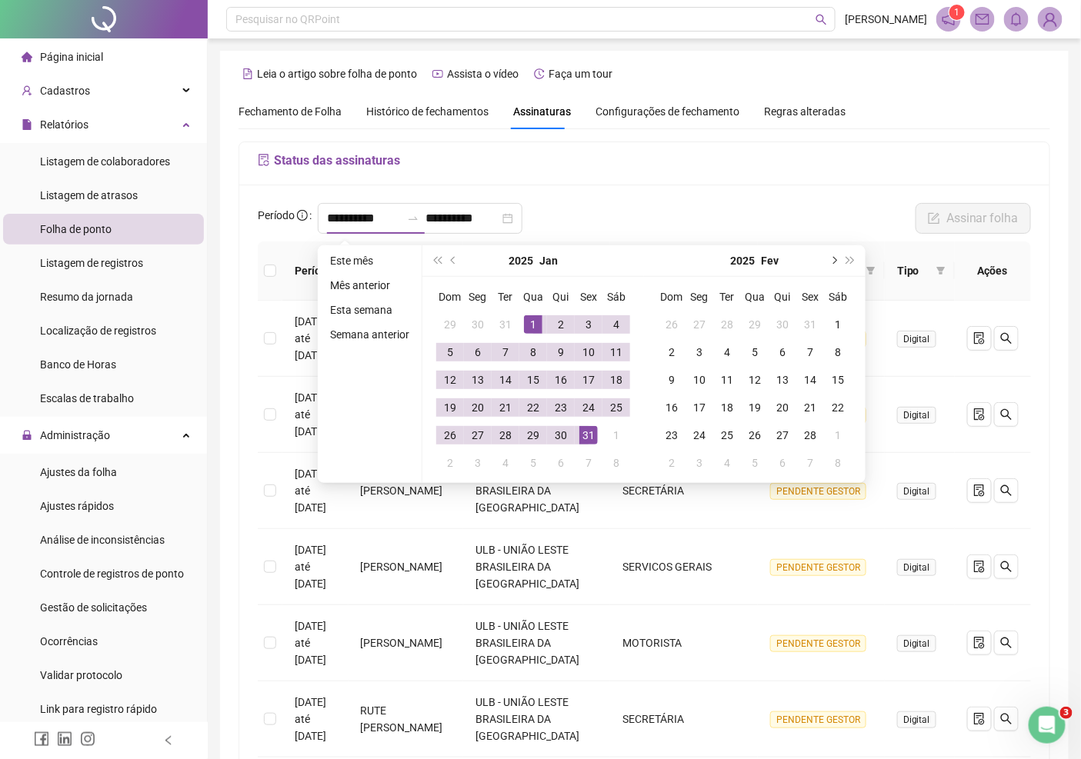
click at [833, 264] on button "next-year" at bounding box center [832, 260] width 17 height 31
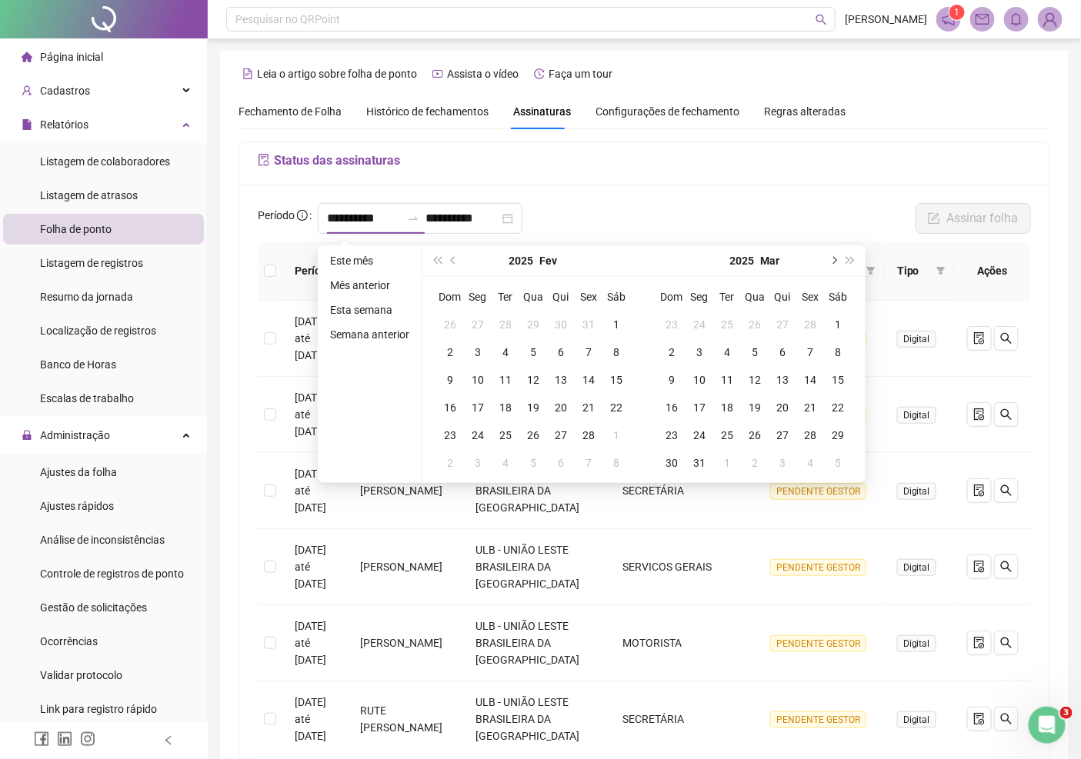
click at [833, 264] on button "next-year" at bounding box center [832, 260] width 17 height 31
drag, startPoint x: 458, startPoint y: 262, endPoint x: 451, endPoint y: 258, distance: 7.9
click at [457, 262] on button "prev-year" at bounding box center [453, 260] width 17 height 31
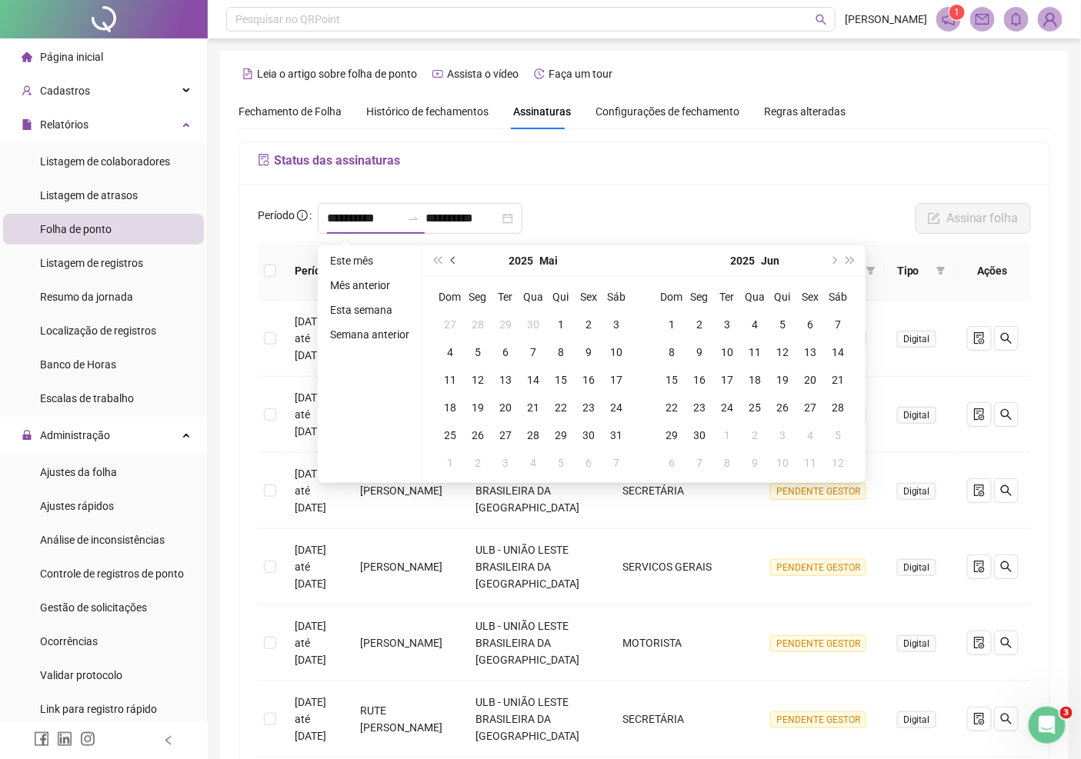
click at [451, 258] on span "prev-year" at bounding box center [455, 261] width 8 height 8
click at [452, 258] on span "prev-year" at bounding box center [455, 261] width 8 height 8
click at [454, 255] on button "prev-year" at bounding box center [453, 260] width 17 height 31
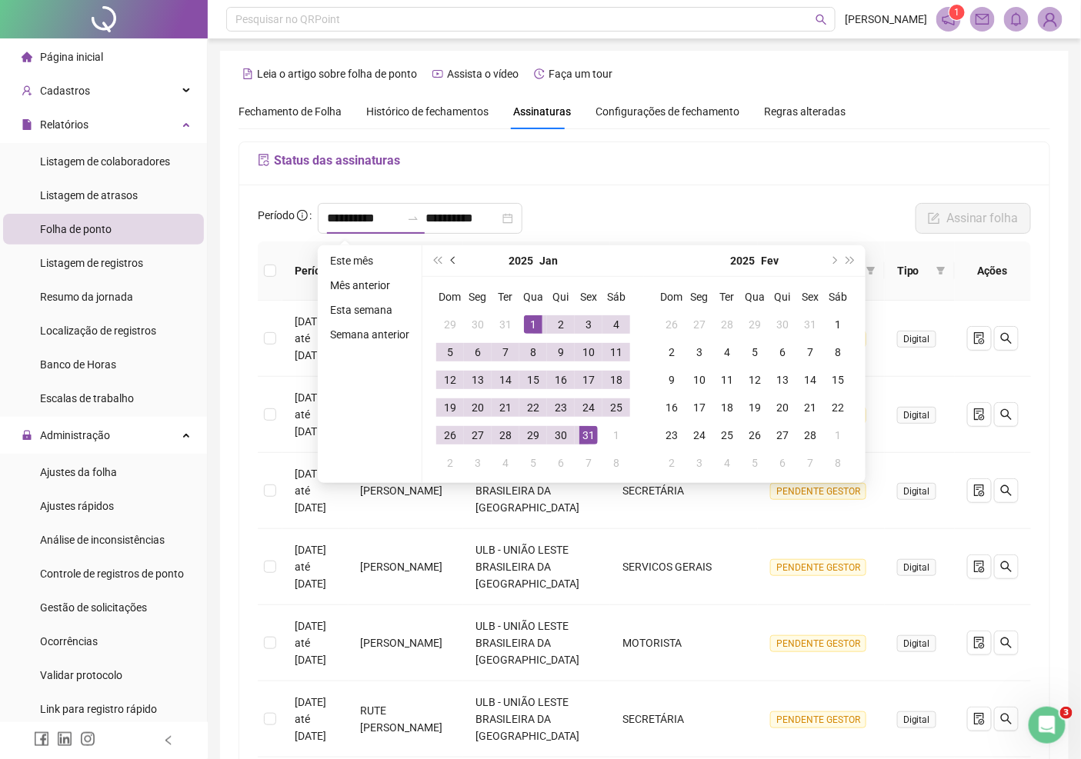
click at [454, 255] on button "prev-year" at bounding box center [453, 260] width 17 height 31
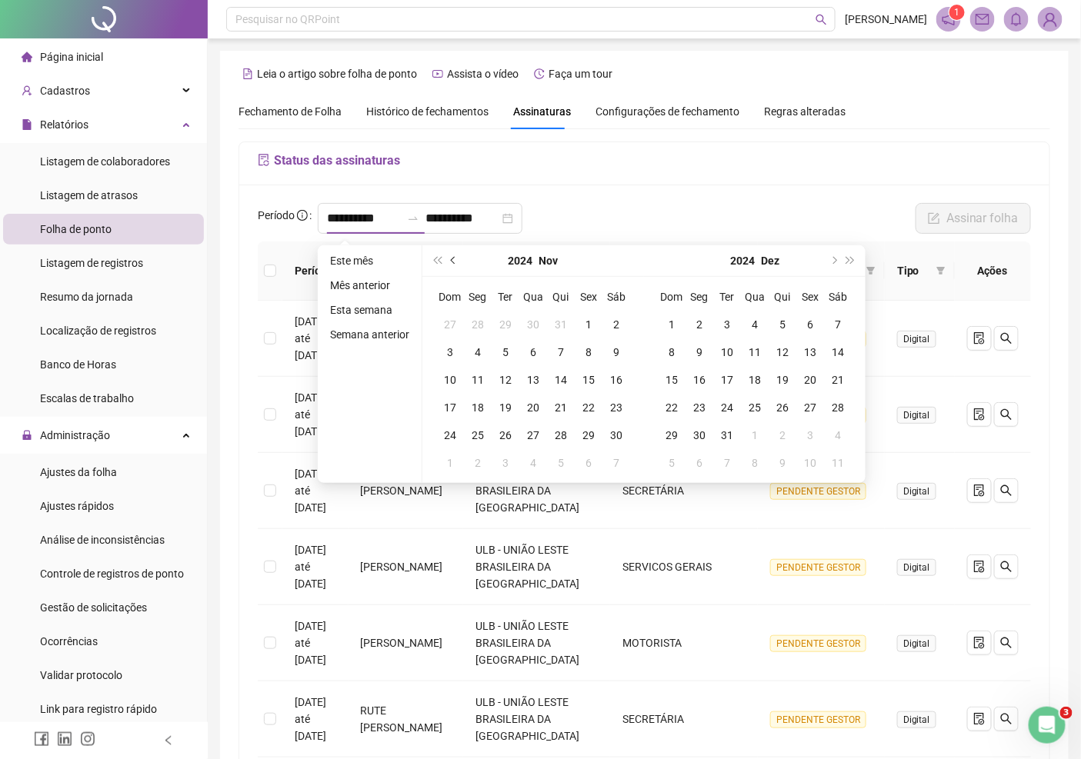
click at [454, 255] on button "prev-year" at bounding box center [453, 260] width 17 height 31
click at [452, 255] on button "prev-year" at bounding box center [453, 260] width 17 height 31
type input "**********"
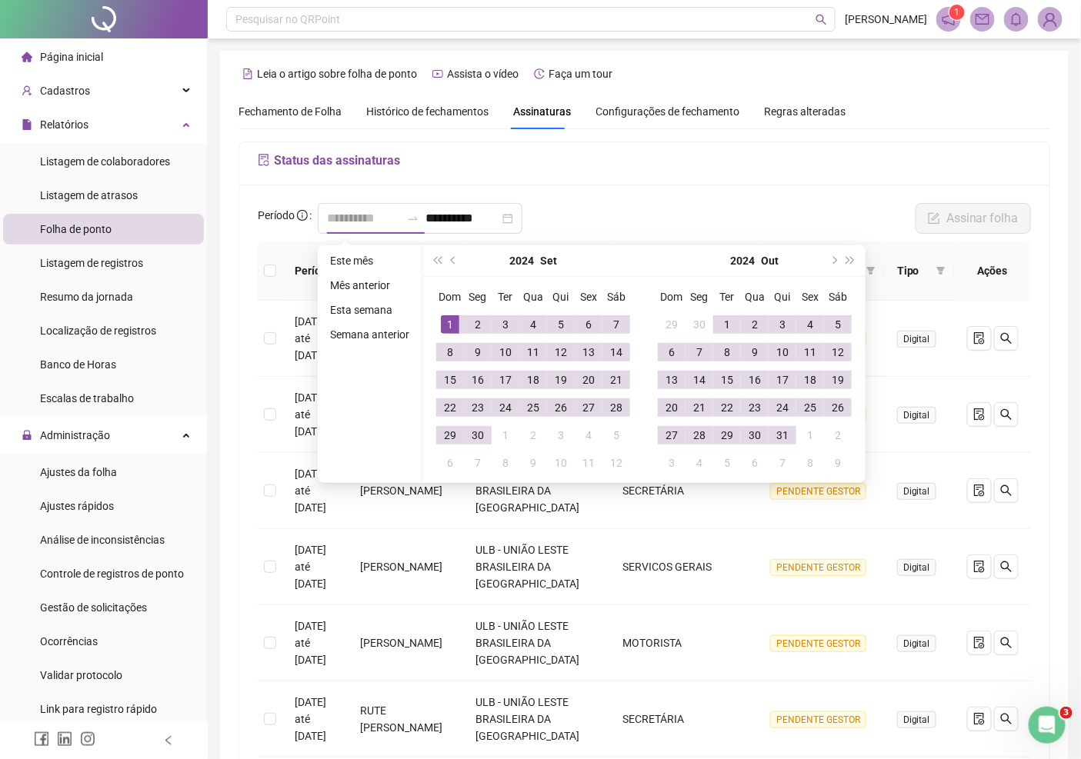
click at [447, 316] on div "1" at bounding box center [450, 324] width 18 height 18
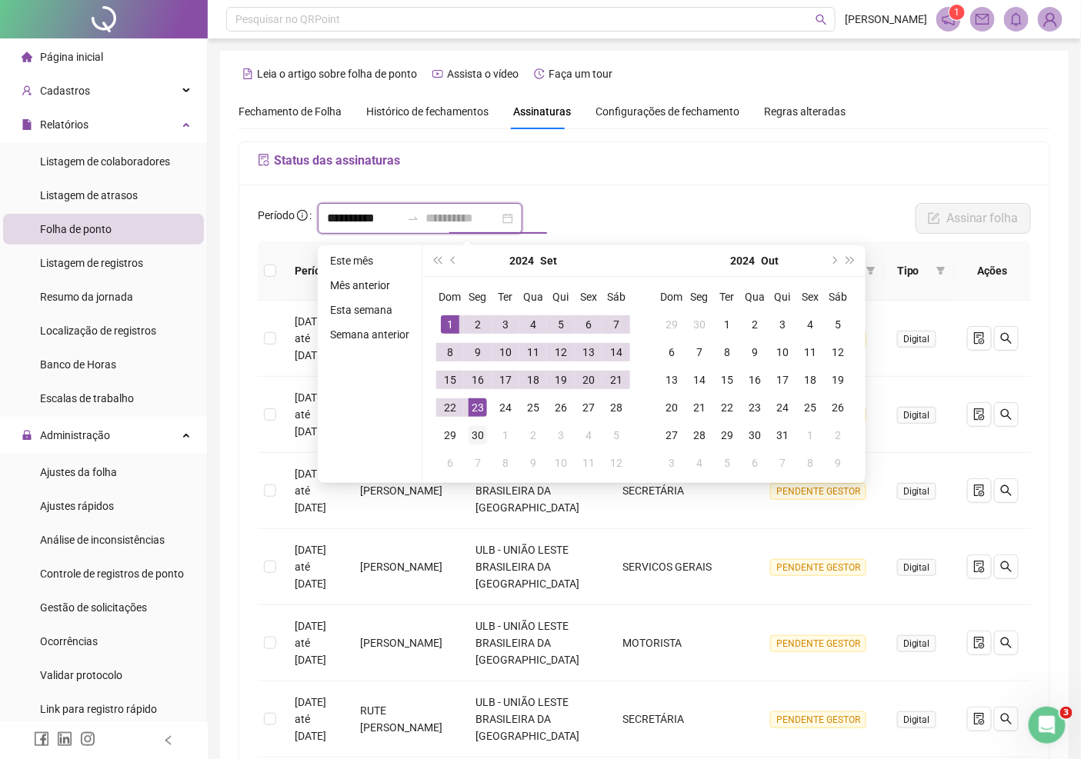
type input "**********"
click at [480, 442] on div "30" at bounding box center [477, 435] width 18 height 18
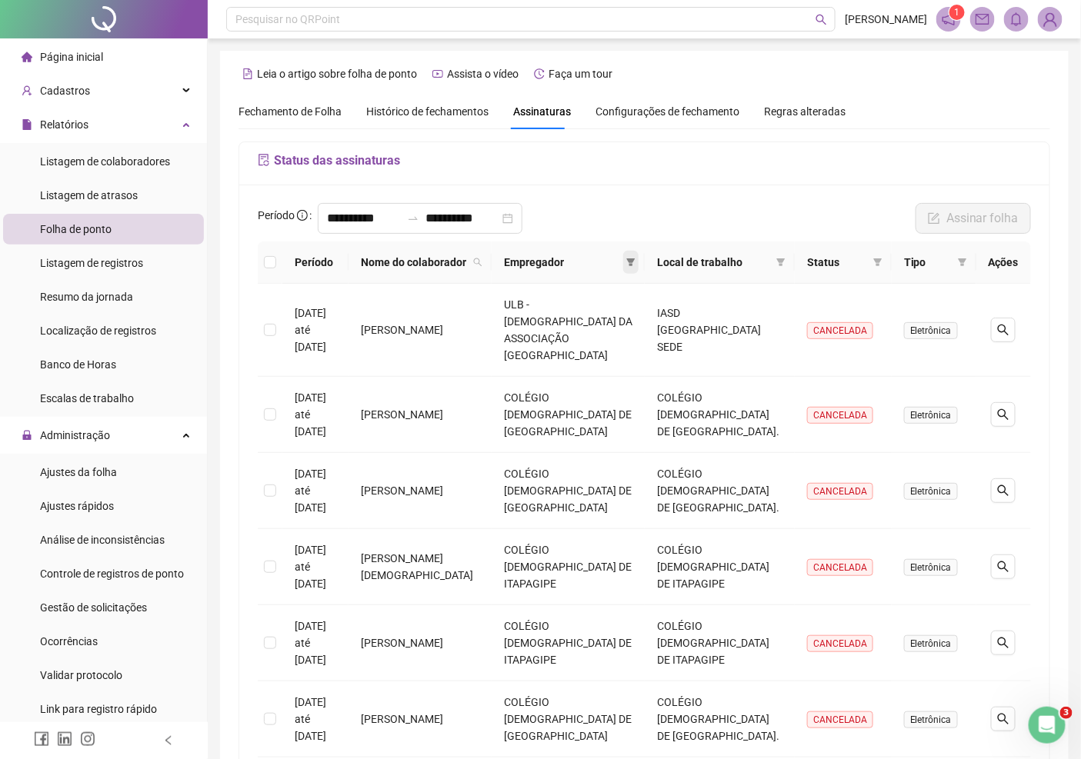
click at [635, 266] on icon "filter" at bounding box center [631, 262] width 8 height 8
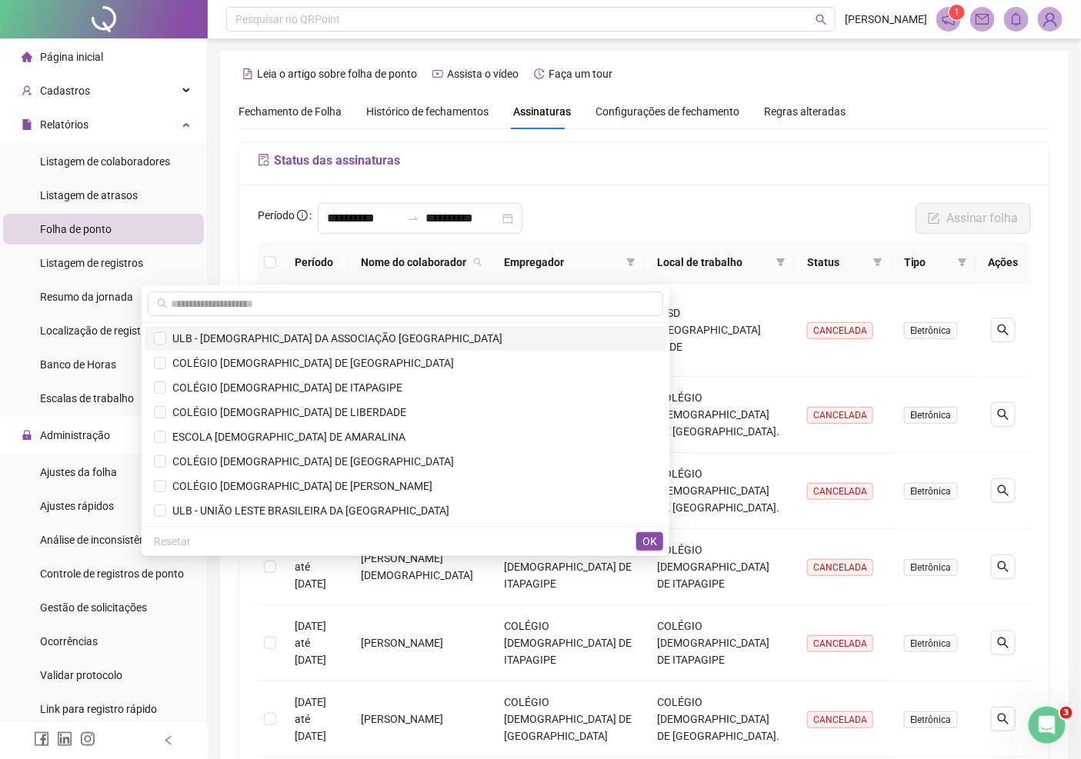
click at [305, 341] on span "ULB - [DEMOGRAPHIC_DATA] DA ASSOCIAÇÃO [GEOGRAPHIC_DATA]" at bounding box center [334, 338] width 336 height 12
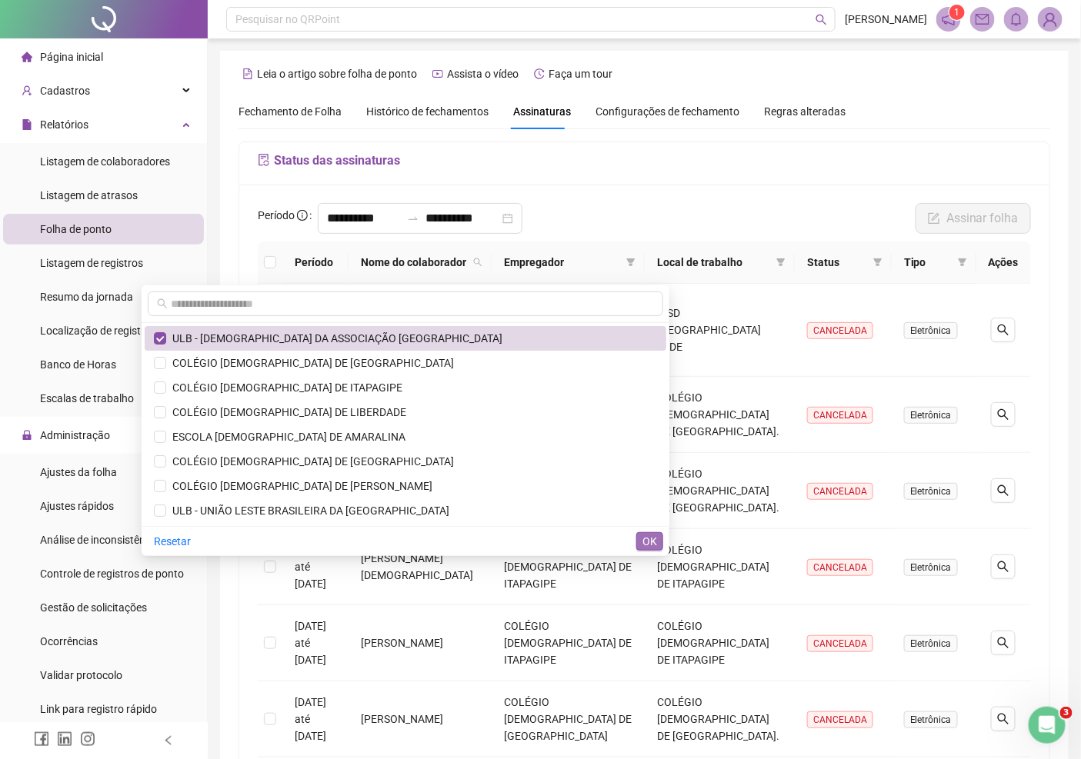
click at [648, 537] on span "OK" at bounding box center [649, 541] width 15 height 17
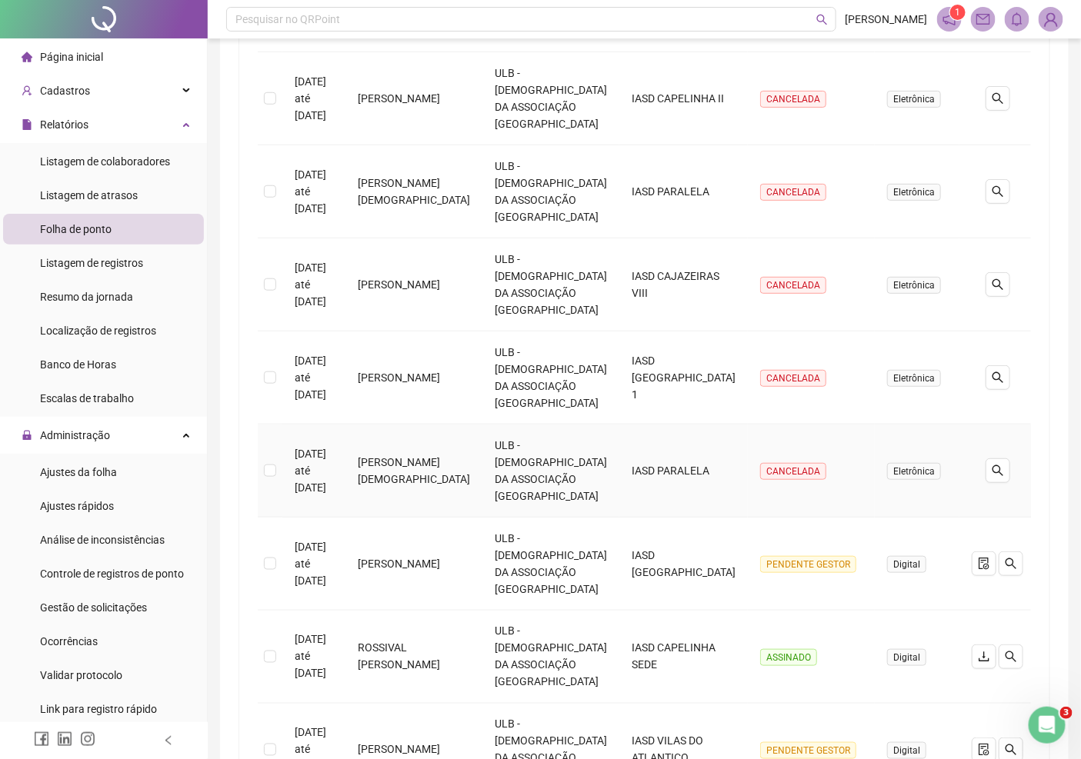
scroll to position [427, 0]
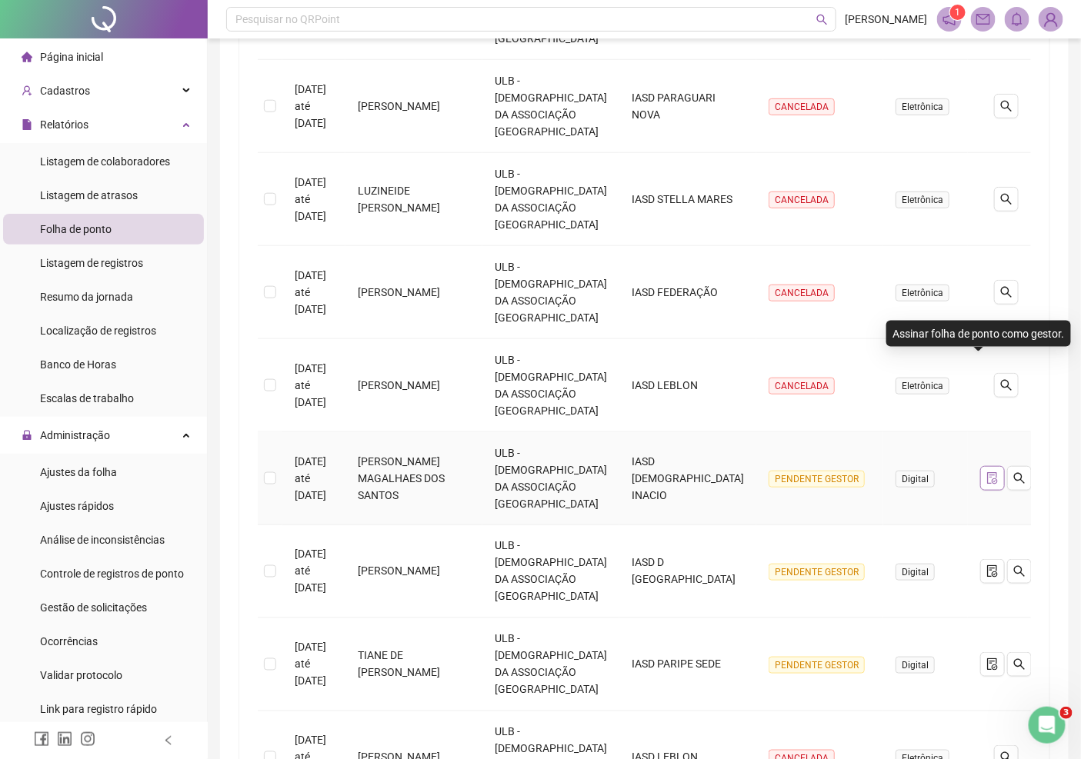
click at [986, 472] on icon "file-done" at bounding box center [992, 478] width 12 height 12
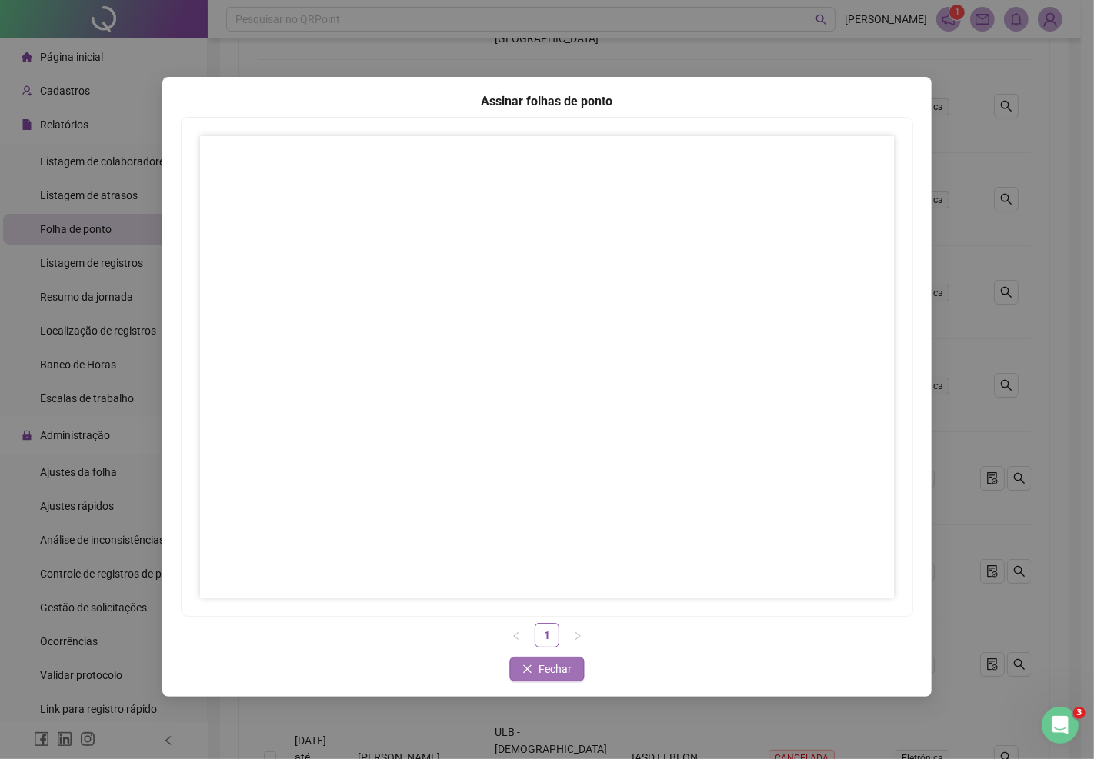
click at [549, 662] on span "Fechar" at bounding box center [555, 669] width 33 height 17
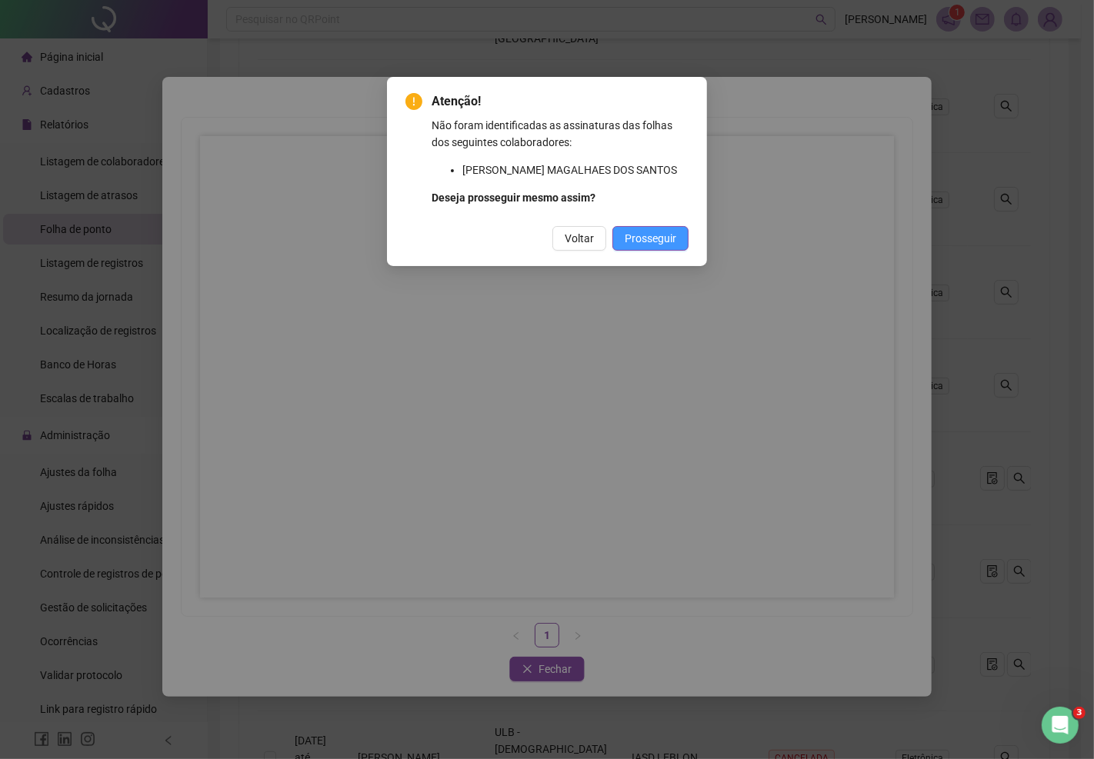
click at [648, 243] on span "Prosseguir" at bounding box center [650, 238] width 52 height 17
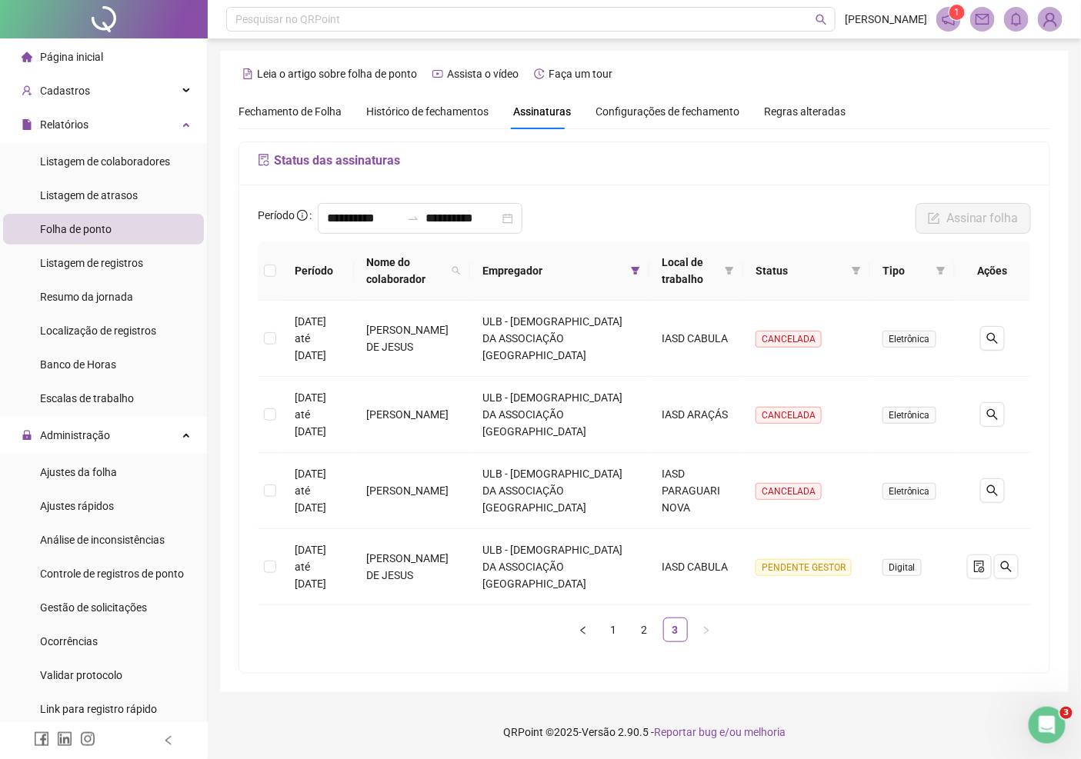
scroll to position [0, 0]
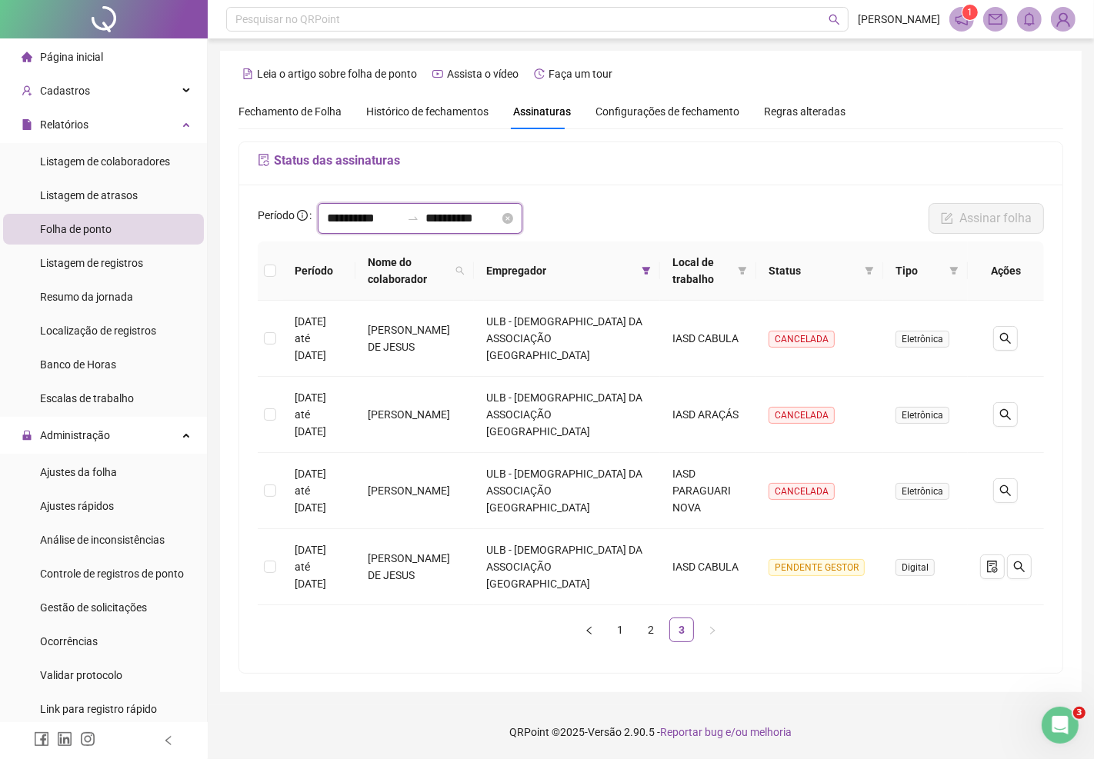
click at [401, 220] on input "**********" at bounding box center [364, 218] width 74 height 18
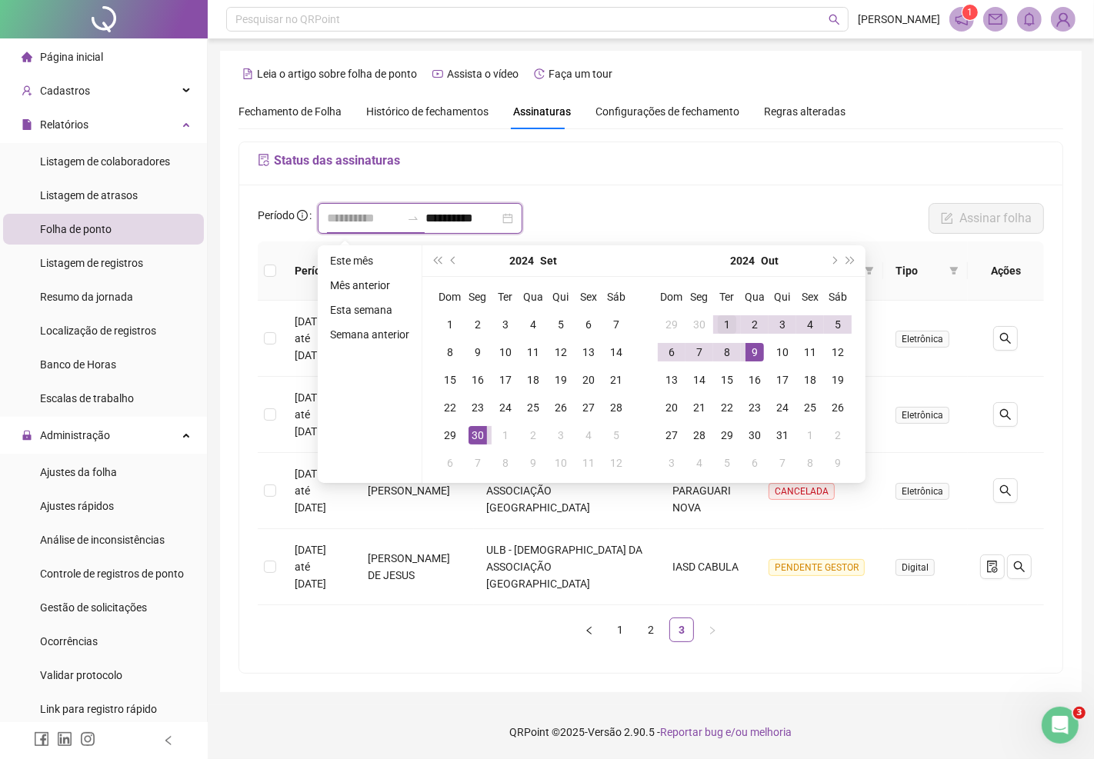
type input "**********"
click at [724, 321] on div "1" at bounding box center [727, 324] width 18 height 18
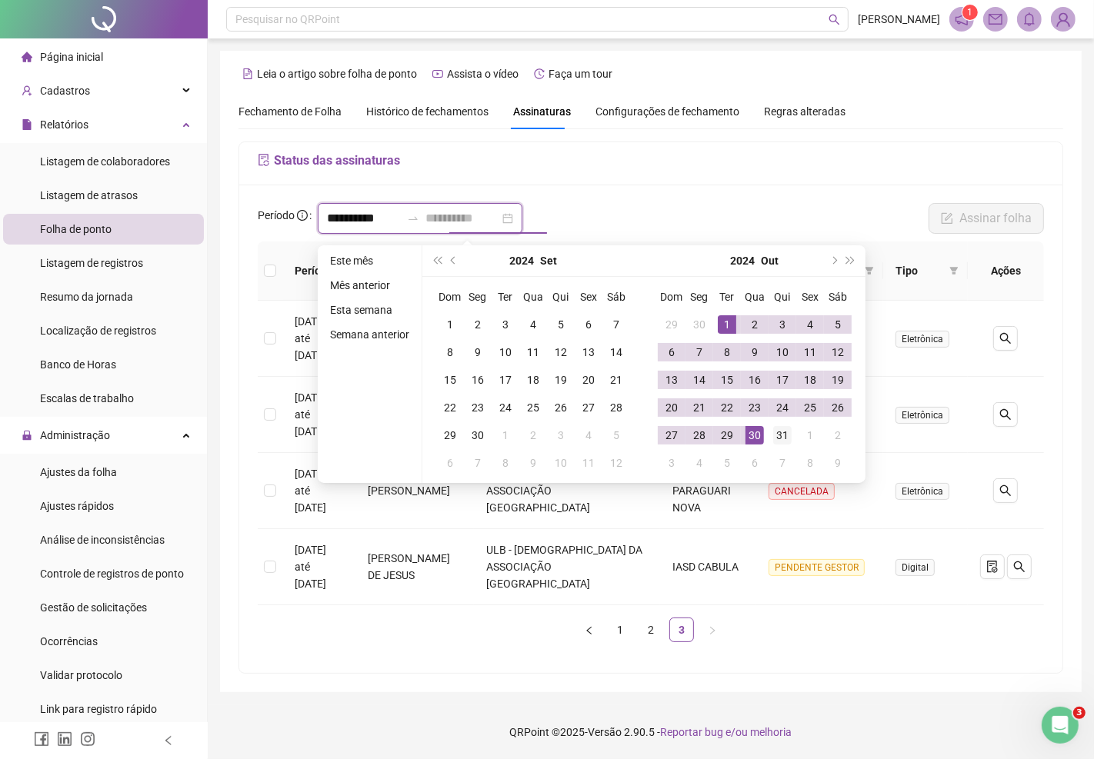
type input "**********"
click at [781, 431] on div "31" at bounding box center [782, 435] width 18 height 18
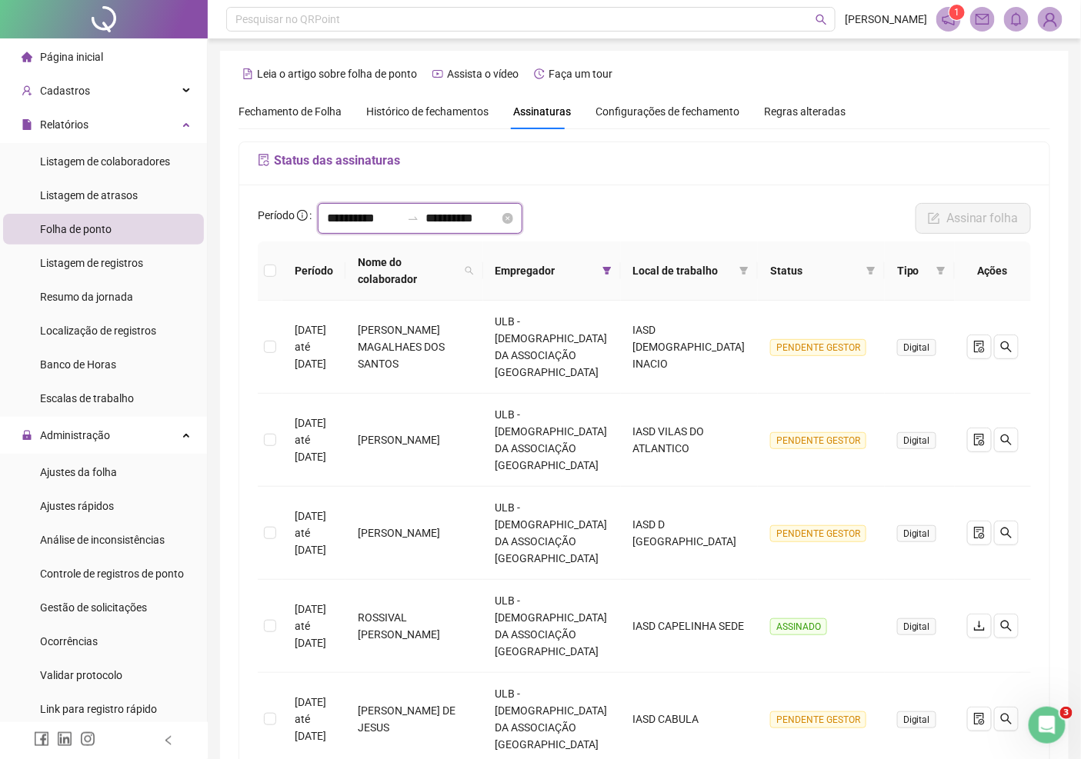
click at [395, 218] on input "**********" at bounding box center [364, 218] width 74 height 18
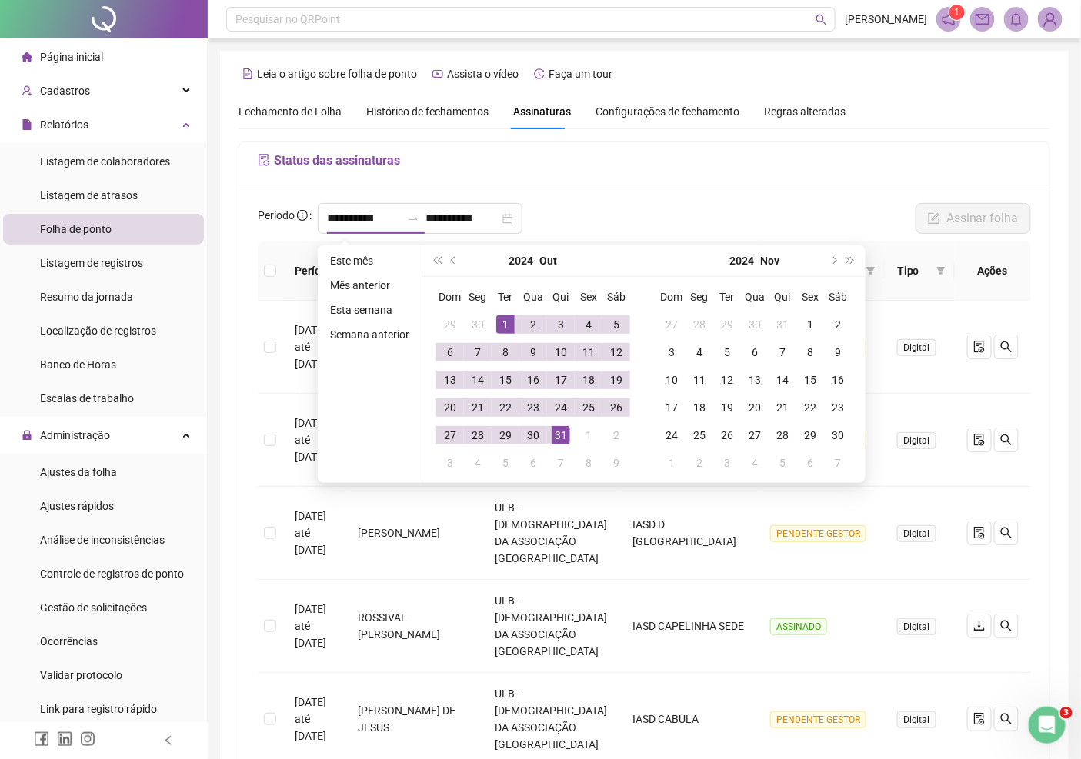
drag, startPoint x: 438, startPoint y: 258, endPoint x: 472, endPoint y: 280, distance: 40.5
click at [440, 258] on span "super-prev-year" at bounding box center [437, 261] width 8 height 8
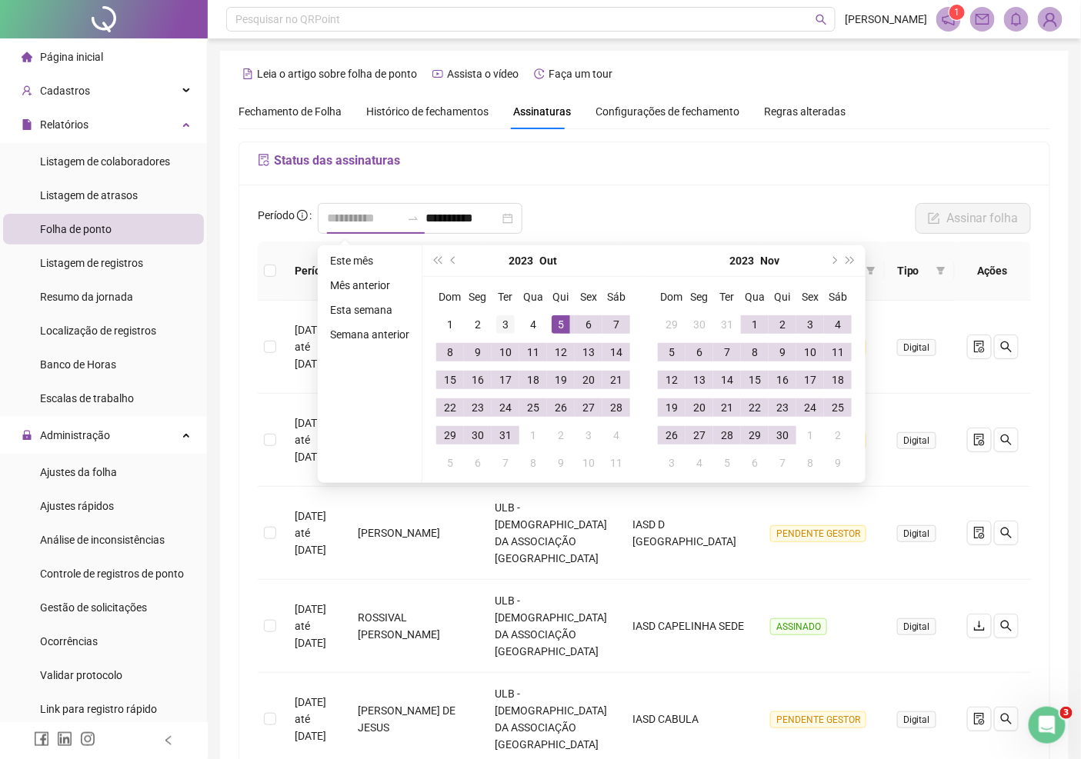
type input "**********"
click at [506, 321] on div "3" at bounding box center [505, 324] width 18 height 18
click at [500, 324] on div "3" at bounding box center [505, 324] width 18 height 18
type input "**********"
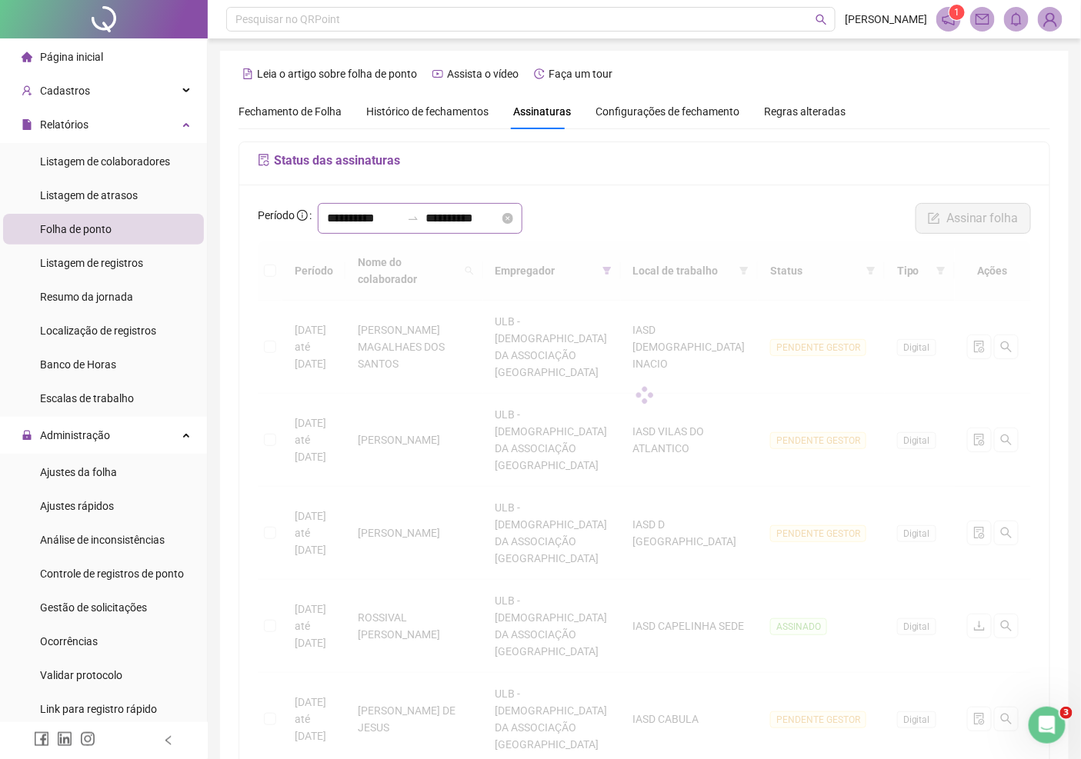
click at [419, 225] on icon "swap-right" at bounding box center [413, 218] width 12 height 12
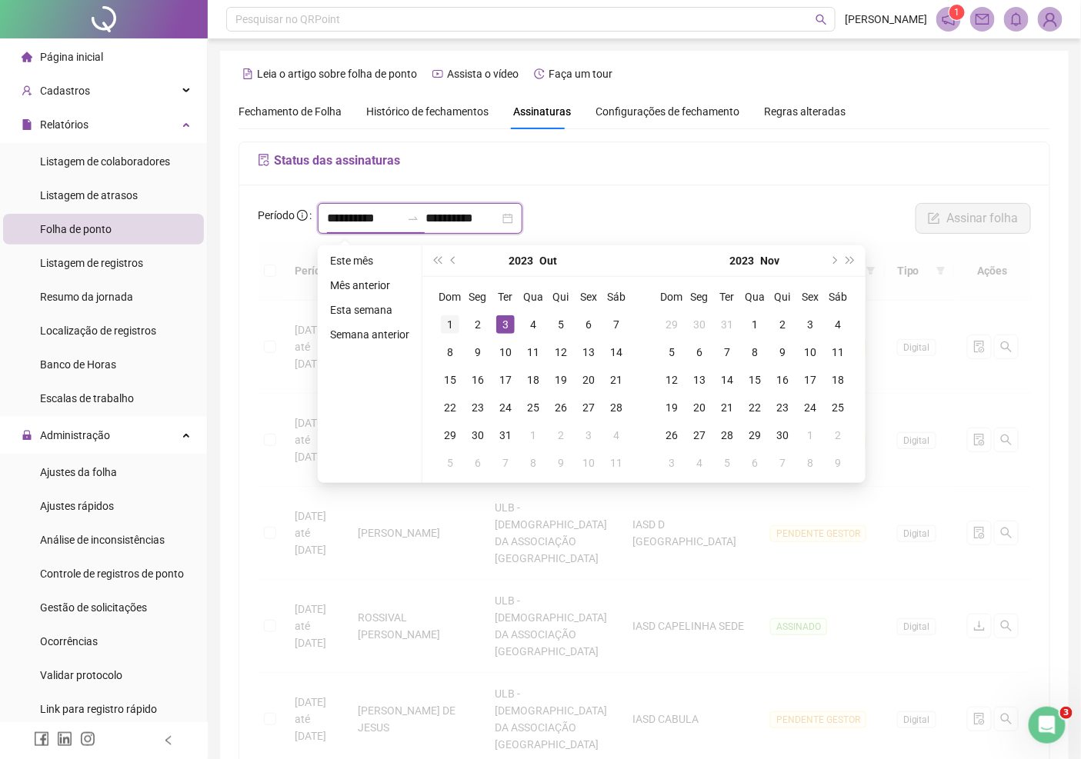
type input "**********"
click at [442, 320] on div "1" at bounding box center [450, 324] width 18 height 18
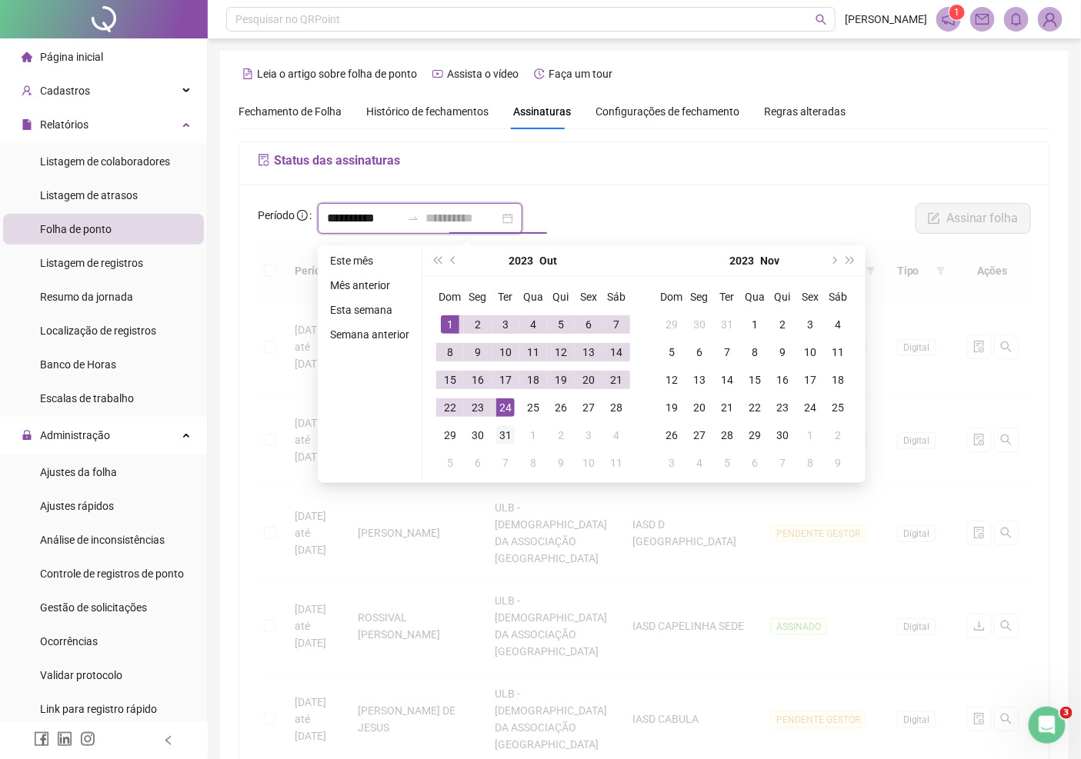
type input "**********"
click at [505, 431] on div "31" at bounding box center [505, 435] width 18 height 18
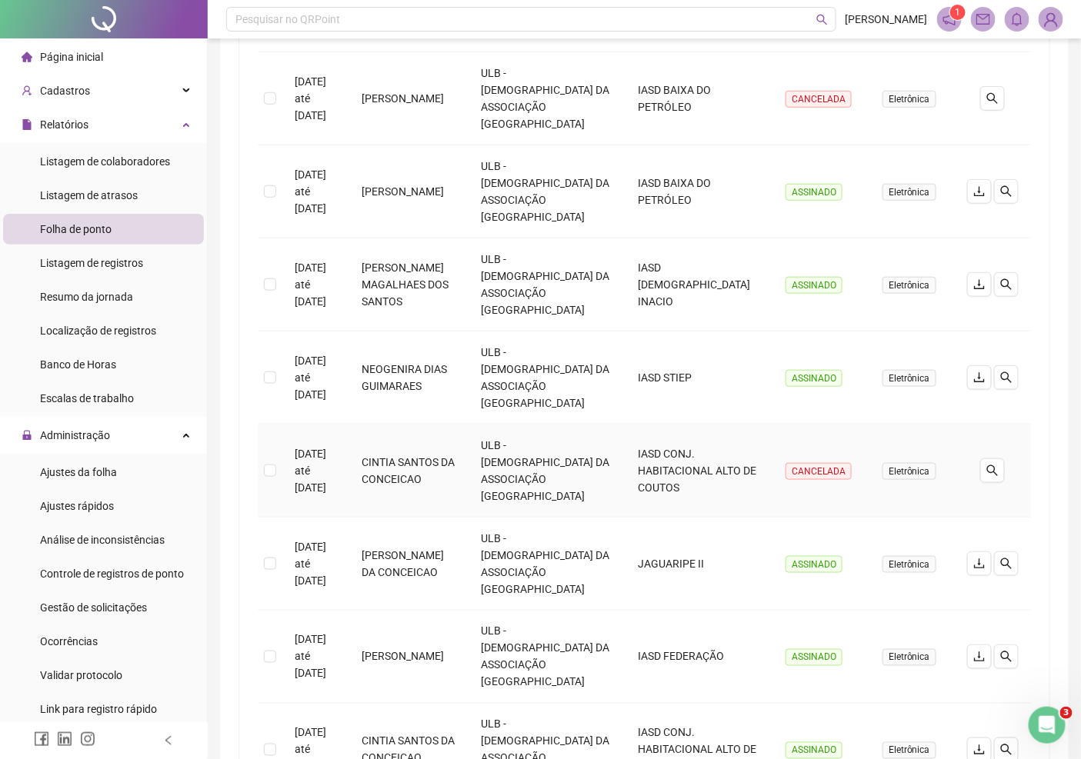
scroll to position [427, 0]
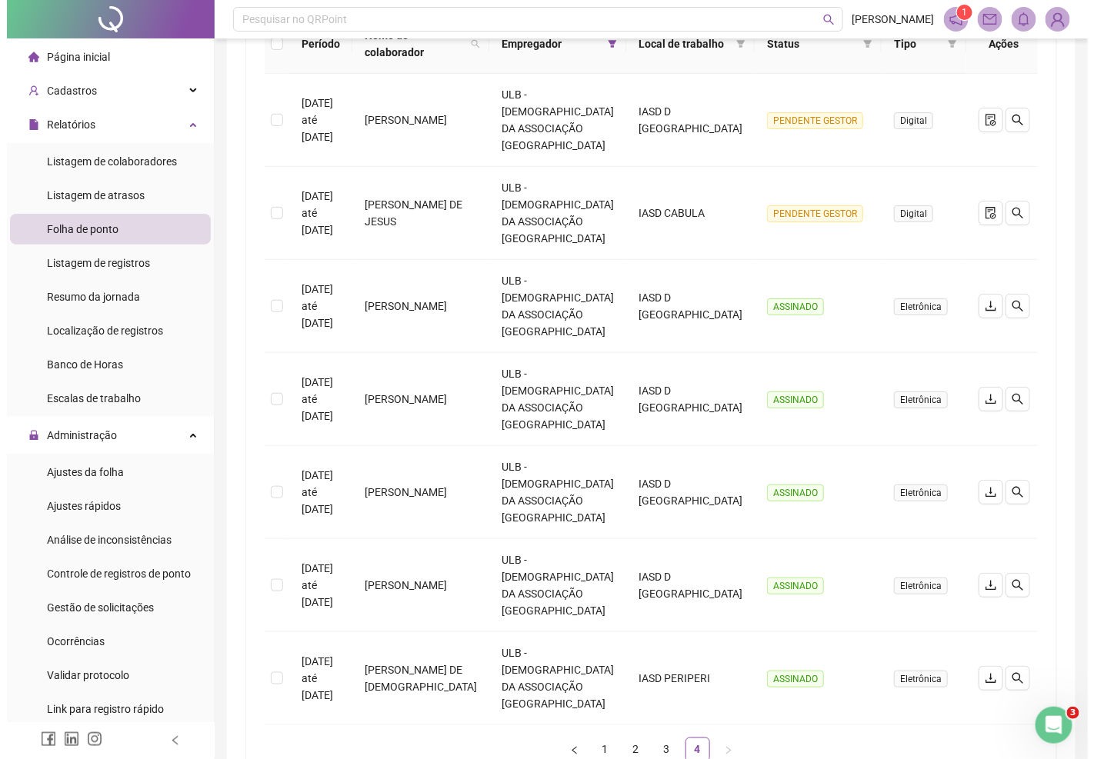
scroll to position [0, 0]
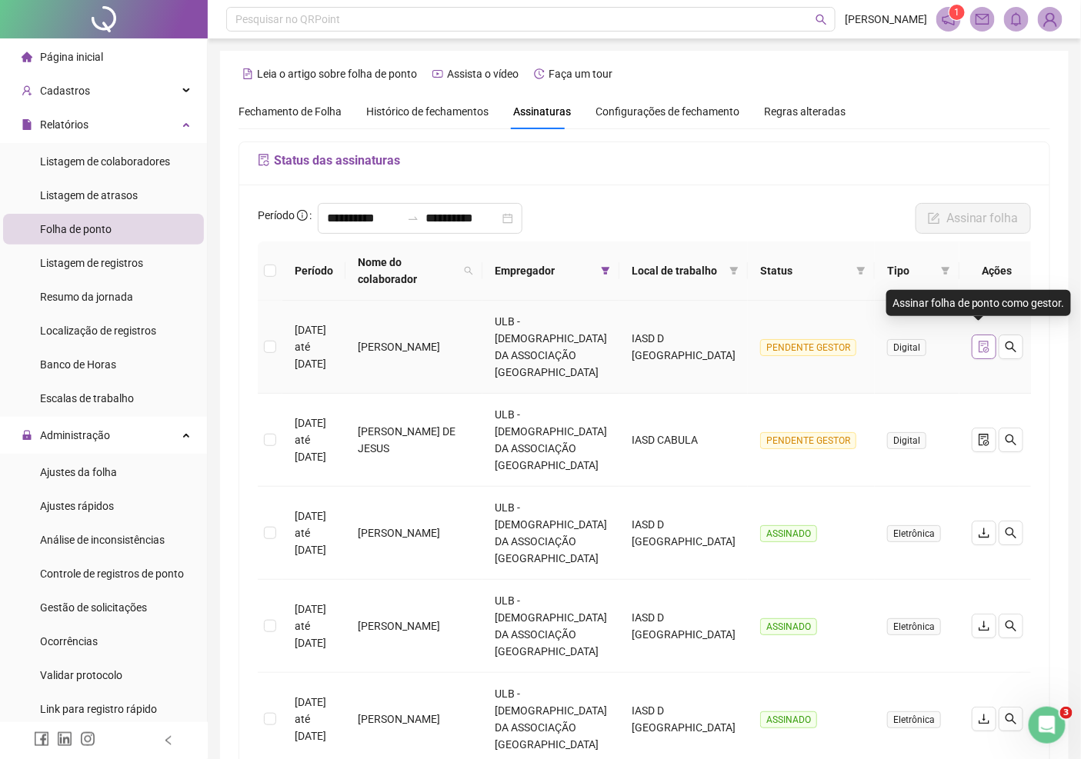
click at [977, 341] on icon "file-done" at bounding box center [983, 347] width 12 height 12
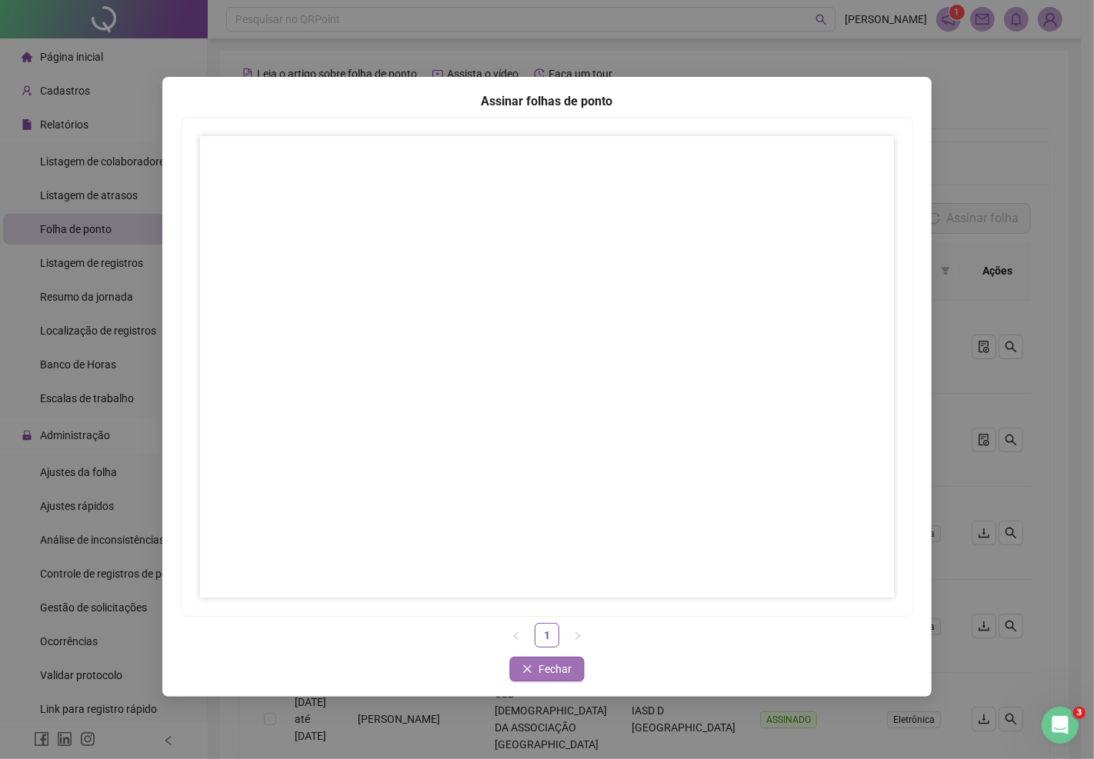
click at [552, 667] on span "Fechar" at bounding box center [555, 669] width 33 height 17
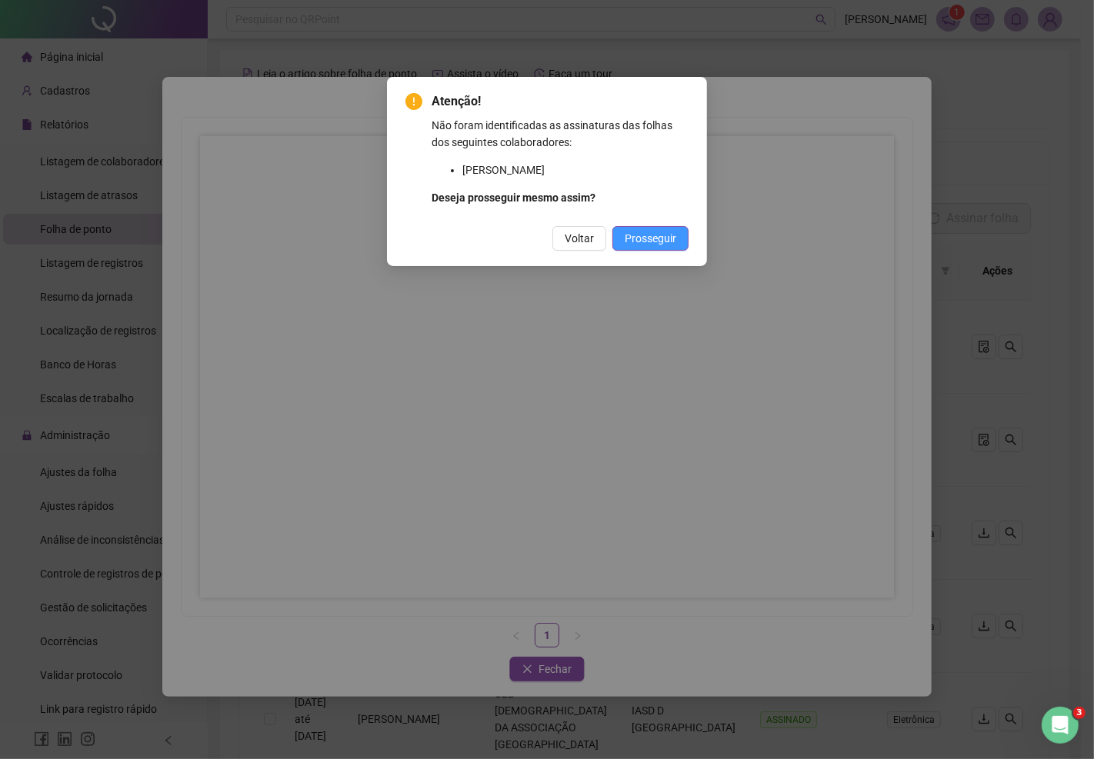
click at [661, 235] on span "Prosseguir" at bounding box center [650, 238] width 52 height 17
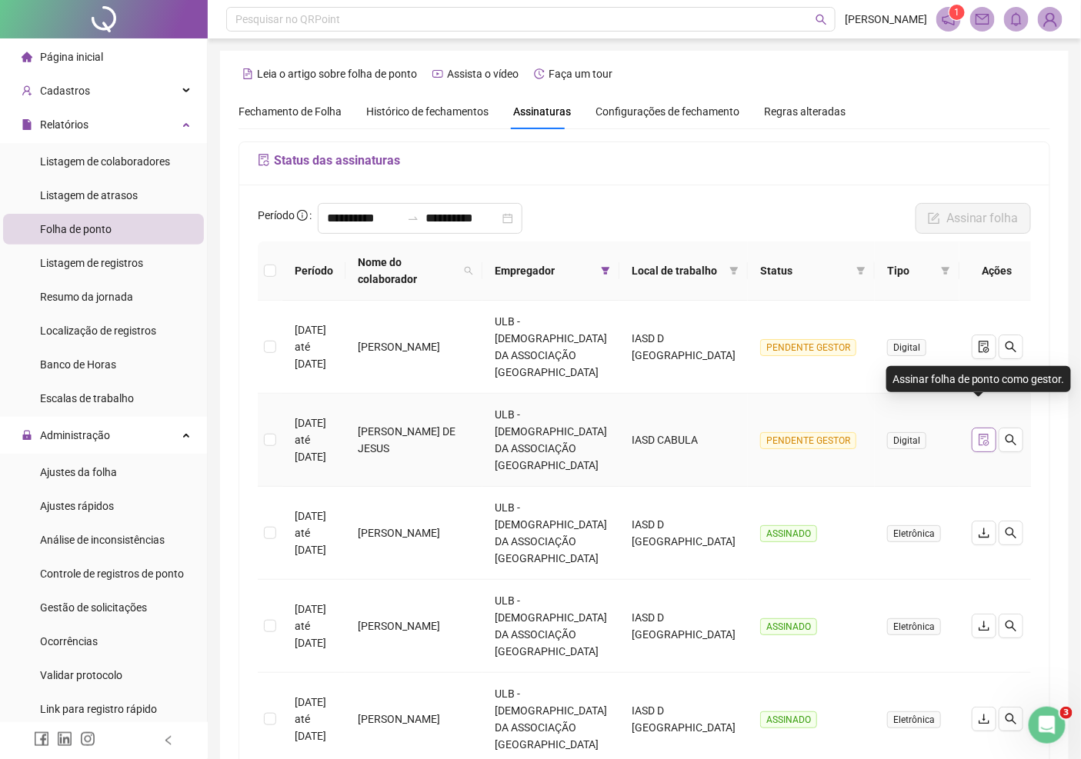
click at [977, 434] on icon "file-done" at bounding box center [983, 440] width 12 height 12
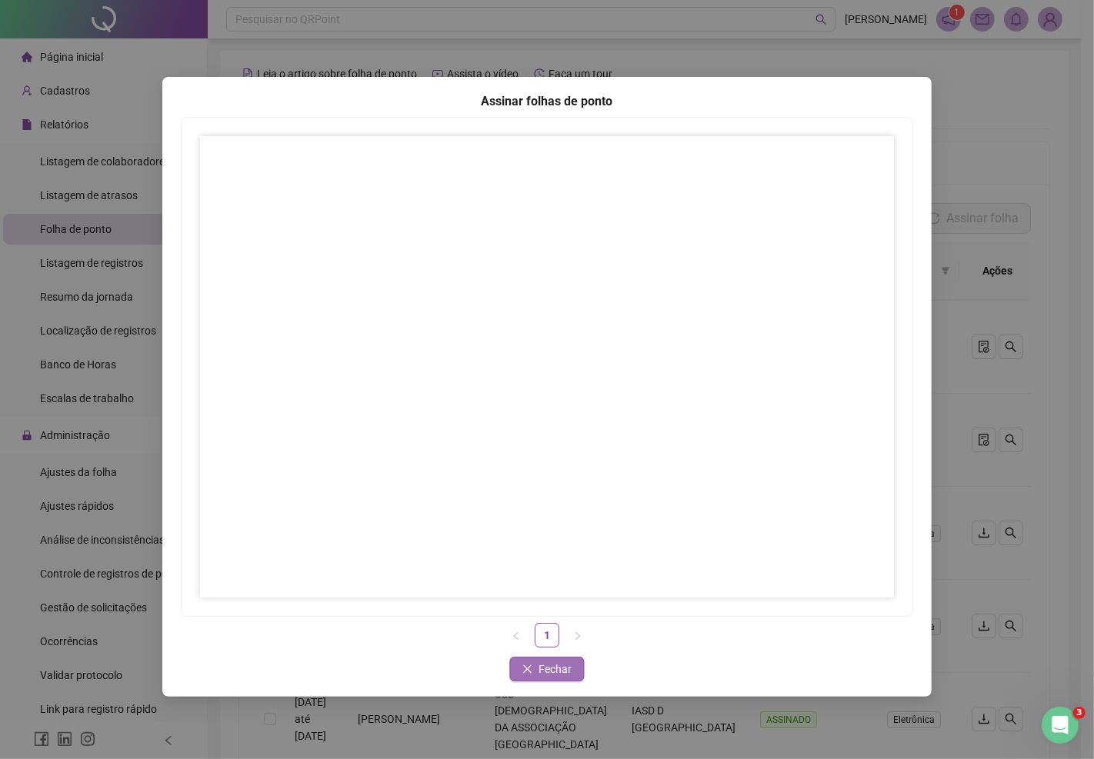
click at [565, 669] on span "Fechar" at bounding box center [555, 669] width 33 height 17
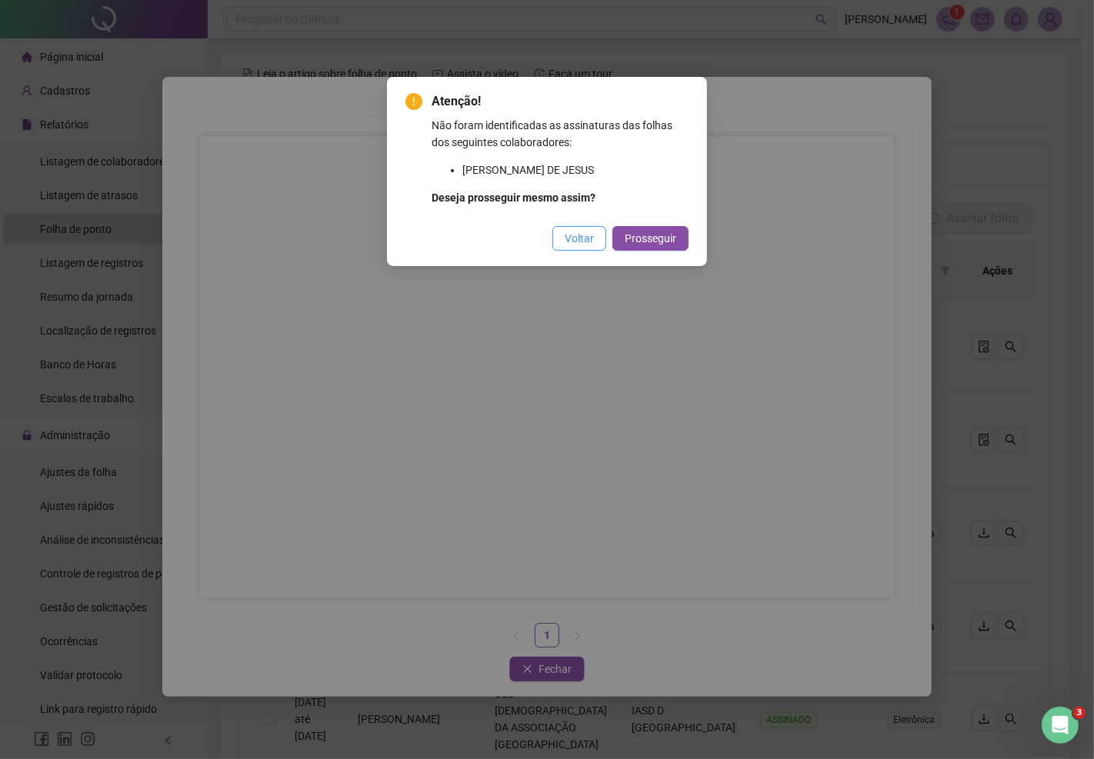
click at [586, 237] on span "Voltar" at bounding box center [579, 238] width 29 height 17
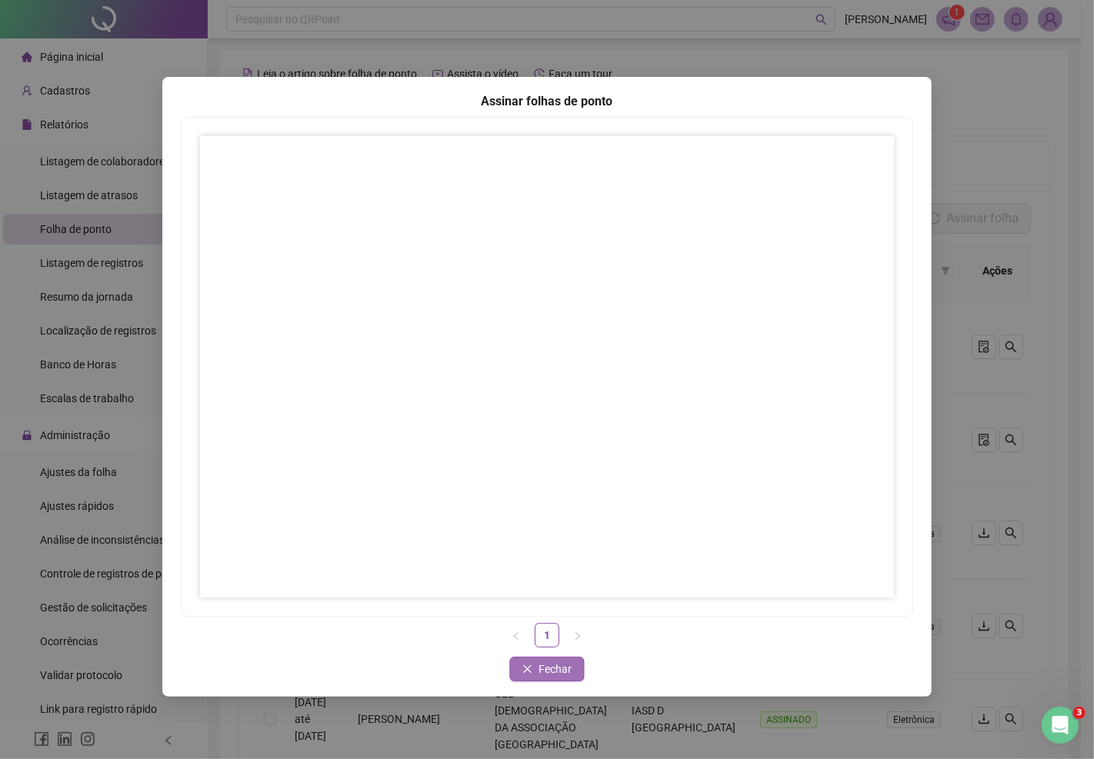
click at [547, 675] on span "Fechar" at bounding box center [555, 669] width 33 height 17
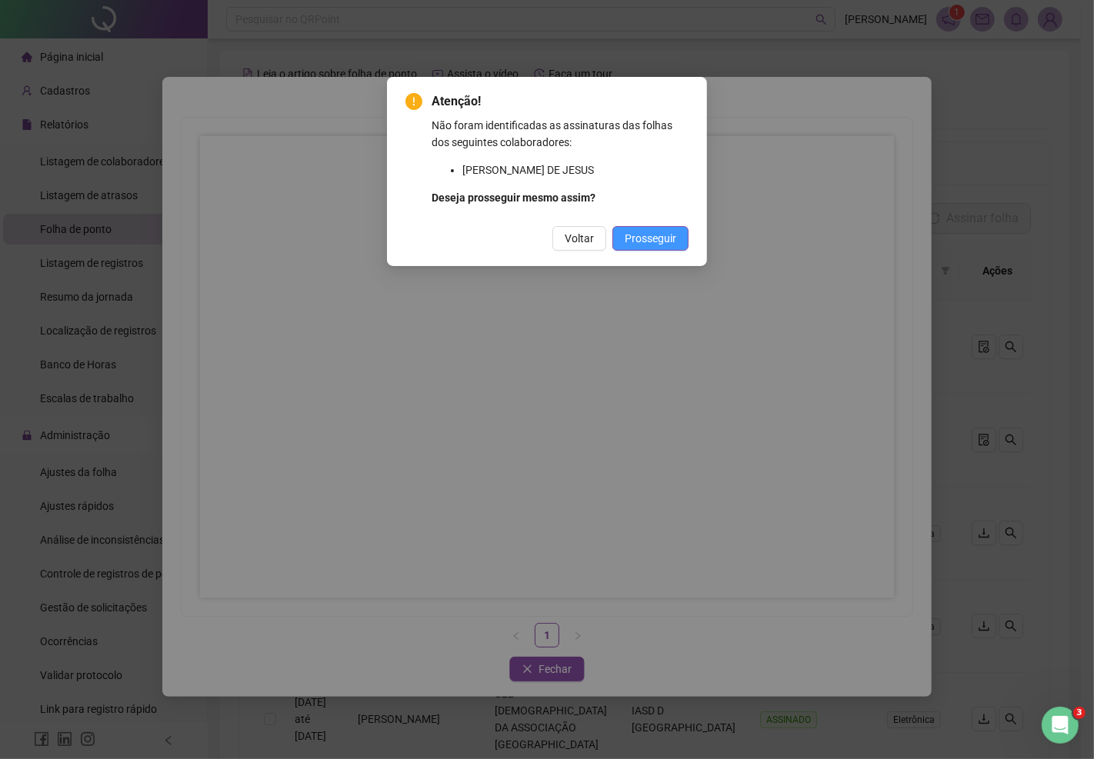
click at [660, 235] on span "Prosseguir" at bounding box center [650, 238] width 52 height 17
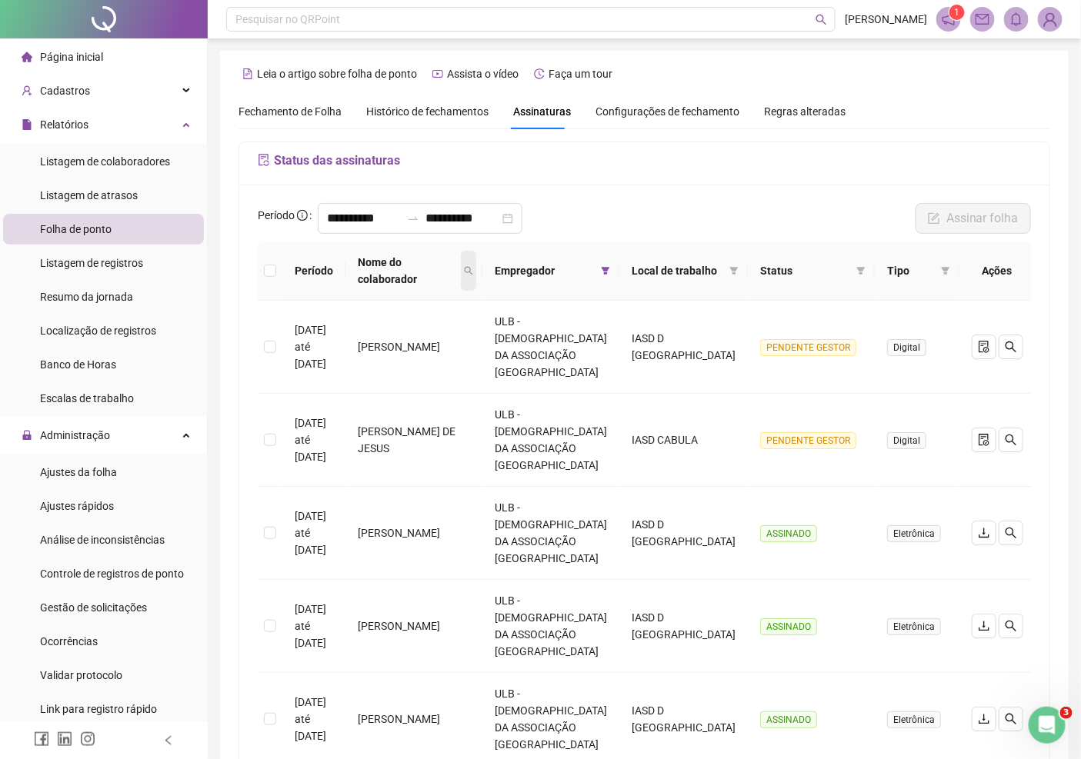
click at [473, 273] on icon "search" at bounding box center [468, 270] width 9 height 9
click at [457, 308] on input "text" at bounding box center [430, 312] width 145 height 25
type input "*****"
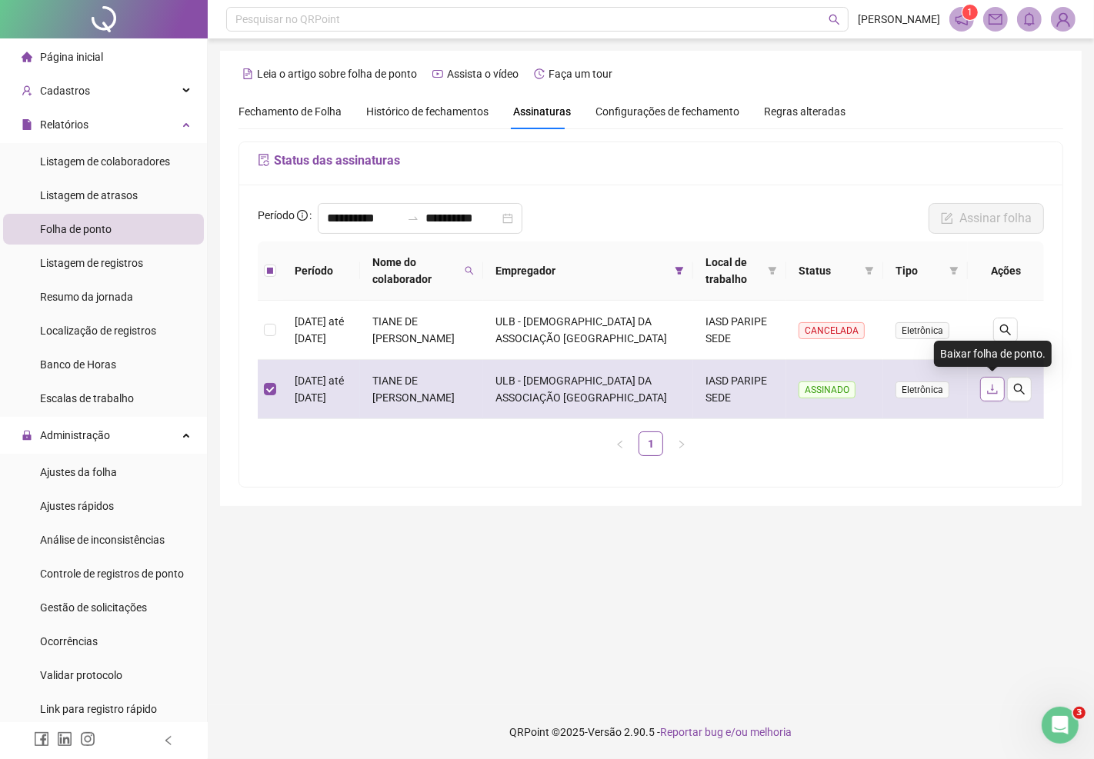
click at [987, 387] on icon "download" at bounding box center [992, 389] width 12 height 12
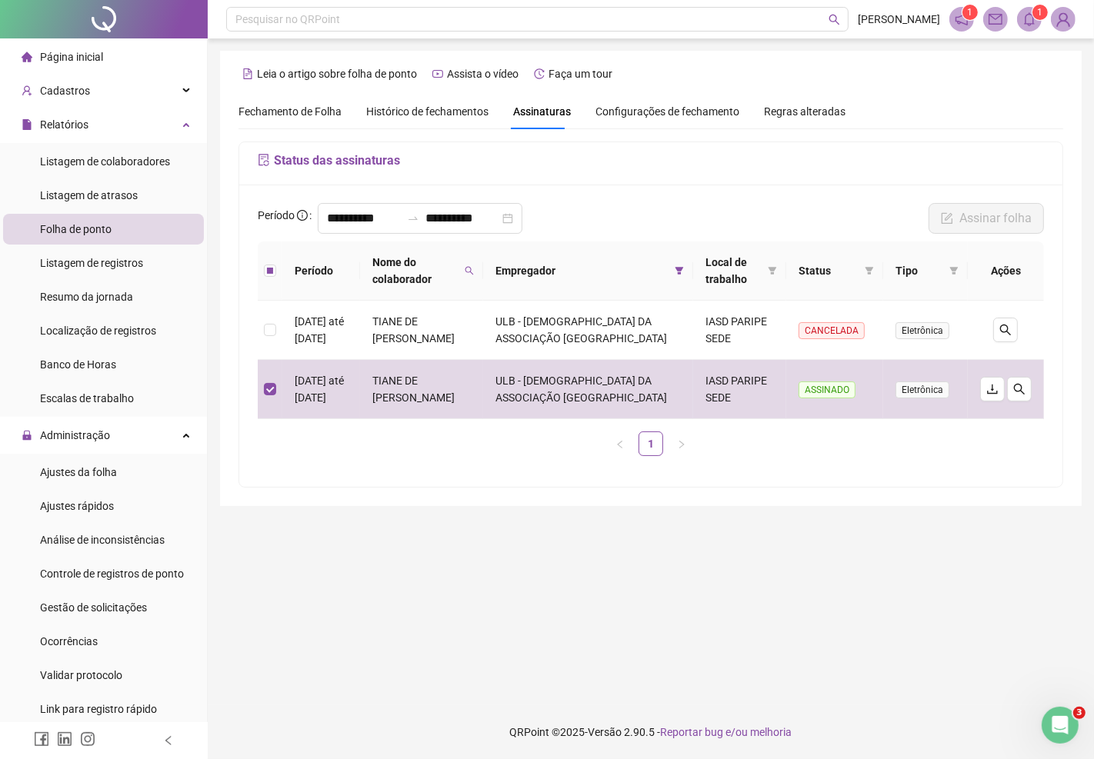
click at [1032, 23] on icon "bell" at bounding box center [1029, 19] width 14 height 14
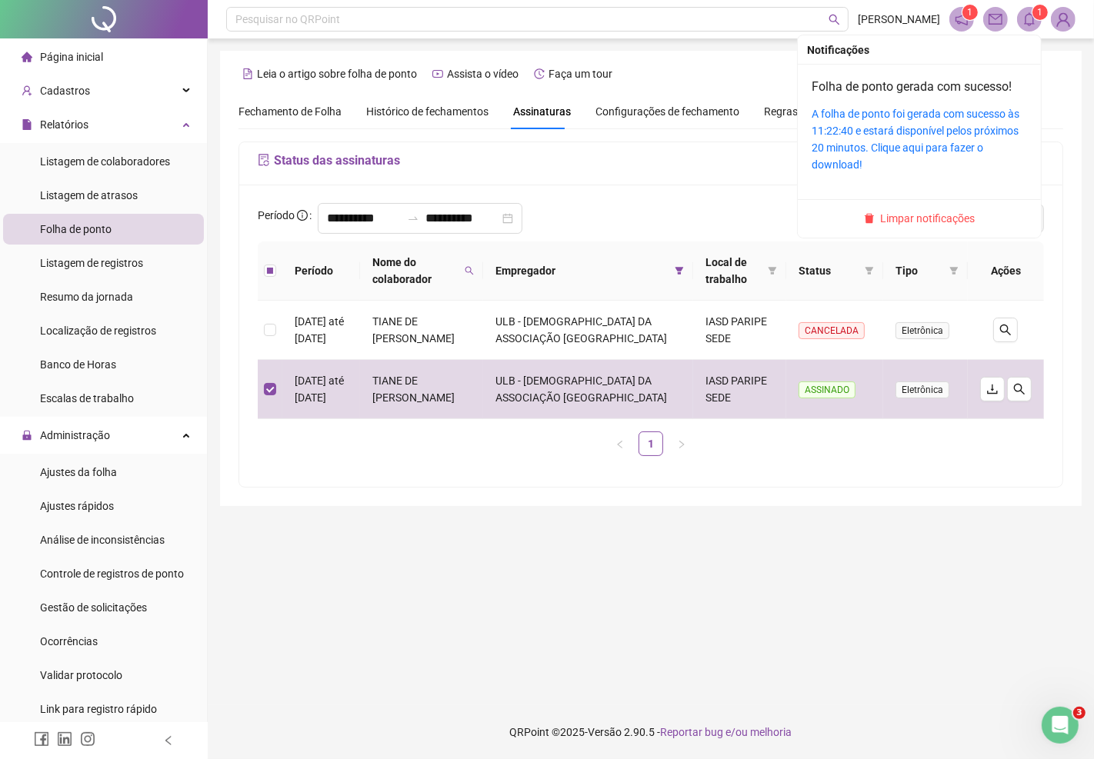
click at [974, 121] on div "A folha de ponto foi gerada com sucesso às 11:22:40 e estará disponível pelos p…" at bounding box center [918, 139] width 215 height 68
click at [977, 132] on link "A folha de ponto foi gerada com sucesso às 11:22:40 e estará disponível pelos p…" at bounding box center [915, 139] width 208 height 63
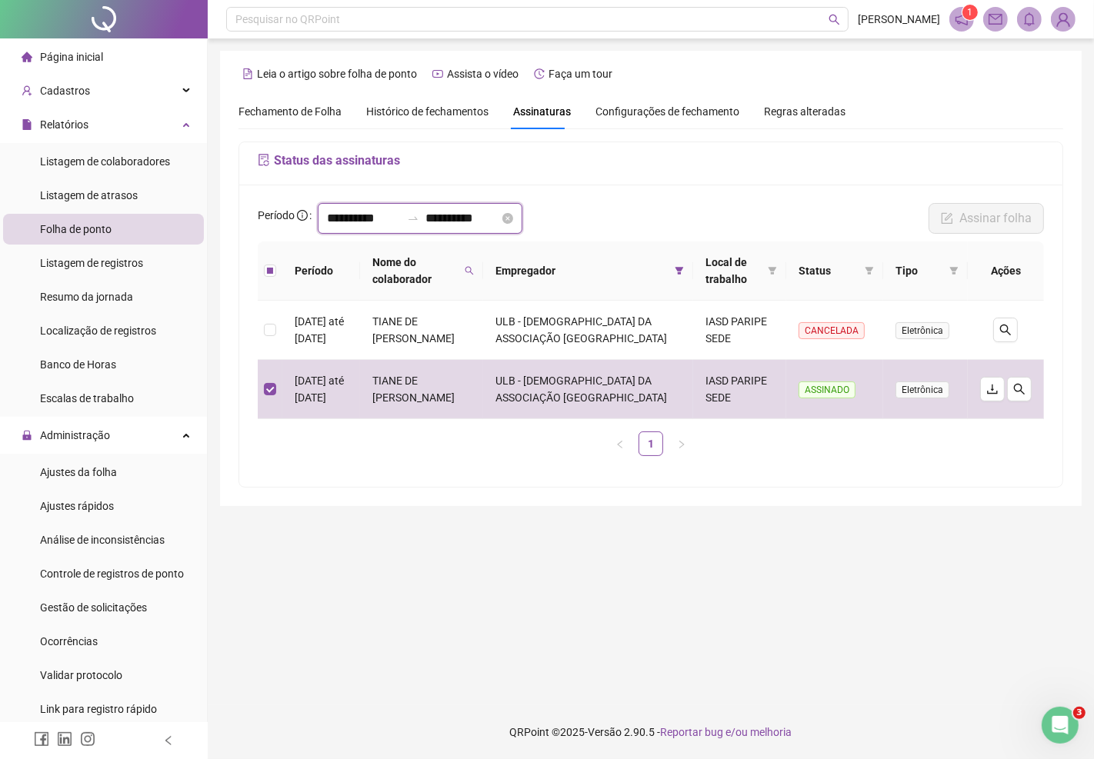
click at [327, 220] on input "**********" at bounding box center [364, 218] width 74 height 18
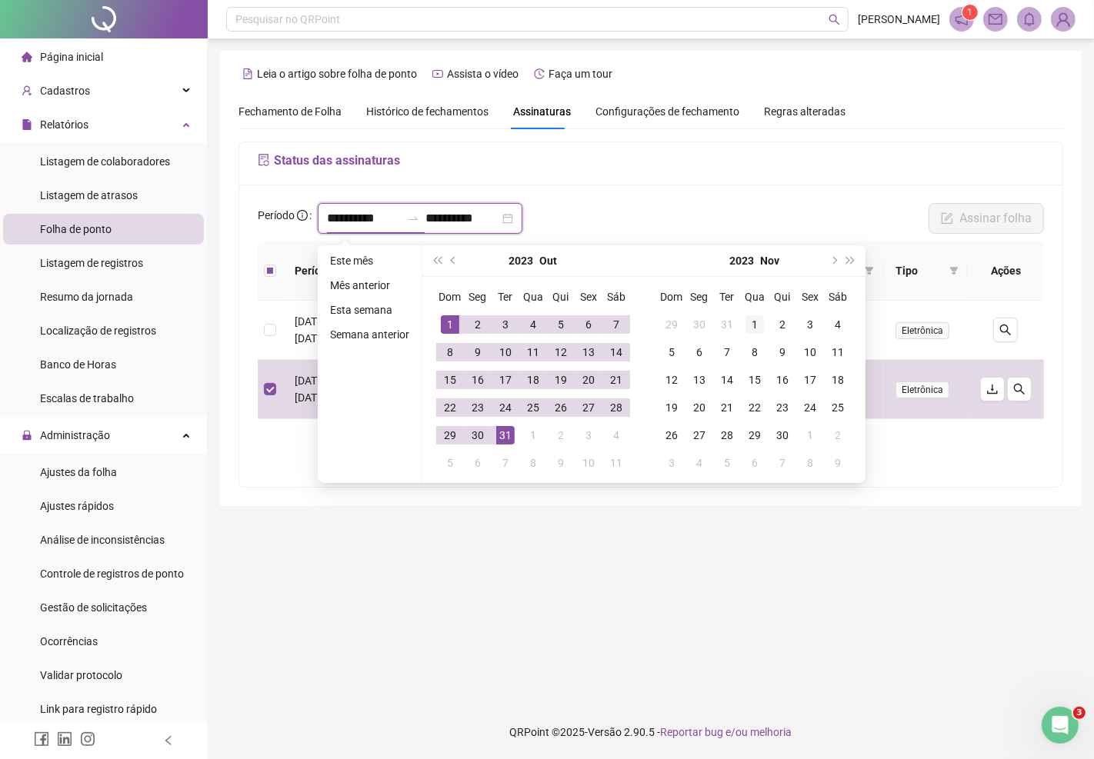
type input "**********"
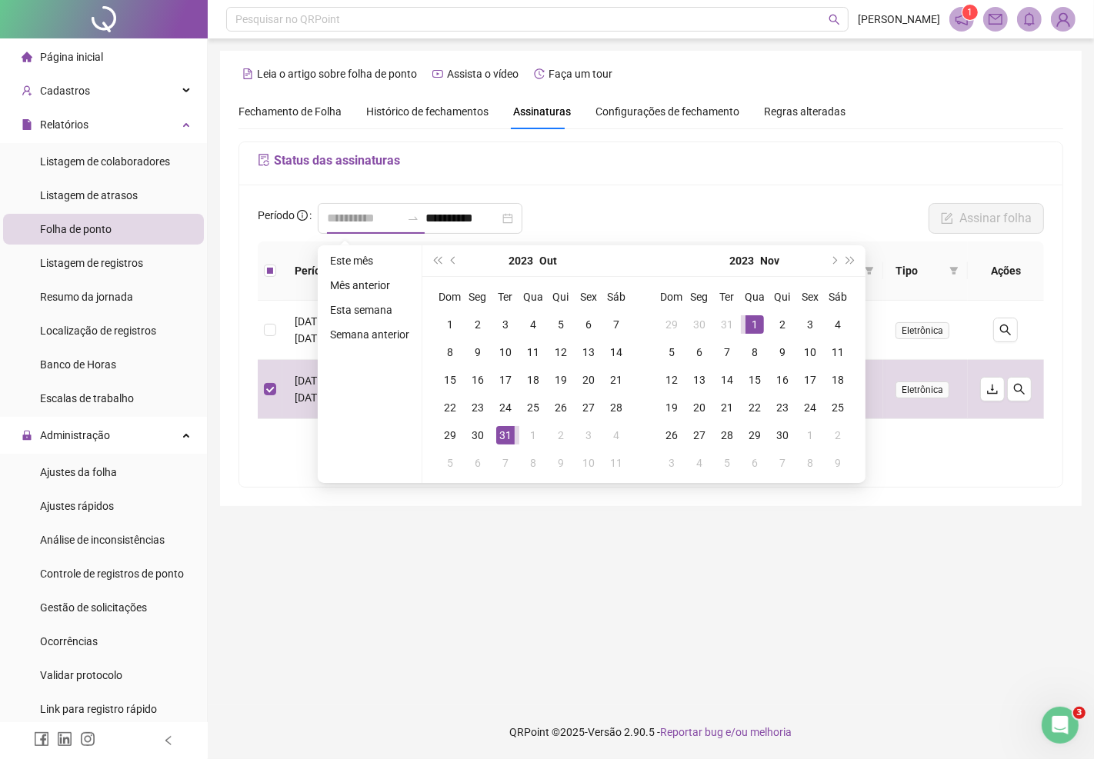
click at [751, 325] on div "1" at bounding box center [754, 324] width 18 height 18
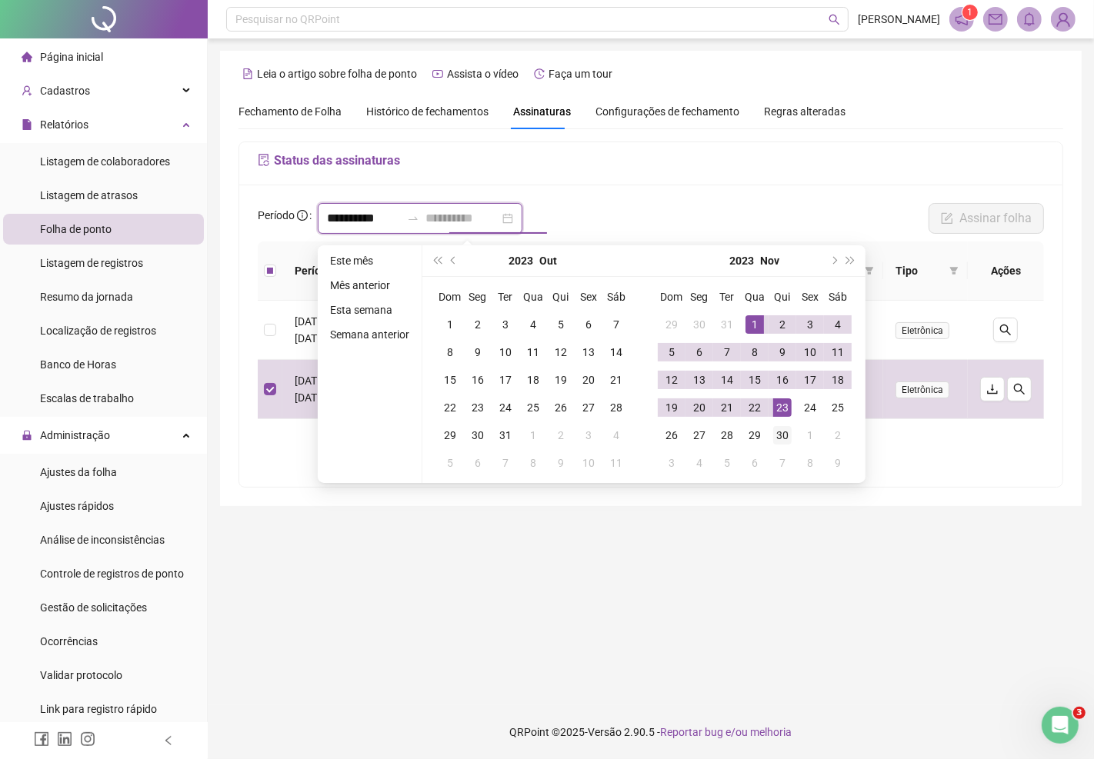
type input "**********"
click at [781, 433] on div "30" at bounding box center [782, 435] width 18 height 18
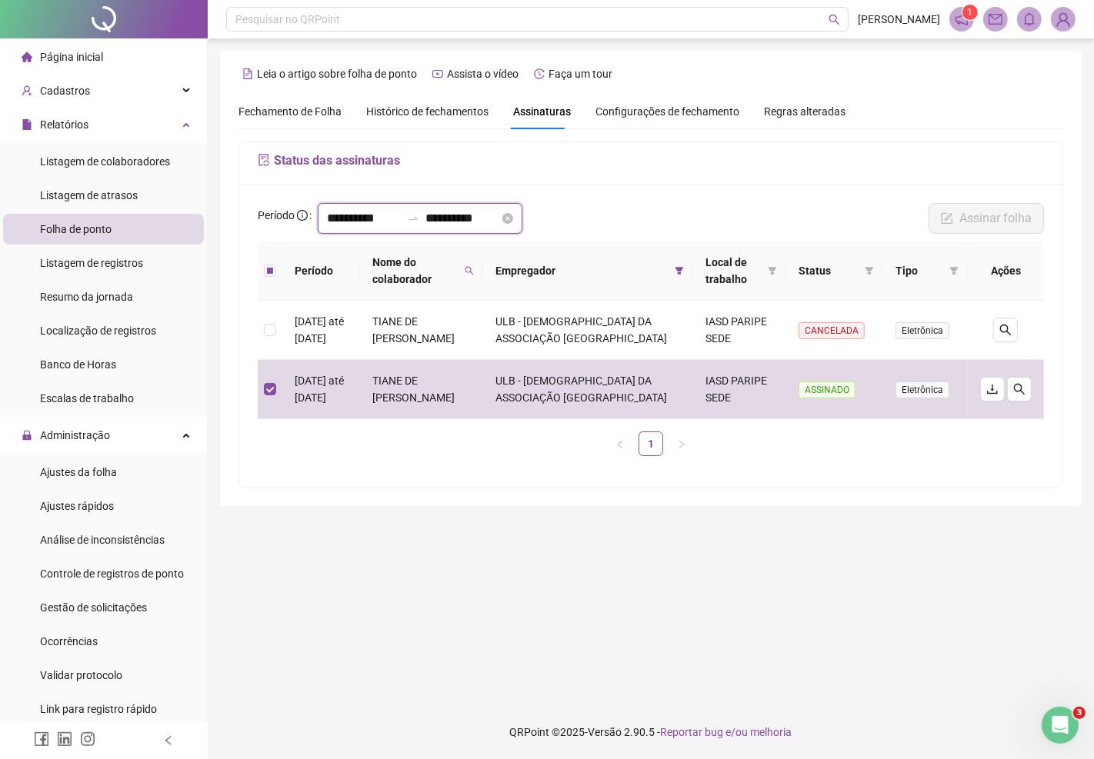
click at [398, 219] on input "**********" at bounding box center [364, 218] width 74 height 18
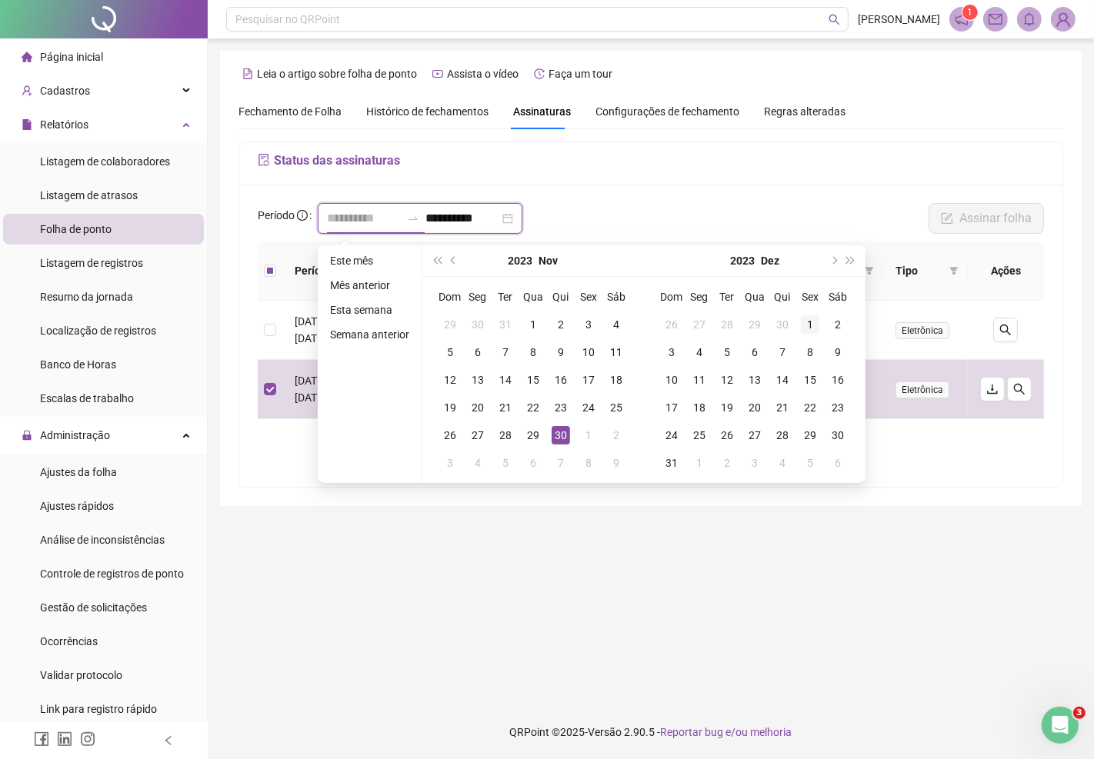
type input "**********"
click at [805, 321] on div "1" at bounding box center [810, 324] width 18 height 18
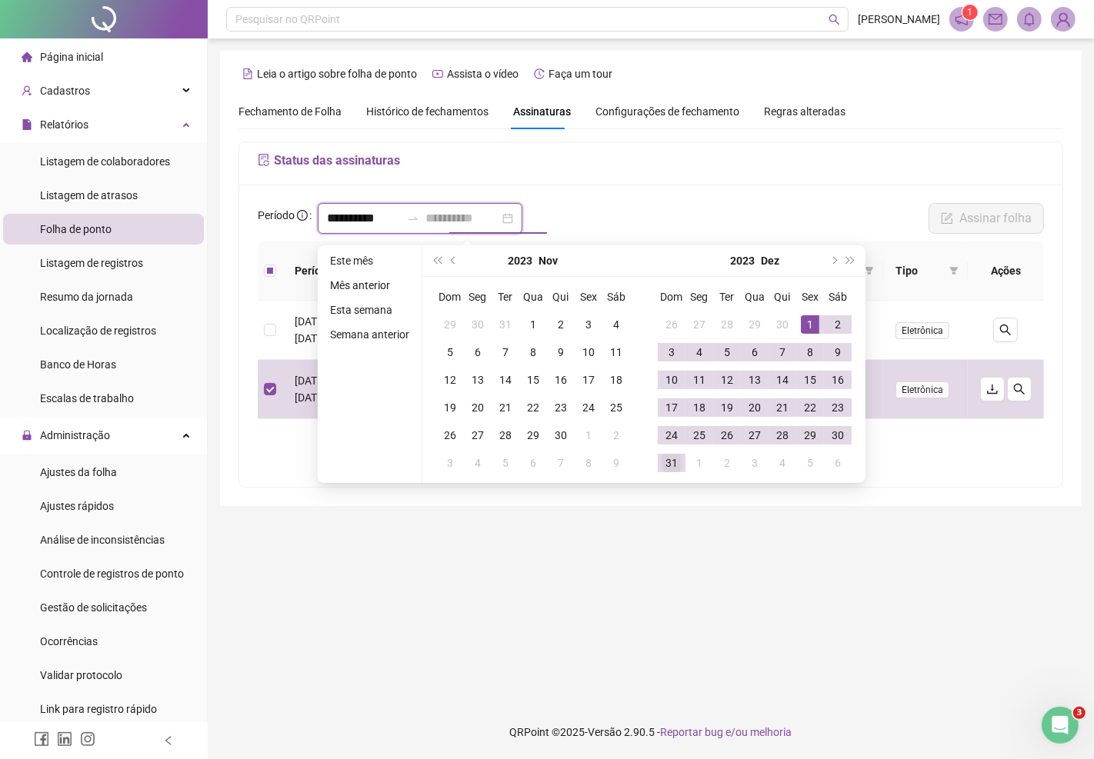
type input "**********"
click at [674, 461] on div "31" at bounding box center [671, 463] width 18 height 18
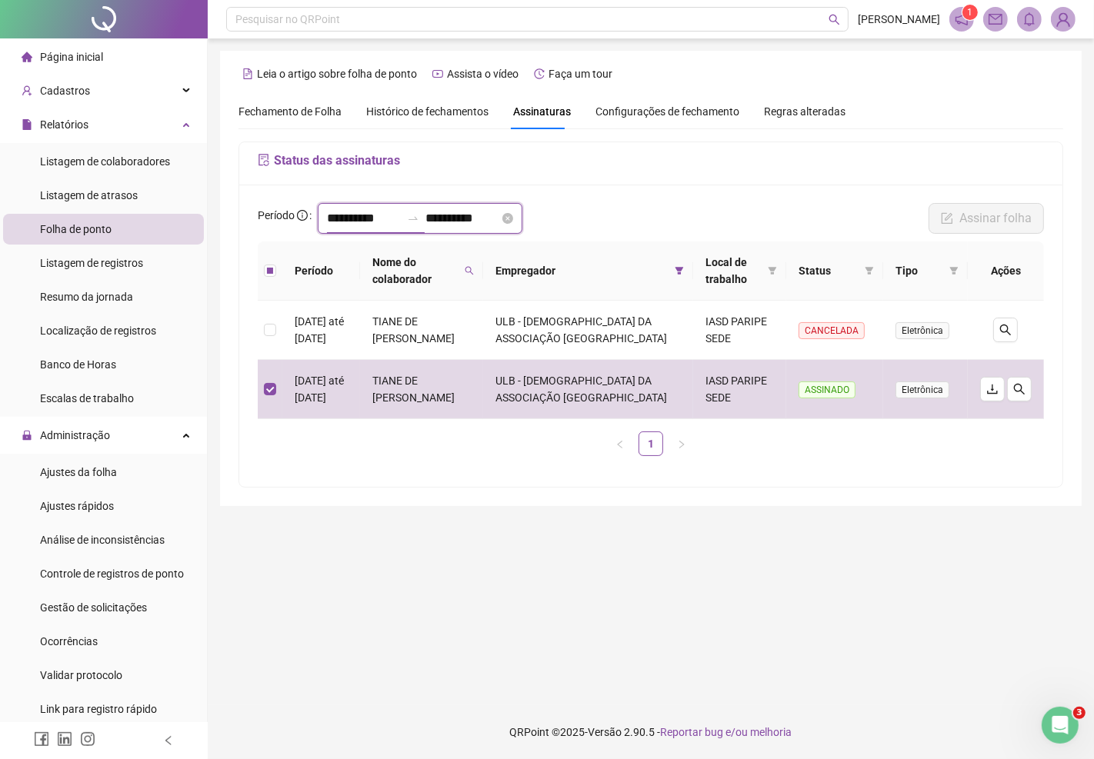
click at [331, 221] on input "**********" at bounding box center [364, 218] width 74 height 18
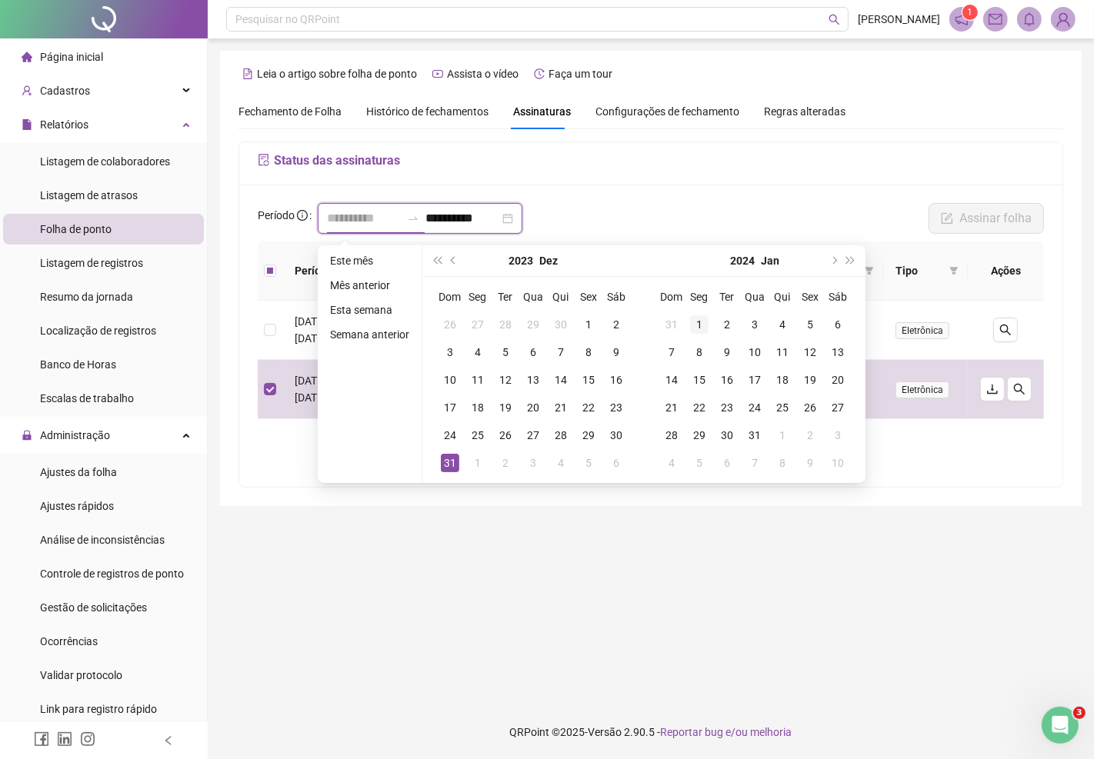
type input "**********"
click at [696, 321] on div "1" at bounding box center [699, 324] width 18 height 18
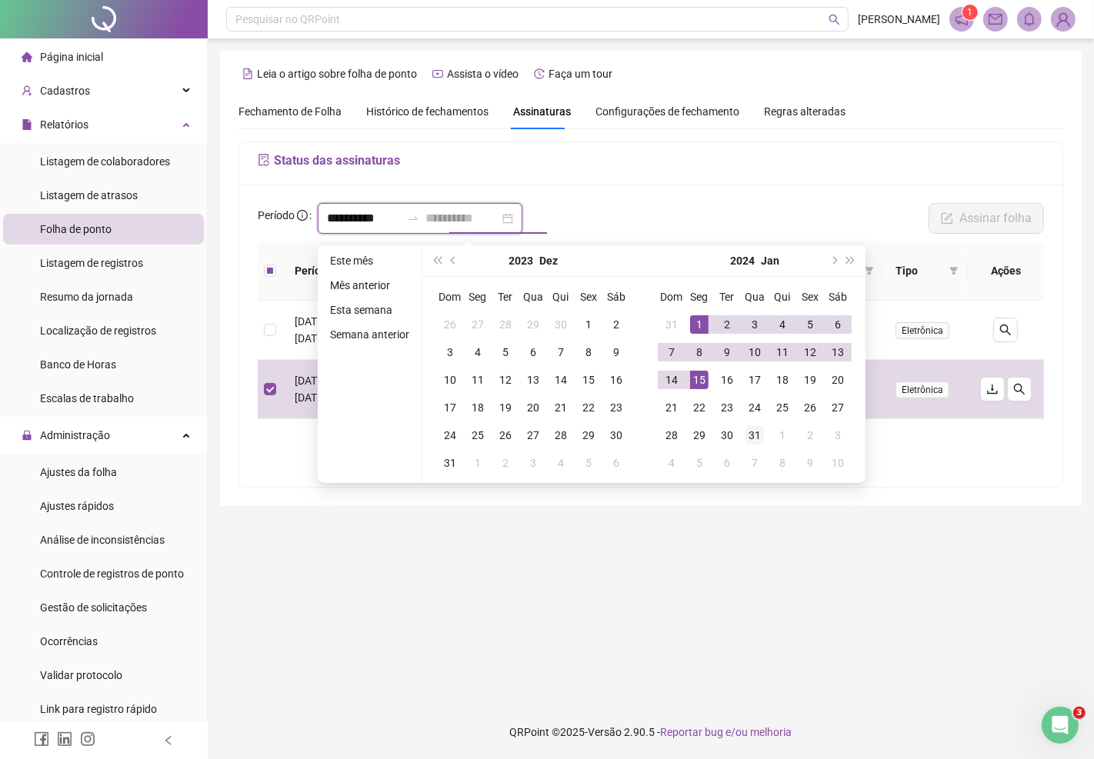
type input "**********"
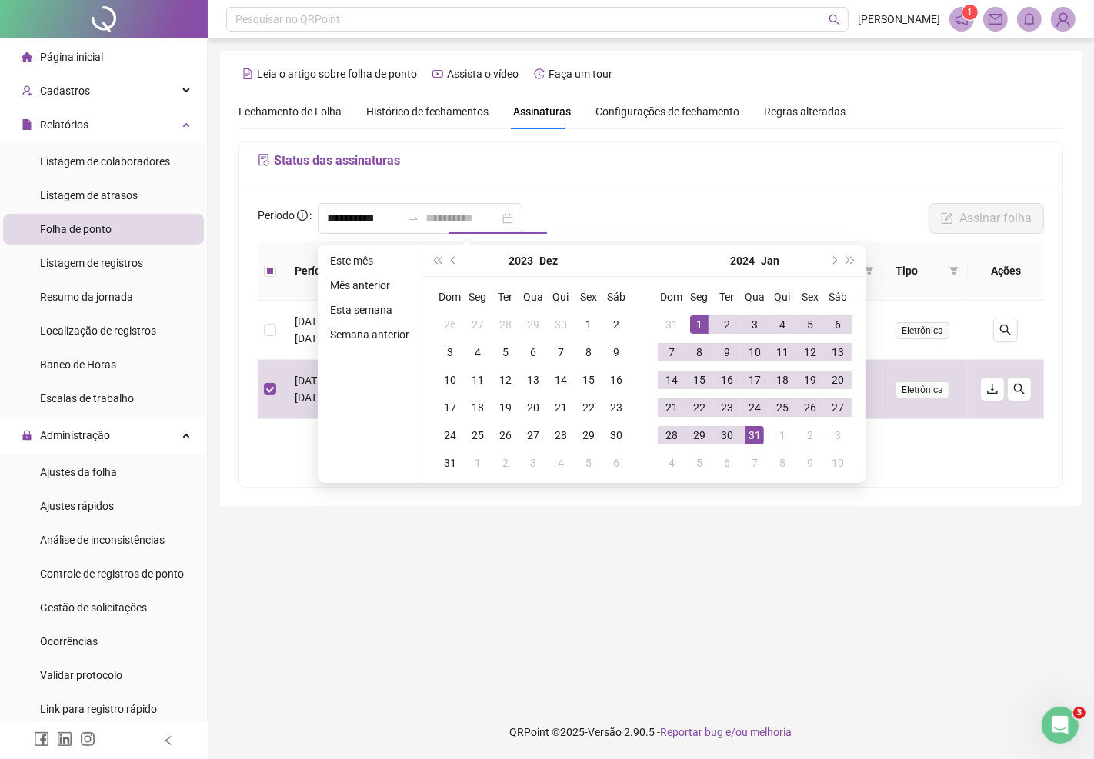
click at [748, 433] on div "31" at bounding box center [754, 435] width 18 height 18
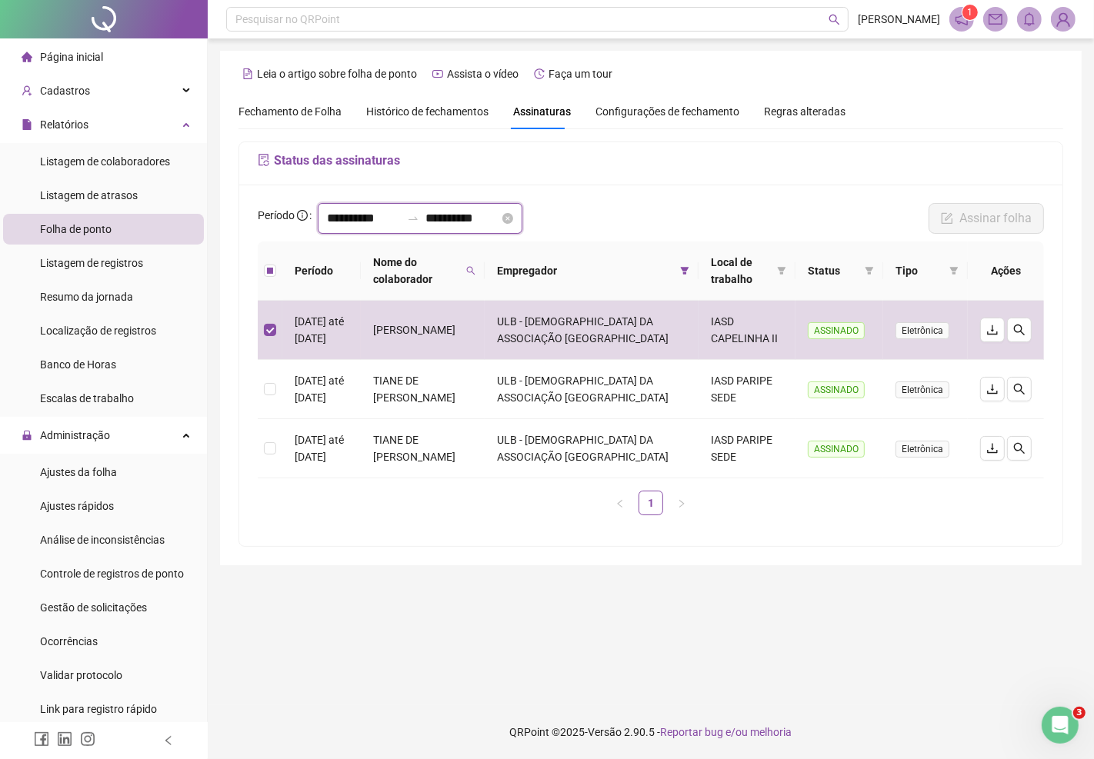
click at [345, 214] on input "**********" at bounding box center [364, 218] width 74 height 18
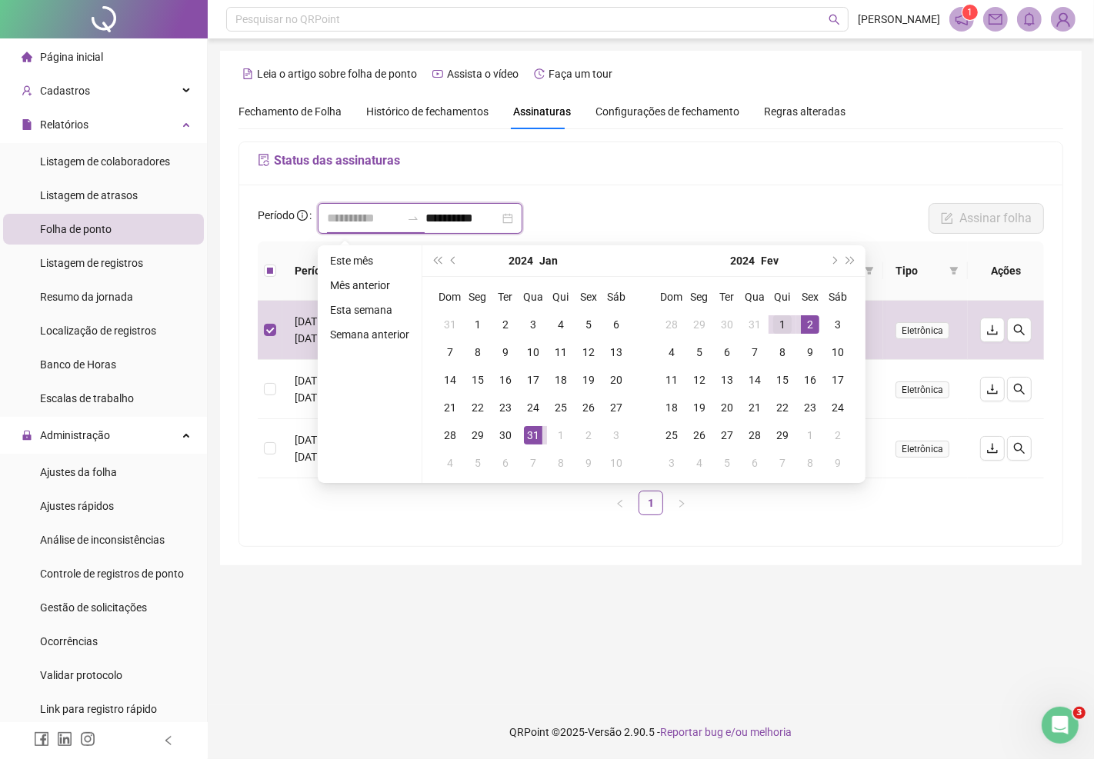
type input "**********"
click at [780, 327] on div "1" at bounding box center [782, 324] width 18 height 18
type input "**********"
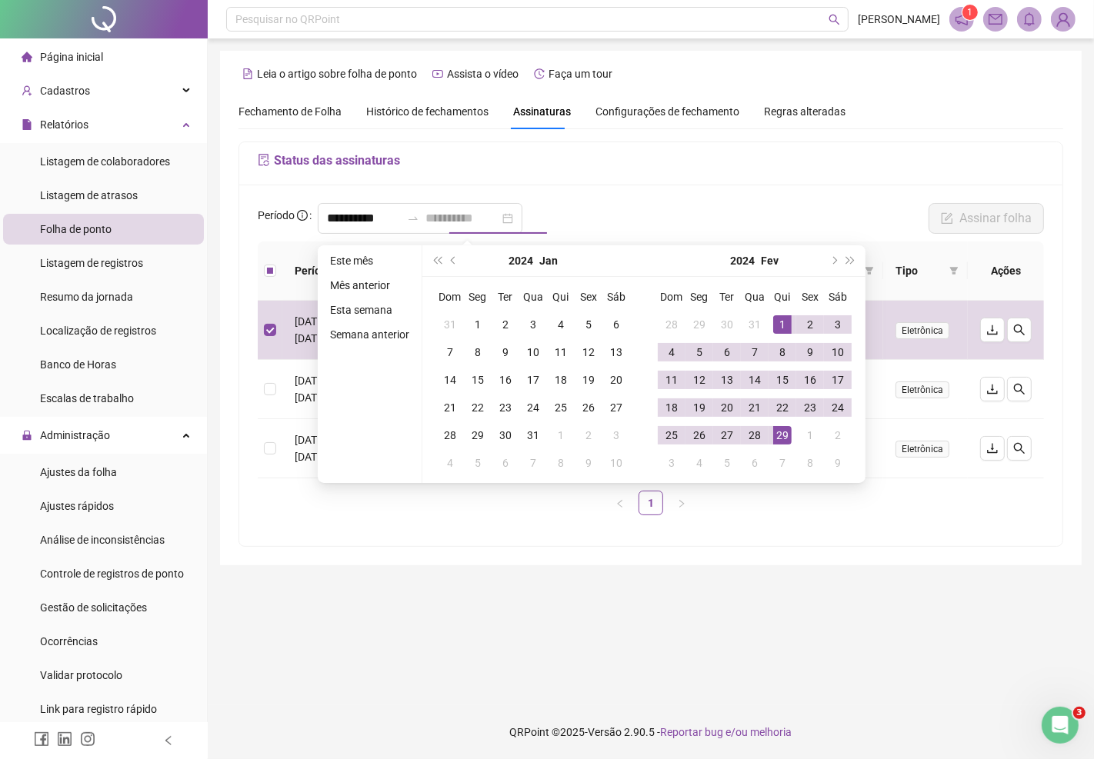
click at [784, 434] on div "29" at bounding box center [782, 435] width 18 height 18
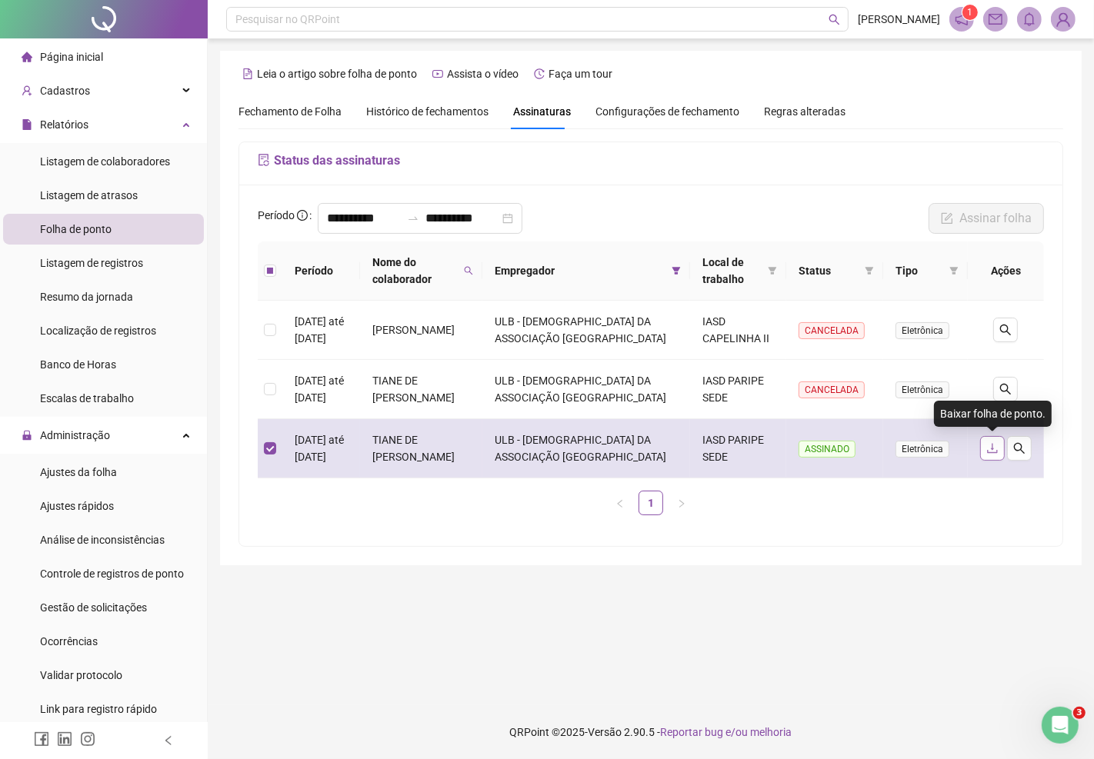
click at [990, 451] on icon "download" at bounding box center [992, 448] width 12 height 12
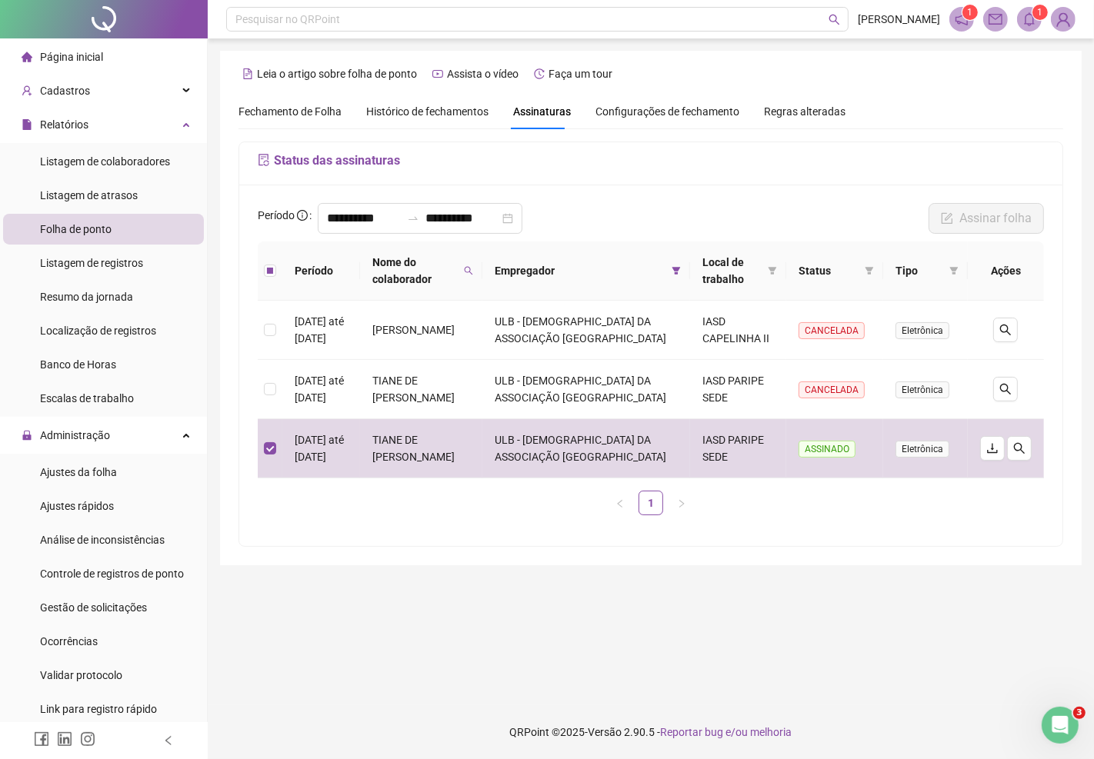
click at [1029, 21] on icon "bell" at bounding box center [1029, 19] width 14 height 14
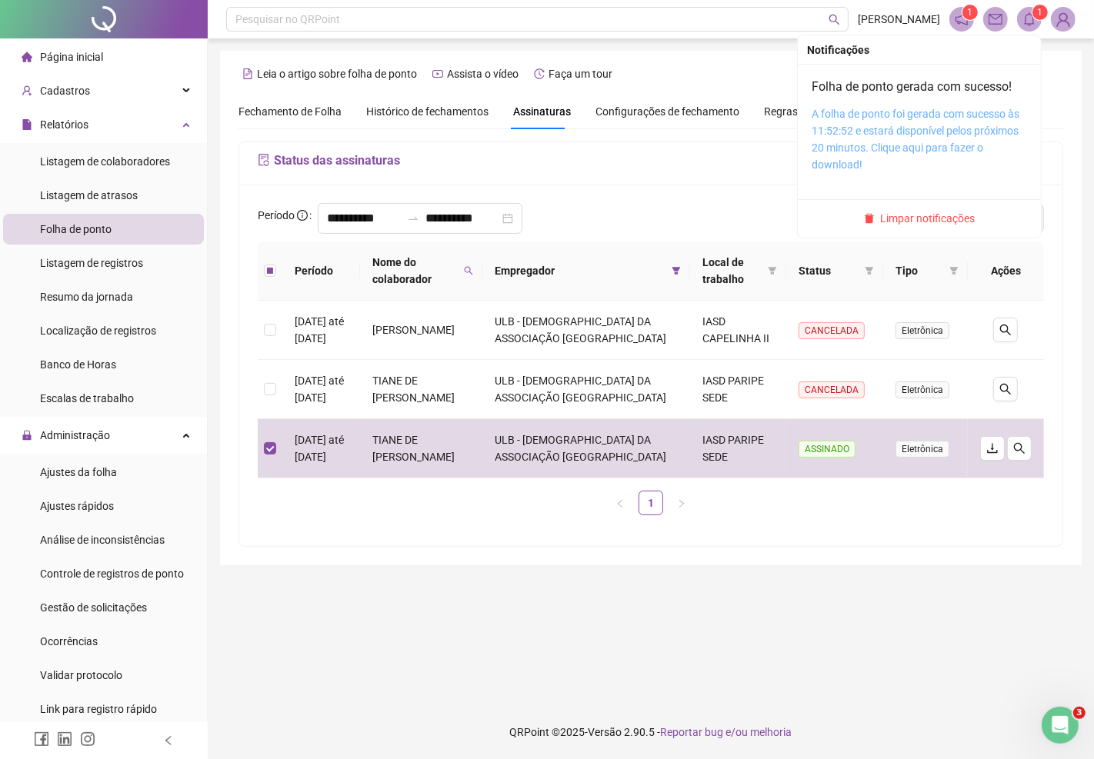
click at [974, 126] on link "A folha de ponto foi gerada com sucesso às 11:52:52 e estará disponível pelos p…" at bounding box center [915, 139] width 208 height 63
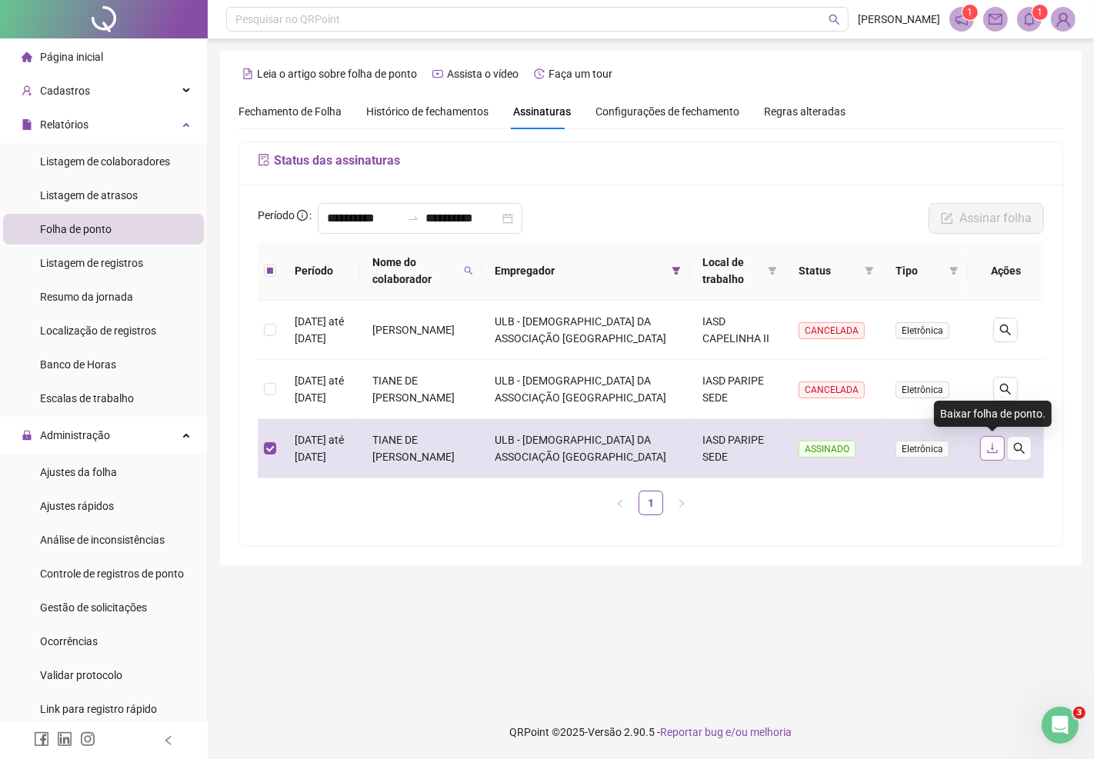
click at [988, 451] on icon "download" at bounding box center [992, 448] width 12 height 12
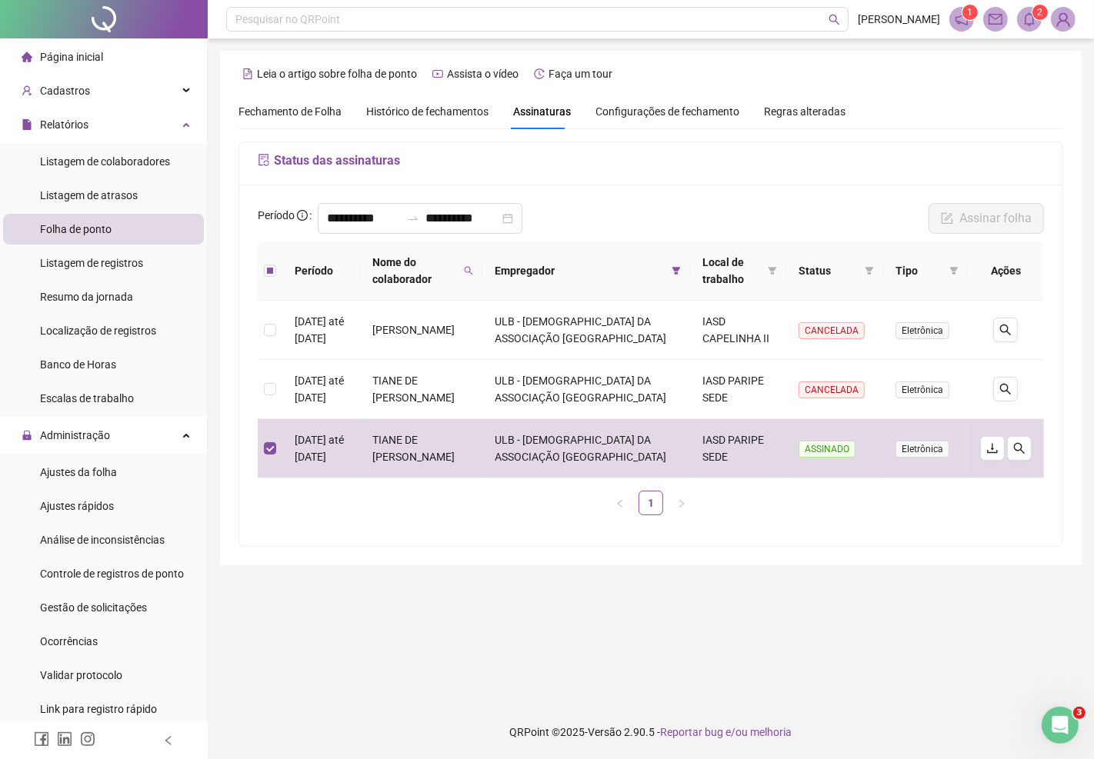
click at [1027, 24] on icon "bell" at bounding box center [1029, 19] width 11 height 14
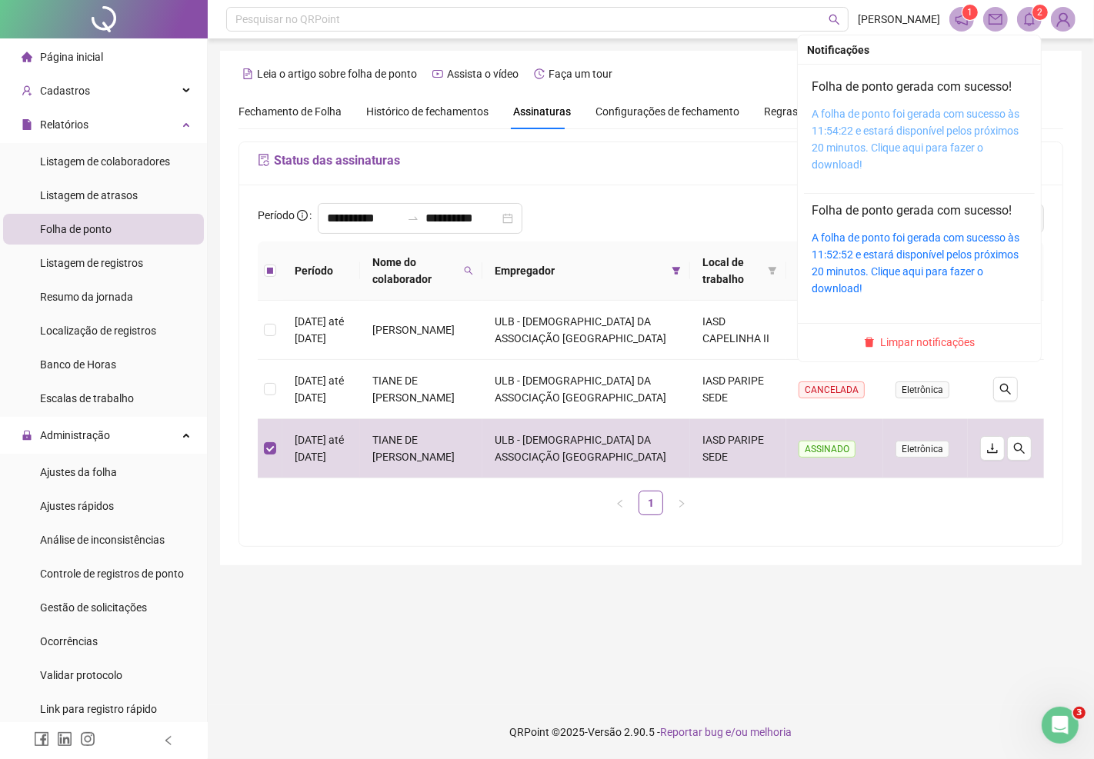
click at [981, 125] on link "A folha de ponto foi gerada com sucesso às 11:54:22 e estará disponível pelos p…" at bounding box center [915, 139] width 208 height 63
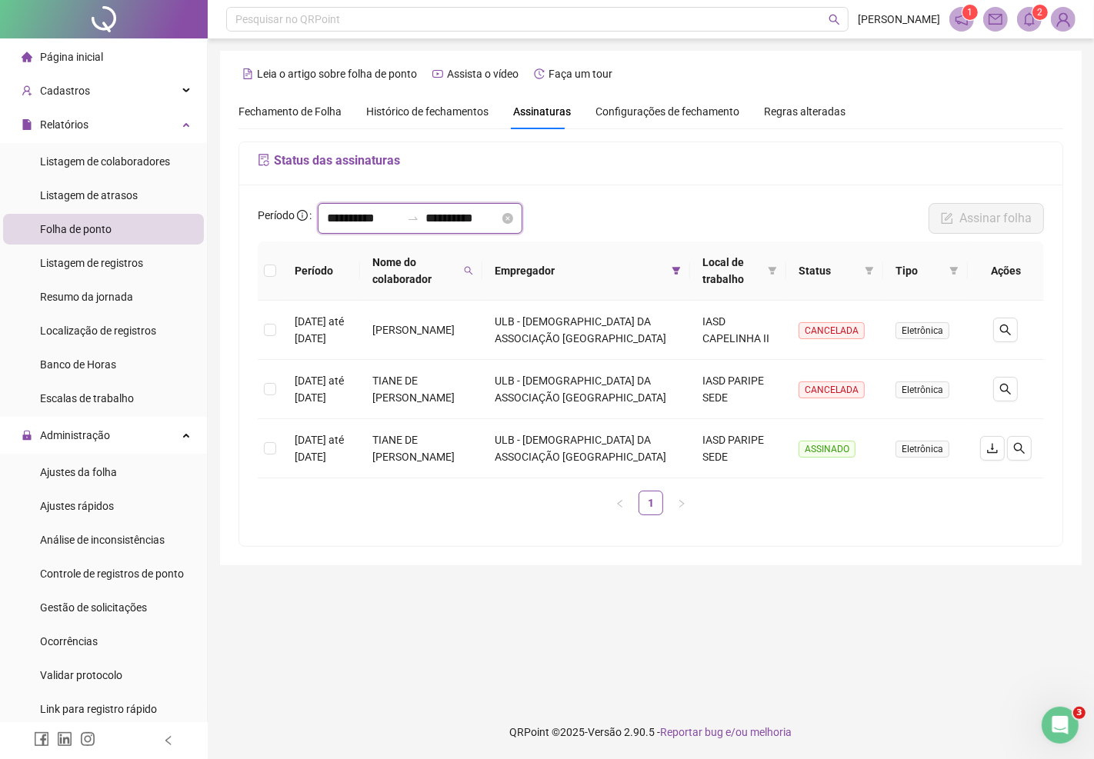
click at [392, 216] on input "**********" at bounding box center [364, 218] width 74 height 18
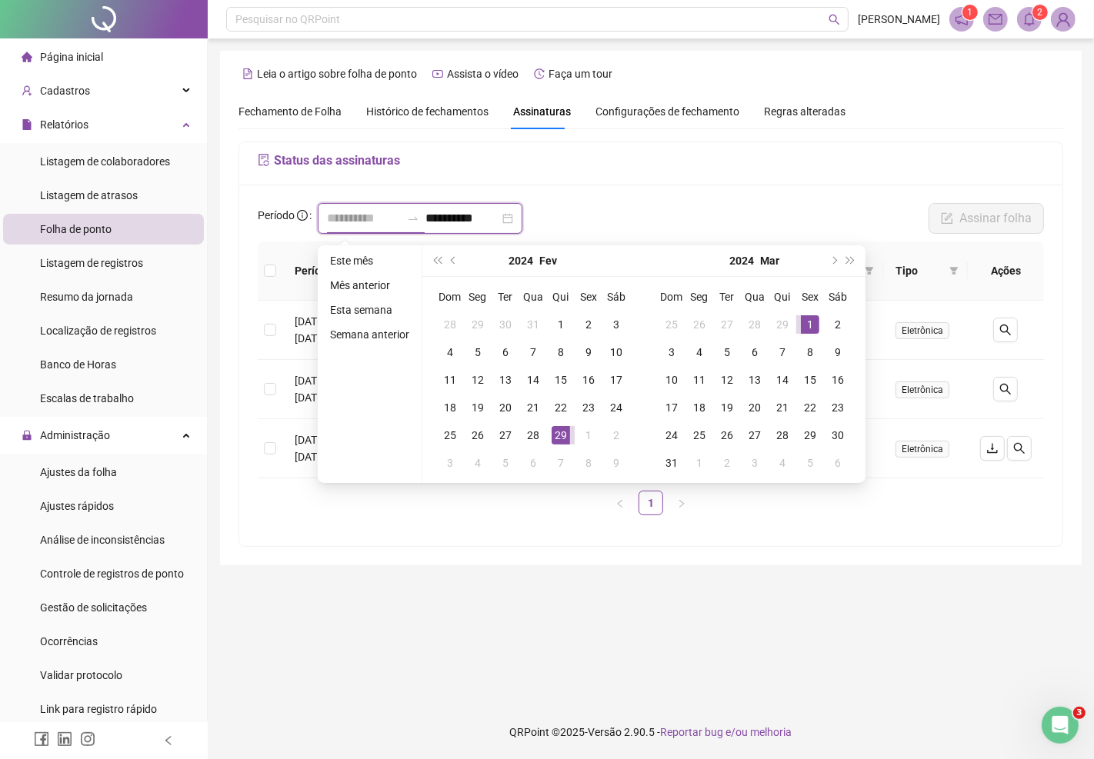
type input "**********"
click at [806, 317] on div "1" at bounding box center [810, 324] width 18 height 18
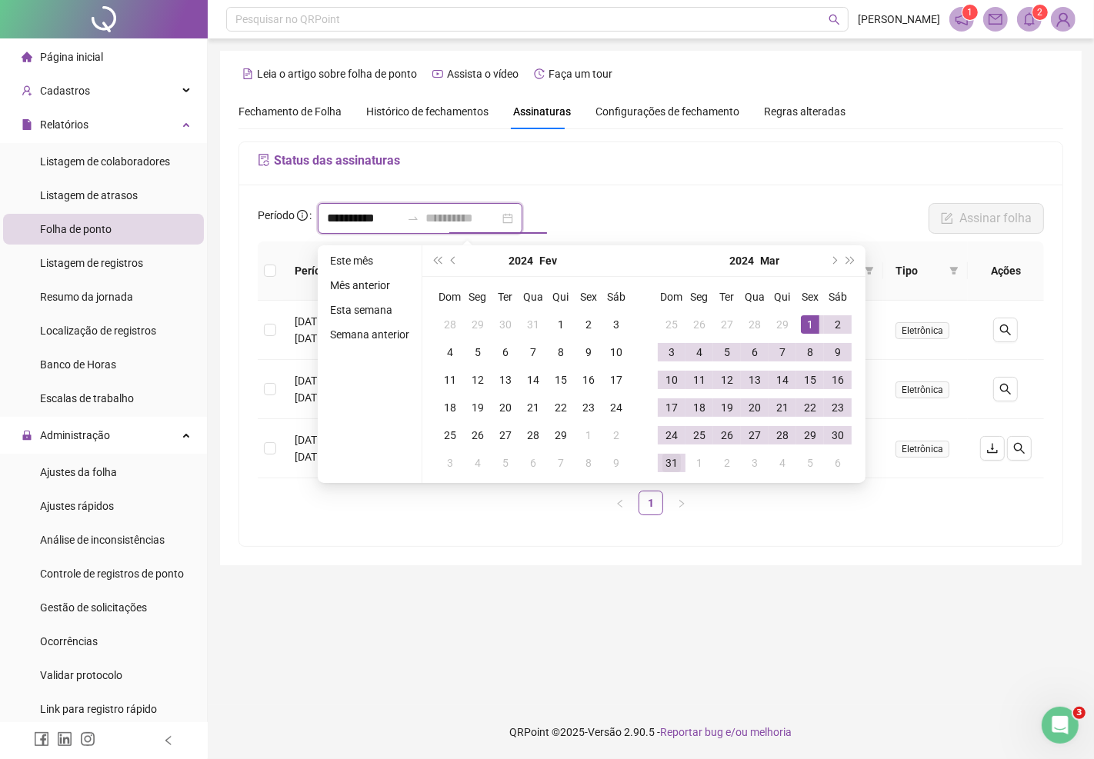
type input "**********"
click at [674, 460] on div "31" at bounding box center [671, 463] width 18 height 18
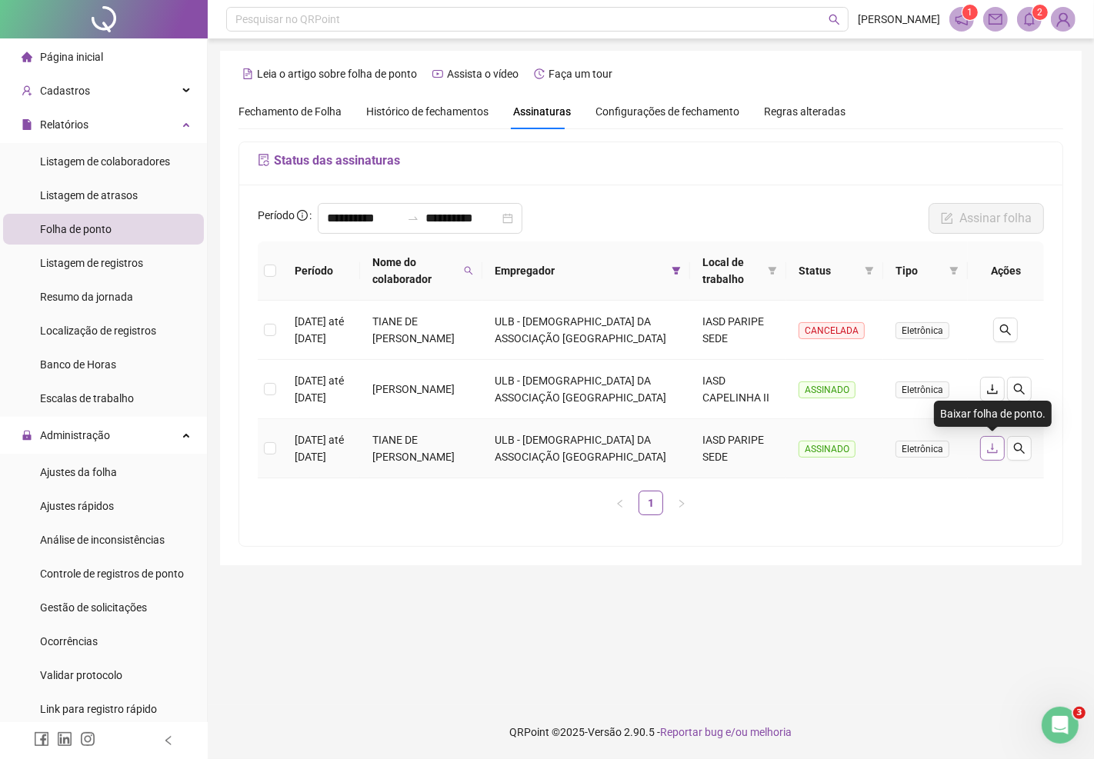
click at [991, 448] on icon "download" at bounding box center [992, 449] width 10 height 10
click at [1027, 28] on span at bounding box center [1029, 19] width 25 height 25
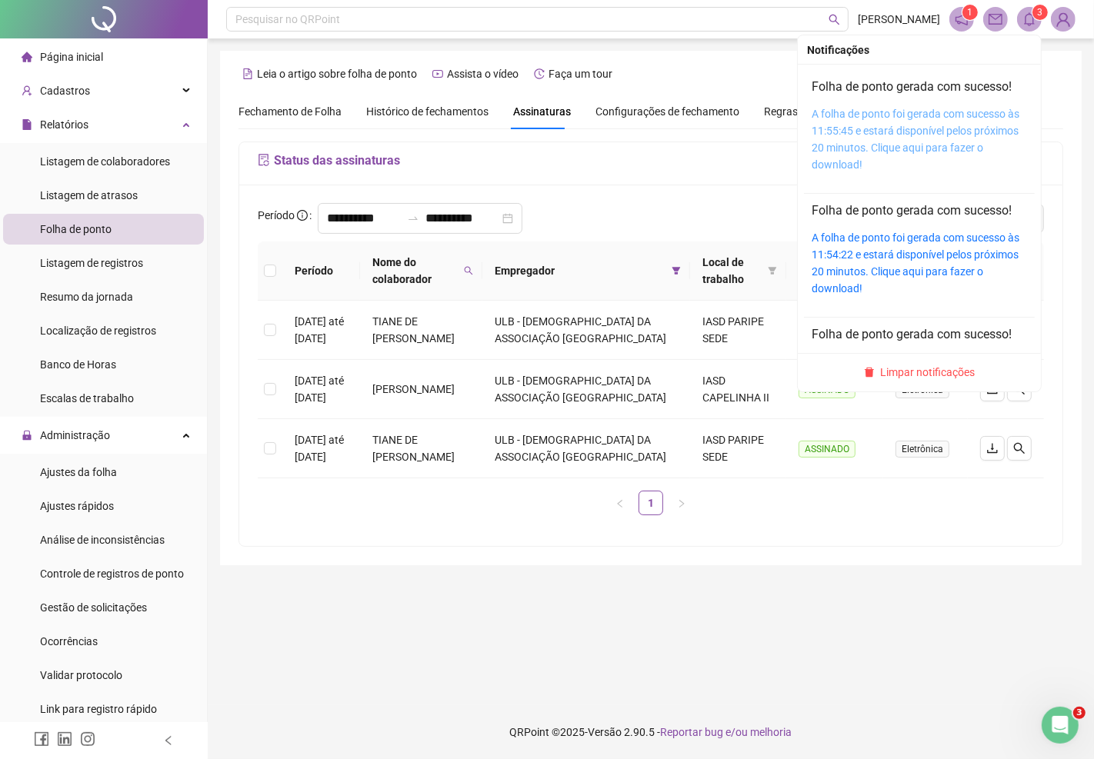
click at [971, 133] on link "A folha de ponto foi gerada com sucesso às 11:55:45 e estará disponível pelos p…" at bounding box center [915, 139] width 208 height 63
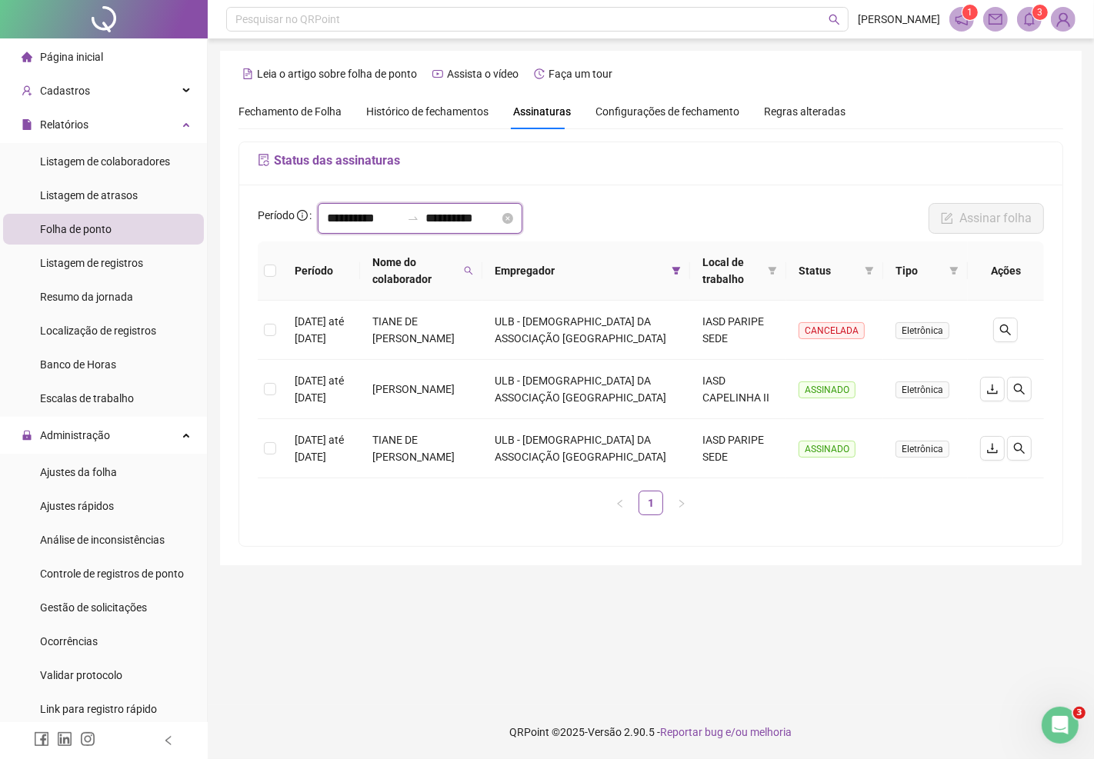
click at [398, 221] on input "**********" at bounding box center [364, 218] width 74 height 18
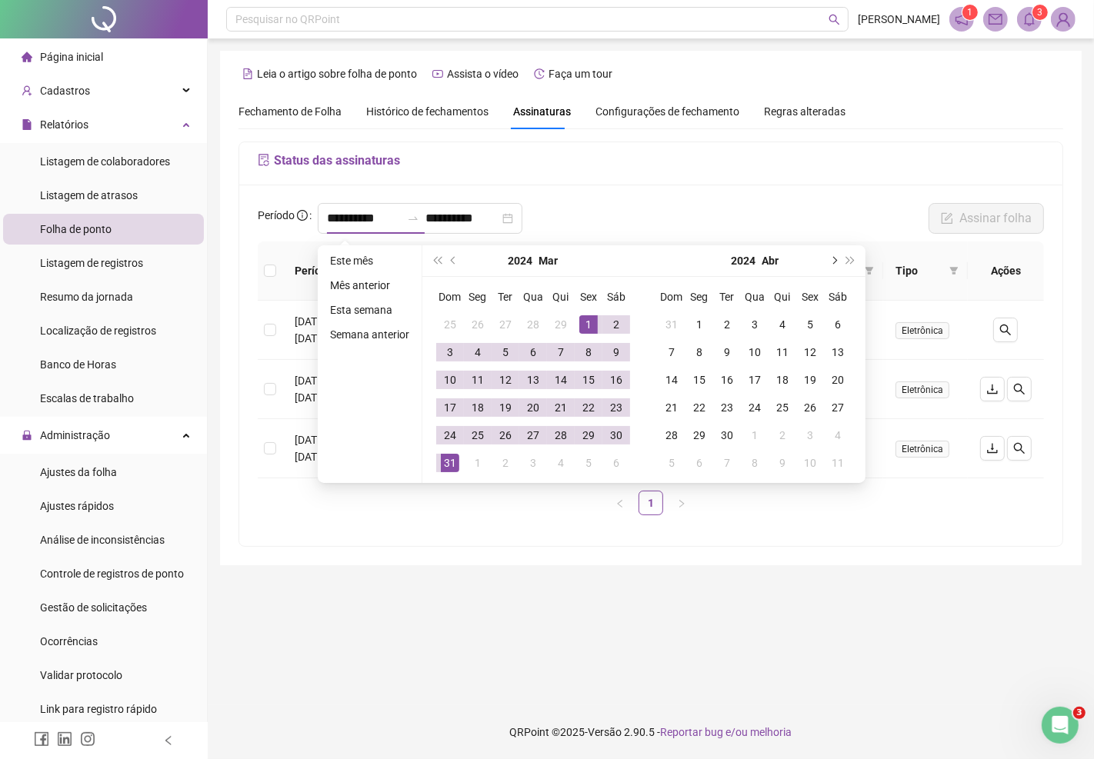
click at [829, 258] on span "next-year" at bounding box center [833, 261] width 8 height 8
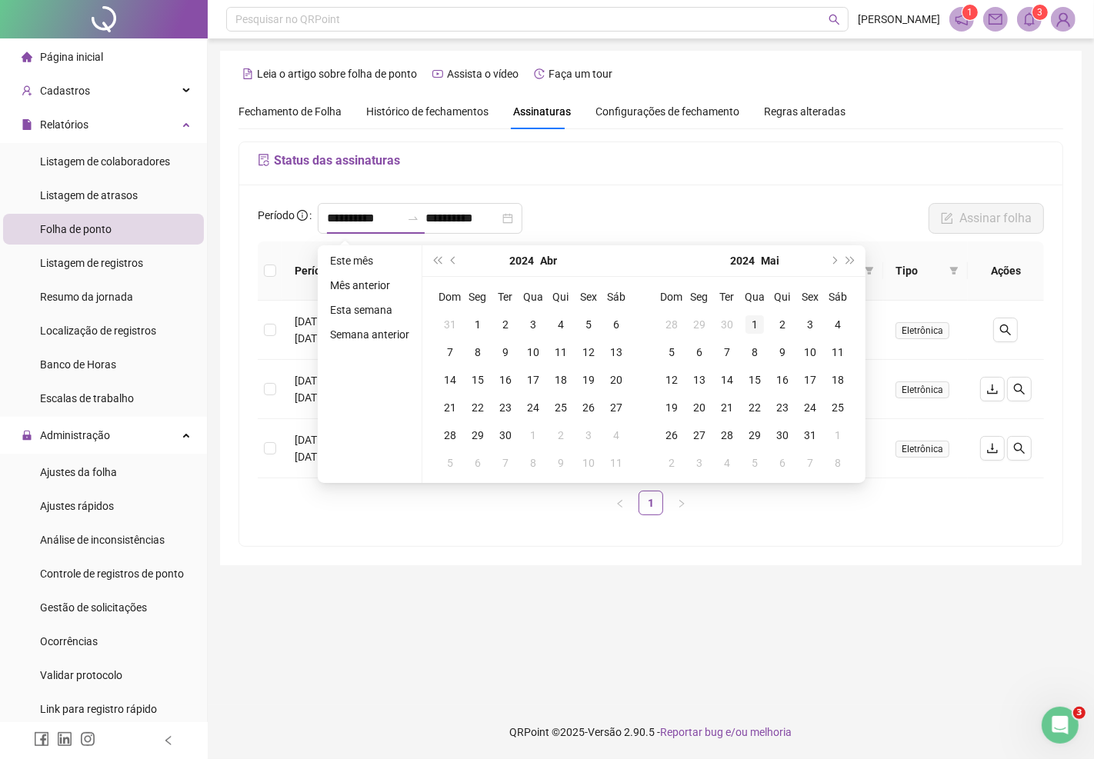
type input "**********"
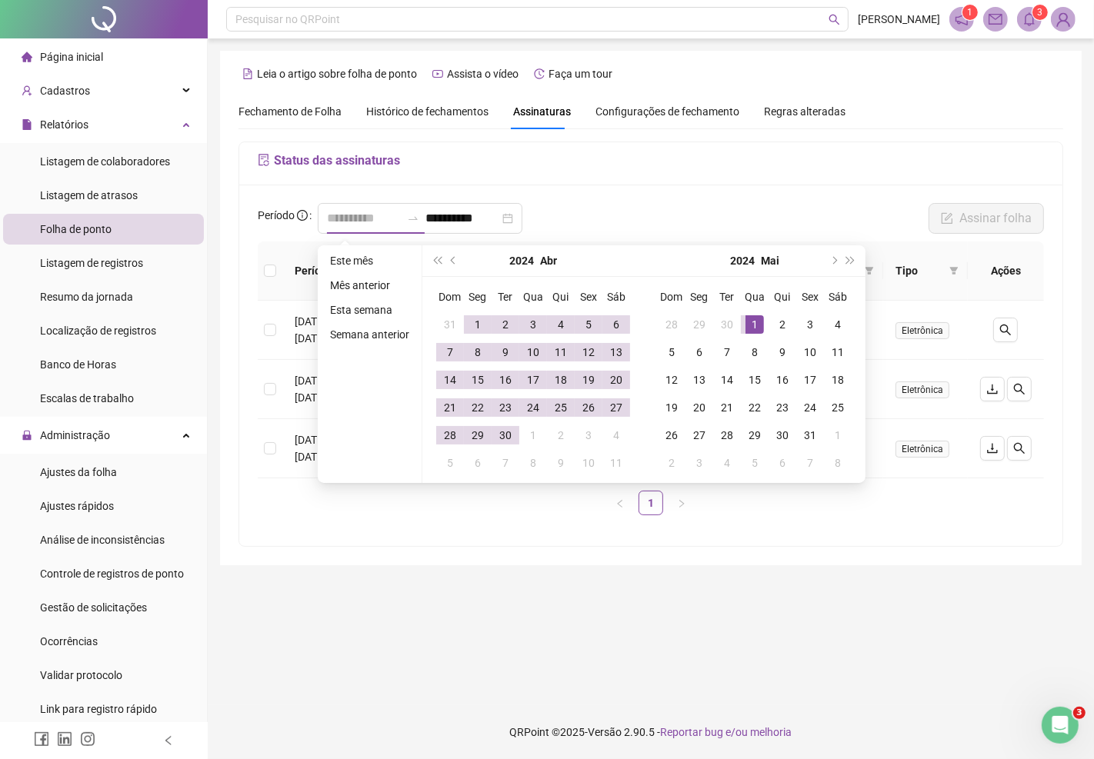
click at [752, 323] on div "1" at bounding box center [754, 324] width 18 height 18
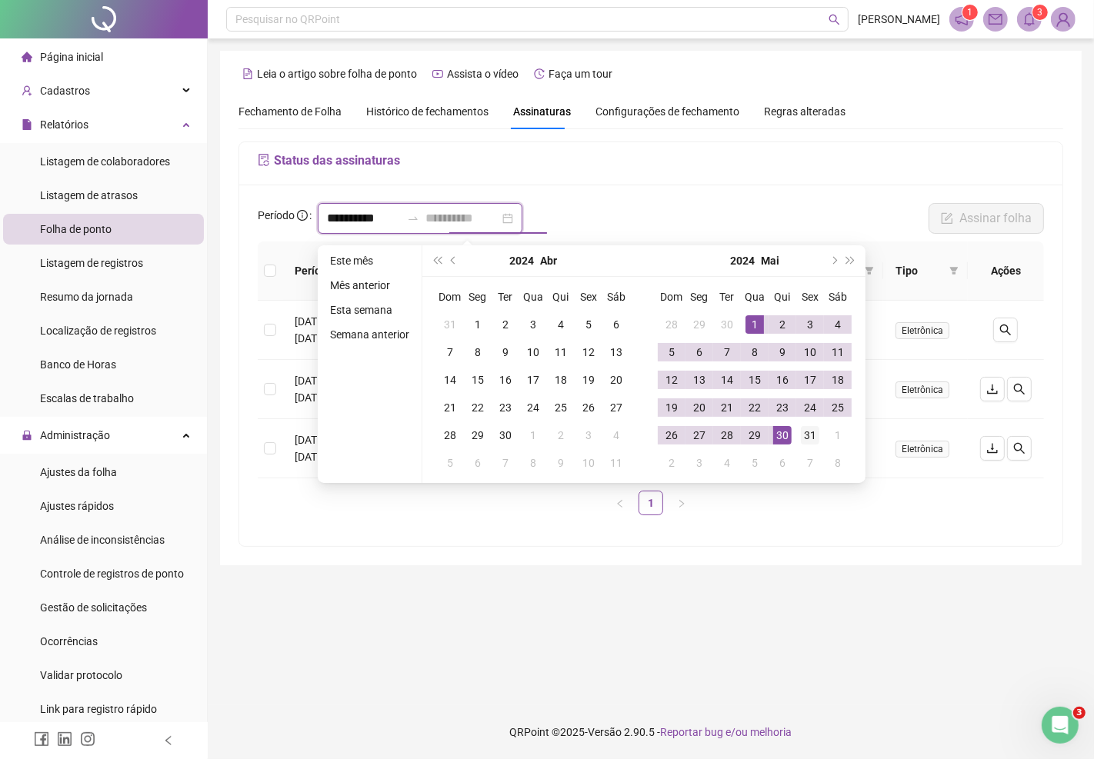
type input "**********"
click at [816, 432] on div "31" at bounding box center [810, 435] width 18 height 18
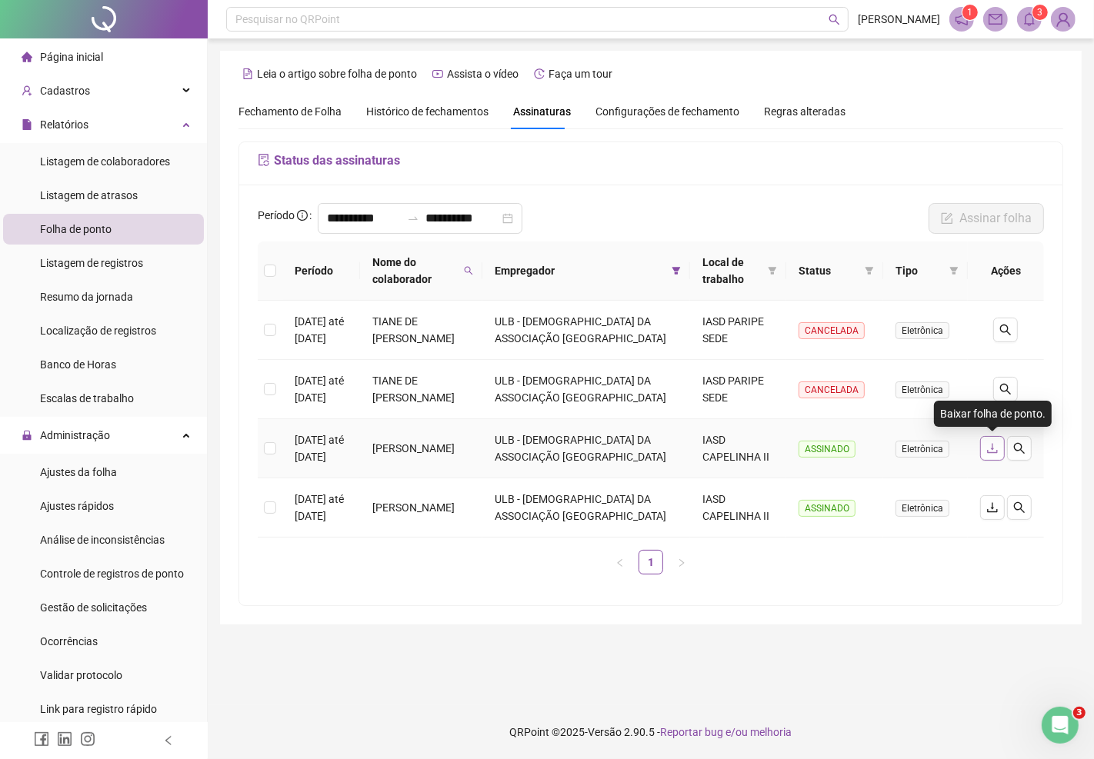
click at [996, 445] on icon "download" at bounding box center [992, 448] width 12 height 12
click at [1027, 17] on icon "bell" at bounding box center [1029, 19] width 14 height 14
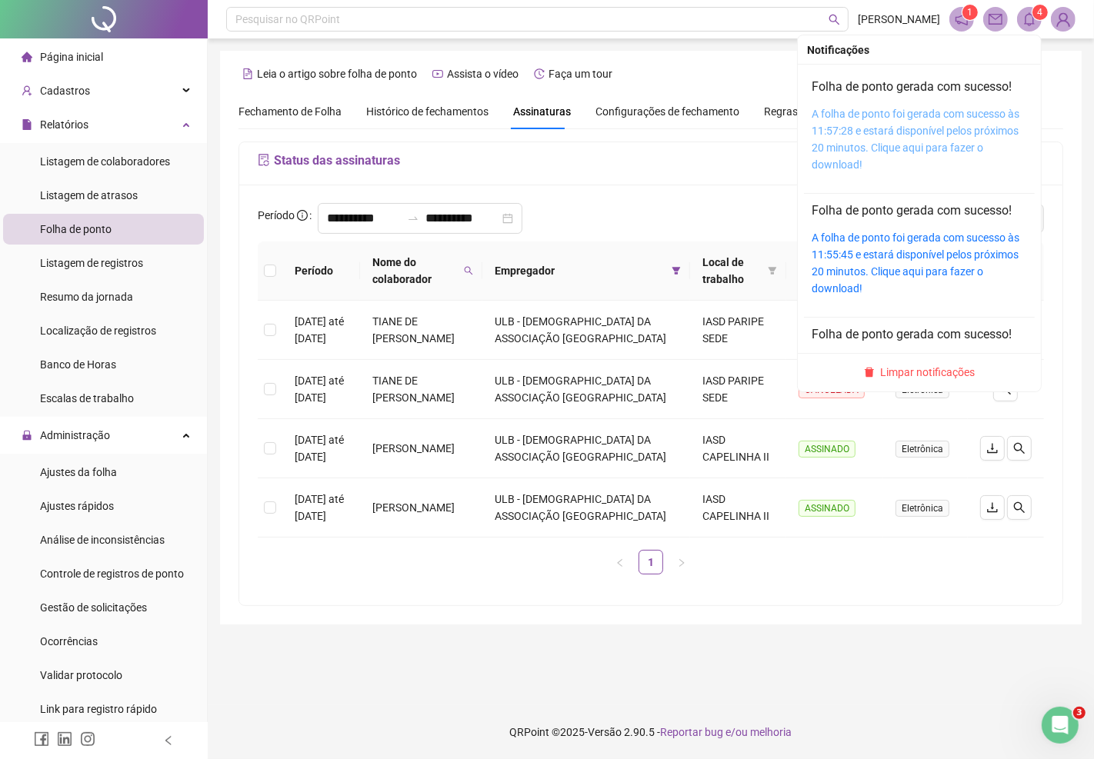
click at [957, 131] on link "A folha de ponto foi gerada com sucesso às 11:57:28 e estará disponível pelos p…" at bounding box center [915, 139] width 208 height 63
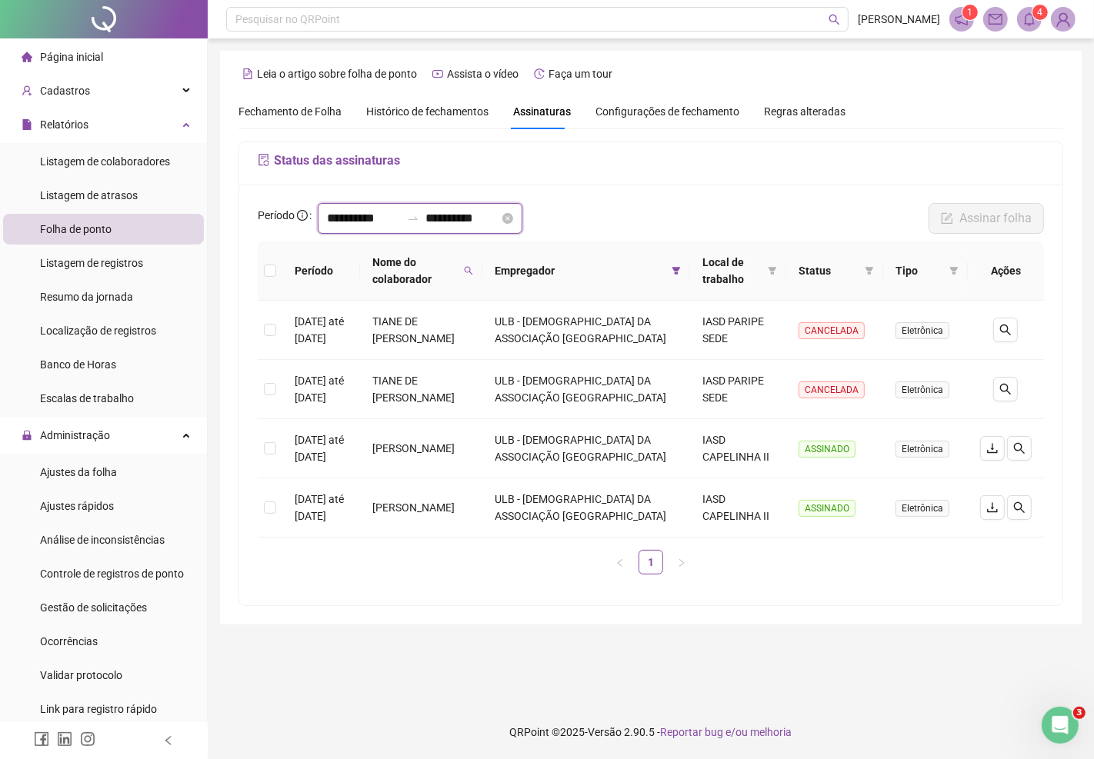
click at [394, 217] on input "**********" at bounding box center [364, 218] width 74 height 18
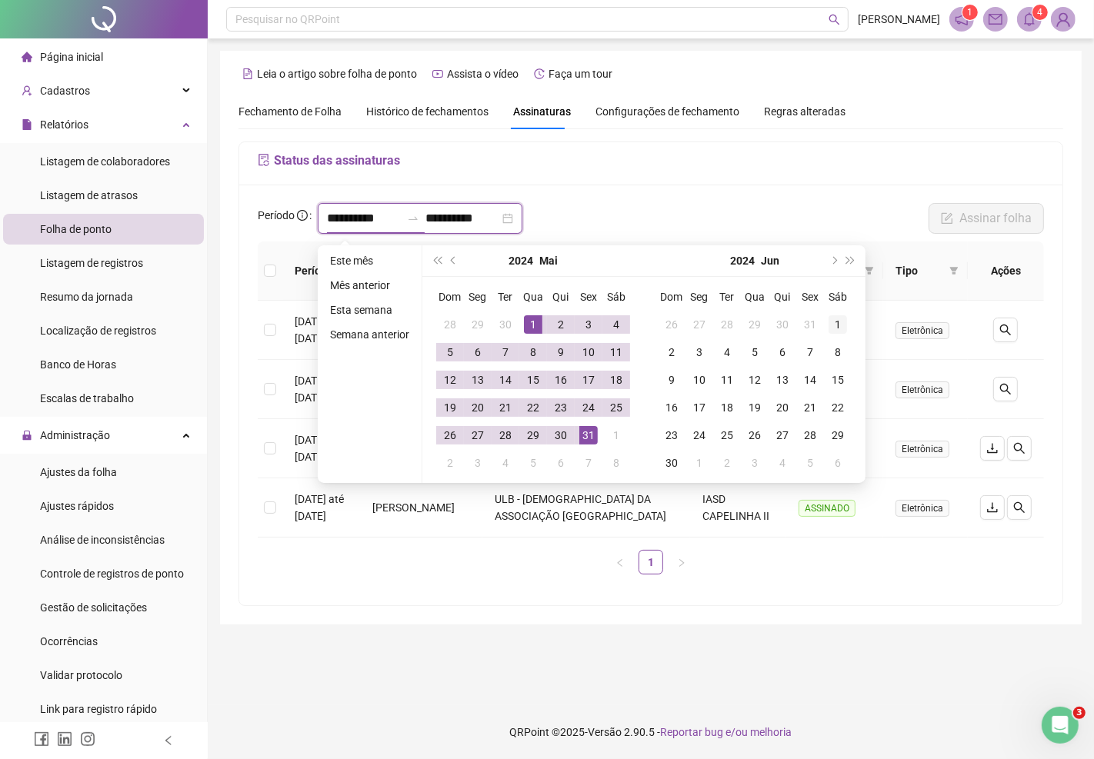
type input "**********"
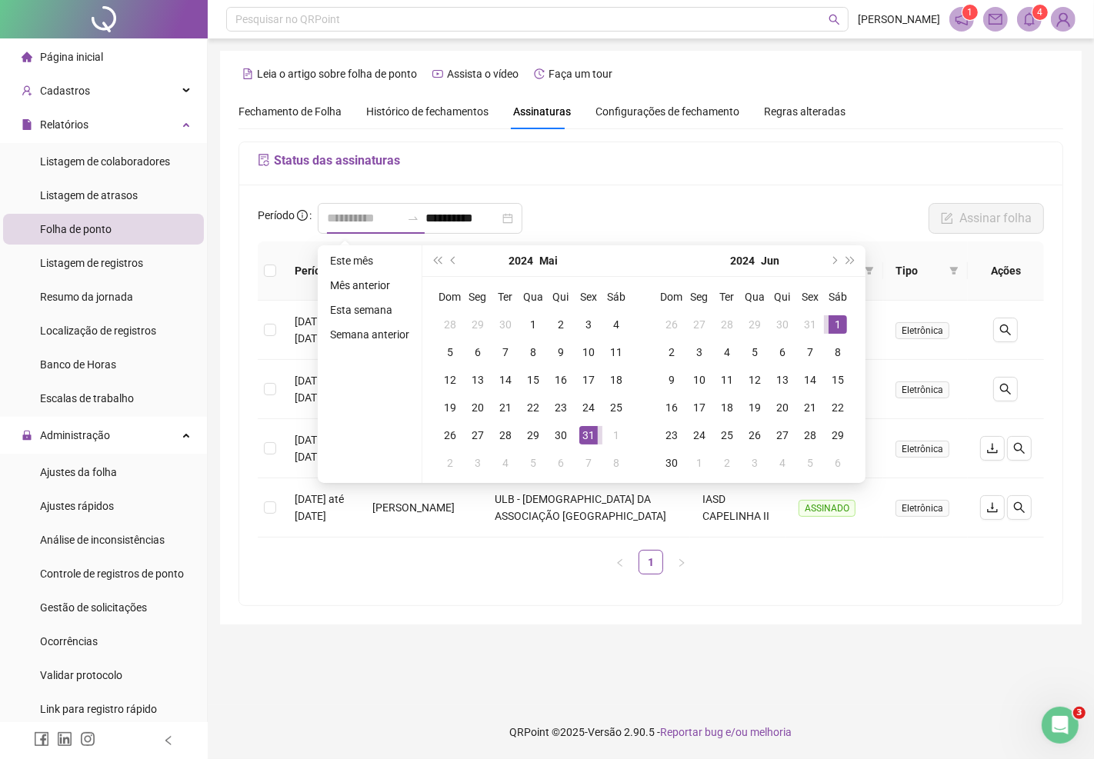
click at [832, 321] on div "1" at bounding box center [837, 324] width 18 height 18
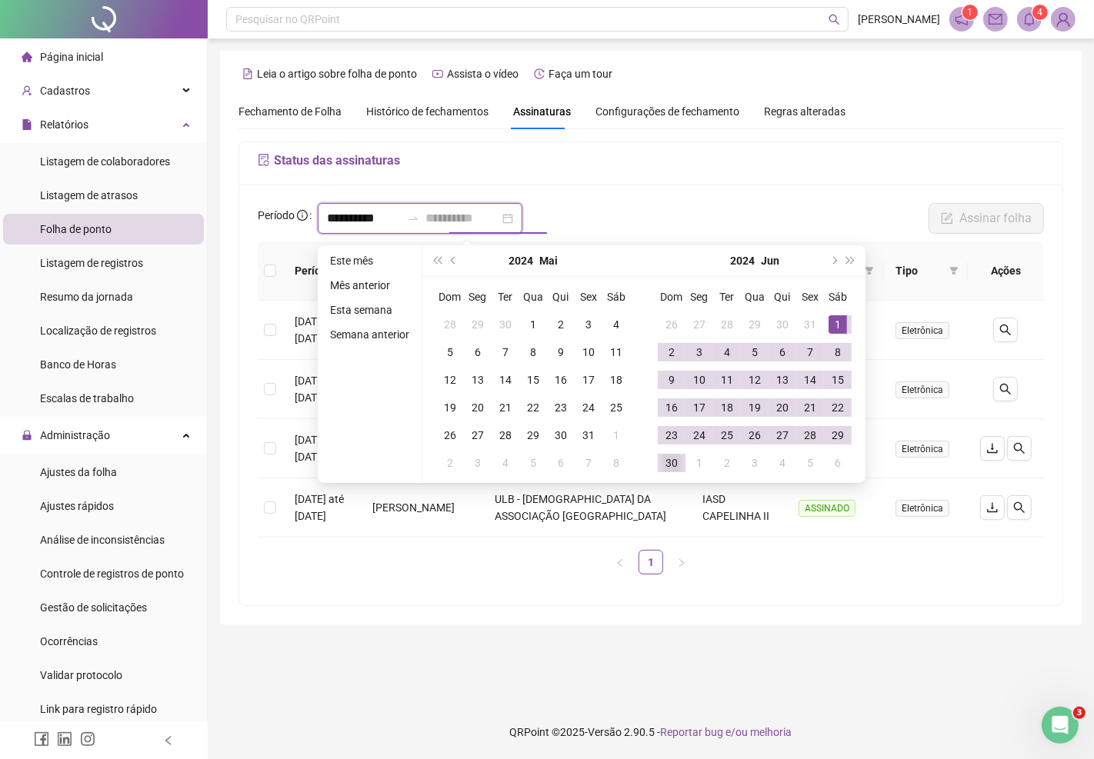
type input "**********"
click at [672, 460] on div "30" at bounding box center [671, 463] width 18 height 18
